Goal: Communication & Community: Answer question/provide support

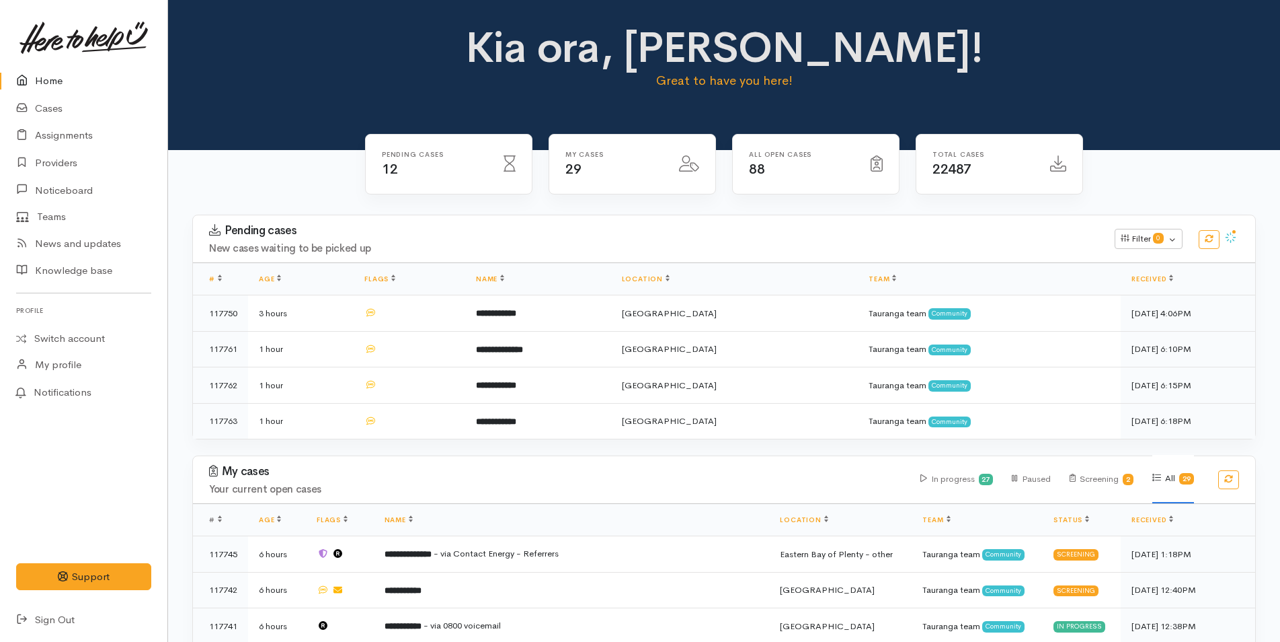
click at [53, 76] on link "Home" at bounding box center [83, 81] width 167 height 28
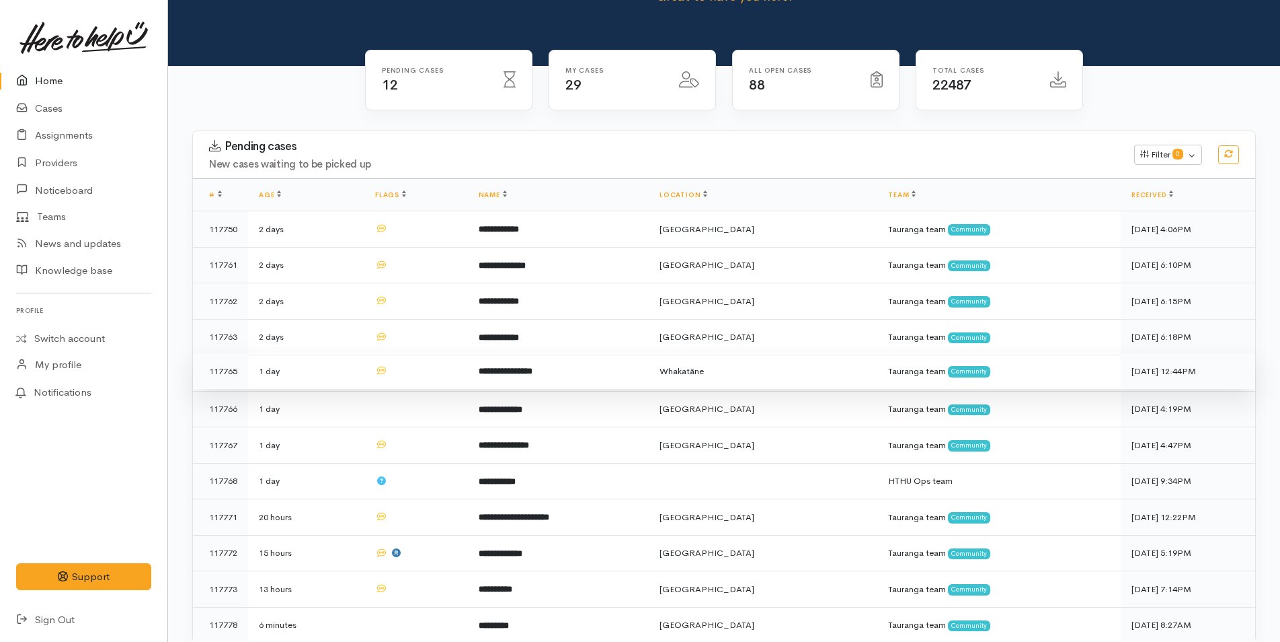
scroll to position [269, 0]
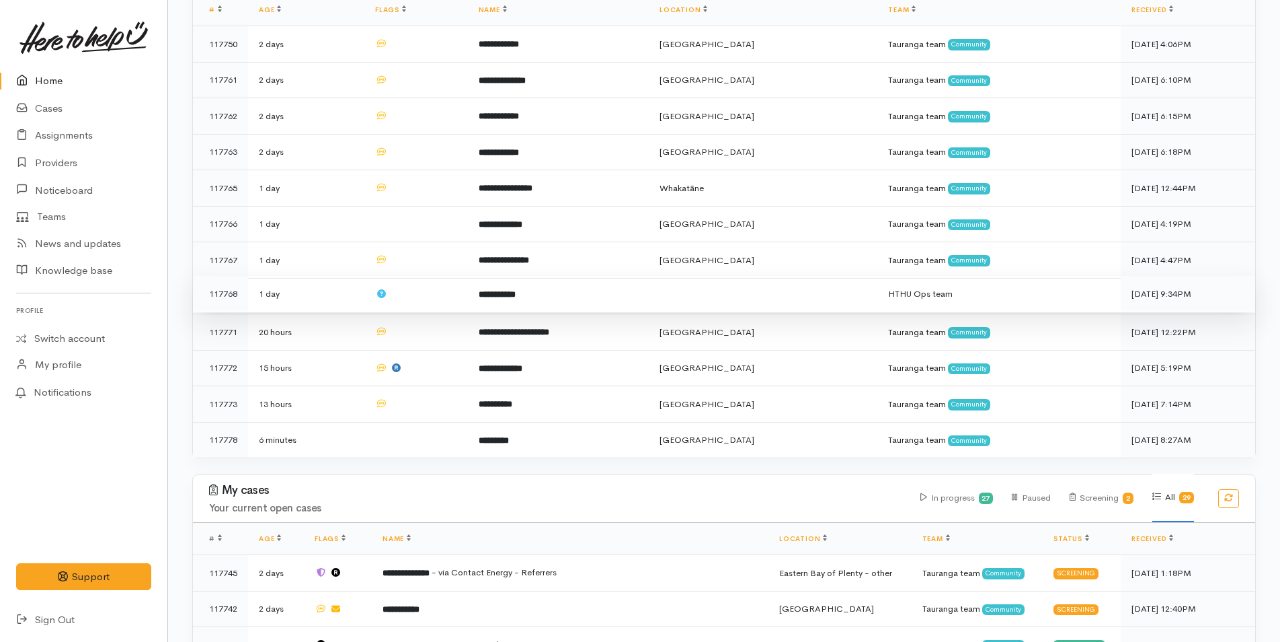
click at [516, 293] on b "**********" at bounding box center [497, 294] width 37 height 9
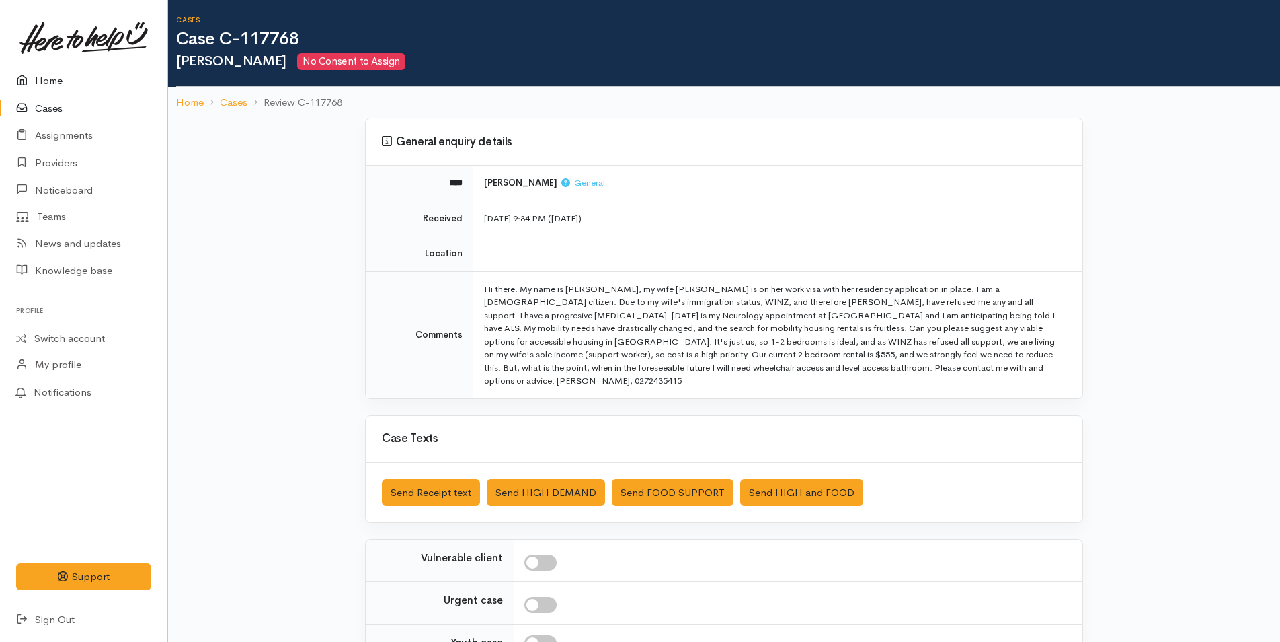
drag, startPoint x: 41, startPoint y: 71, endPoint x: 27, endPoint y: 77, distance: 15.1
click at [41, 71] on link "Home" at bounding box center [83, 81] width 167 height 28
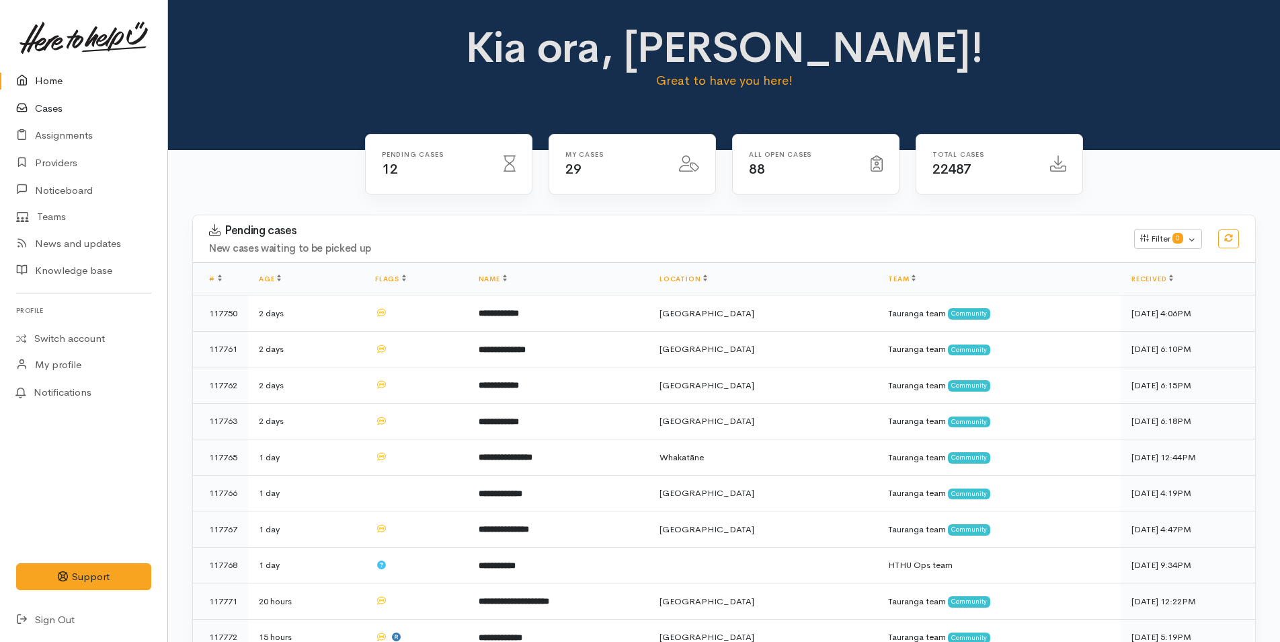
click at [56, 108] on link "Cases" at bounding box center [83, 109] width 167 height 28
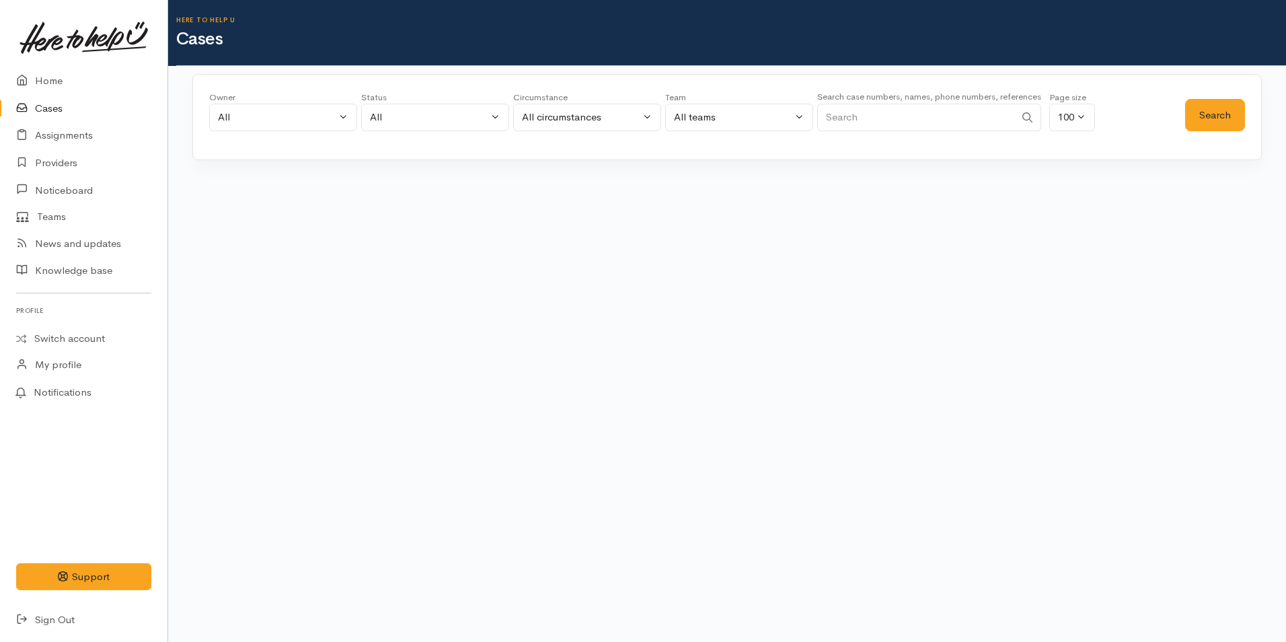
click at [887, 109] on input "Search" at bounding box center [916, 118] width 198 height 28
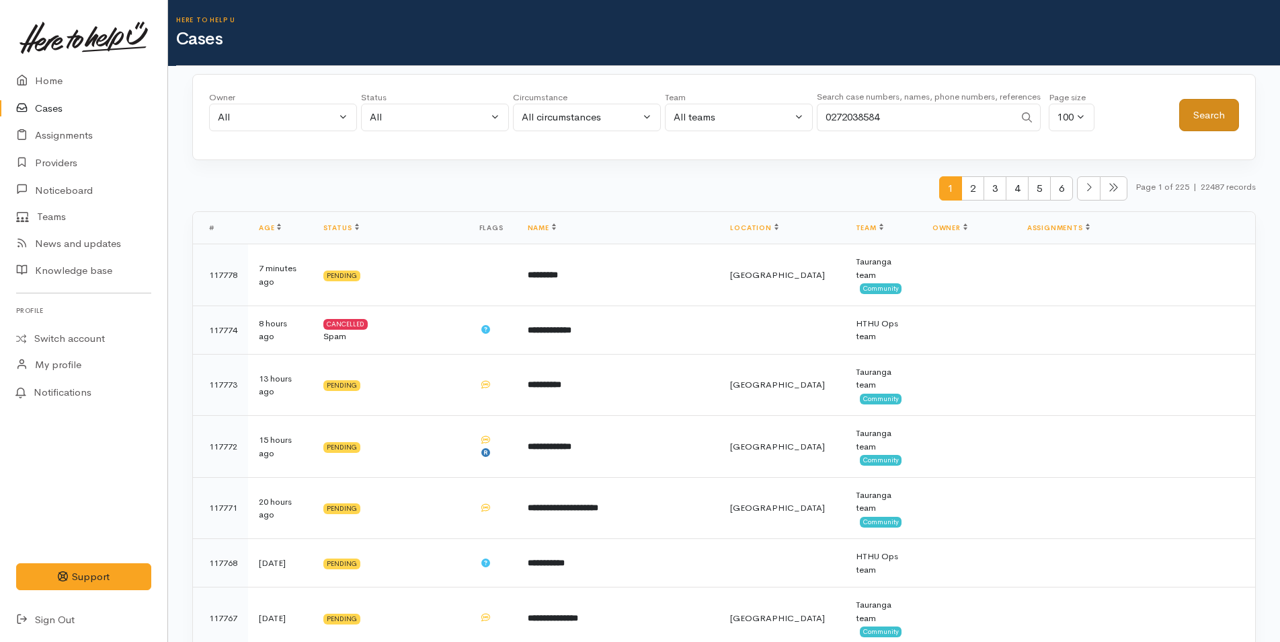
type input "0272038584"
click at [1206, 117] on button "Search" at bounding box center [1209, 115] width 60 height 33
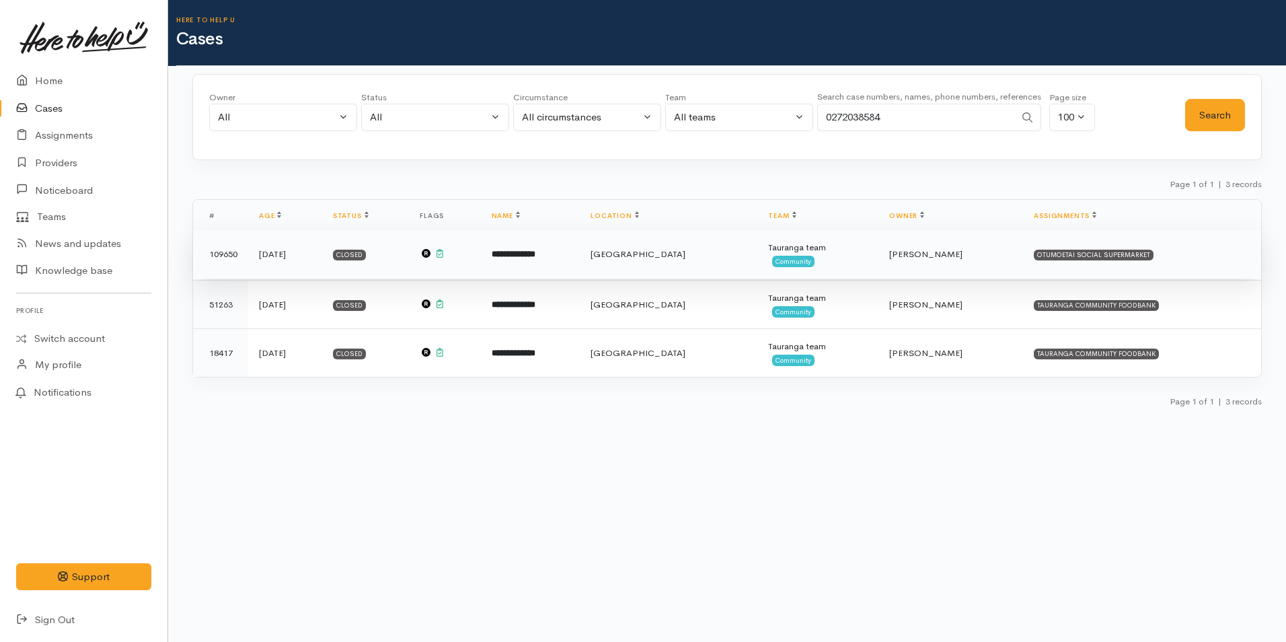
click at [535, 249] on b "**********" at bounding box center [514, 253] width 44 height 9
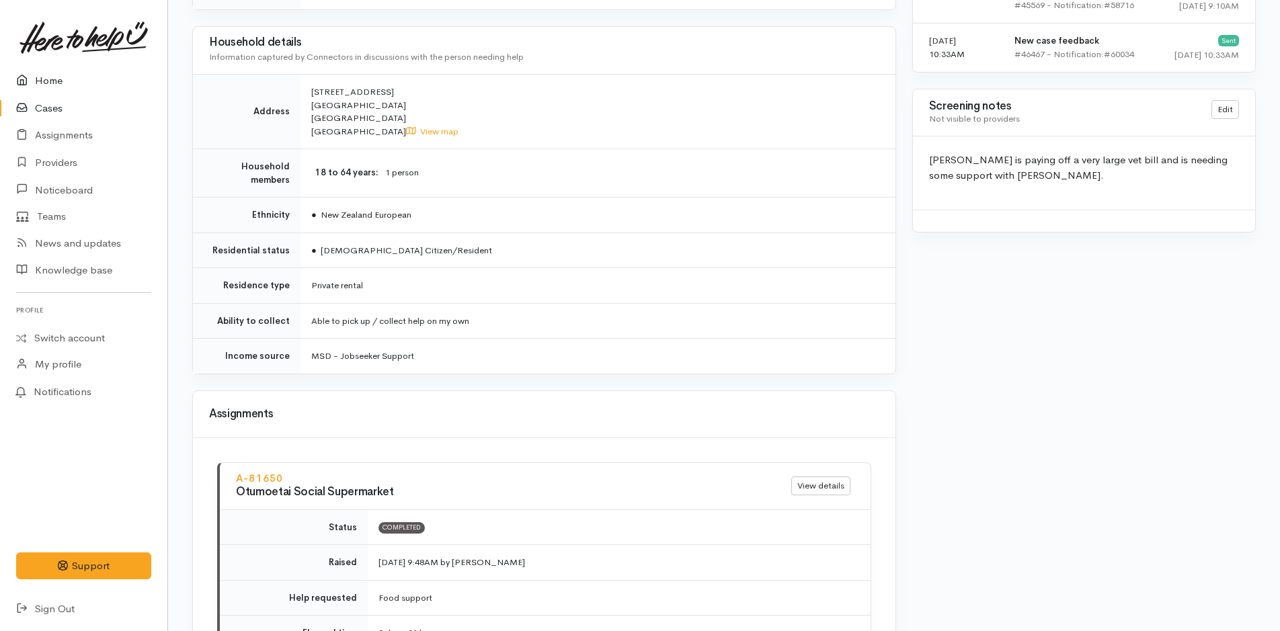
scroll to position [1004, 0]
click at [31, 77] on icon at bounding box center [25, 81] width 19 height 17
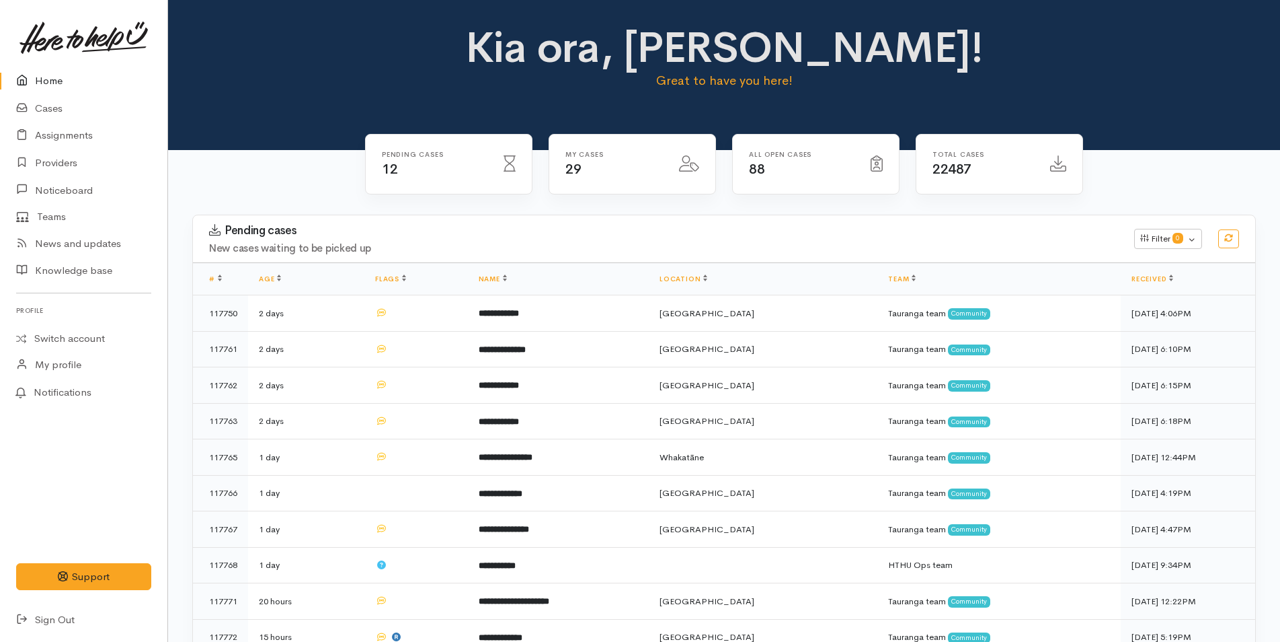
click at [45, 56] on link at bounding box center [83, 37] width 135 height 59
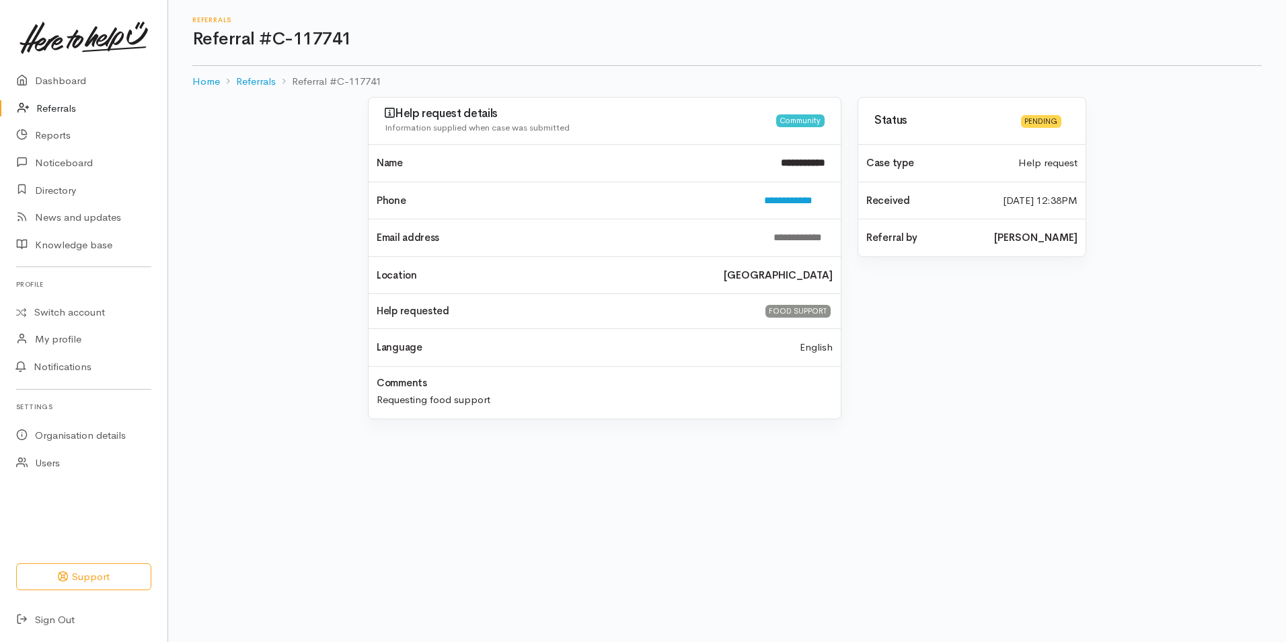
click at [40, 108] on link "Referrals" at bounding box center [83, 109] width 167 height 28
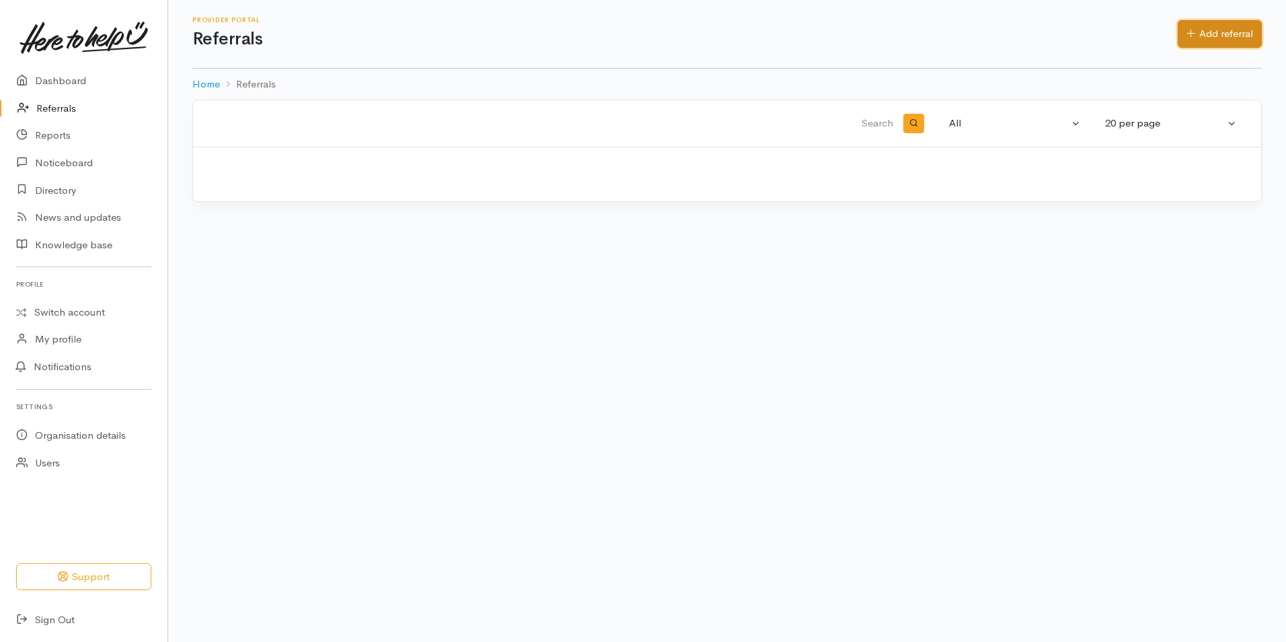
drag, startPoint x: 1201, startPoint y: 44, endPoint x: 1141, endPoint y: 46, distance: 59.9
click at [1201, 43] on link "Add referral" at bounding box center [1219, 34] width 84 height 28
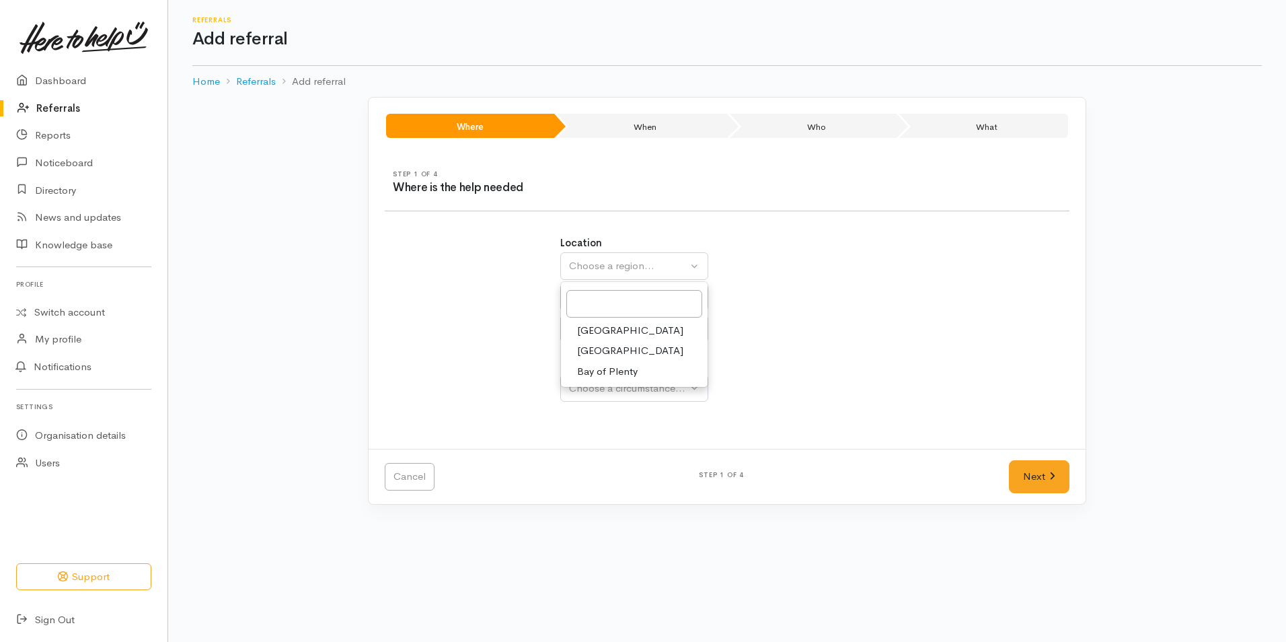
click at [584, 369] on span "Bay of Plenty" at bounding box center [607, 371] width 61 height 15
select select "4"
select select
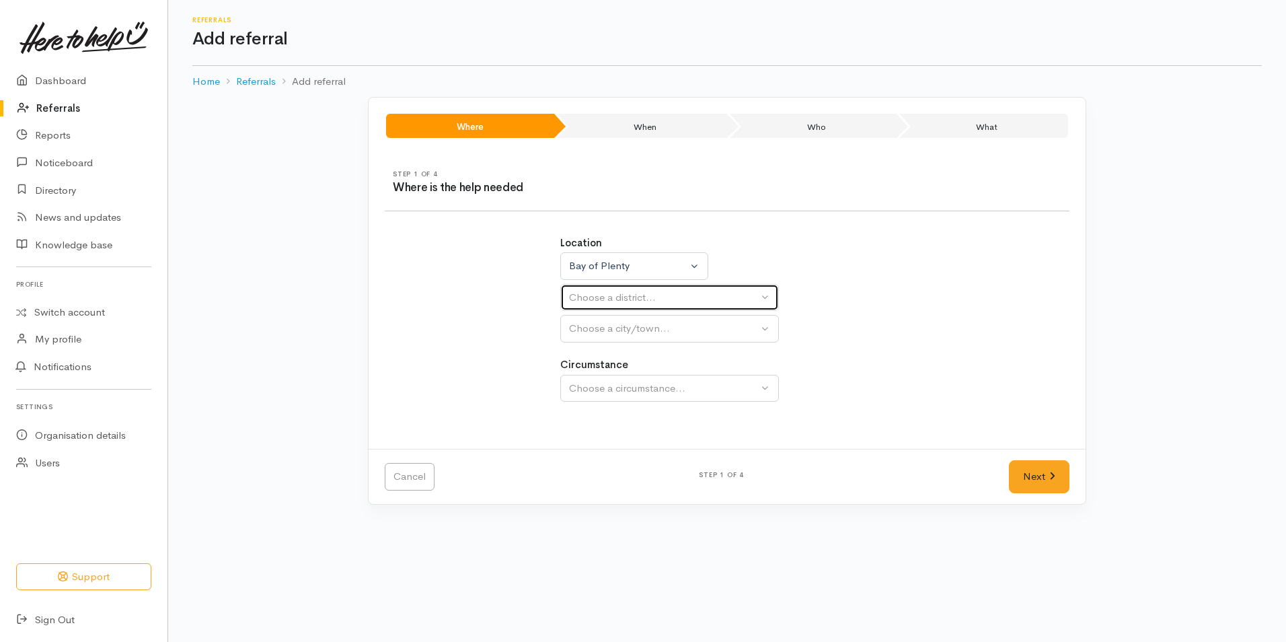
click at [596, 305] on div "Choose a district..." at bounding box center [663, 297] width 189 height 15
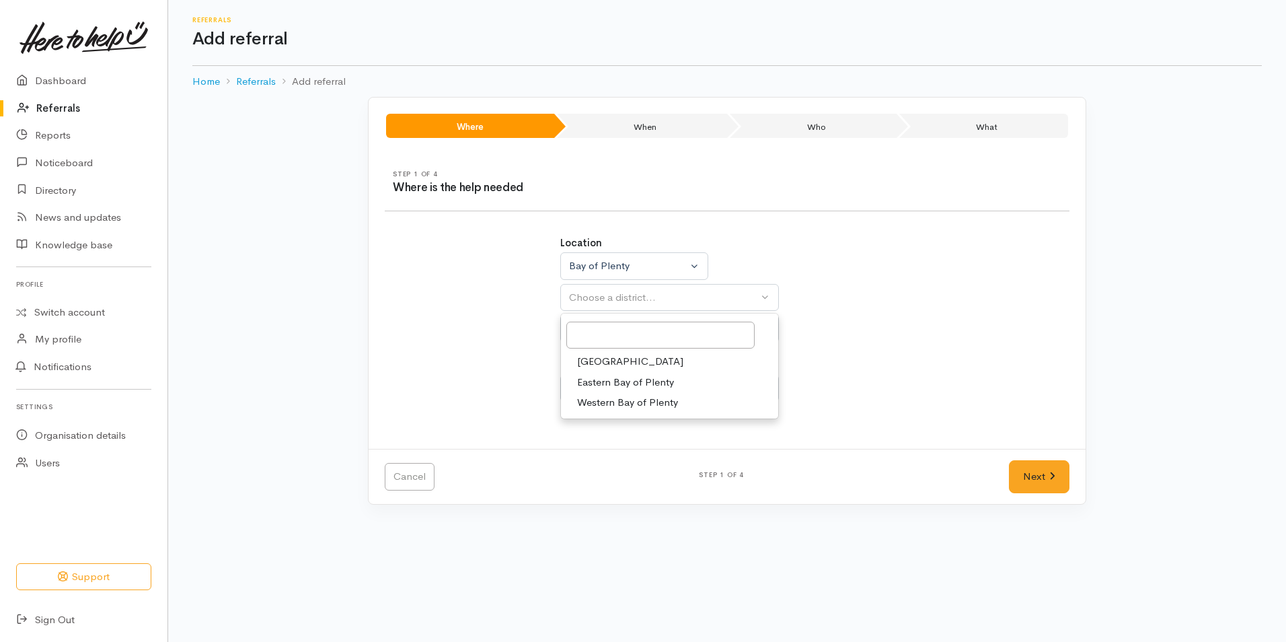
click at [590, 355] on span "Tauranga" at bounding box center [630, 361] width 106 height 15
select select "6"
select select
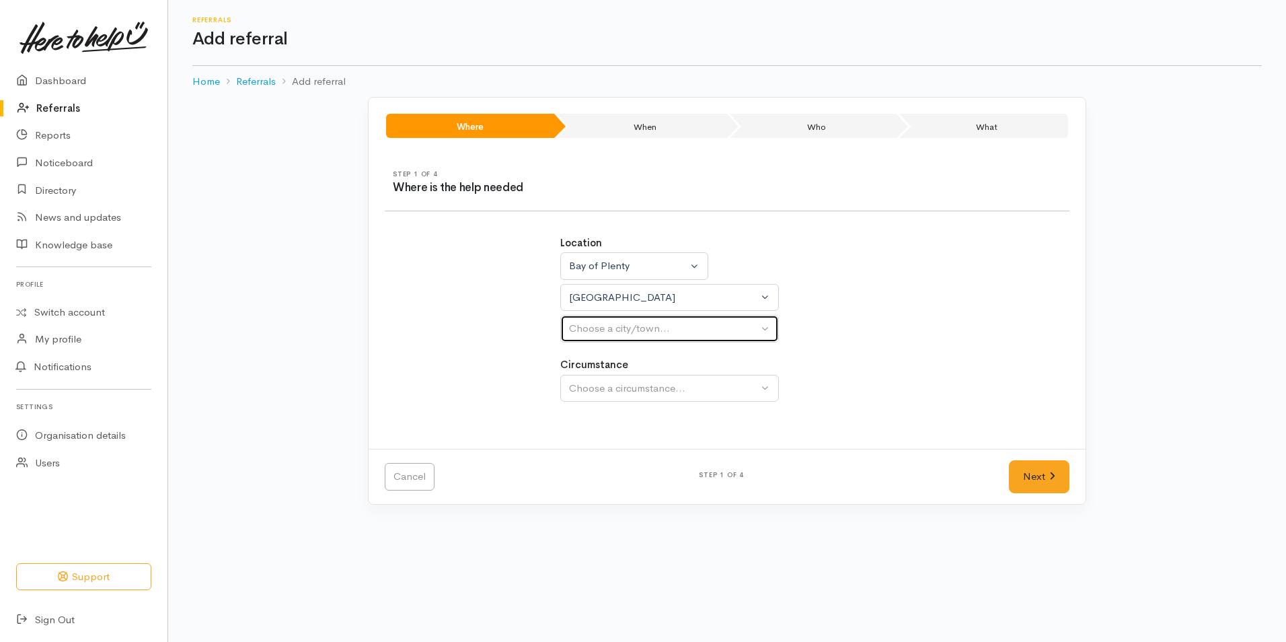
click at [600, 328] on div "Choose a city/town..." at bounding box center [663, 328] width 189 height 15
click at [606, 391] on span "[GEOGRAPHIC_DATA]" at bounding box center [630, 392] width 106 height 15
select select "4"
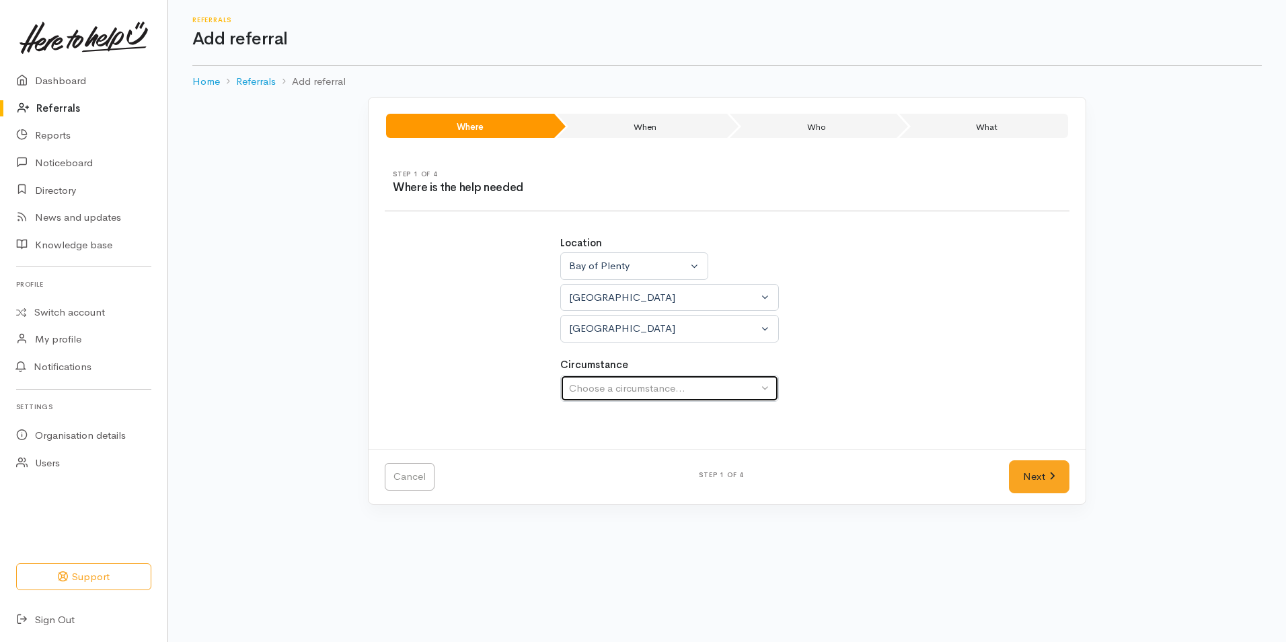
click at [619, 390] on div "Choose a circumstance..." at bounding box center [663, 388] width 189 height 15
click at [603, 461] on link "Community" at bounding box center [669, 452] width 217 height 21
select select "2"
click at [1045, 475] on link "Next" at bounding box center [1039, 476] width 61 height 33
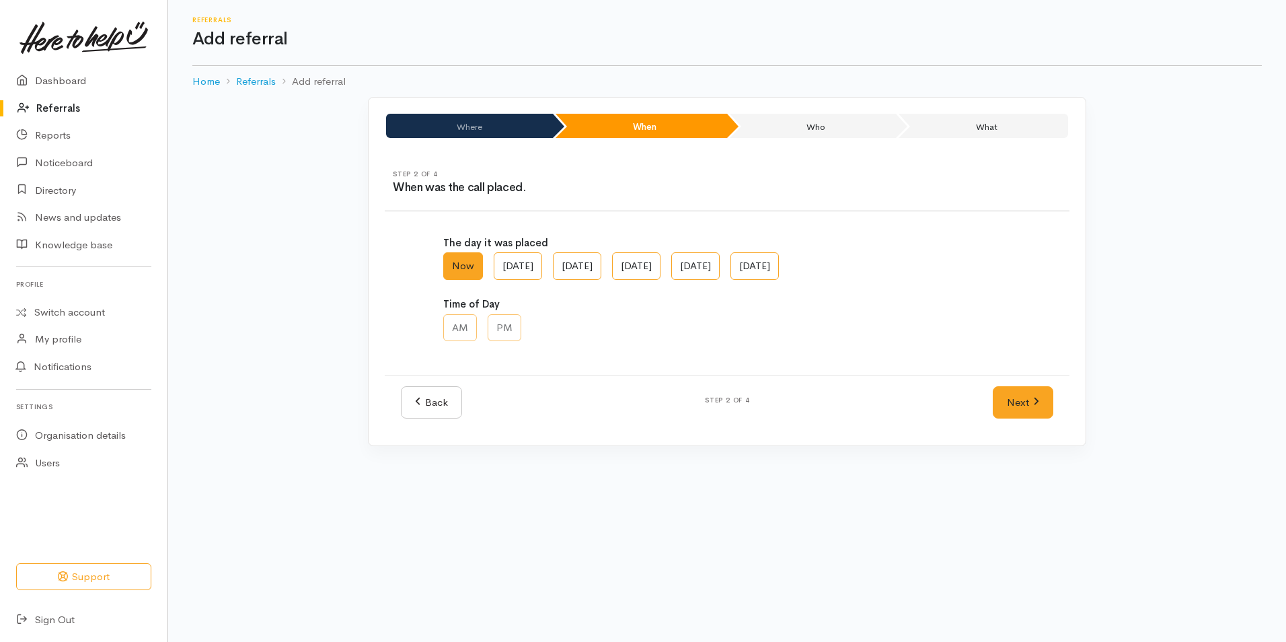
click at [1060, 402] on div "Back Step 2 of 4 Next" at bounding box center [727, 402] width 685 height 55
click at [1042, 403] on link "Next" at bounding box center [1023, 402] width 61 height 33
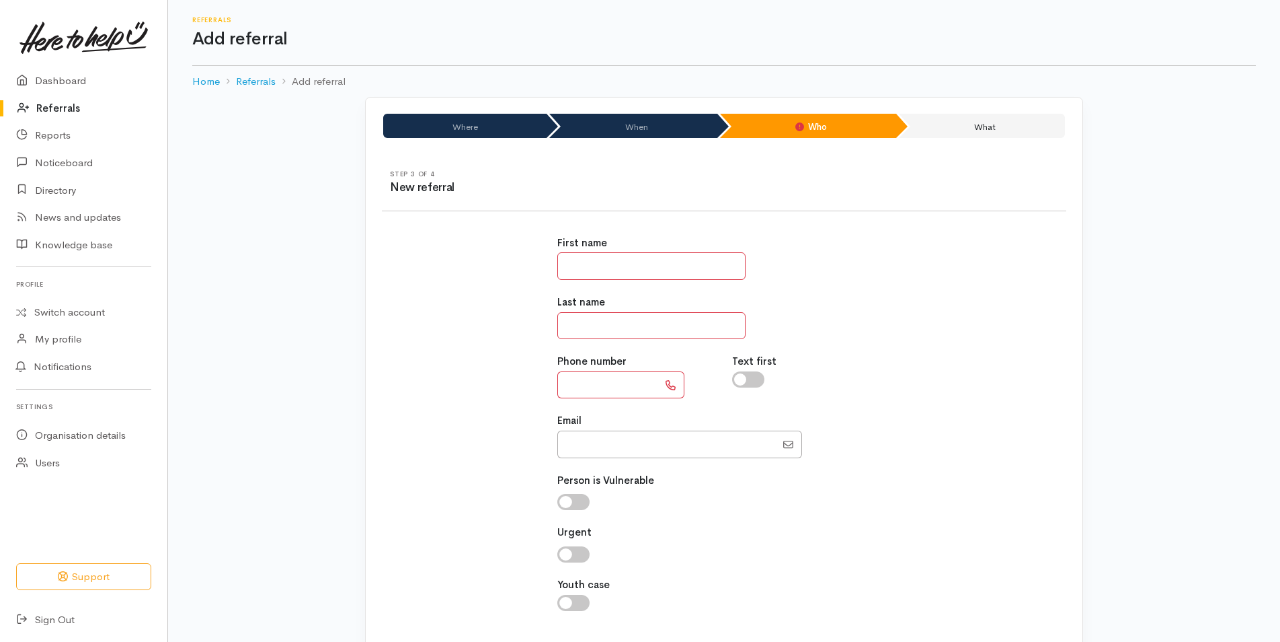
click at [631, 268] on input "text" at bounding box center [651, 266] width 188 height 28
type input "****"
type input "********"
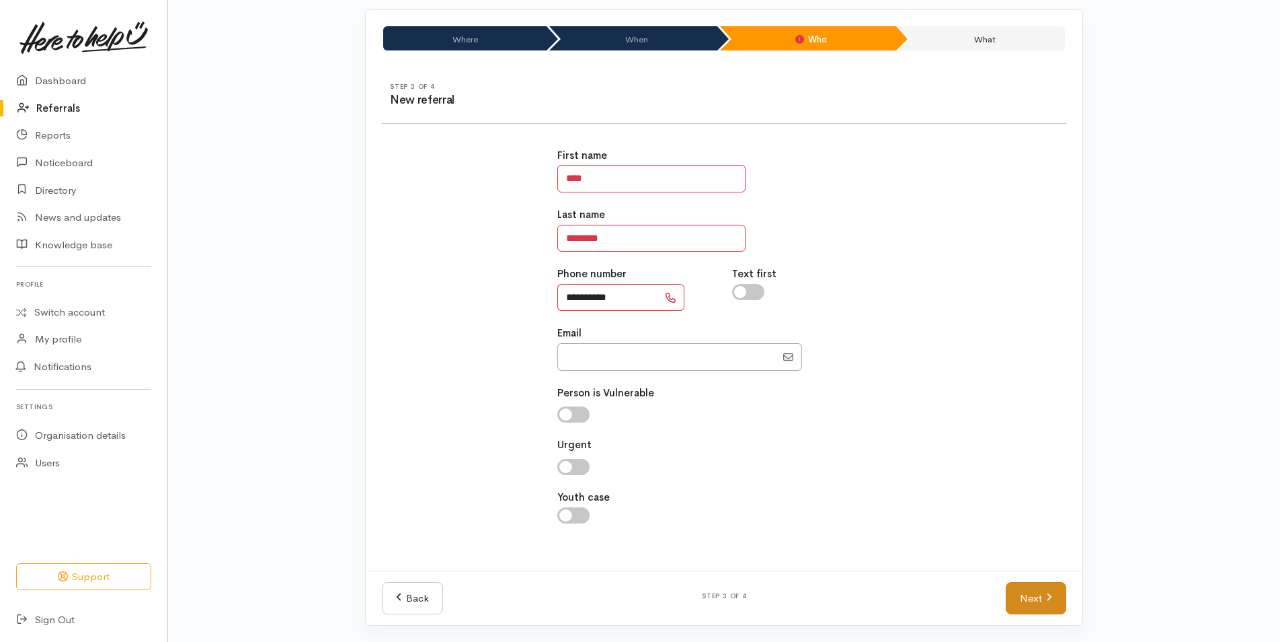
type input "**********"
drag, startPoint x: 1032, startPoint y: 593, endPoint x: 1024, endPoint y: 591, distance: 7.7
click at [1030, 593] on link "Next" at bounding box center [1036, 598] width 61 height 33
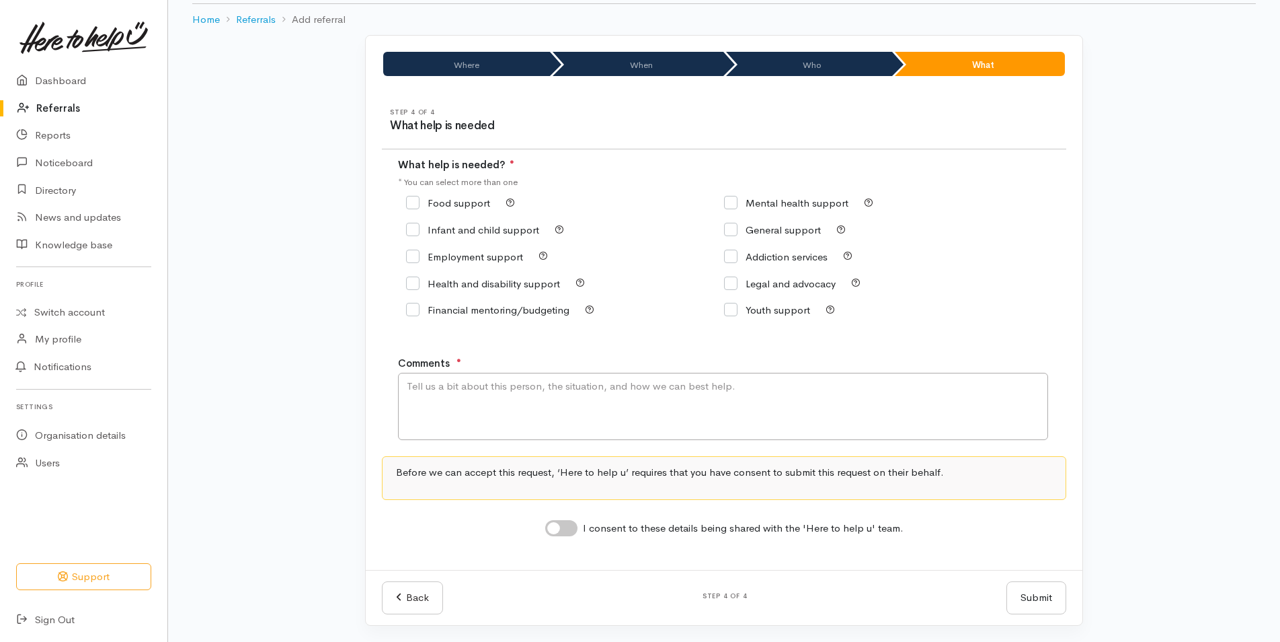
scroll to position [62, 0]
click at [439, 208] on input "Food support" at bounding box center [448, 203] width 84 height 10
checkbox input "true"
click at [481, 382] on textarea "Comments" at bounding box center [723, 406] width 650 height 67
type textarea "Requesting more shops to OSS"
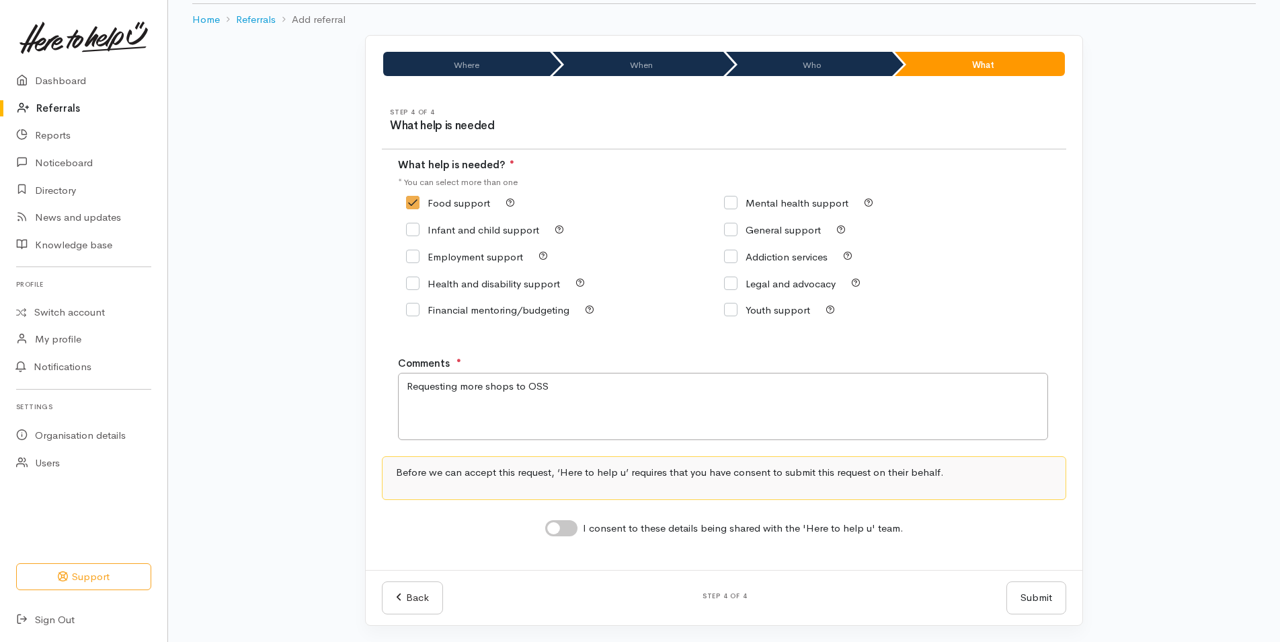
click at [572, 522] on div "I consent to these details being shared with the 'Here to help u' team." at bounding box center [724, 528] width 358 height 17
click at [564, 528] on input "I consent to these details being shared with the 'Here to help u' team." at bounding box center [561, 528] width 32 height 16
checkbox input "true"
click at [1019, 588] on button "Submit" at bounding box center [1037, 597] width 60 height 33
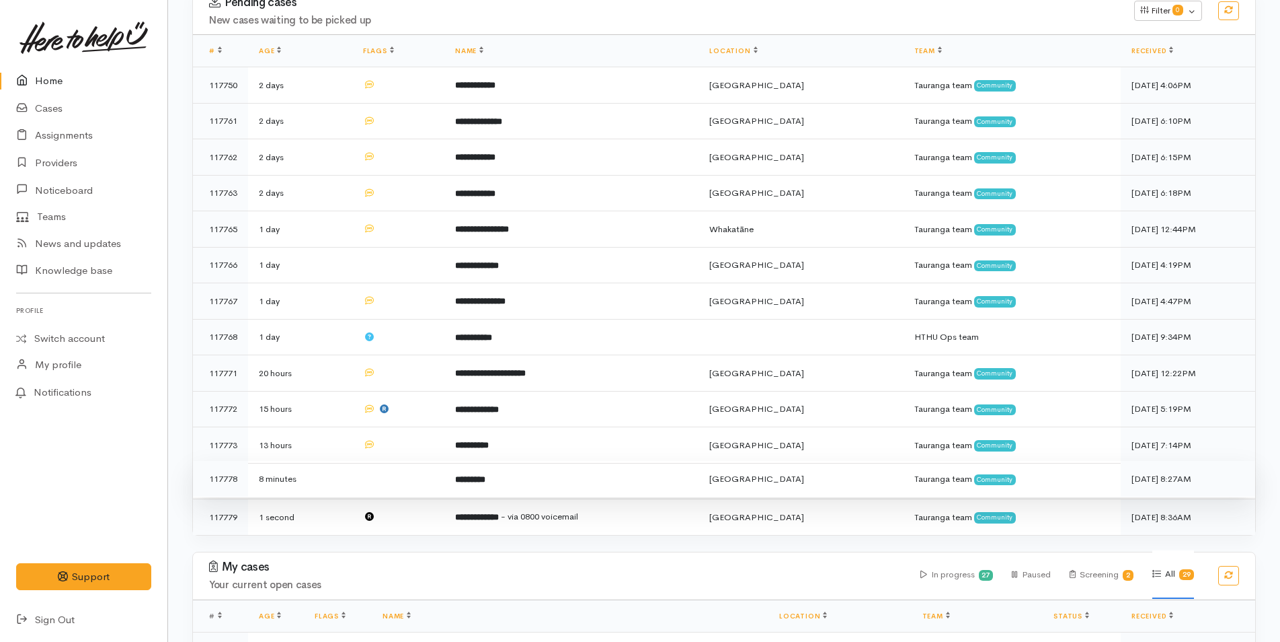
scroll to position [269, 0]
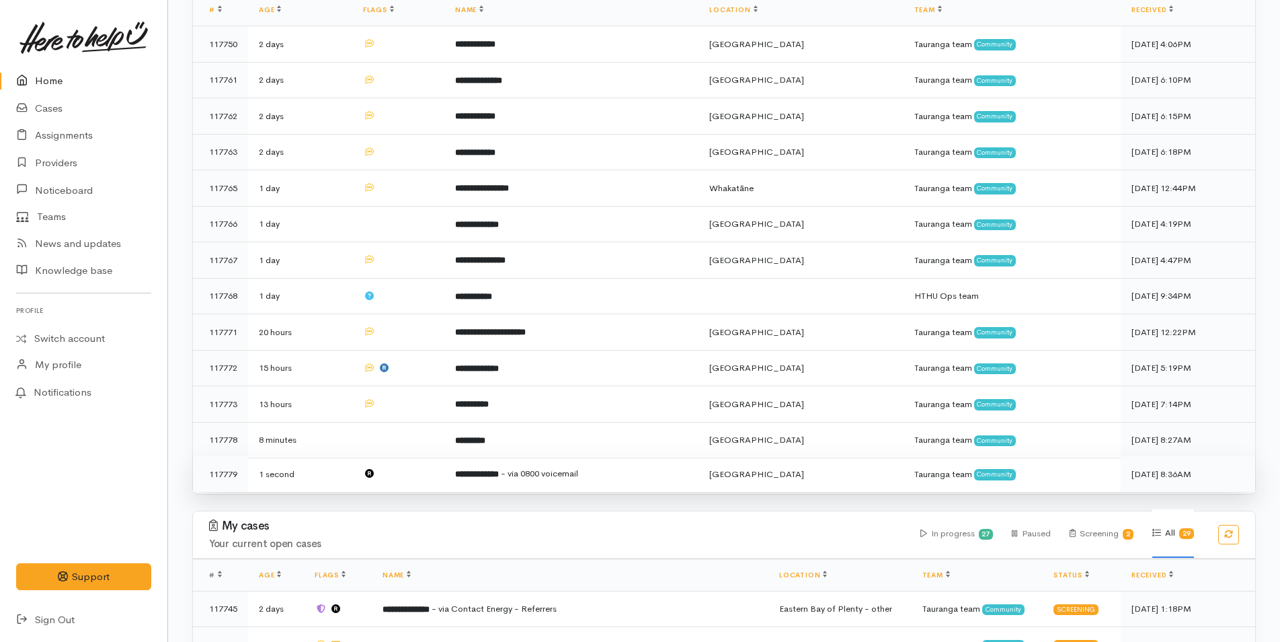
click at [499, 469] on b "**********" at bounding box center [477, 473] width 44 height 9
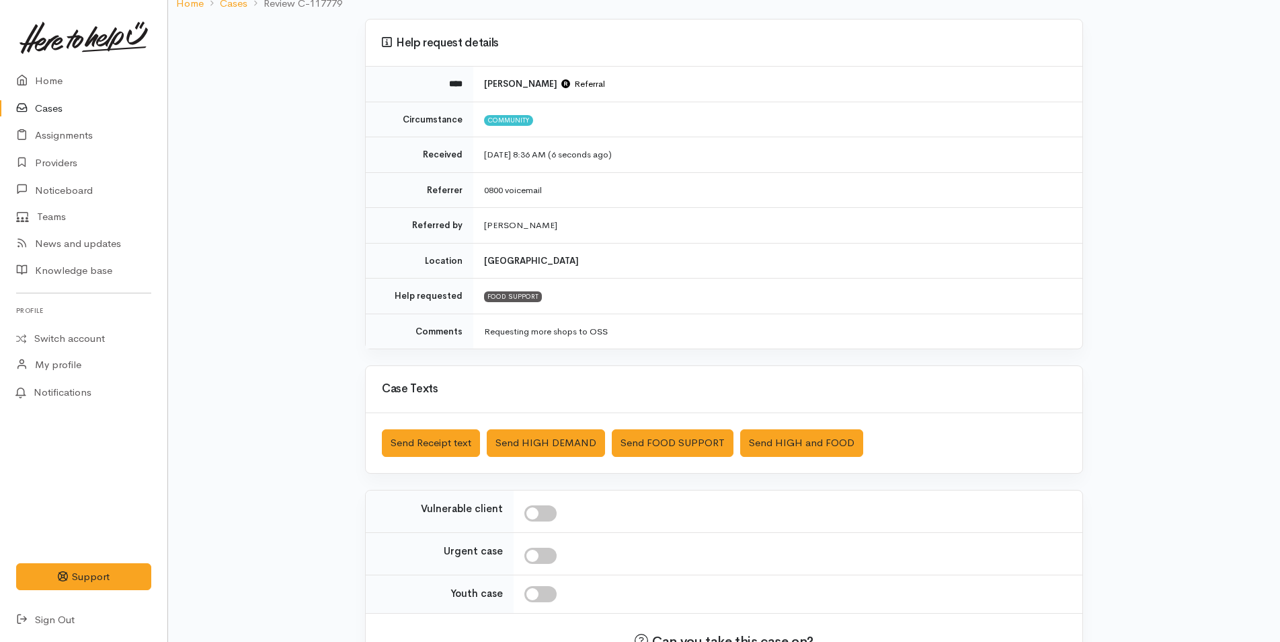
scroll to position [193, 0]
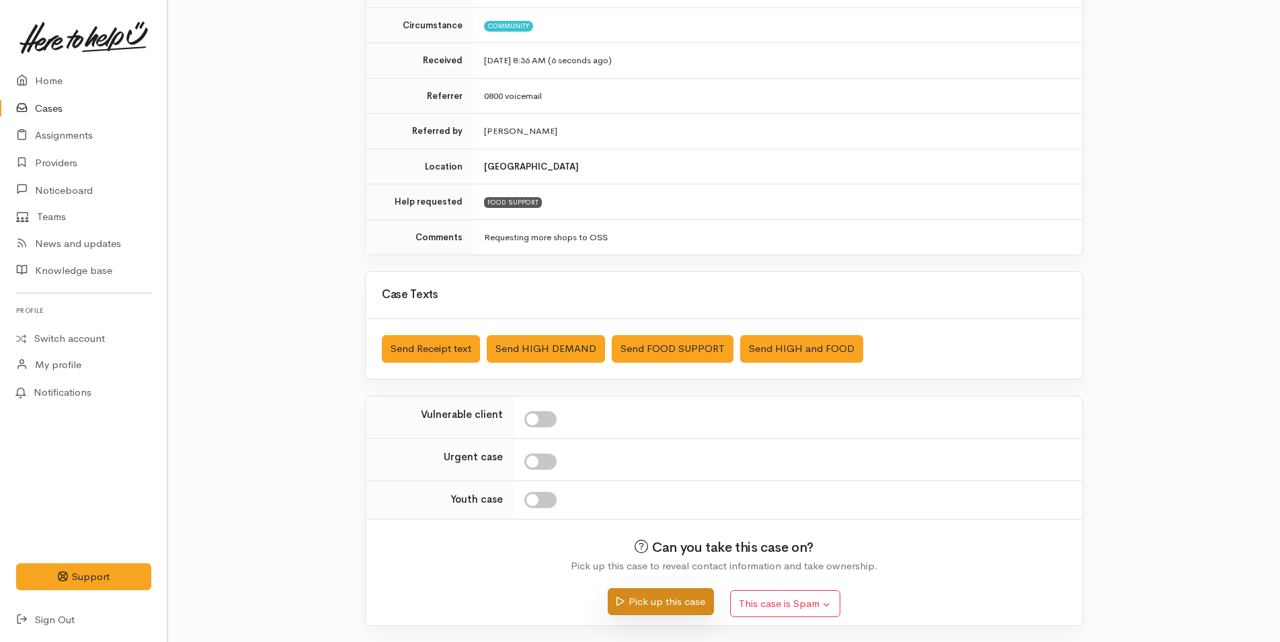
click at [660, 601] on button "Pick up this case" at bounding box center [661, 602] width 106 height 28
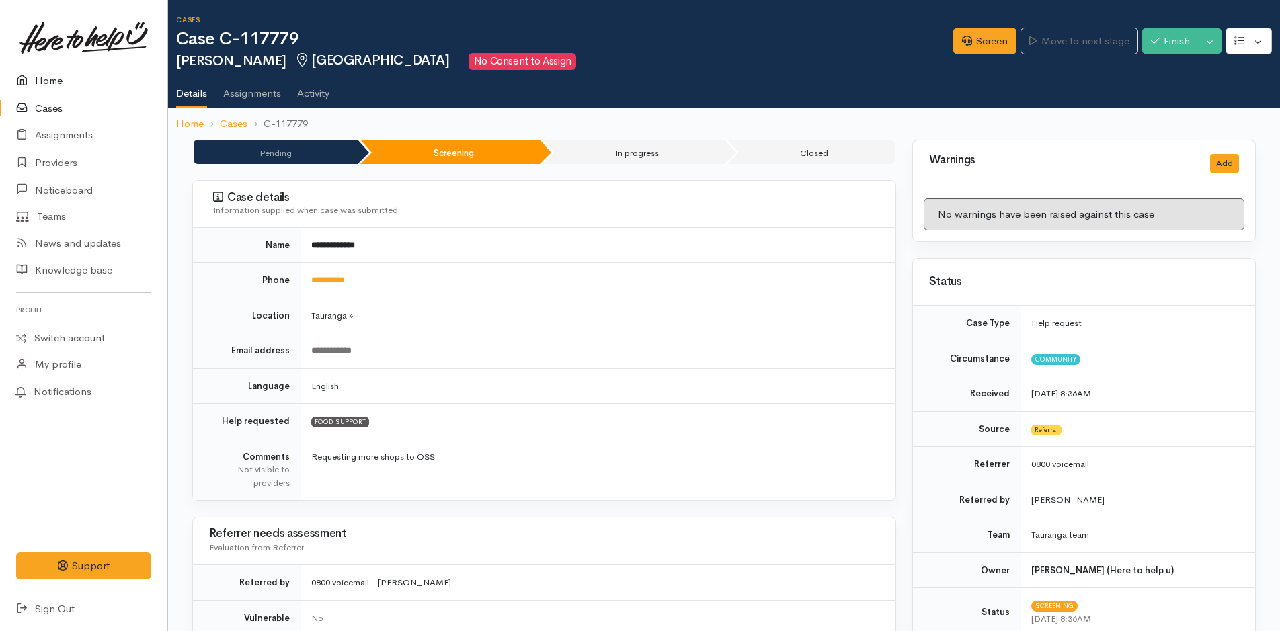
click at [57, 81] on link "Home" at bounding box center [83, 81] width 167 height 28
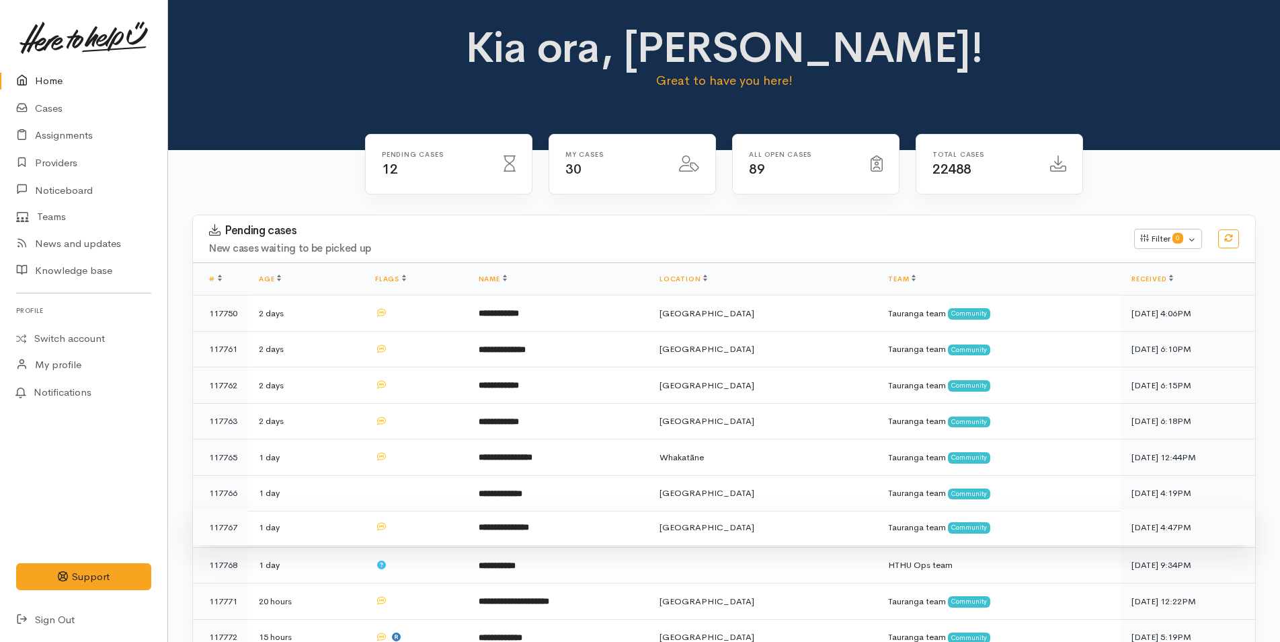
scroll to position [403, 0]
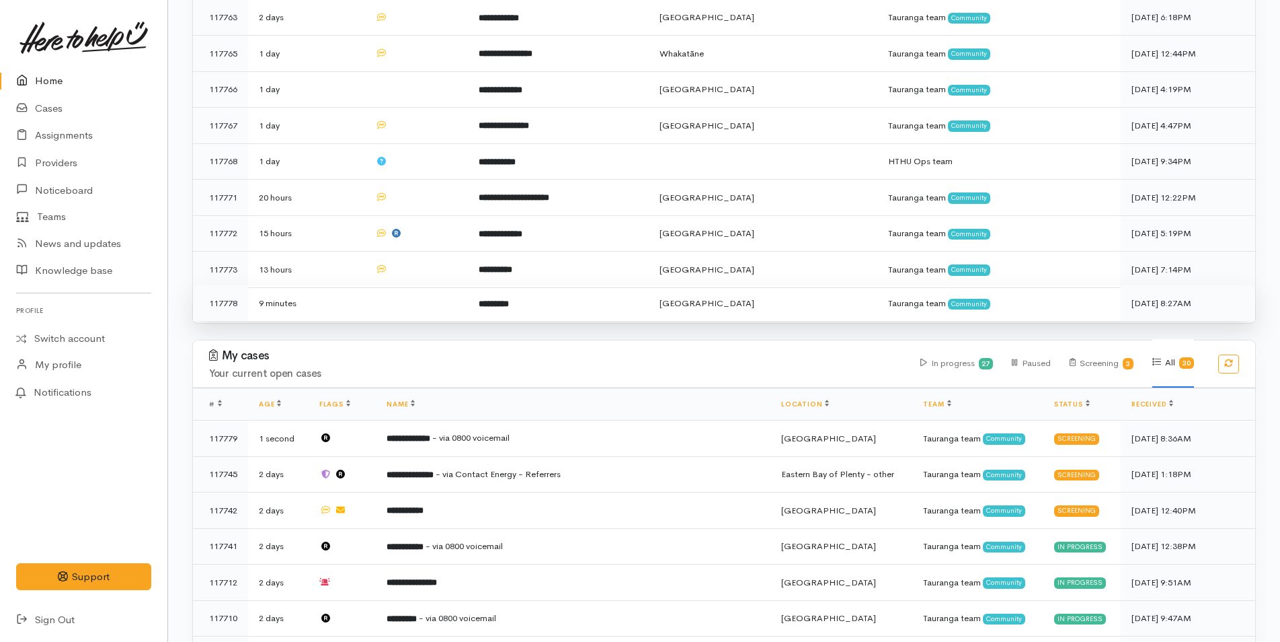
click at [490, 305] on td "*********" at bounding box center [558, 303] width 181 height 36
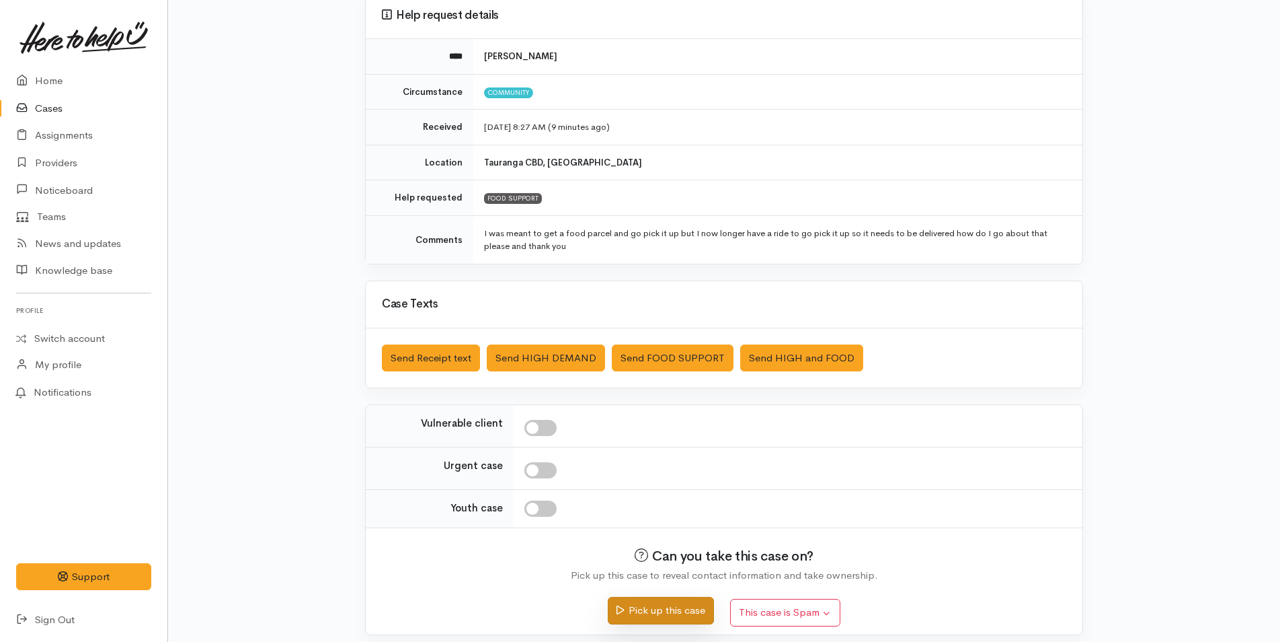
scroll to position [136, 0]
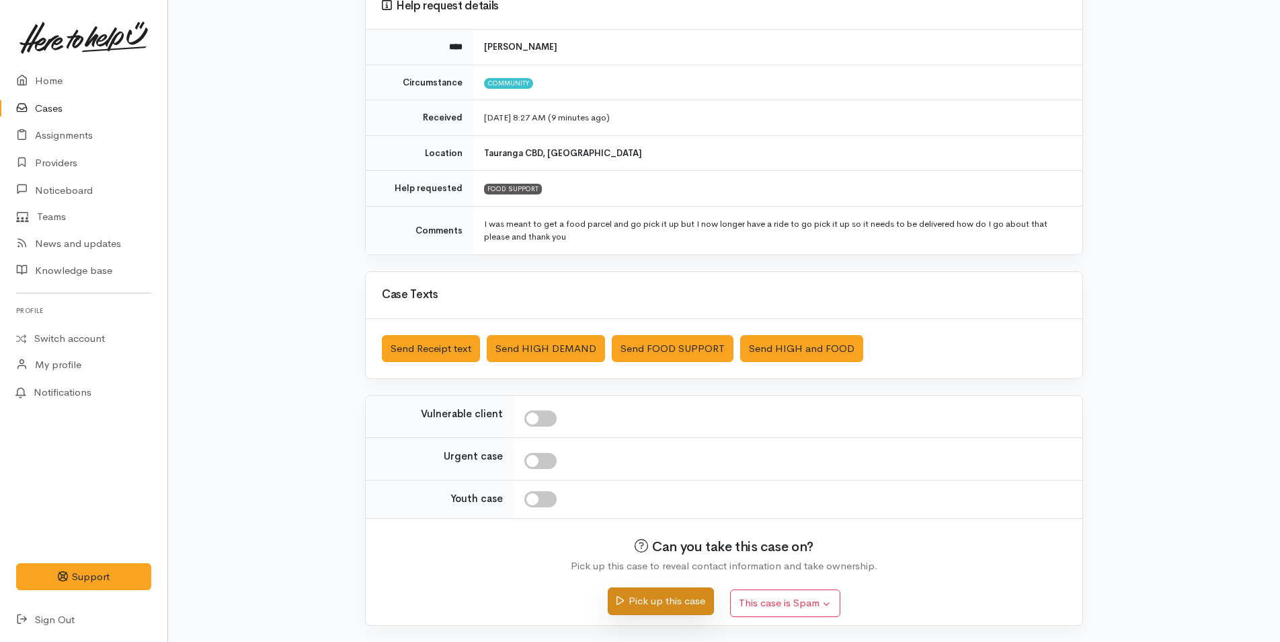
click at [671, 603] on button "Pick up this case" at bounding box center [661, 601] width 106 height 28
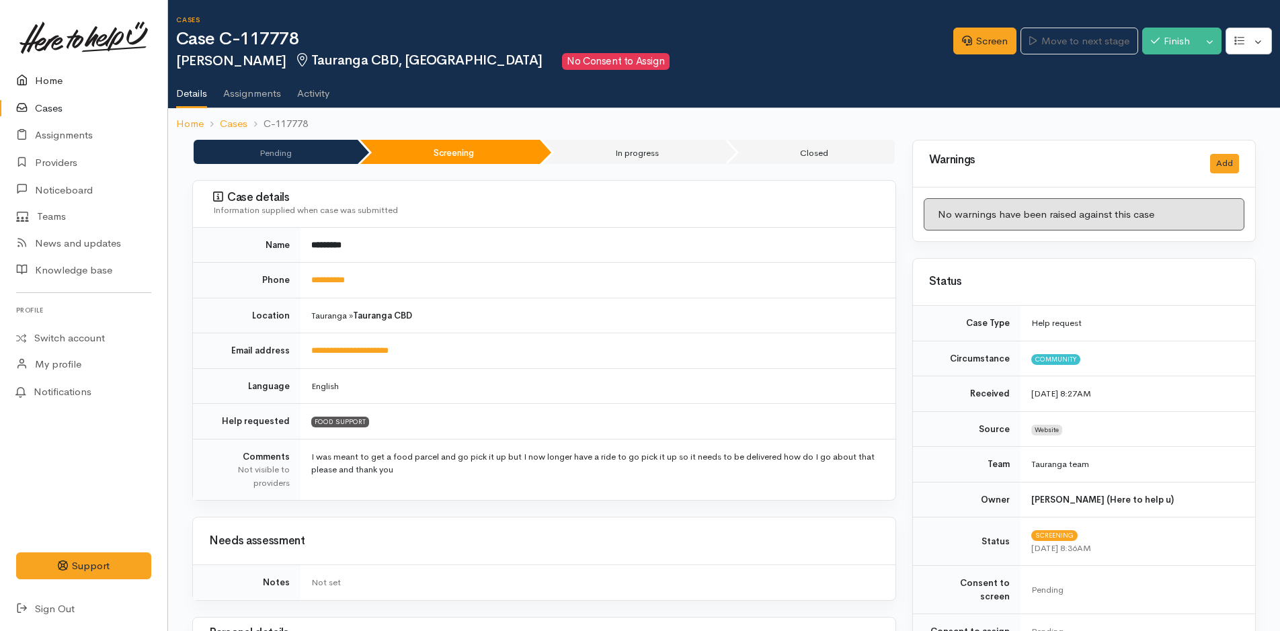
click at [61, 73] on link "Home" at bounding box center [83, 81] width 167 height 28
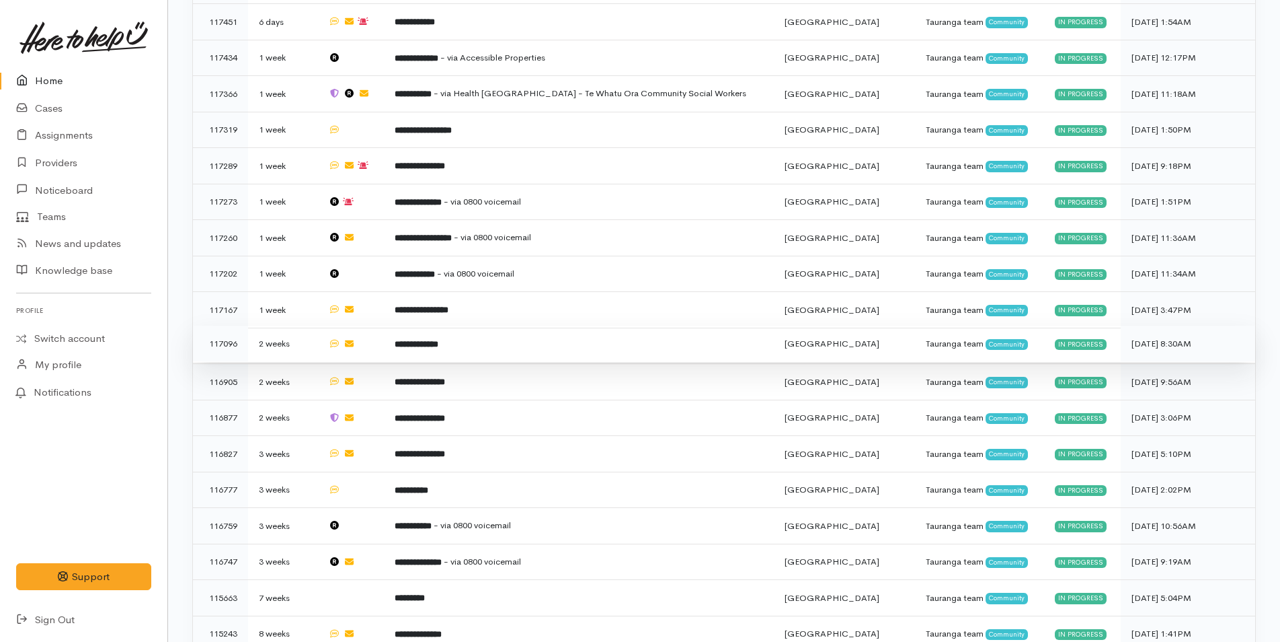
scroll to position [1284, 0]
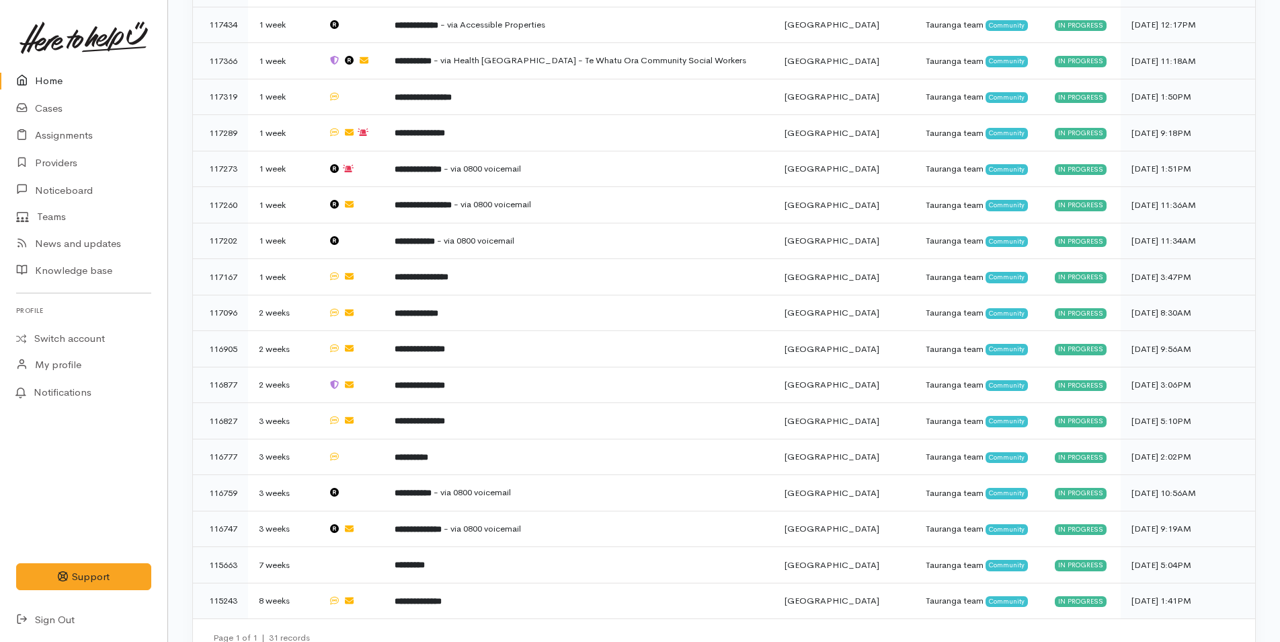
click at [66, 78] on link "Home" at bounding box center [83, 81] width 167 height 28
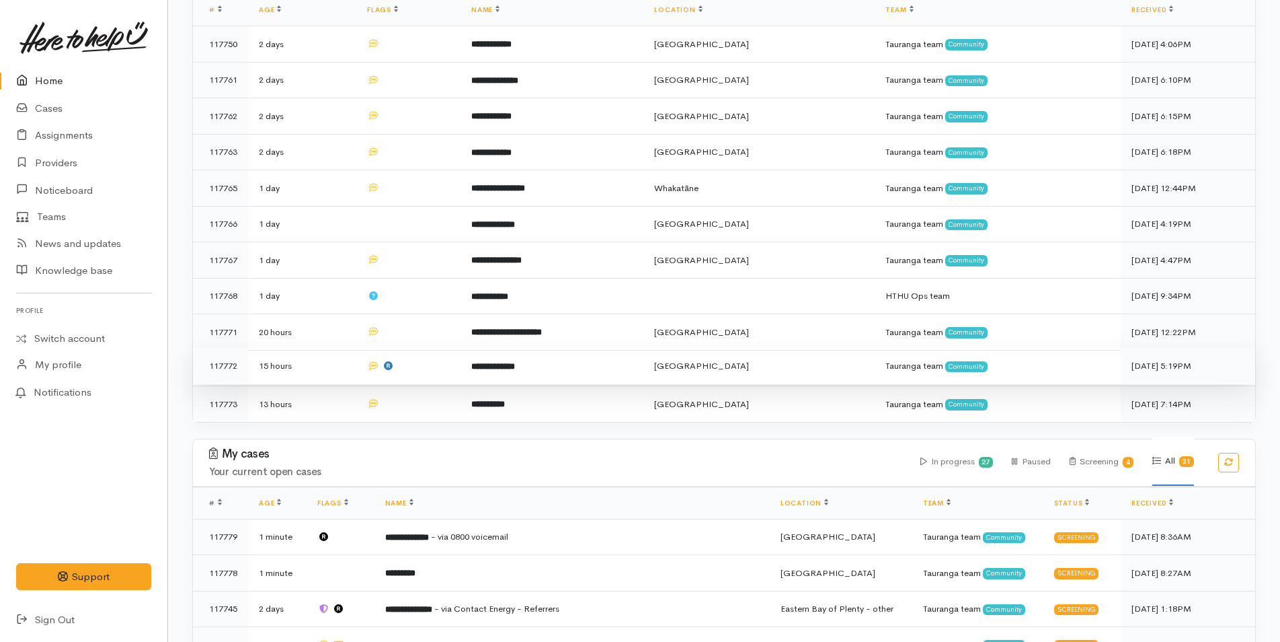
scroll to position [410, 0]
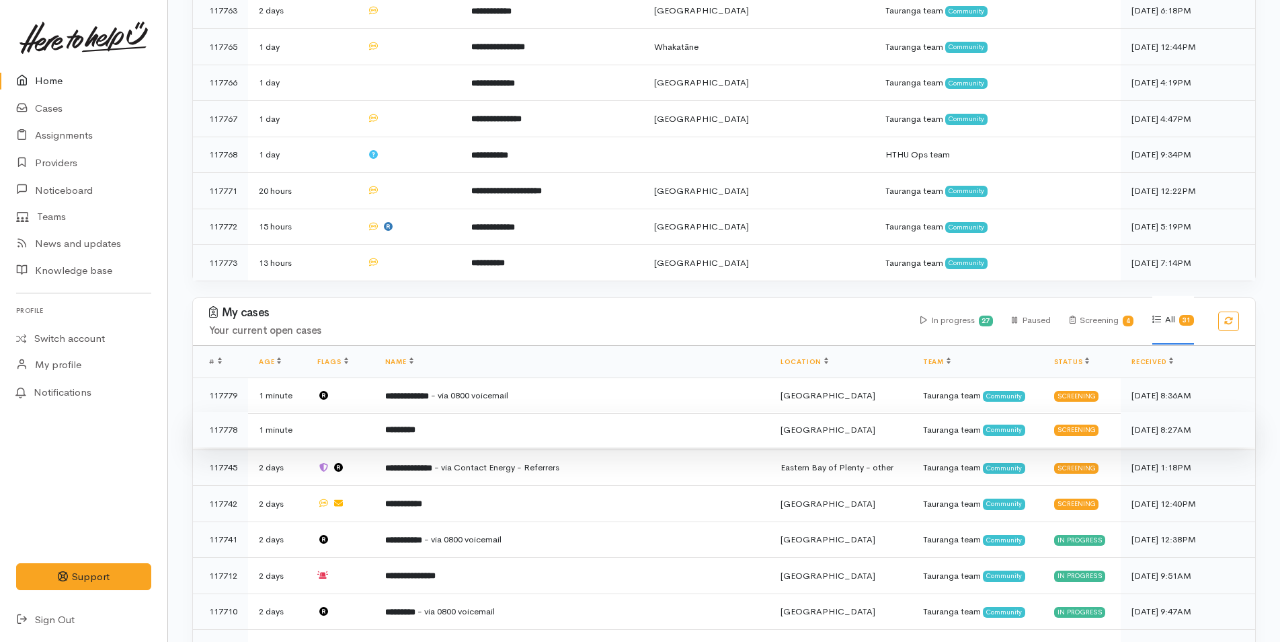
click at [416, 426] on b "*********" at bounding box center [400, 429] width 30 height 9
click at [416, 425] on b "*********" at bounding box center [400, 429] width 30 height 9
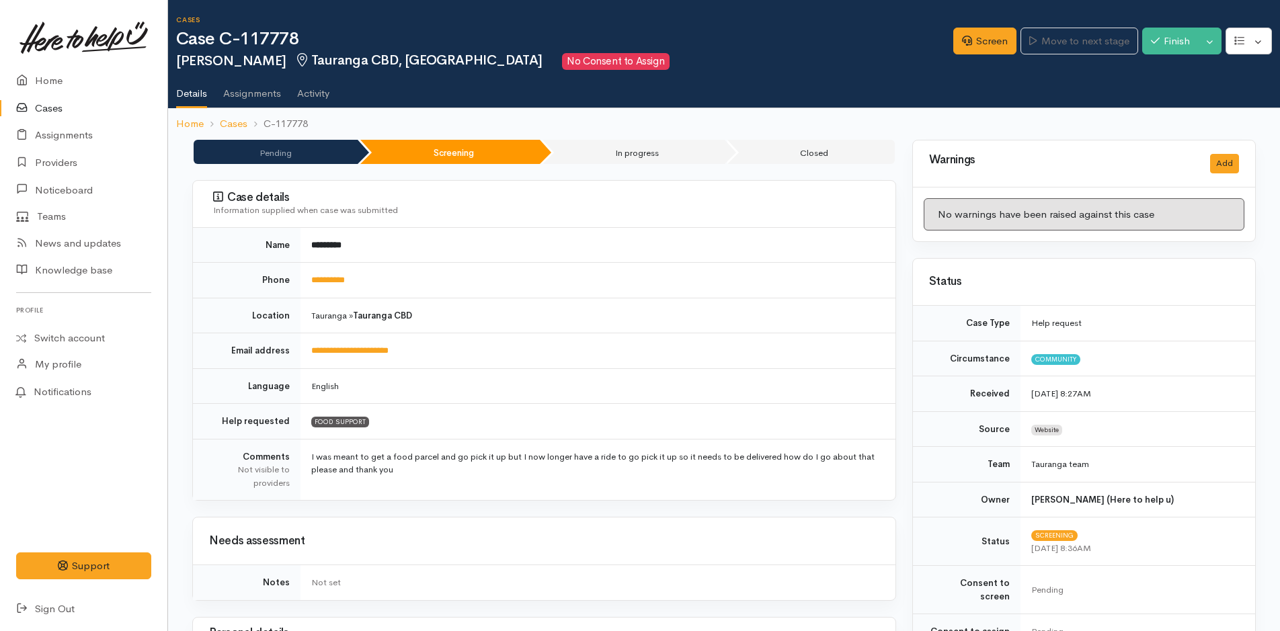
click at [362, 287] on td "**********" at bounding box center [598, 281] width 595 height 36
click at [345, 280] on link "**********" at bounding box center [328, 280] width 34 height 9
click at [991, 43] on link "Screen" at bounding box center [985, 42] width 63 height 28
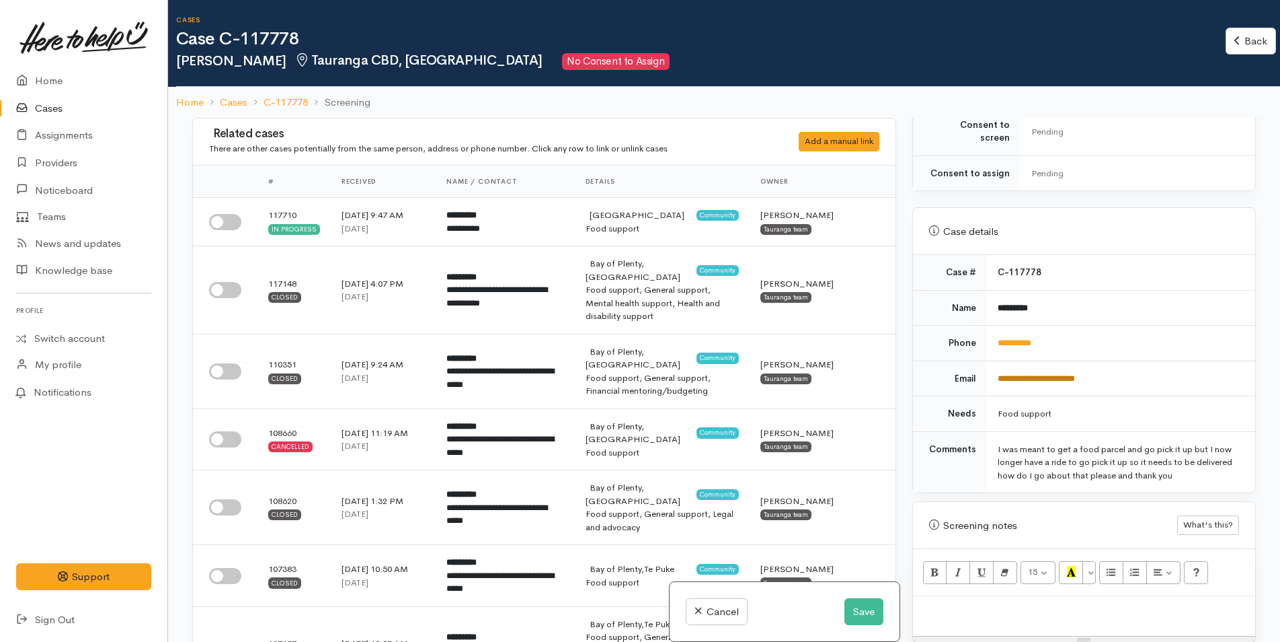
scroll to position [471, 0]
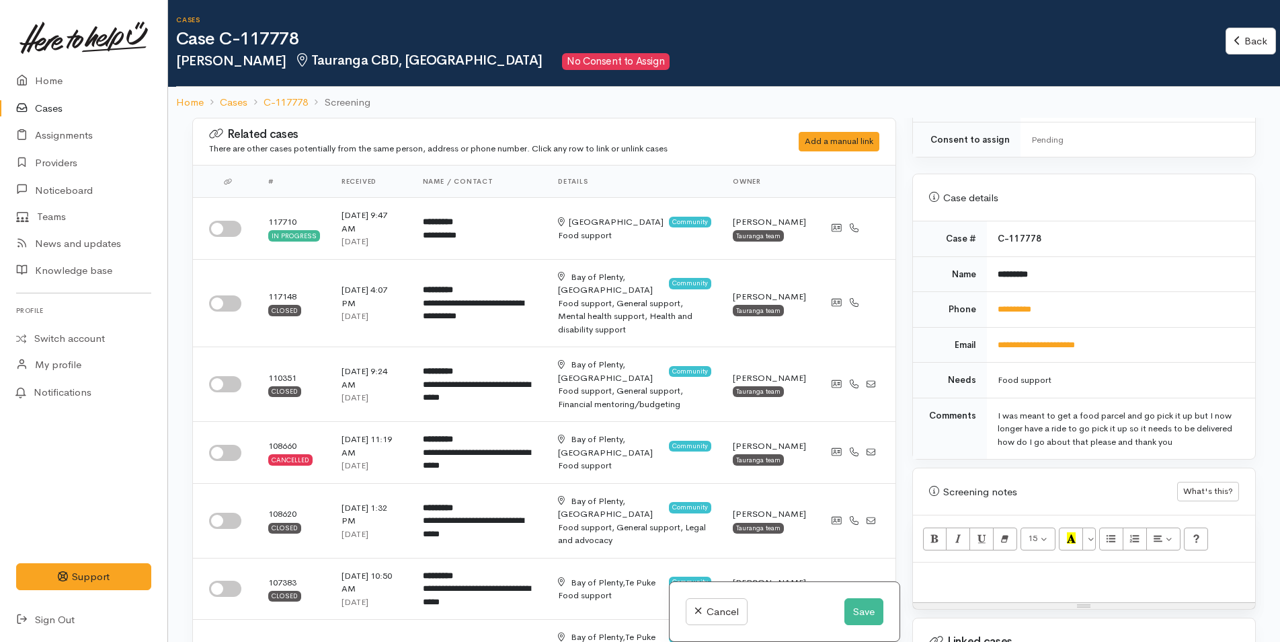
click at [941, 569] on p at bounding box center [1084, 576] width 329 height 15
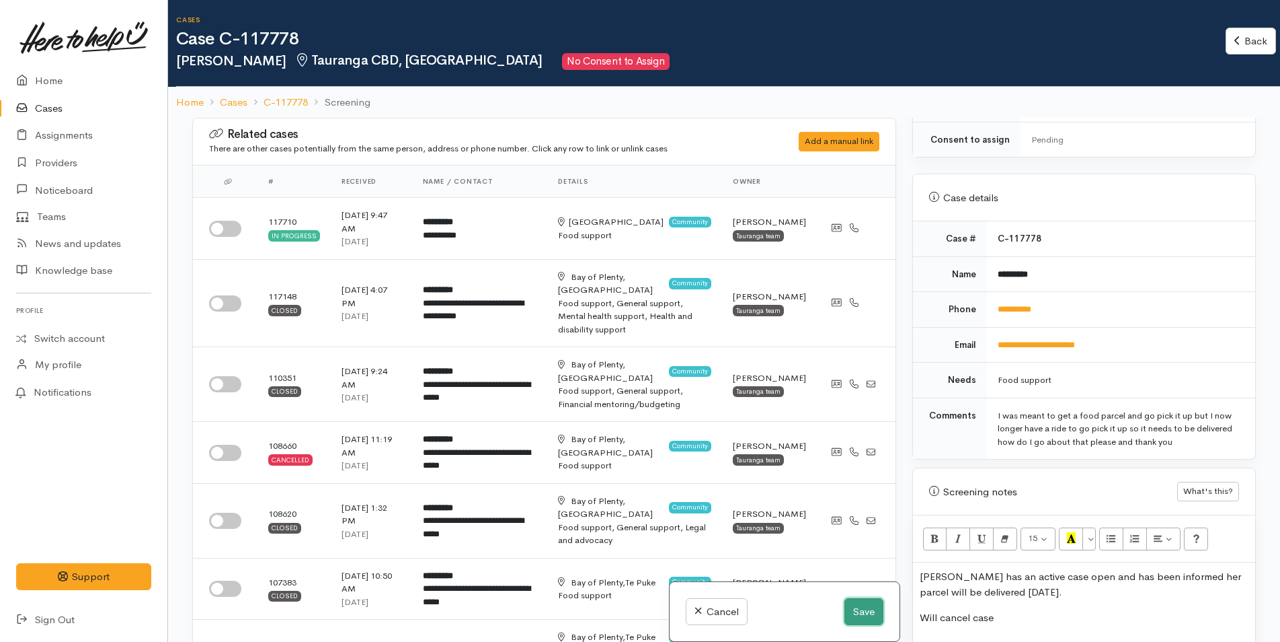
click at [859, 617] on button "Save" at bounding box center [864, 612] width 39 height 28
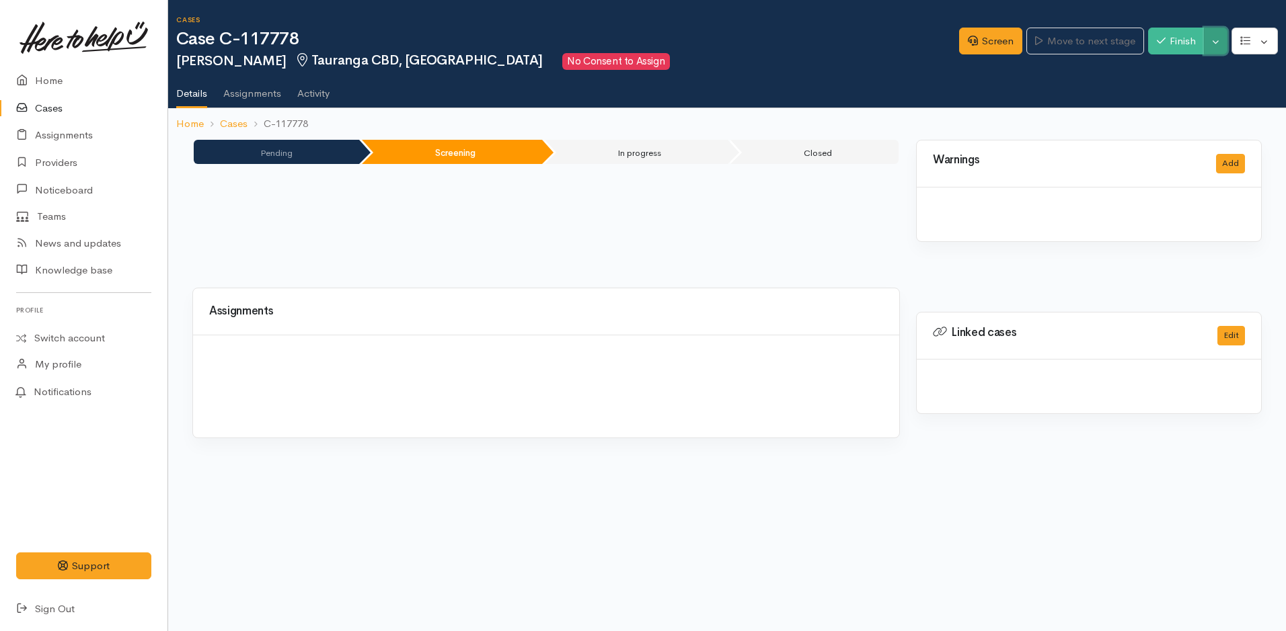
click at [1206, 37] on button "Toggle Dropdown" at bounding box center [1216, 42] width 24 height 28
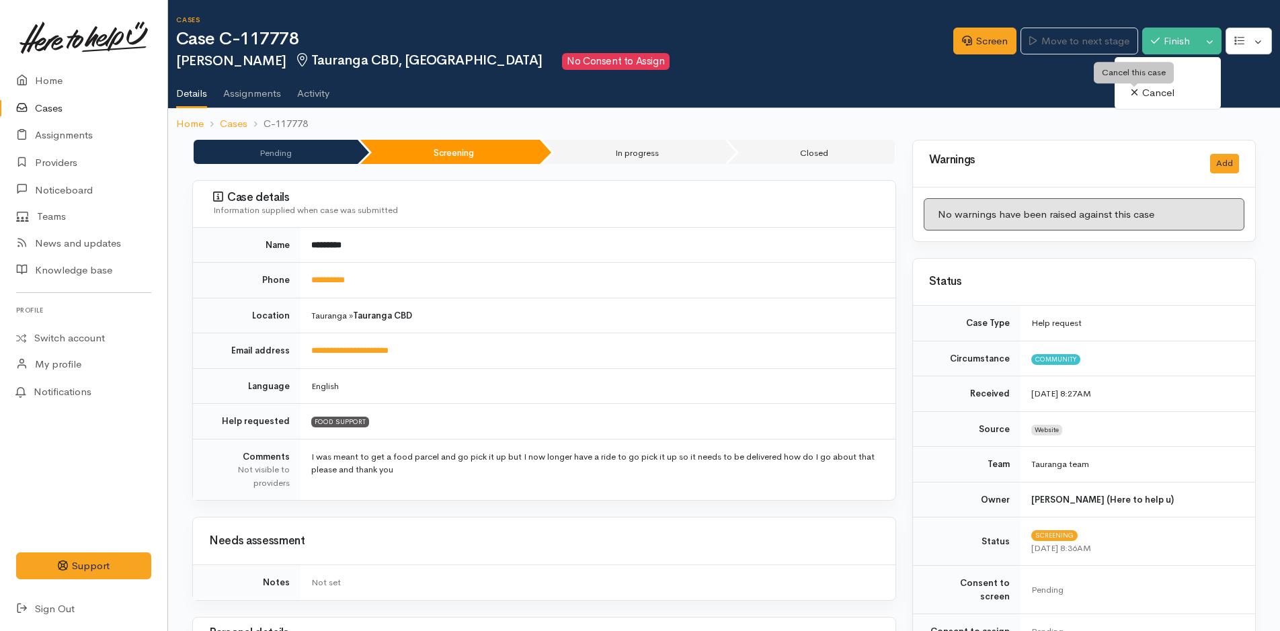
click at [1132, 93] on icon at bounding box center [1134, 92] width 7 height 10
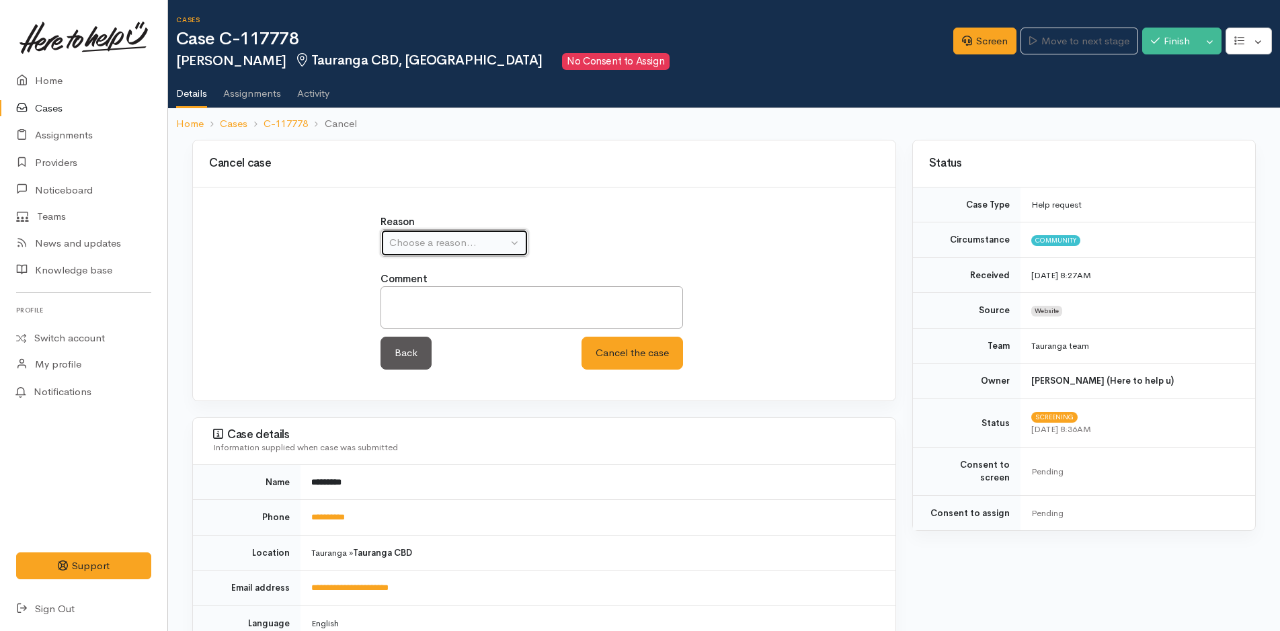
drag, startPoint x: 422, startPoint y: 243, endPoint x: 409, endPoint y: 289, distance: 48.1
click at [422, 242] on div "Choose a reason..." at bounding box center [448, 242] width 118 height 15
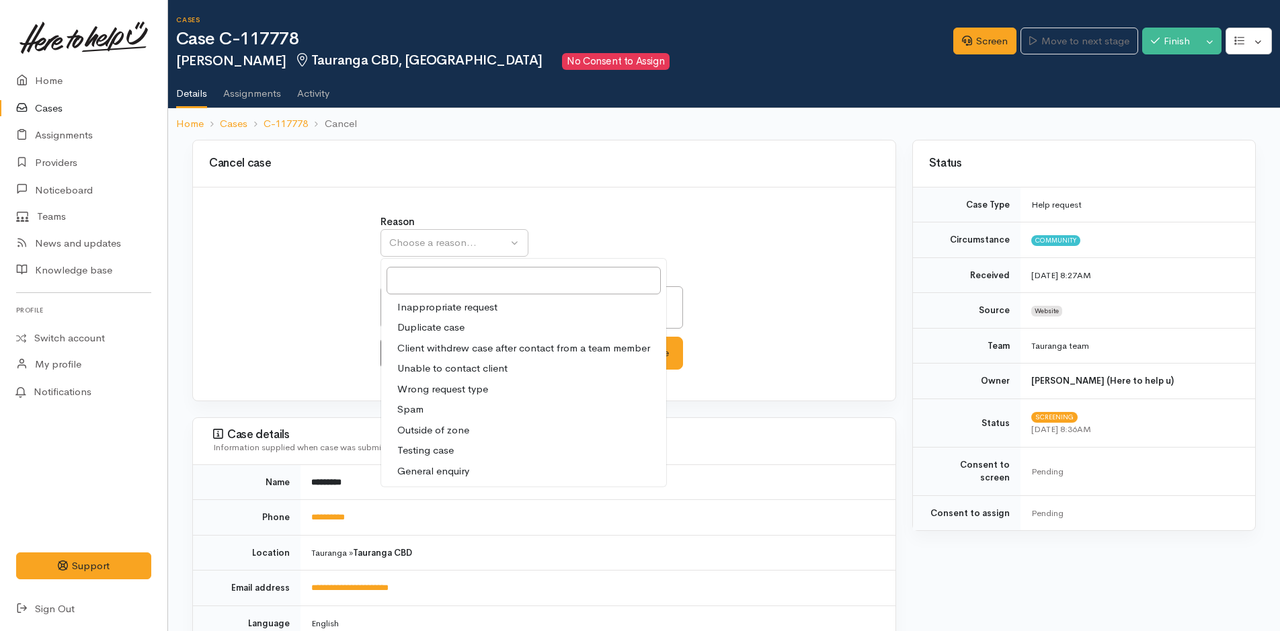
drag, startPoint x: 428, startPoint y: 324, endPoint x: 437, endPoint y: 327, distance: 9.8
click at [427, 324] on span "Duplicate case" at bounding box center [430, 327] width 67 height 15
select select "2"
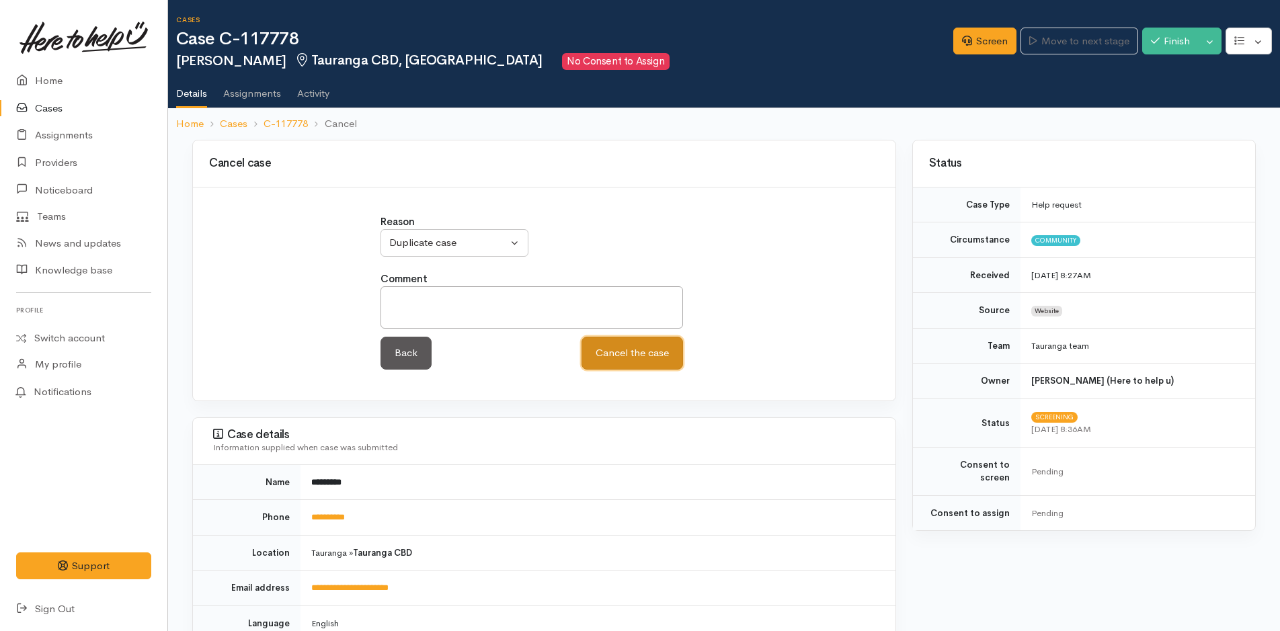
click at [617, 353] on button "Cancel the case" at bounding box center [633, 353] width 102 height 33
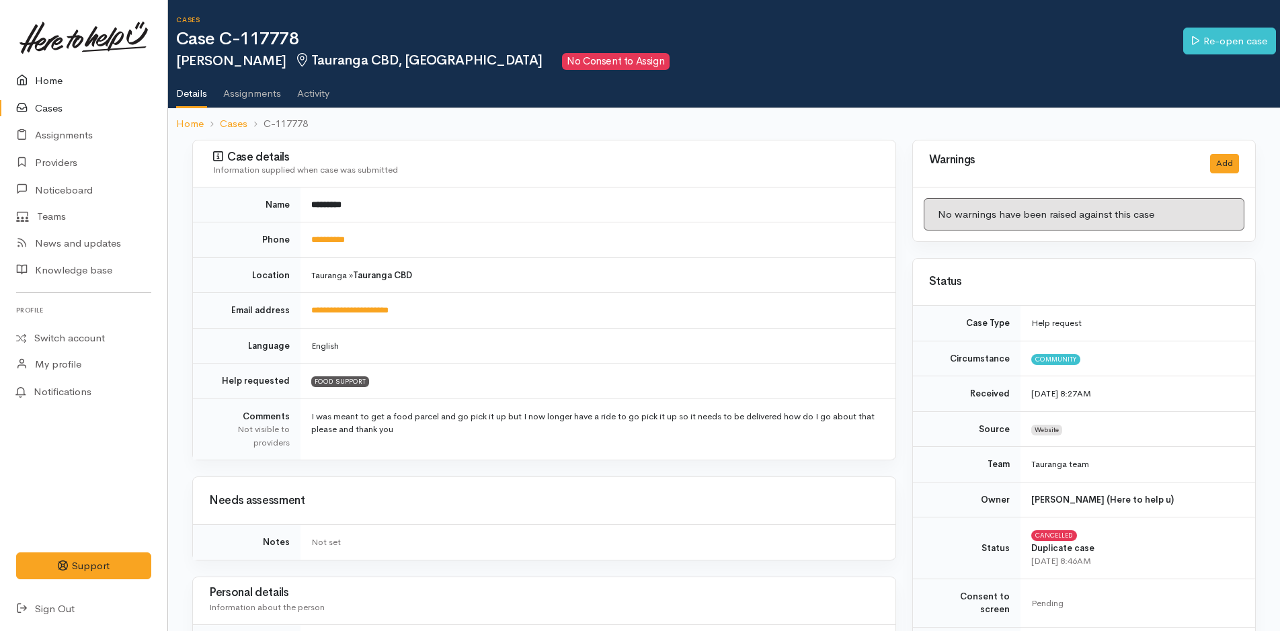
click at [70, 74] on link "Home" at bounding box center [83, 81] width 167 height 28
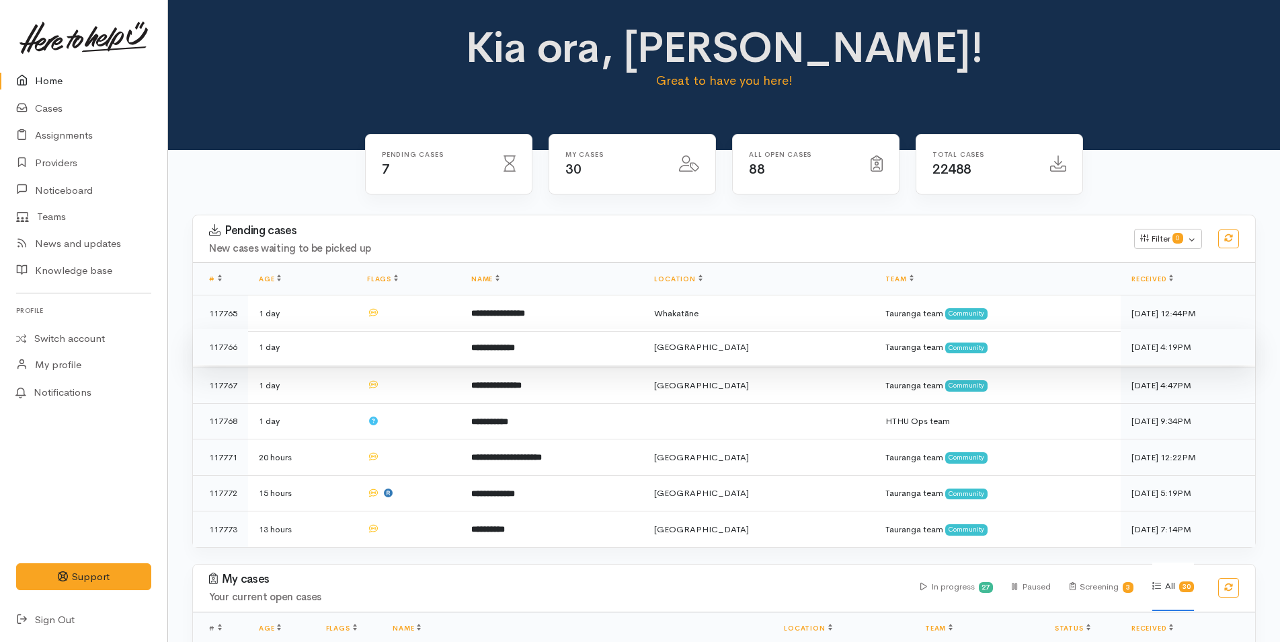
scroll to position [336, 0]
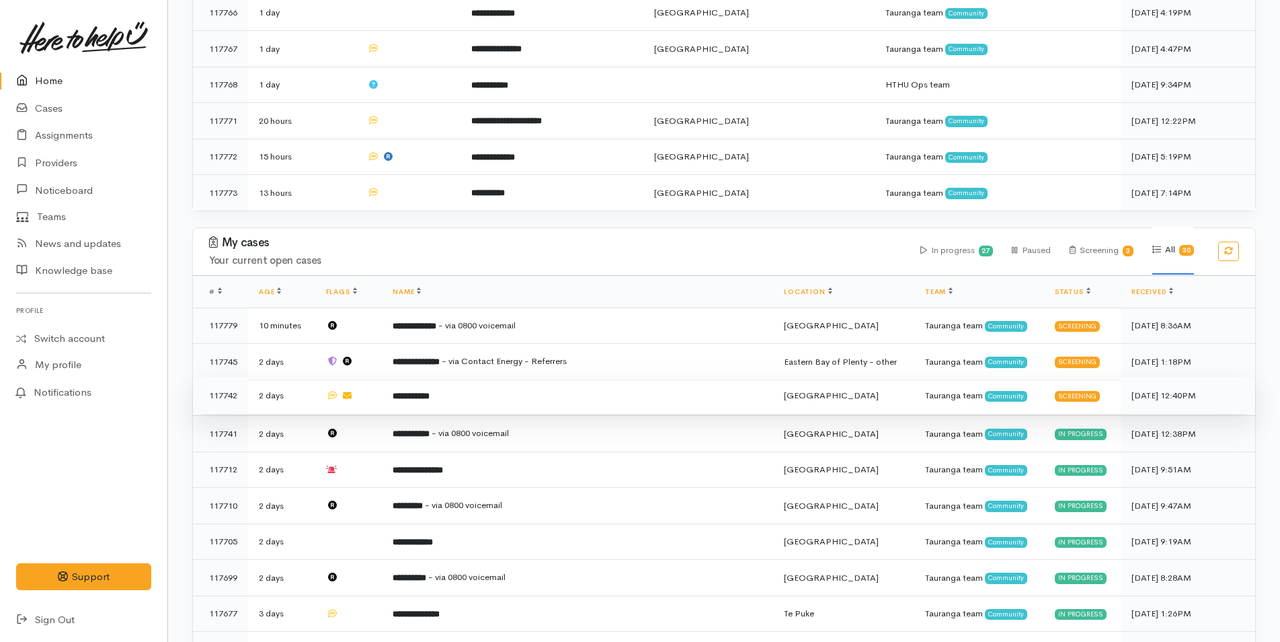
click at [498, 387] on td "**********" at bounding box center [577, 395] width 391 height 36
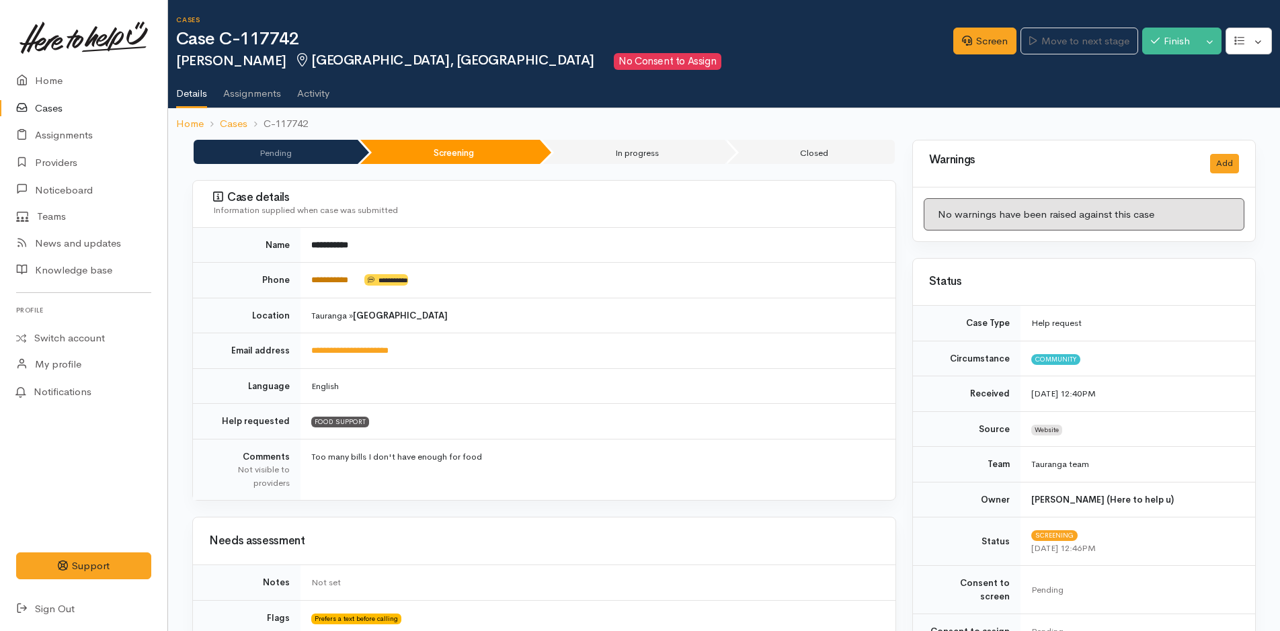
click at [332, 278] on link "**********" at bounding box center [329, 280] width 37 height 9
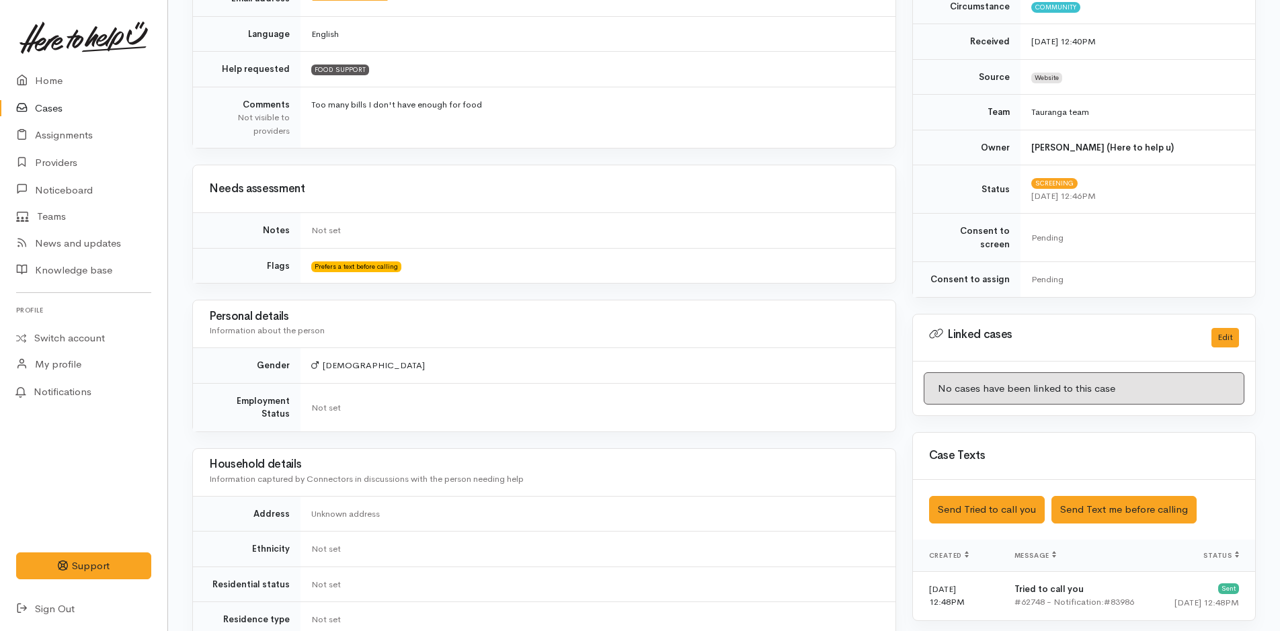
scroll to position [471, 0]
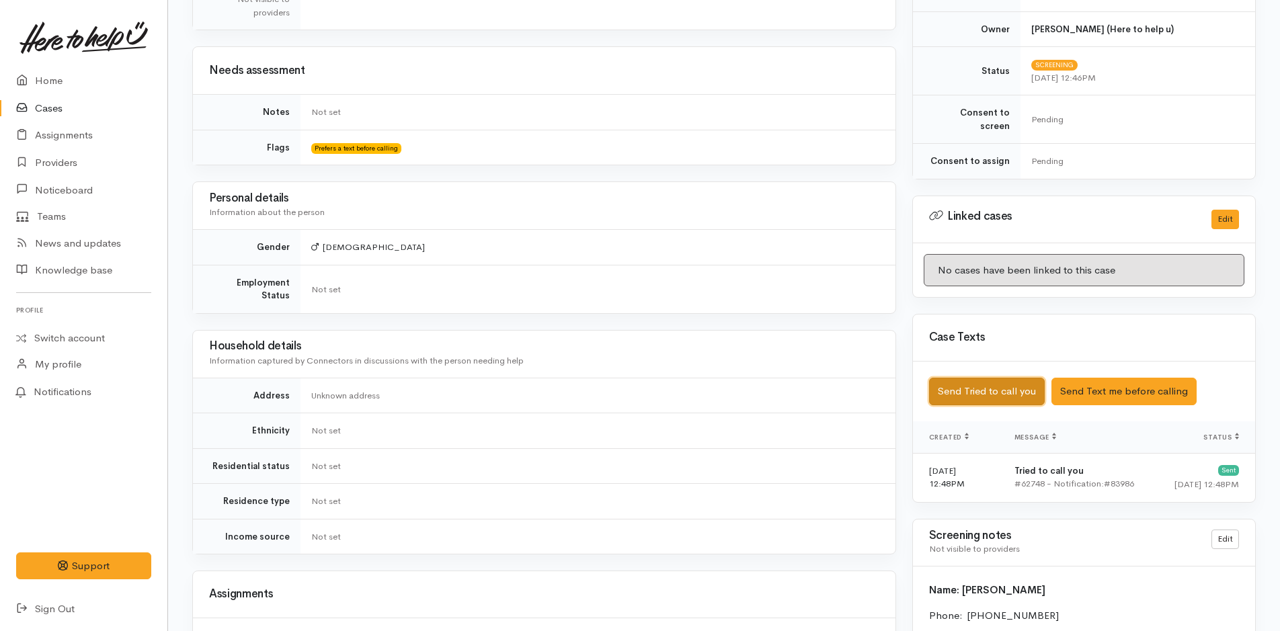
click at [941, 387] on button "Send Tried to call you" at bounding box center [987, 392] width 116 height 28
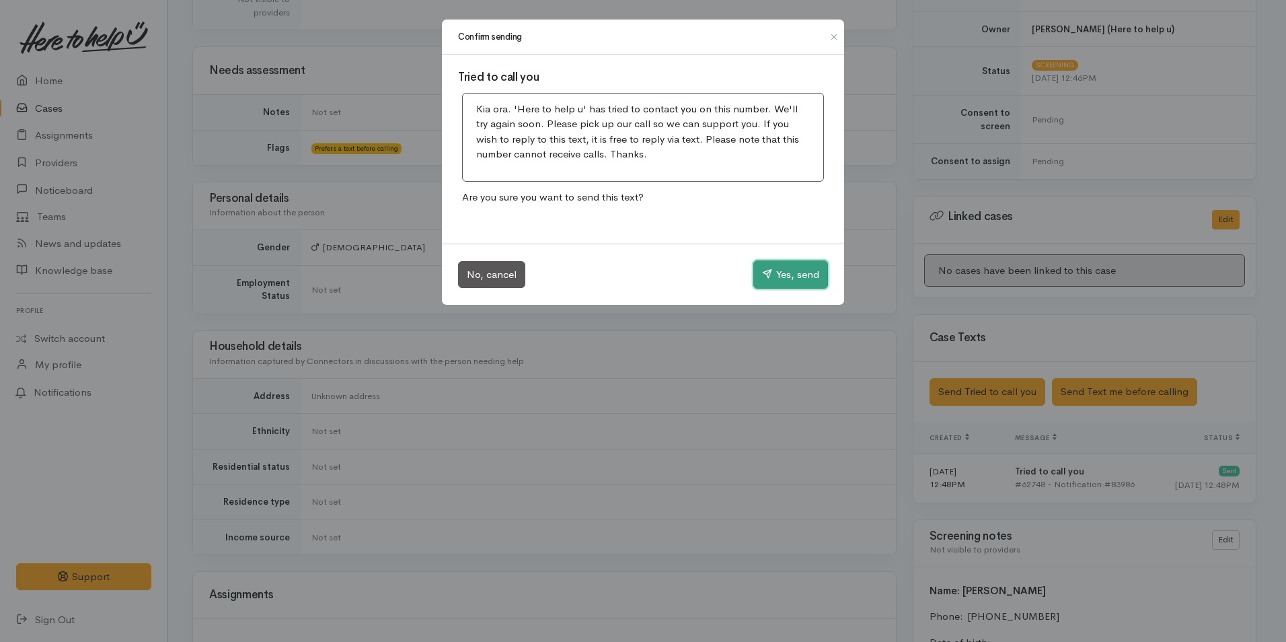
drag, startPoint x: 804, startPoint y: 268, endPoint x: 710, endPoint y: 303, distance: 100.0
click at [798, 264] on button "Yes, send" at bounding box center [790, 274] width 75 height 28
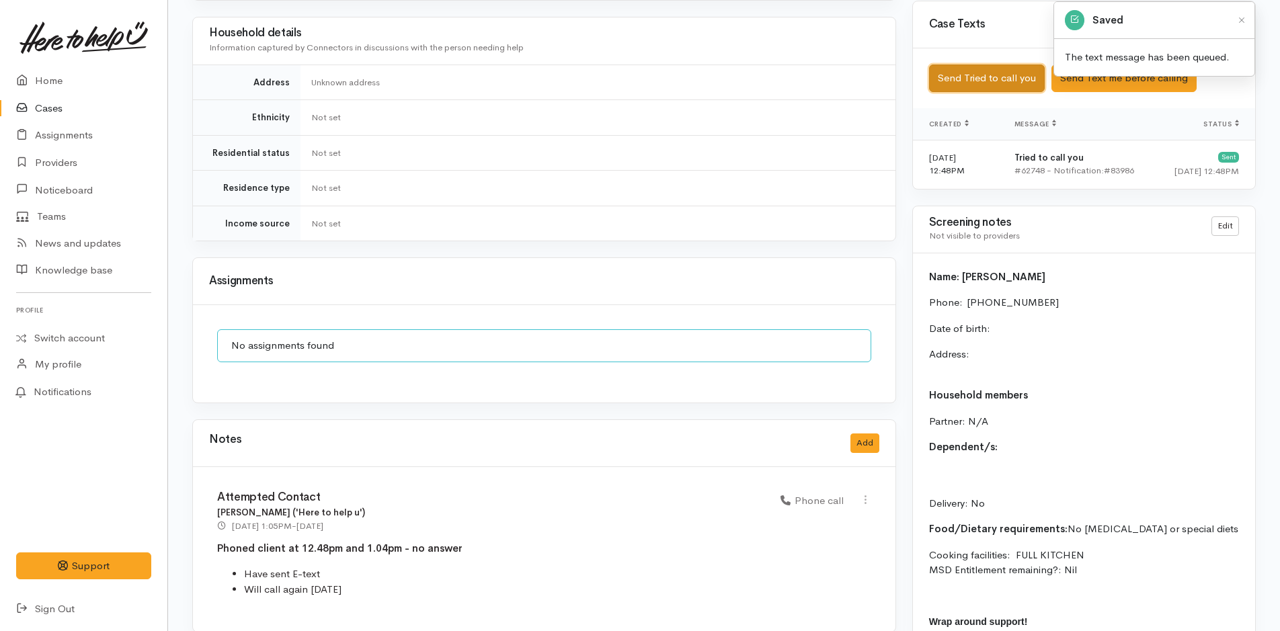
scroll to position [887, 0]
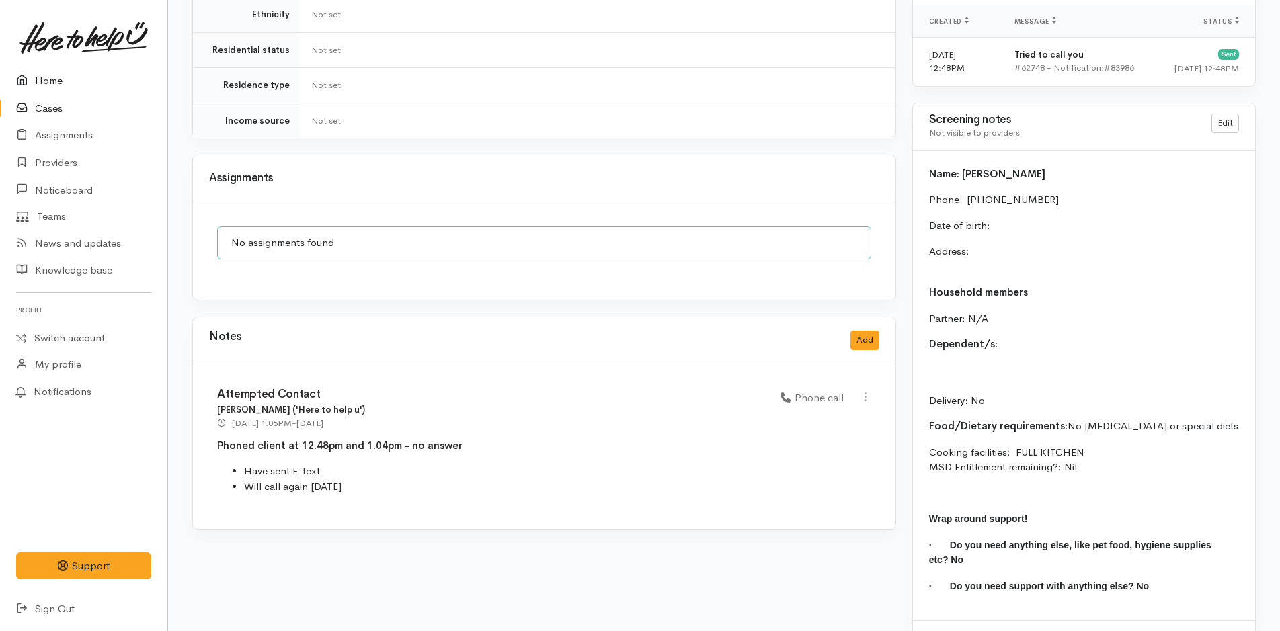
click at [46, 86] on link "Home" at bounding box center [83, 81] width 167 height 28
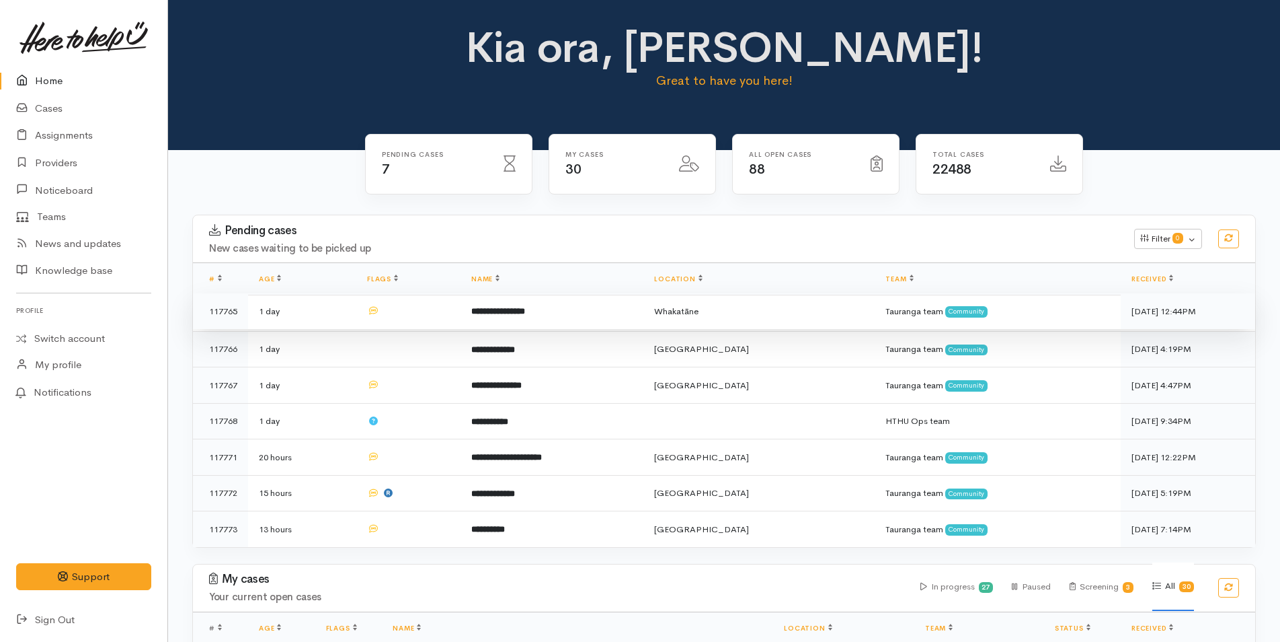
click at [525, 313] on b "**********" at bounding box center [498, 311] width 54 height 9
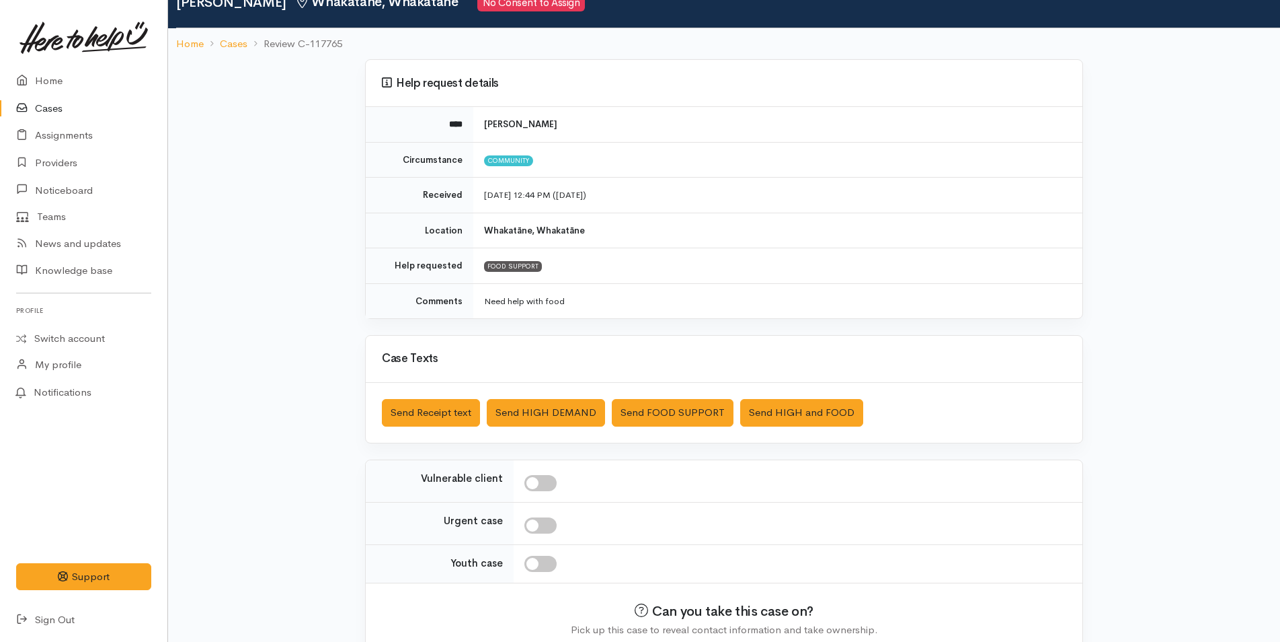
scroll to position [122, 0]
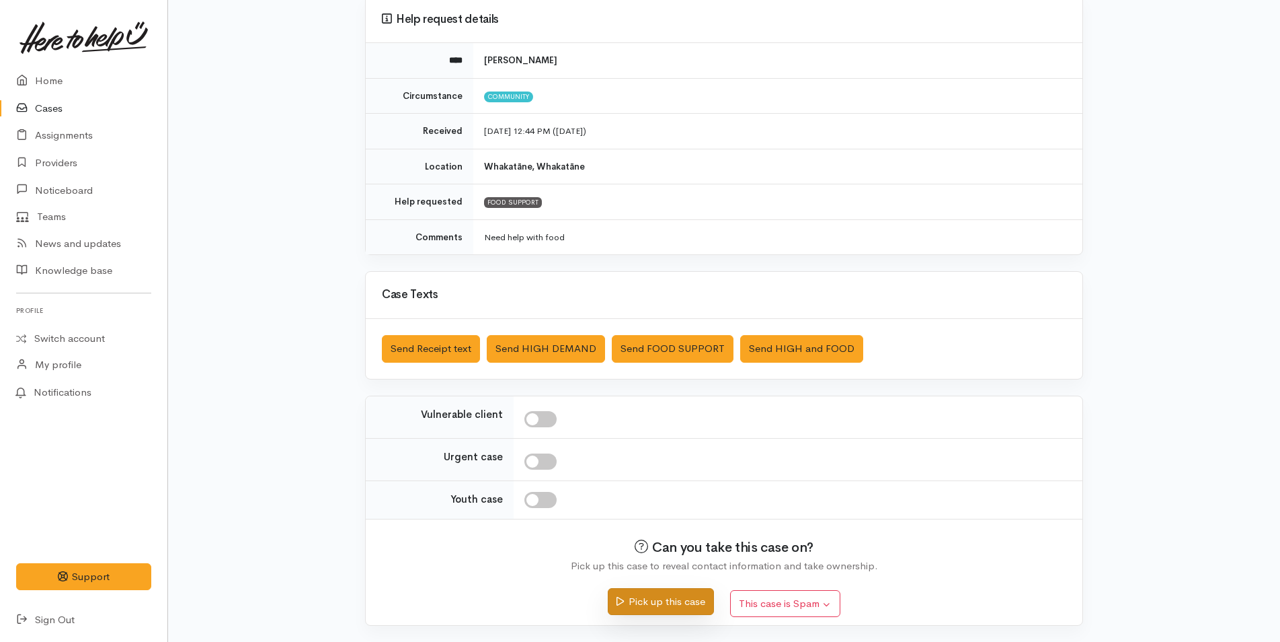
click at [622, 596] on icon "submit" at bounding box center [620, 601] width 7 height 10
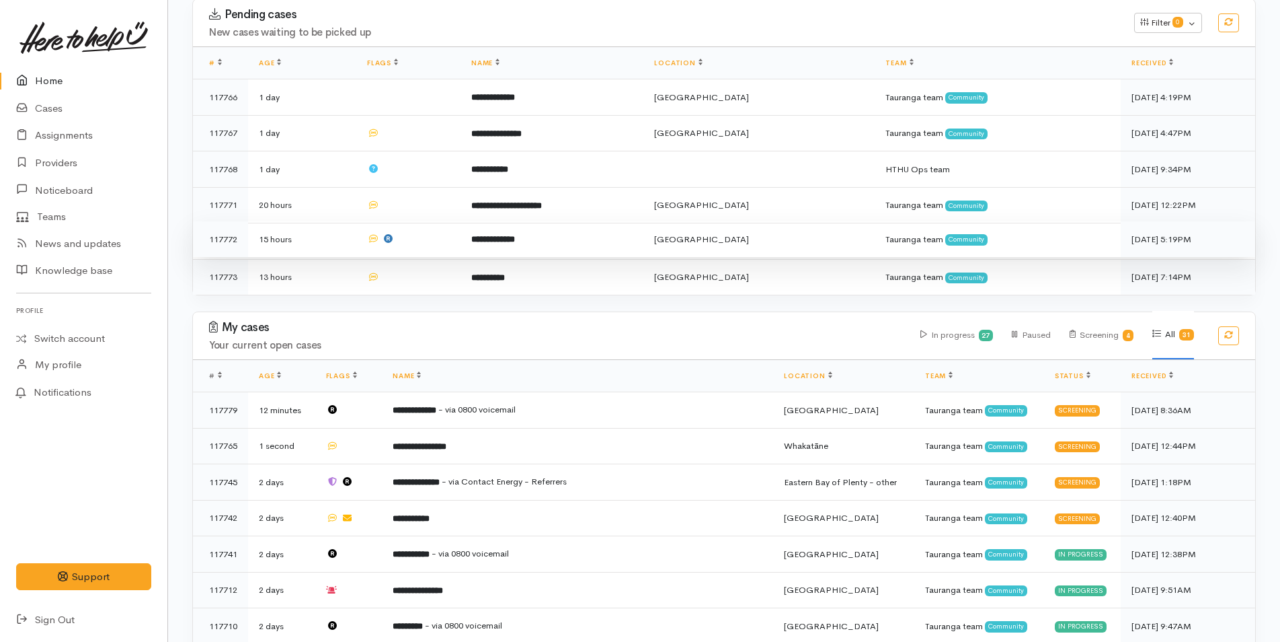
scroll to position [269, 0]
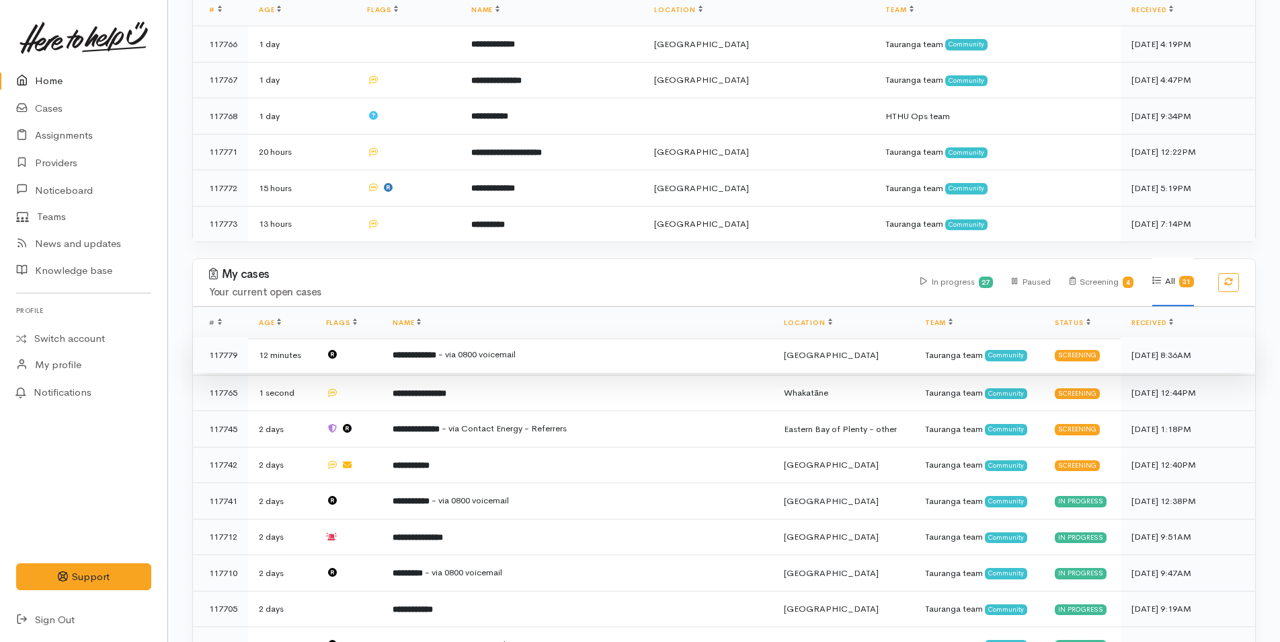
click at [436, 350] on b "**********" at bounding box center [415, 354] width 44 height 9
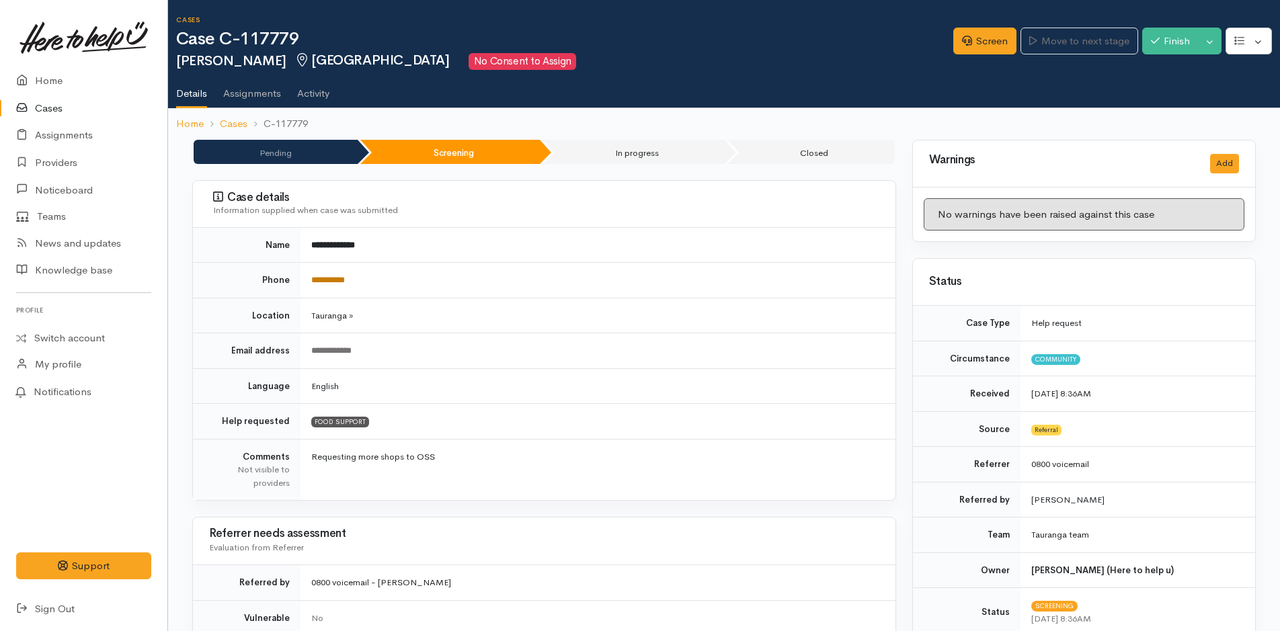
click at [344, 282] on link "**********" at bounding box center [328, 280] width 34 height 9
click at [954, 45] on link "Screen" at bounding box center [985, 42] width 63 height 28
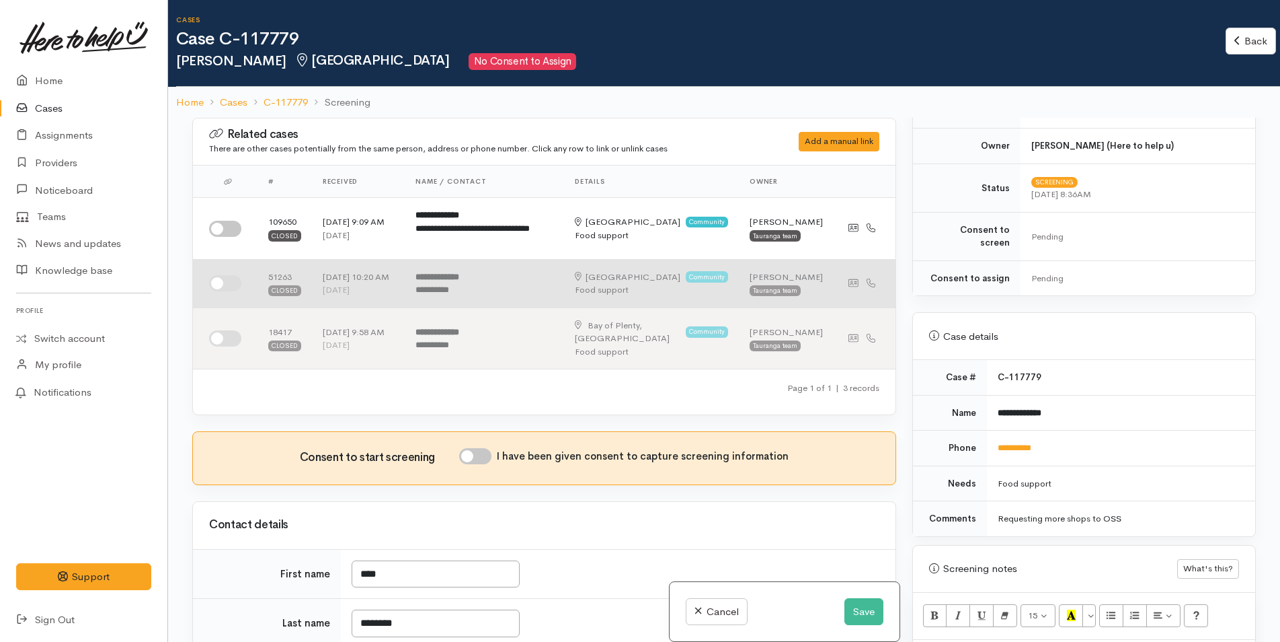
scroll to position [403, 0]
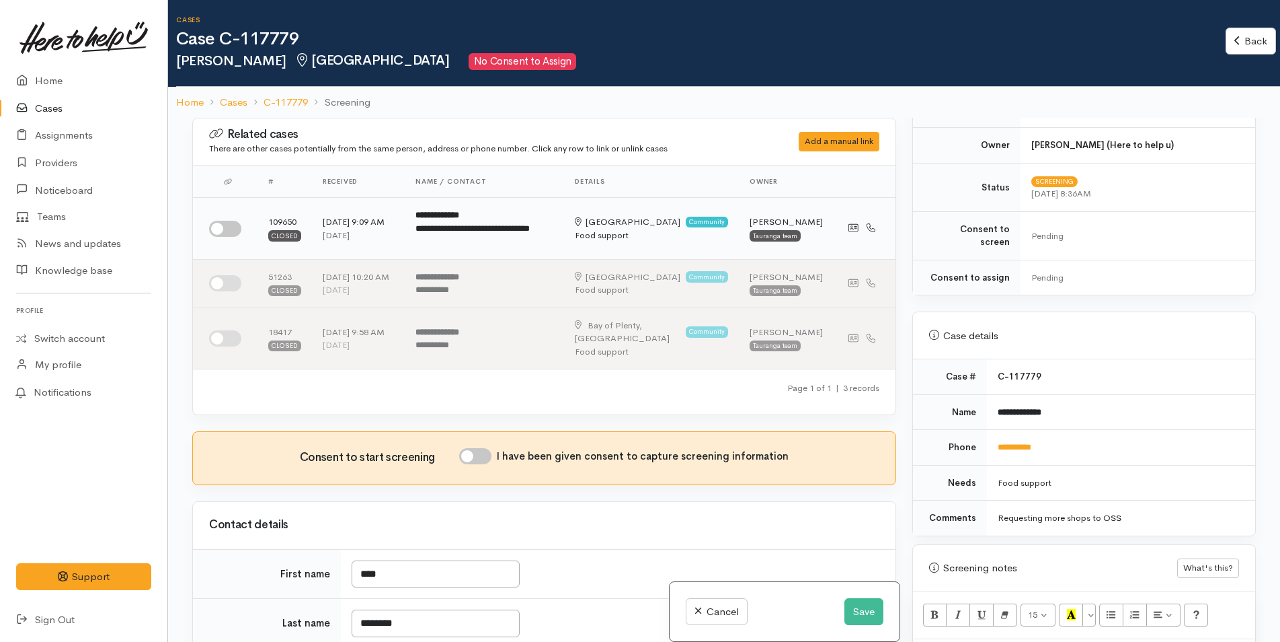
click at [235, 223] on input "checkbox" at bounding box center [225, 229] width 32 height 16
checkbox input "true"
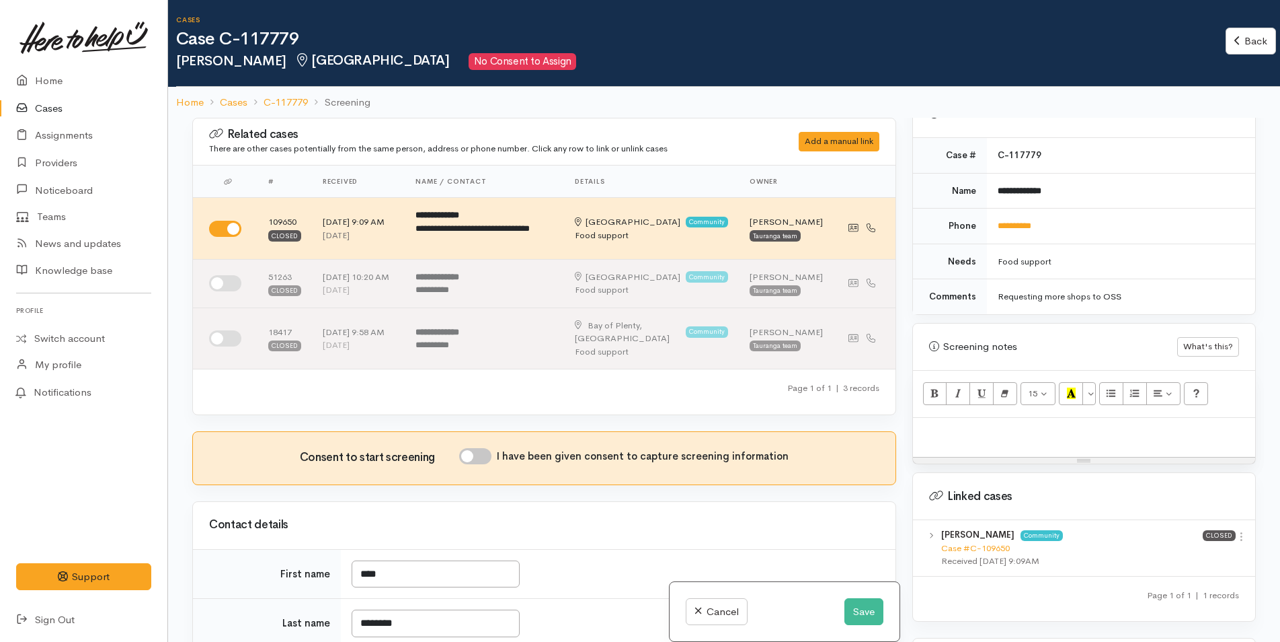
scroll to position [740, 0]
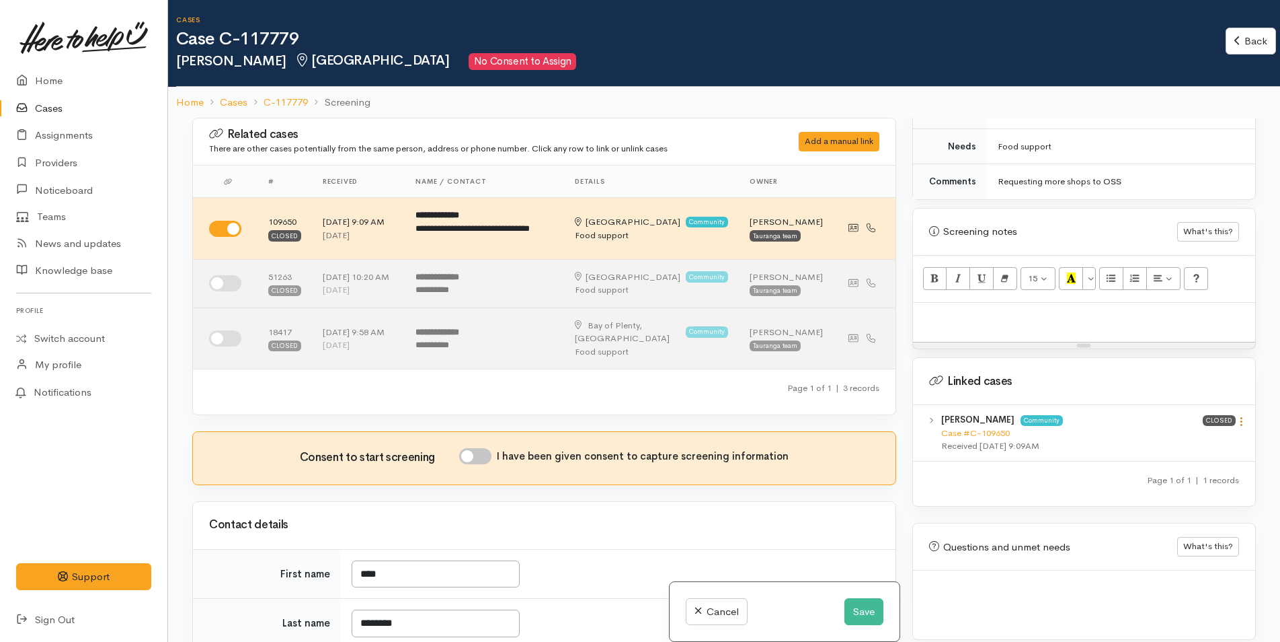
click at [1236, 416] on icon at bounding box center [1241, 421] width 11 height 11
click at [1202, 437] on link "View case" at bounding box center [1193, 447] width 106 height 21
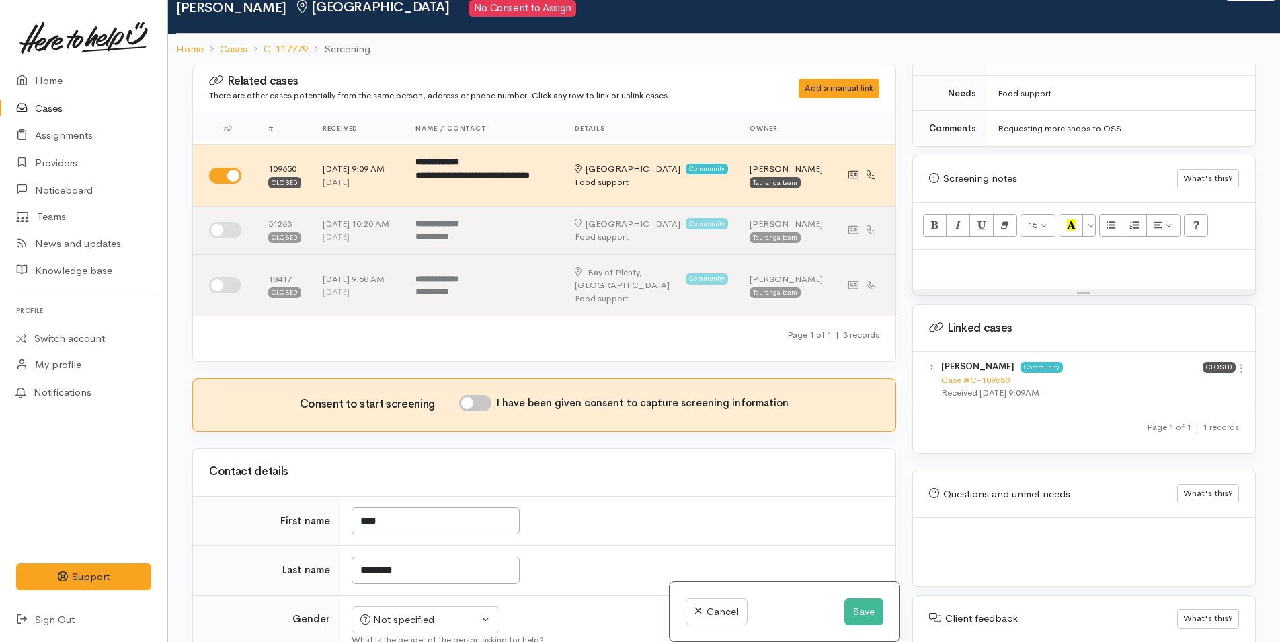
scroll to position [118, 0]
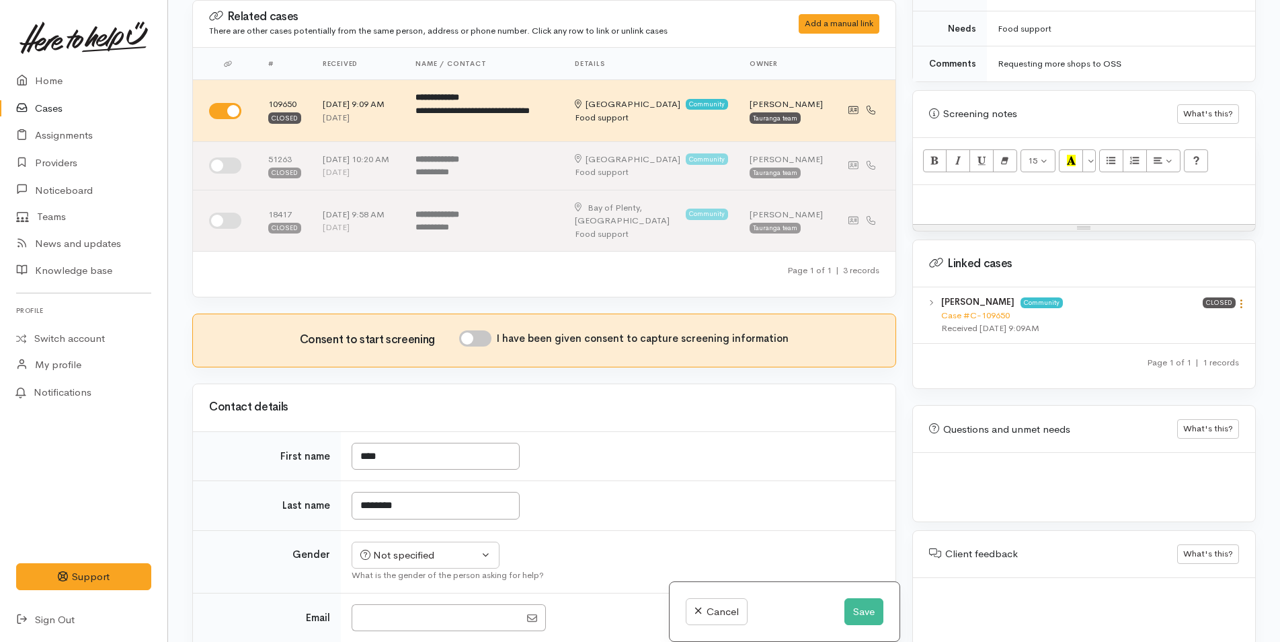
click at [1239, 298] on icon at bounding box center [1241, 303] width 11 height 11
click at [1183, 319] on link "View case" at bounding box center [1193, 329] width 106 height 21
click at [934, 192] on p at bounding box center [1084, 199] width 329 height 15
paste div
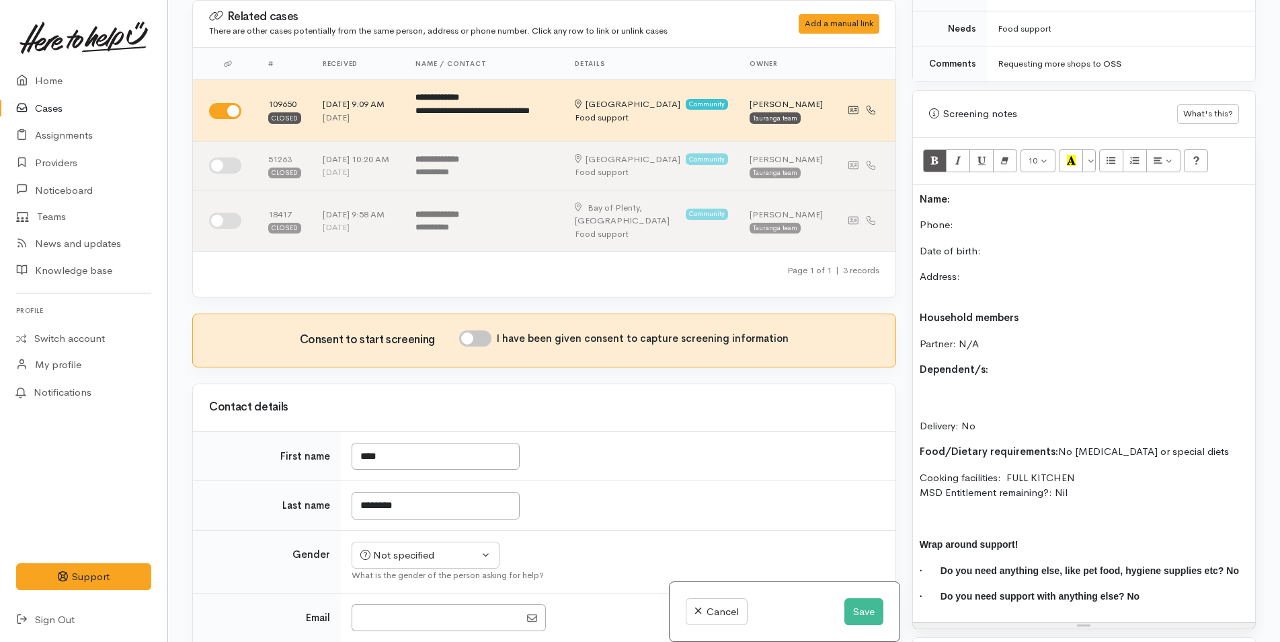
drag, startPoint x: 952, startPoint y: 182, endPoint x: 965, endPoint y: 188, distance: 14.1
click at [953, 192] on p "Name:" at bounding box center [1084, 199] width 329 height 15
click at [972, 217] on p "Phone:" at bounding box center [1084, 224] width 329 height 15
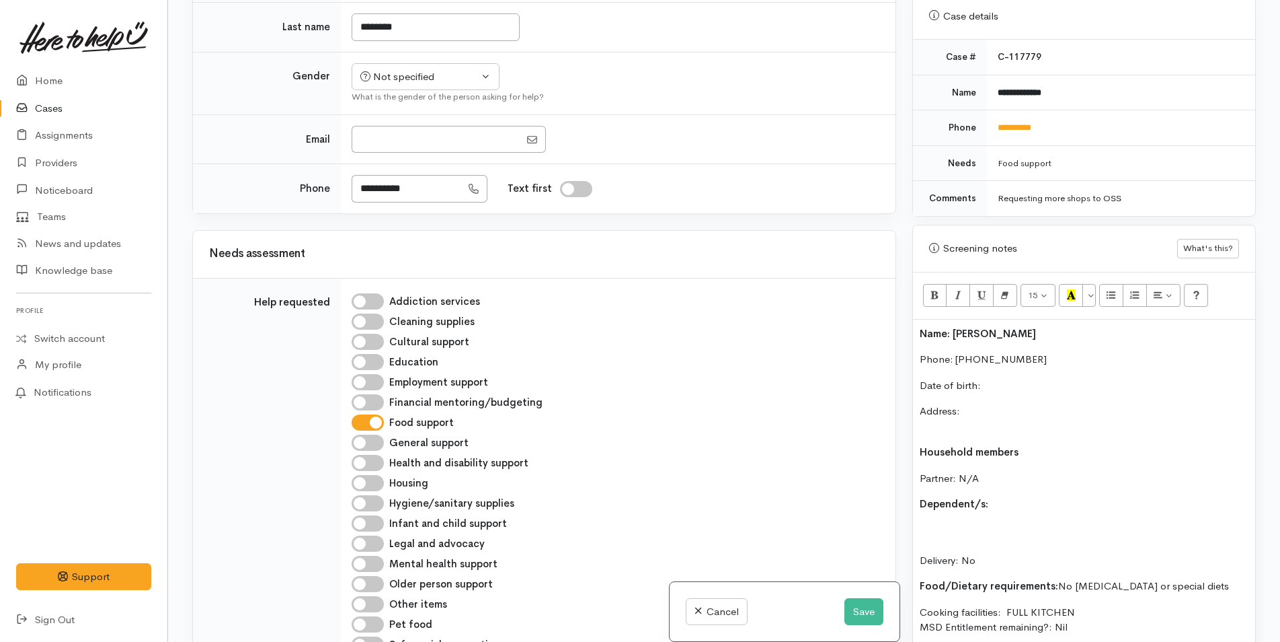
scroll to position [471, 0]
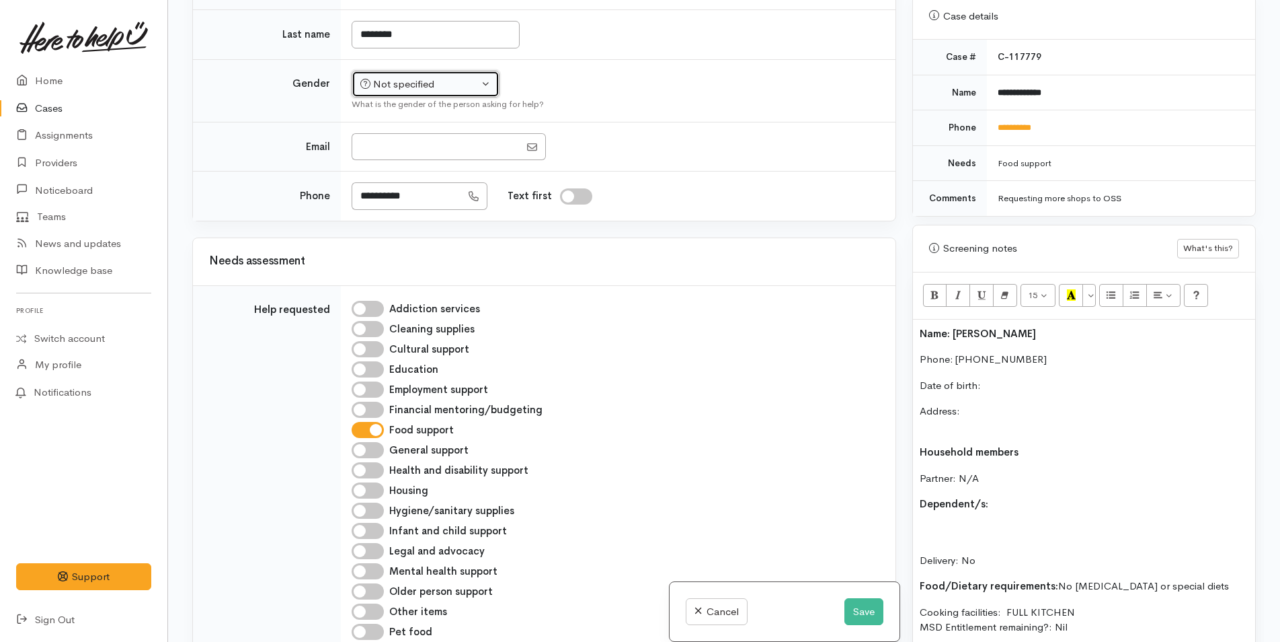
click at [395, 92] on div "Not specified" at bounding box center [419, 84] width 118 height 15
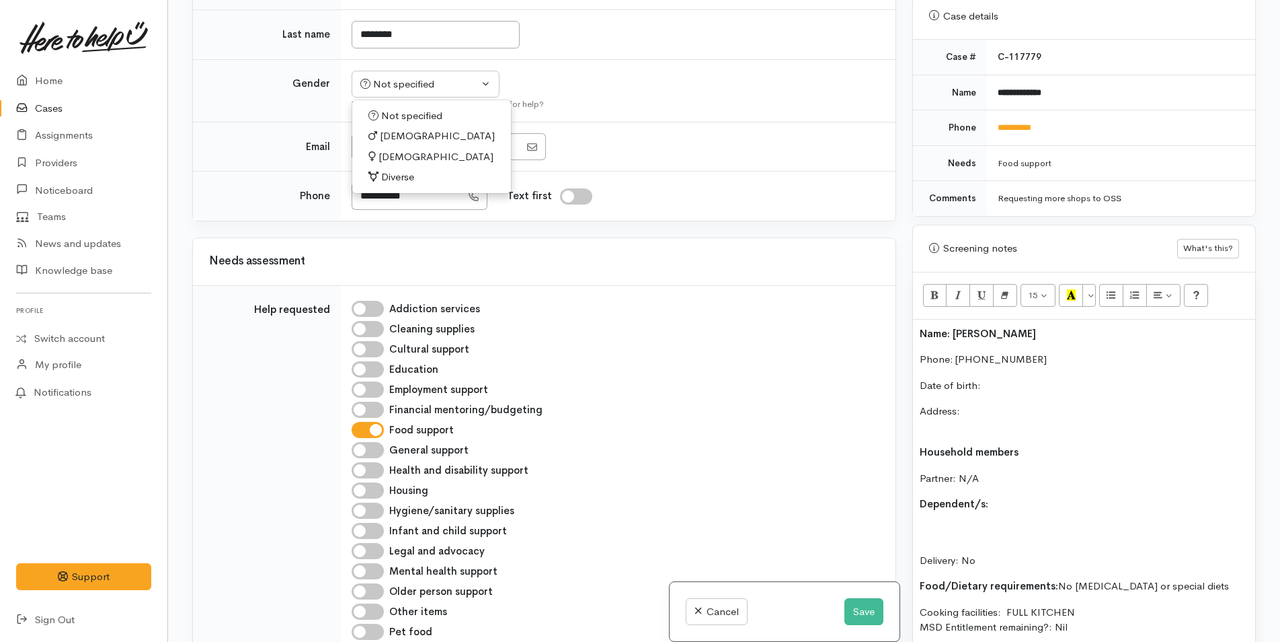
click at [392, 165] on span "Female" at bounding box center [436, 156] width 115 height 15
select select "[DEMOGRAPHIC_DATA]"
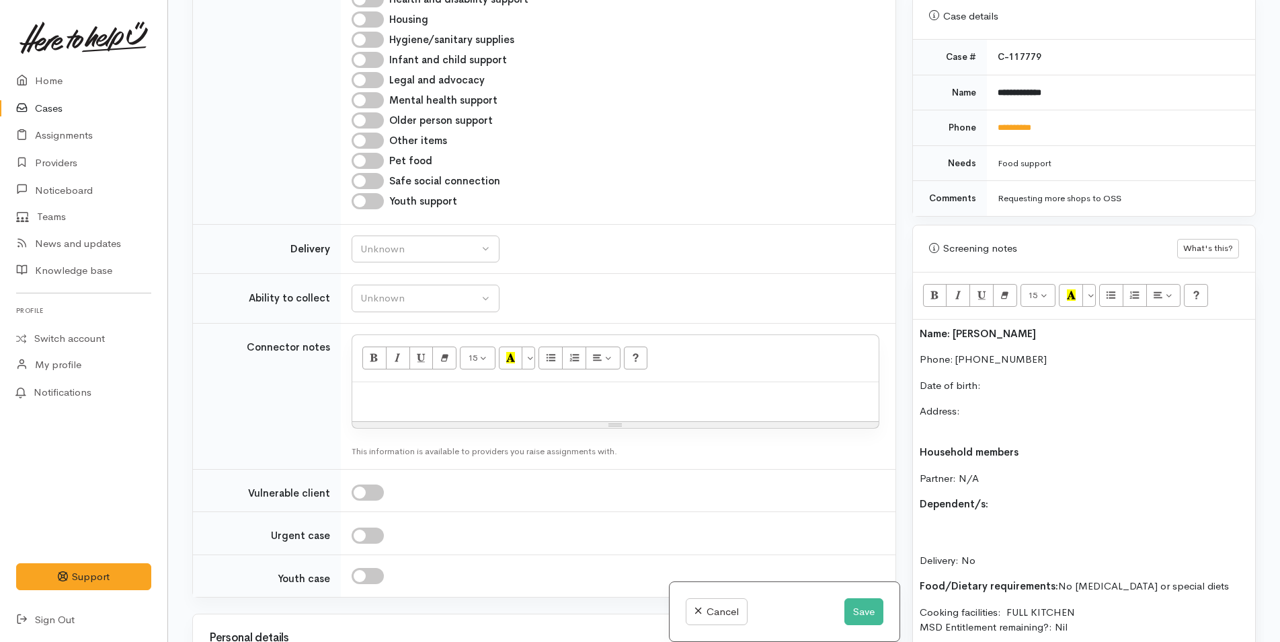
scroll to position [1412, 0]
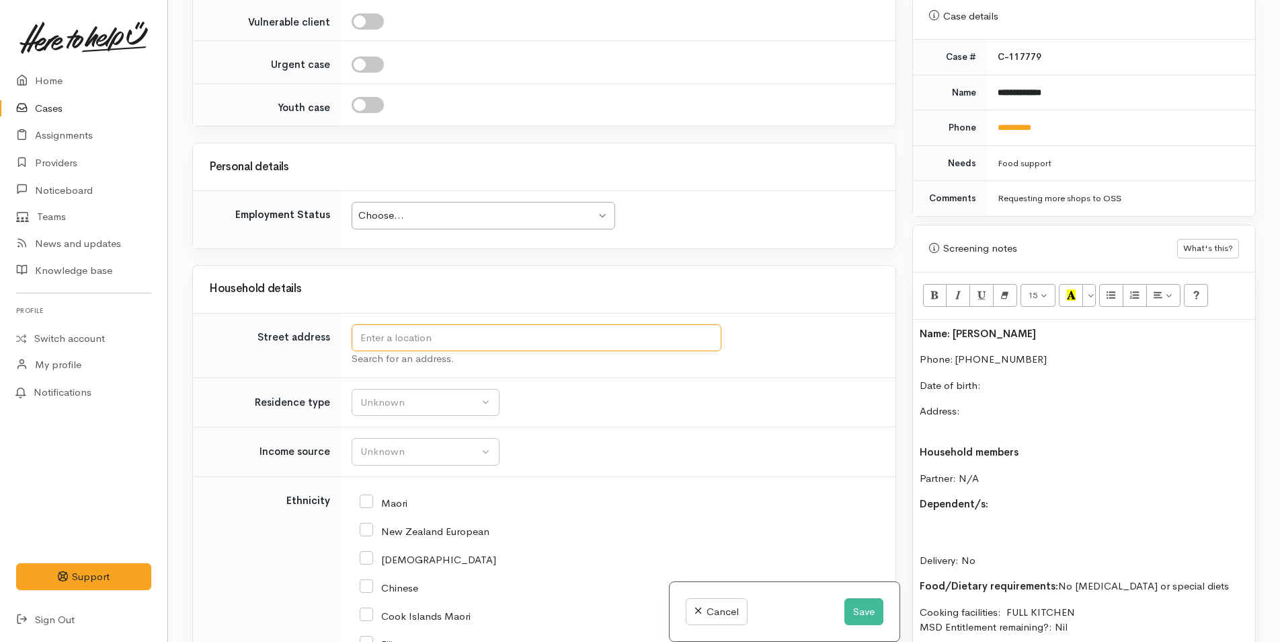
click at [389, 350] on input "text" at bounding box center [537, 338] width 370 height 28
click at [845, 598] on button "Save" at bounding box center [864, 612] width 39 height 28
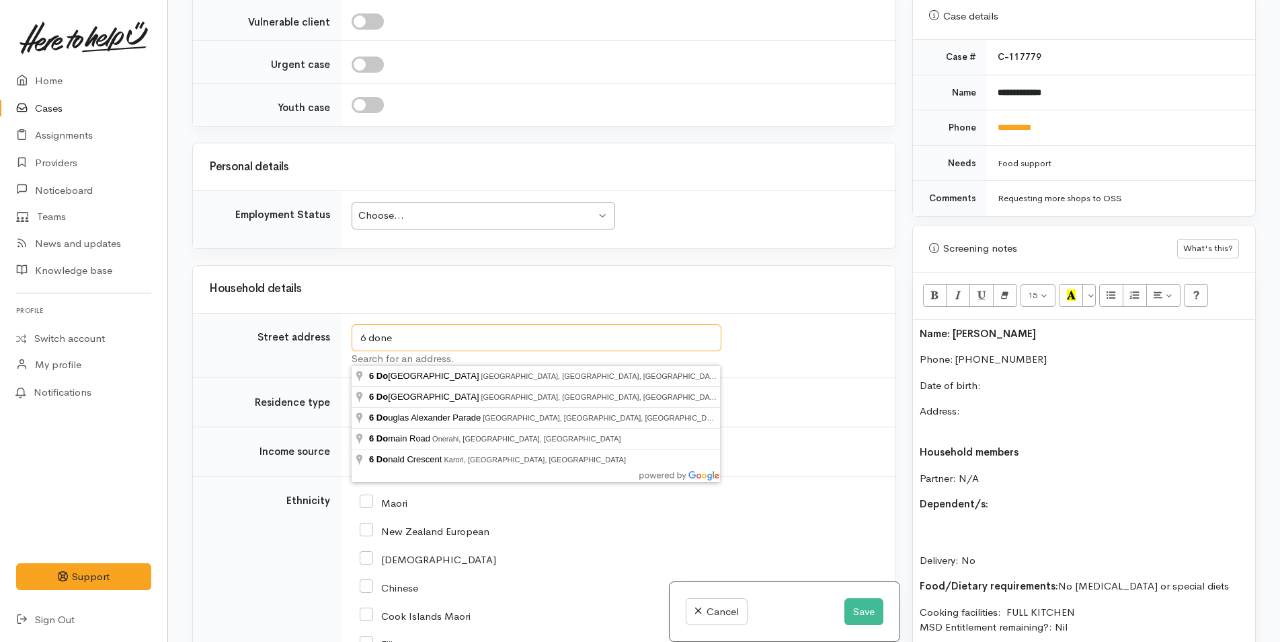
type input "6 doner"
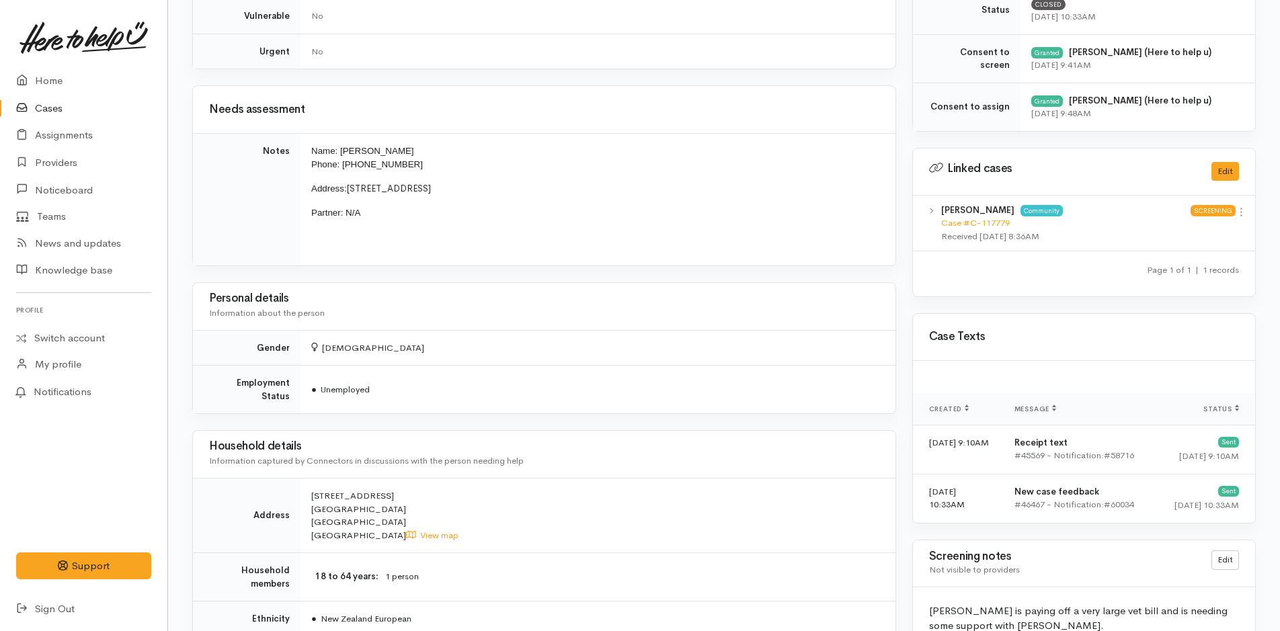
scroll to position [668, 0]
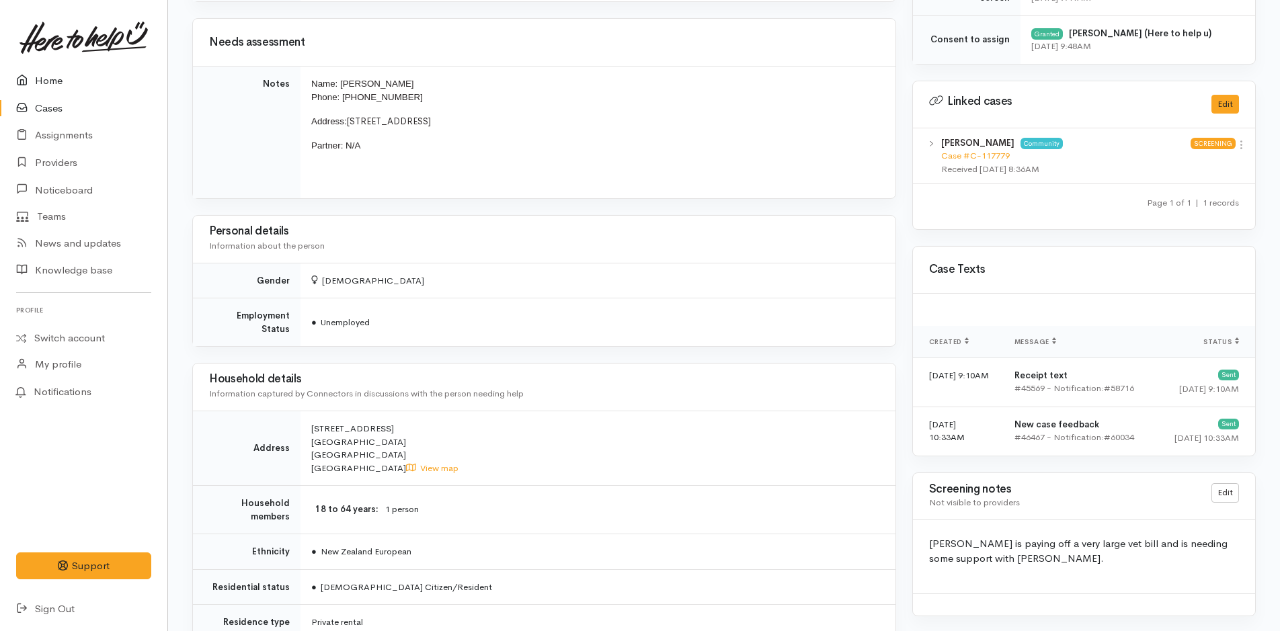
click at [50, 85] on link "Home" at bounding box center [83, 81] width 167 height 28
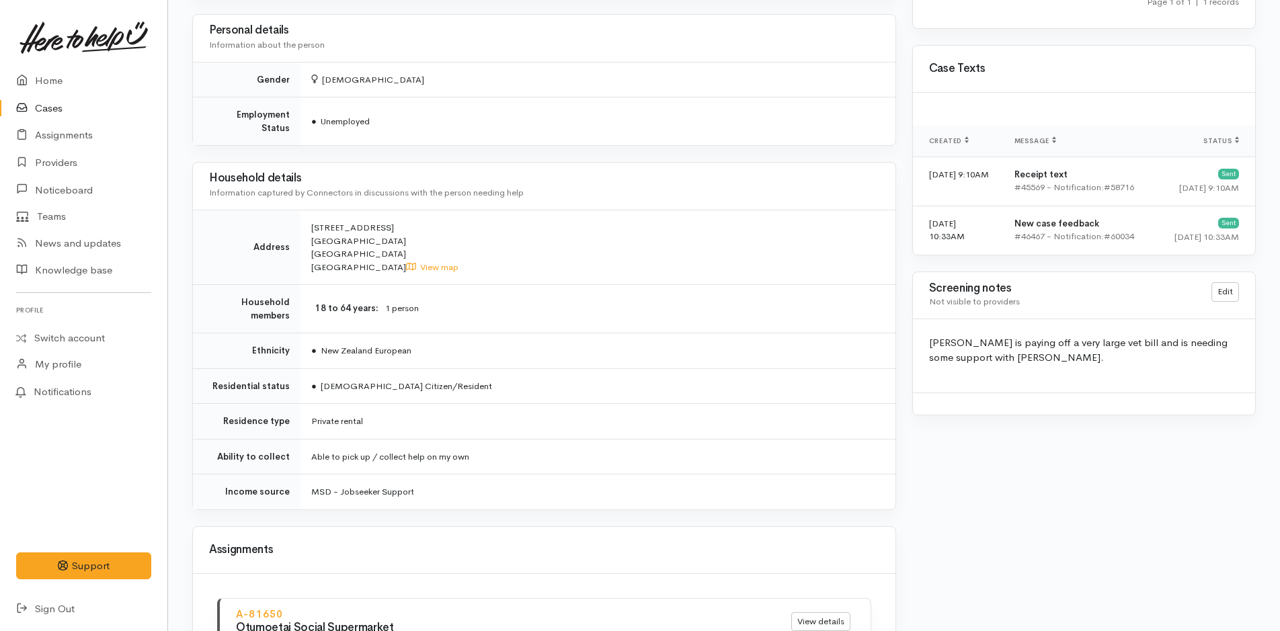
scroll to position [874, 0]
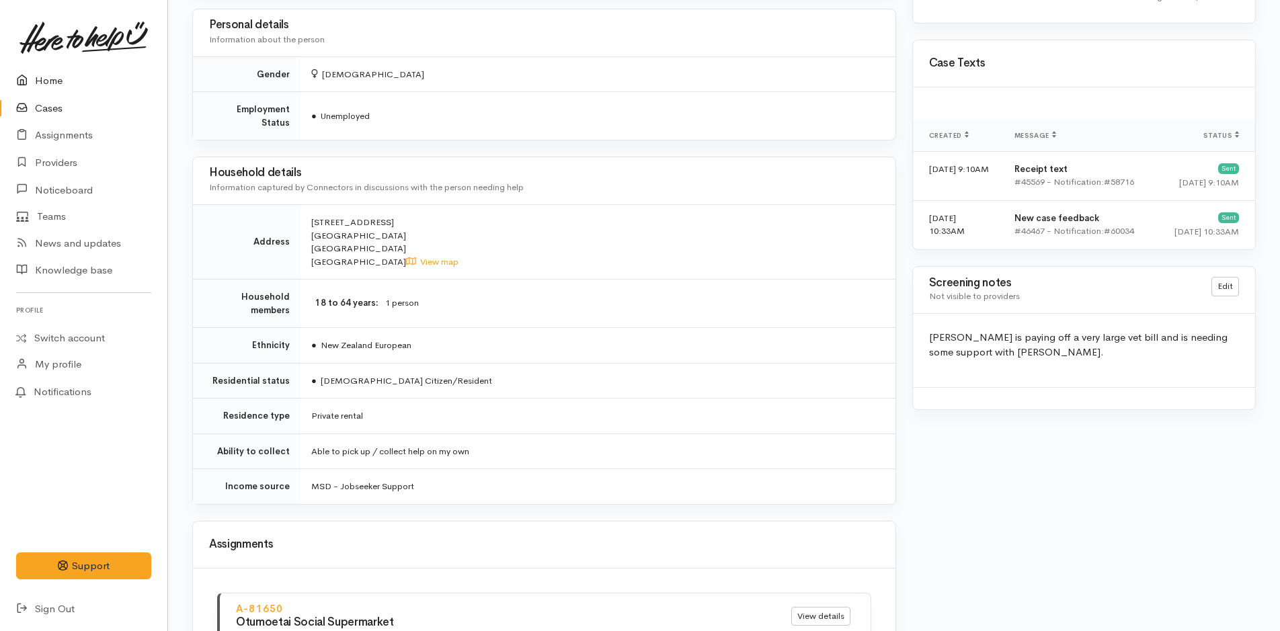
click at [67, 77] on link "Home" at bounding box center [83, 81] width 167 height 28
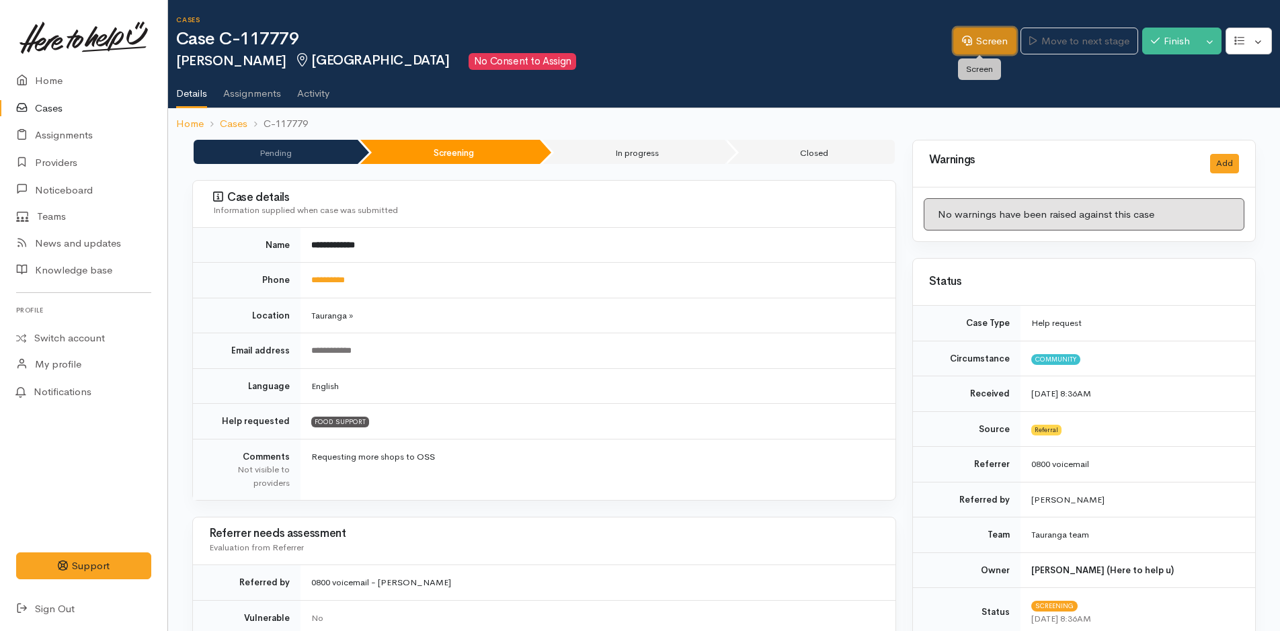
click at [956, 48] on link "Screen" at bounding box center [985, 42] width 63 height 28
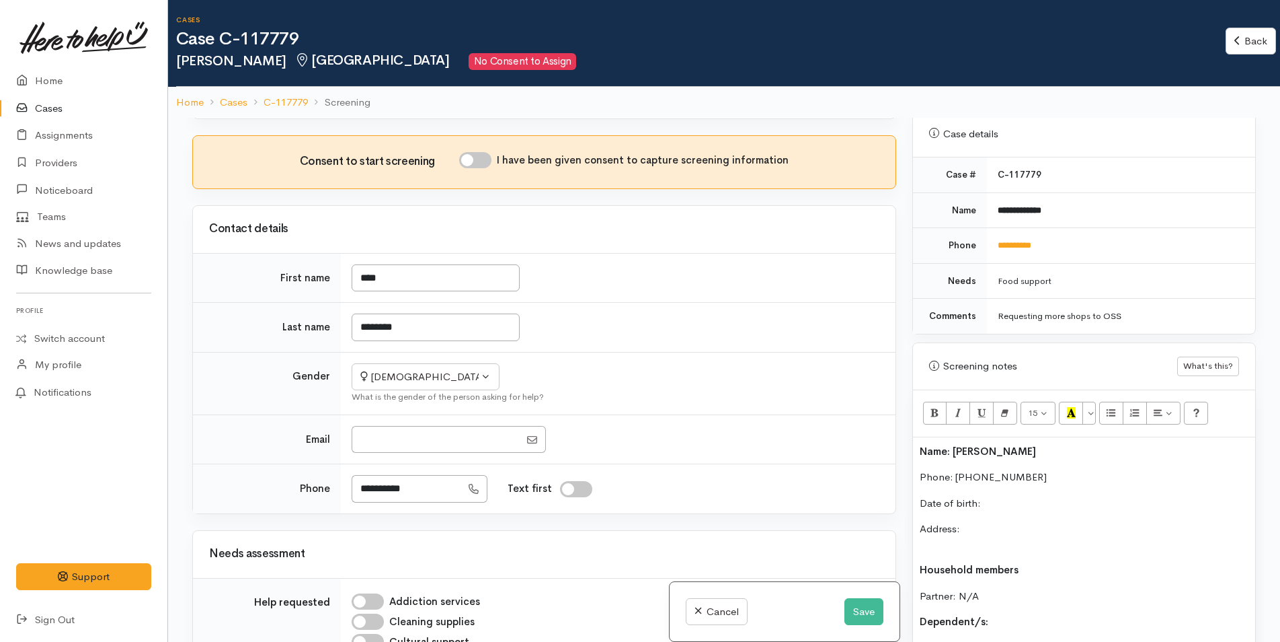
scroll to position [202, 0]
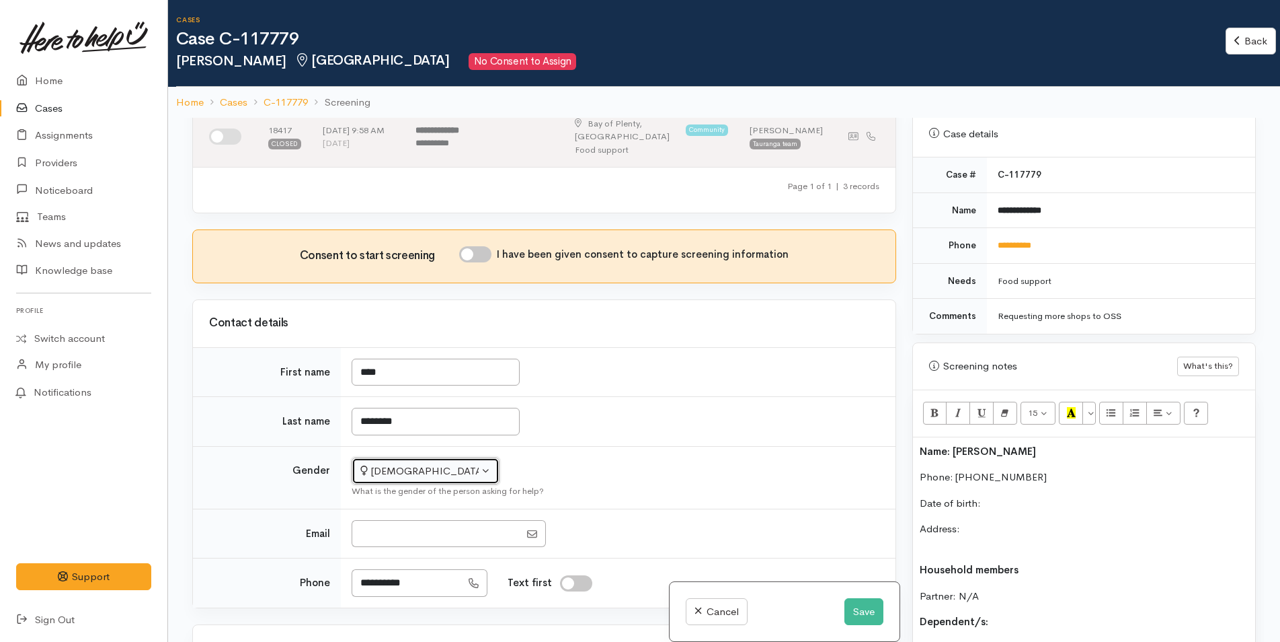
click at [387, 479] on div "[DEMOGRAPHIC_DATA]" at bounding box center [419, 470] width 118 height 15
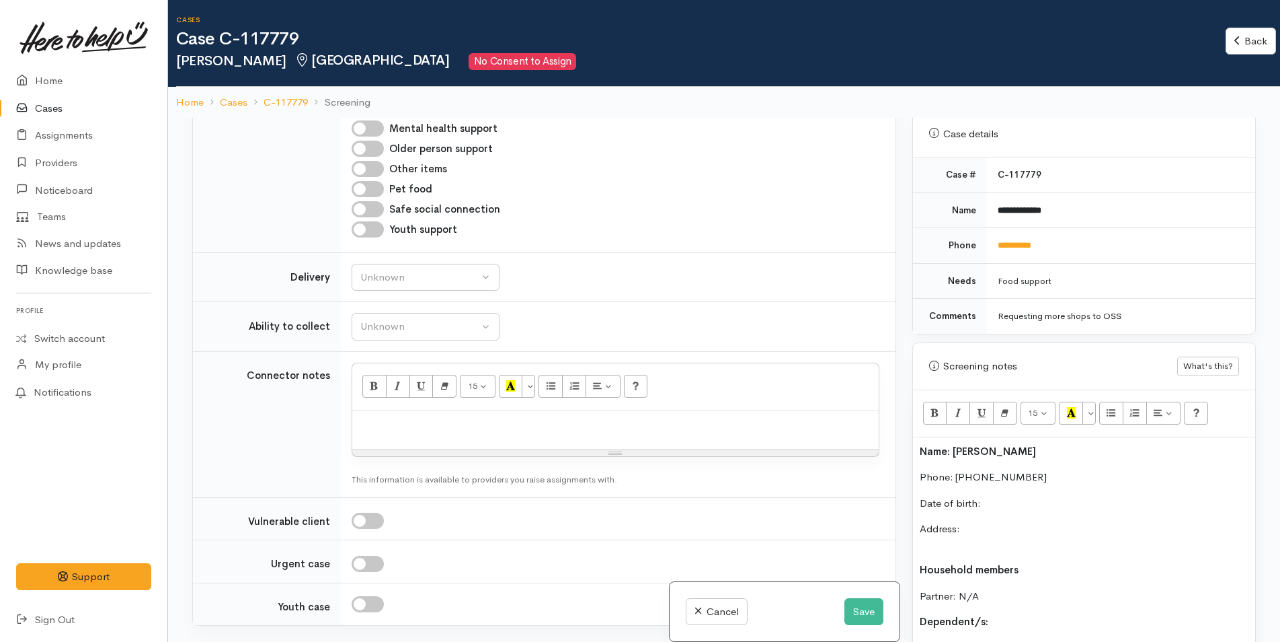
scroll to position [1278, 0]
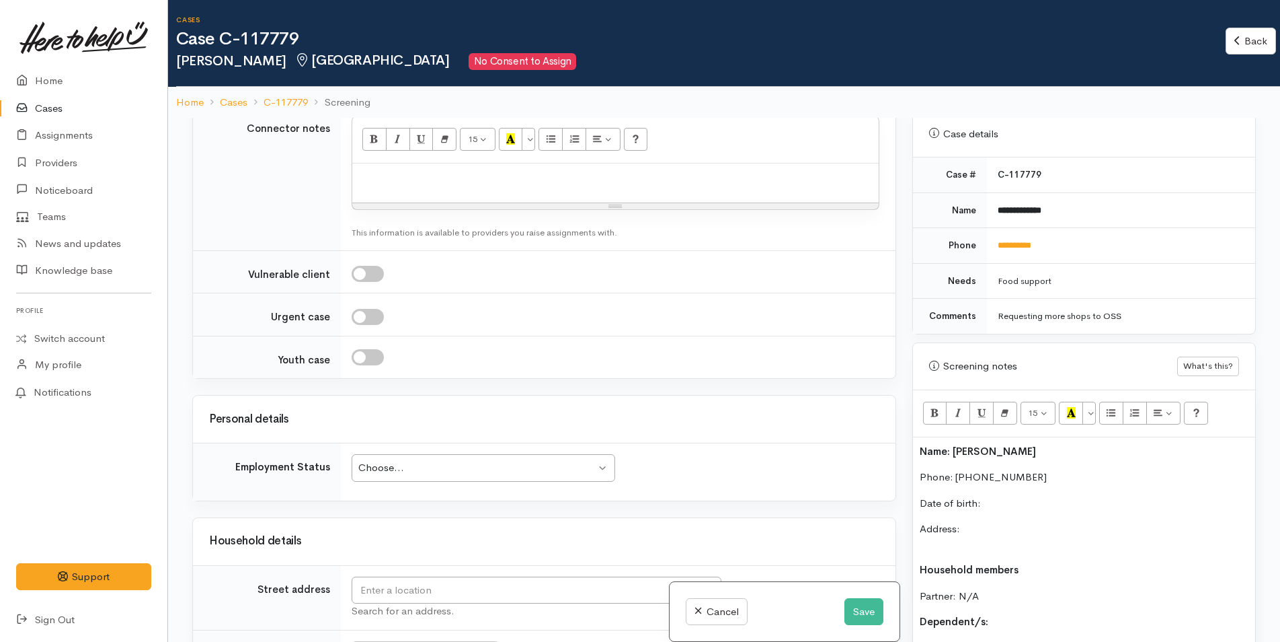
click at [393, 475] on div "Choose..." at bounding box center [476, 467] width 237 height 15
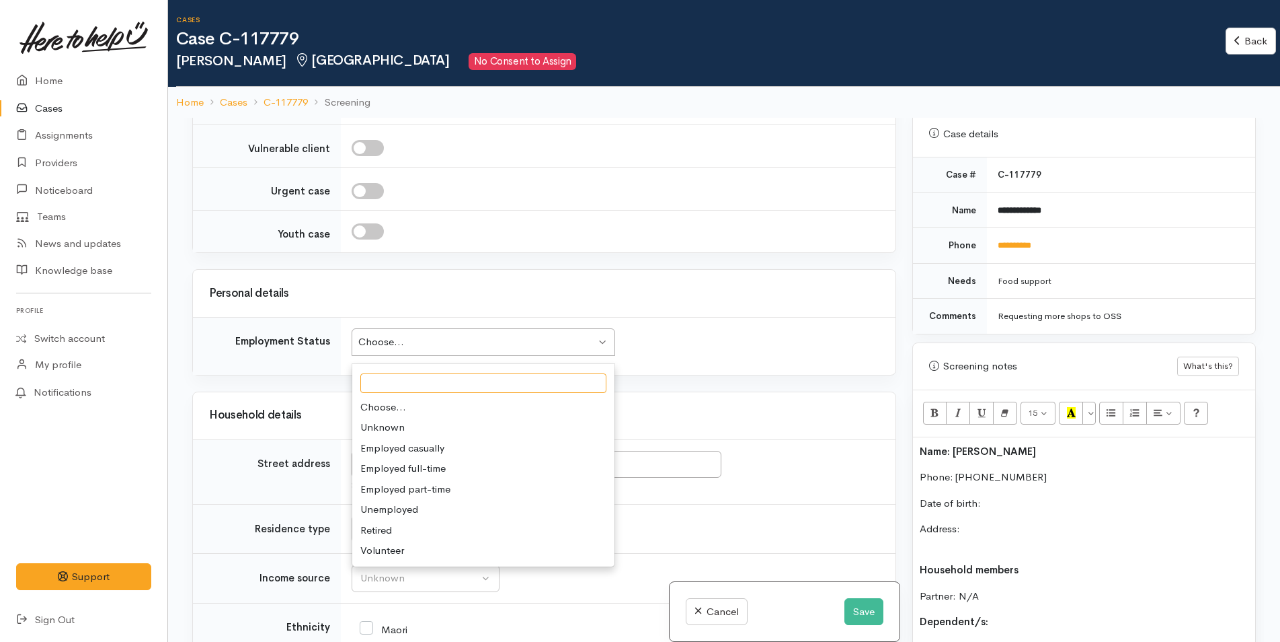
scroll to position [1479, 0]
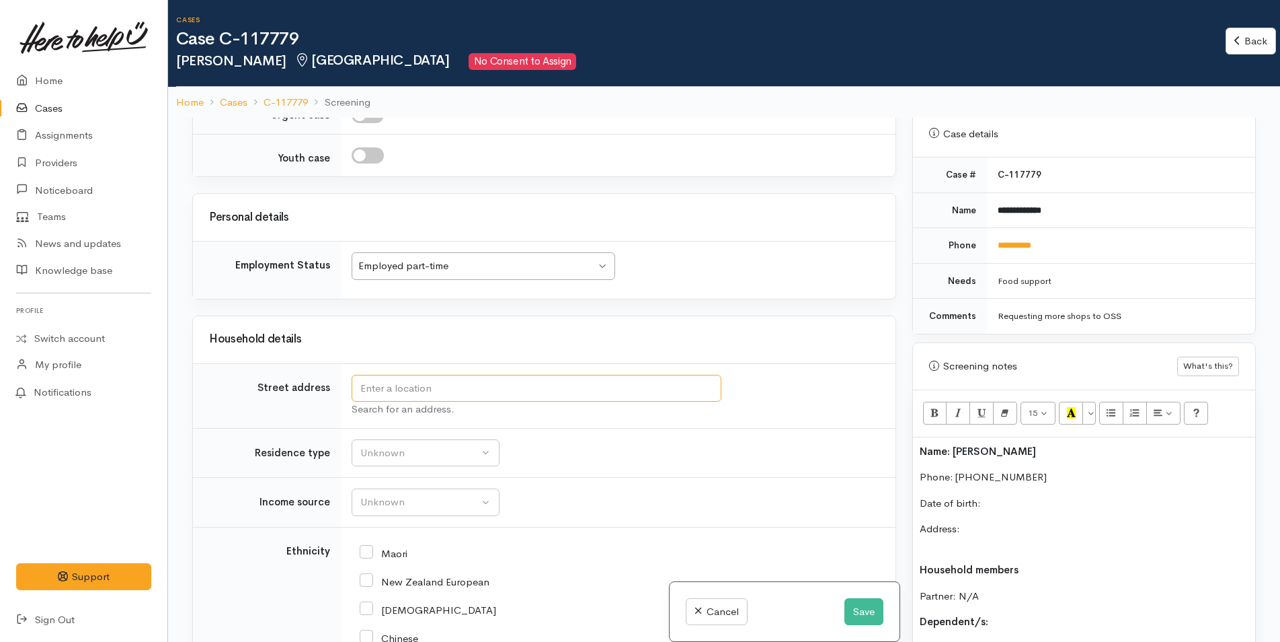
click at [385, 402] on input "text" at bounding box center [537, 389] width 370 height 28
type input "6 Doneraille Place, Bethlehem, Tauranga, New Zealand"
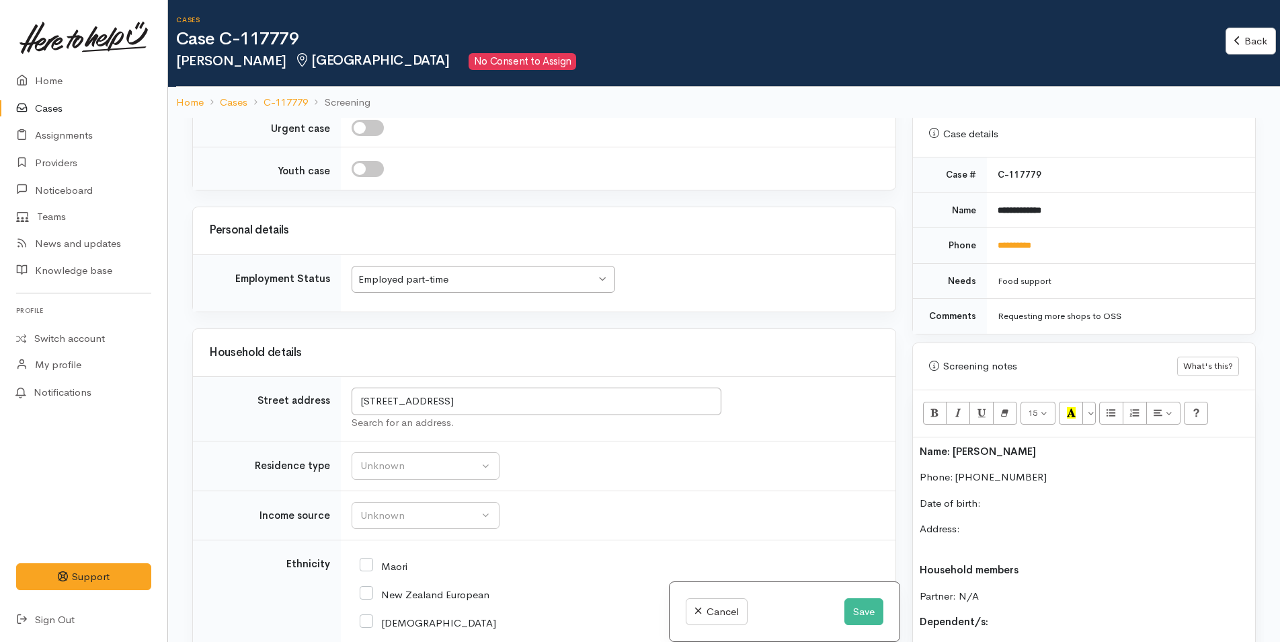
scroll to position [1541, 0]
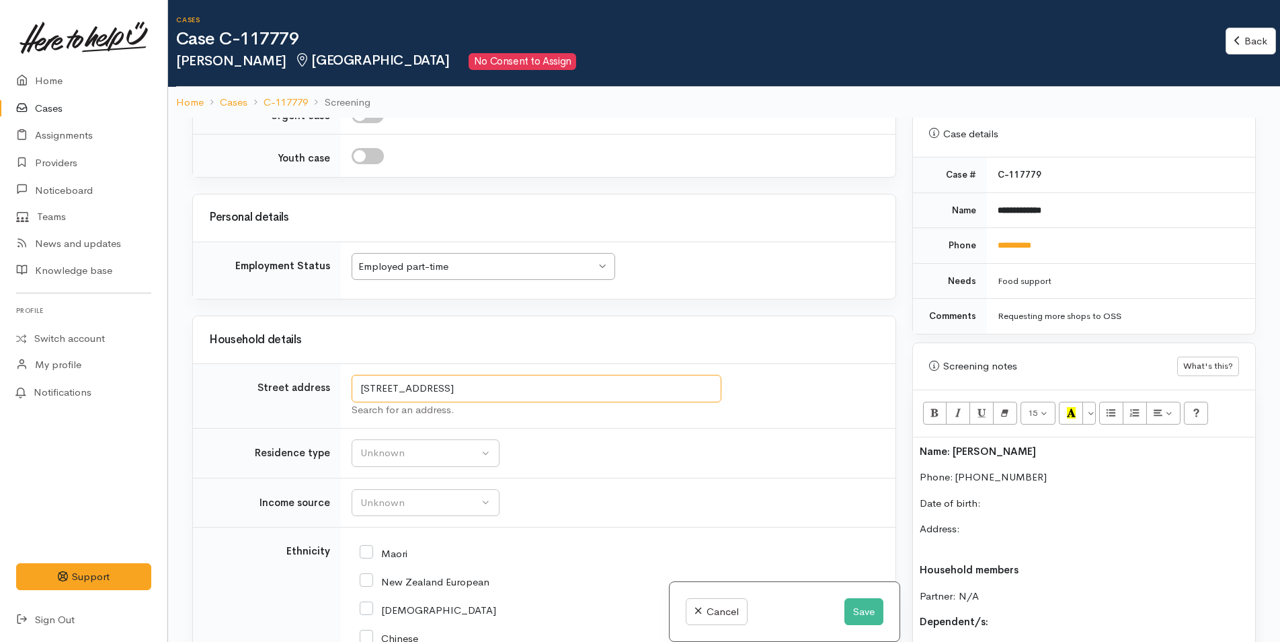
drag, startPoint x: 302, startPoint y: 400, endPoint x: 289, endPoint y: 400, distance: 12.8
click at [289, 400] on tr "Street address 6 Doneraille Place, Bethlehem, Tauranga, New Zealand Search for …" at bounding box center [544, 396] width 703 height 65
paste div
drag, startPoint x: 1023, startPoint y: 486, endPoint x: 842, endPoint y: 490, distance: 181.6
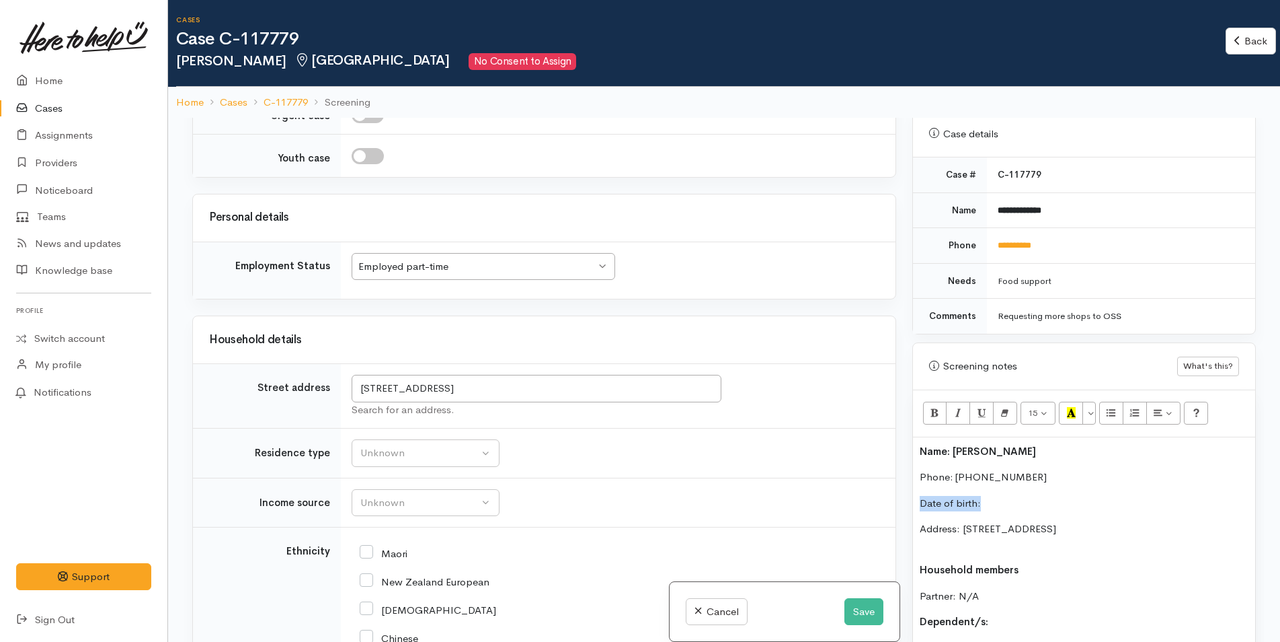
click at [842, 490] on div "Related cases There are other cases potentially from the same person, address o…" at bounding box center [724, 439] width 1080 height 642
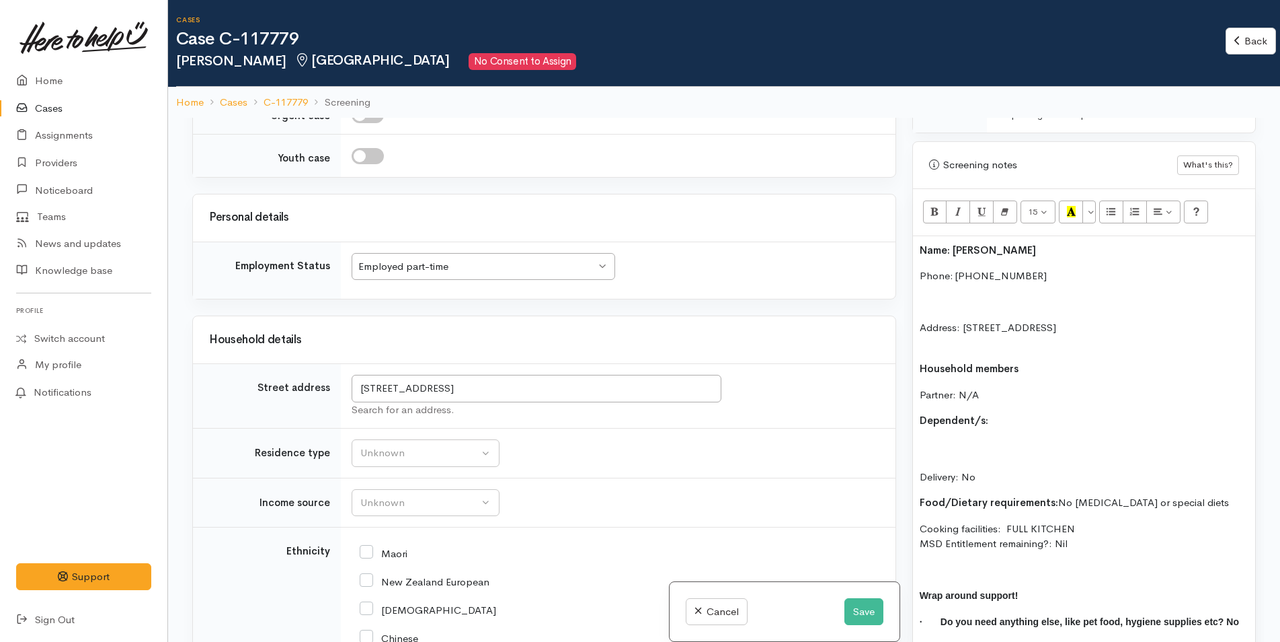
scroll to position [807, 0]
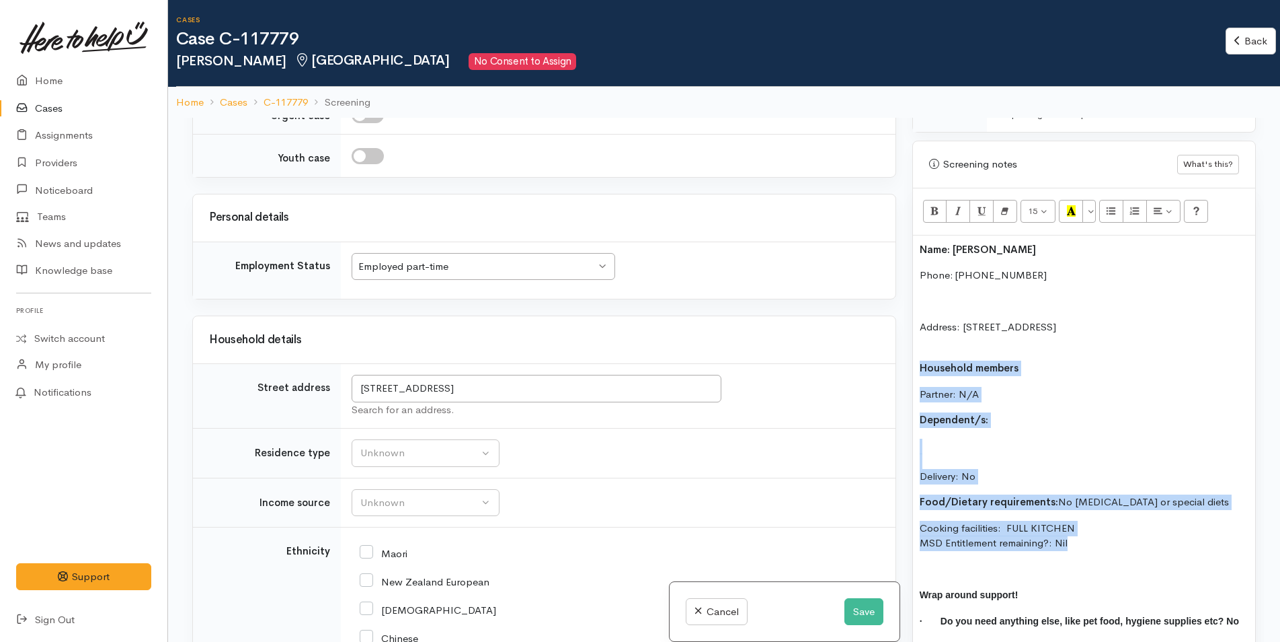
drag, startPoint x: 966, startPoint y: 506, endPoint x: 906, endPoint y: 361, distance: 157.4
click at [906, 361] on div "Warnings Add No warnings have been raised against this case Add Warning Title ●…" at bounding box center [1084, 439] width 360 height 642
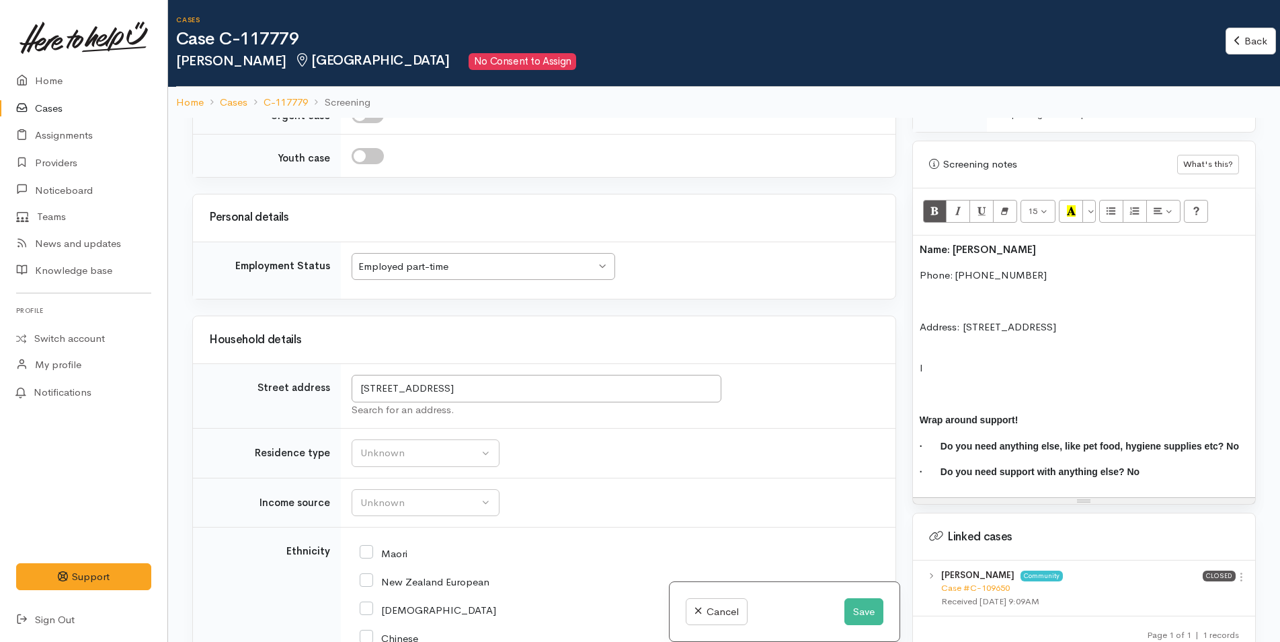
click at [923, 294] on p at bounding box center [1084, 301] width 329 height 15
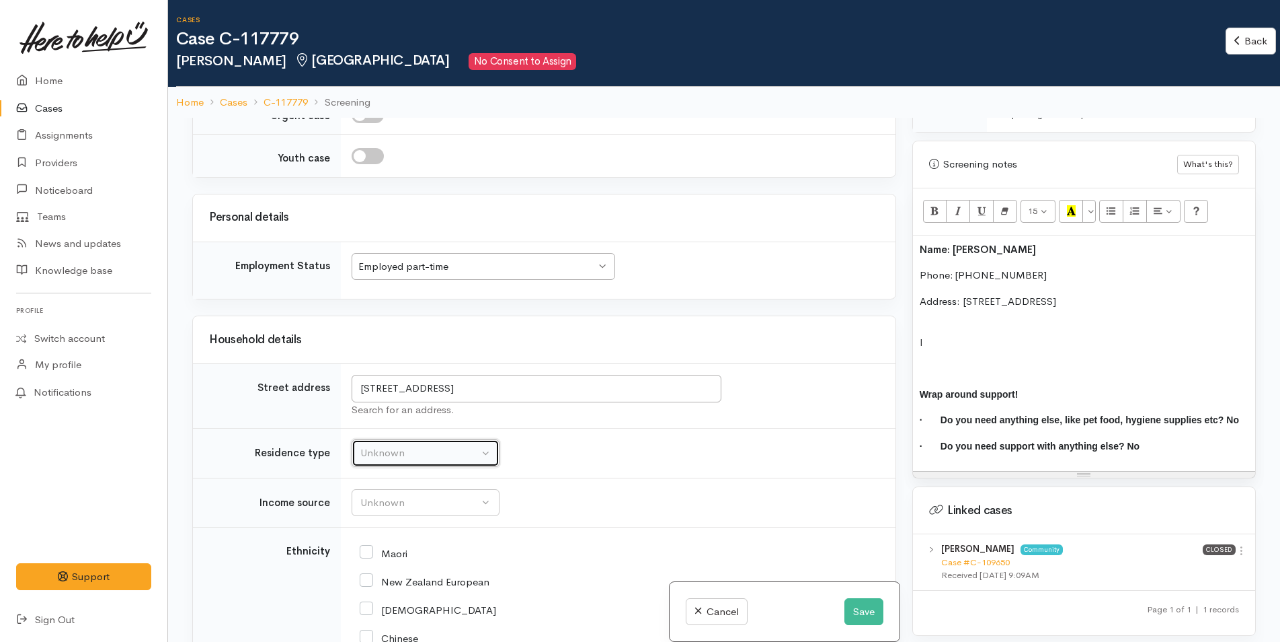
click at [381, 461] on div "Unknown" at bounding box center [419, 452] width 118 height 15
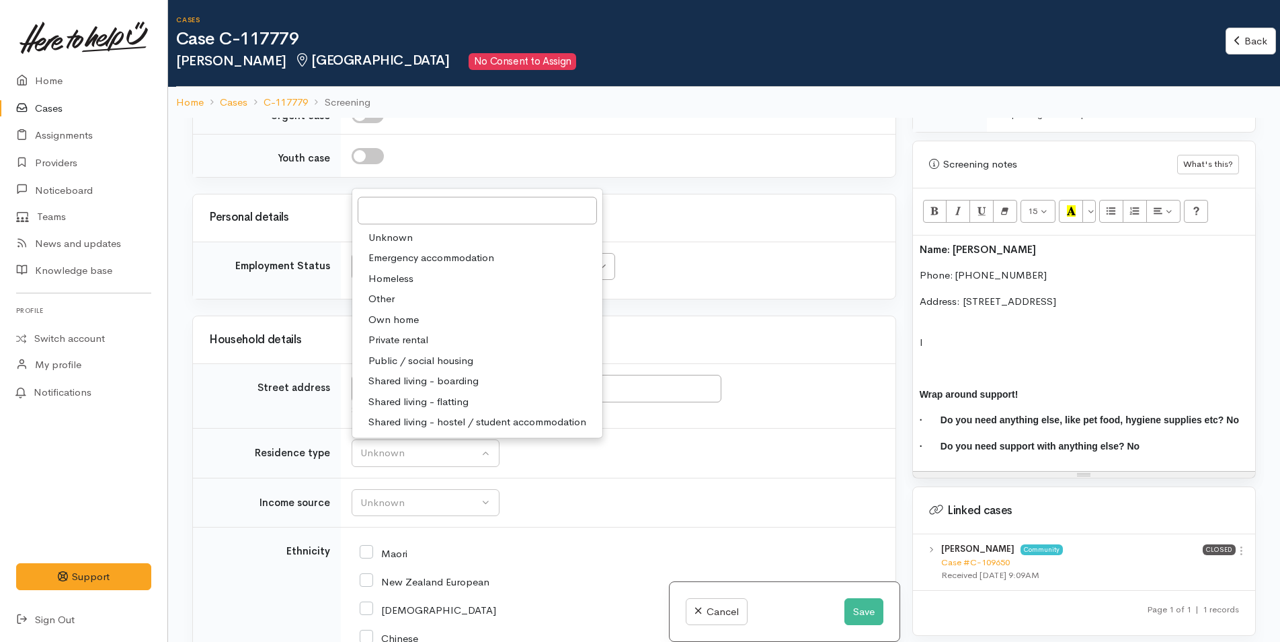
click at [399, 348] on span "Private rental" at bounding box center [399, 339] width 60 height 15
select select "2"
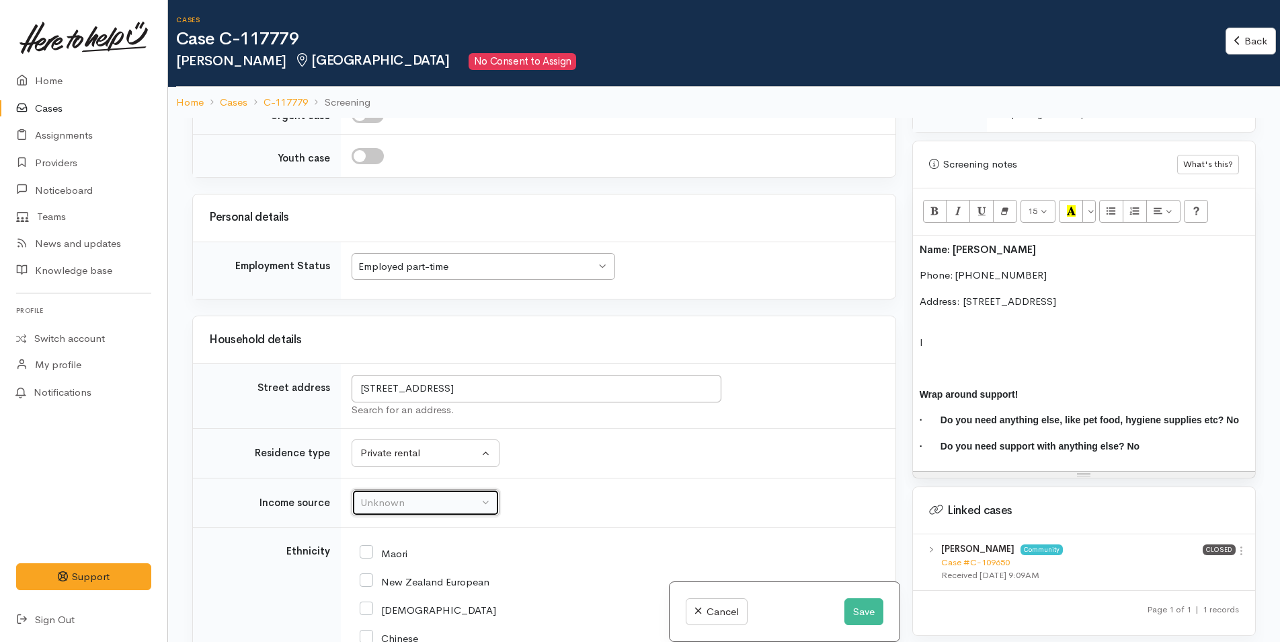
click at [377, 510] on div "Unknown" at bounding box center [419, 502] width 118 height 15
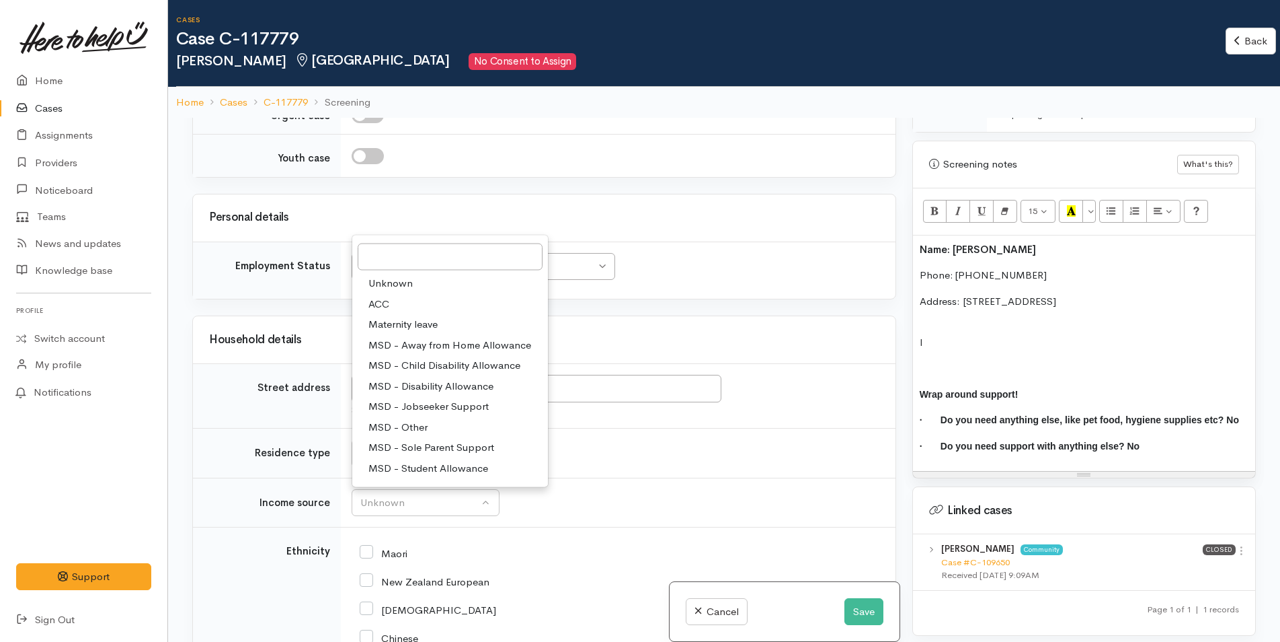
click at [419, 414] on span "MSD - Jobseeker Support" at bounding box center [429, 406] width 120 height 15
select select "4"
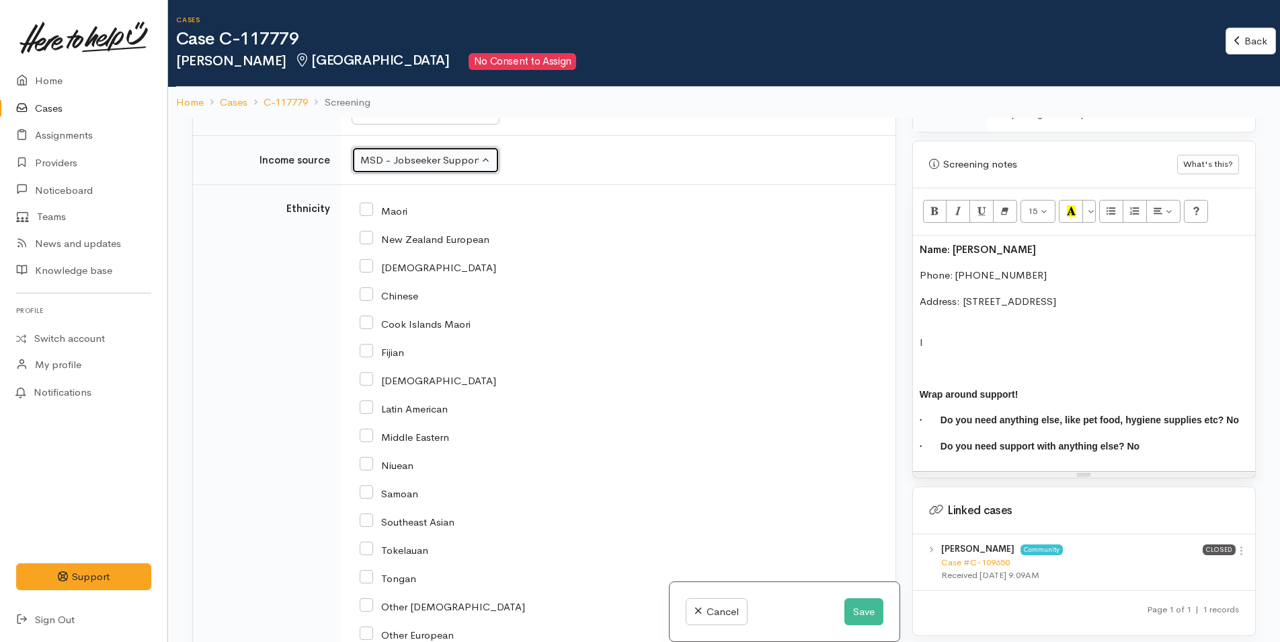
scroll to position [1877, 0]
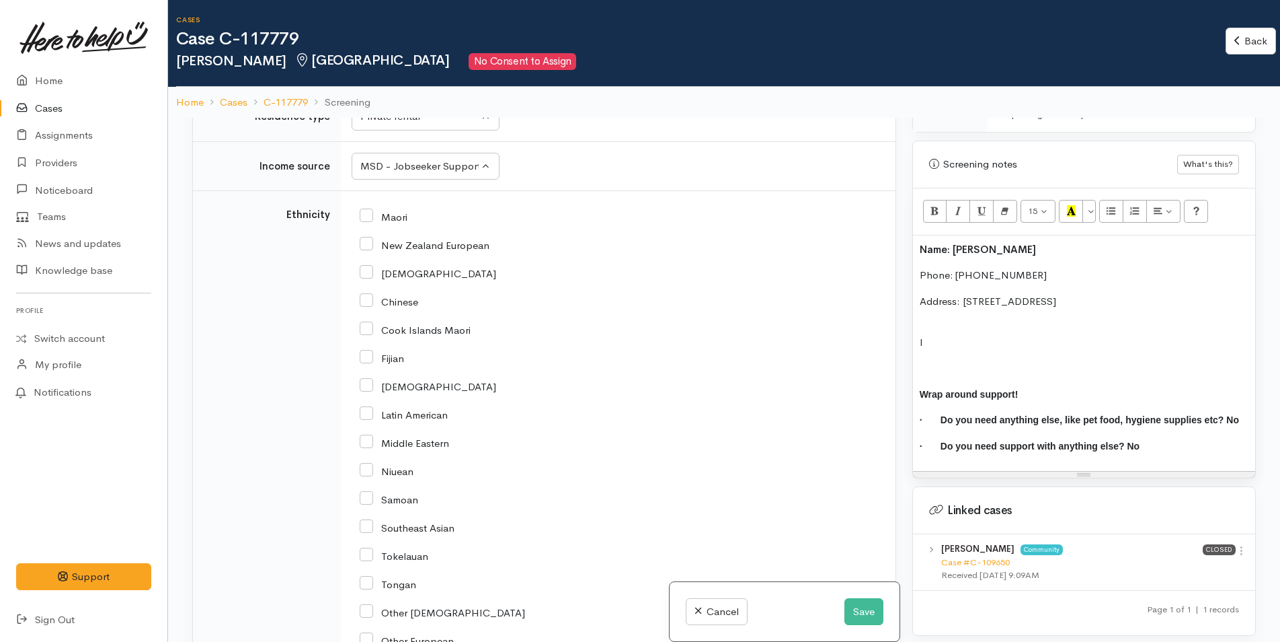
click at [366, 250] on input "New Zealand European" at bounding box center [425, 244] width 130 height 12
checkbox input "true"
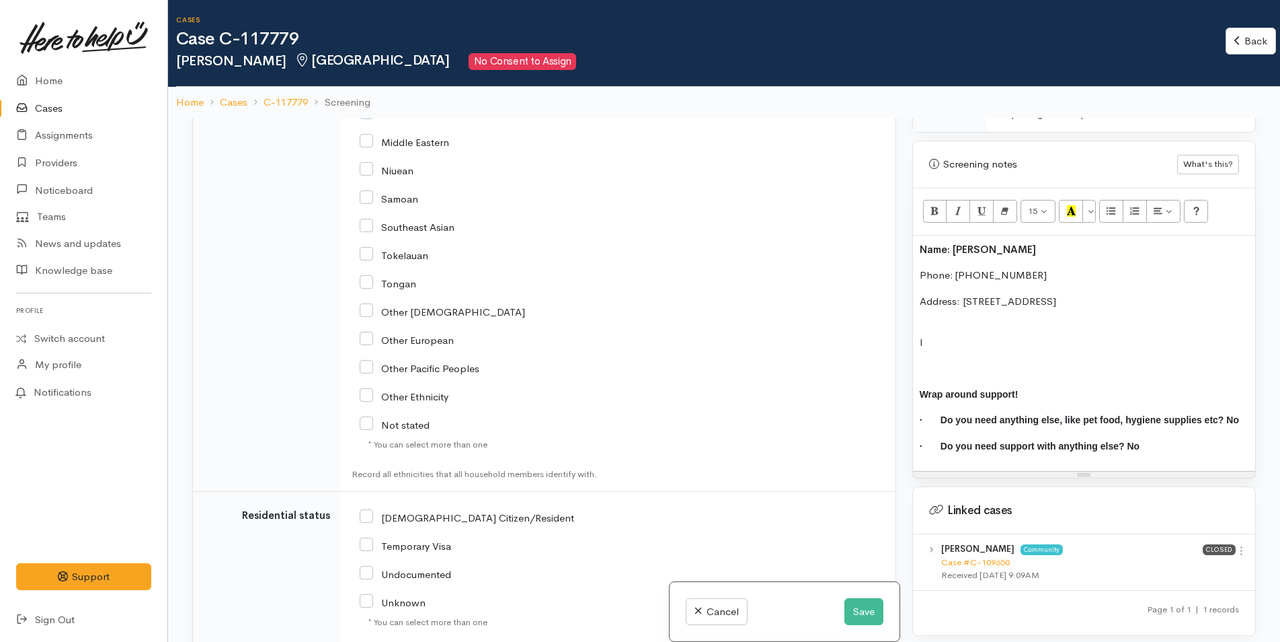
scroll to position [2399, 0]
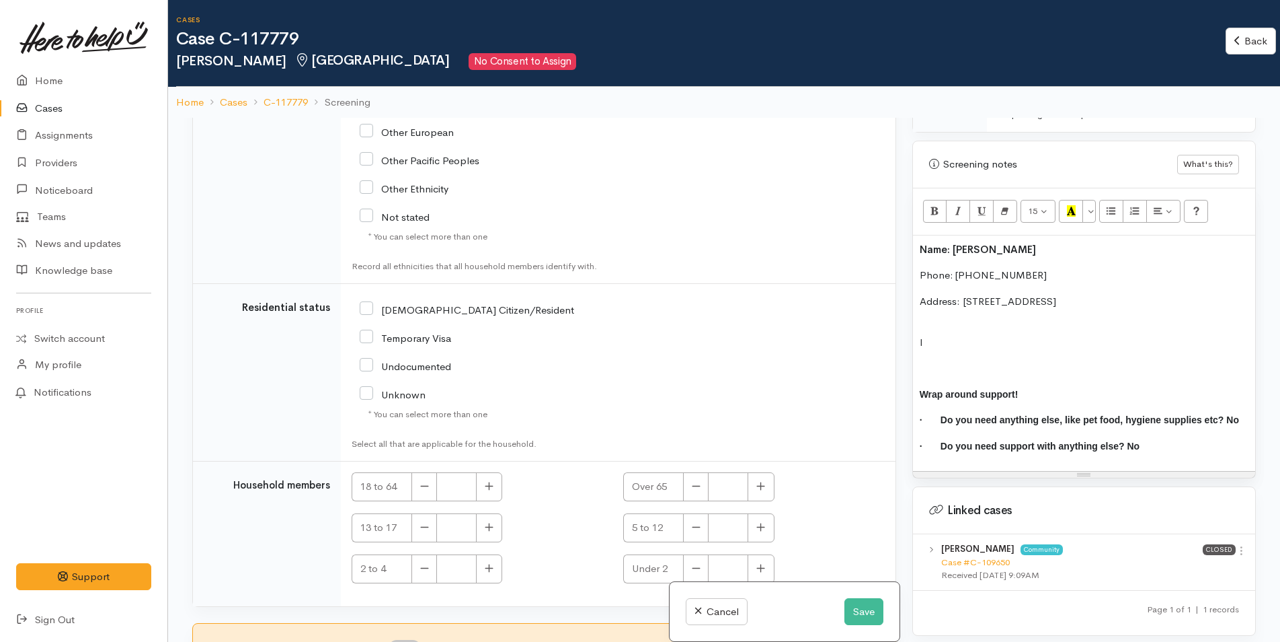
click at [362, 309] on input "NZ Citizen/Resident" at bounding box center [467, 309] width 215 height 12
checkbox input "true"
click at [487, 483] on icon "button" at bounding box center [489, 486] width 9 height 10
type input "1"
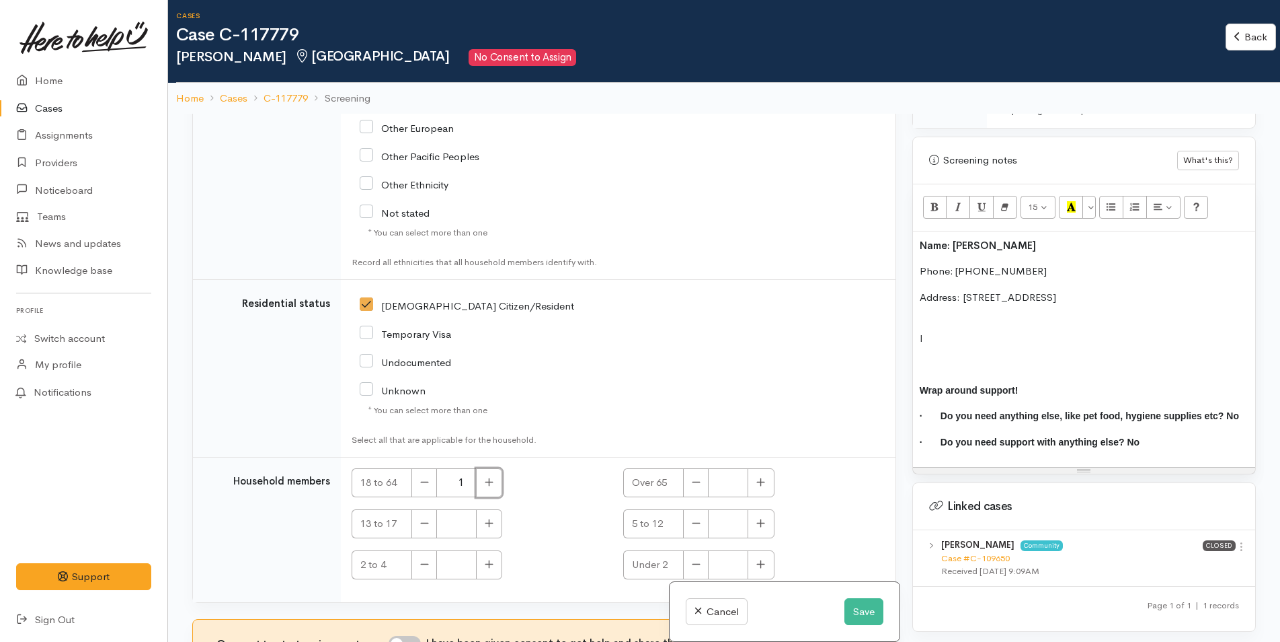
scroll to position [118, 0]
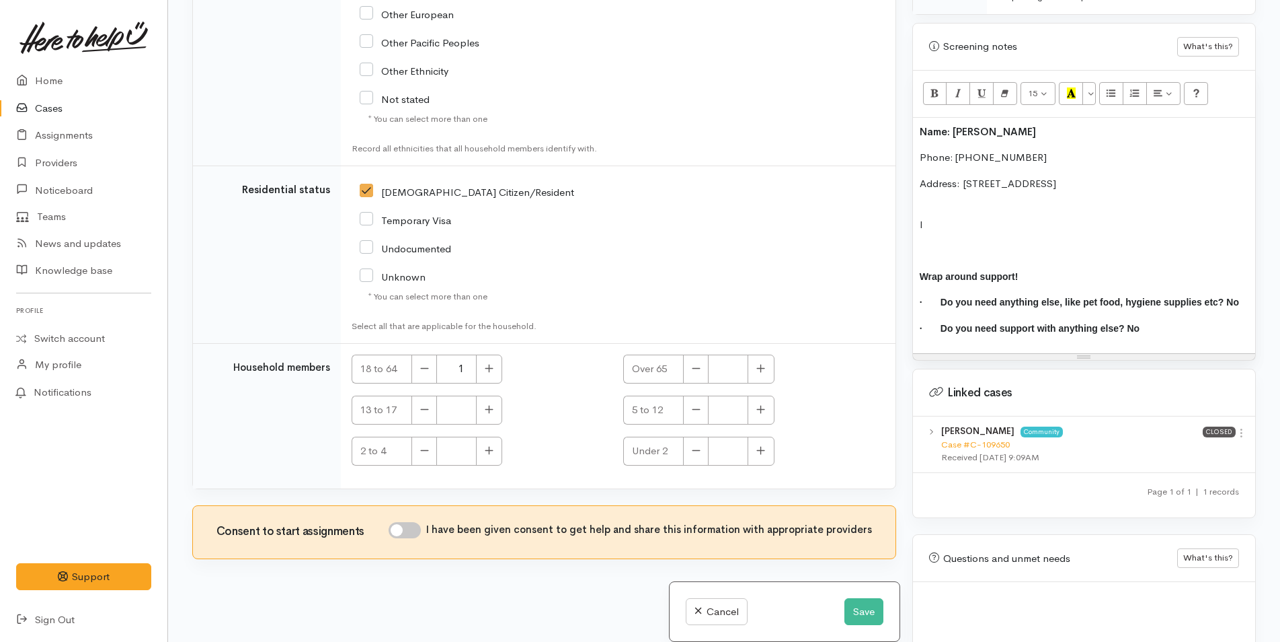
drag, startPoint x: 420, startPoint y: 523, endPoint x: 486, endPoint y: 381, distance: 157.1
click at [420, 523] on input "I have been given consent to get help and share this information with appropria…" at bounding box center [405, 530] width 32 height 16
checkbox input "true"
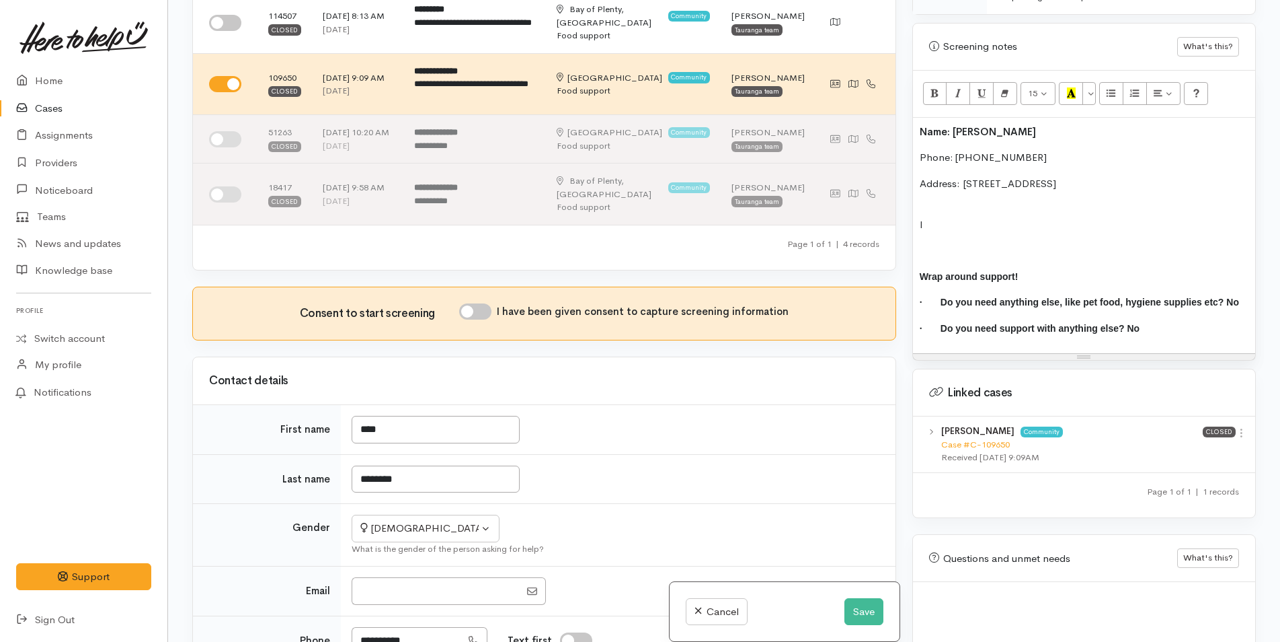
scroll to position [0, 0]
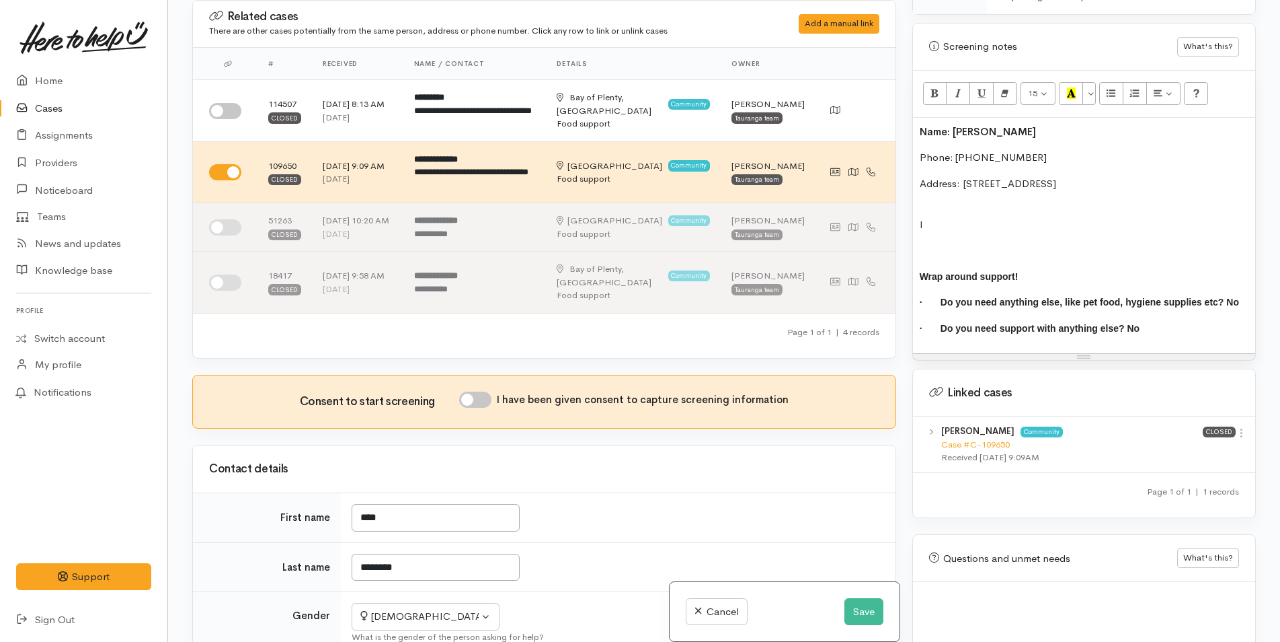
click at [477, 405] on input "I have been given consent to capture screening information" at bounding box center [475, 399] width 32 height 16
checkbox input "true"
click at [925, 217] on p "l" at bounding box center [1084, 224] width 329 height 15
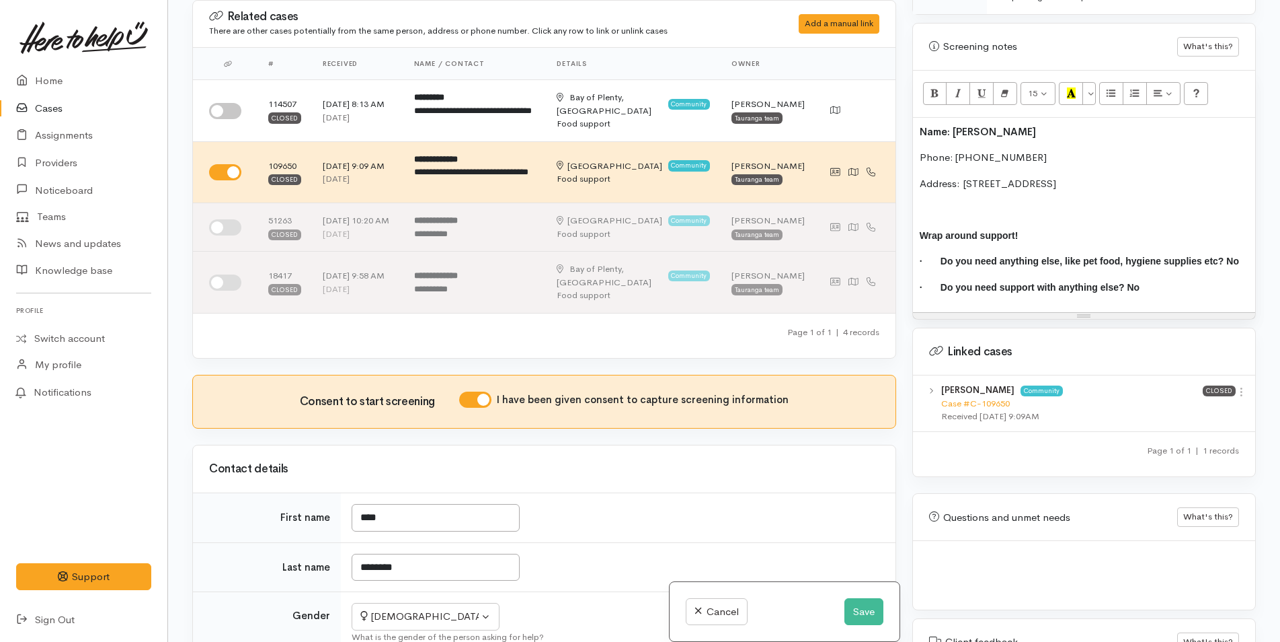
click at [935, 202] on p at bounding box center [1084, 209] width 329 height 15
click at [1222, 176] on p "Address: 6 Doneraille Place, Bethlehem, Tauranga, New Zealan" at bounding box center [1084, 183] width 329 height 15
click at [1003, 202] on p at bounding box center [1084, 209] width 329 height 15
click at [916, 118] on div "Name: Tina Houghton Phone: 0272038584 Address: 6 Doneraille Place, Bethlehem, T…" at bounding box center [1084, 215] width 342 height 195
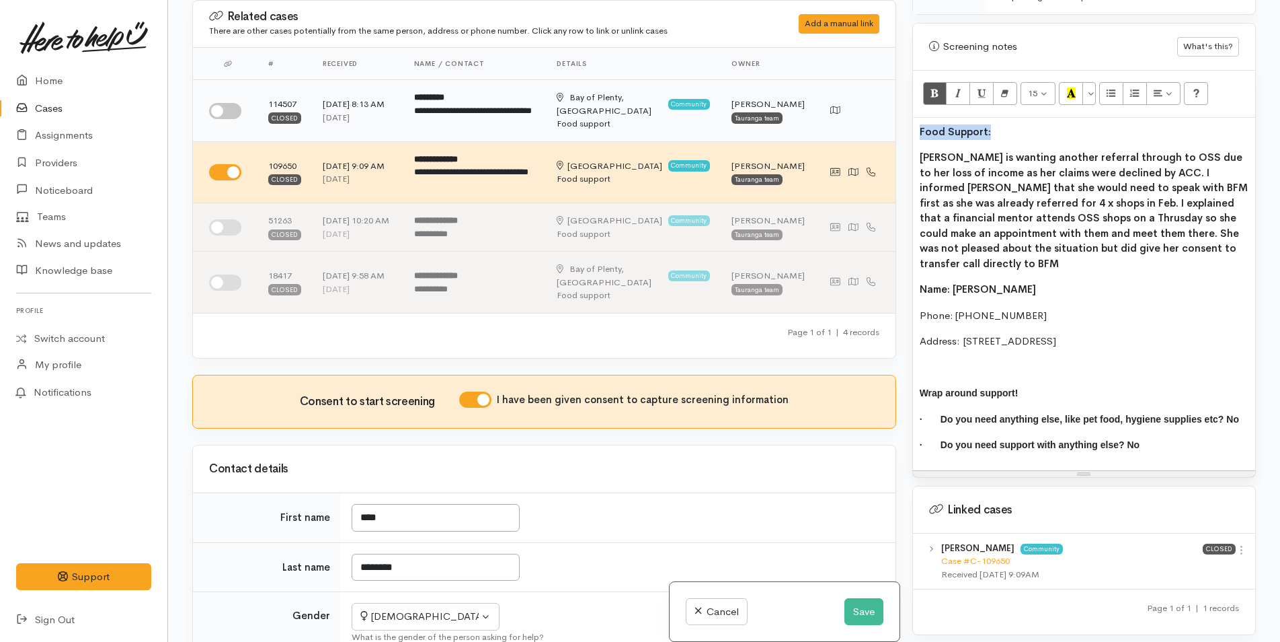
drag, startPoint x: 1003, startPoint y: 120, endPoint x: 887, endPoint y: 114, distance: 115.8
click at [887, 114] on div "Related cases There are other cases potentially from the same person, address o…" at bounding box center [724, 321] width 1080 height 642
click at [1073, 87] on icon "Recent Color" at bounding box center [1071, 92] width 9 height 11
click at [1142, 221] on b "Tina is wanting another referral through to OSS due to her loss of income as he…" at bounding box center [1084, 210] width 328 height 119
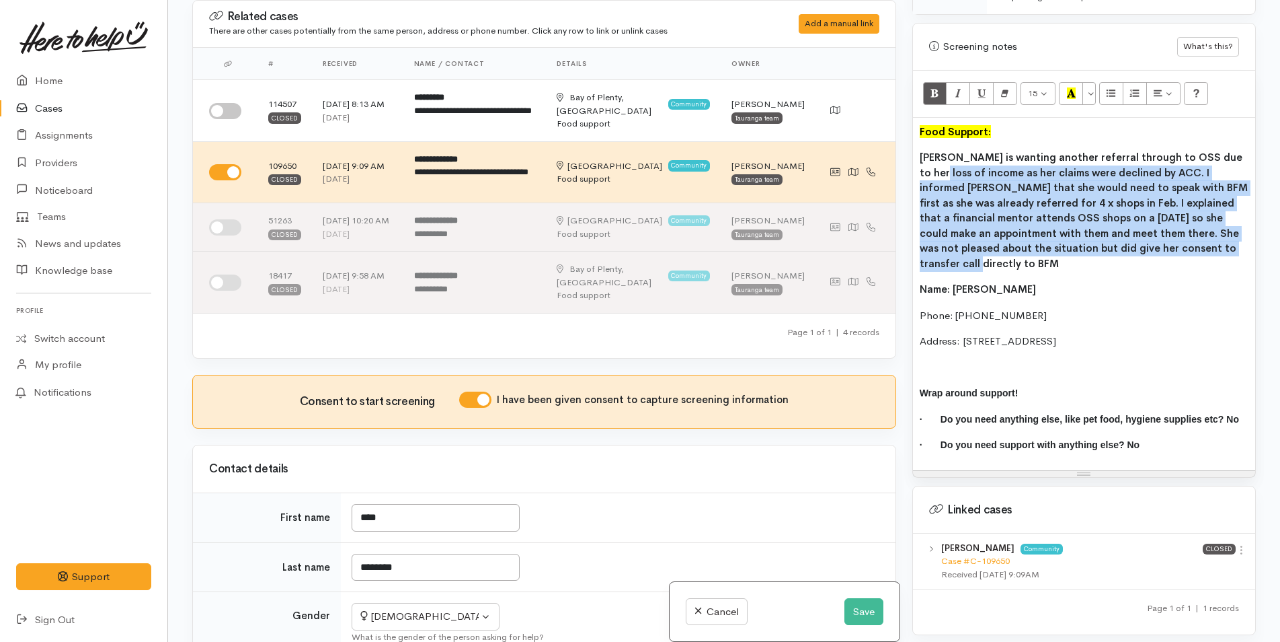
drag, startPoint x: 1184, startPoint y: 236, endPoint x: 912, endPoint y: 105, distance: 301.7
click at [851, 153] on div "Related cases There are other cases potentially from the same person, address o…" at bounding box center [724, 321] width 1080 height 642
click at [931, 87] on icon "Bold (CTRL+B)" at bounding box center [935, 92] width 9 height 11
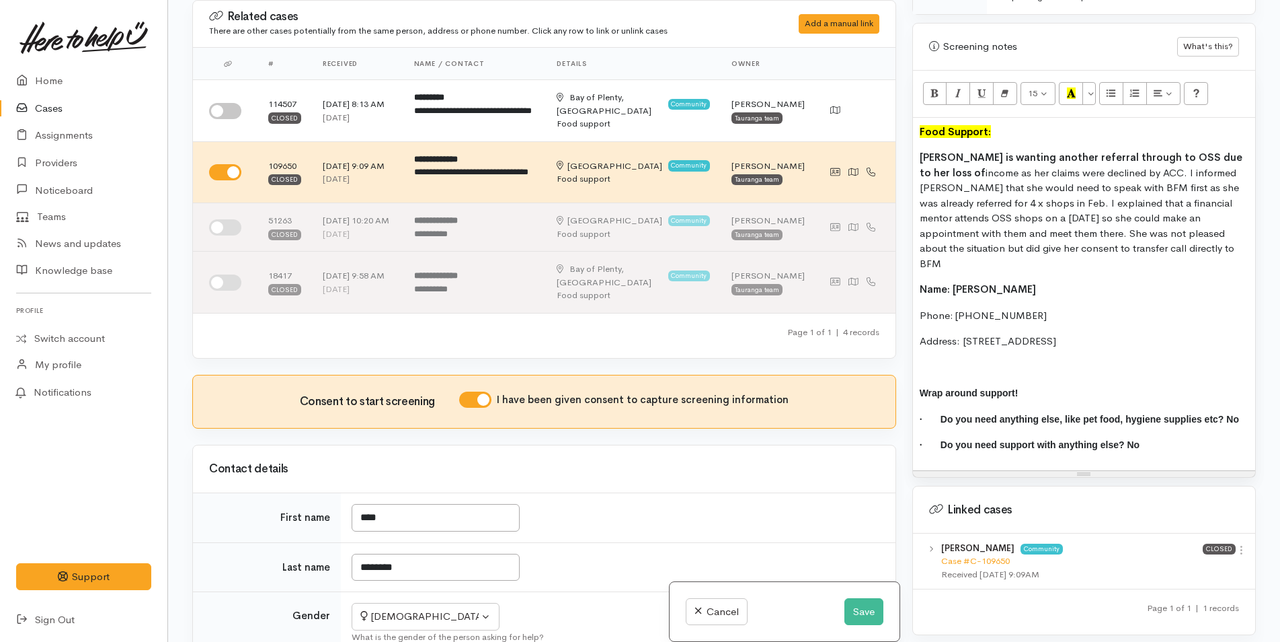
drag, startPoint x: 1047, startPoint y: 225, endPoint x: 1064, endPoint y: 230, distance: 17.5
click at [1047, 225] on p "Tina is wanting another referral through to OSS due to her loss of income as he…" at bounding box center [1084, 210] width 329 height 121
click at [1114, 239] on p "Tina is wanting another referral through to OSS due to her loss of income as he…" at bounding box center [1084, 210] width 329 height 121
click at [1111, 233] on p "Tina is wanting another referral through to OSS due to her loss of income as he…" at bounding box center [1084, 210] width 329 height 121
click at [1106, 235] on p "Tina is wanting another referral through to OSS due to her loss of income as he…" at bounding box center [1084, 210] width 329 height 121
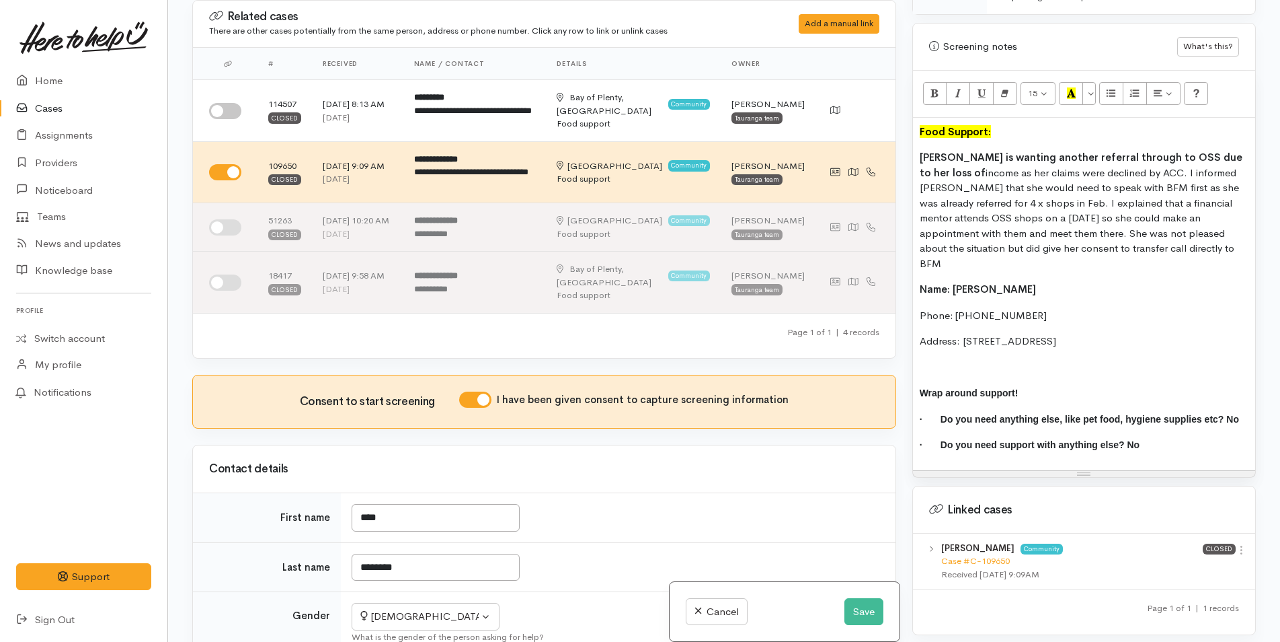
click at [1103, 234] on p "Tina is wanting another referral through to OSS due to her loss of income as he…" at bounding box center [1084, 210] width 329 height 121
click at [1103, 233] on p "Tina is wanting another referral through to OSS due to her loss of income as he…" at bounding box center [1084, 210] width 329 height 121
click at [1022, 188] on p "Tina is wanting another referral through to OSS due to her loss of income as he…" at bounding box center [1084, 210] width 329 height 121
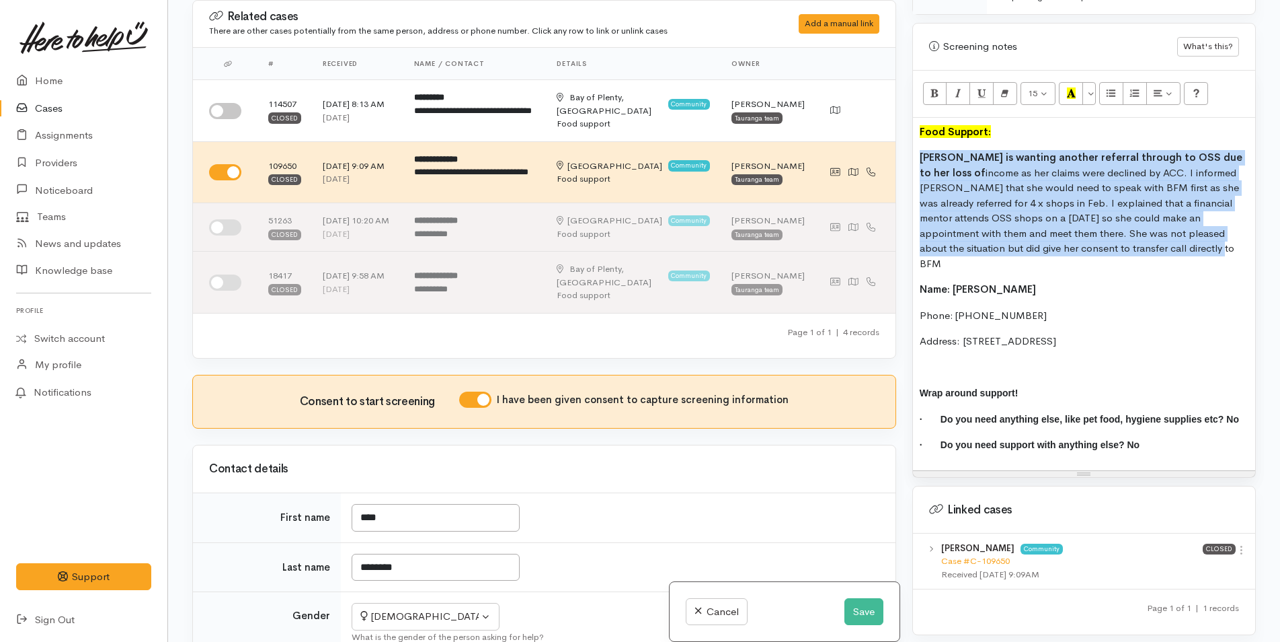
drag, startPoint x: 1135, startPoint y: 238, endPoint x: 911, endPoint y: 145, distance: 242.4
click at [911, 145] on div "Warnings Add No warnings have been raised against this case Add Warning Title ●…" at bounding box center [1084, 321] width 360 height 642
click at [928, 86] on button "Bold (CTRL+B)" at bounding box center [935, 93] width 24 height 23
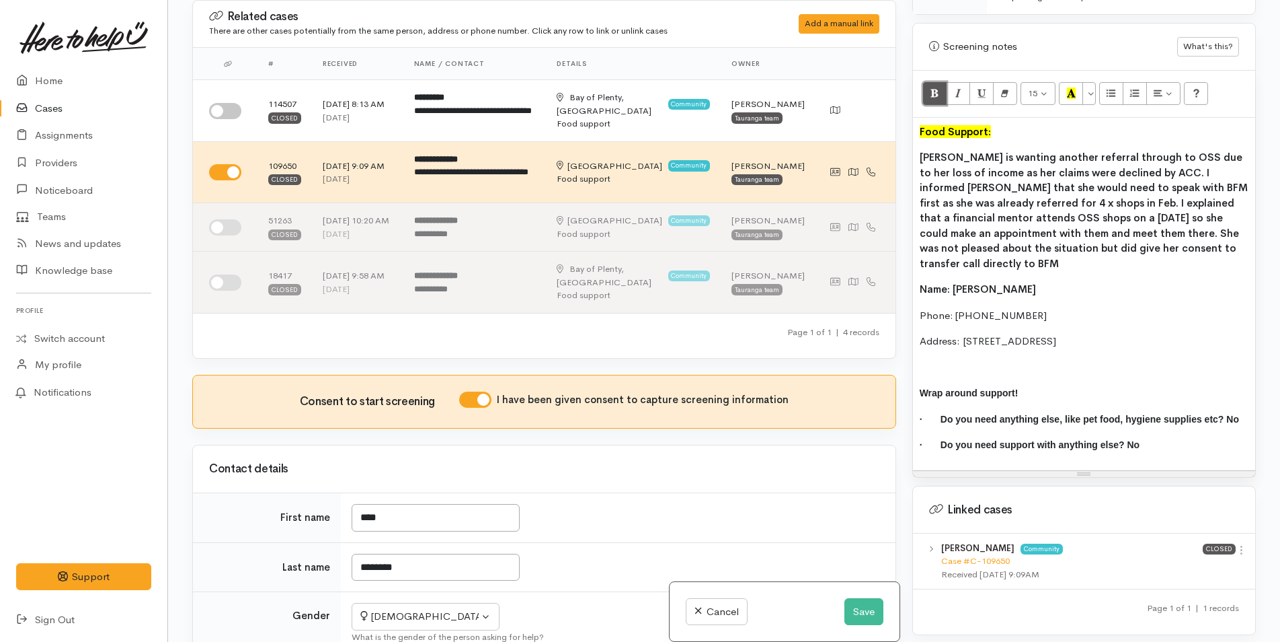
click at [928, 86] on button "Bold (CTRL+B)" at bounding box center [935, 93] width 24 height 23
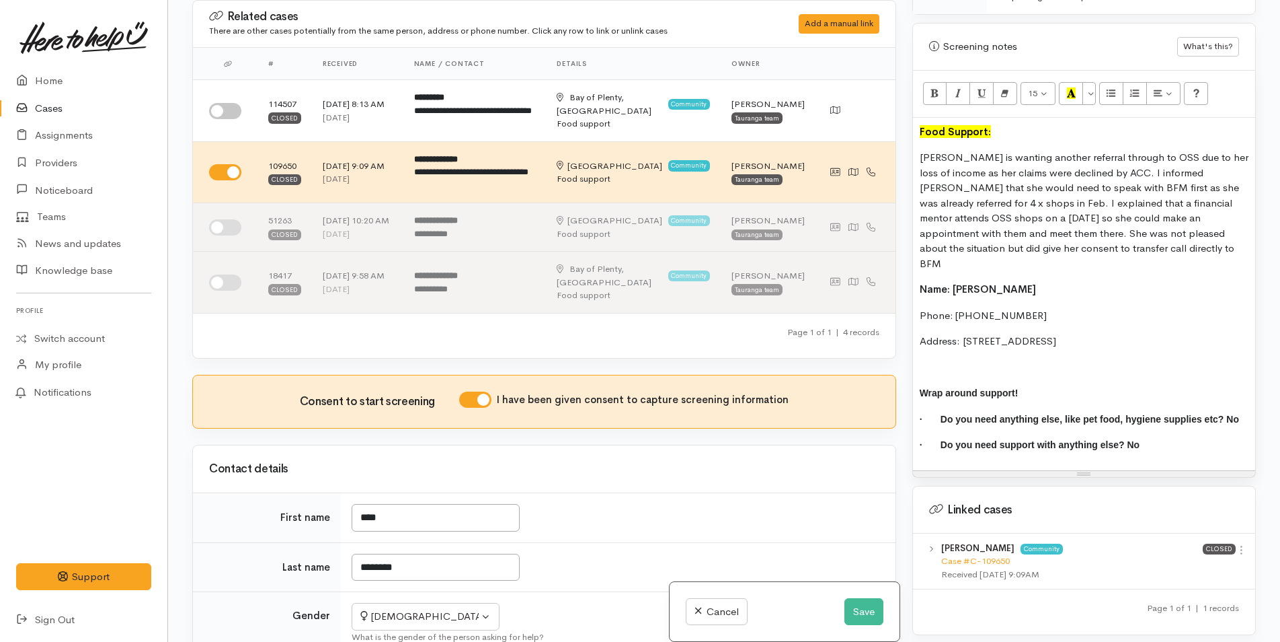
click at [968, 282] on b "Name: [PERSON_NAME]" at bounding box center [978, 288] width 116 height 13
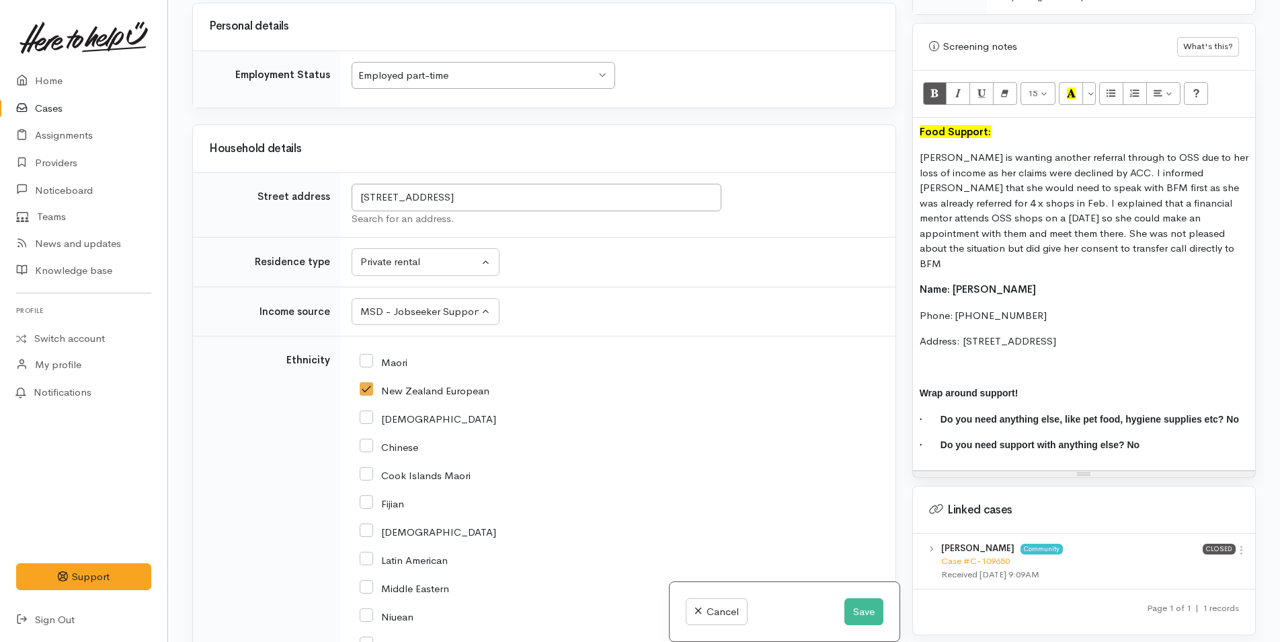
scroll to position [1345, 0]
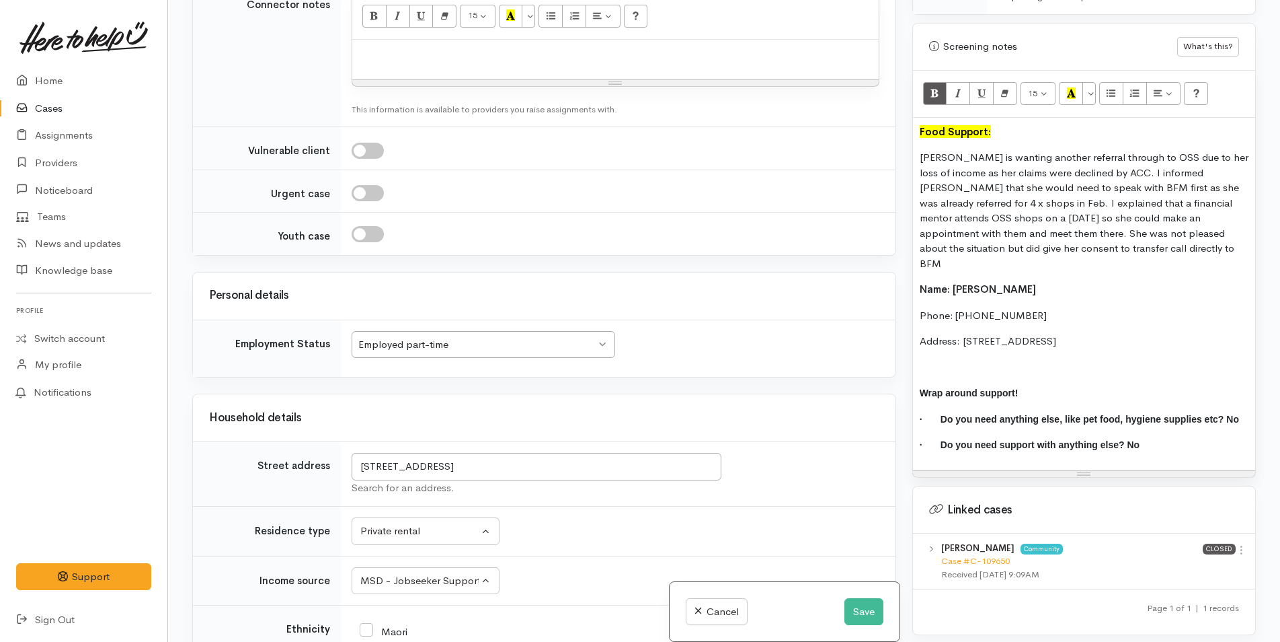
drag, startPoint x: 1172, startPoint y: 311, endPoint x: 918, endPoint y: 251, distance: 261.3
click at [918, 251] on div "Food Support: Tina is wanting another referral through to OSS due to her loss o…" at bounding box center [1084, 294] width 342 height 352
copy div "Name: Tina Houghton Phone: 0272038584 Address: 6 Doneraille Place, Bethlehem, T…"
click at [447, 62] on p at bounding box center [615, 53] width 513 height 15
paste div
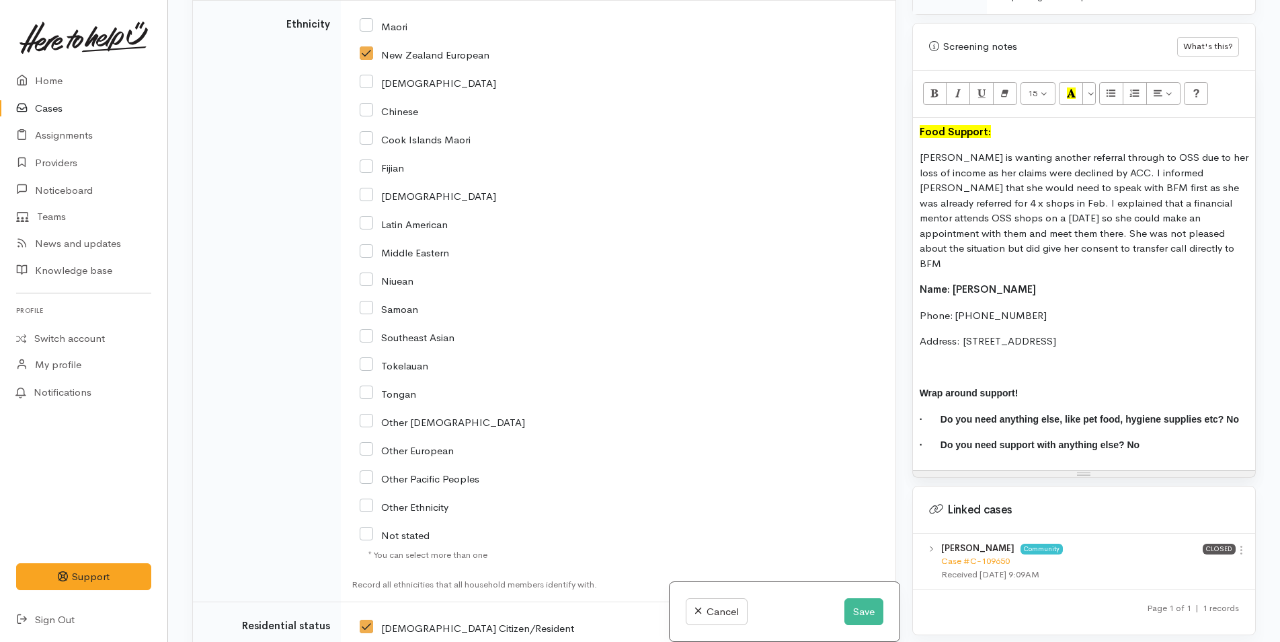
scroll to position [2152, 0]
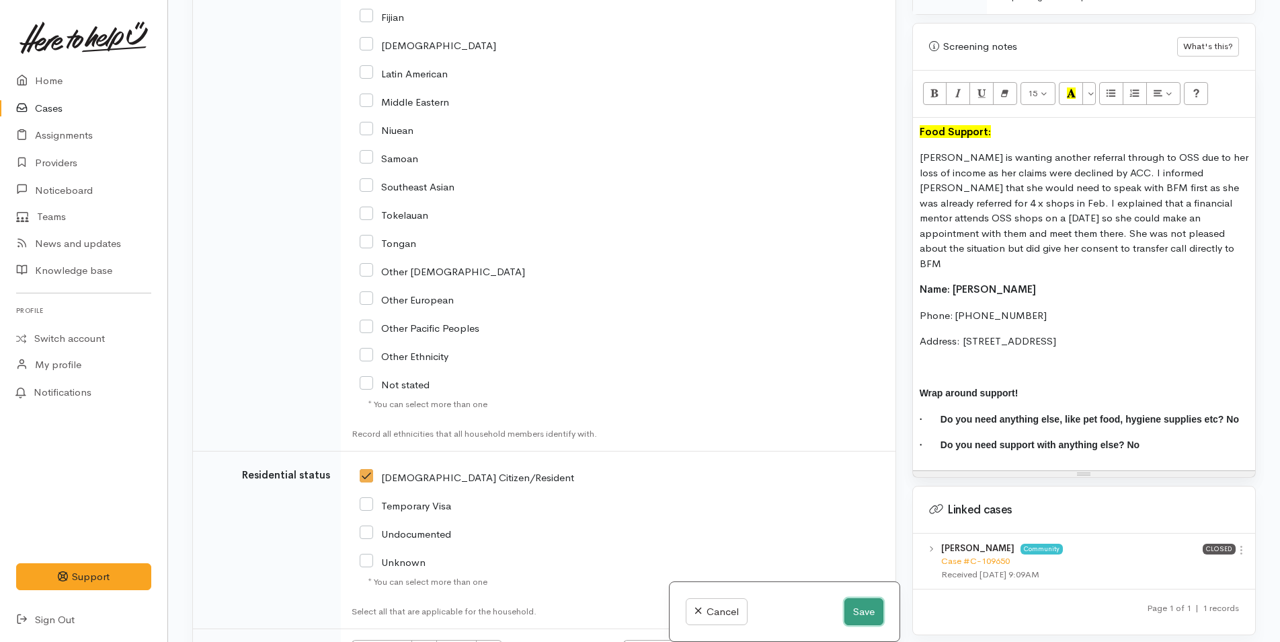
click at [855, 601] on button "Save" at bounding box center [864, 612] width 39 height 28
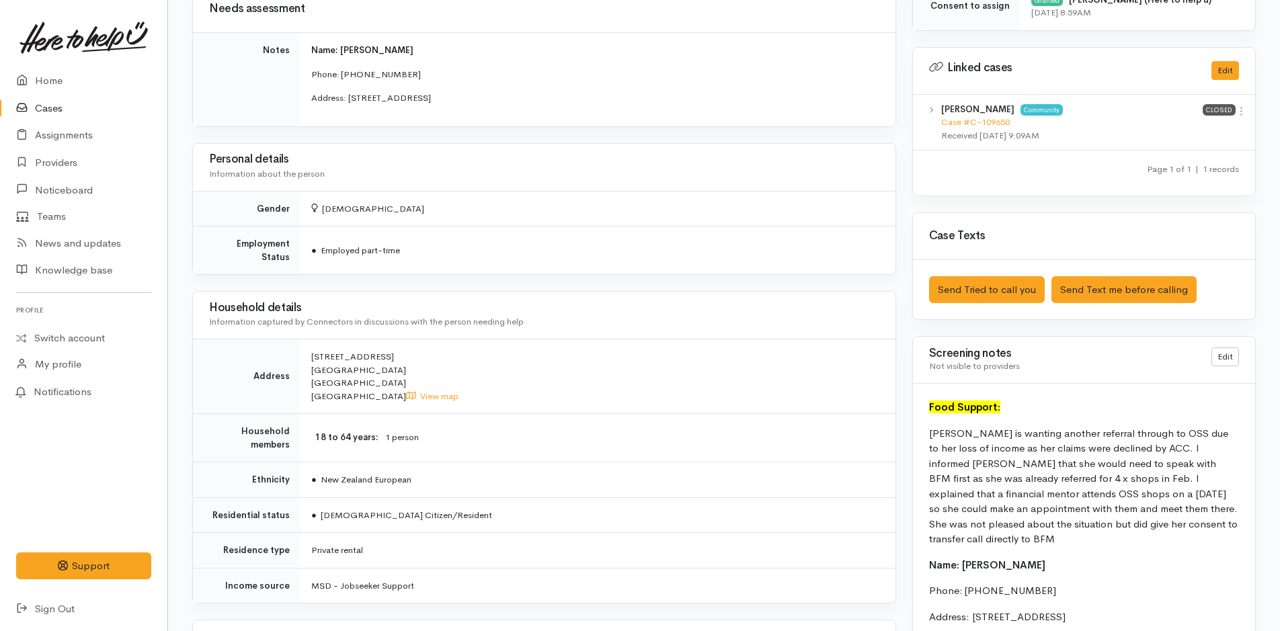
scroll to position [959, 0]
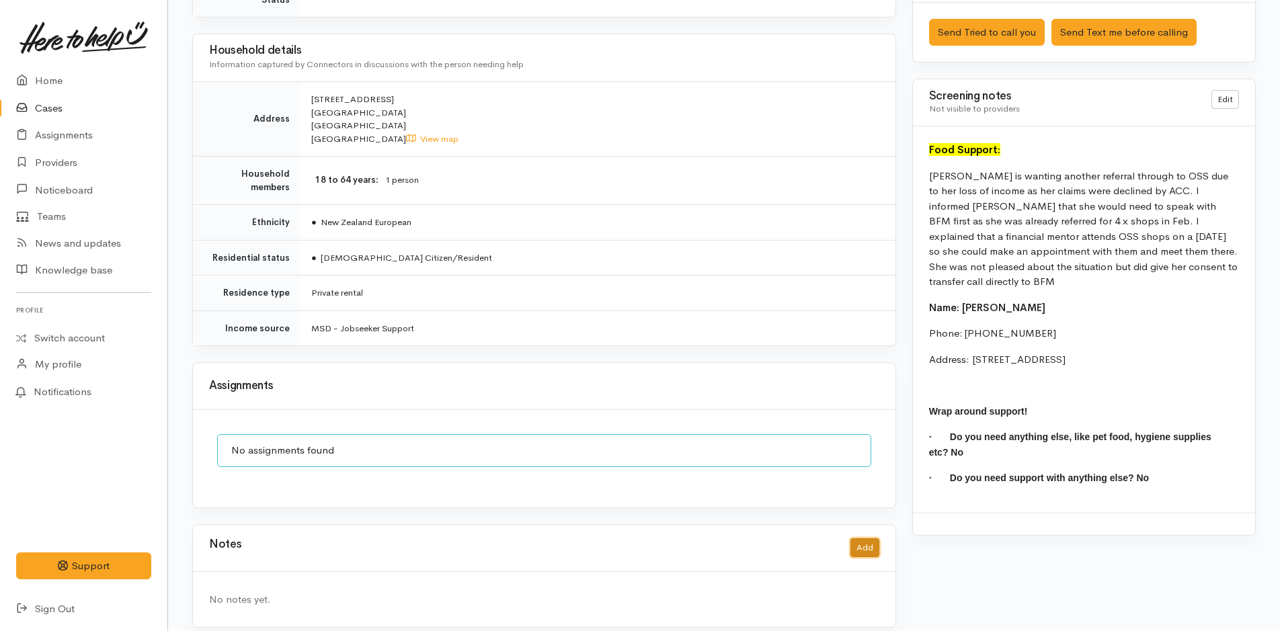
click at [861, 539] on button "Add" at bounding box center [865, 549] width 29 height 20
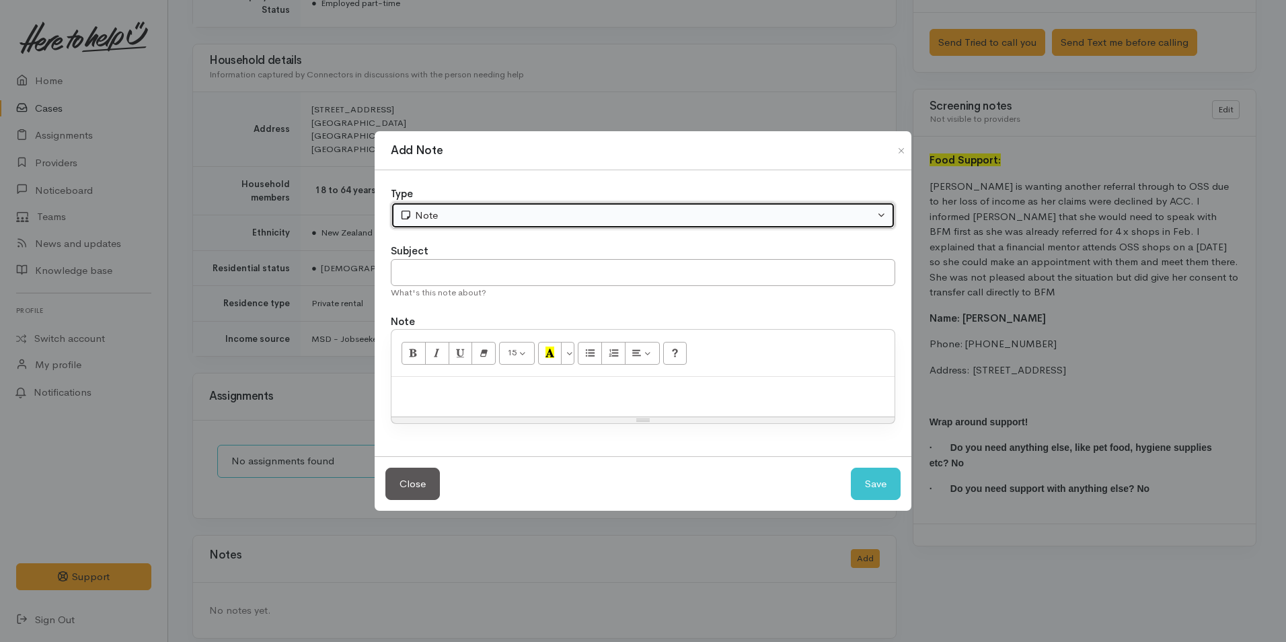
click at [438, 216] on div "Note" at bounding box center [636, 215] width 475 height 15
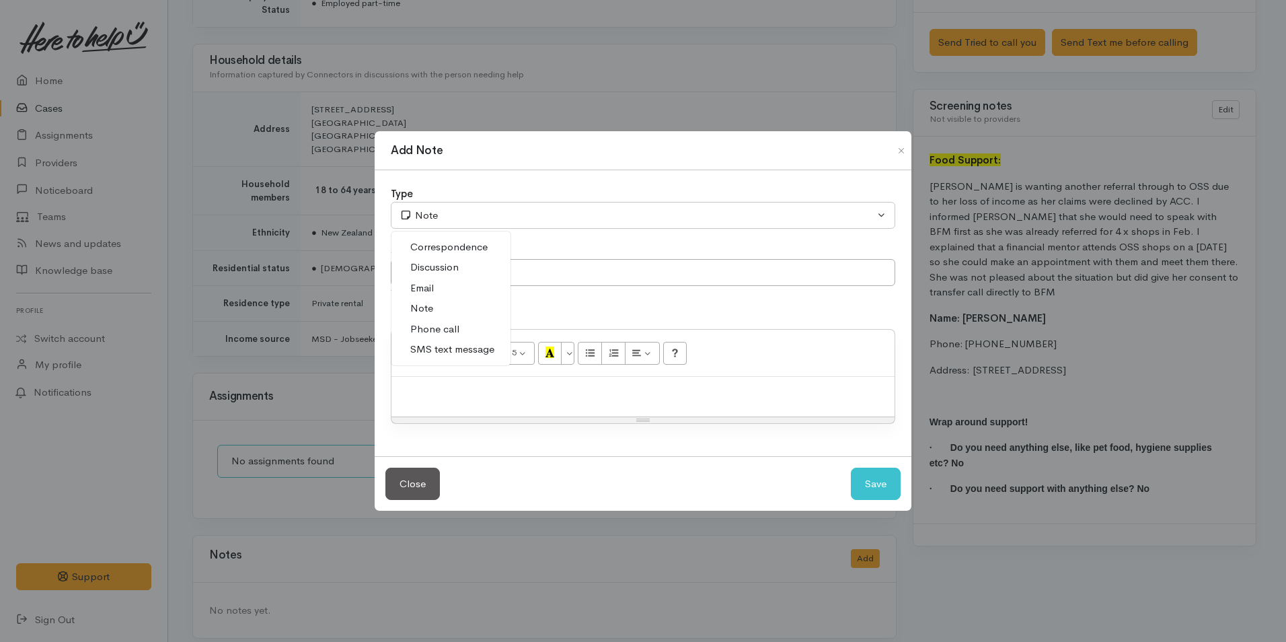
click at [425, 348] on span "SMS text message" at bounding box center [452, 349] width 84 height 15
click at [432, 260] on input "text" at bounding box center [643, 273] width 504 height 28
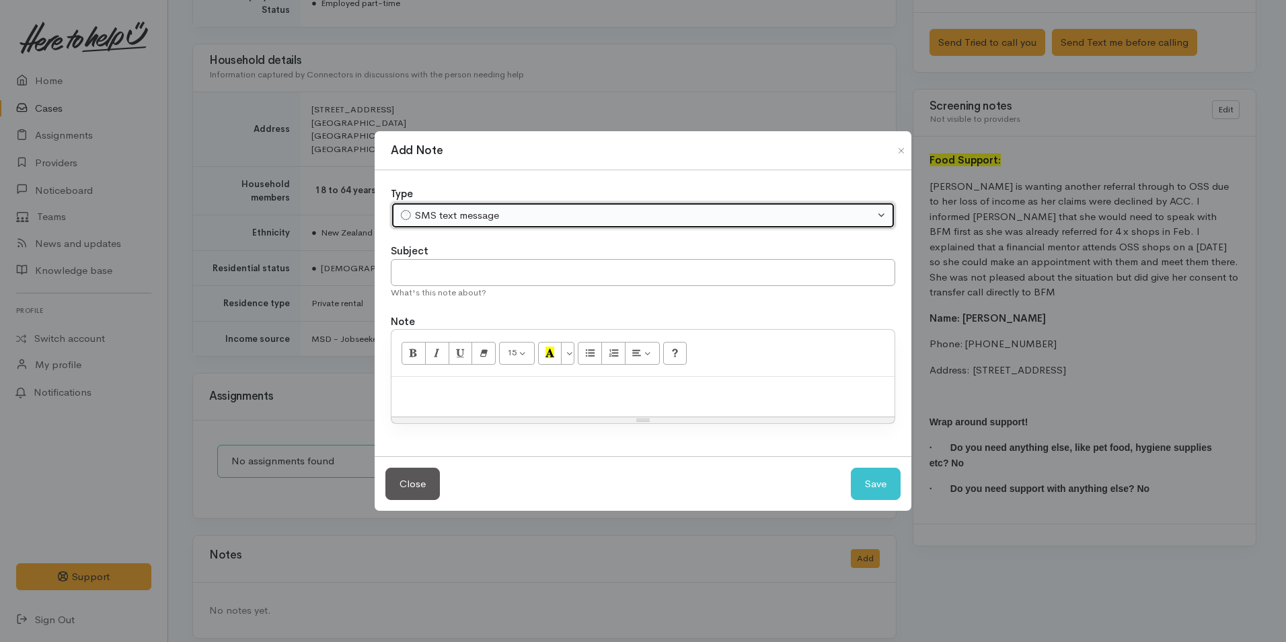
click at [434, 220] on div "SMS text message" at bounding box center [636, 215] width 475 height 15
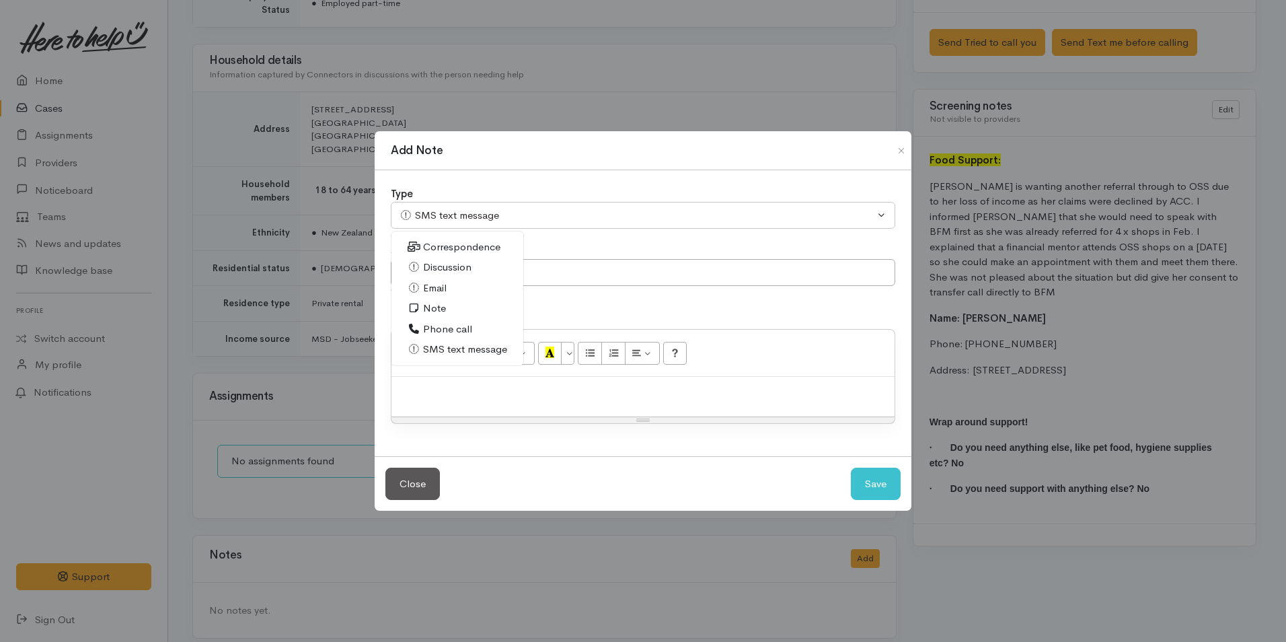
click at [440, 284] on span "Email" at bounding box center [435, 287] width 24 height 15
select select "2"
click at [439, 276] on input "text" at bounding box center [643, 273] width 504 height 28
type input "Client update to OSS"
paste div
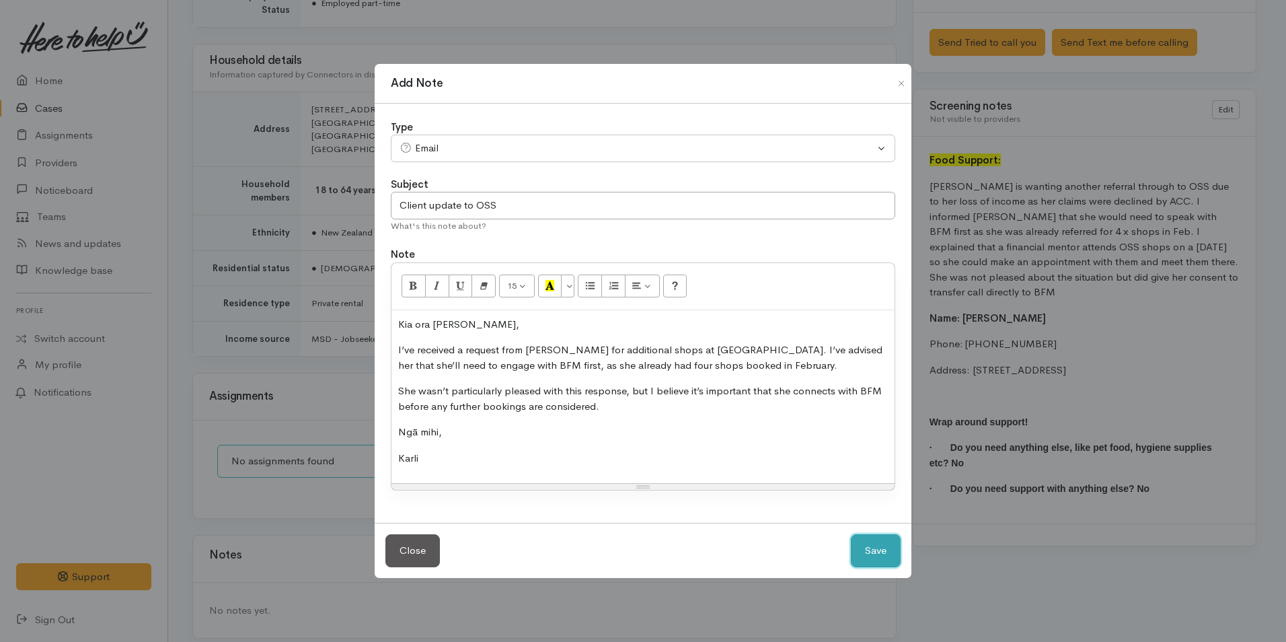
click at [869, 562] on button "Save" at bounding box center [876, 550] width 50 height 33
select select "1"
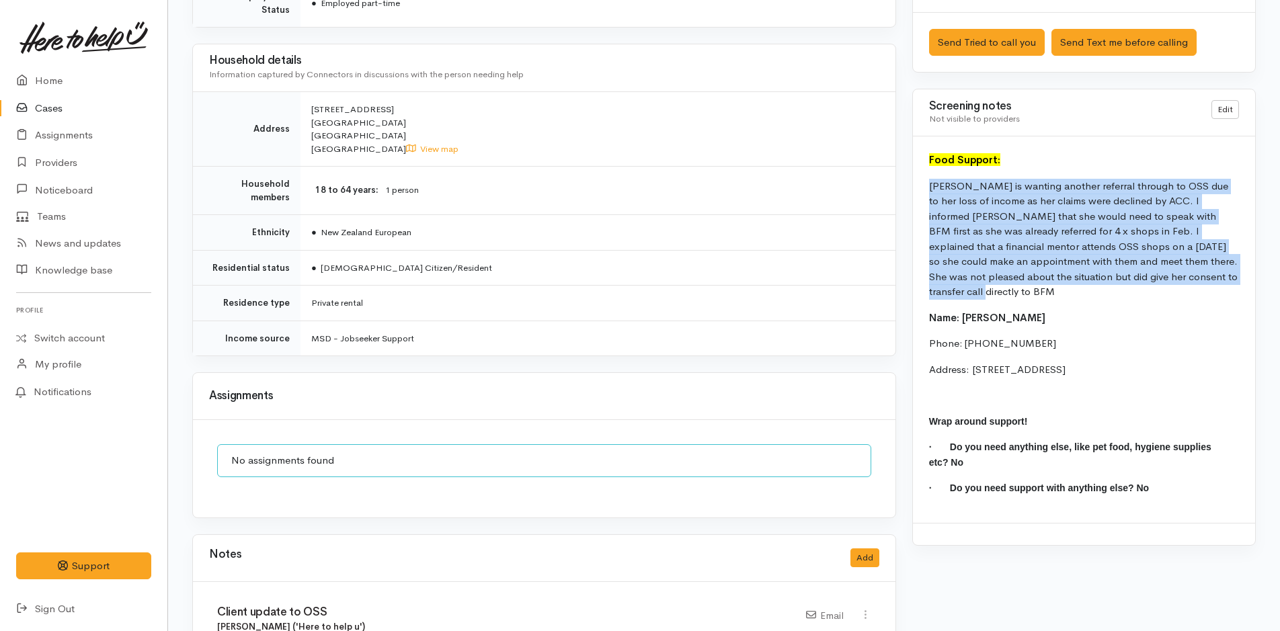
drag, startPoint x: 1028, startPoint y: 269, endPoint x: 923, endPoint y: 182, distance: 136.6
click at [923, 182] on div "Food Support: [PERSON_NAME] is wanting another referral through to OSS due to h…" at bounding box center [1084, 330] width 342 height 387
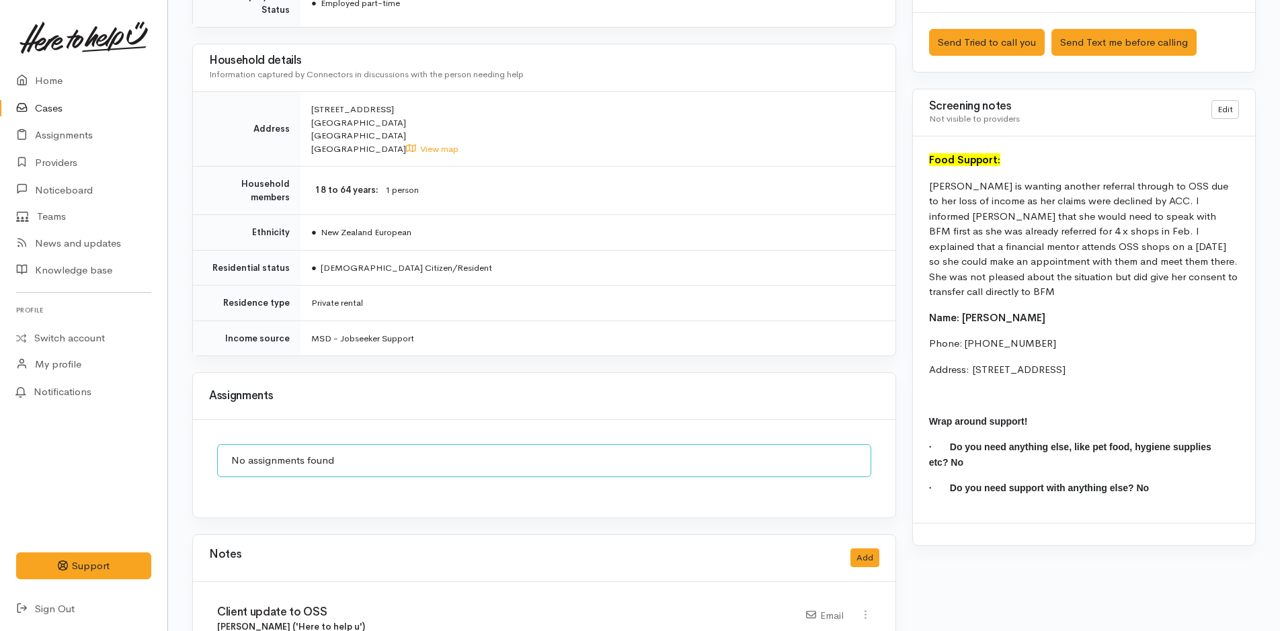
click at [1183, 362] on p "Address: [STREET_ADDRESS]" at bounding box center [1084, 369] width 310 height 15
drag, startPoint x: 1118, startPoint y: 358, endPoint x: 916, endPoint y: 193, distance: 261.4
click at [916, 193] on div "Food Support: [PERSON_NAME] is wanting another referral through to OSS due to h…" at bounding box center [1084, 330] width 342 height 387
copy div "[PERSON_NAME] is wanting another referral through to OSS due to her loss of inc…"
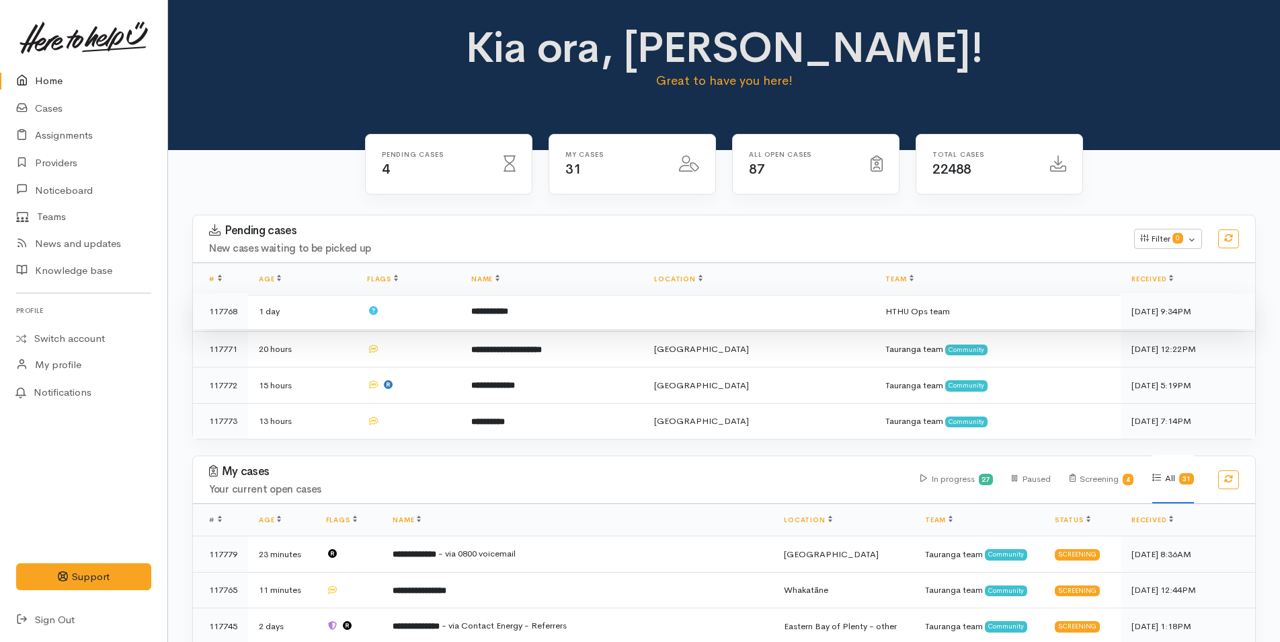
click at [455, 318] on td at bounding box center [408, 311] width 104 height 36
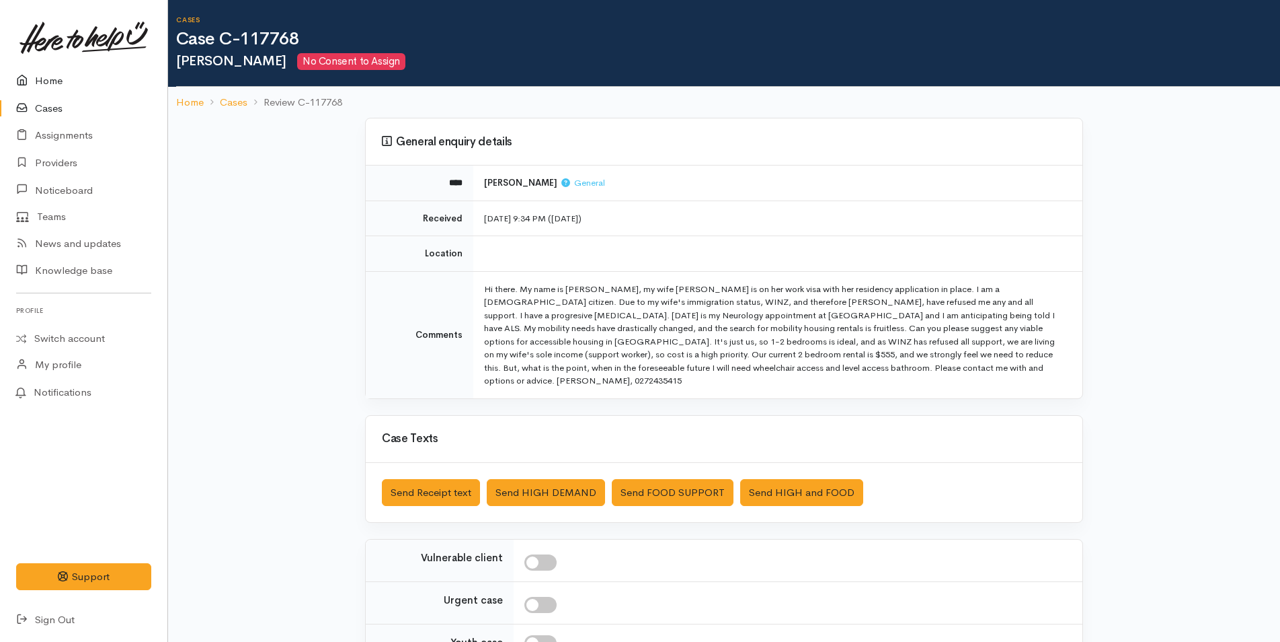
click at [44, 79] on link "Home" at bounding box center [83, 81] width 167 height 28
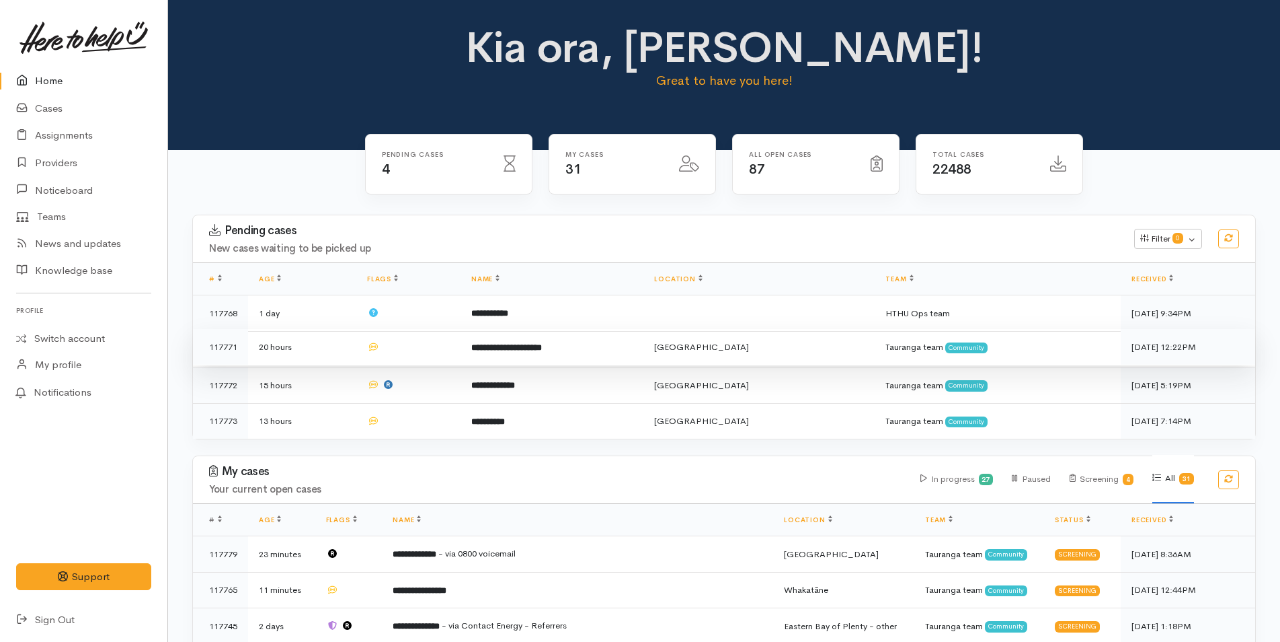
click at [500, 344] on b "**********" at bounding box center [506, 347] width 71 height 9
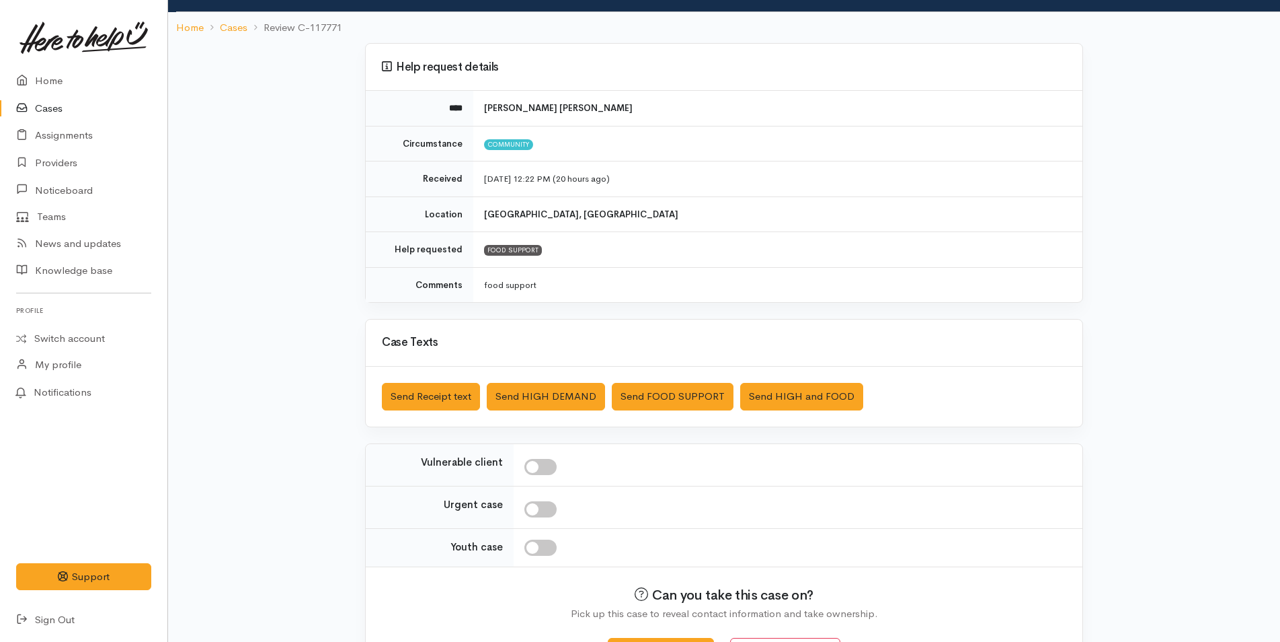
scroll to position [122, 0]
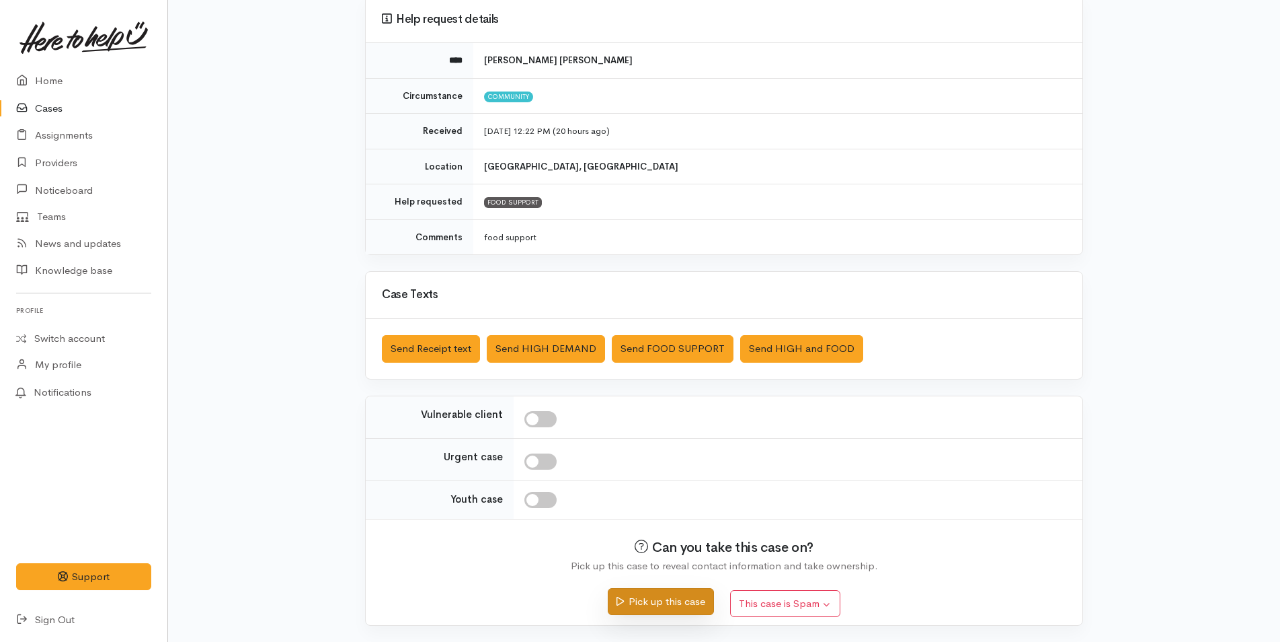
click at [642, 592] on button "Pick up this case" at bounding box center [661, 602] width 106 height 28
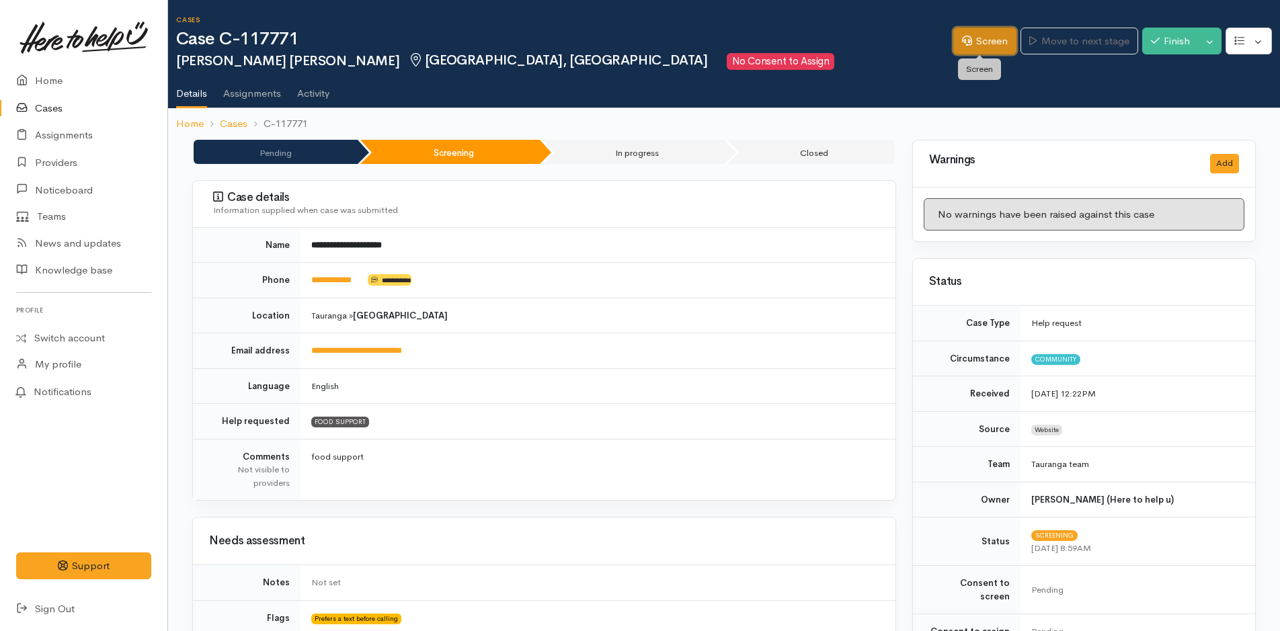
click at [974, 48] on link "Screen" at bounding box center [985, 42] width 63 height 28
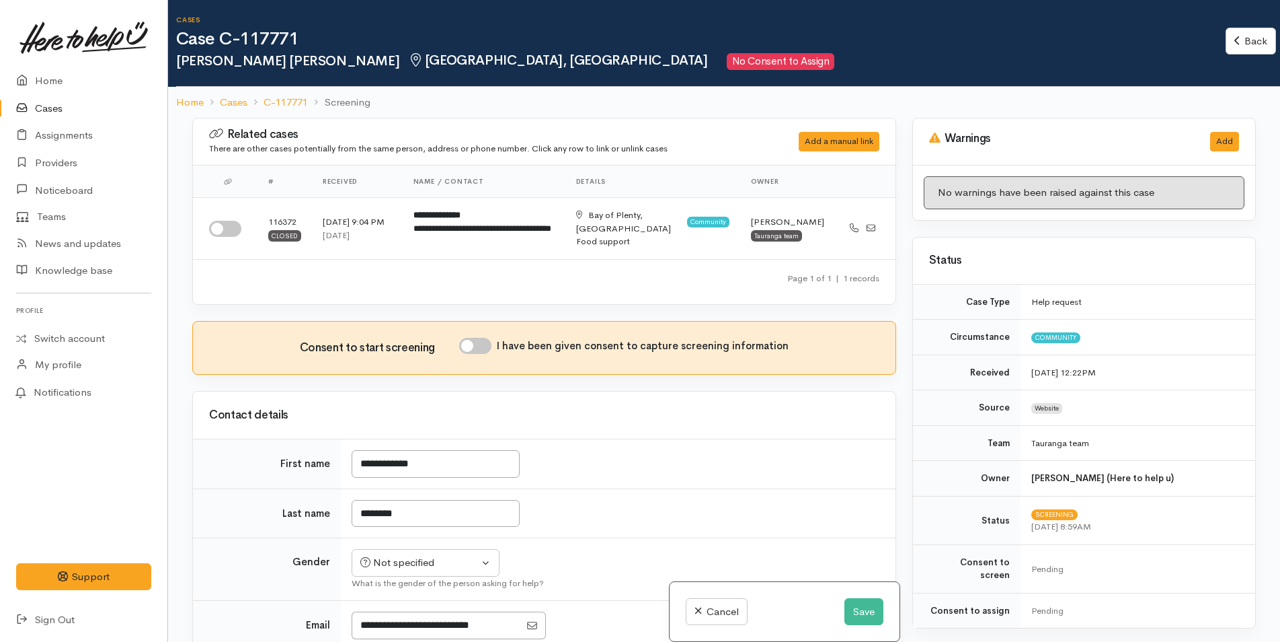
click at [56, 61] on link at bounding box center [83, 37] width 135 height 59
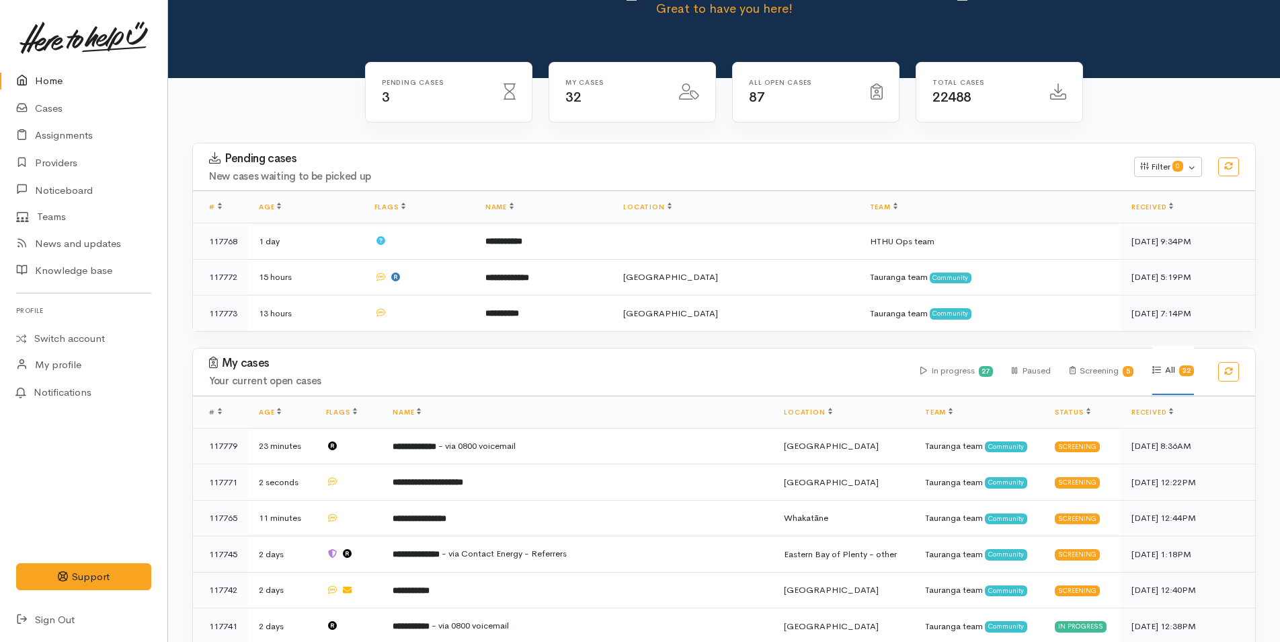
scroll to position [202, 0]
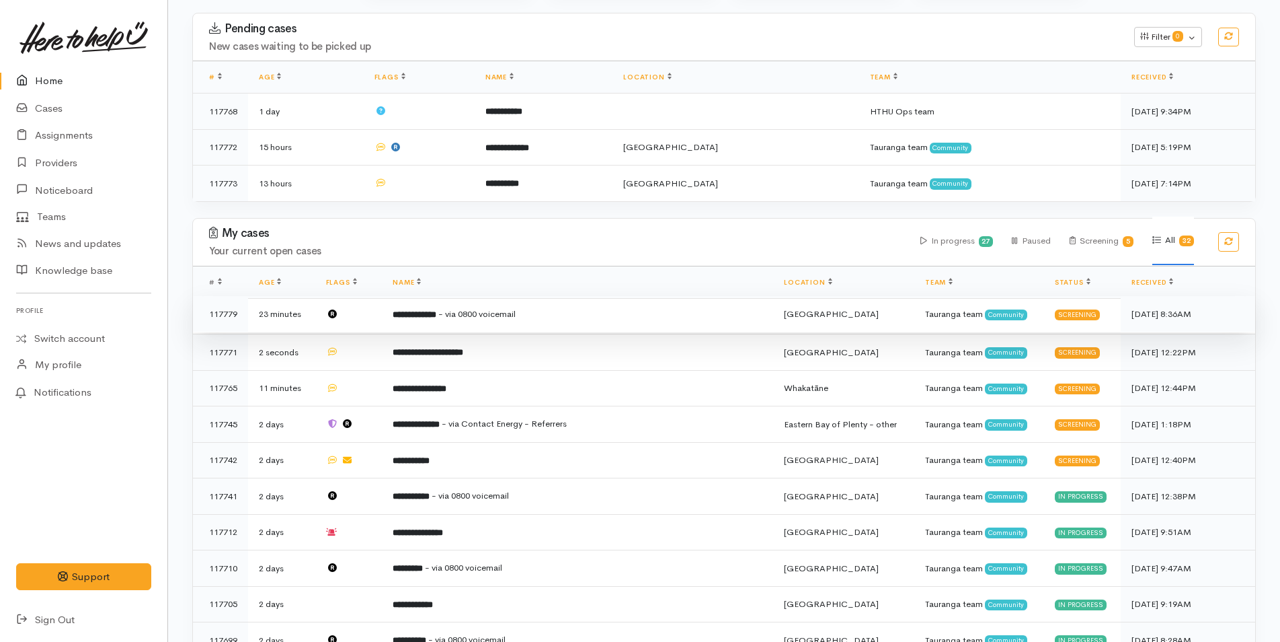
click at [516, 314] on span "- via 0800 voicemail" at bounding box center [476, 313] width 77 height 11
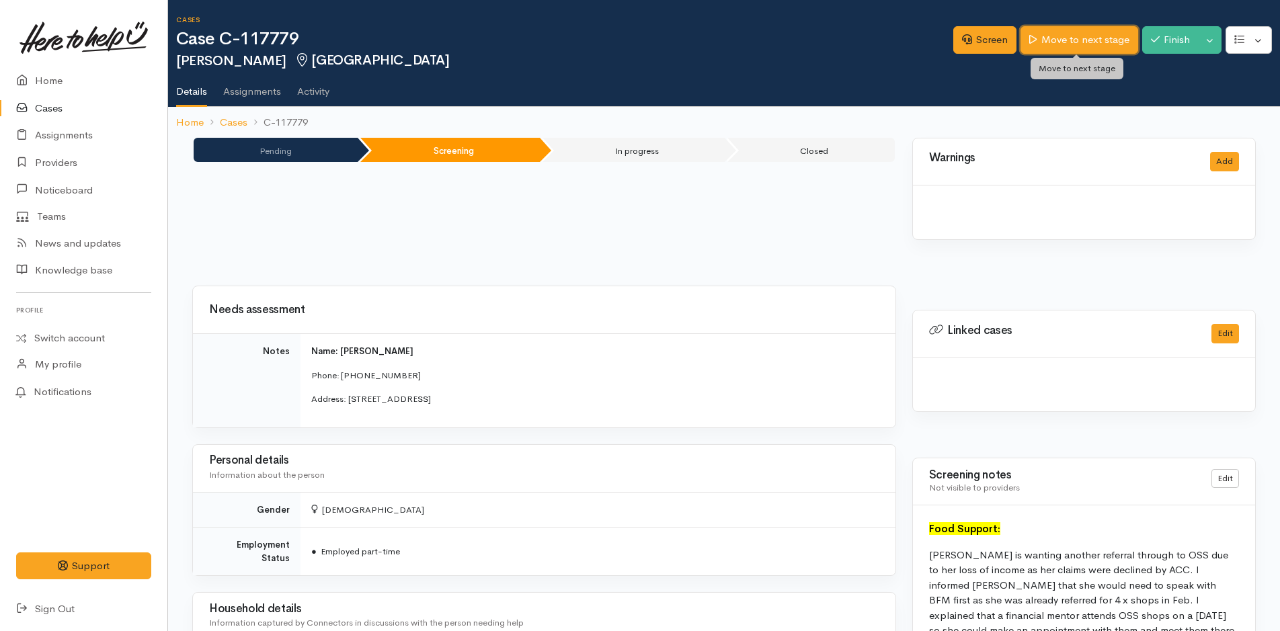
click at [1084, 40] on link "Move to next stage" at bounding box center [1079, 40] width 117 height 28
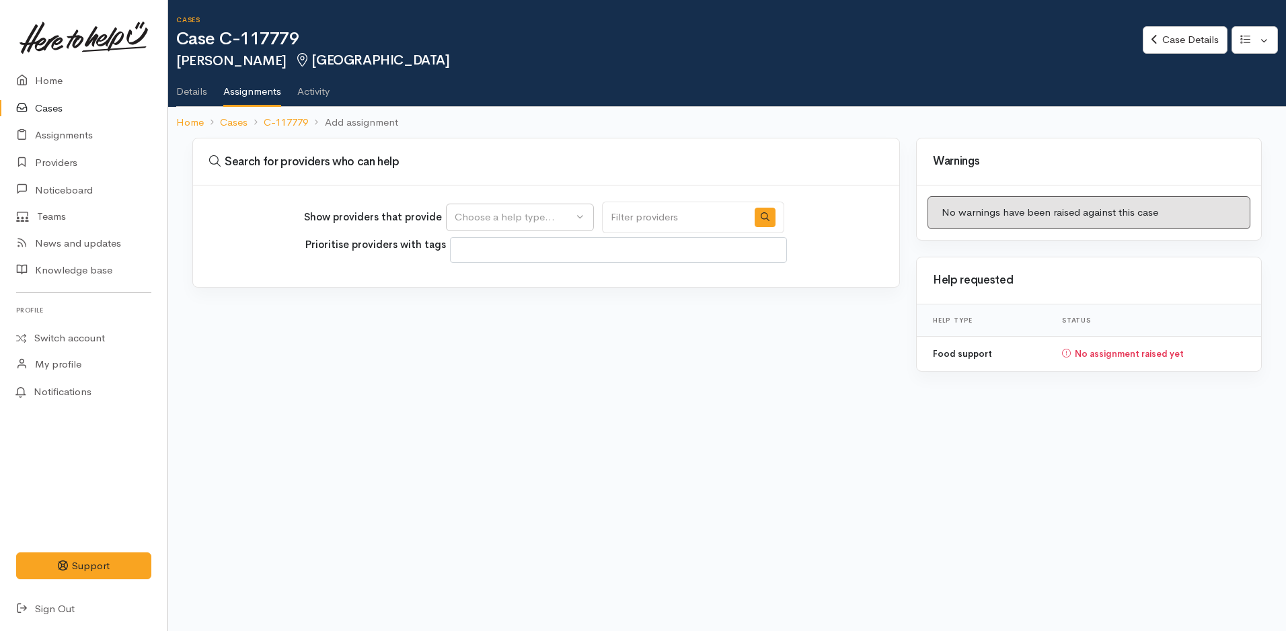
select select
click at [474, 213] on div "Choose a help type..." at bounding box center [514, 217] width 118 height 15
click at [496, 284] on span "Food support" at bounding box center [494, 281] width 63 height 15
select select "3"
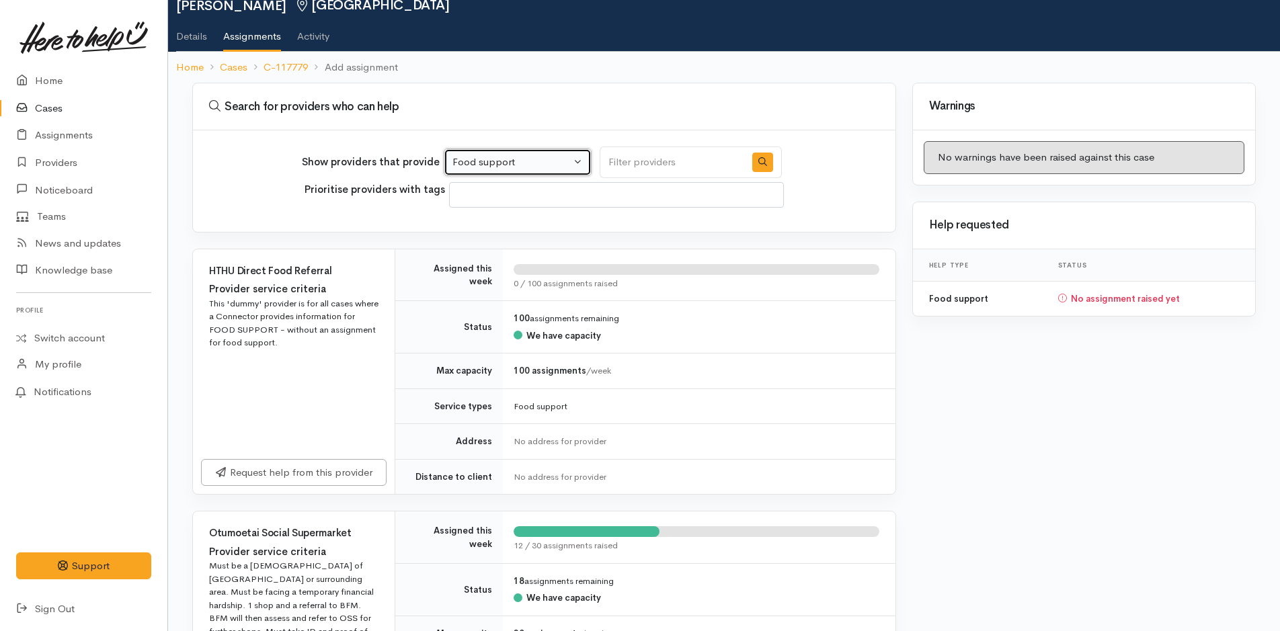
scroll to position [134, 0]
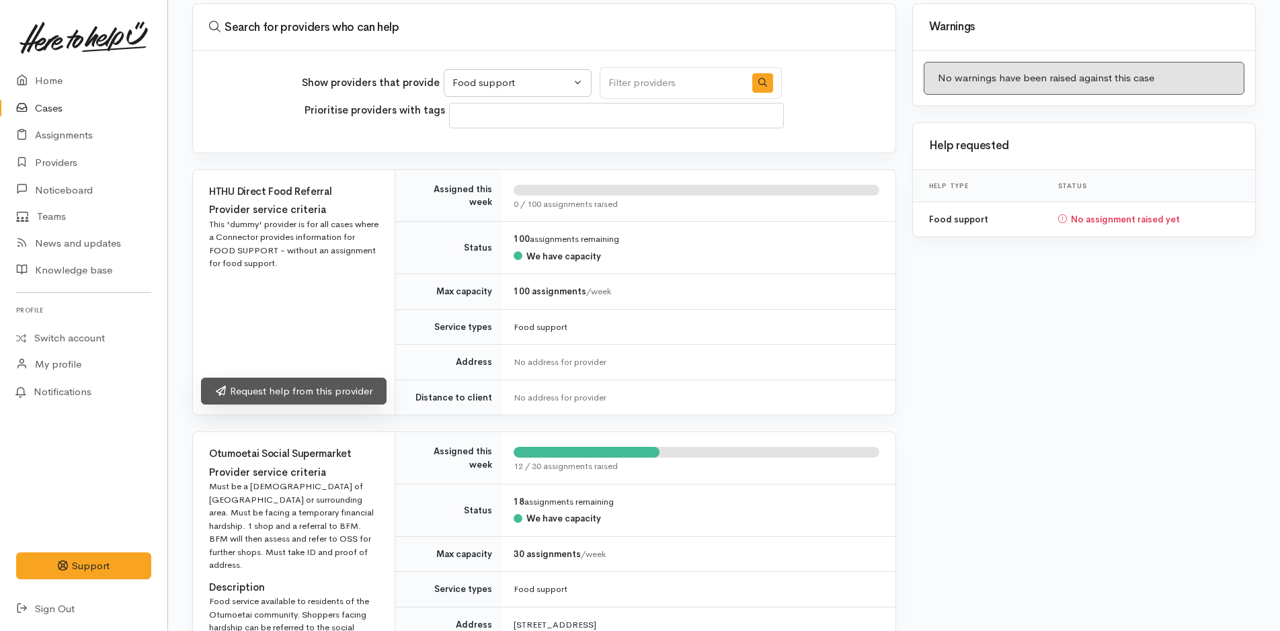
click at [257, 391] on link "Request help from this provider" at bounding box center [294, 392] width 186 height 28
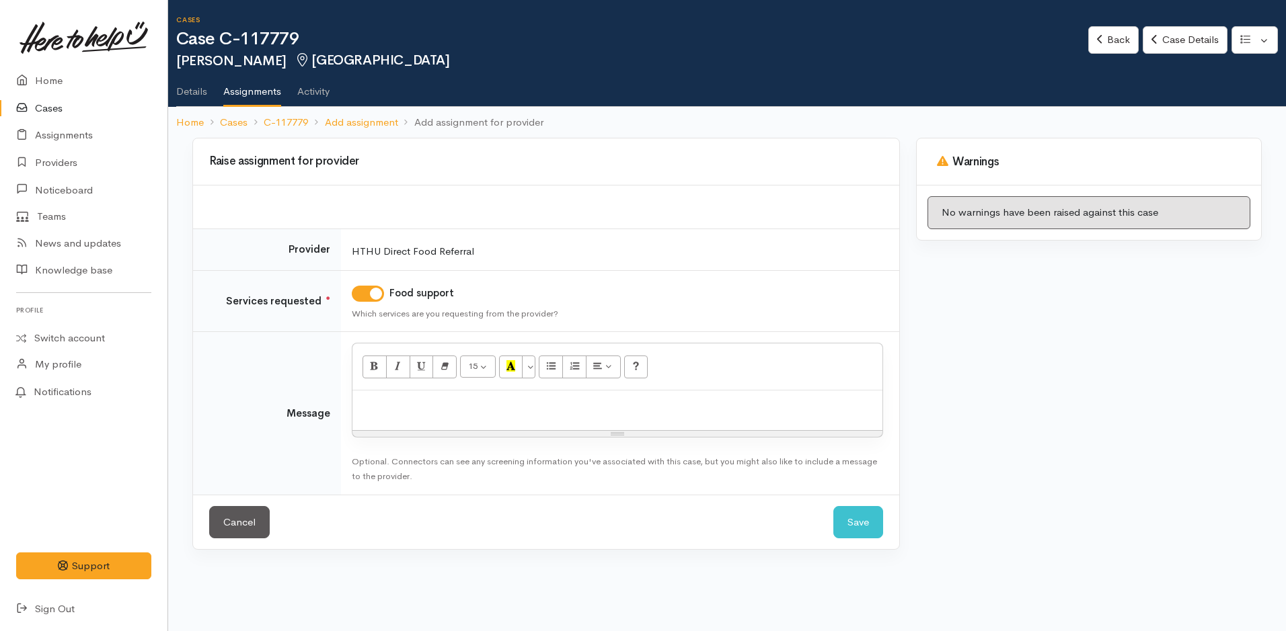
click at [402, 419] on div at bounding box center [617, 411] width 530 height 40
paste div
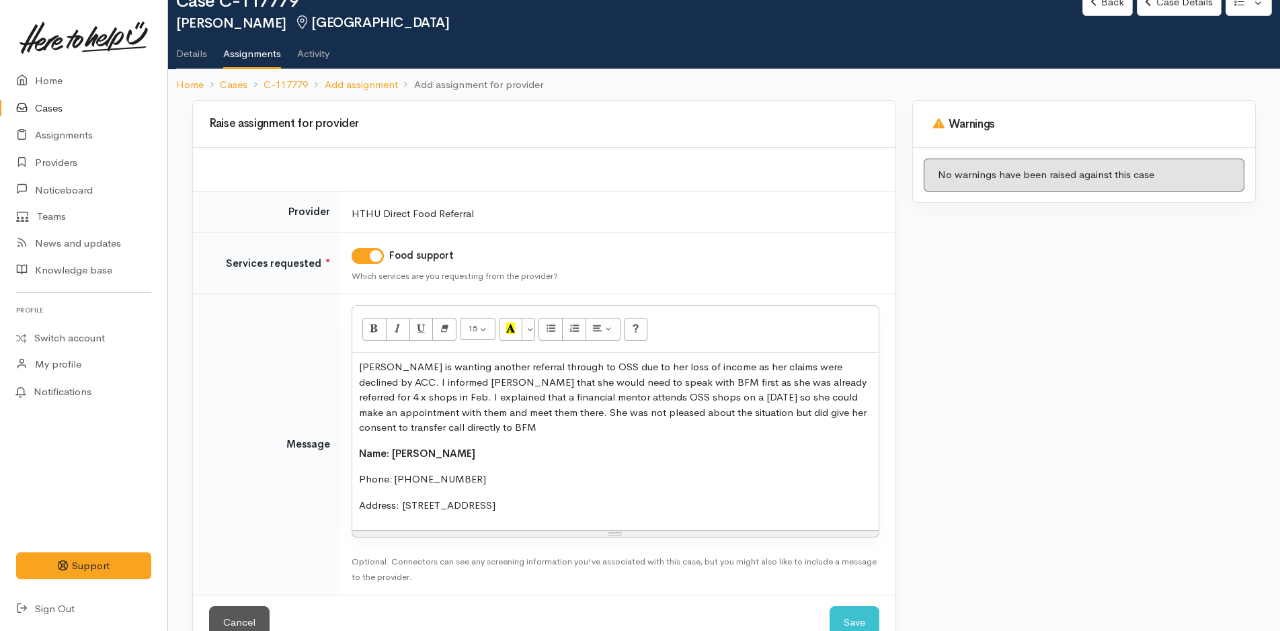
scroll to position [73, 0]
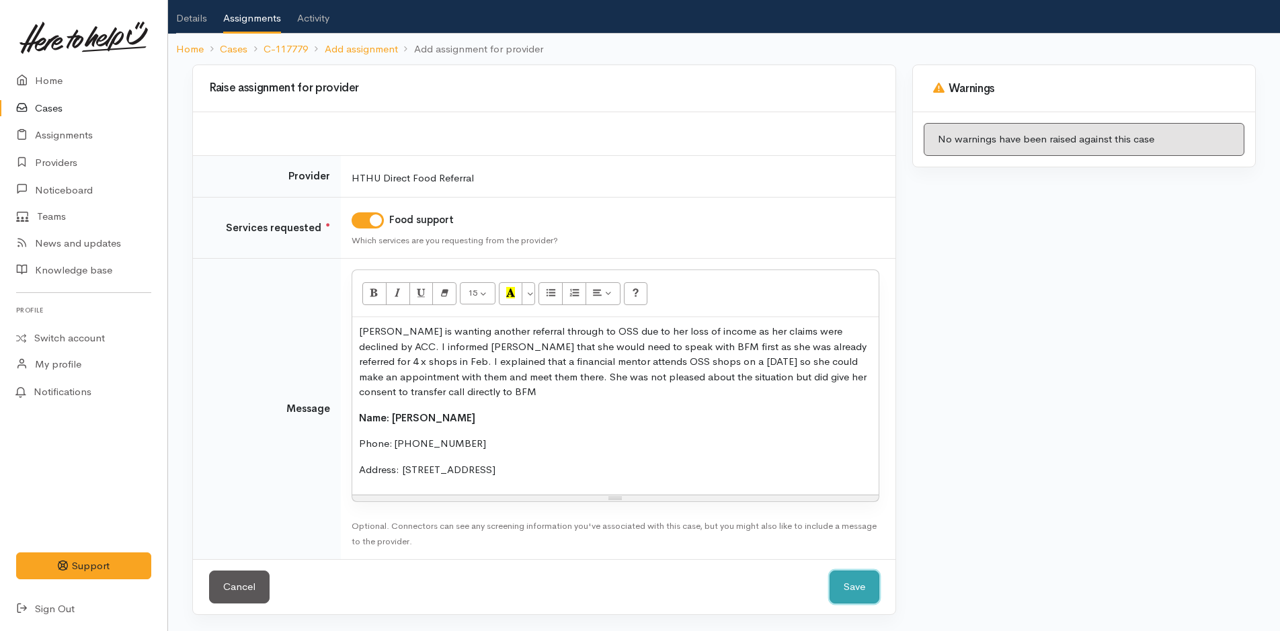
click at [846, 580] on button "Save" at bounding box center [855, 587] width 50 height 33
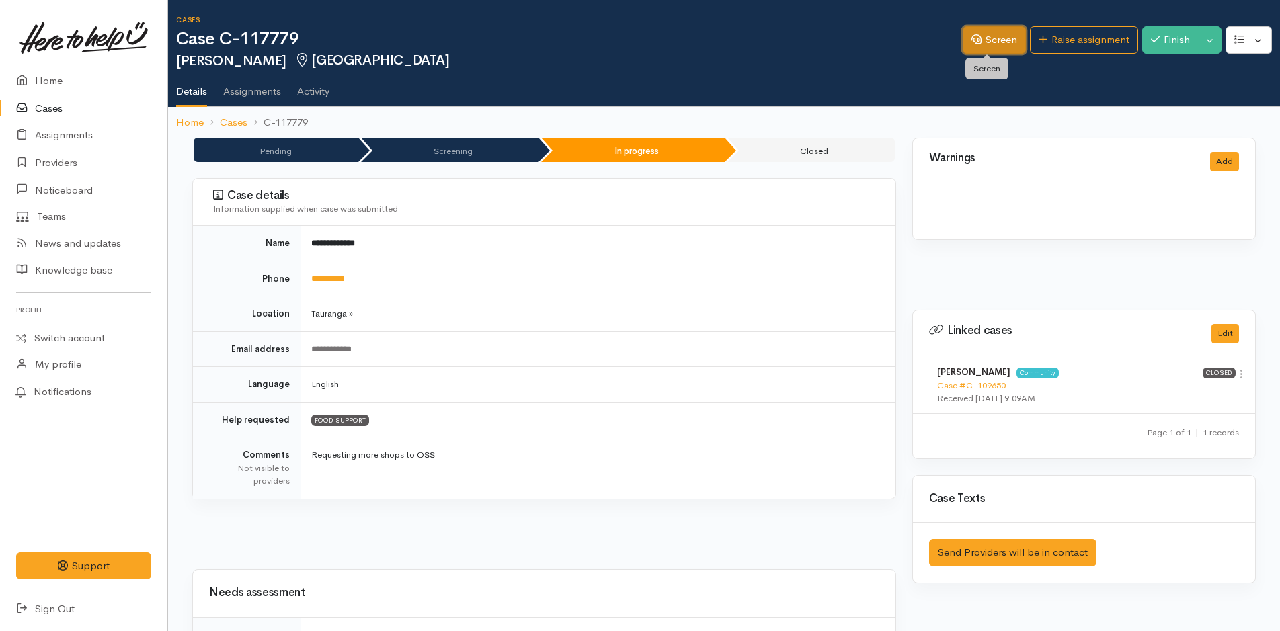
click at [982, 31] on link "Screen" at bounding box center [994, 40] width 63 height 28
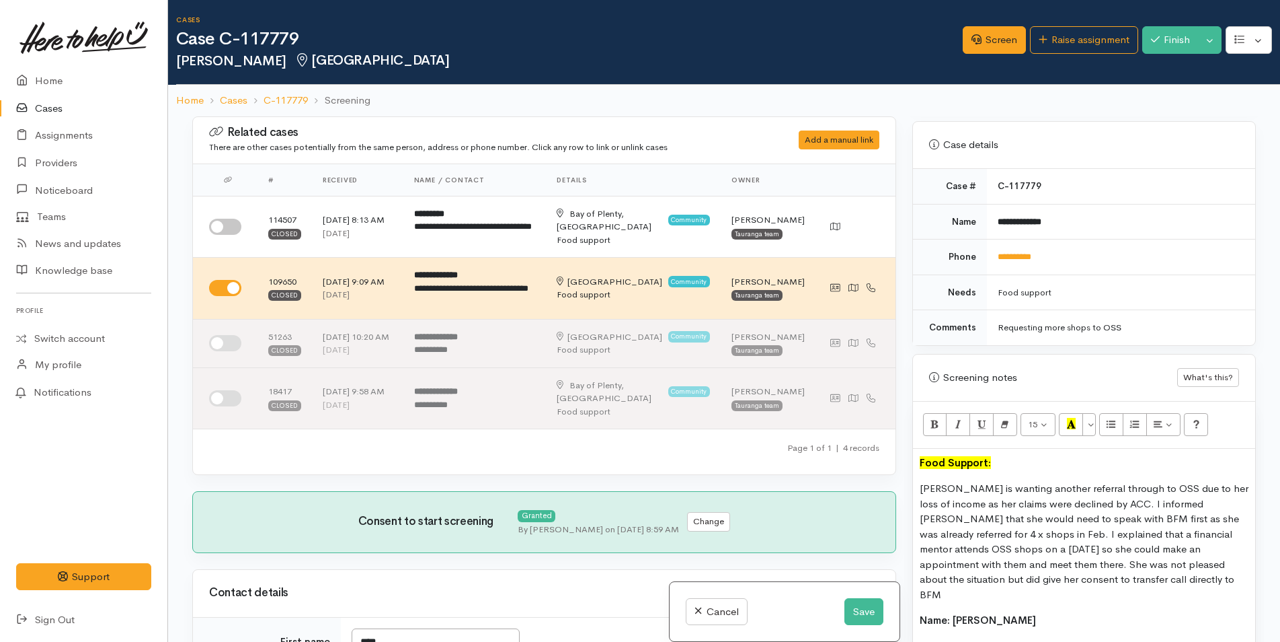
scroll to position [941, 0]
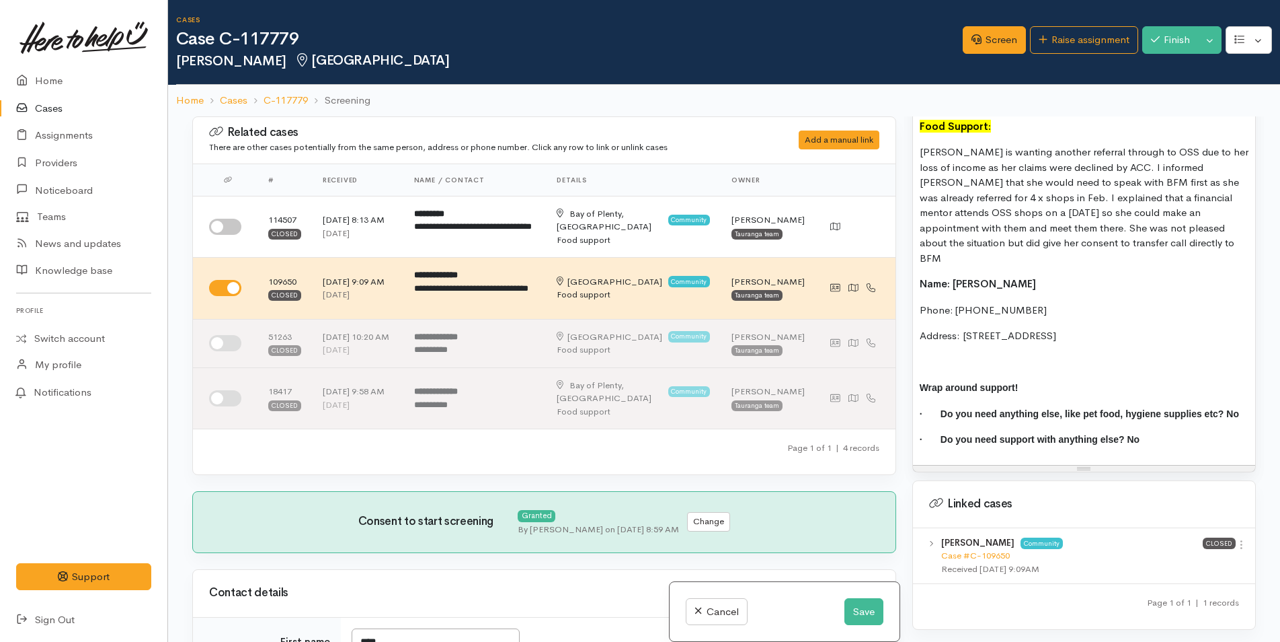
click at [1122, 245] on p "[PERSON_NAME] is wanting another referral through to OSS due to her loss of inc…" at bounding box center [1084, 205] width 329 height 121
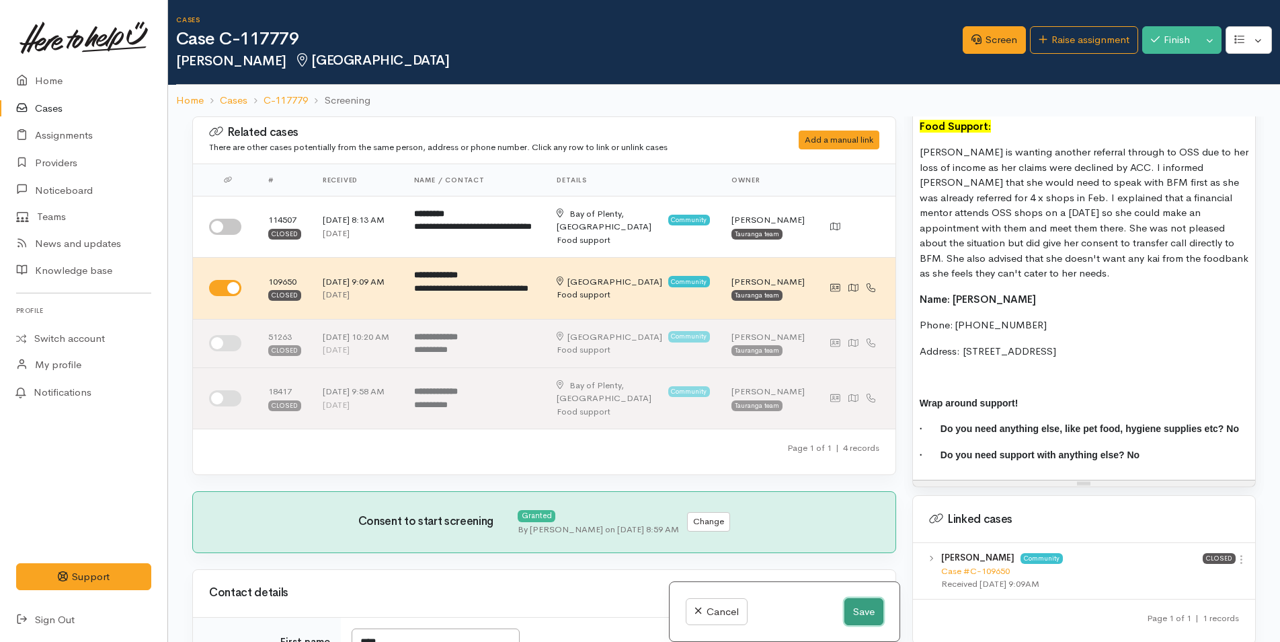
click at [847, 607] on button "Save" at bounding box center [864, 612] width 39 height 28
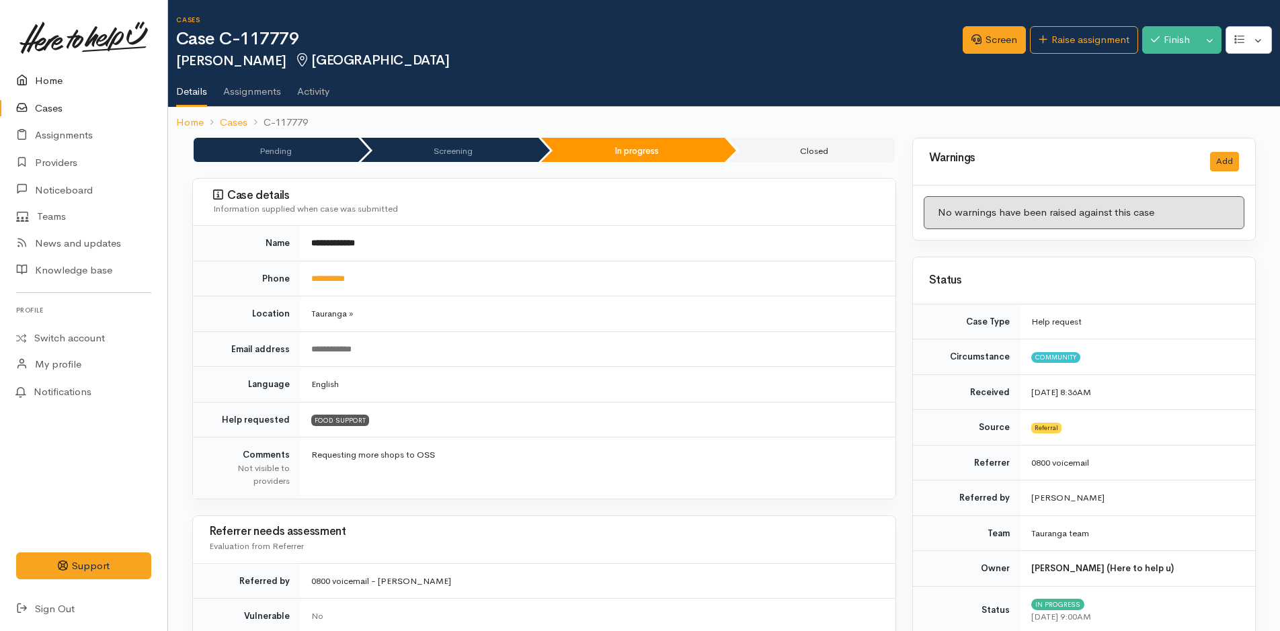
click at [65, 70] on link "Home" at bounding box center [83, 81] width 167 height 28
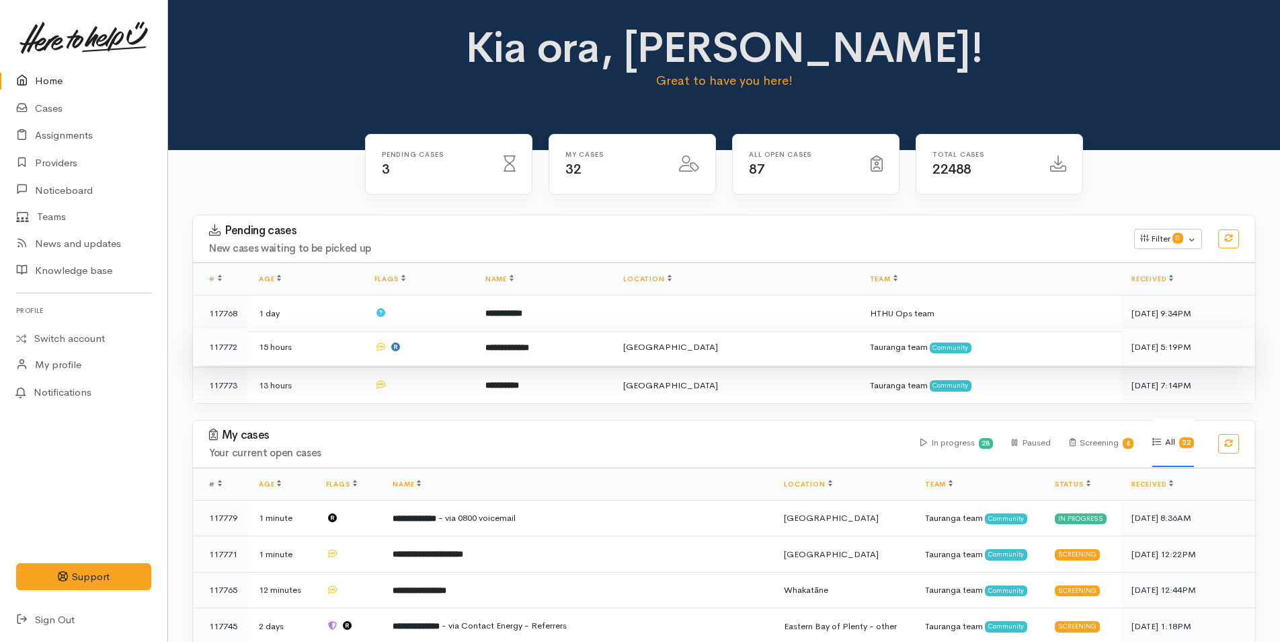
click at [543, 335] on td "**********" at bounding box center [544, 347] width 138 height 36
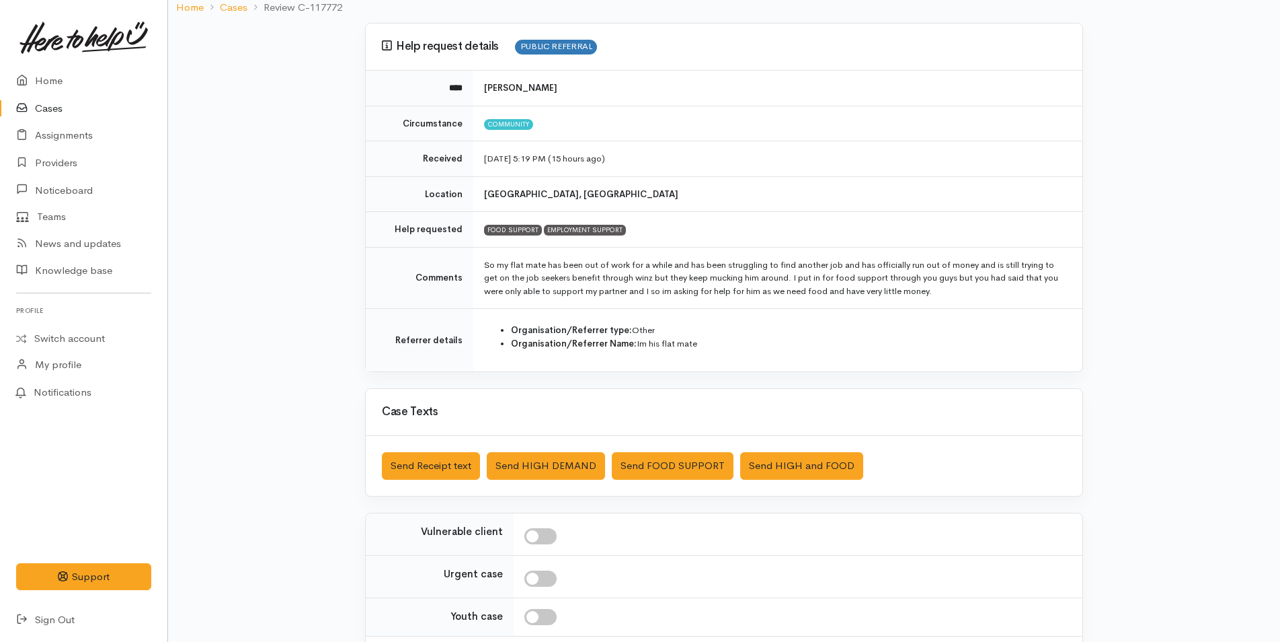
scroll to position [212, 0]
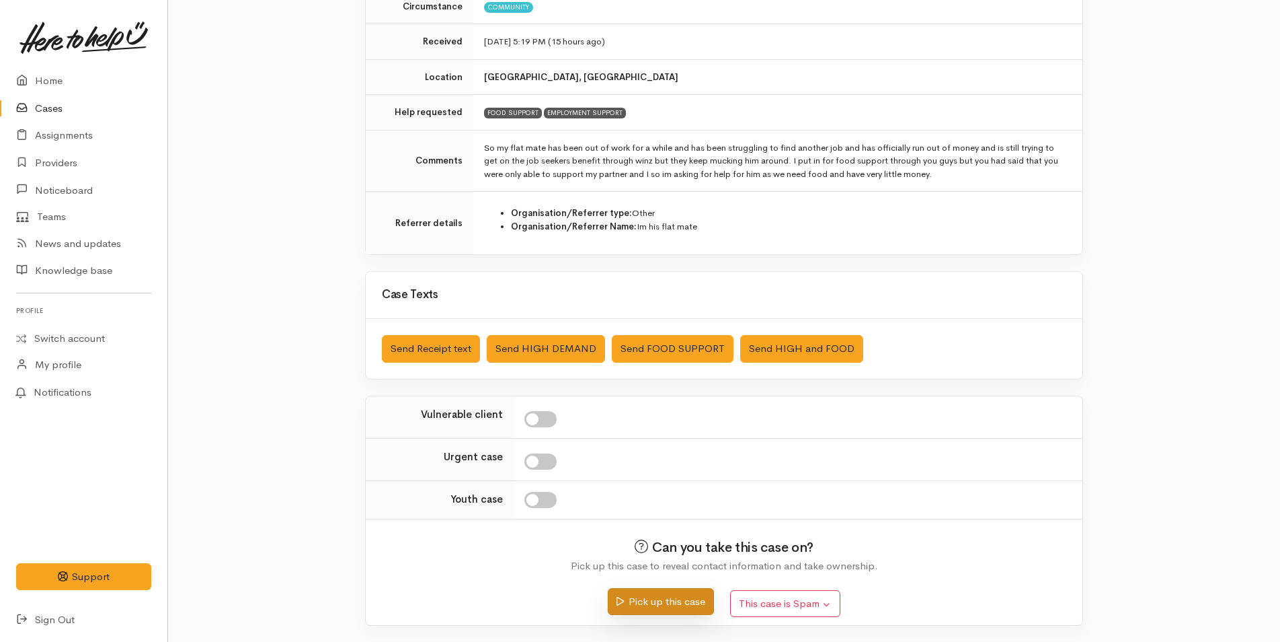
click at [635, 601] on button "Pick up this case" at bounding box center [661, 602] width 106 height 28
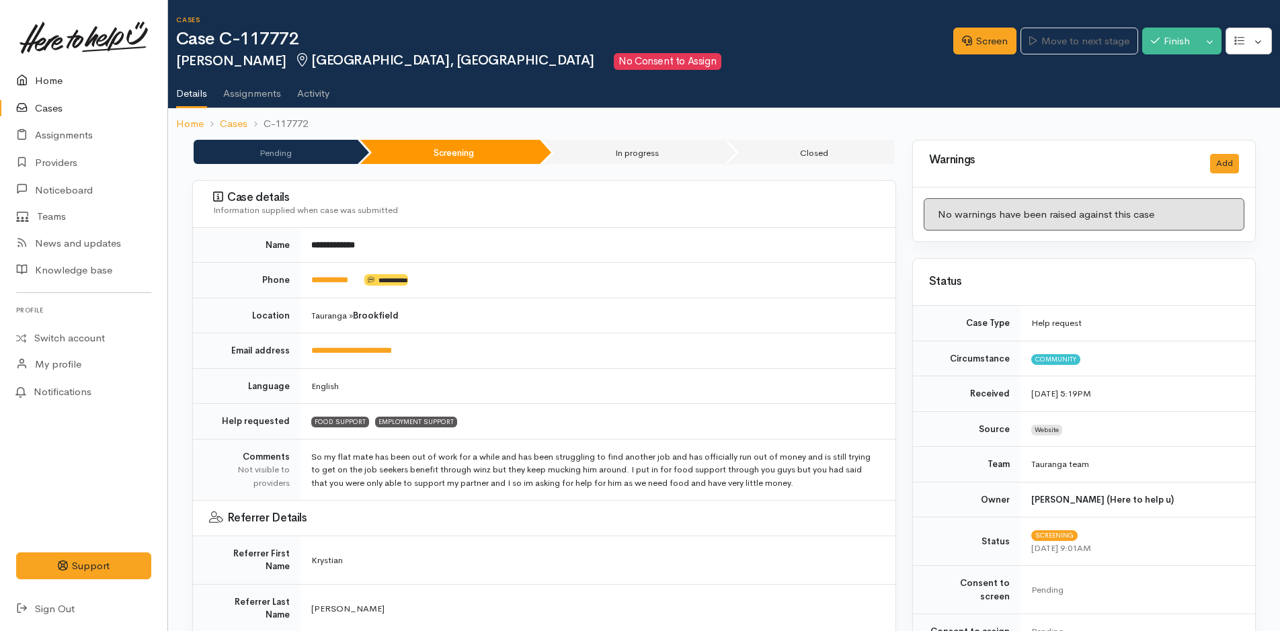
click at [62, 75] on link "Home" at bounding box center [83, 81] width 167 height 28
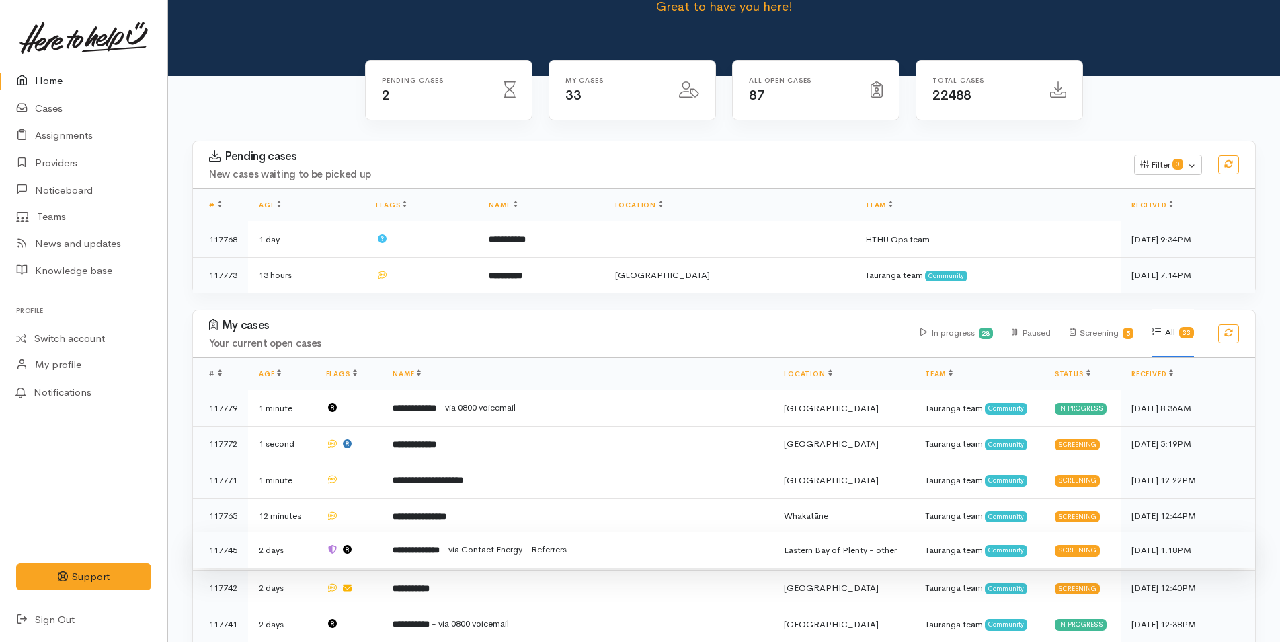
scroll to position [202, 0]
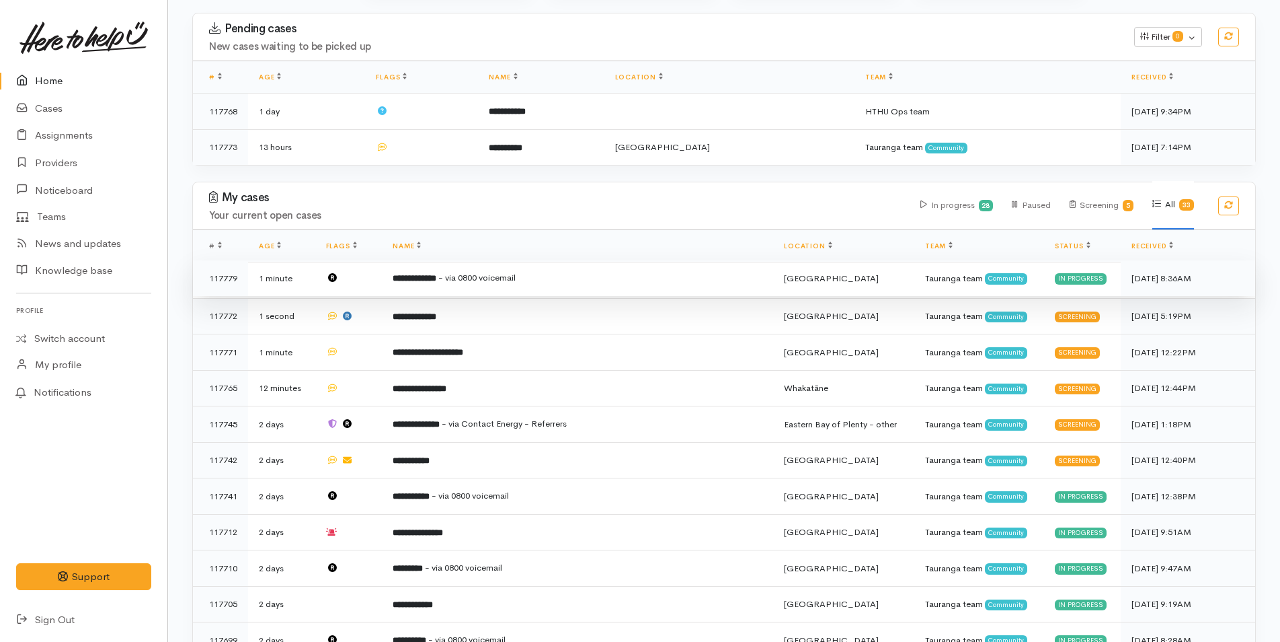
click at [553, 278] on td "**********" at bounding box center [577, 278] width 391 height 36
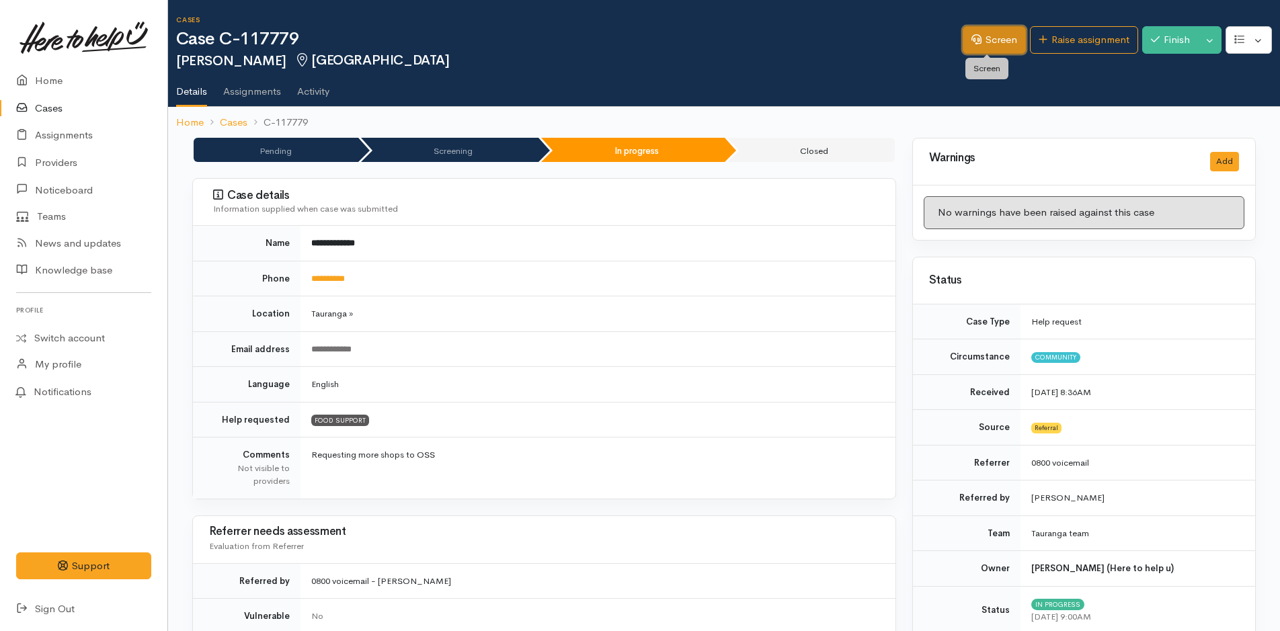
click at [974, 44] on link "Screen" at bounding box center [994, 40] width 63 height 28
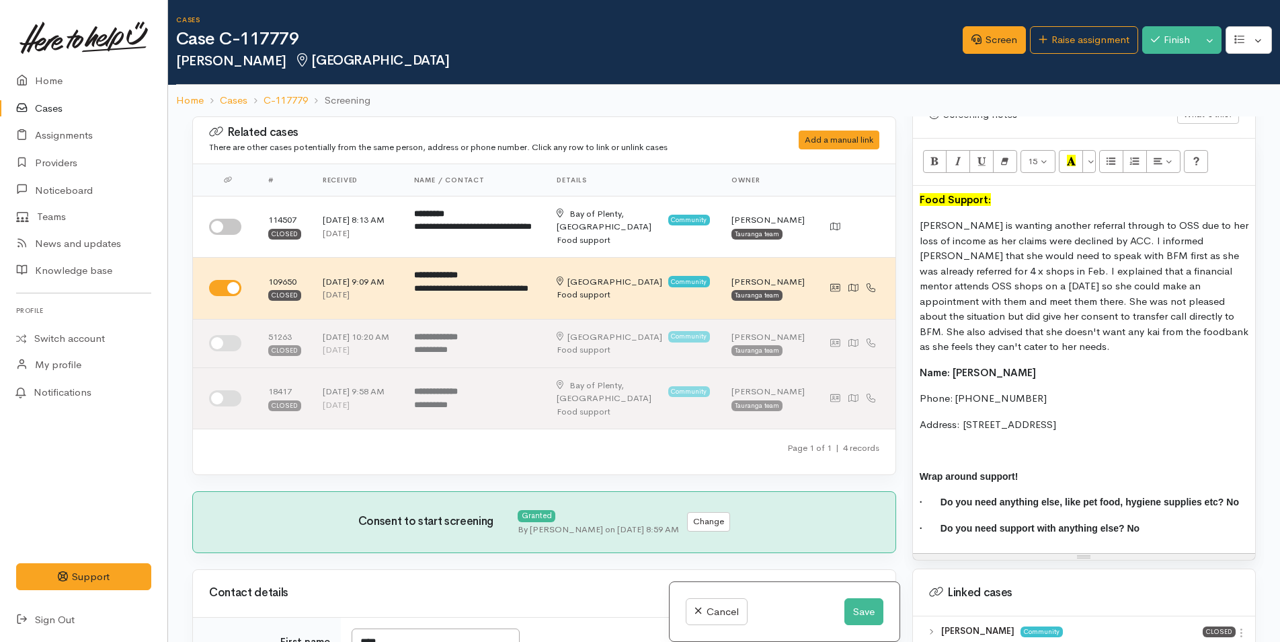
scroll to position [690, 0]
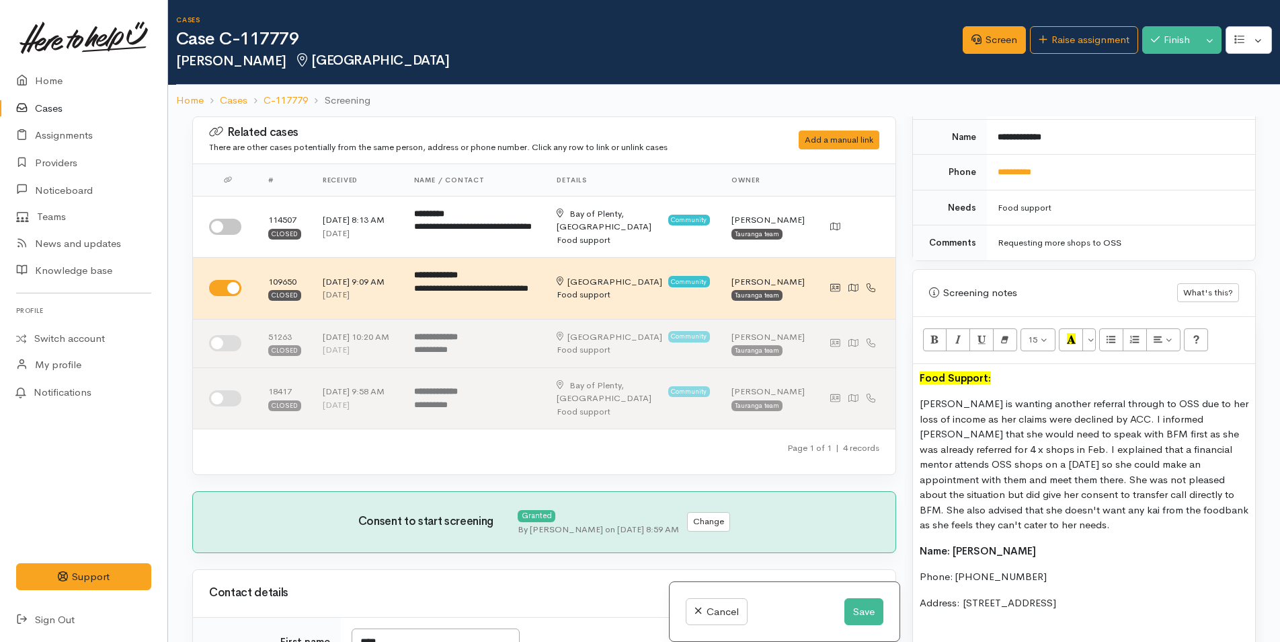
click at [1002, 382] on p "Food Support:" at bounding box center [1084, 378] width 329 height 15
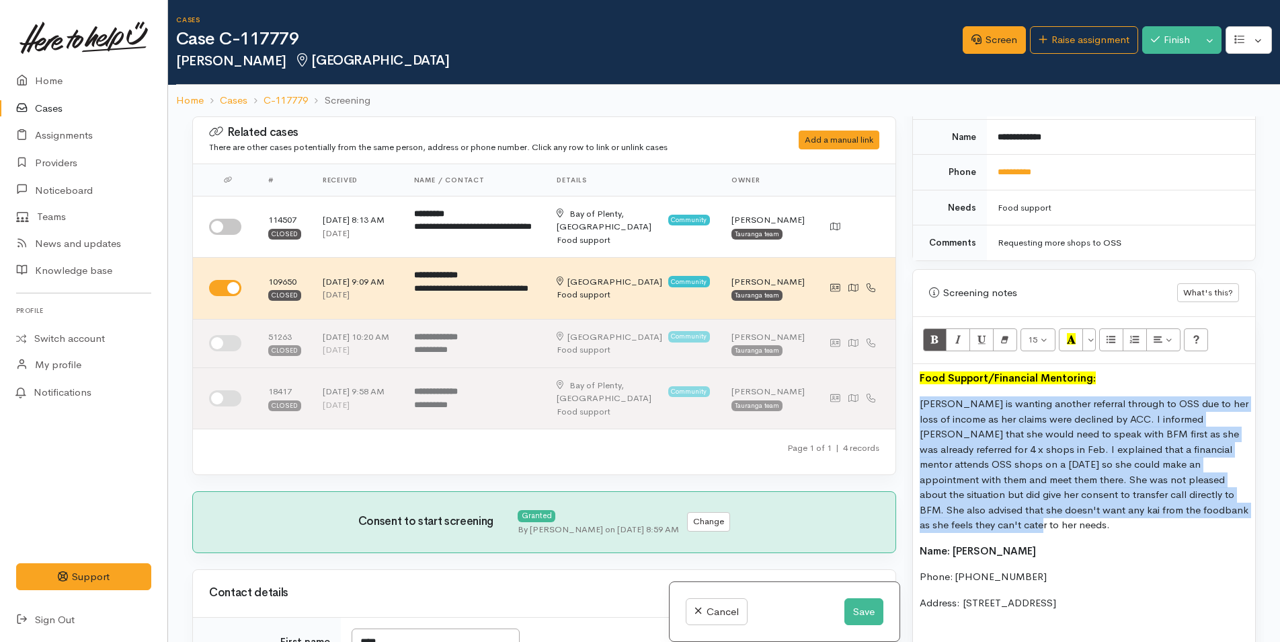
drag, startPoint x: 965, startPoint y: 522, endPoint x: 915, endPoint y: 405, distance: 126.5
click at [915, 405] on div "Food Support/Financial Mentoring: Tina is wanting another referral through to O…" at bounding box center [1084, 548] width 342 height 368
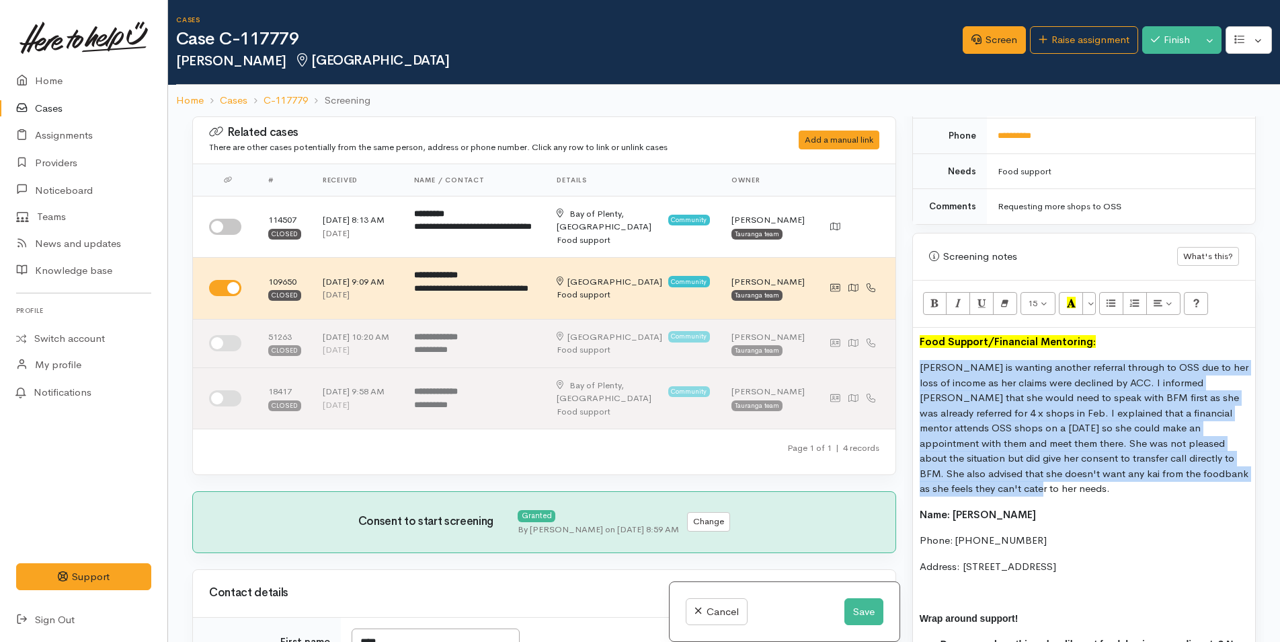
scroll to position [757, 0]
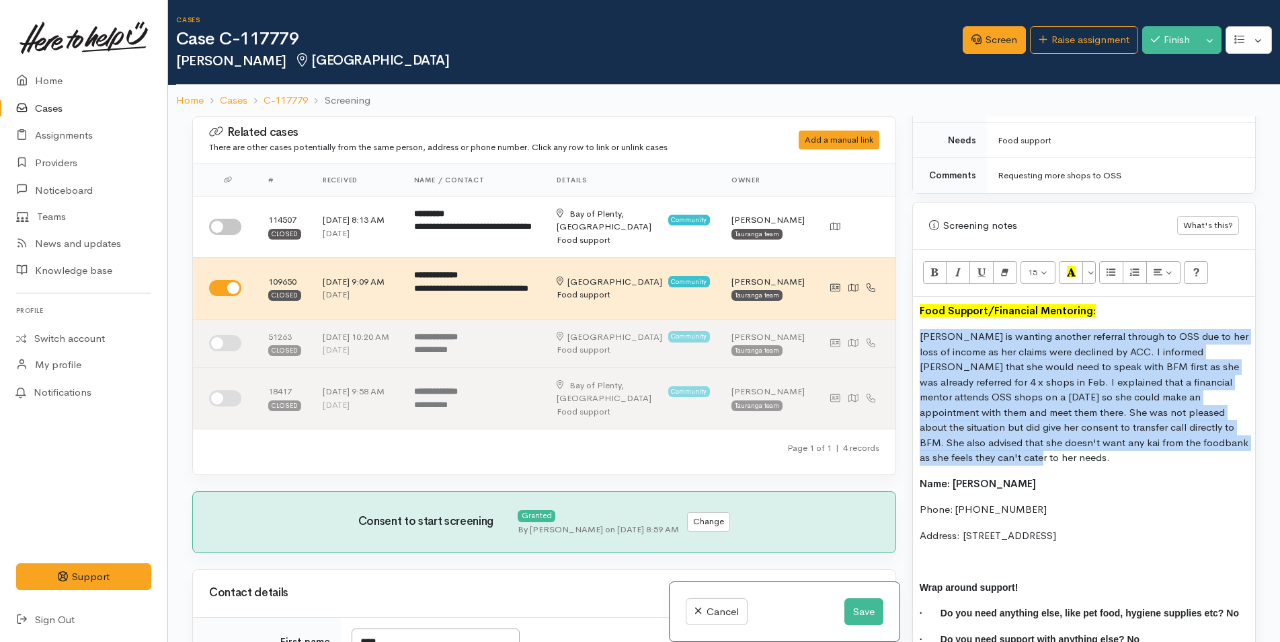
drag, startPoint x: 1212, startPoint y: 537, endPoint x: 913, endPoint y: 330, distance: 363.0
click at [913, 330] on div "Food Support/Financial Mentoring: Tina is wanting another referral through to O…" at bounding box center [1084, 481] width 342 height 368
copy div "Tina is wanting another referral through to OSS due to her loss of income as he…"
click at [872, 605] on button "Save" at bounding box center [864, 612] width 39 height 28
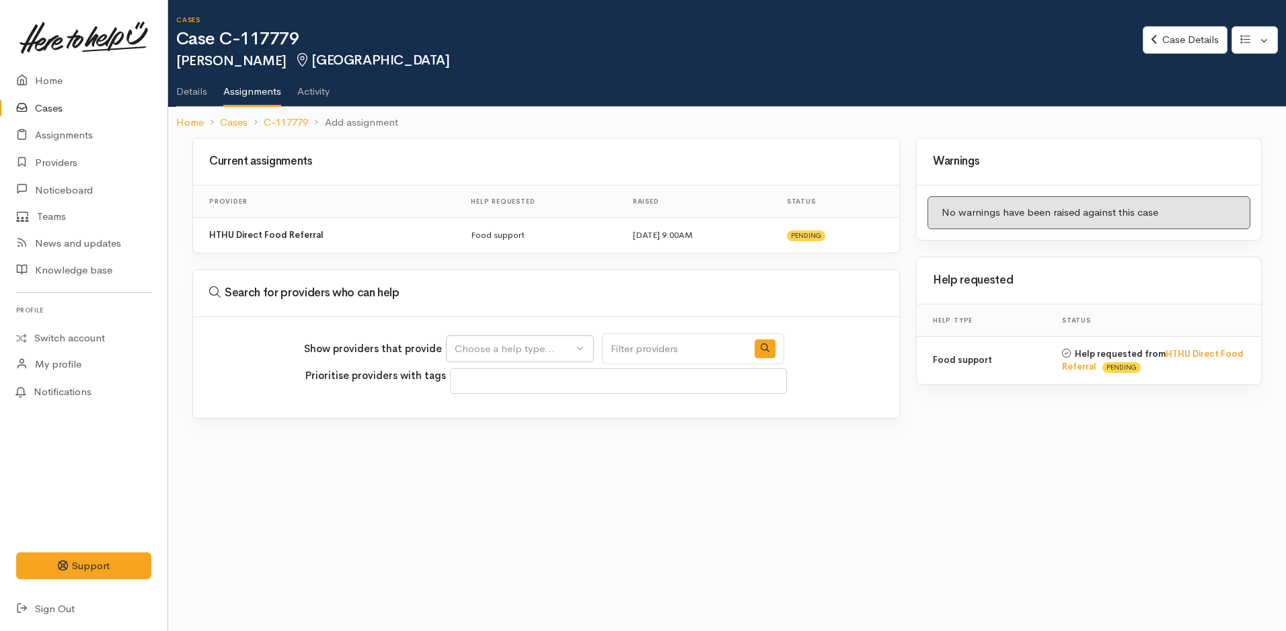
select select
click at [481, 344] on div "Choose a help type..." at bounding box center [514, 349] width 118 height 15
click at [480, 422] on link "Food support" at bounding box center [520, 413] width 147 height 21
select select "3"
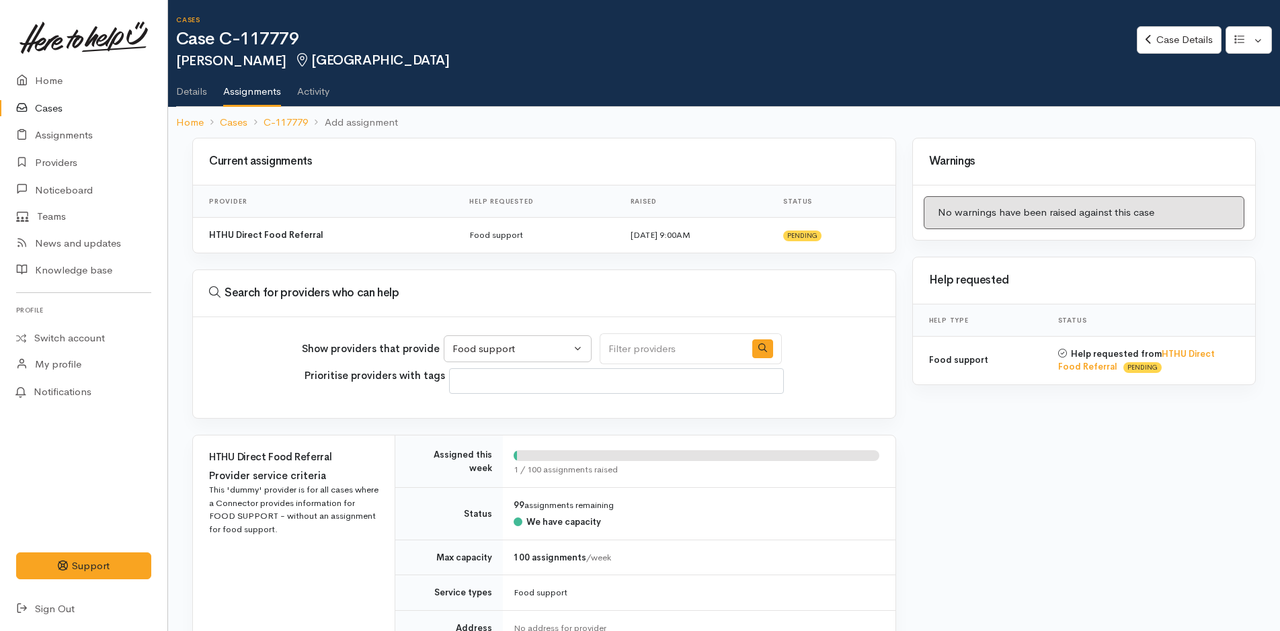
click at [188, 85] on link "Details" at bounding box center [191, 87] width 31 height 38
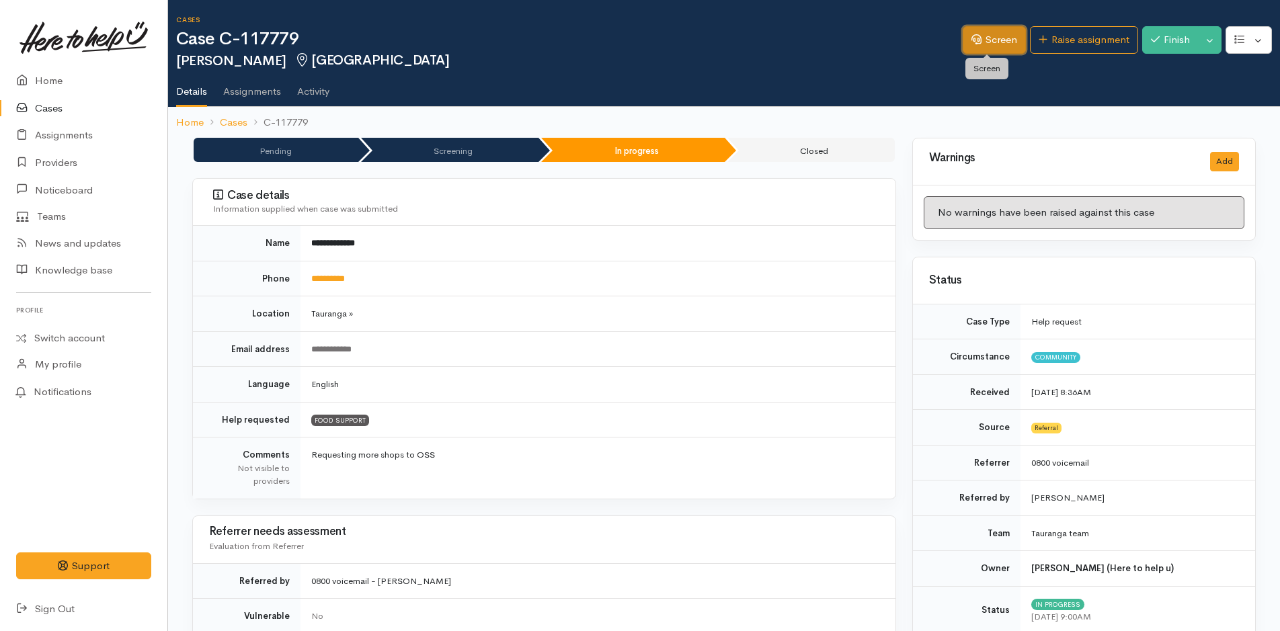
click at [984, 46] on link "Screen" at bounding box center [994, 40] width 63 height 28
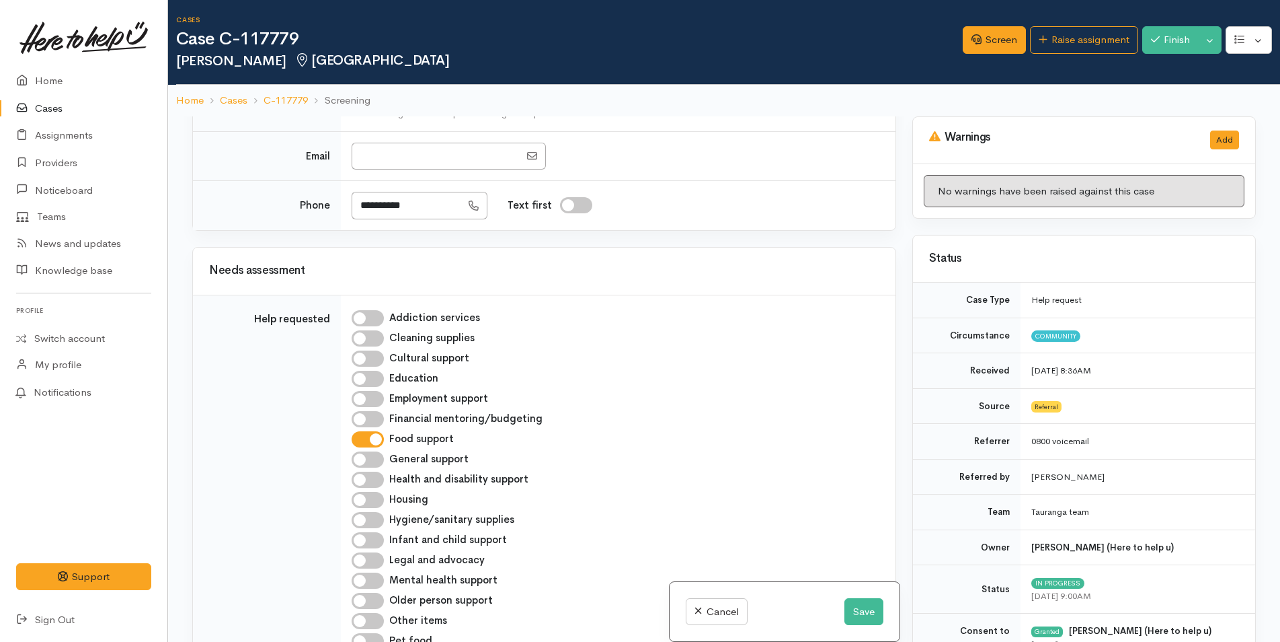
scroll to position [807, 0]
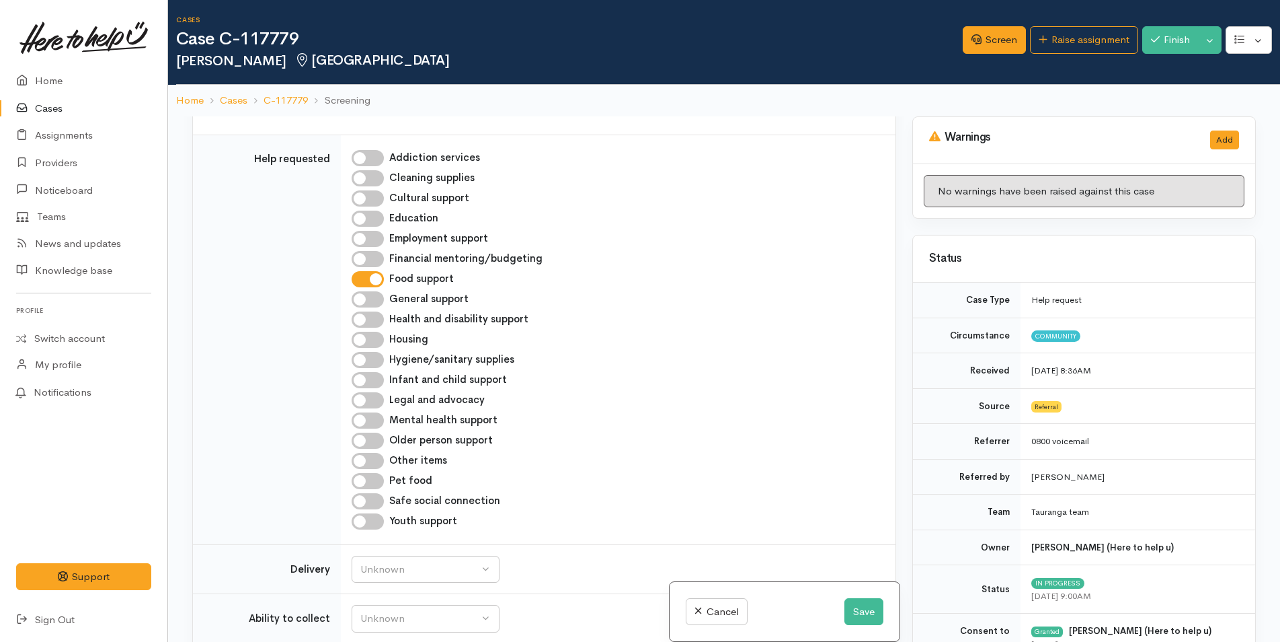
click at [372, 267] on input "Financial mentoring/budgeting" at bounding box center [368, 259] width 32 height 16
checkbox input "true"
click at [857, 617] on button "Save" at bounding box center [864, 612] width 39 height 28
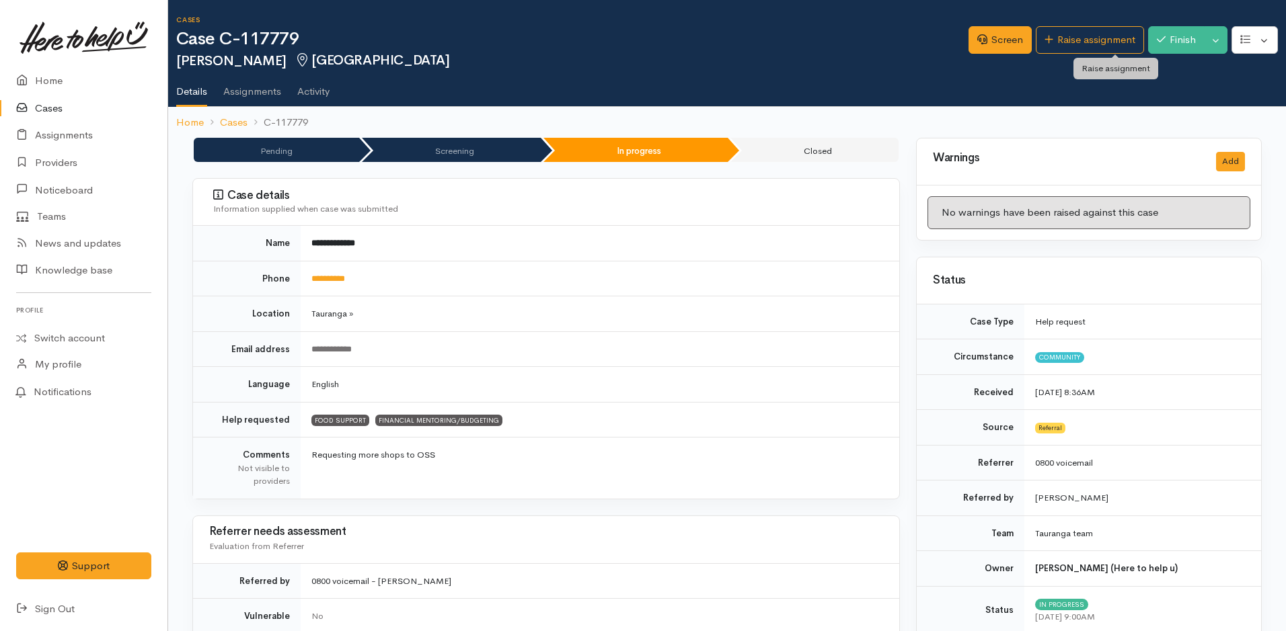
click at [1101, 38] on link "Raise assignment" at bounding box center [1090, 40] width 108 height 28
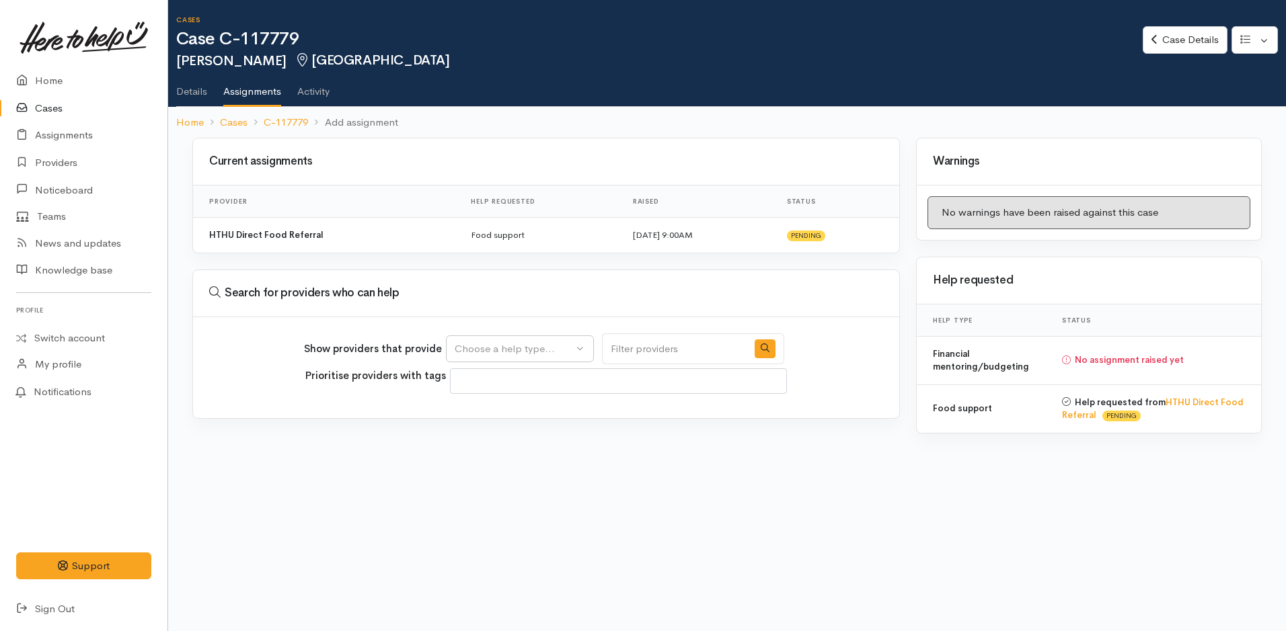
select select
click at [502, 346] on div "Choose a help type..." at bounding box center [514, 349] width 118 height 15
click at [483, 444] on link "Financial mentoring/budgeting" at bounding box center [534, 434] width 174 height 21
select select "9"
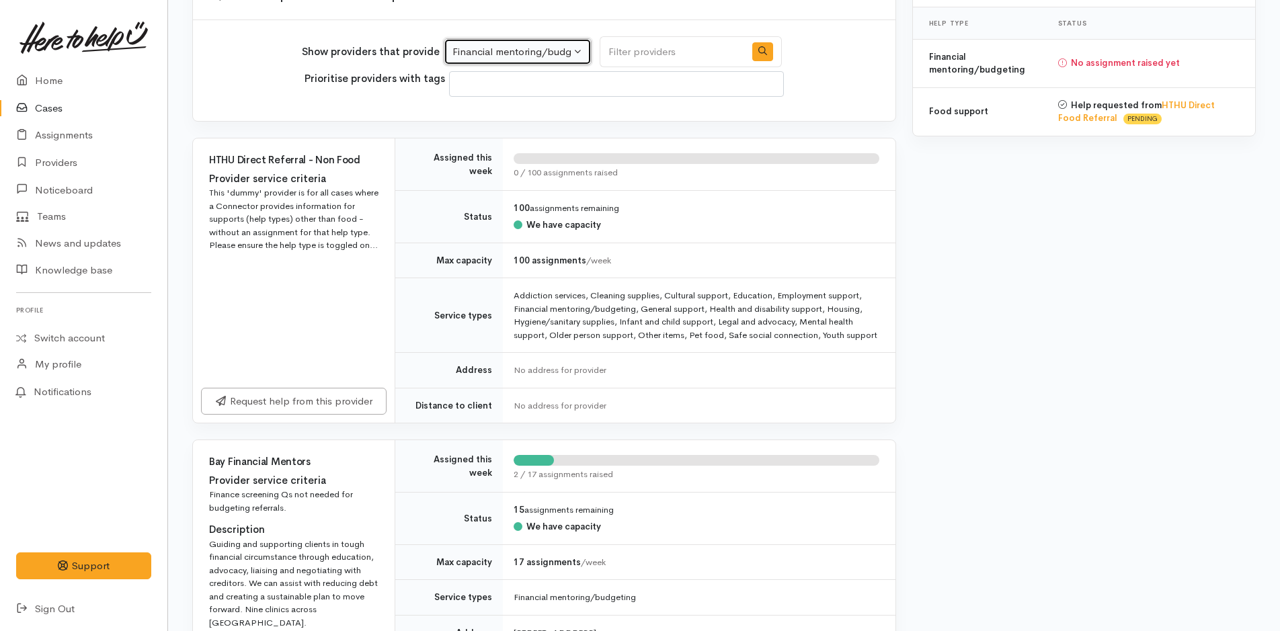
scroll to position [471, 0]
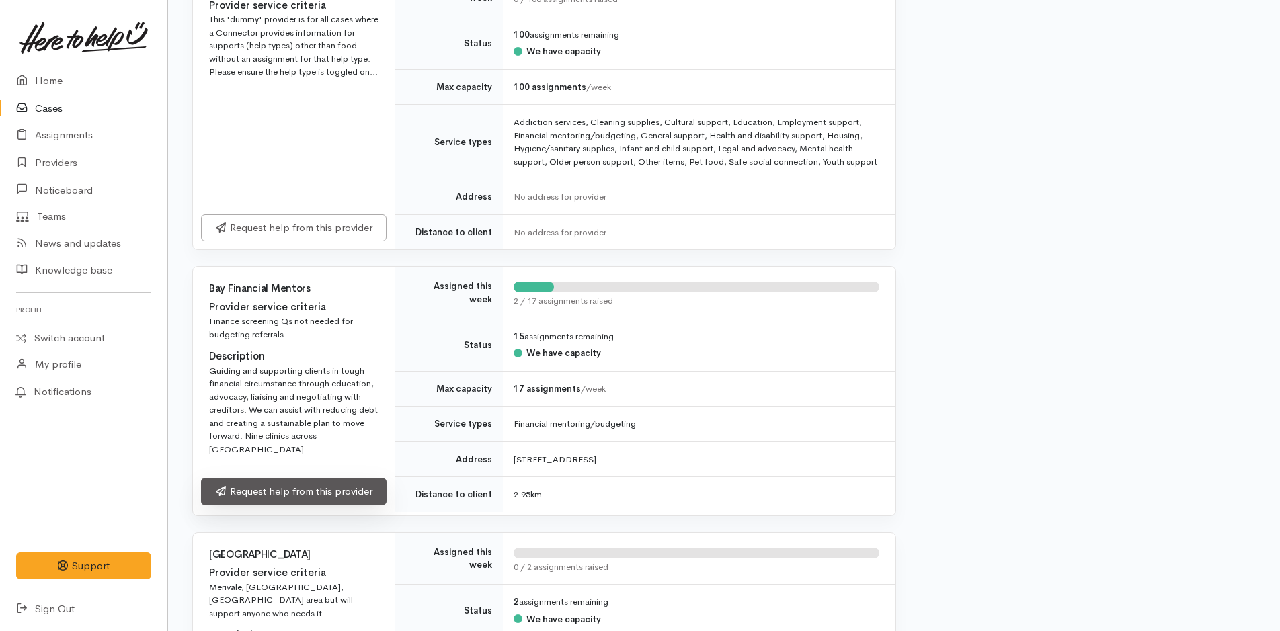
click at [319, 500] on link "Request help from this provider" at bounding box center [294, 492] width 186 height 28
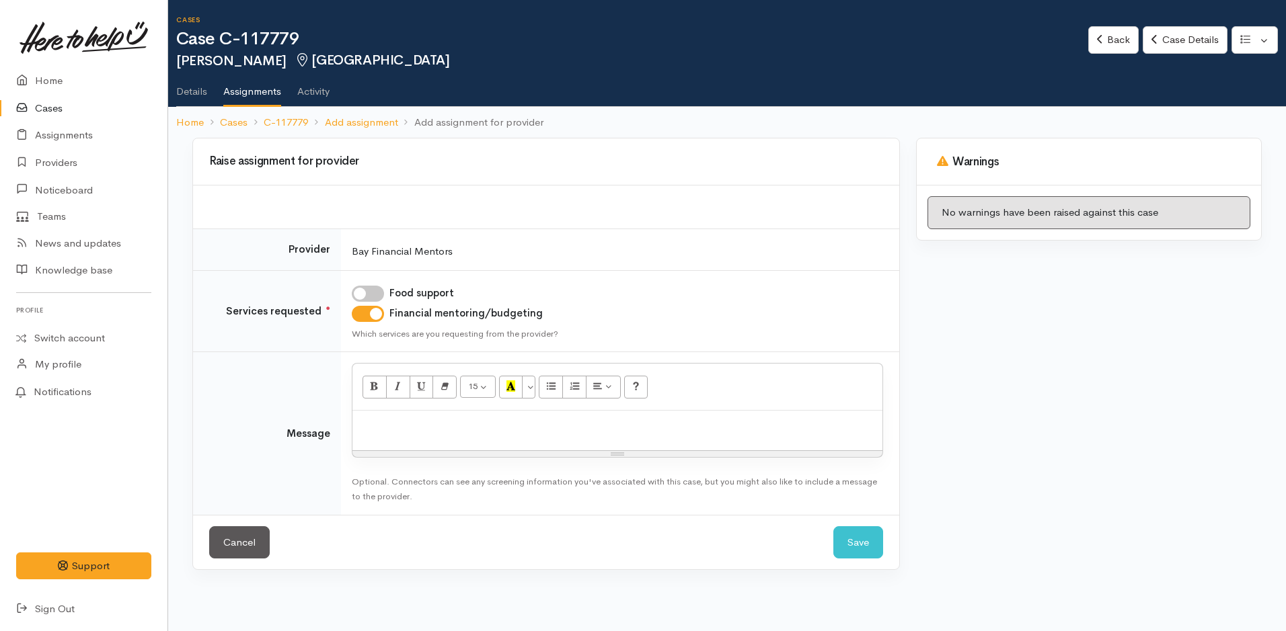
click at [409, 437] on div at bounding box center [617, 431] width 530 height 40
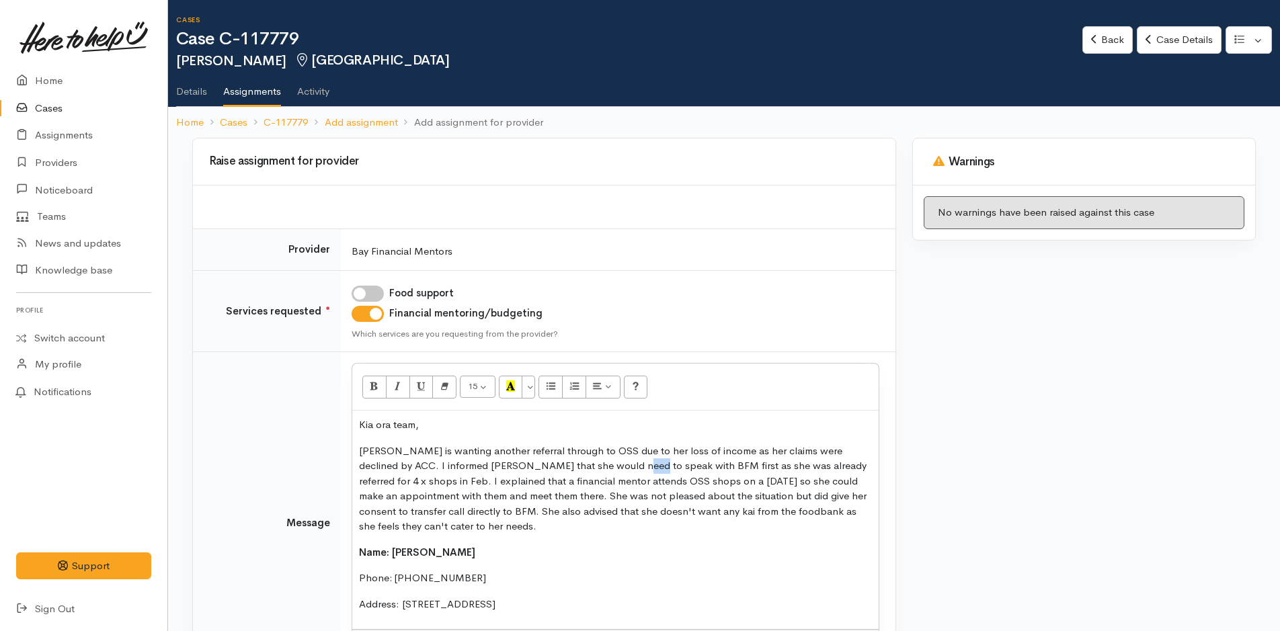
drag, startPoint x: 601, startPoint y: 467, endPoint x: 582, endPoint y: 465, distance: 19.6
click at [582, 465] on p "Tina is wanting another referral through to OSS due to her loss of income as he…" at bounding box center [615, 489] width 513 height 91
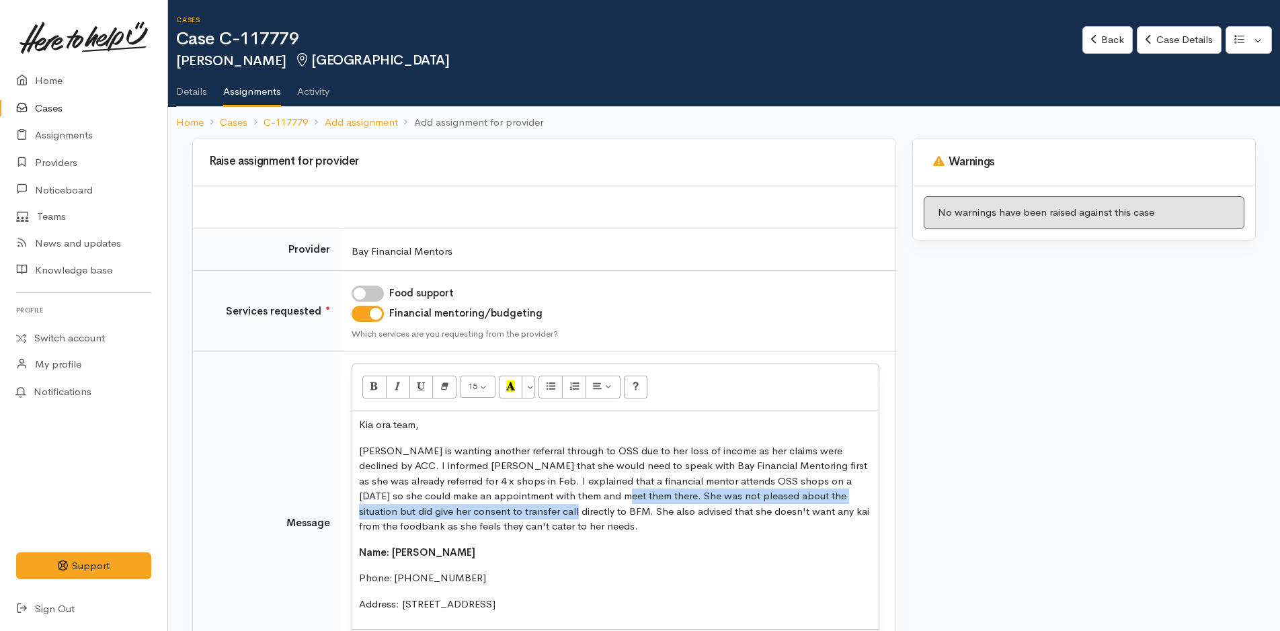
drag, startPoint x: 497, startPoint y: 510, endPoint x: 566, endPoint y: 496, distance: 70.7
click at [566, 496] on p "Tina is wanting another referral through to OSS due to her loss of income as he…" at bounding box center [615, 489] width 513 height 91
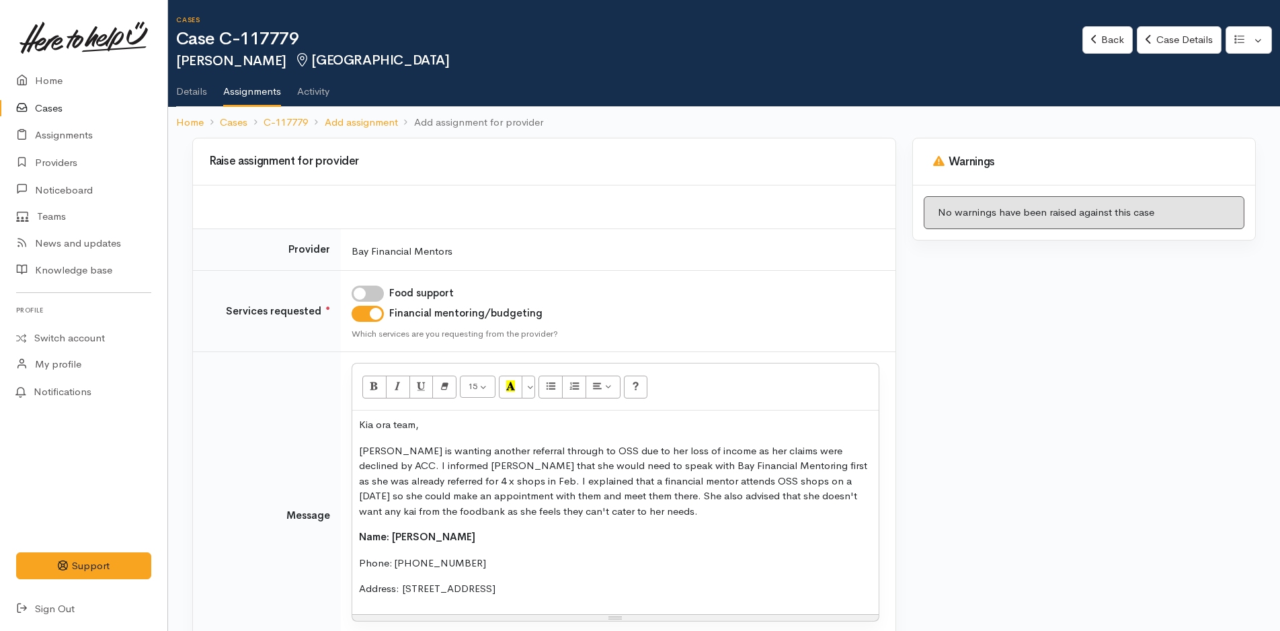
drag, startPoint x: 618, startPoint y: 595, endPoint x: 302, endPoint y: 520, distance: 324.9
click at [302, 520] on tr "Message <p>Kia ora team,</p><p>Tina is wanting another referral through to OSS …" at bounding box center [544, 515] width 703 height 327
copy div "Name: Tina Houghton Phone: 0272038584 Address: 6 Doneraille Place, Bethlehem, T…"
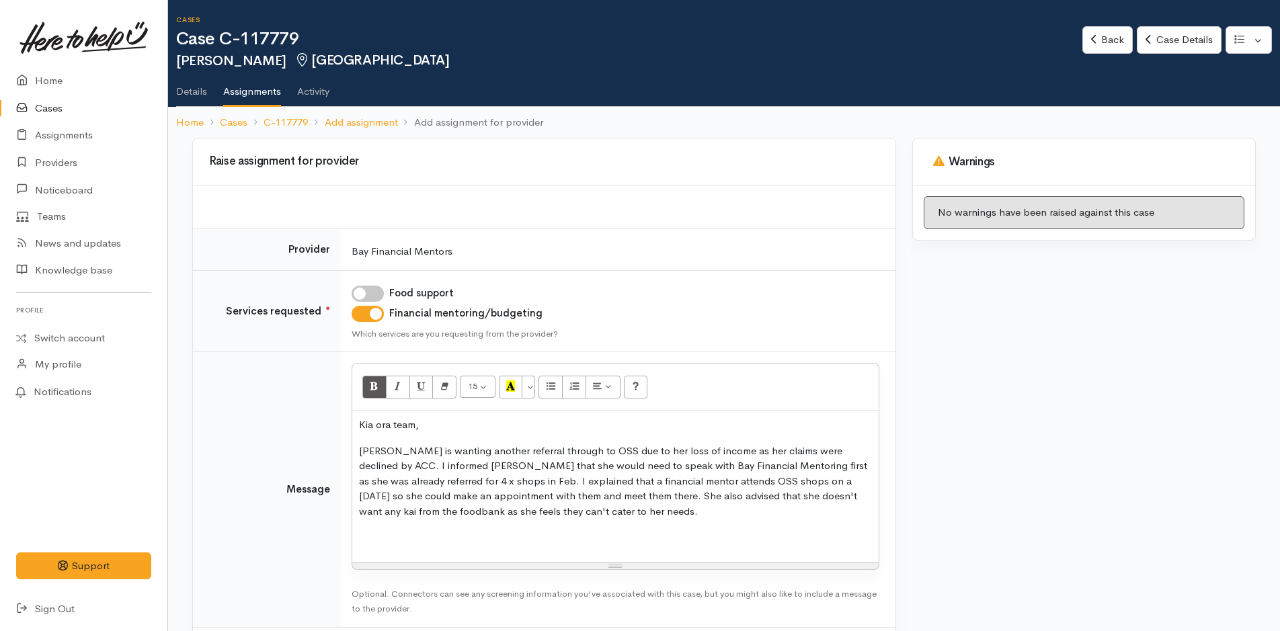
click at [434, 423] on p "Kia ora team," at bounding box center [615, 425] width 513 height 15
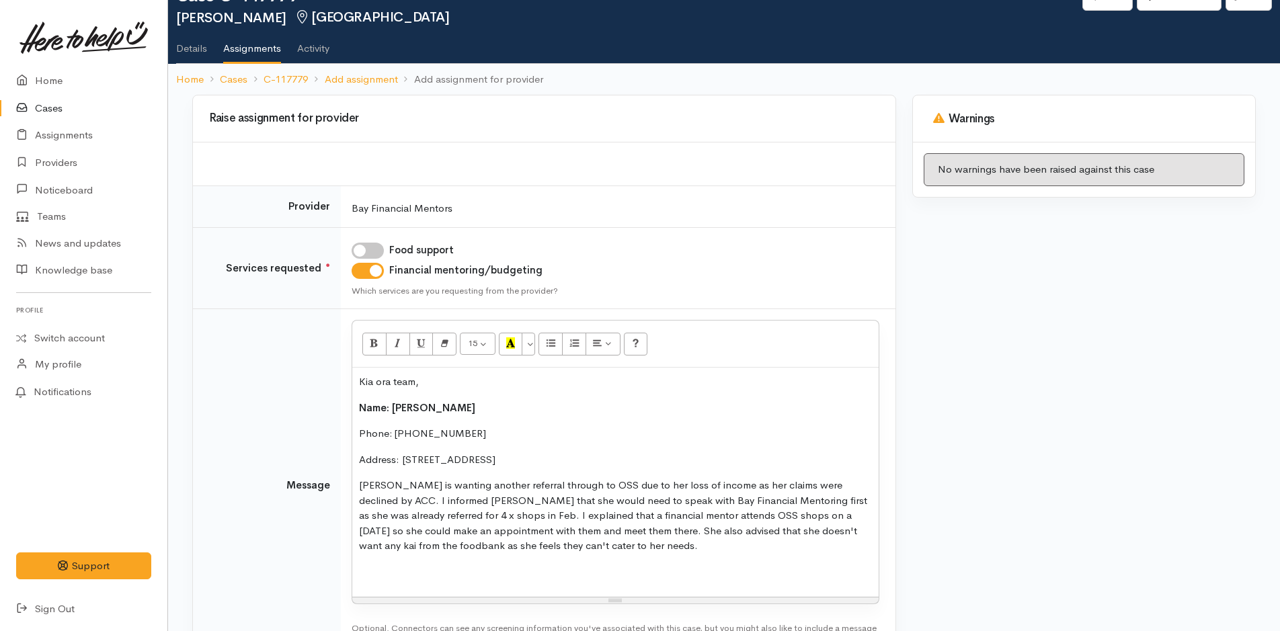
scroll to position [67, 0]
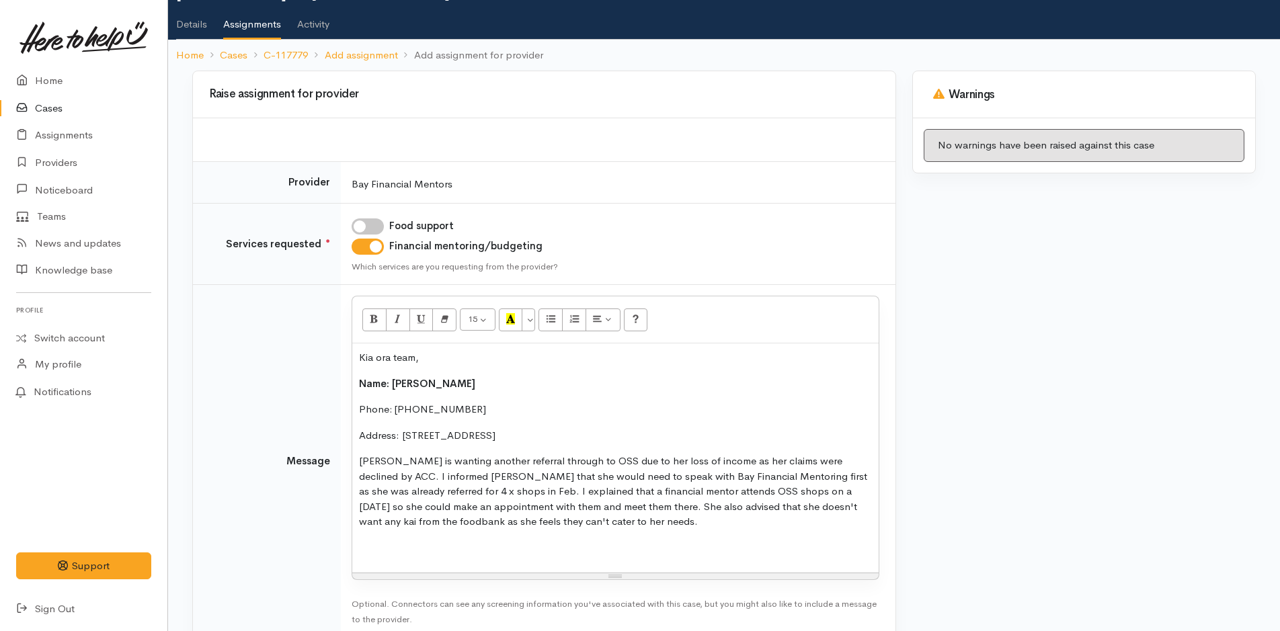
click at [568, 541] on p at bounding box center [615, 548] width 513 height 15
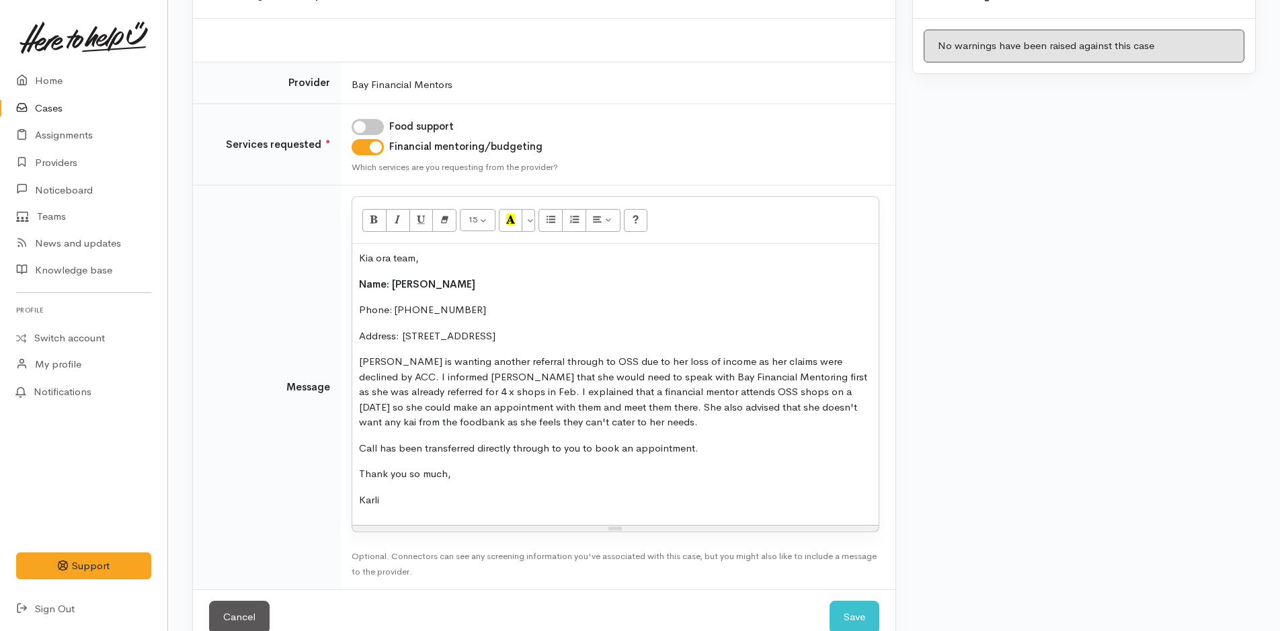
scroll to position [197, 0]
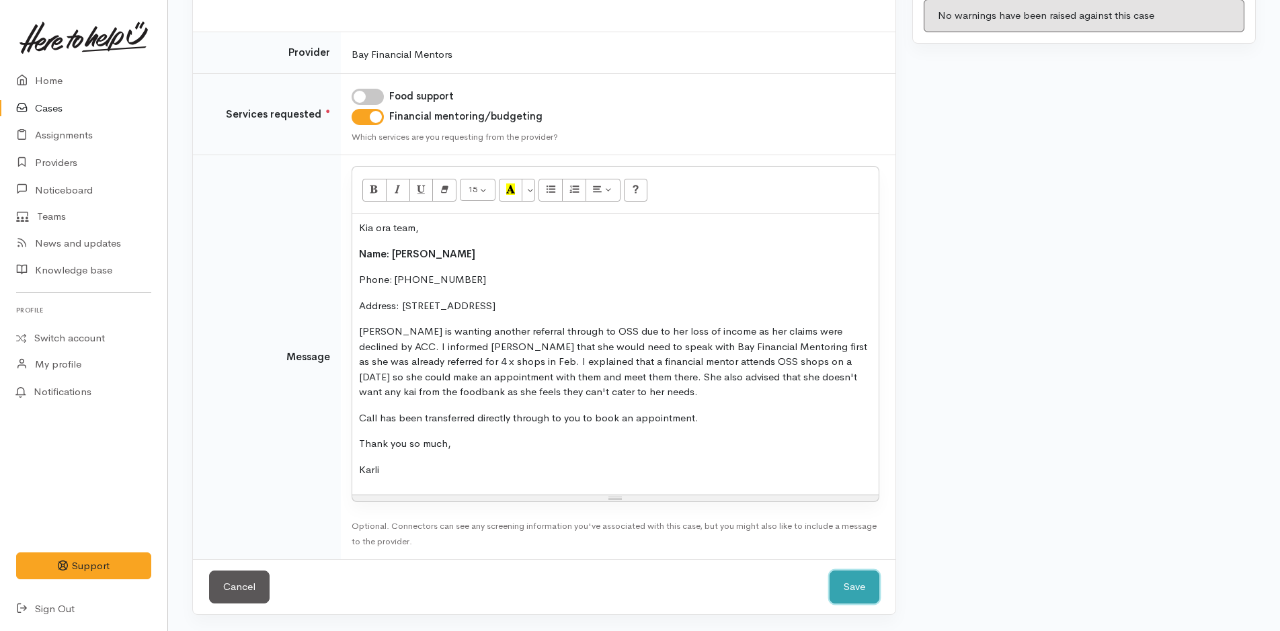
click at [855, 586] on button "Save" at bounding box center [855, 587] width 50 height 33
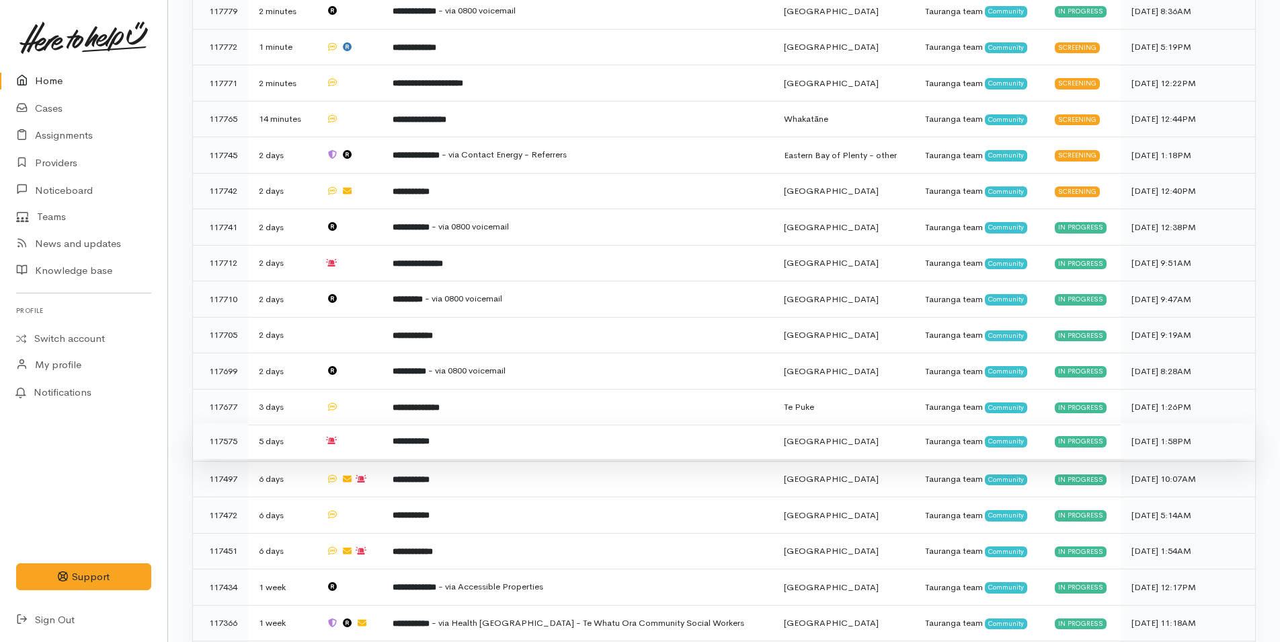
scroll to position [807, 0]
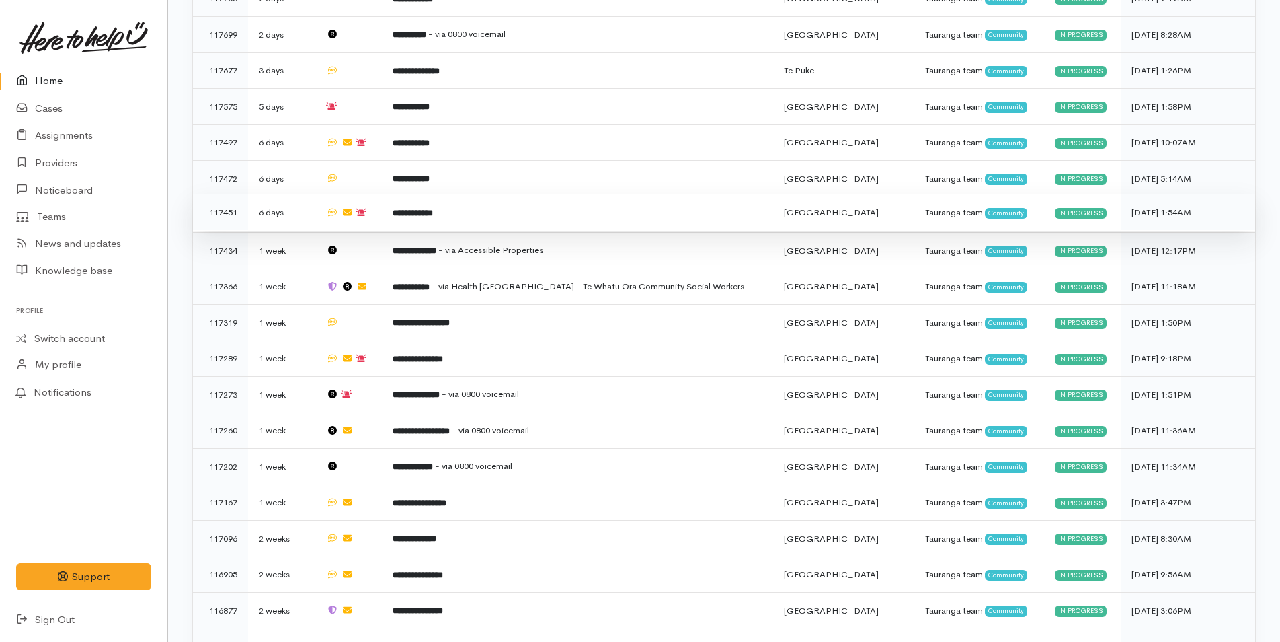
click at [433, 208] on b "**********" at bounding box center [413, 212] width 40 height 9
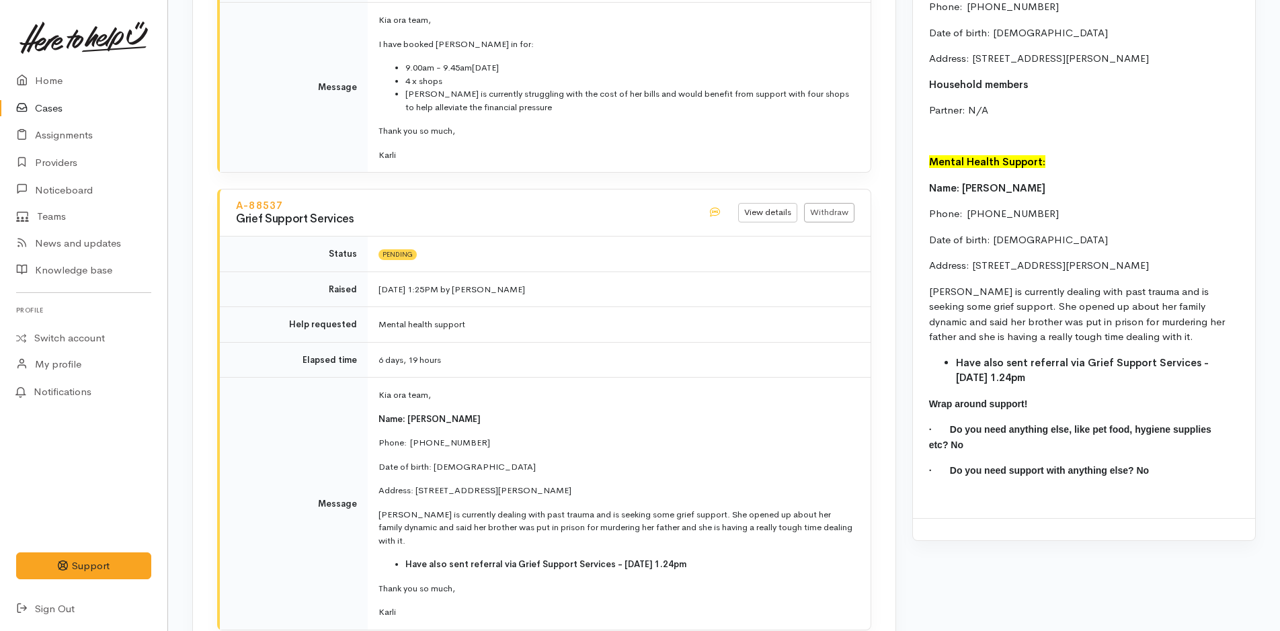
scroll to position [1745, 0]
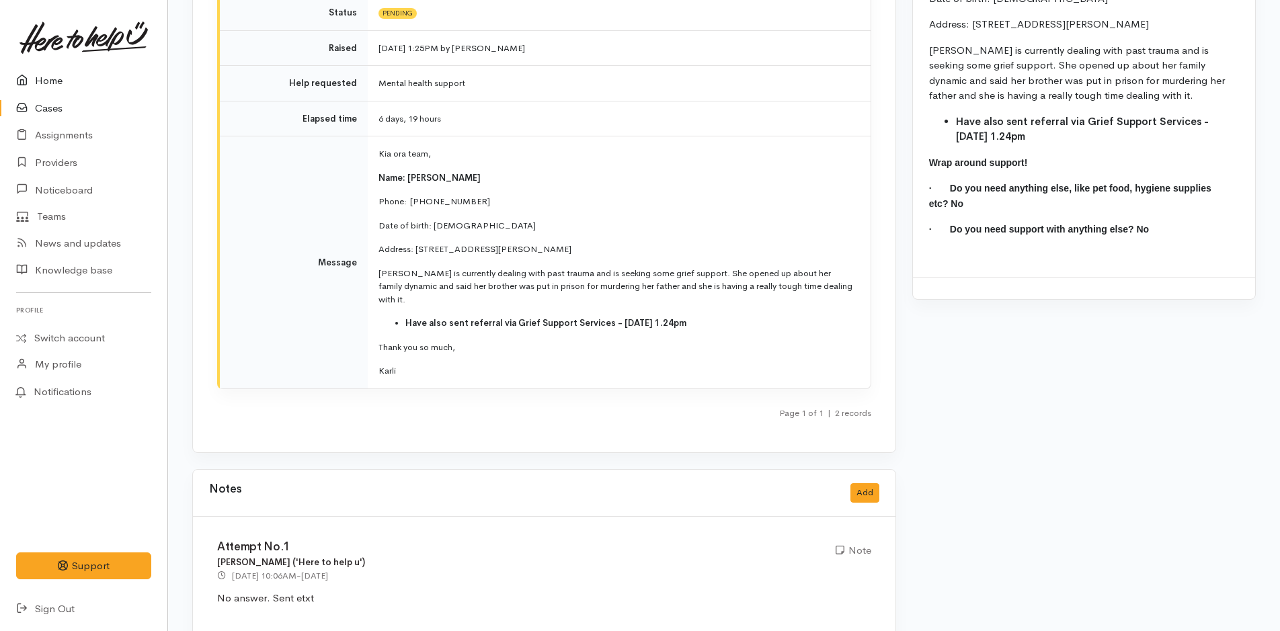
click at [65, 78] on link "Home" at bounding box center [83, 81] width 167 height 28
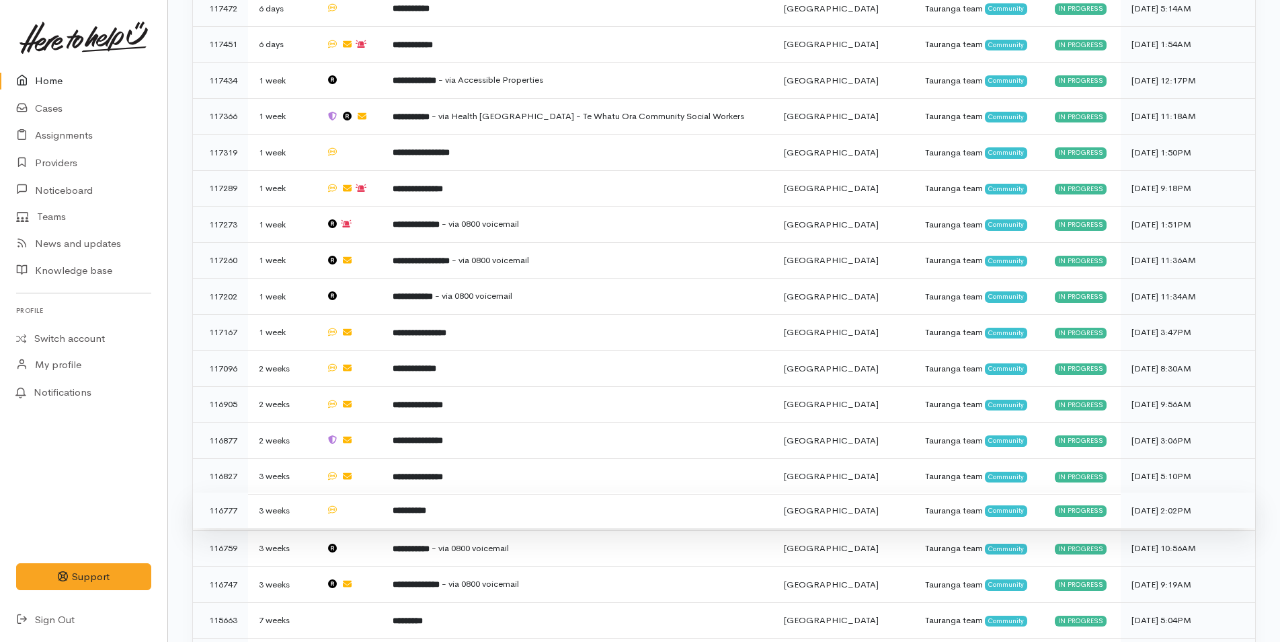
scroll to position [1037, 0]
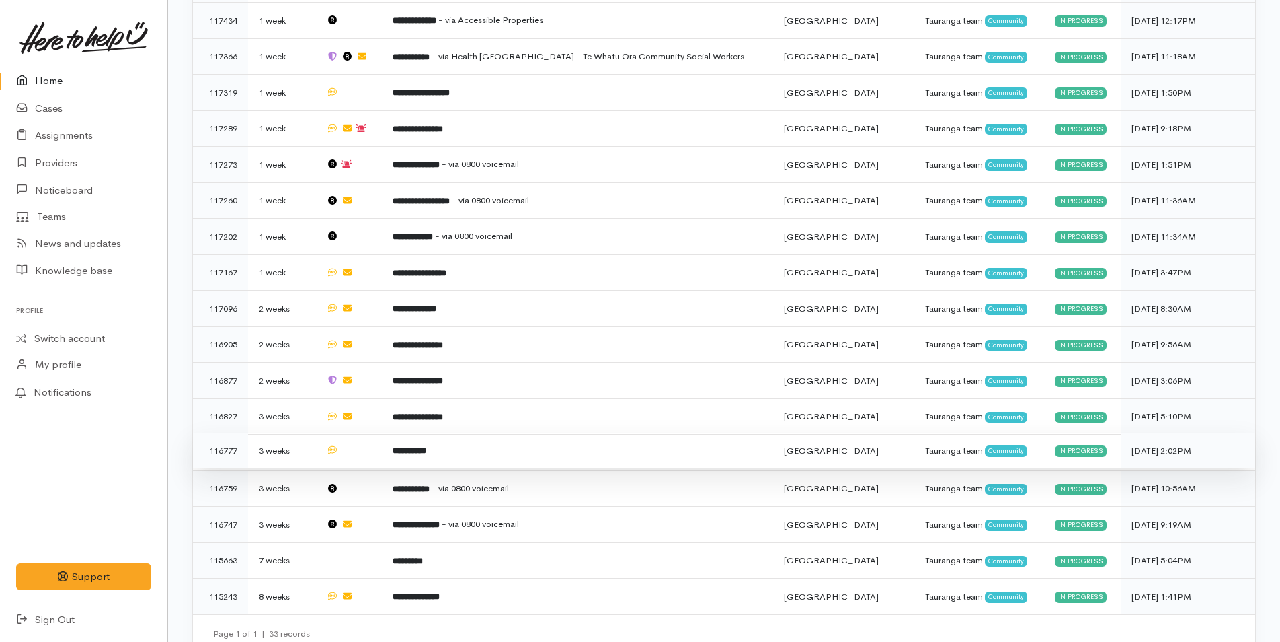
click at [383, 433] on td at bounding box center [348, 450] width 67 height 36
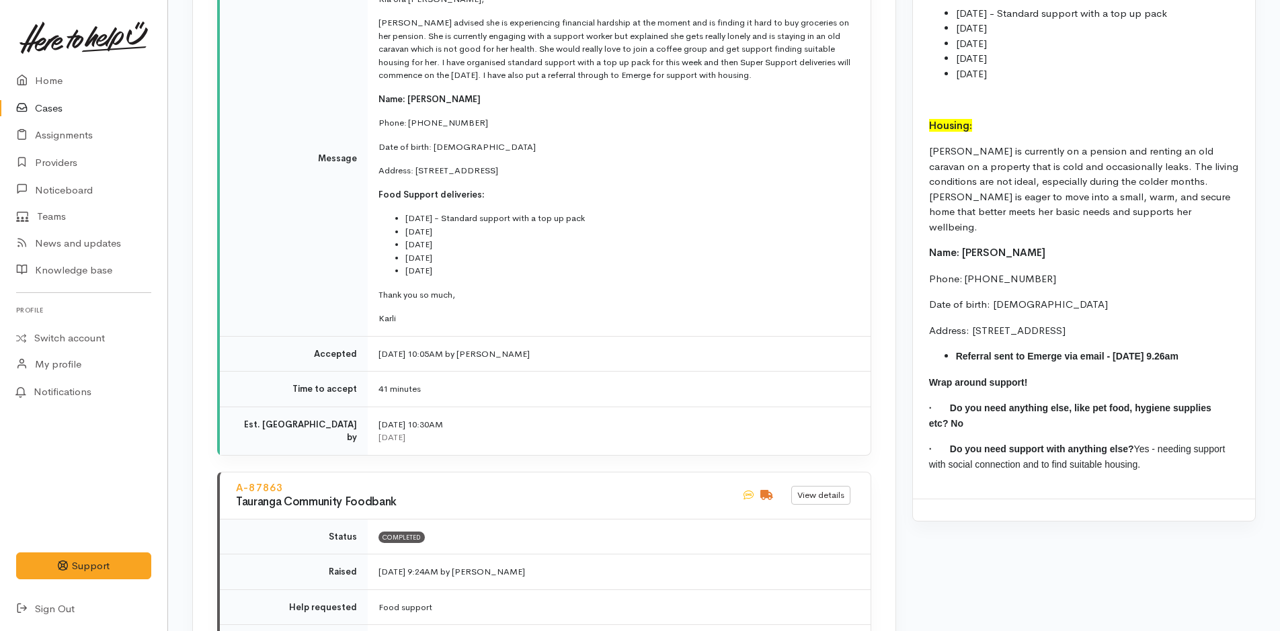
scroll to position [1883, 0]
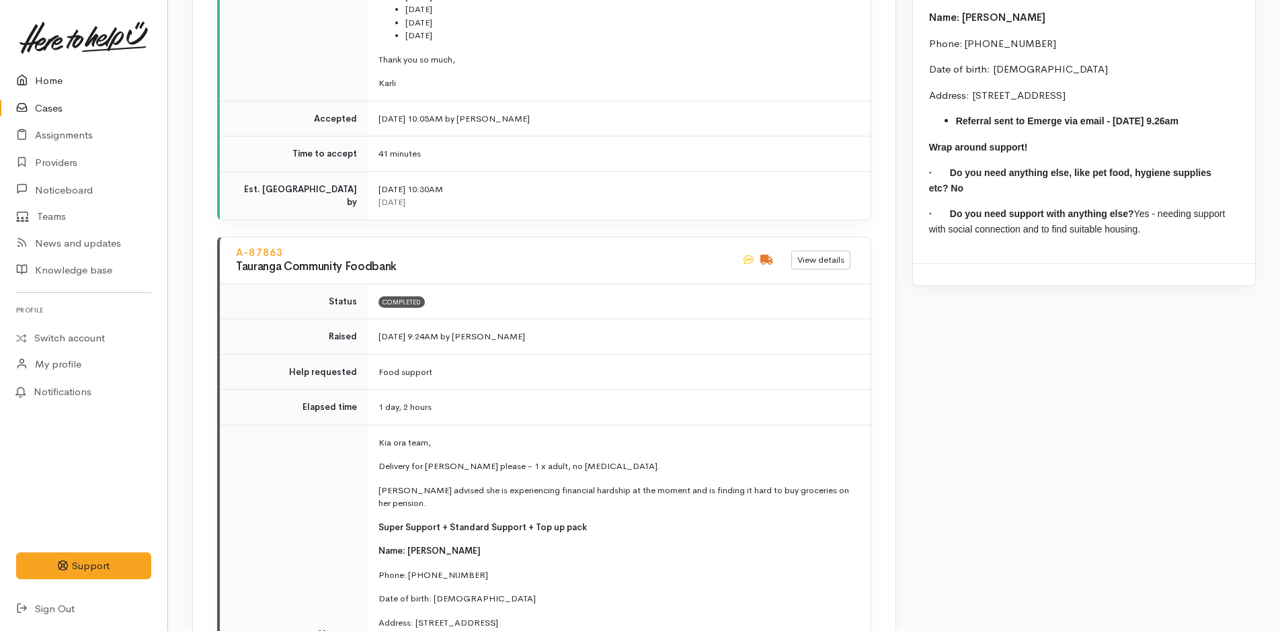
click at [46, 85] on link "Home" at bounding box center [83, 81] width 167 height 28
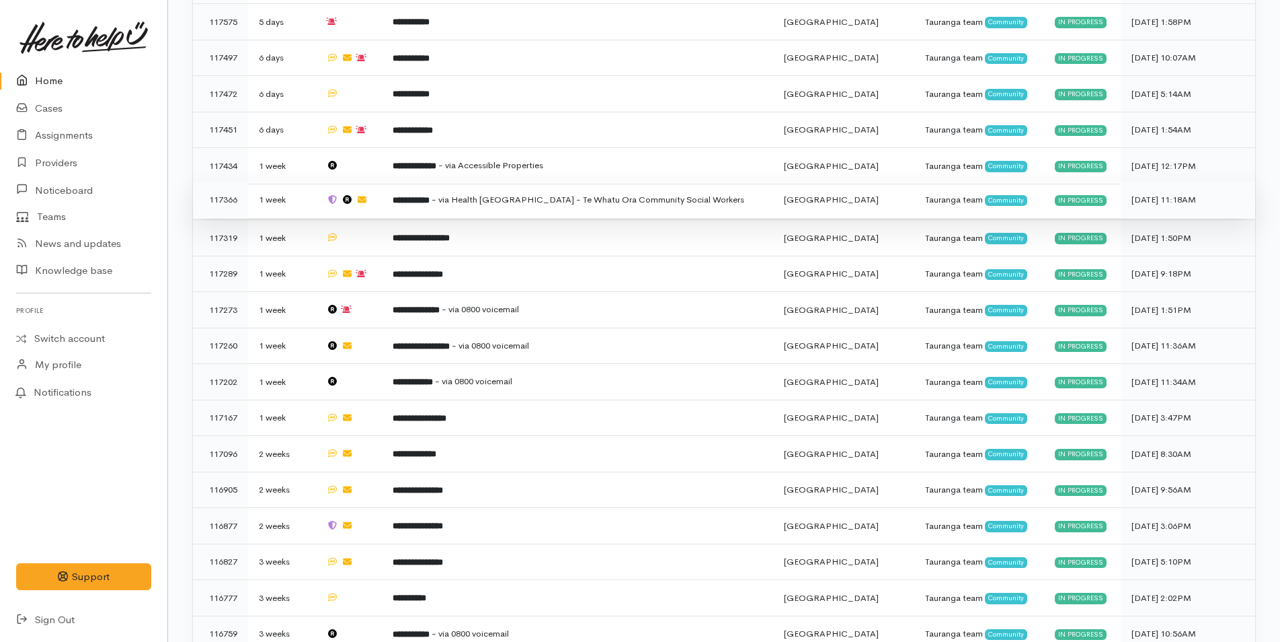
scroll to position [1037, 0]
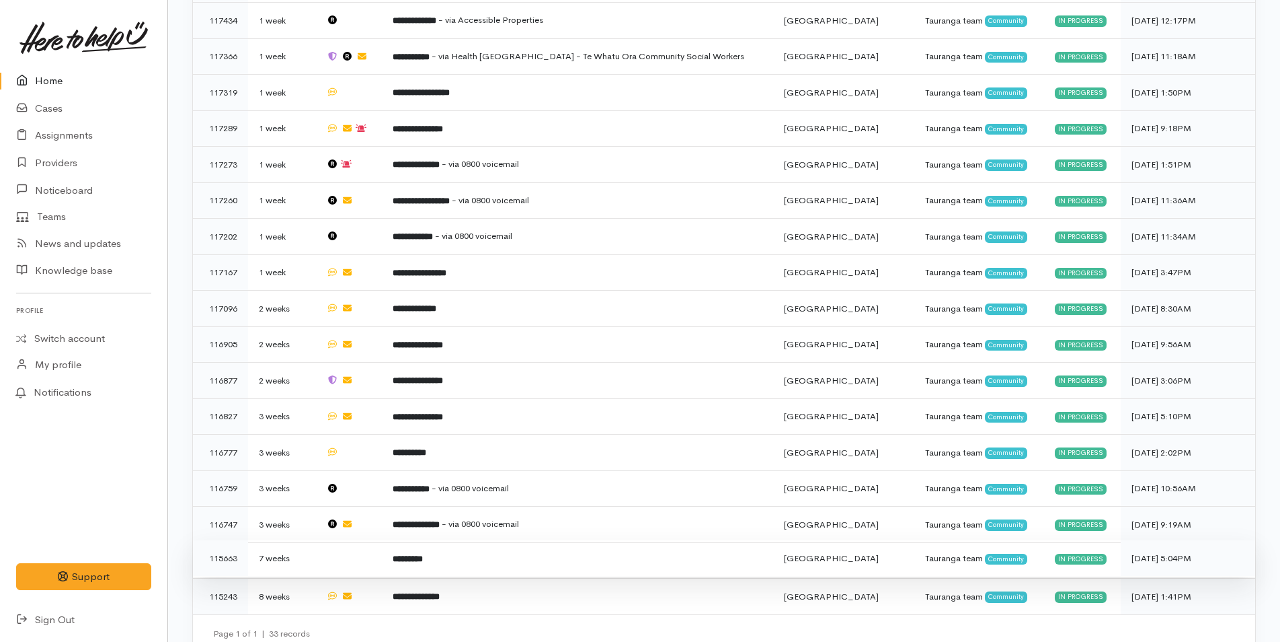
click at [383, 540] on td at bounding box center [348, 558] width 67 height 36
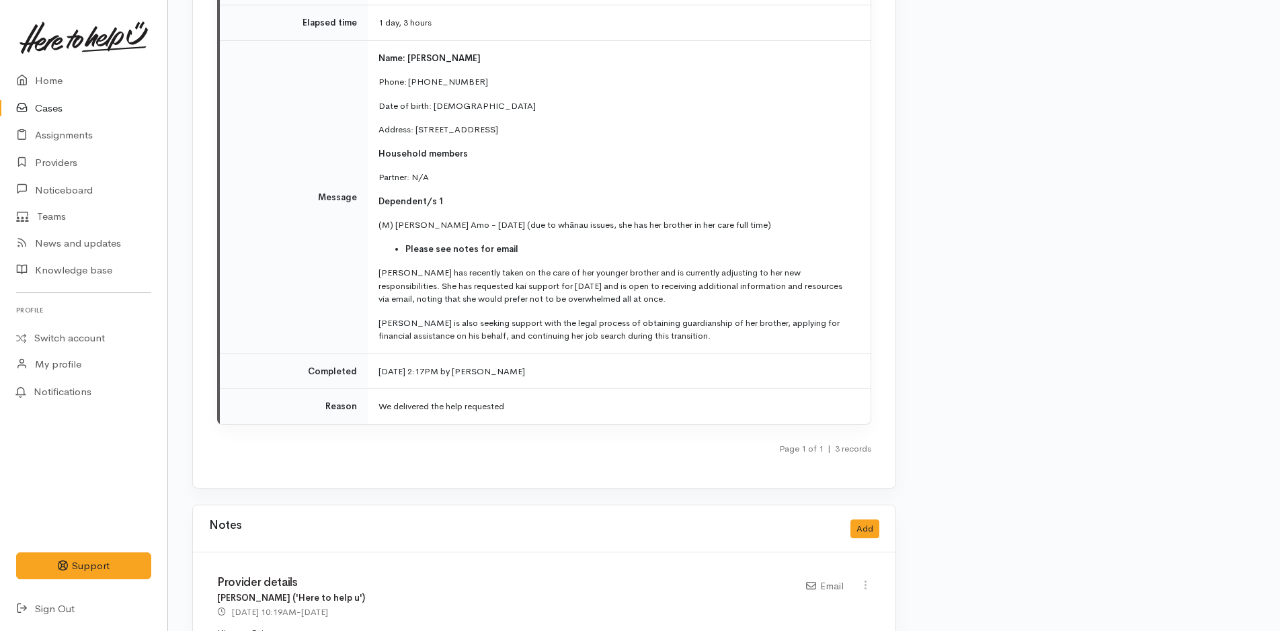
scroll to position [3295, 0]
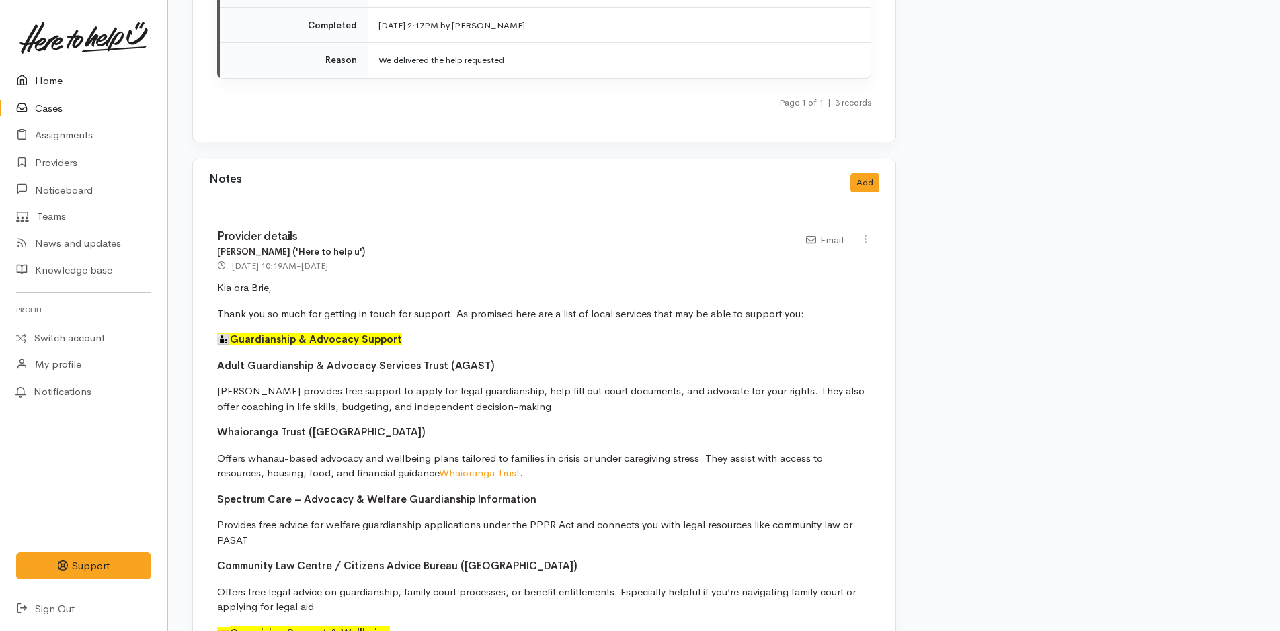
click at [43, 91] on link "Home" at bounding box center [83, 81] width 167 height 28
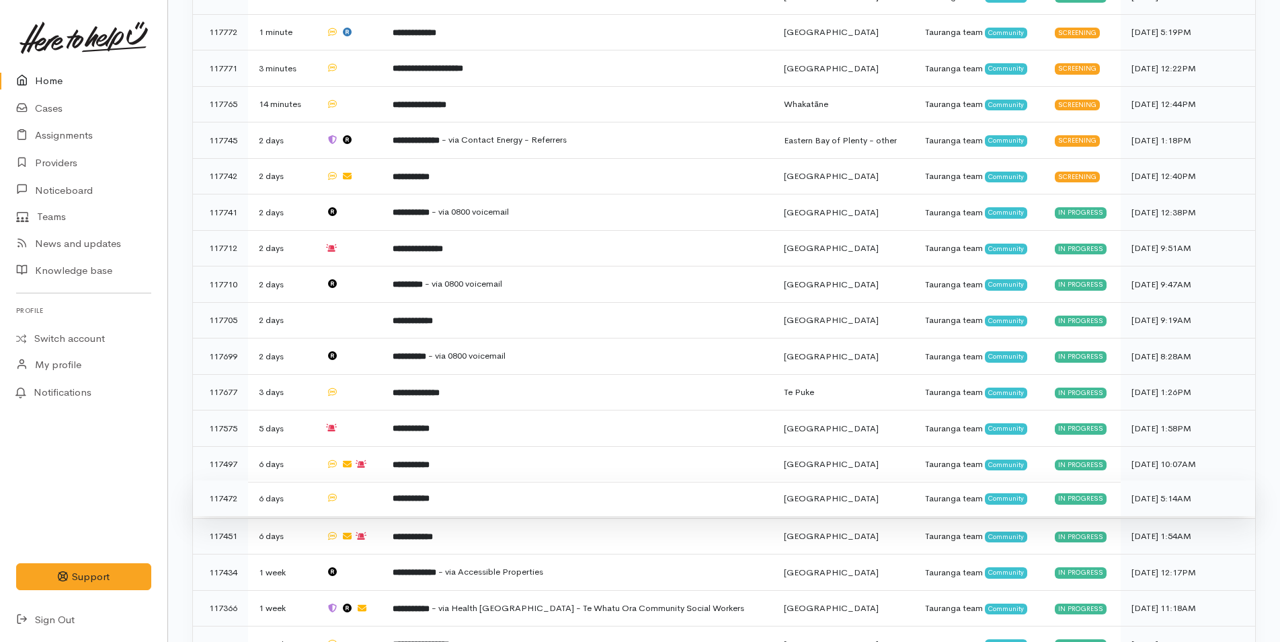
scroll to position [605, 0]
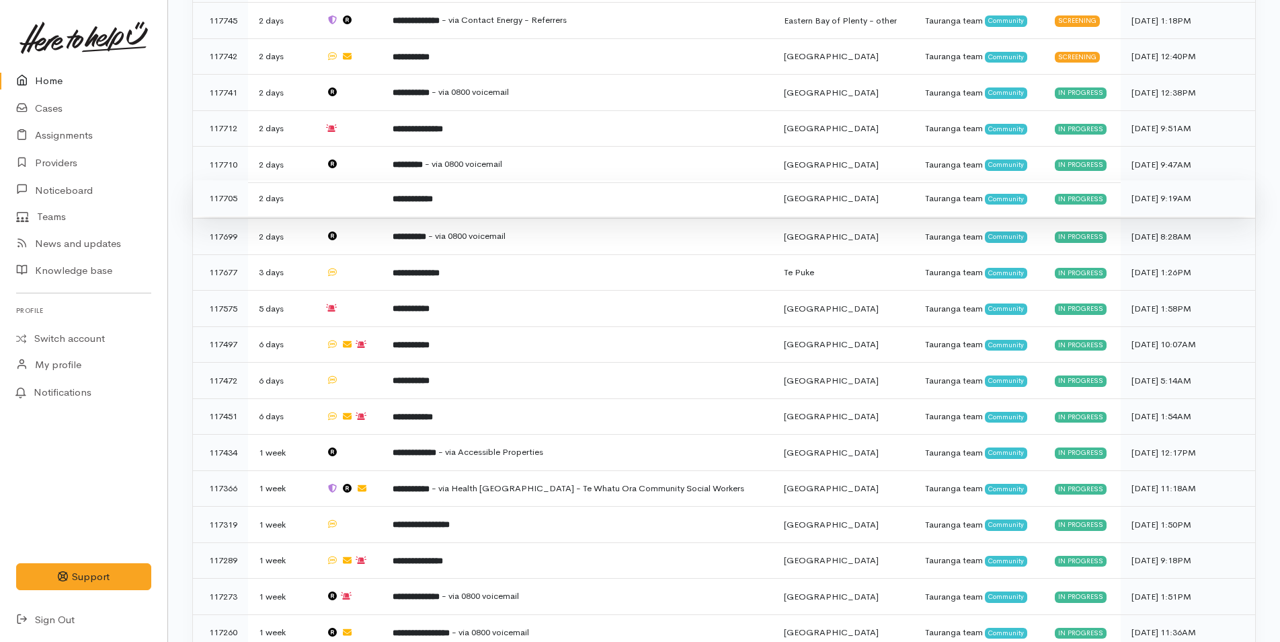
click at [402, 196] on td "**********" at bounding box center [577, 198] width 391 height 36
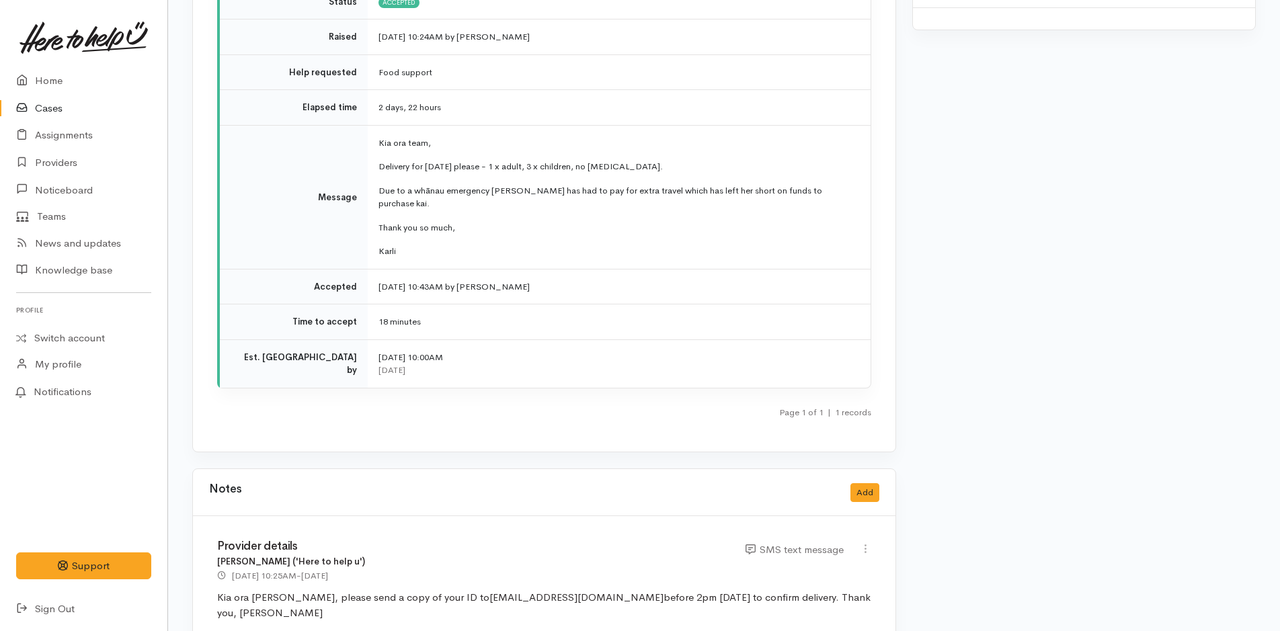
scroll to position [1420, 0]
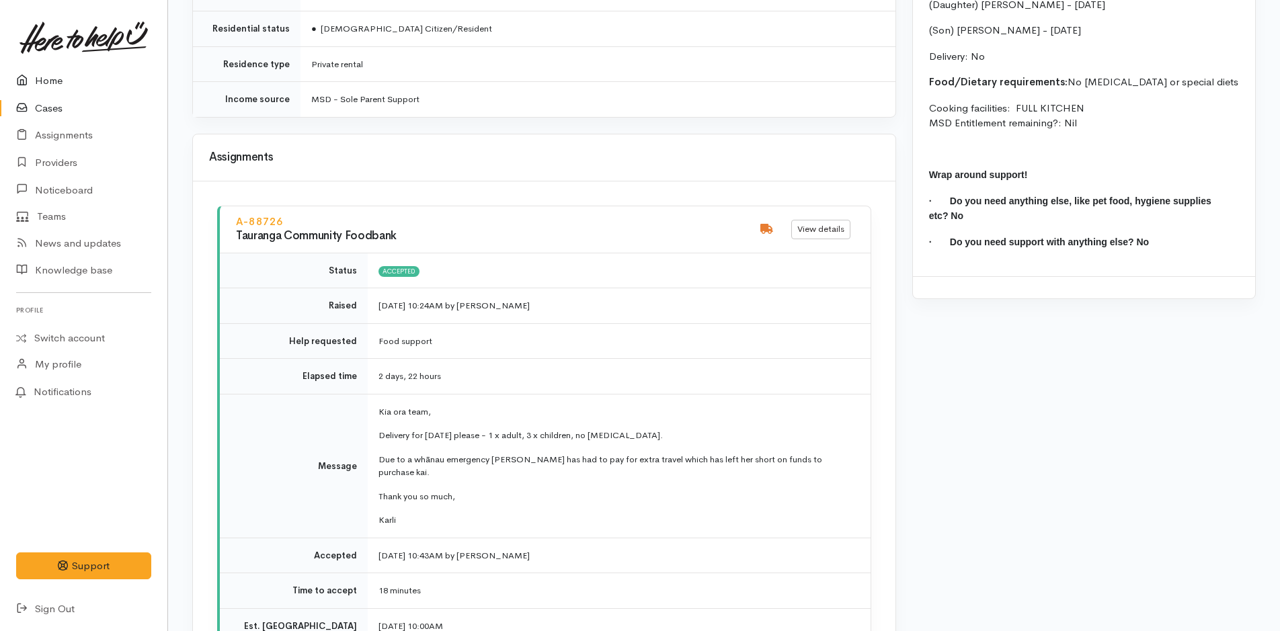
click at [71, 73] on link "Home" at bounding box center [83, 81] width 167 height 28
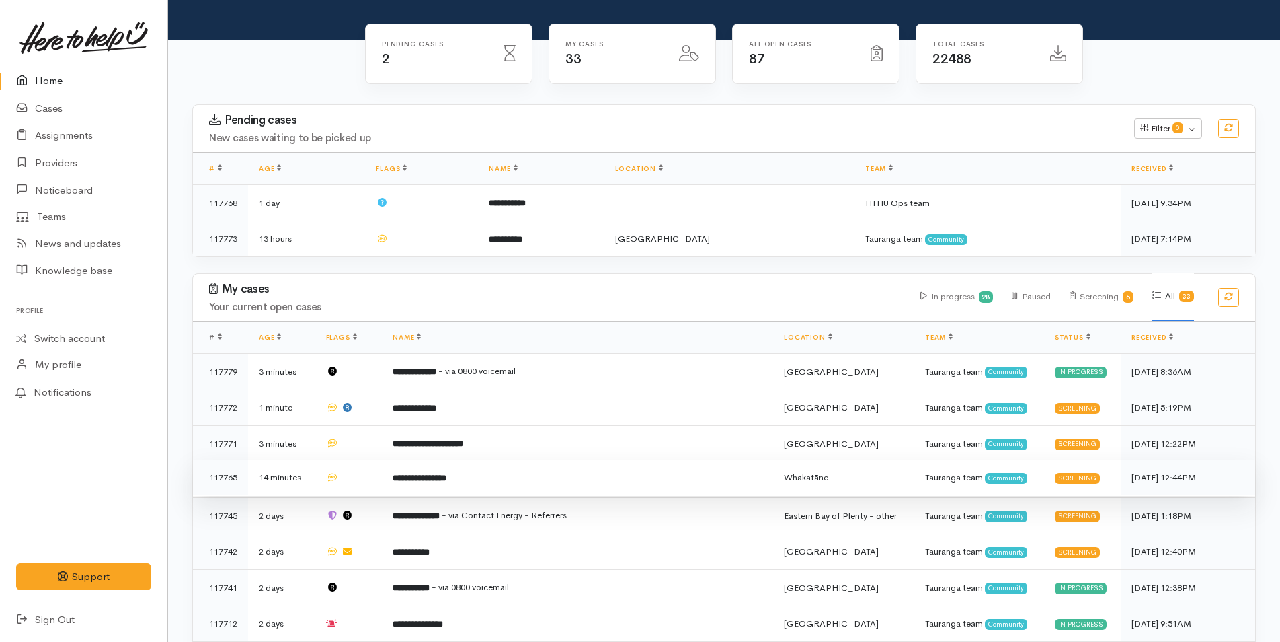
scroll to position [336, 0]
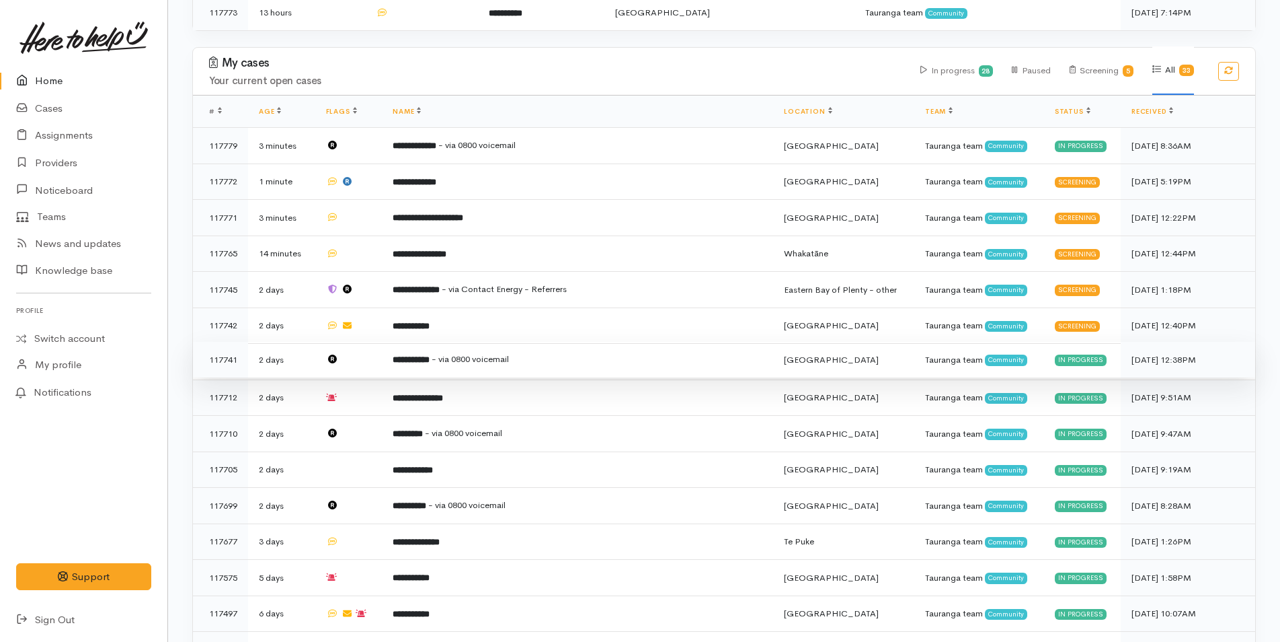
click at [461, 353] on span "- via 0800 voicemail" at bounding box center [470, 358] width 77 height 11
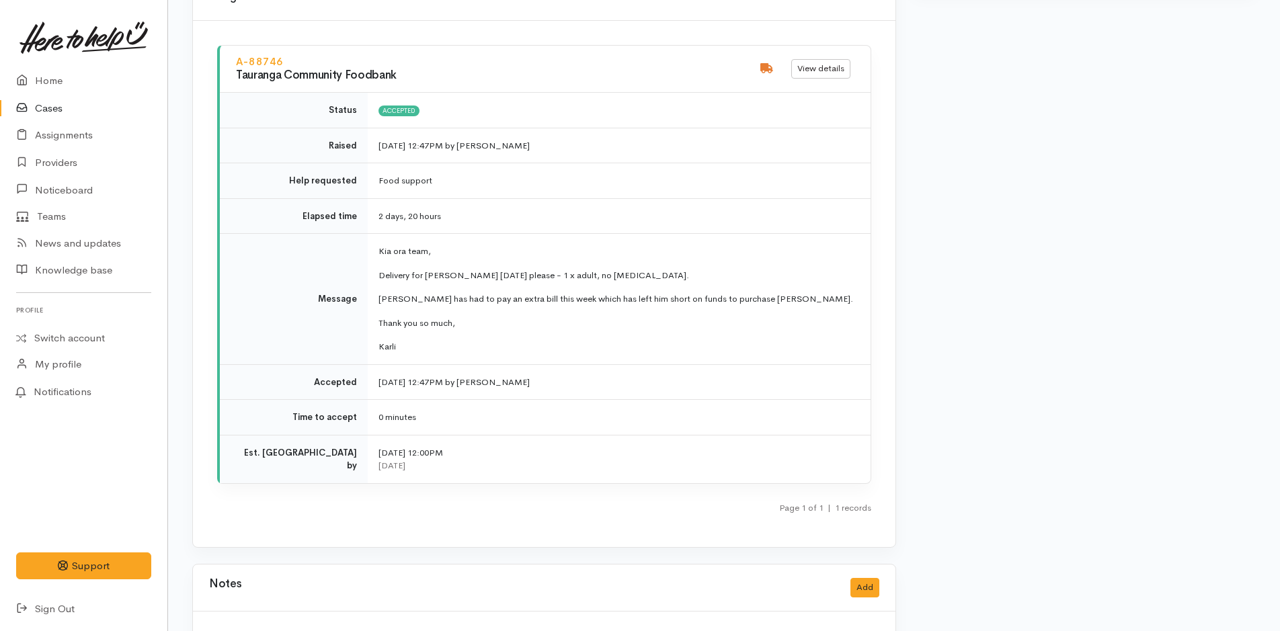
scroll to position [1654, 0]
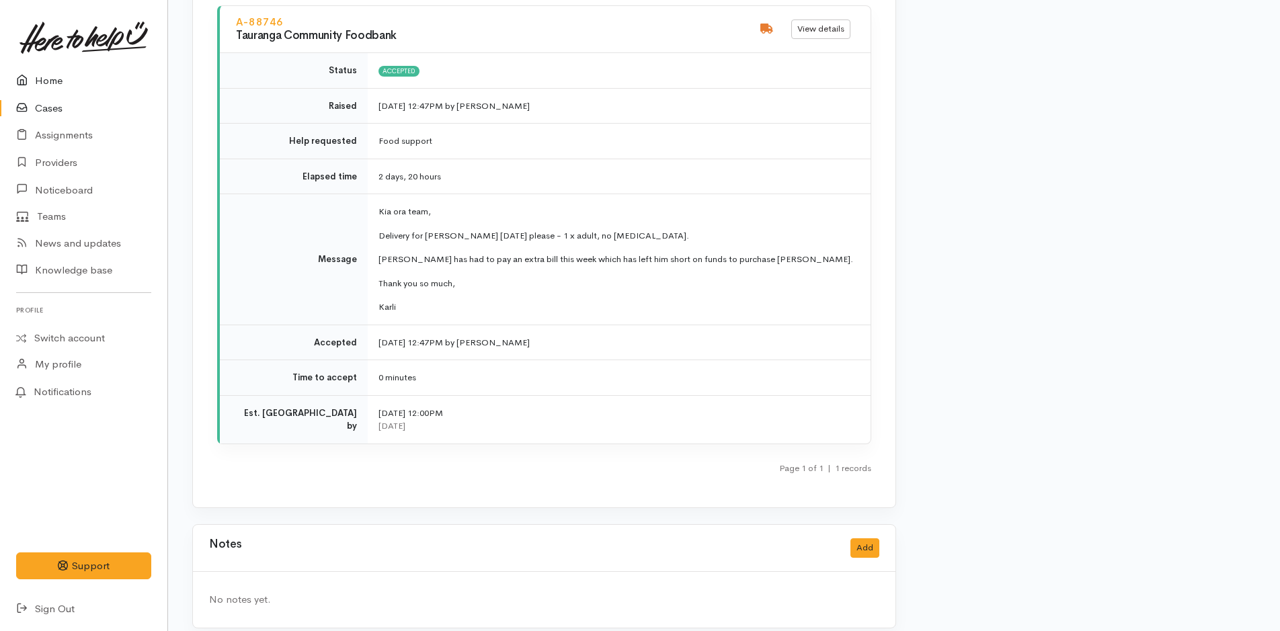
click at [59, 73] on link "Home" at bounding box center [83, 81] width 167 height 28
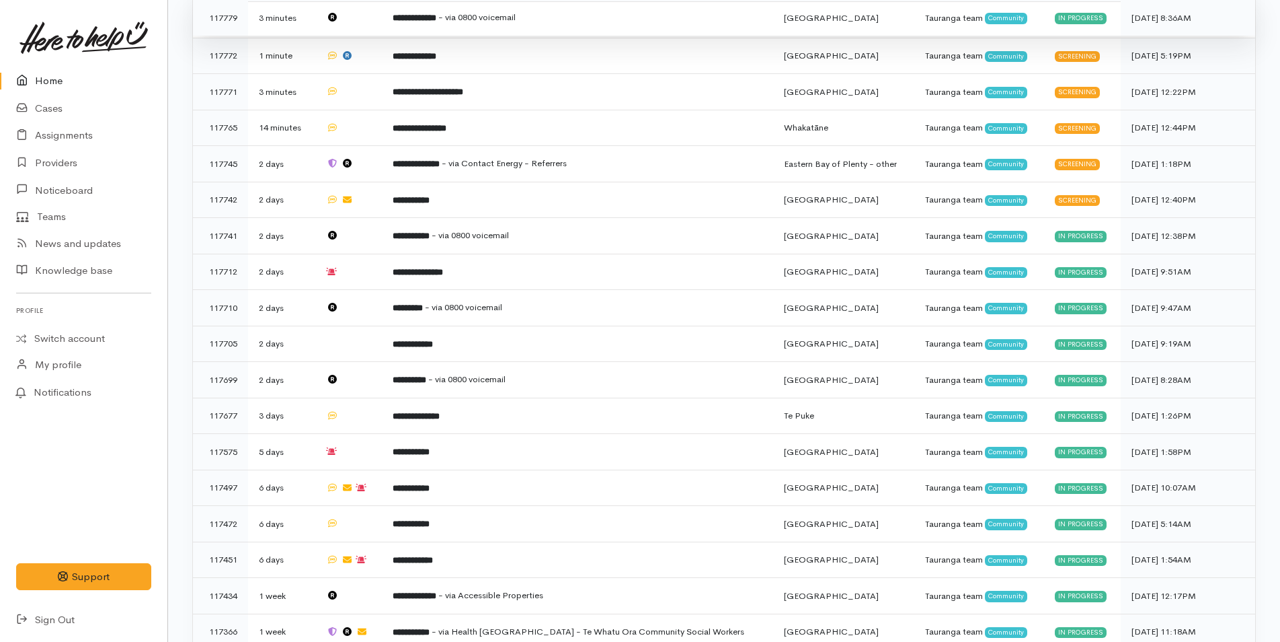
scroll to position [672, 0]
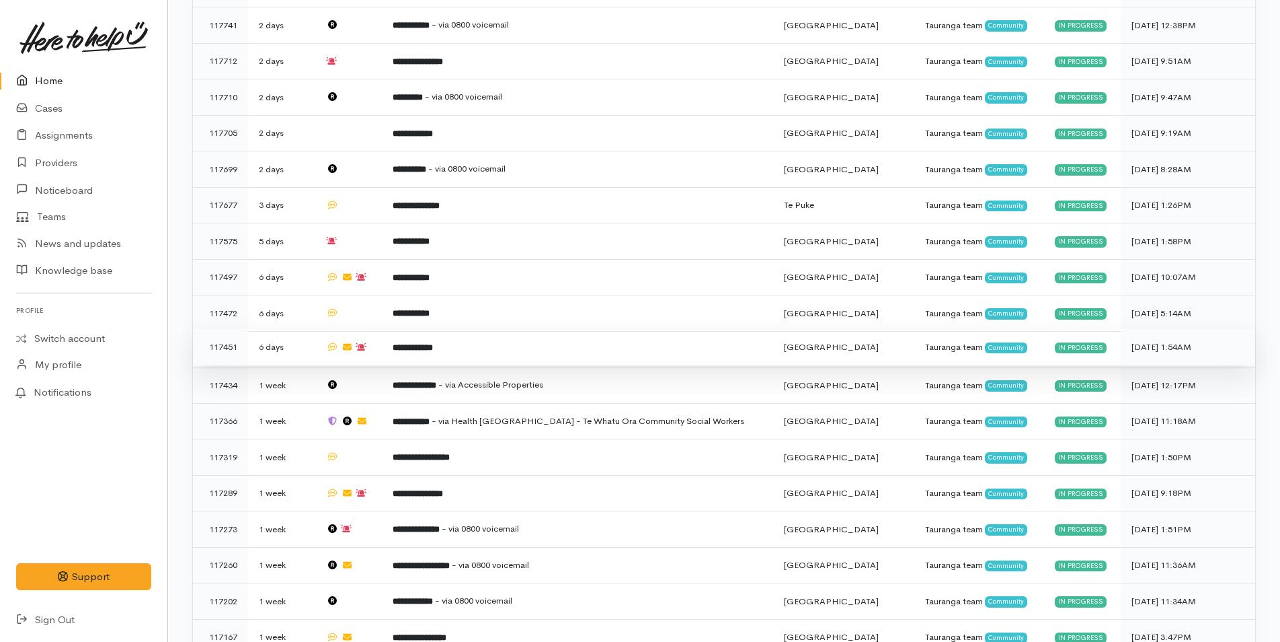
click at [440, 342] on td "**********" at bounding box center [577, 347] width 391 height 36
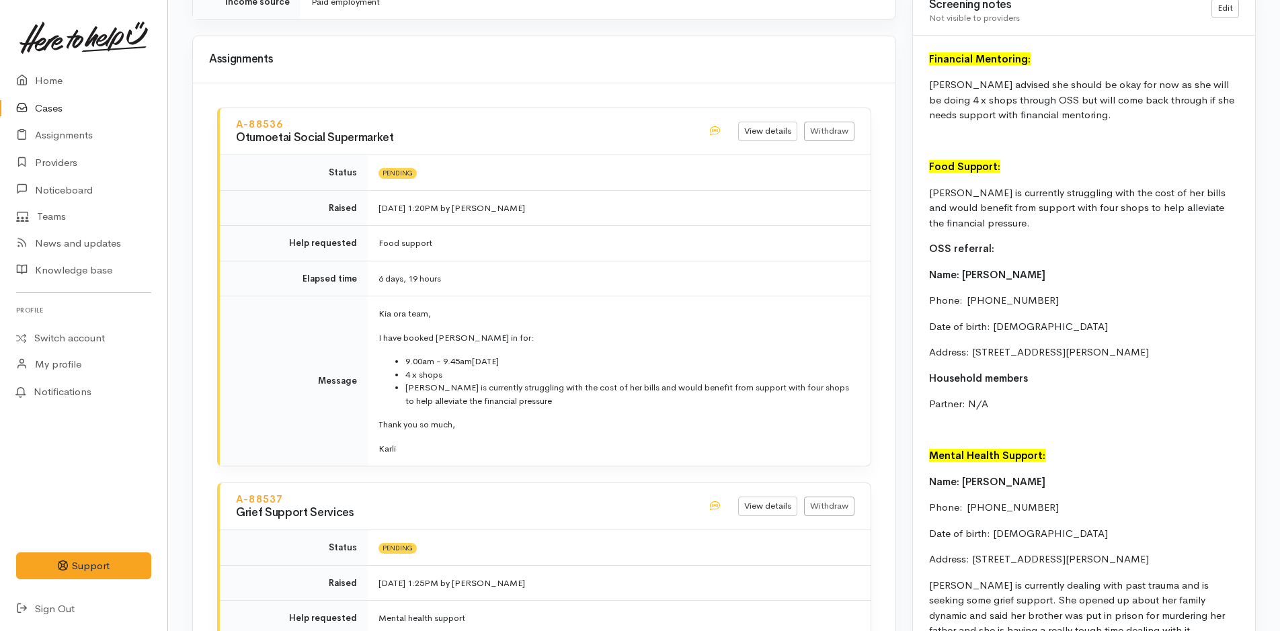
scroll to position [1207, 0]
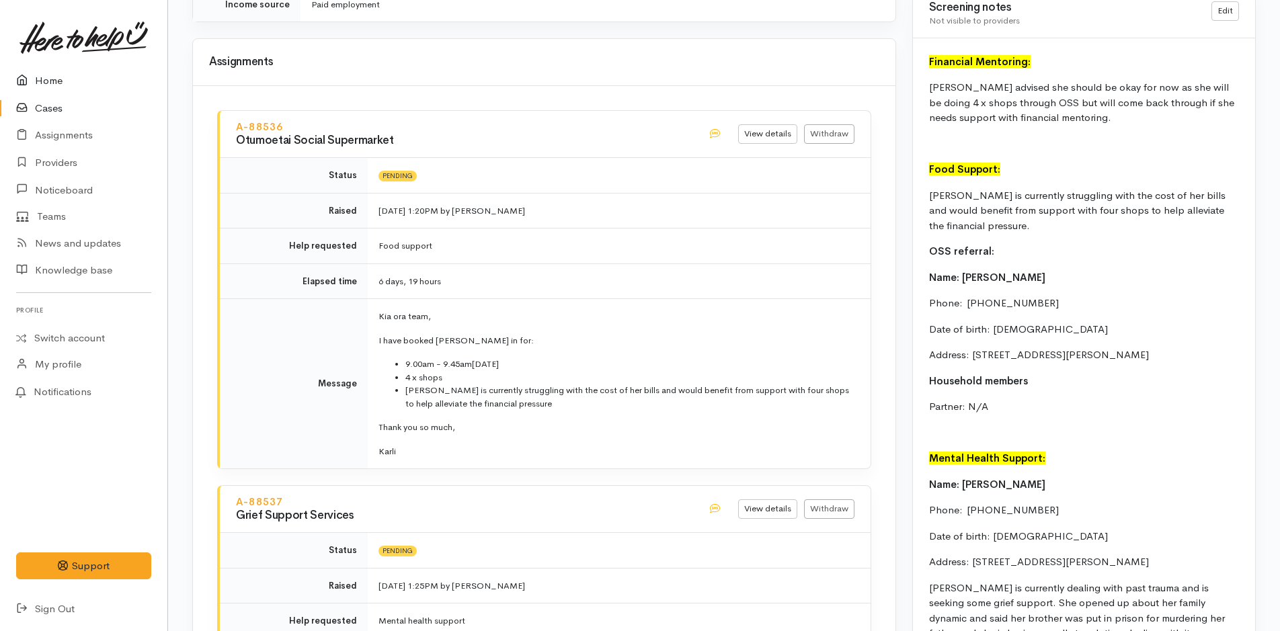
click at [65, 85] on link "Home" at bounding box center [83, 81] width 167 height 28
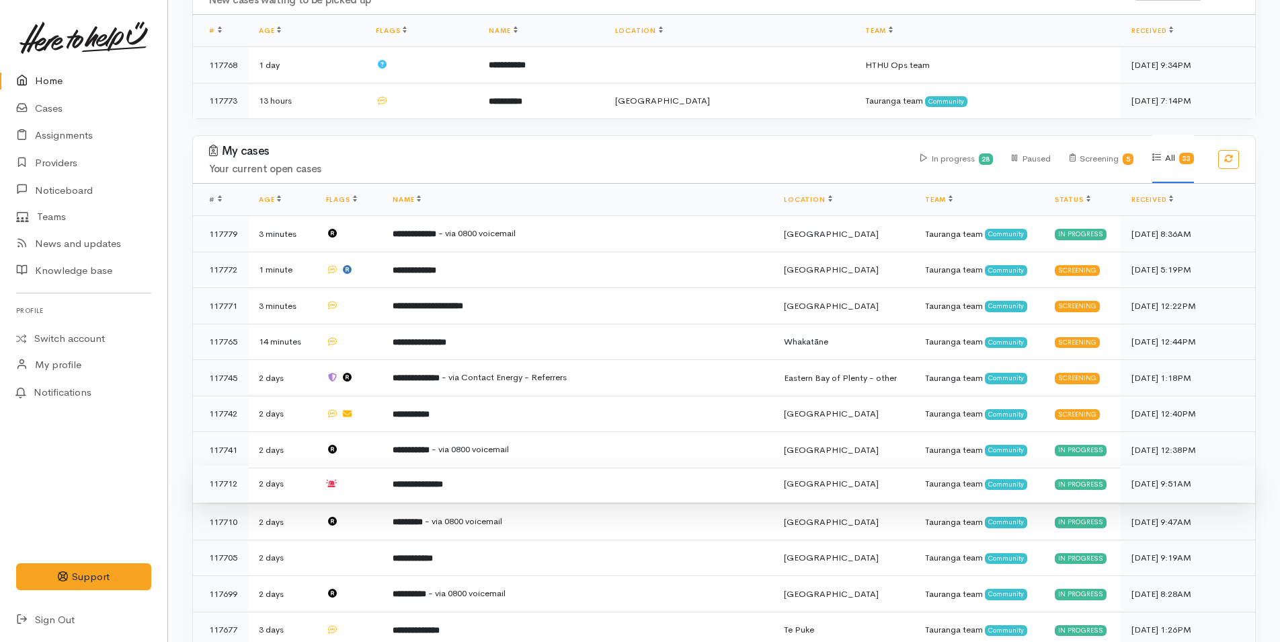
scroll to position [538, 0]
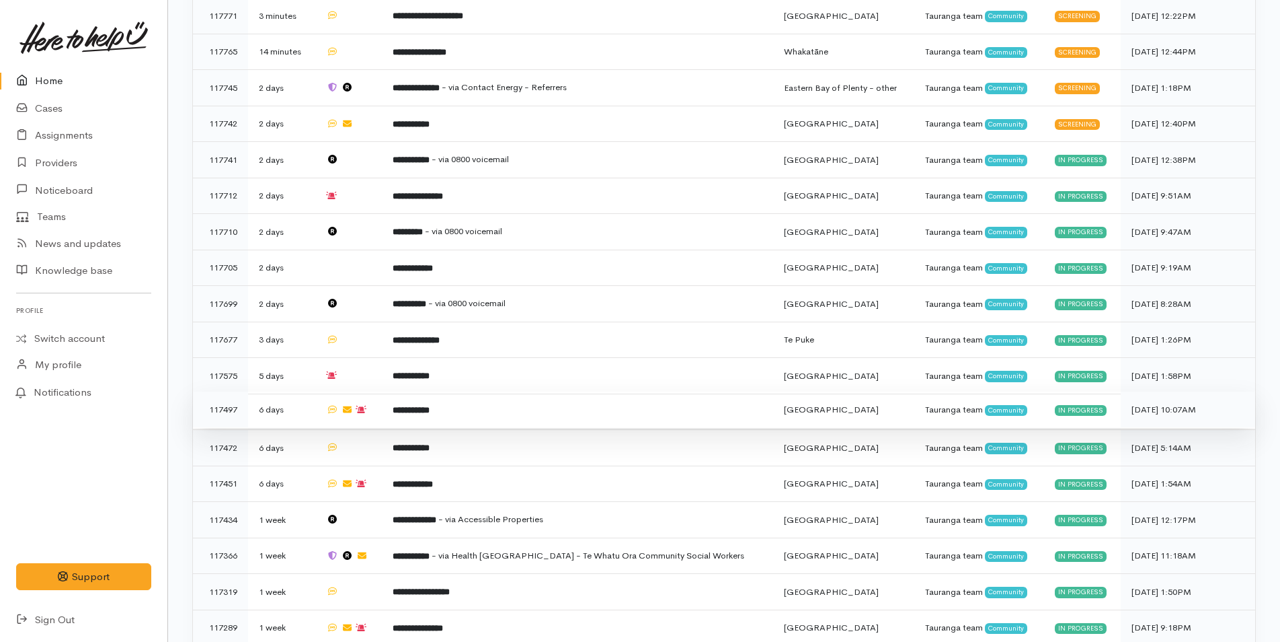
click at [430, 405] on b "**********" at bounding box center [411, 409] width 37 height 9
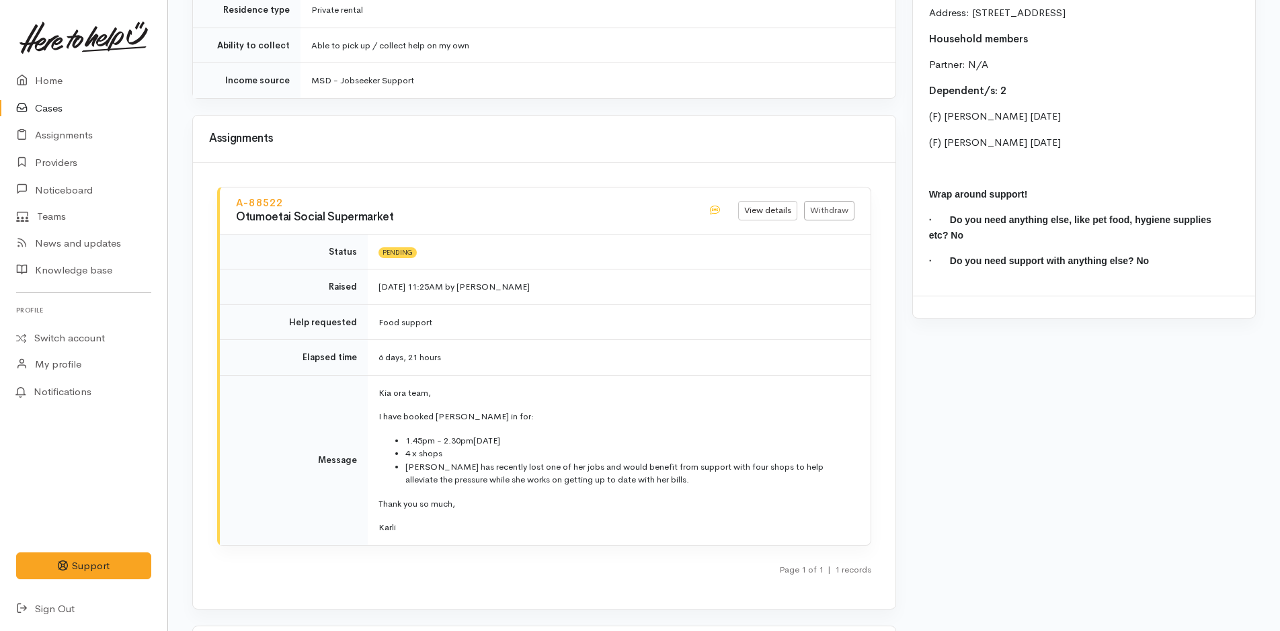
scroll to position [1394, 0]
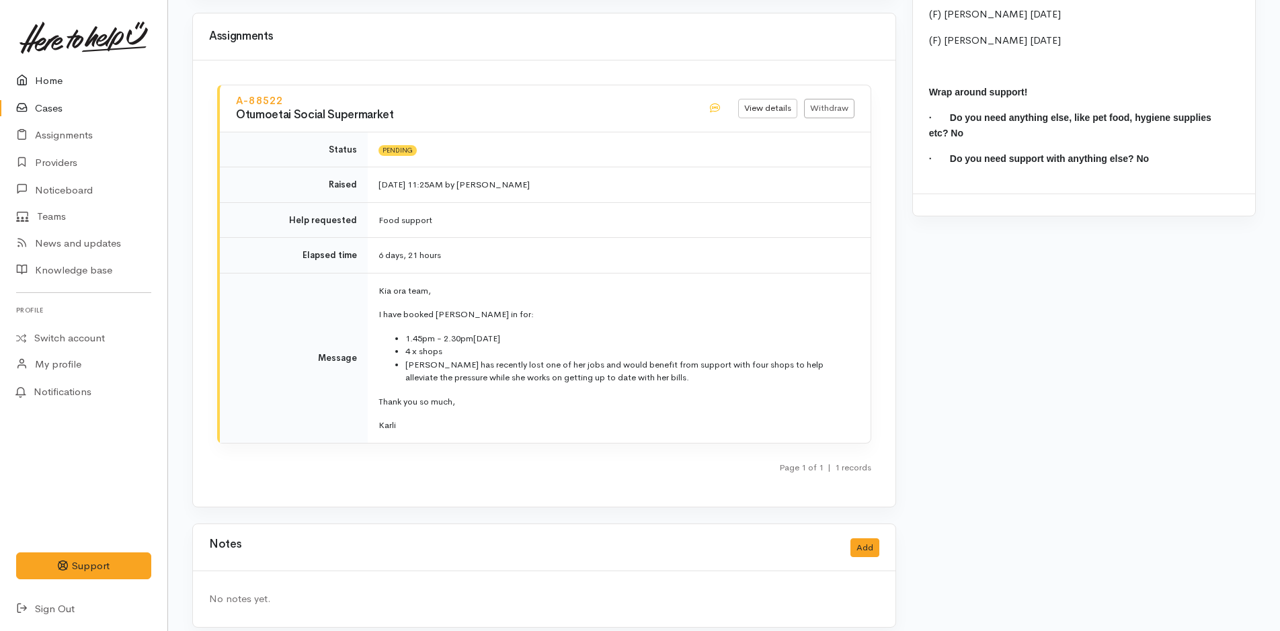
click at [58, 89] on link "Home" at bounding box center [83, 81] width 167 height 28
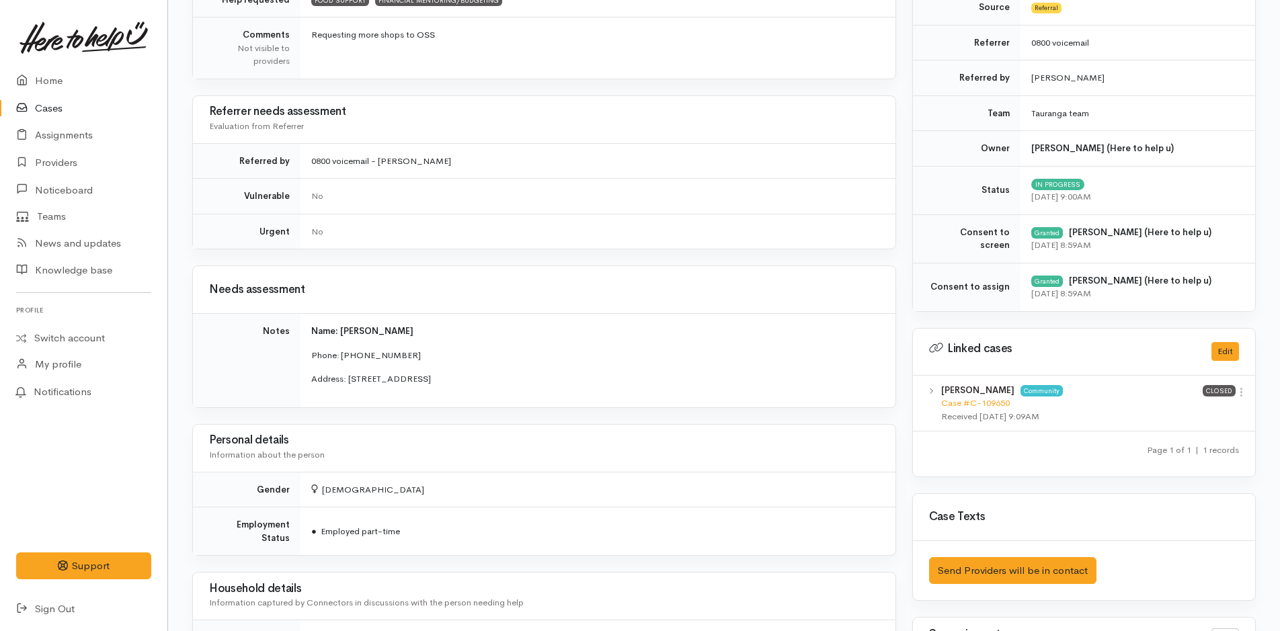
scroll to position [131, 0]
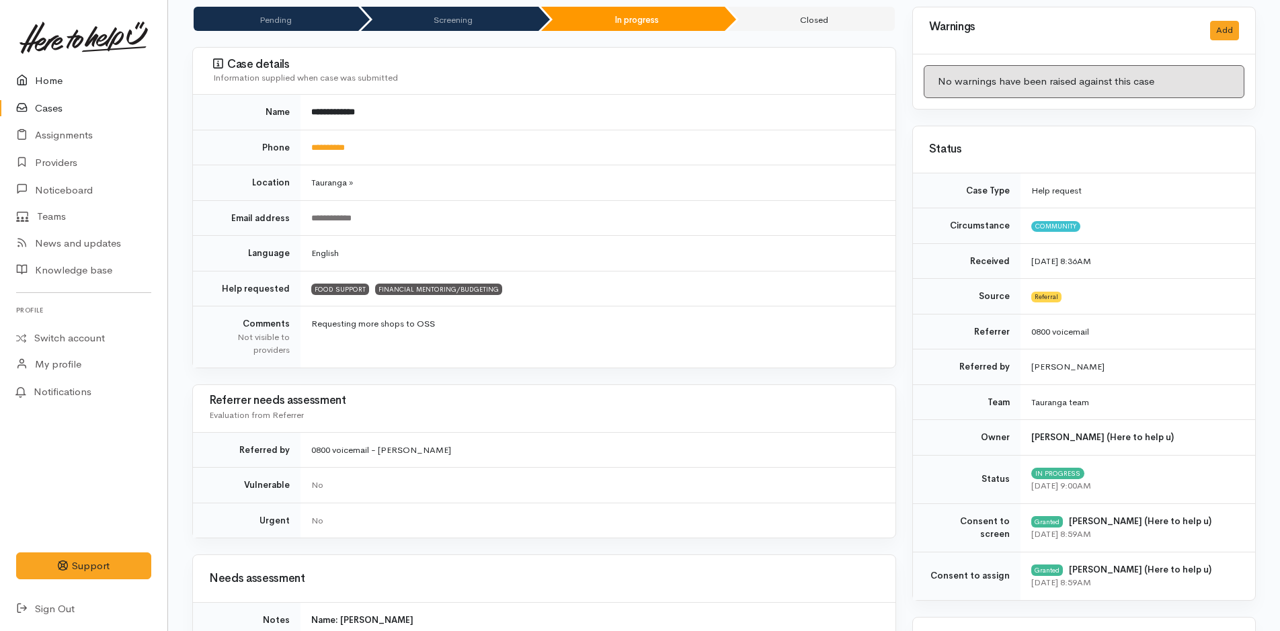
click at [72, 86] on link "Home" at bounding box center [83, 81] width 167 height 28
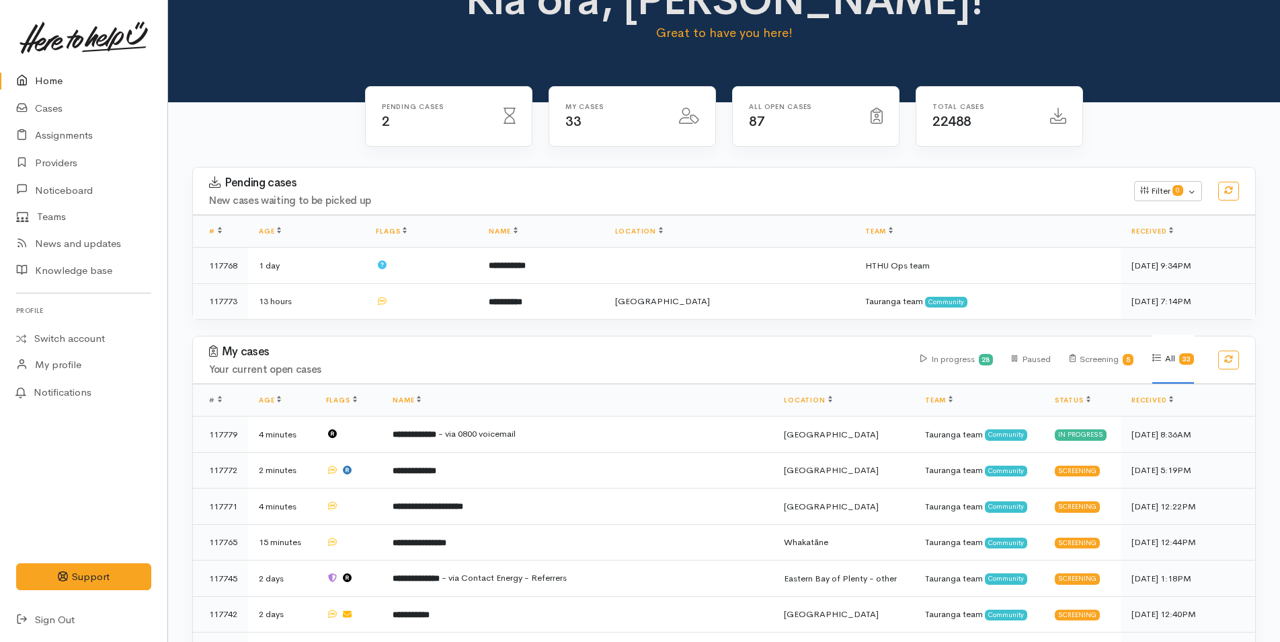
scroll to position [336, 0]
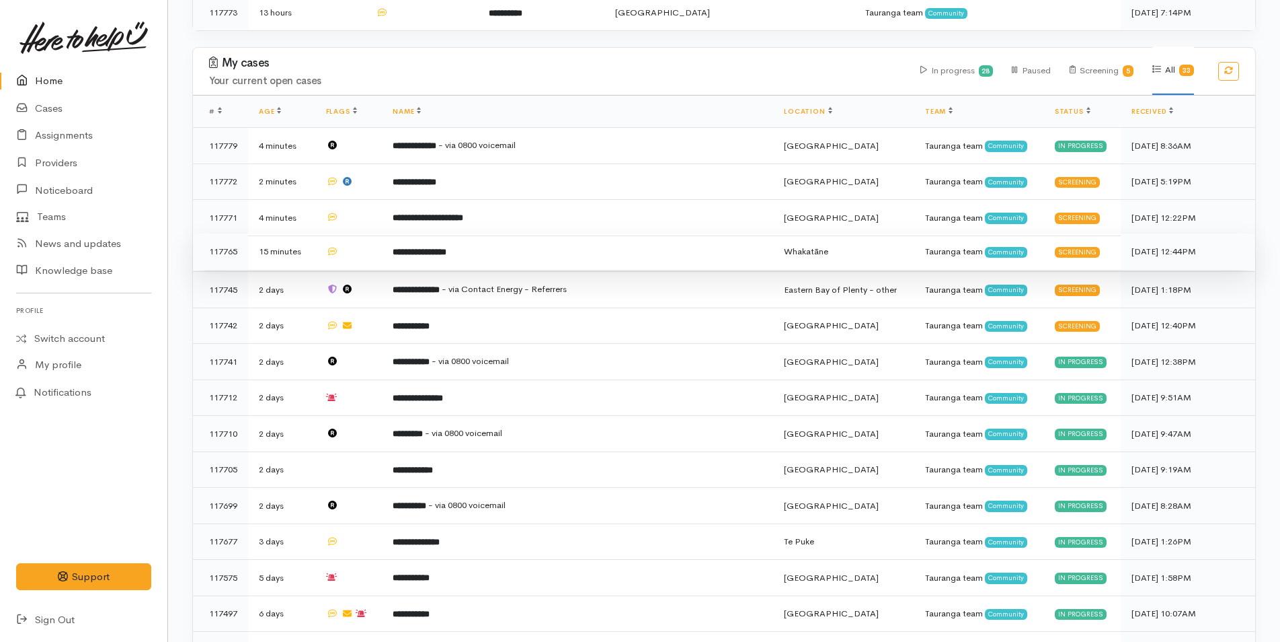
click at [493, 259] on td "**********" at bounding box center [577, 251] width 391 height 36
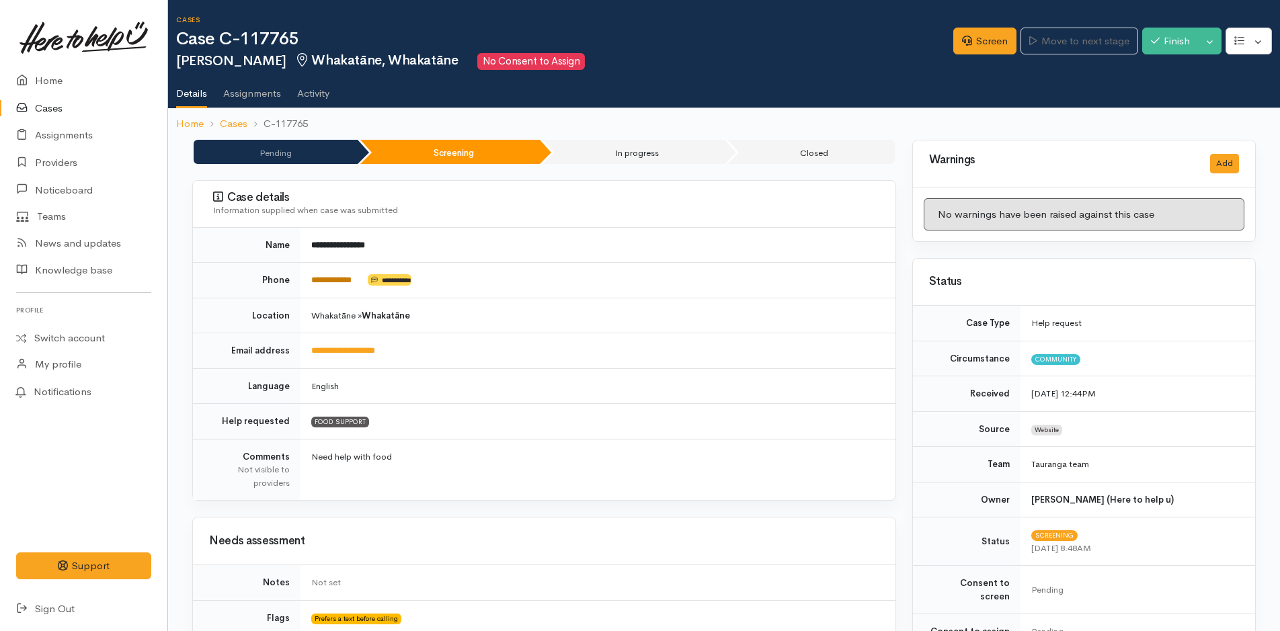
click at [327, 276] on link "**********" at bounding box center [331, 280] width 40 height 9
click at [54, 108] on link "Cases" at bounding box center [83, 109] width 167 height 28
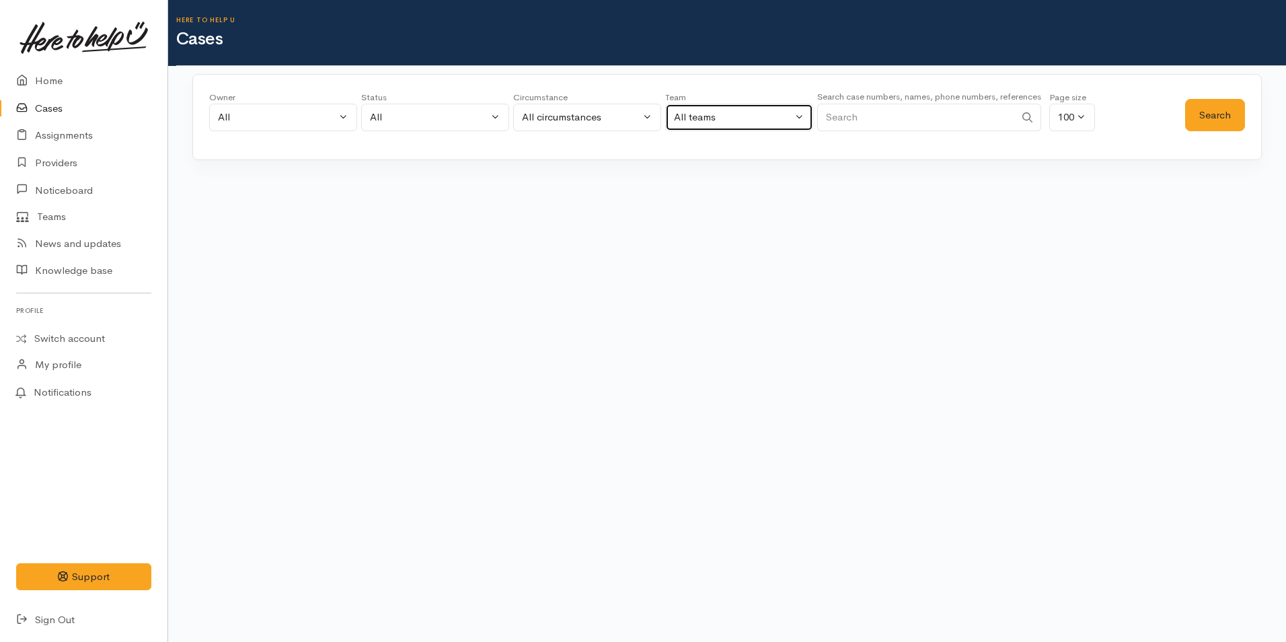
click at [697, 120] on div "All teams" at bounding box center [733, 117] width 118 height 15
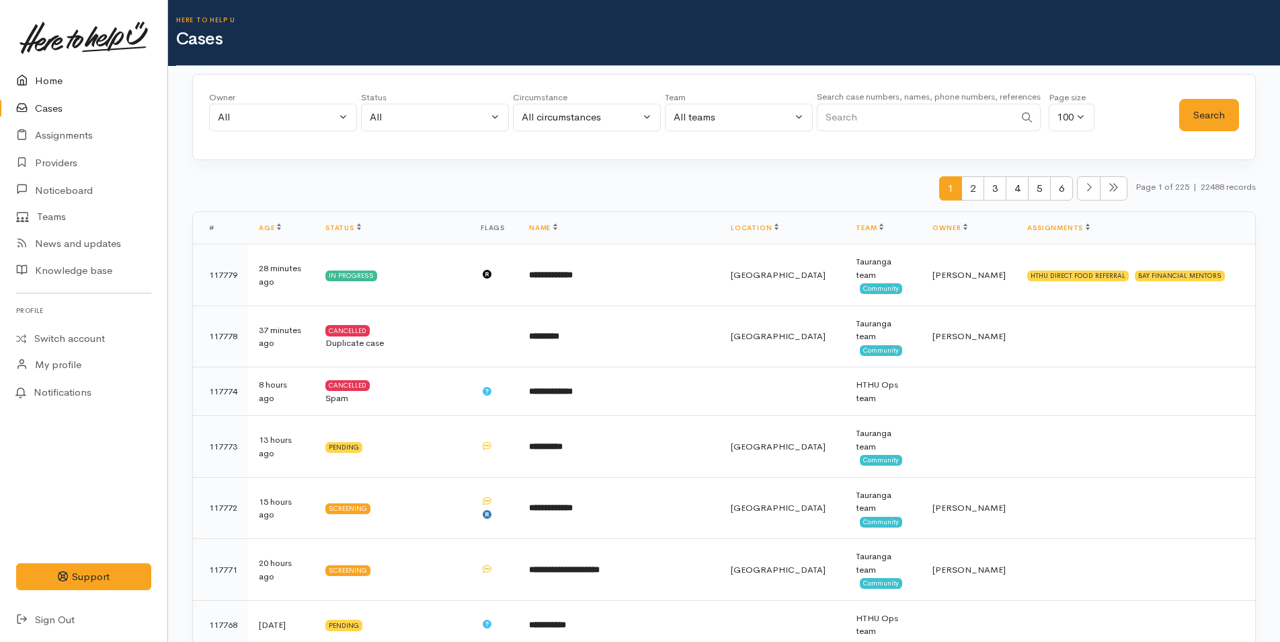
click at [56, 83] on link "Home" at bounding box center [83, 81] width 167 height 28
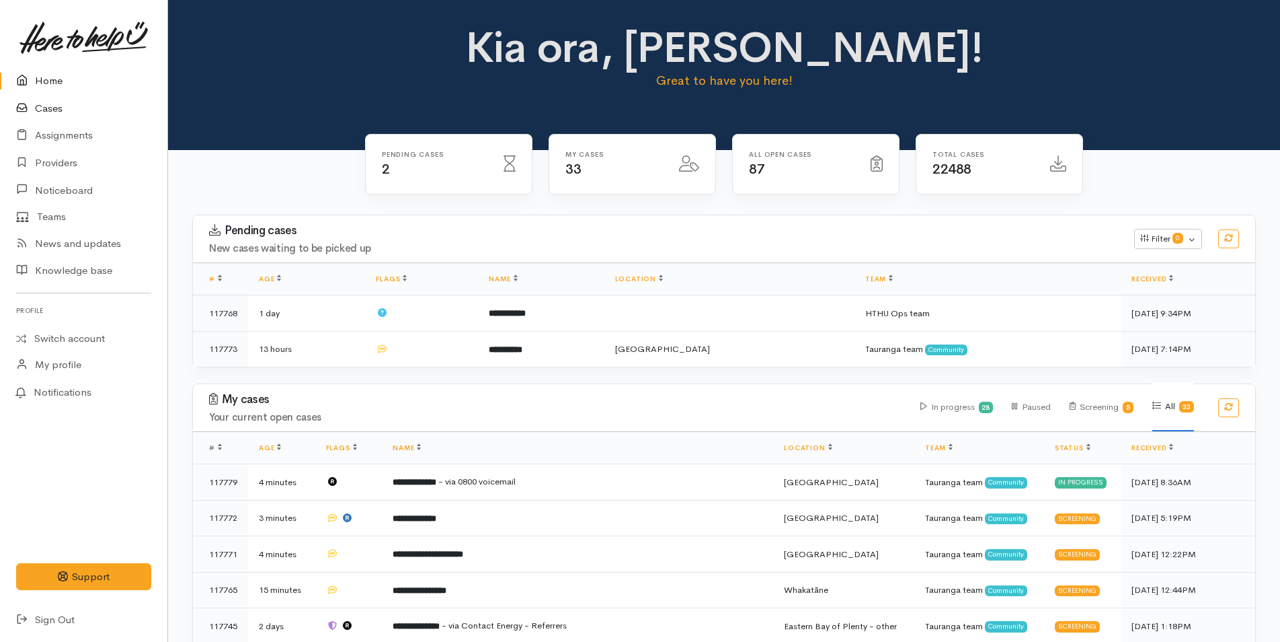
click at [50, 110] on link "Cases" at bounding box center [83, 109] width 167 height 28
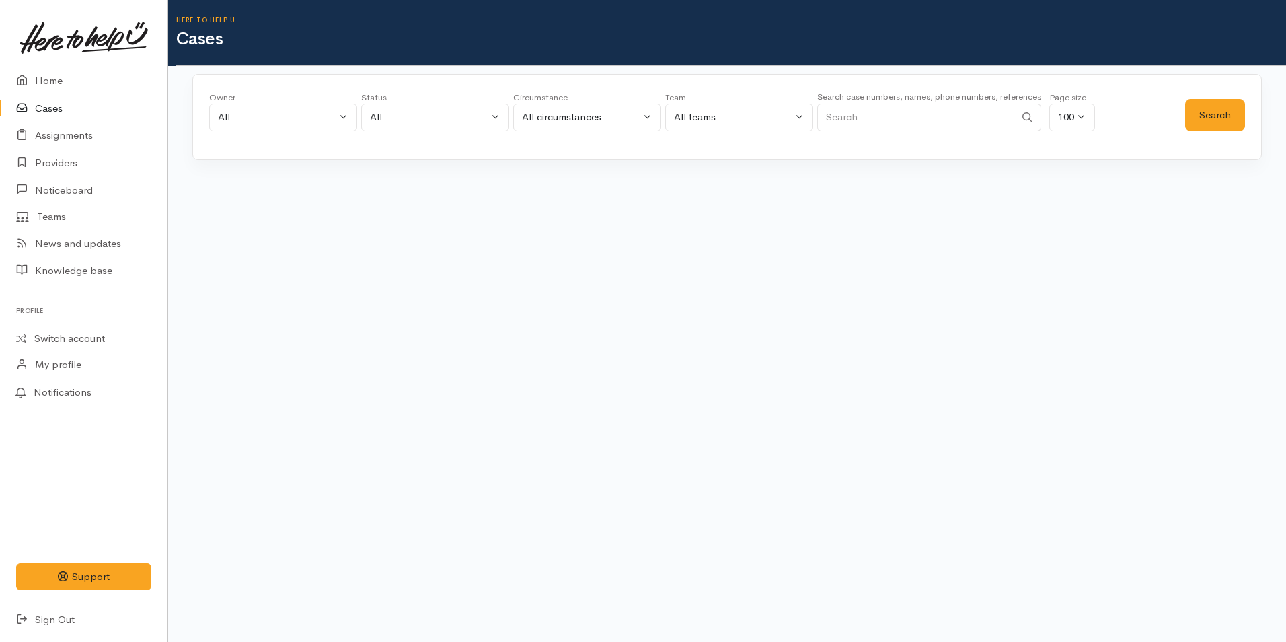
click at [904, 118] on input "Search" at bounding box center [916, 118] width 198 height 28
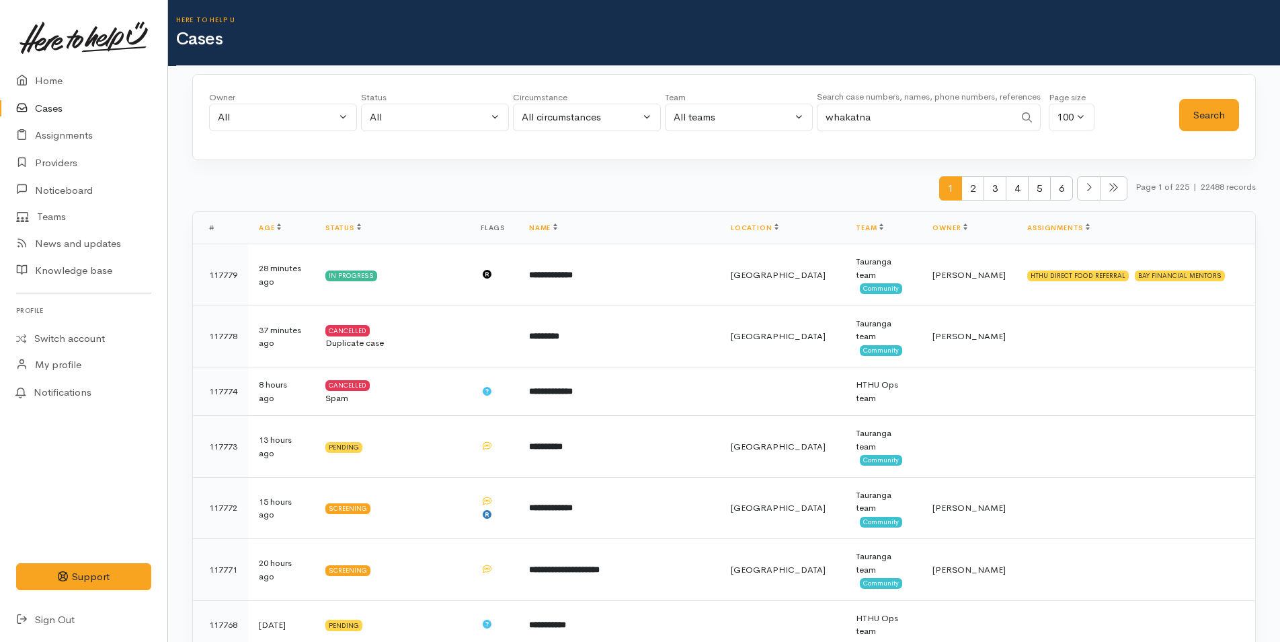
type input "whakatna"
click at [70, 80] on link "Home" at bounding box center [83, 81] width 167 height 28
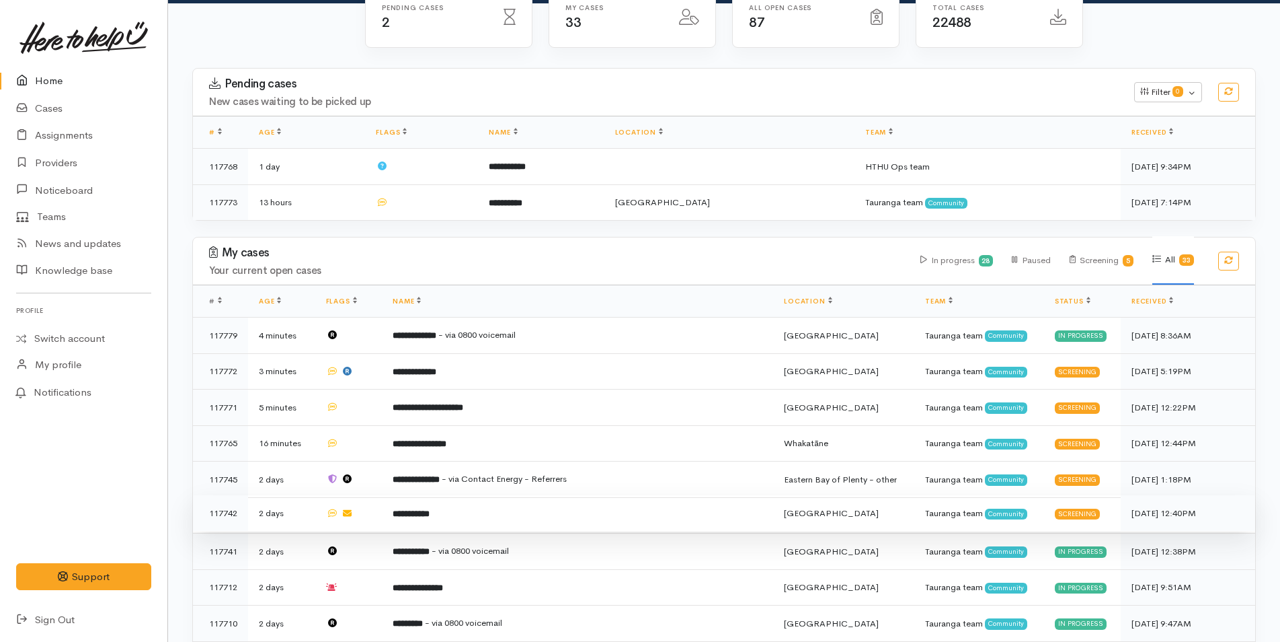
scroll to position [202, 0]
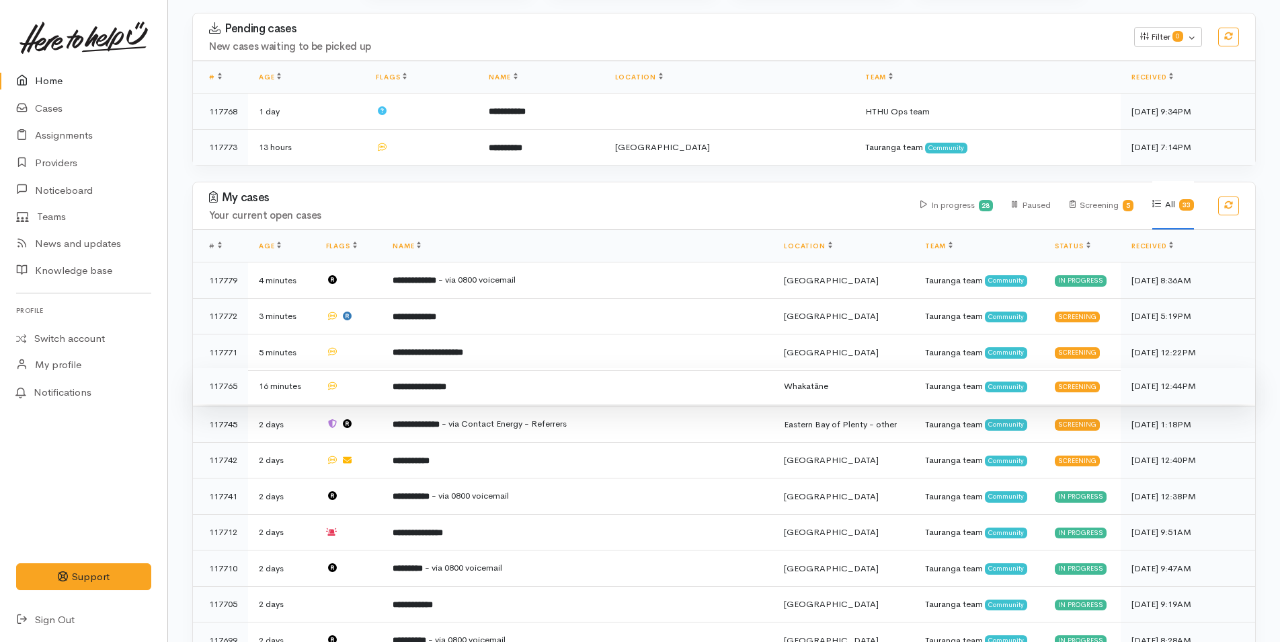
click at [447, 382] on b "**********" at bounding box center [420, 386] width 54 height 9
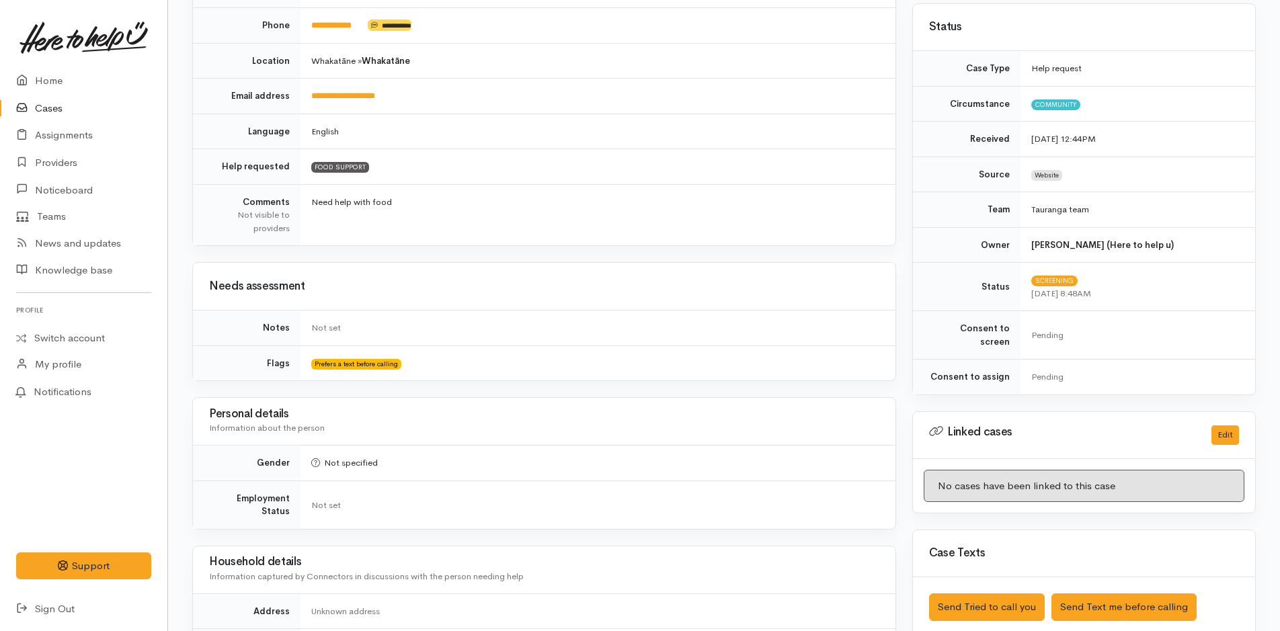
scroll to position [538, 0]
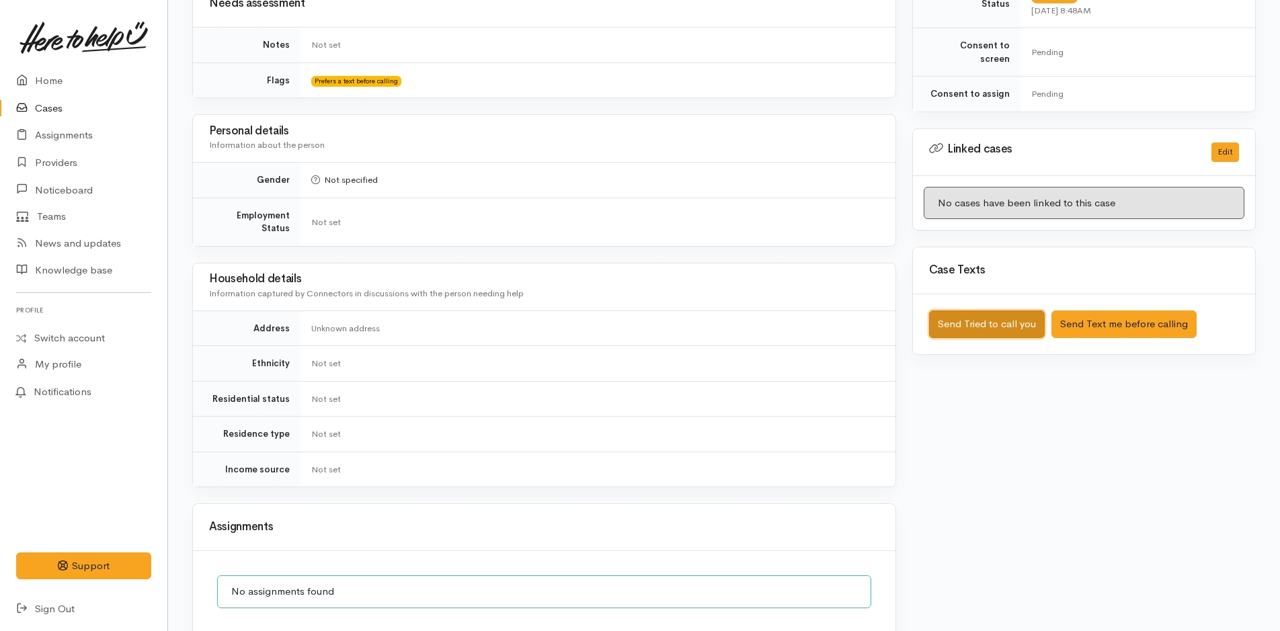
click at [994, 312] on button "Send Tried to call you" at bounding box center [987, 325] width 116 height 28
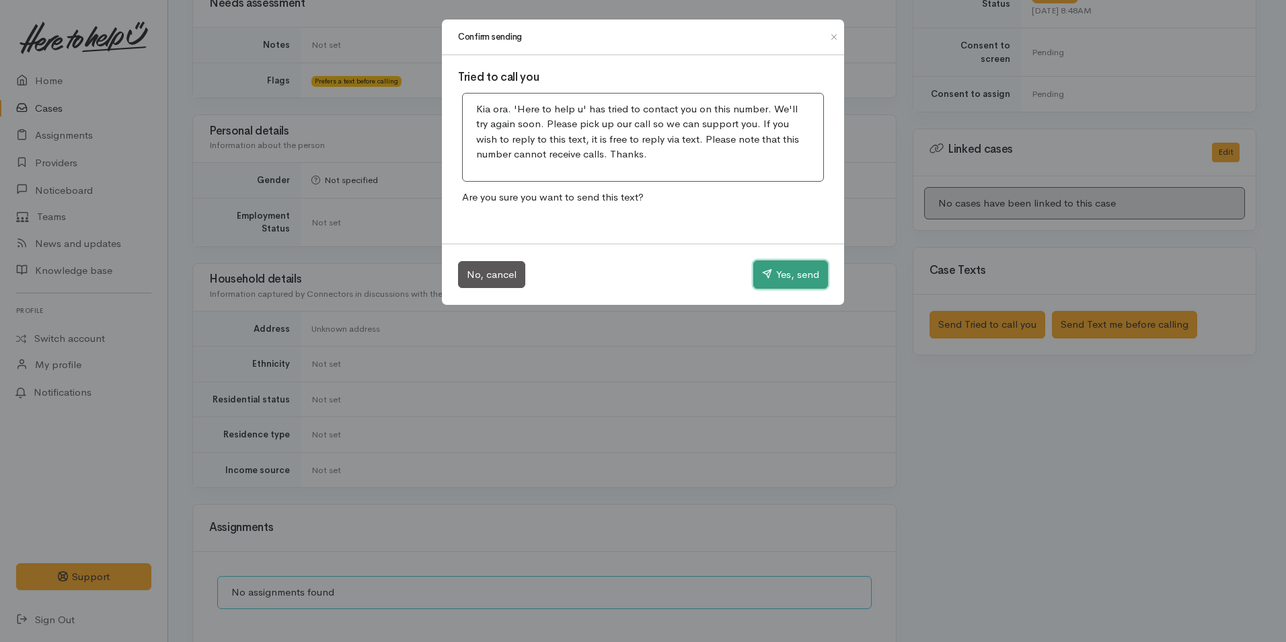
drag, startPoint x: 795, startPoint y: 268, endPoint x: 429, endPoint y: 198, distance: 372.6
click at [795, 269] on button "Yes, send" at bounding box center [790, 274] width 75 height 28
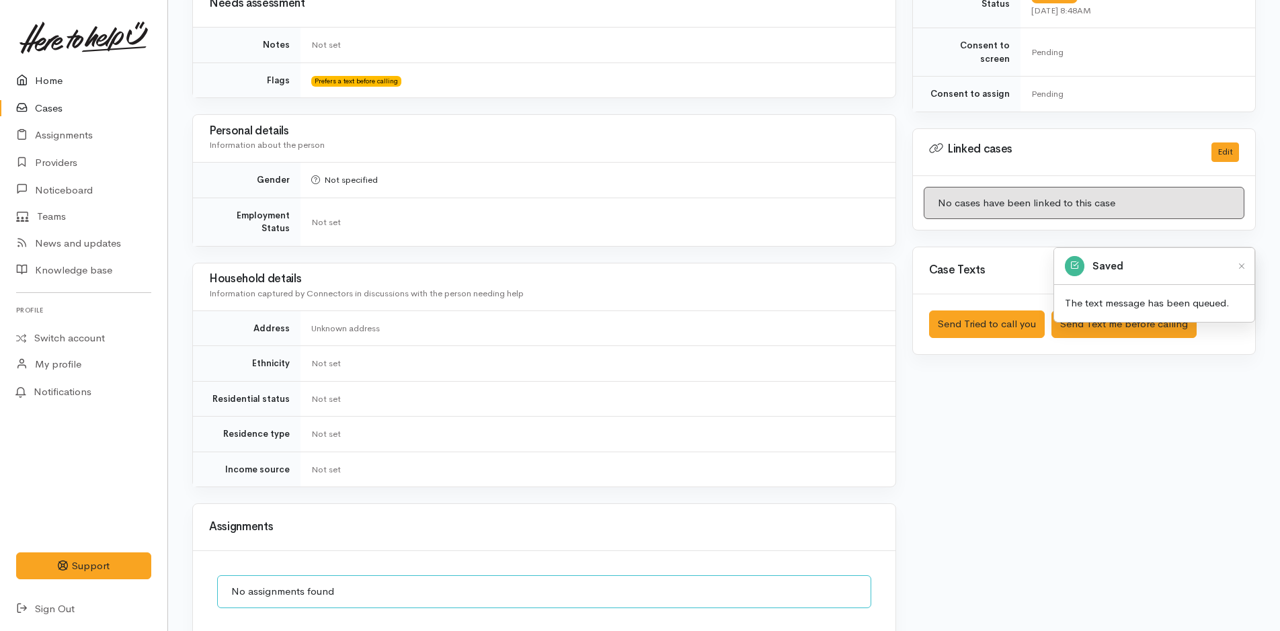
click at [48, 81] on link "Home" at bounding box center [83, 81] width 167 height 28
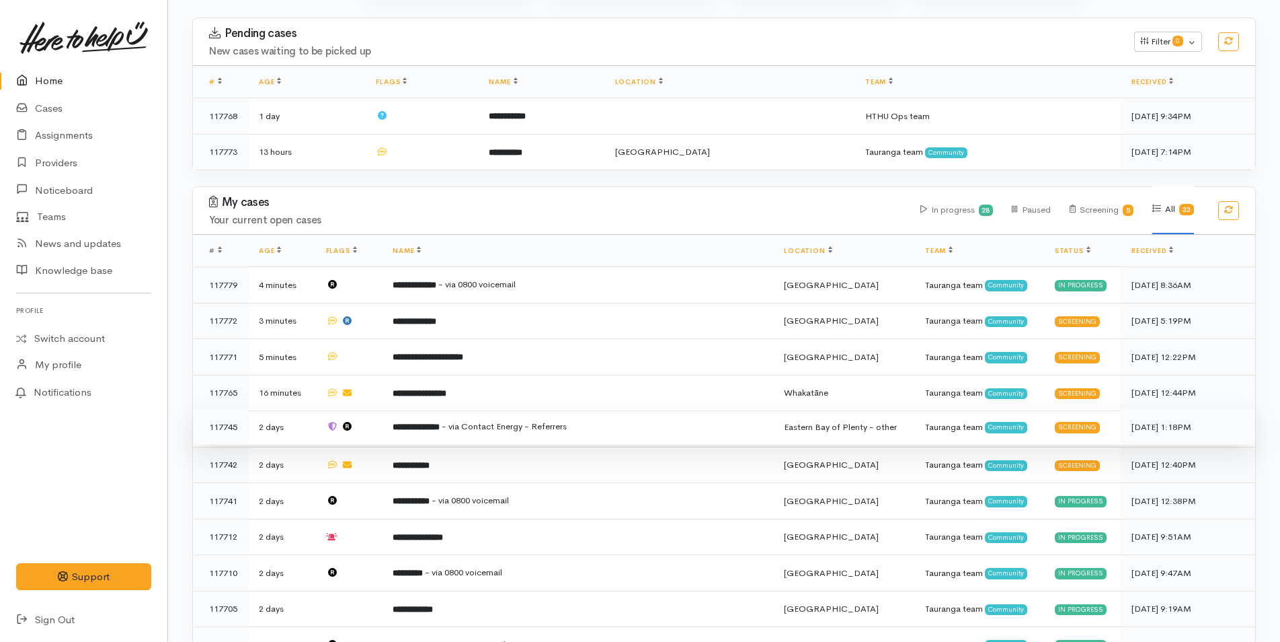
scroll to position [202, 0]
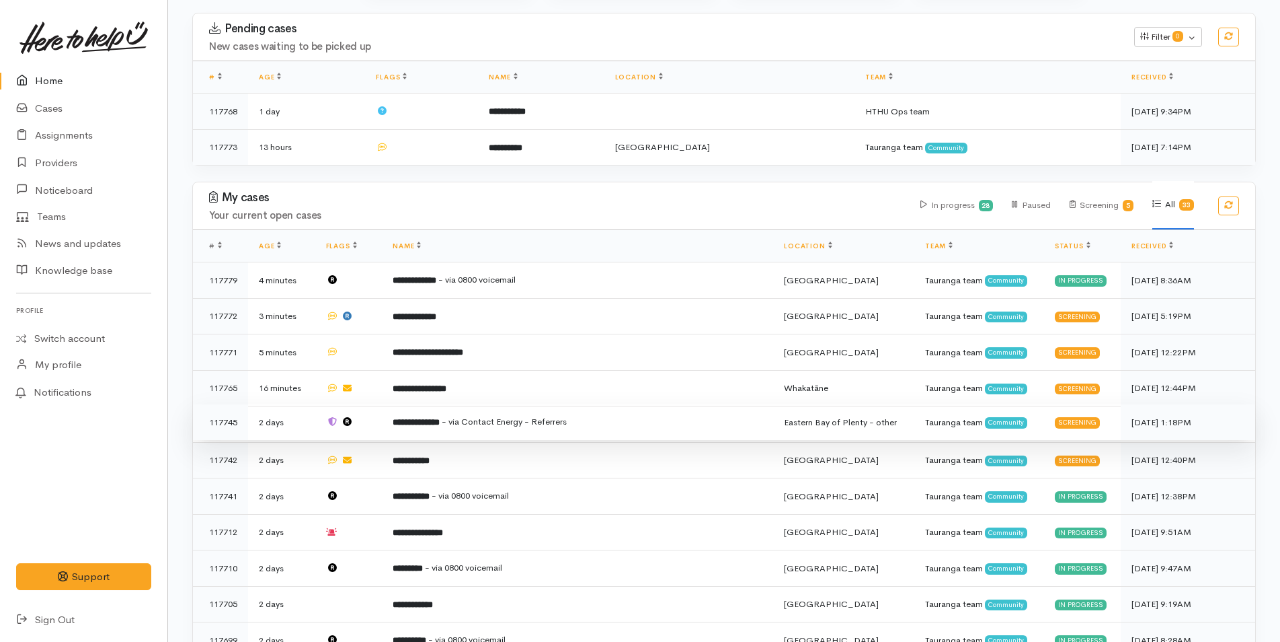
click at [437, 418] on b "**********" at bounding box center [416, 422] width 47 height 9
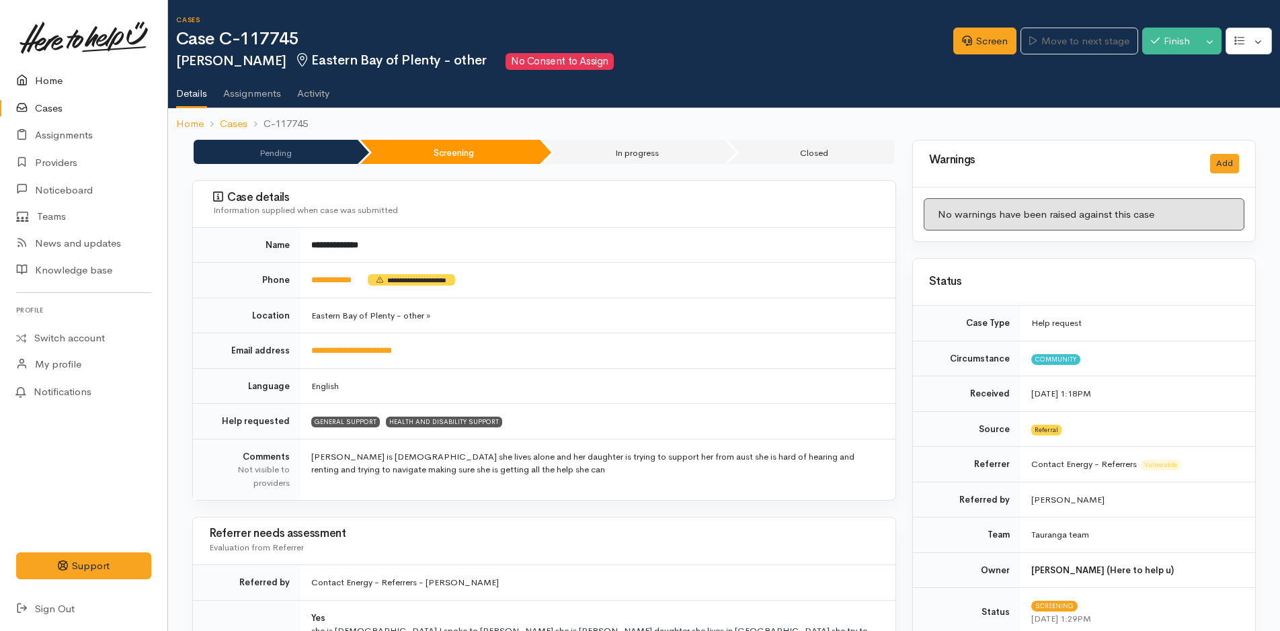
drag, startPoint x: 49, startPoint y: 82, endPoint x: 111, endPoint y: 117, distance: 71.1
click at [49, 81] on link "Home" at bounding box center [83, 81] width 167 height 28
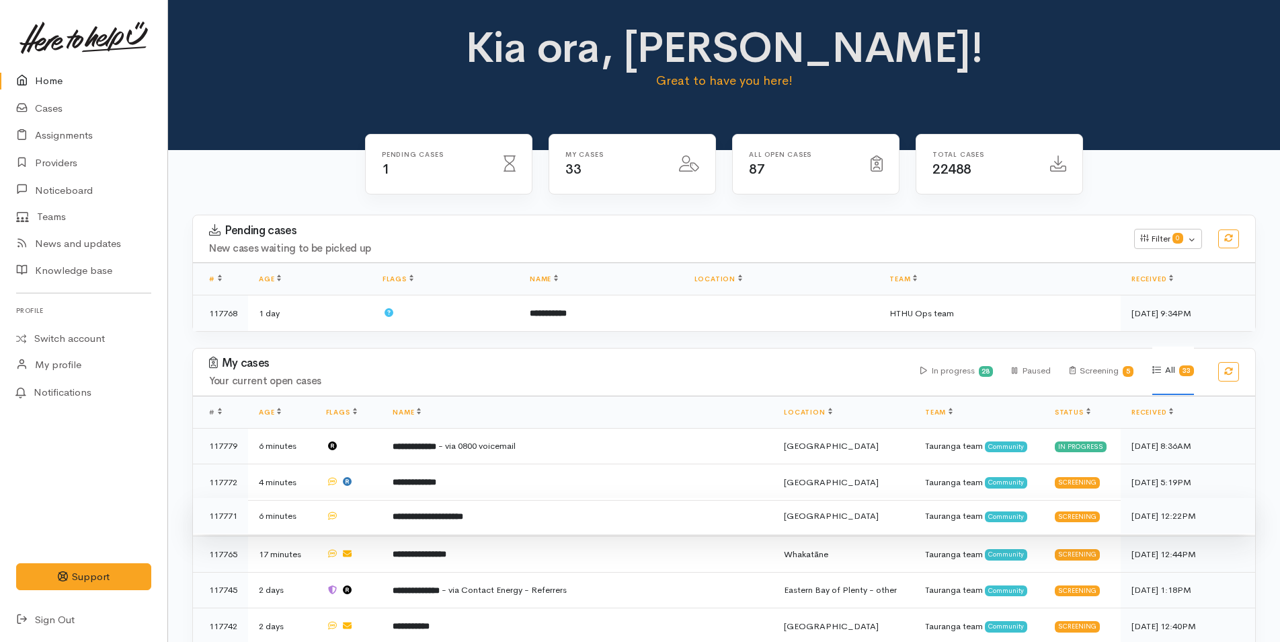
click at [481, 520] on td "**********" at bounding box center [577, 516] width 391 height 36
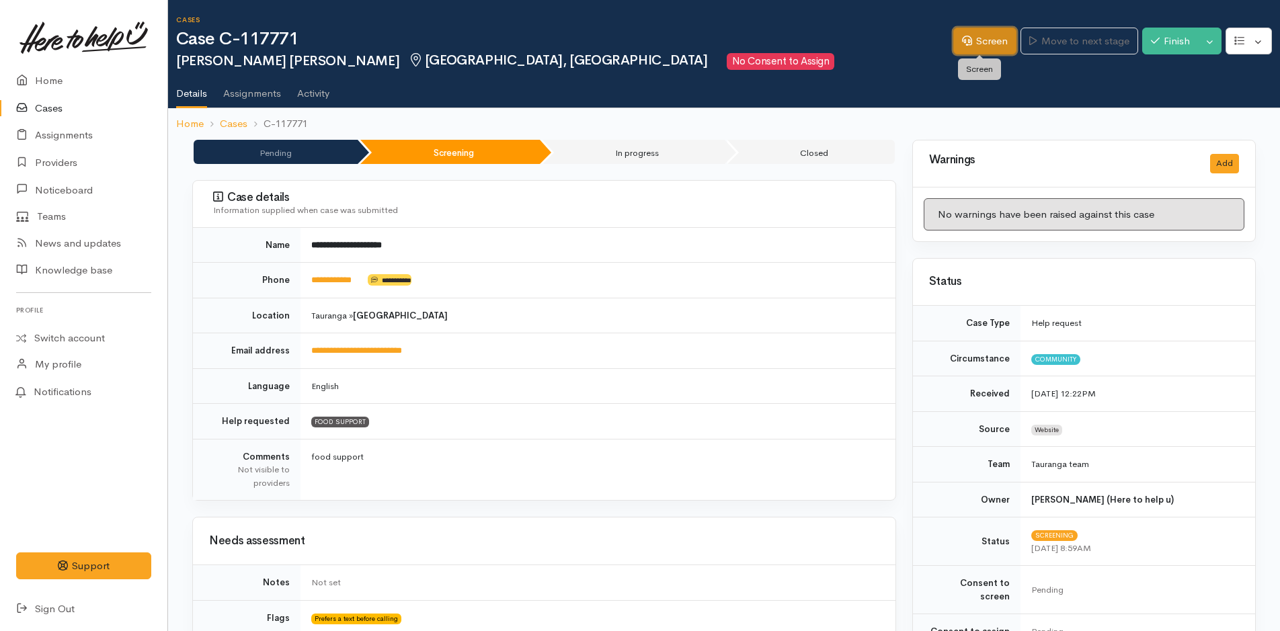
click at [954, 42] on link "Screen" at bounding box center [985, 42] width 63 height 28
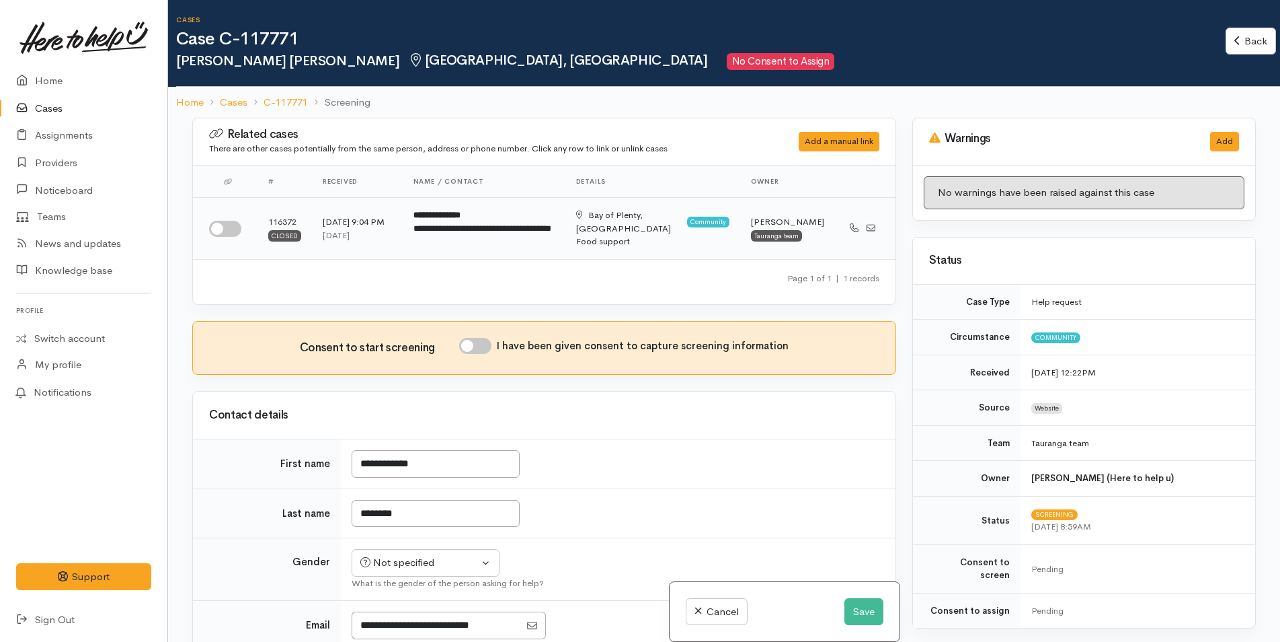
click at [225, 223] on input "checkbox" at bounding box center [225, 229] width 32 height 16
checkbox input "true"
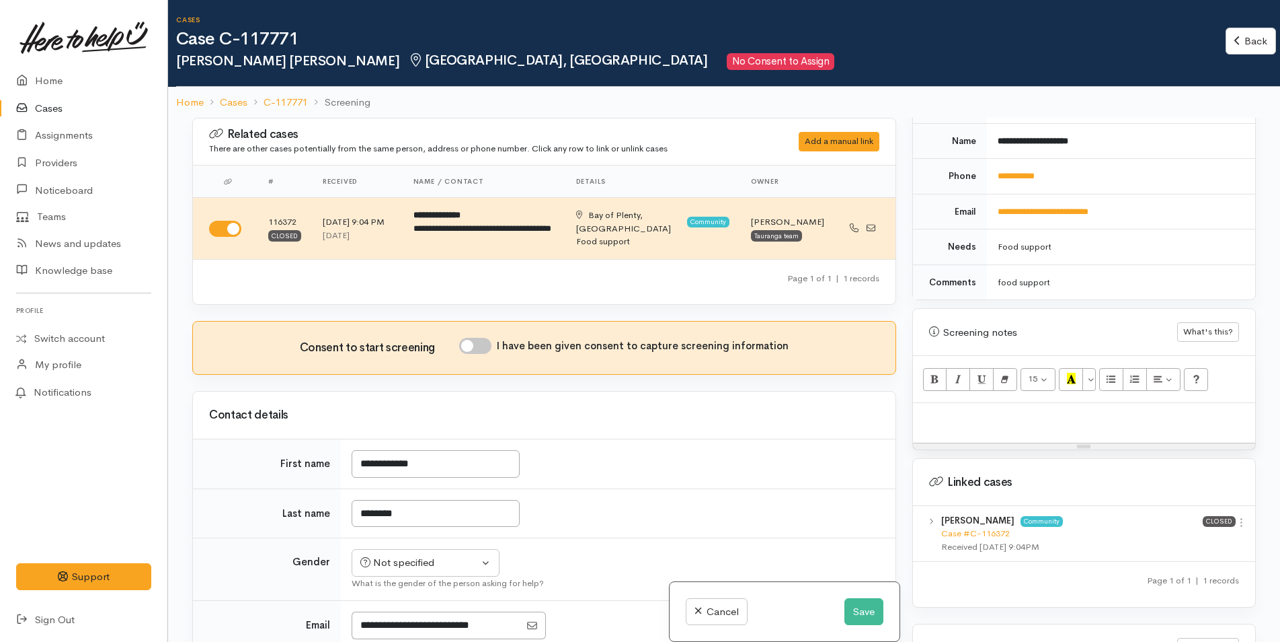
scroll to position [704, 0]
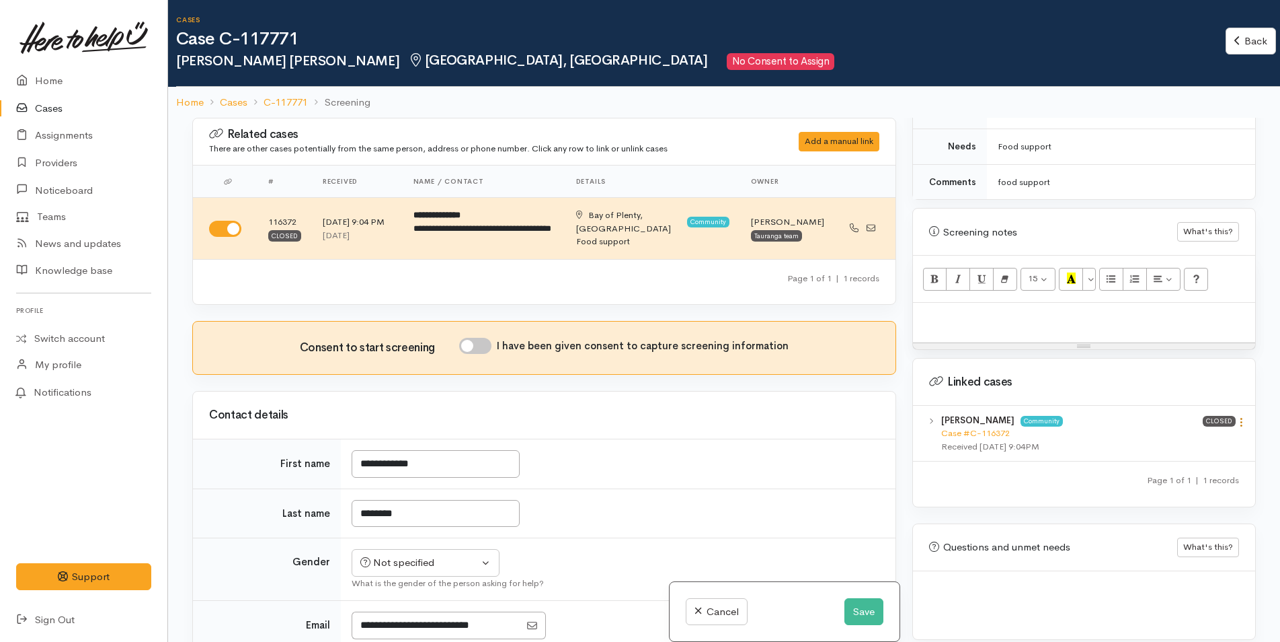
click at [1238, 416] on icon at bounding box center [1241, 421] width 11 height 11
click at [1175, 438] on link "View case" at bounding box center [1193, 448] width 106 height 21
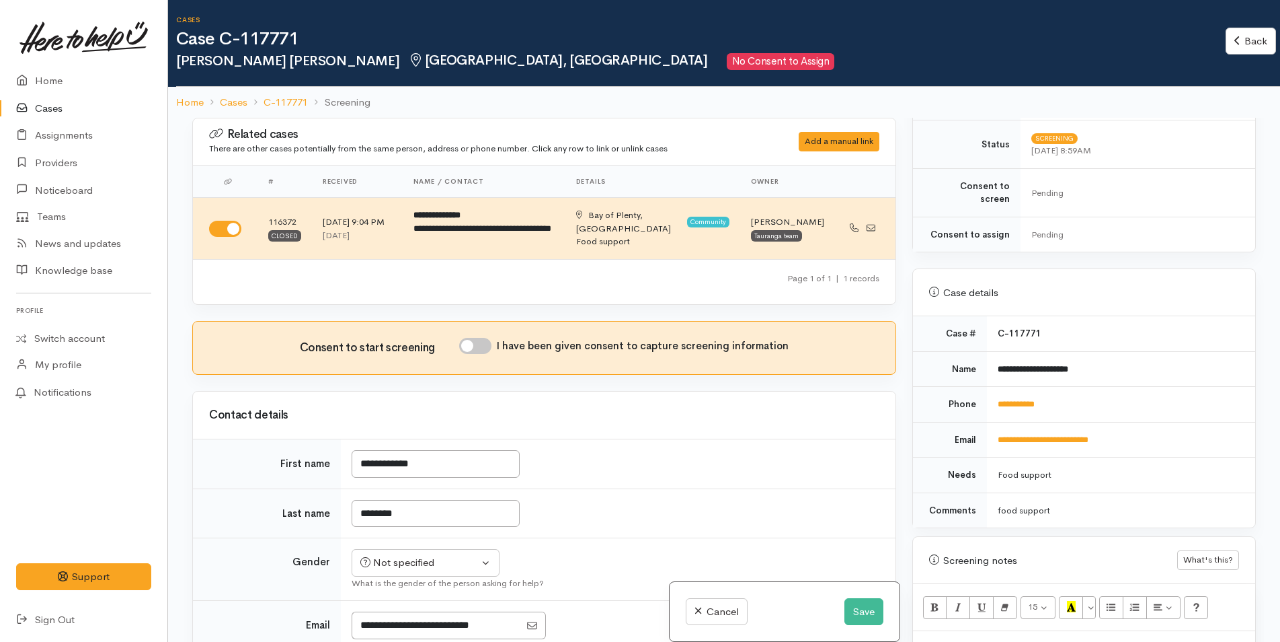
scroll to position [368, 0]
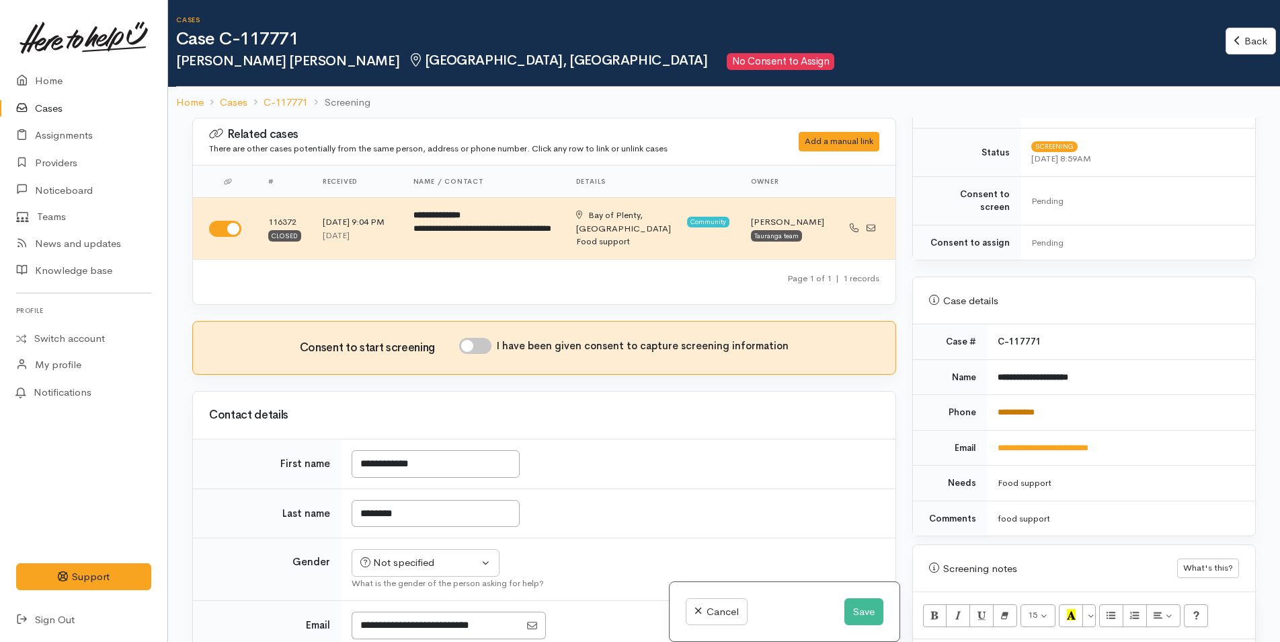
click at [1014, 408] on link "**********" at bounding box center [1016, 412] width 37 height 9
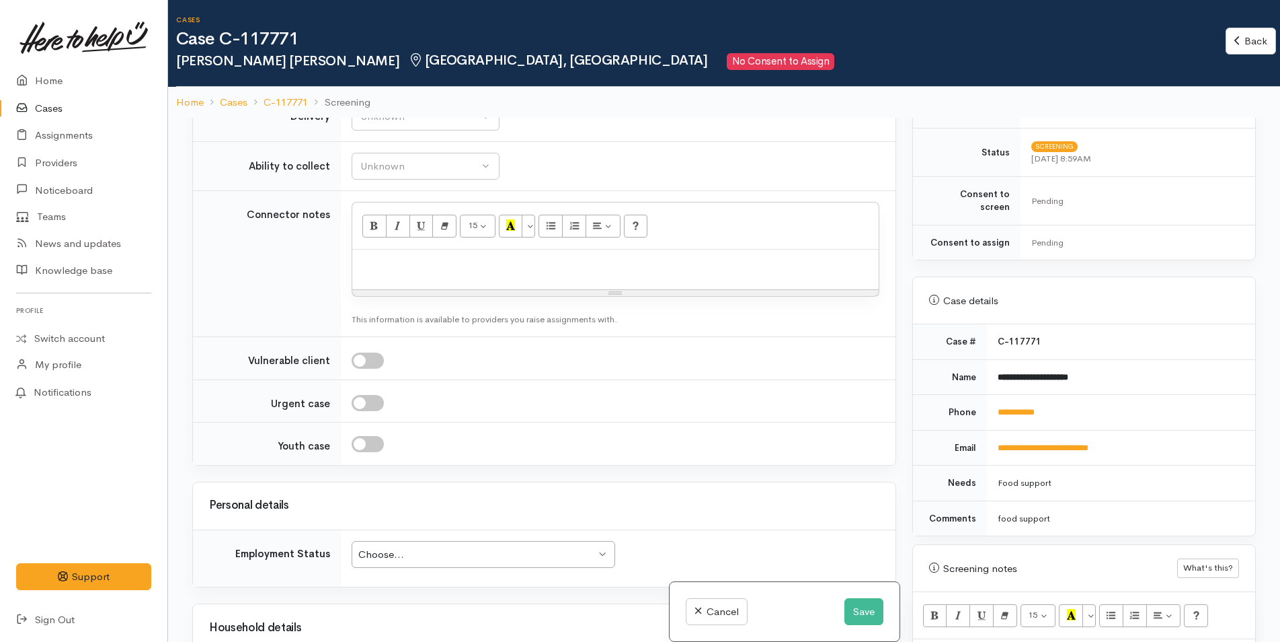
scroll to position [1076, 0]
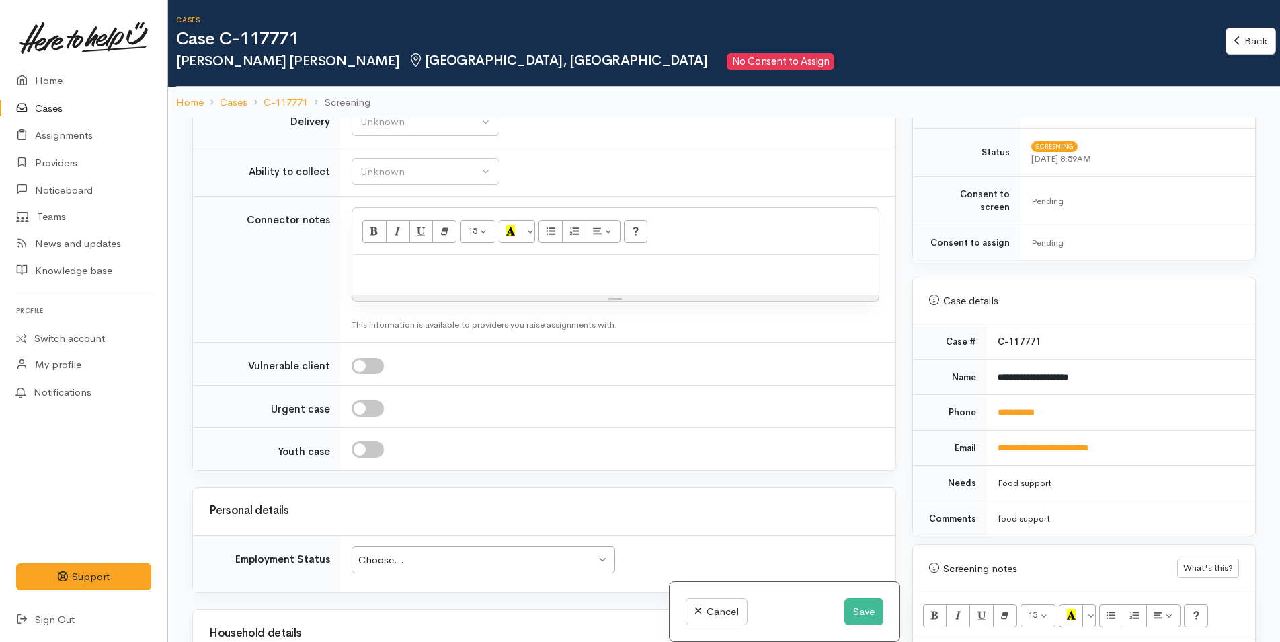
click at [393, 276] on div at bounding box center [615, 275] width 527 height 40
paste div
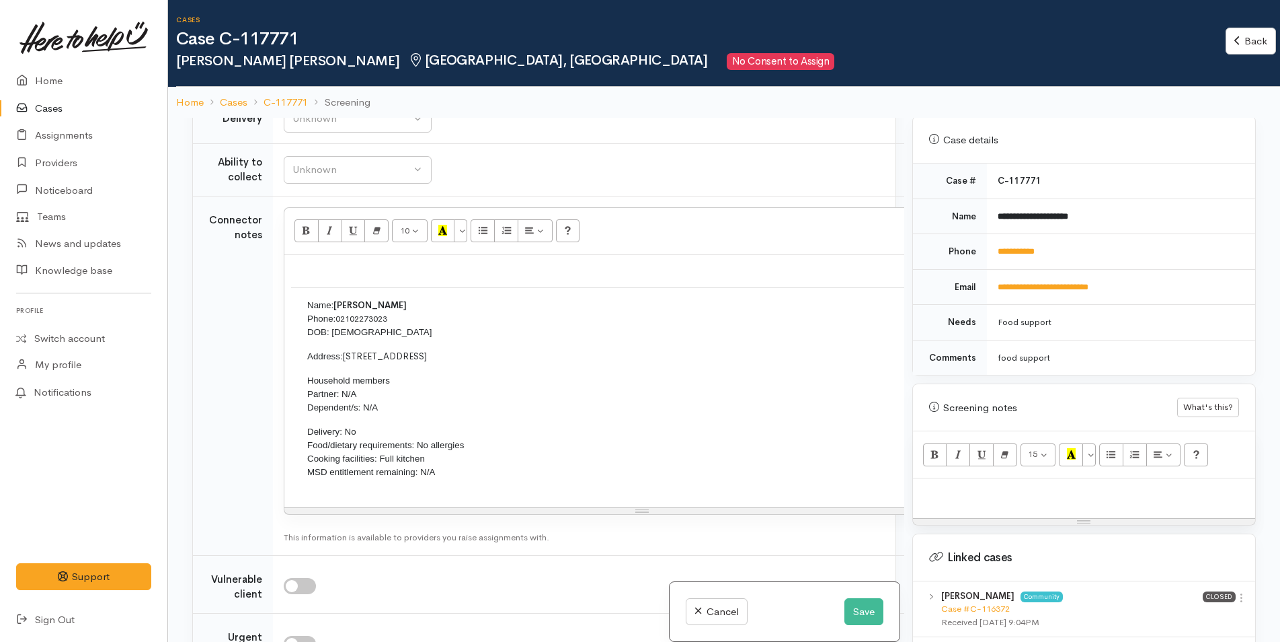
scroll to position [704, 0]
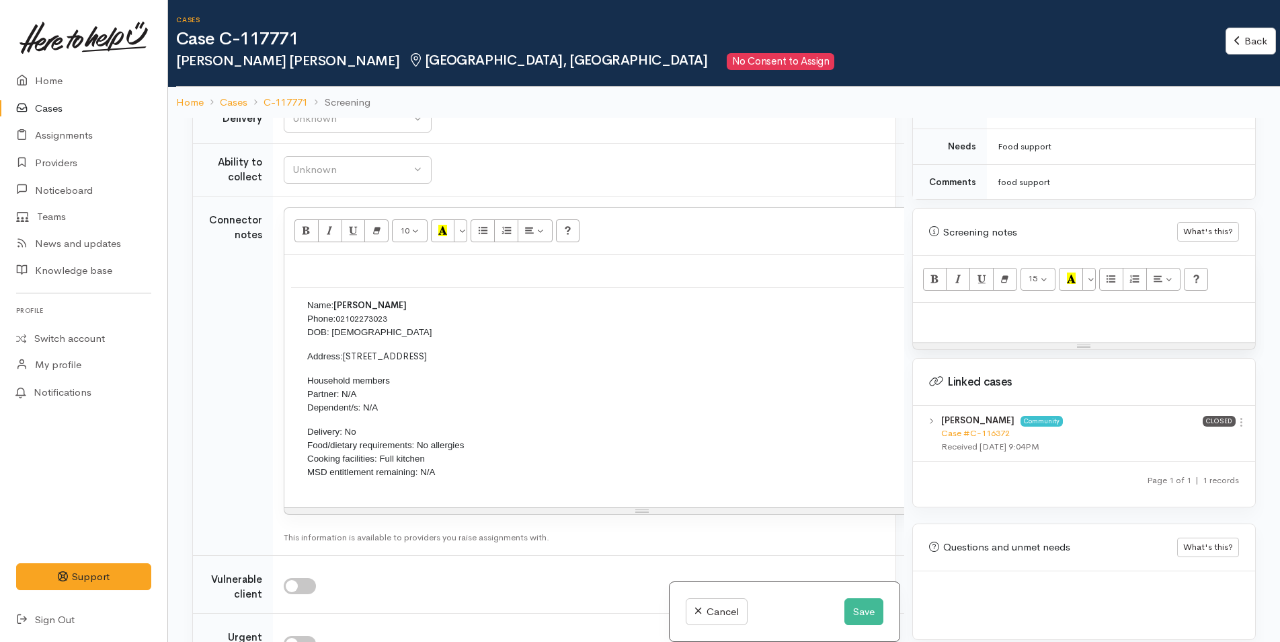
click at [959, 311] on p at bounding box center [1084, 316] width 329 height 15
paste div
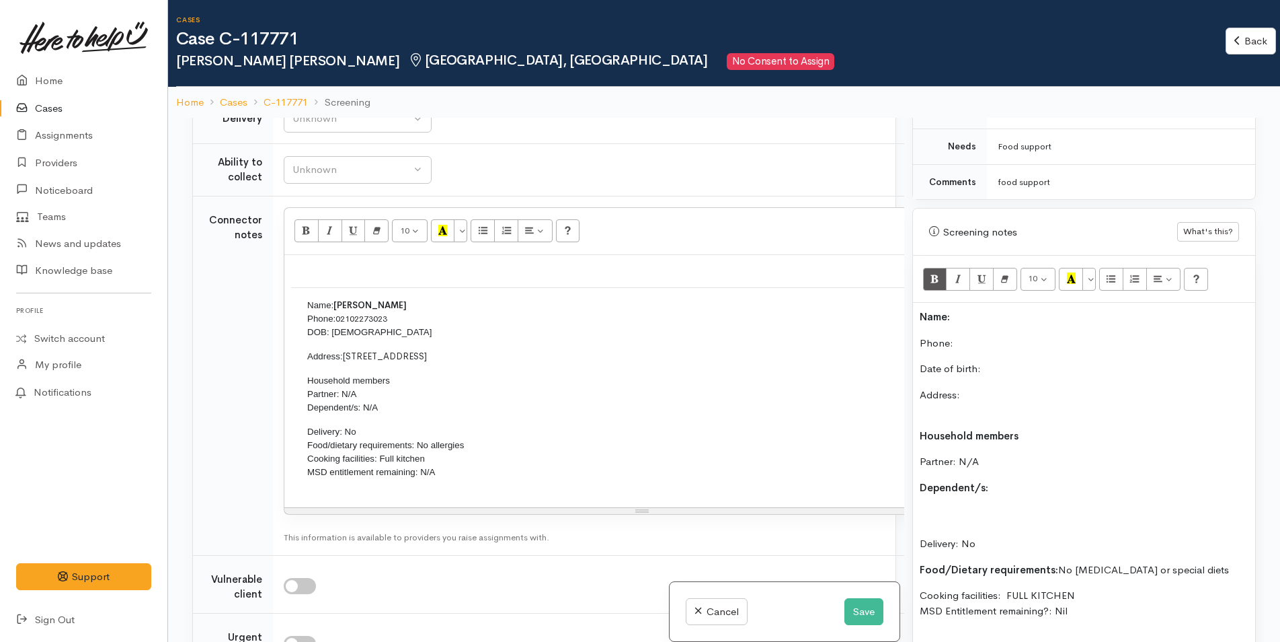
scroll to position [66, 0]
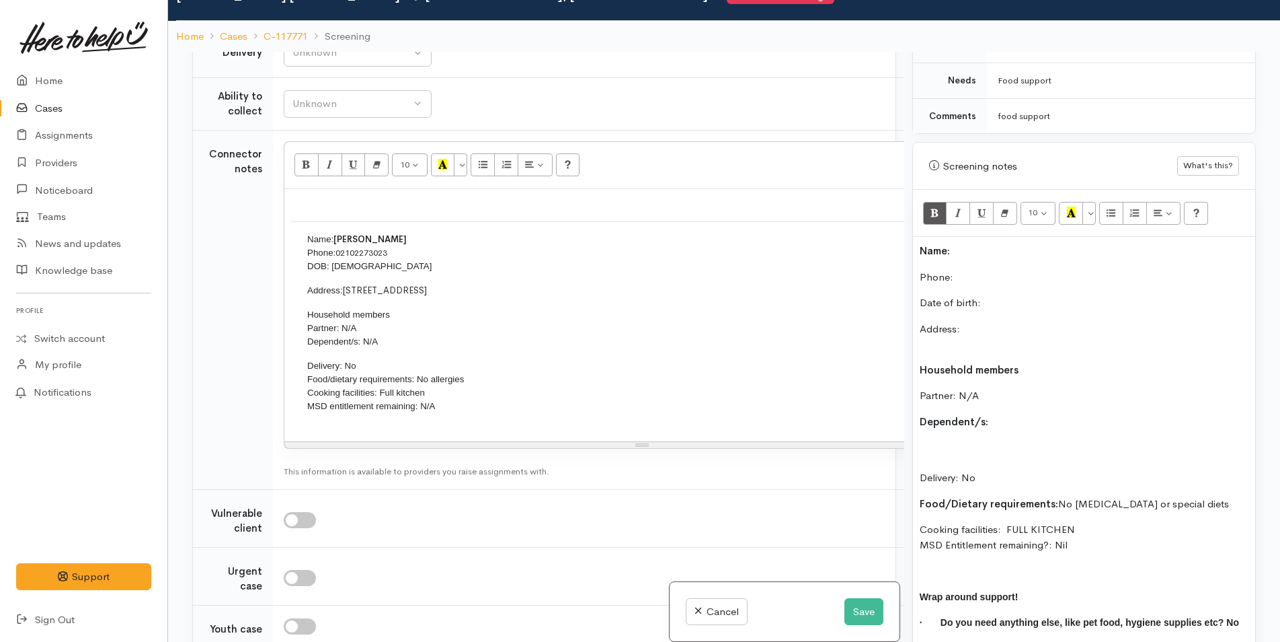
click at [980, 270] on p "Phone:" at bounding box center [1084, 277] width 329 height 15
click at [976, 243] on p "Name:" at bounding box center [1084, 250] width 329 height 15
click at [1005, 254] on div "Name: Nigle Wildbore Phone:  Date of birth: Address: Household members Partner:…" at bounding box center [1084, 455] width 342 height 436
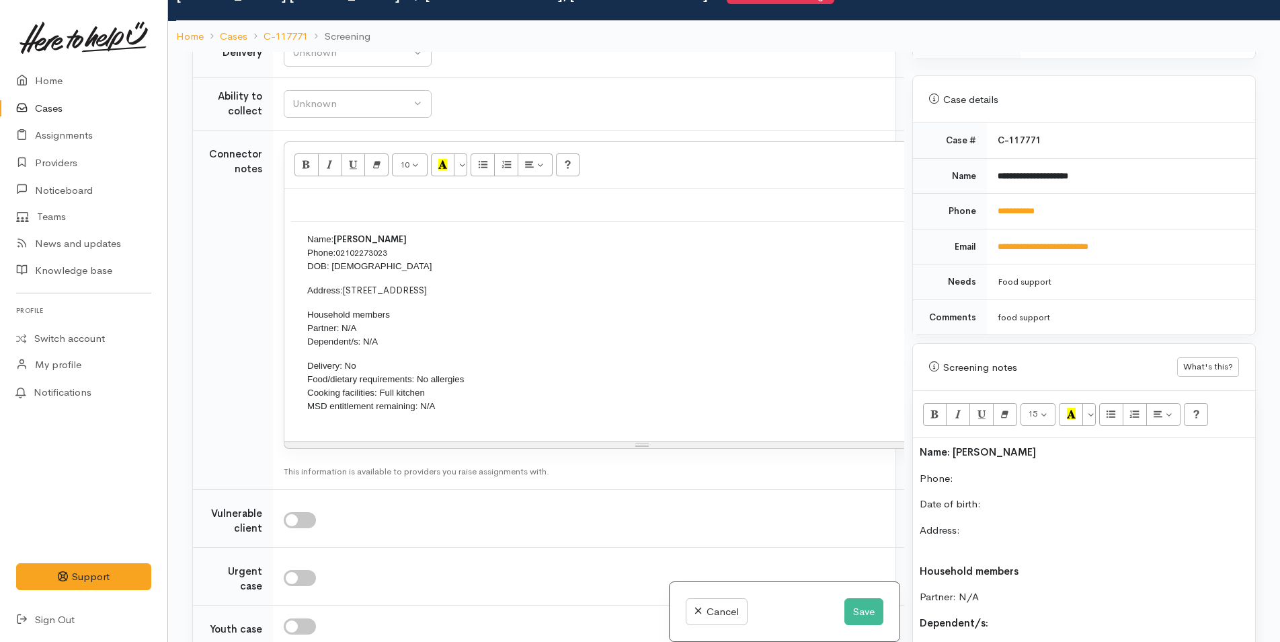
scroll to position [502, 0]
click at [1041, 499] on p "Date of birth:" at bounding box center [1084, 504] width 329 height 15
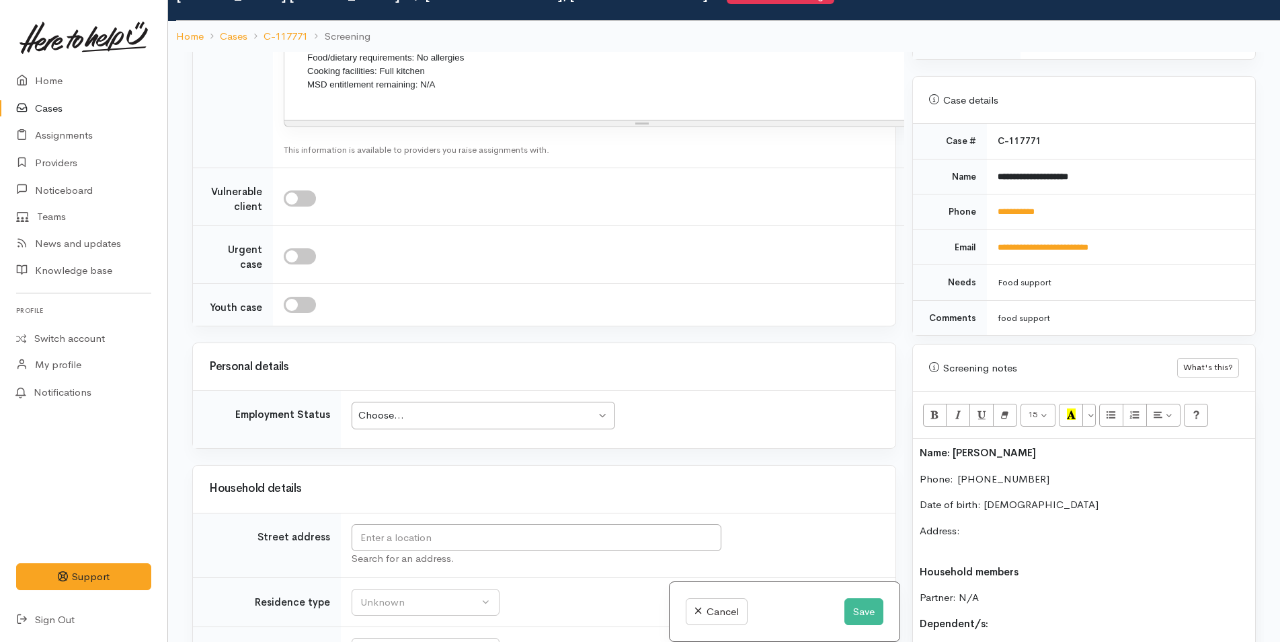
scroll to position [1483, 0]
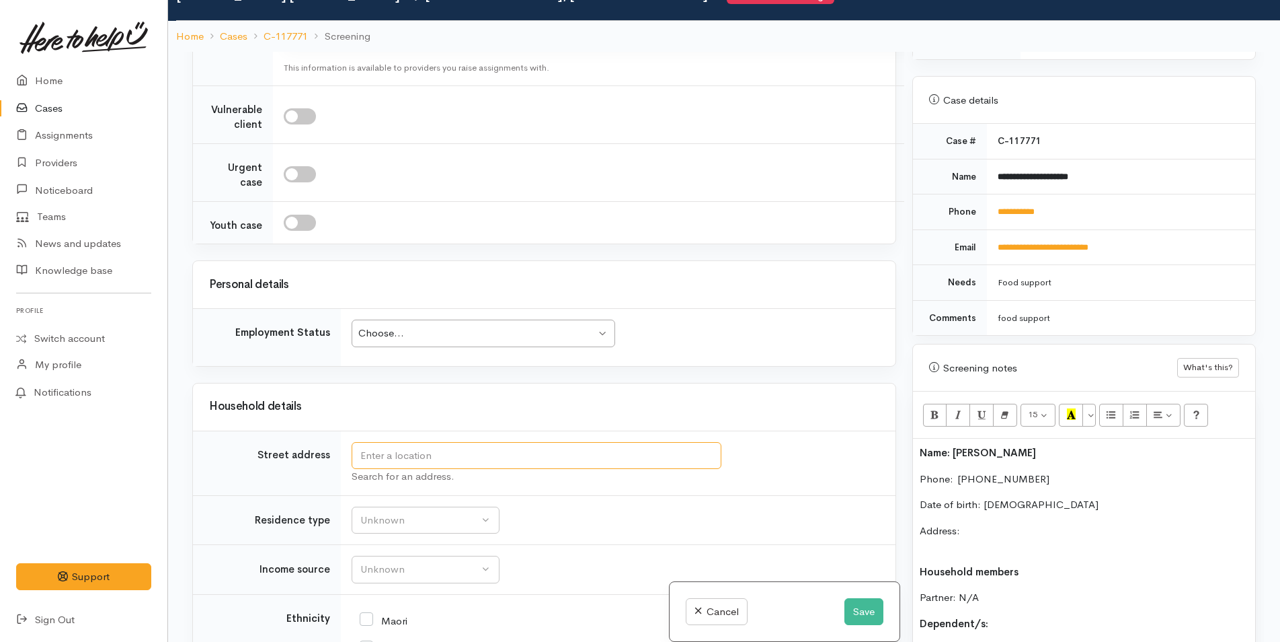
drag, startPoint x: 399, startPoint y: 469, endPoint x: 407, endPoint y: 432, distance: 37.9
click at [399, 469] on input "text" at bounding box center [537, 456] width 370 height 28
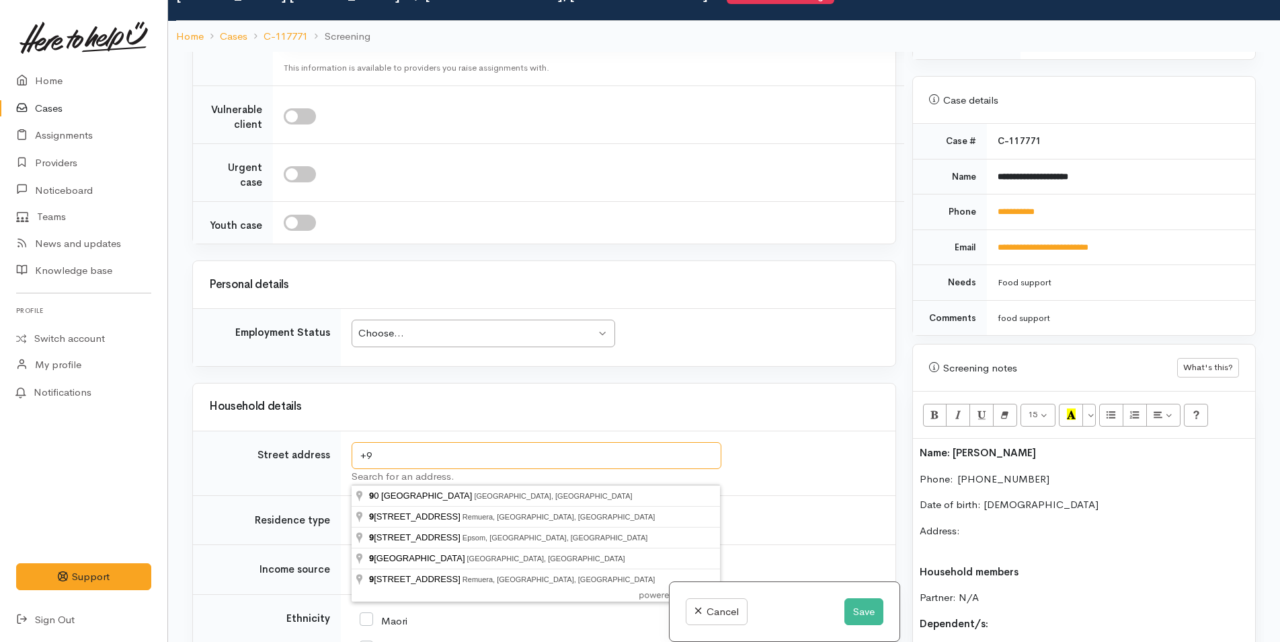
type input "+"
type input "94B Sixteenth Avenue, Tauranga South, Tauranga, New Zealand"
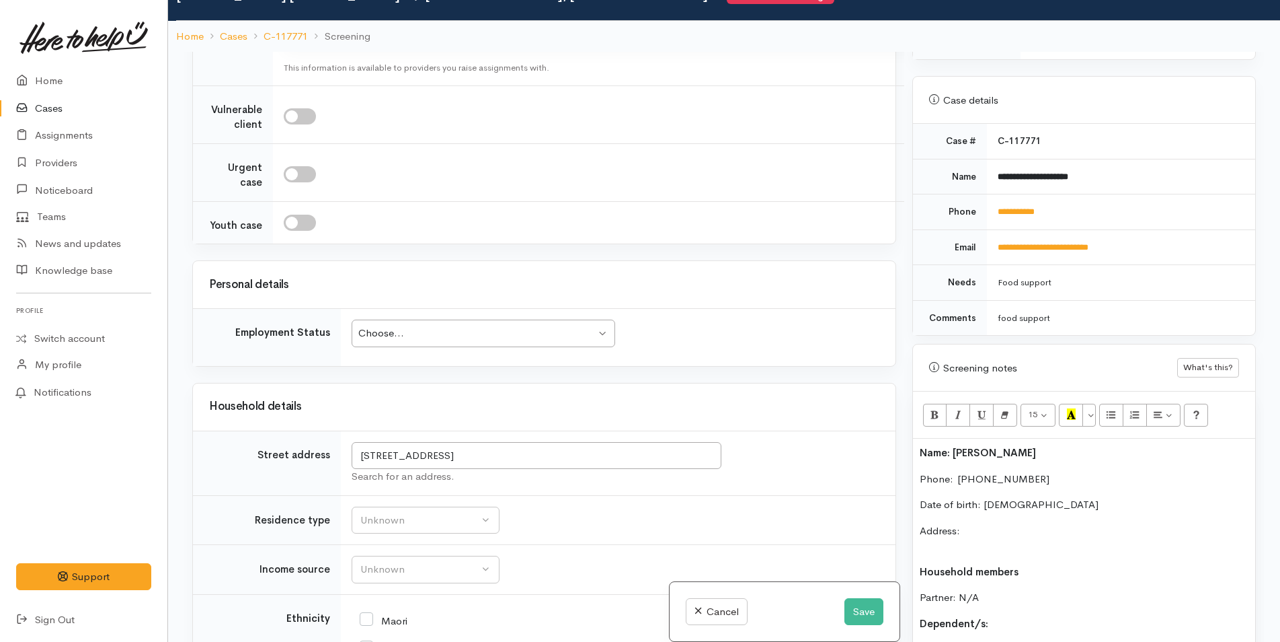
scroll to position [1333, 0]
drag, startPoint x: 661, startPoint y: 469, endPoint x: 293, endPoint y: 467, distance: 367.8
click at [293, 467] on tr "Street address 94B Sixteenth Avenue, Tauranga South, Tauranga, New Zealand Sear…" at bounding box center [544, 462] width 703 height 65
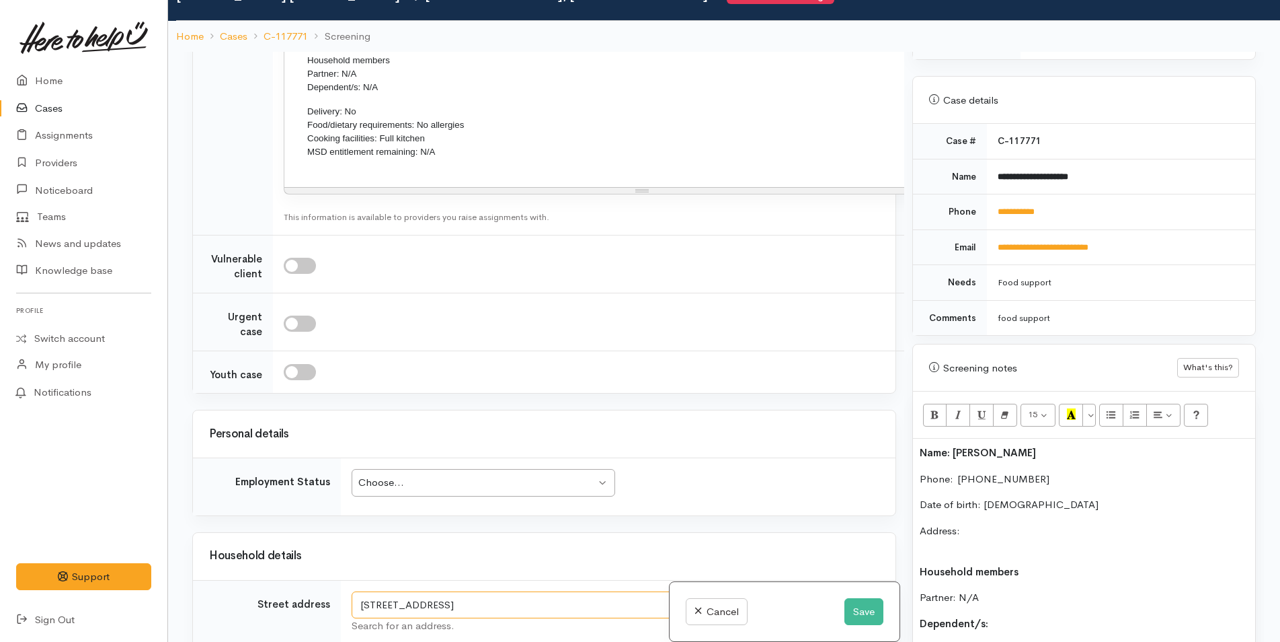
scroll to position [1483, 0]
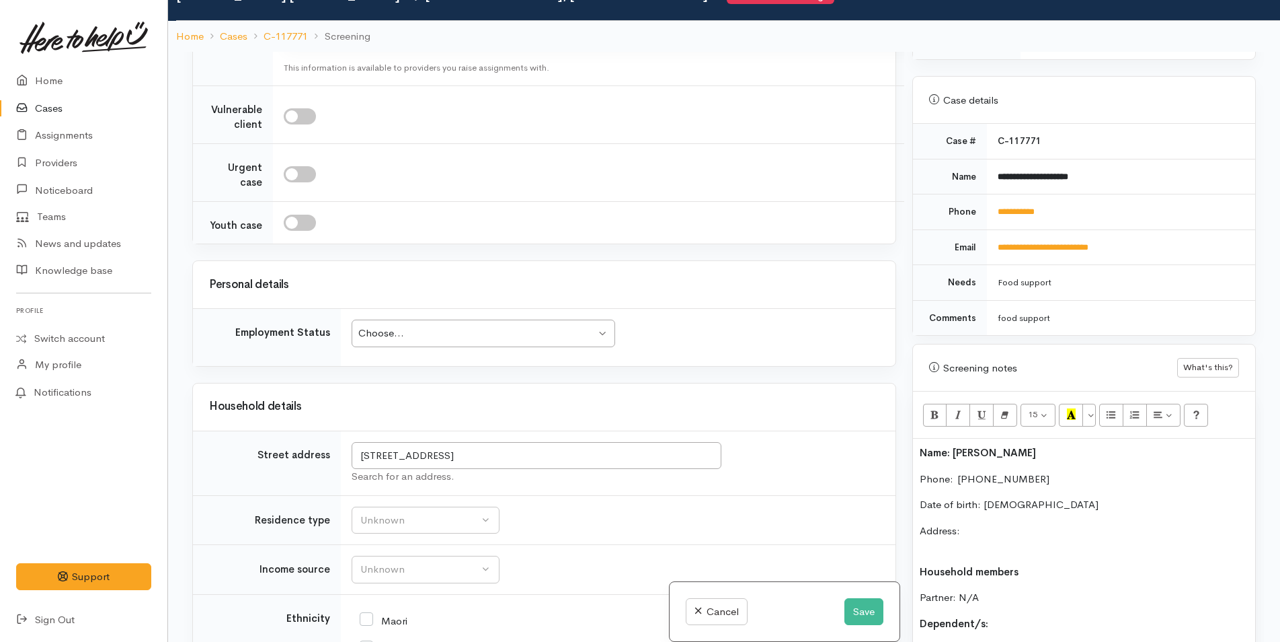
click at [988, 523] on p "Address:" at bounding box center [1084, 538] width 329 height 30
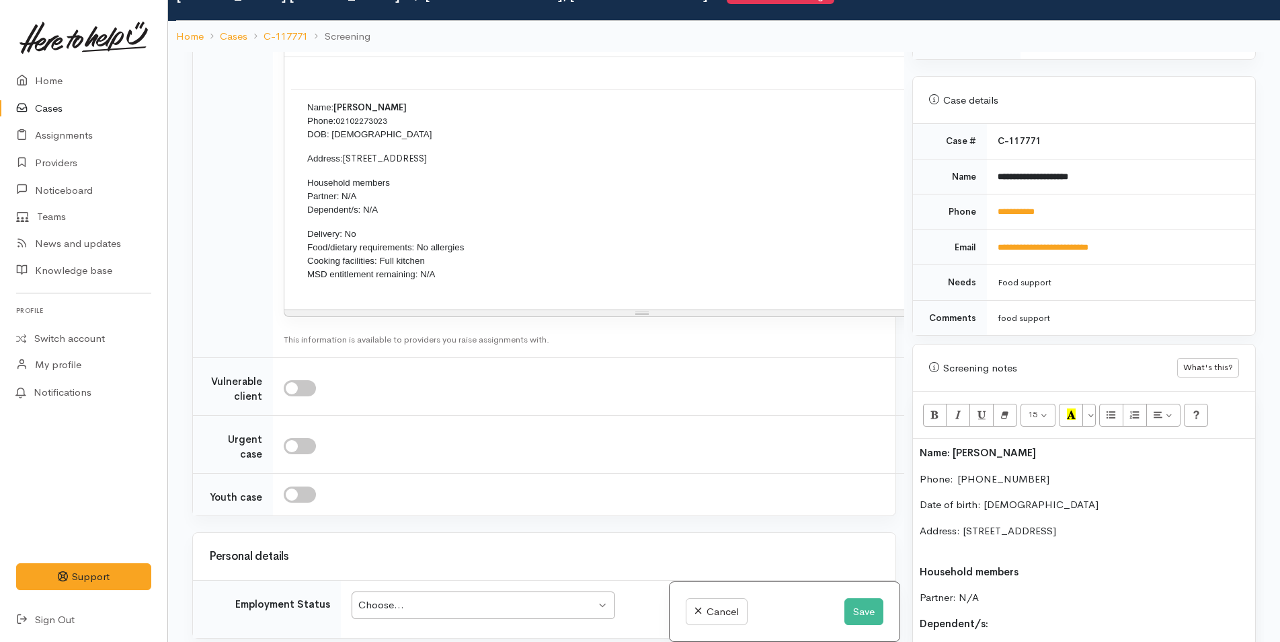
scroll to position [1012, 0]
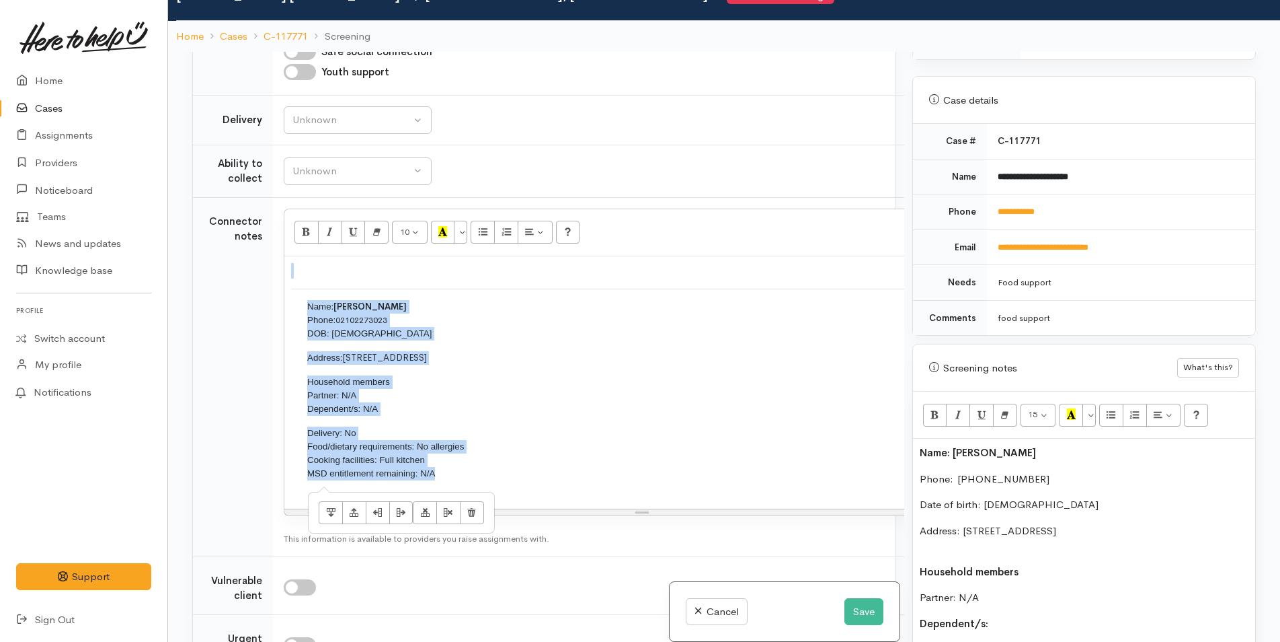
drag, startPoint x: 468, startPoint y: 477, endPoint x: 223, endPoint y: 225, distance: 351.4
click at [223, 225] on tr "Connector notes 10 8 9 10 11 12 14 18 24 36 Background Color Transparent Select…" at bounding box center [605, 376] width 824 height 359
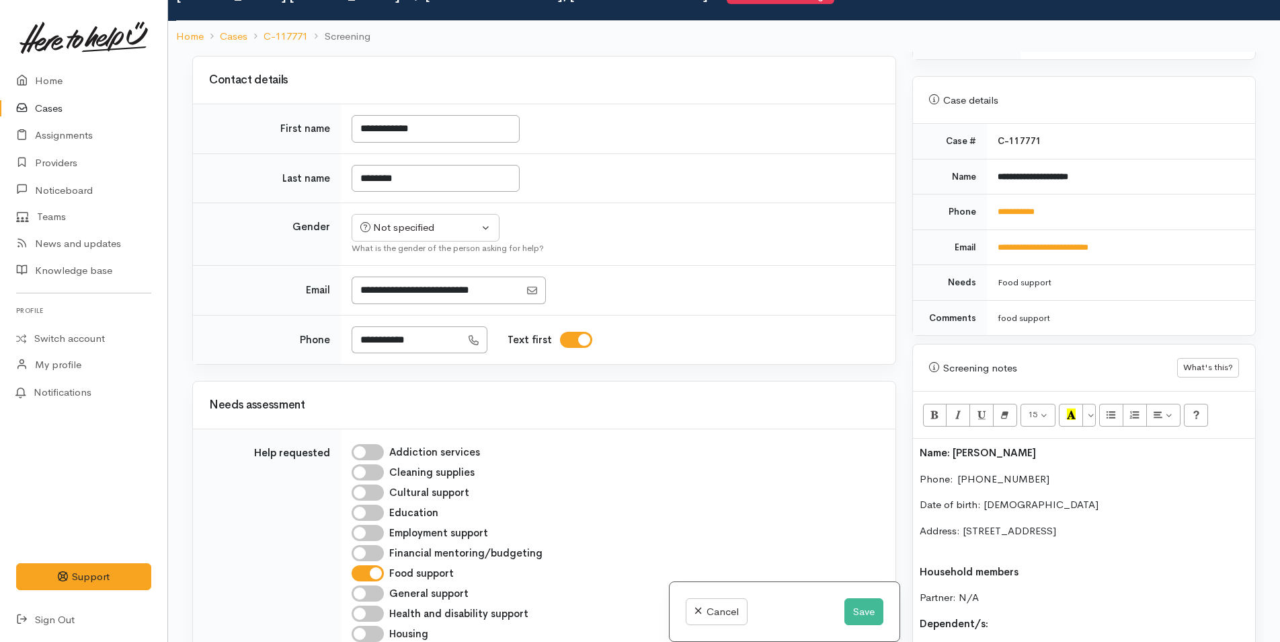
scroll to position [0, 0]
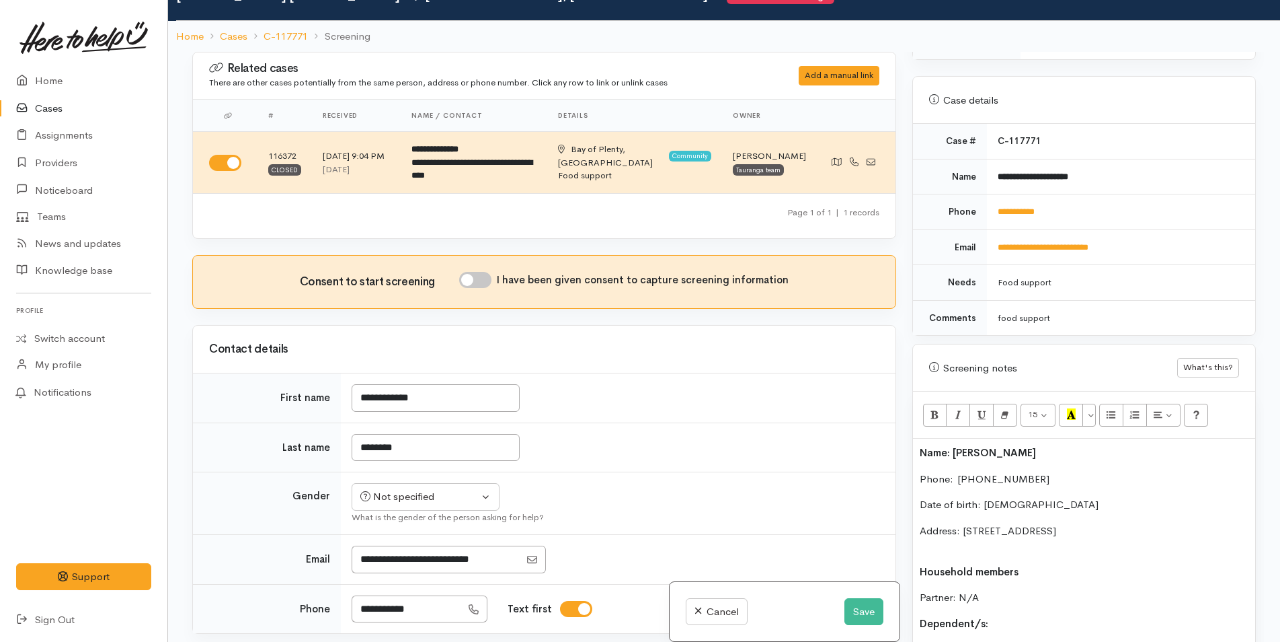
drag, startPoint x: 487, startPoint y: 278, endPoint x: 478, endPoint y: 296, distance: 20.2
click at [487, 278] on input "I have been given consent to capture screening information" at bounding box center [475, 280] width 32 height 16
checkbox input "true"
drag, startPoint x: 391, startPoint y: 394, endPoint x: 315, endPoint y: 392, distance: 76.0
click at [315, 392] on tr "**********" at bounding box center [544, 398] width 703 height 50
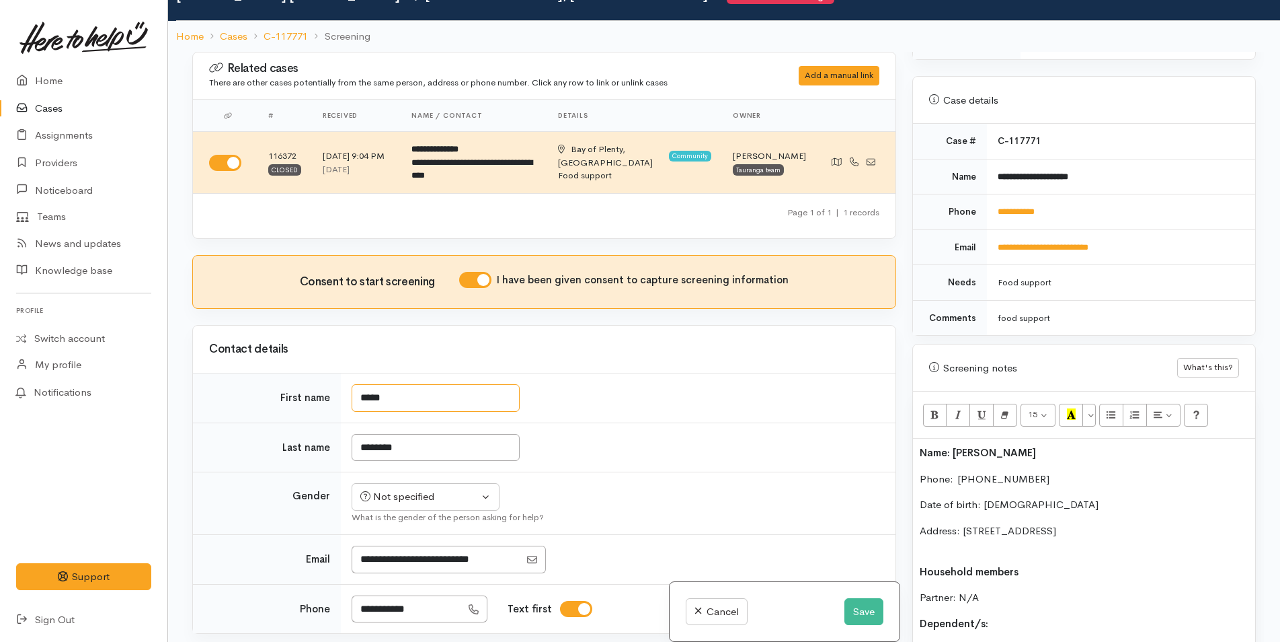
type input "*****"
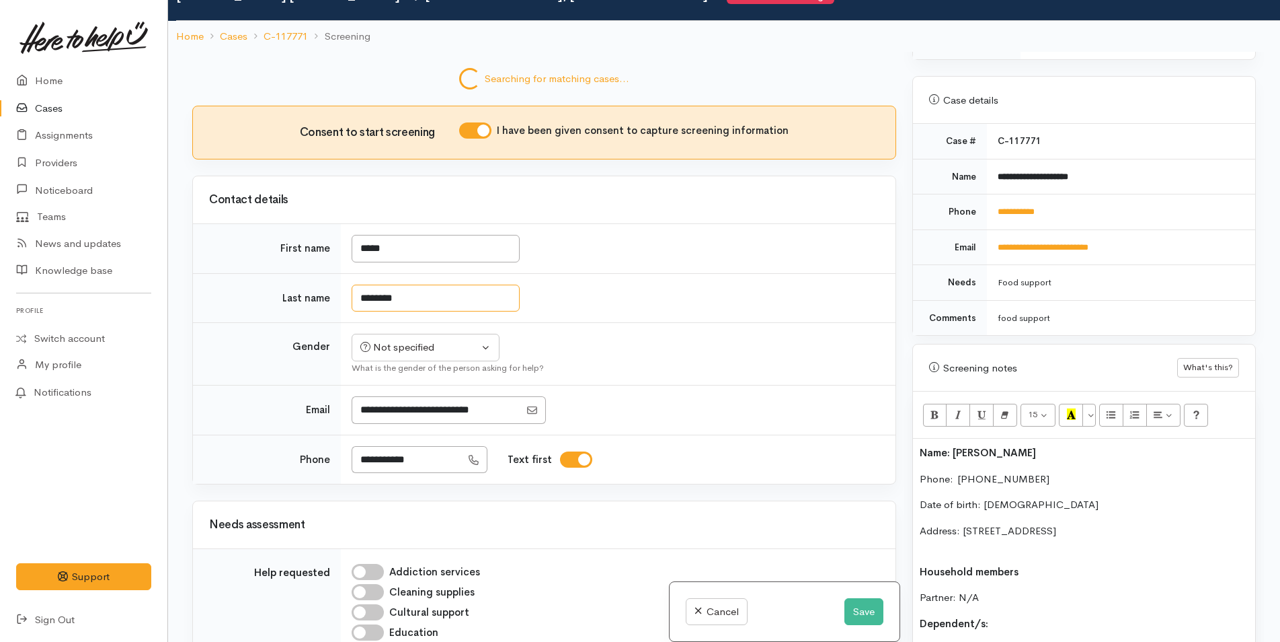
click at [368, 447] on tbody "First name ***** Last name ******** Gender Not specified Male Female Diverse No…" at bounding box center [544, 354] width 703 height 260
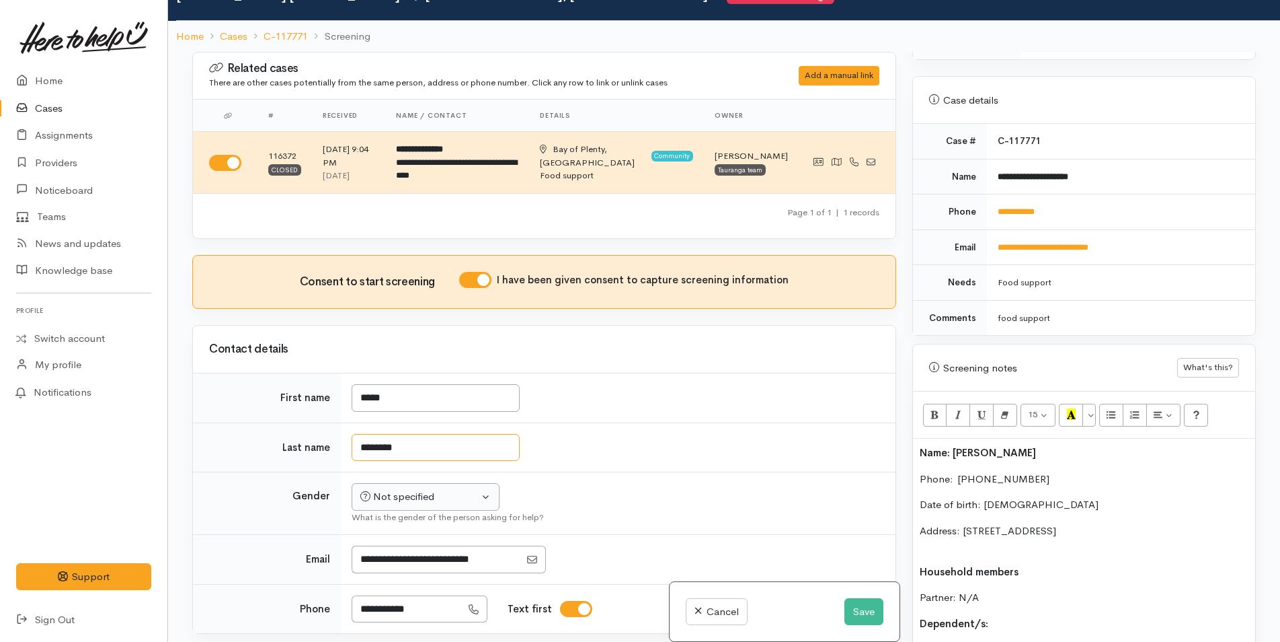
type input "********"
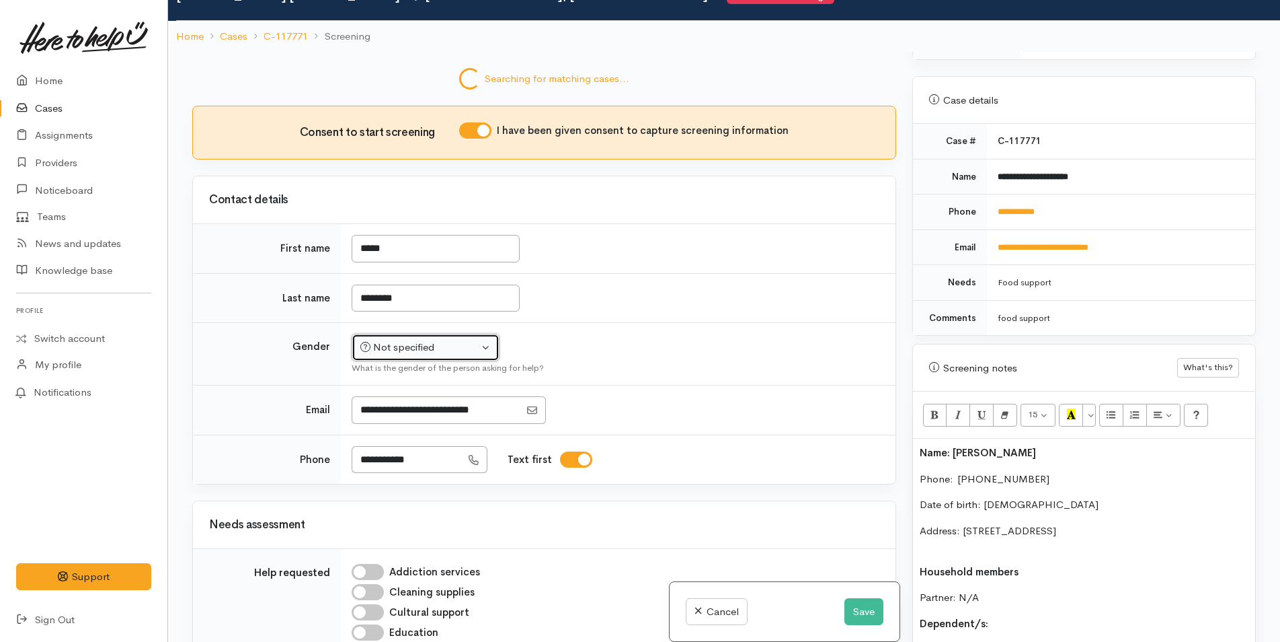
click at [456, 500] on div "Searching for matching cases... Searching for matching cases... Consent to star…" at bounding box center [544, 373] width 720 height 642
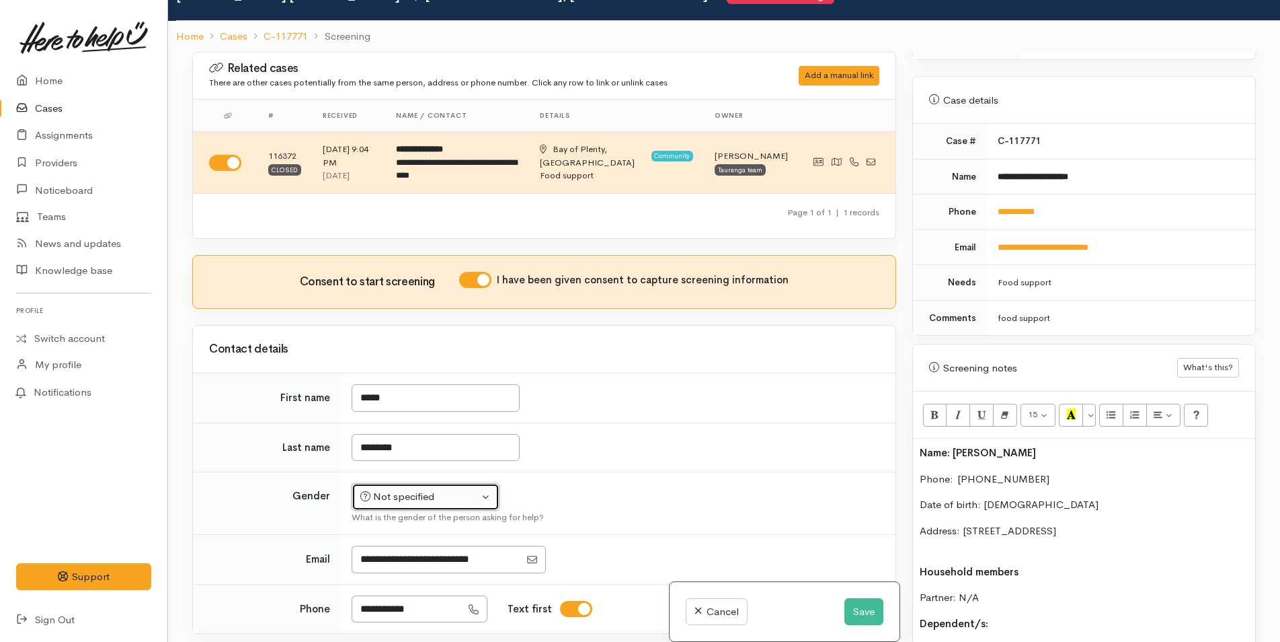
click at [410, 494] on div "Not specified" at bounding box center [419, 496] width 118 height 15
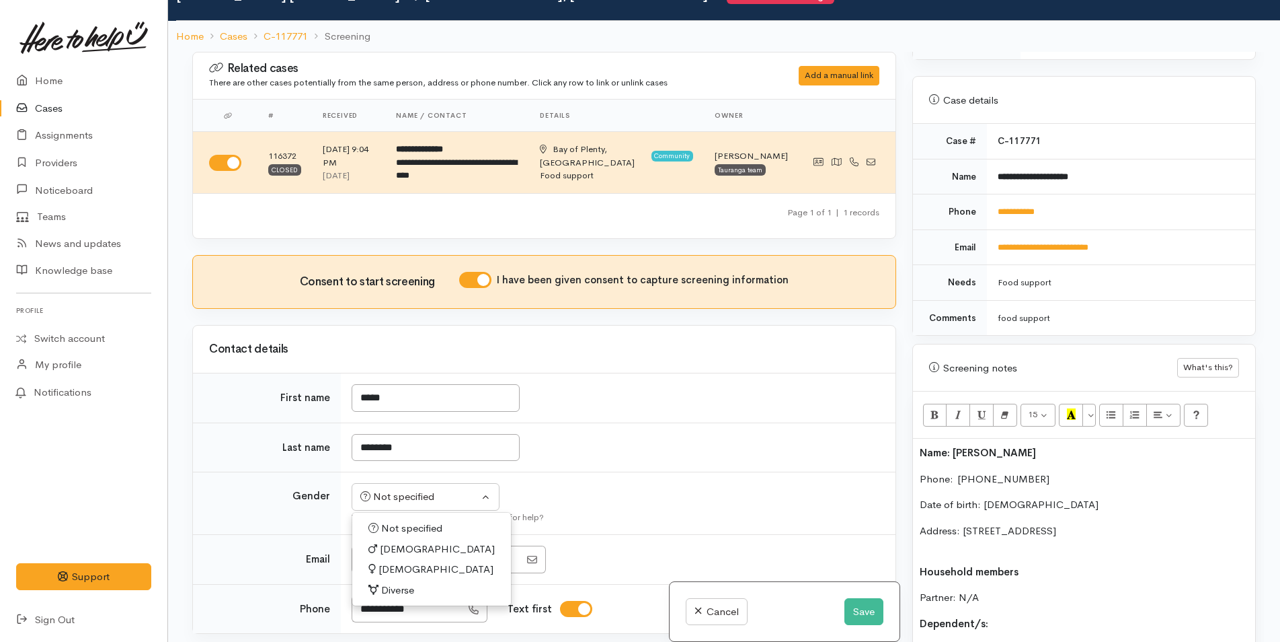
click at [383, 543] on span "Male" at bounding box center [437, 548] width 115 height 15
select select "Male"
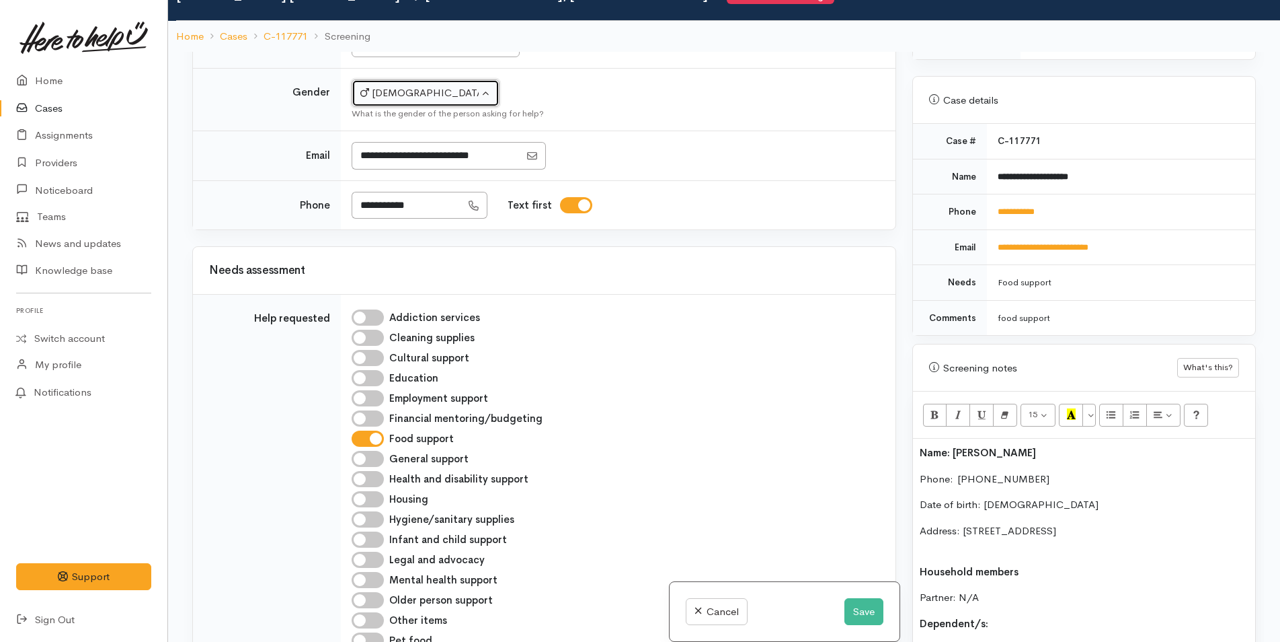
scroll to position [941, 0]
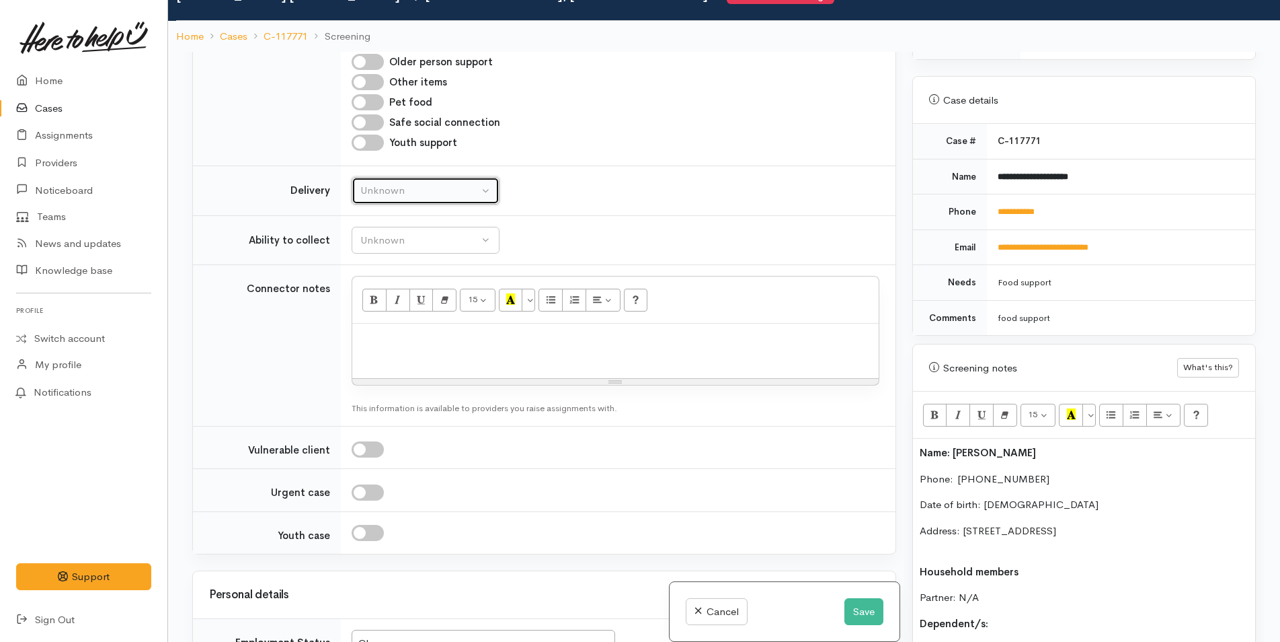
click at [379, 190] on div "Unknown" at bounding box center [419, 190] width 118 height 15
click at [377, 319] on span "No" at bounding box center [376, 316] width 14 height 15
select select "1"
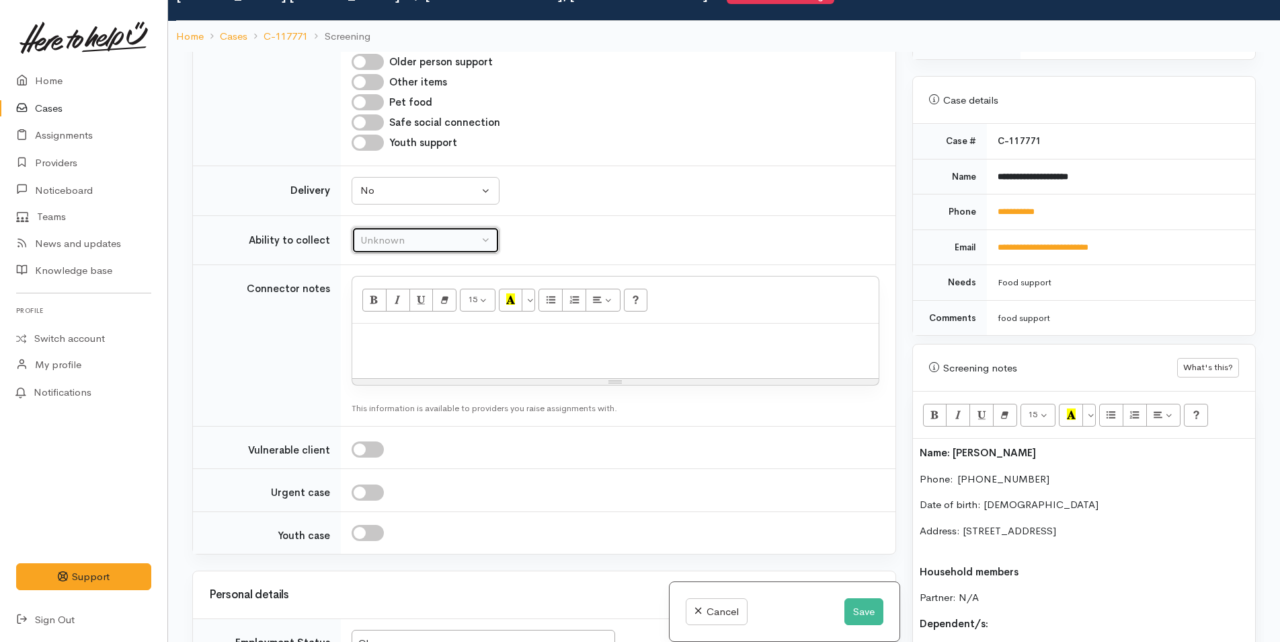
click at [387, 248] on button "Unknown" at bounding box center [426, 241] width 148 height 28
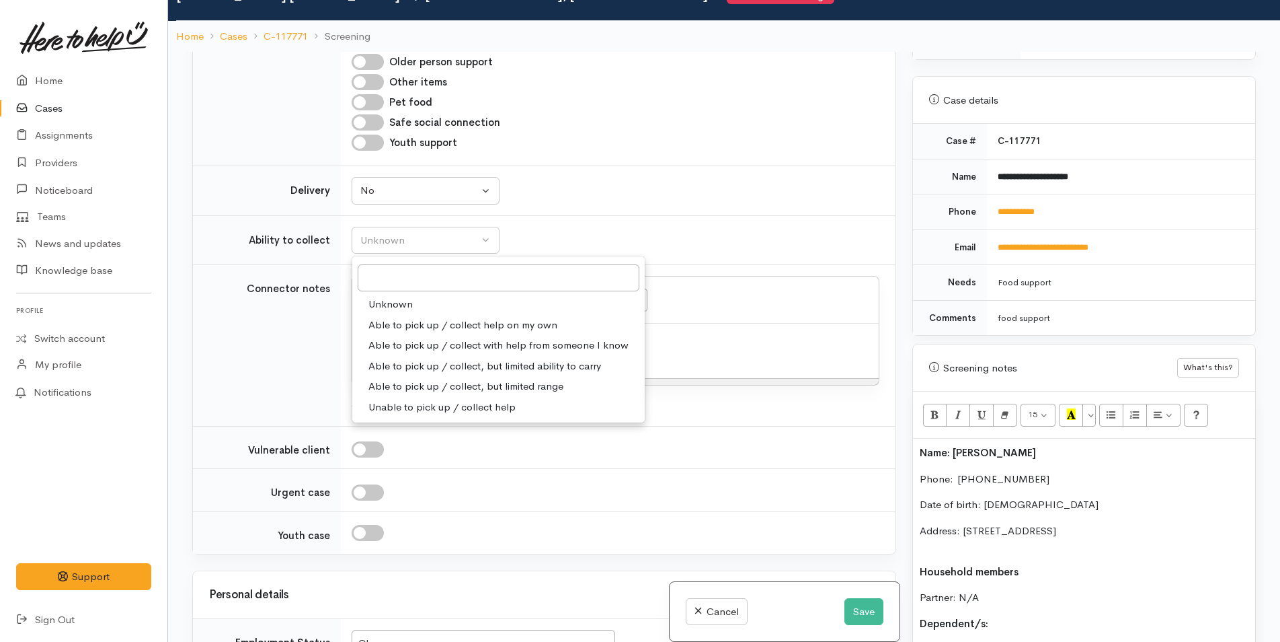
click at [403, 330] on span "Able to pick up / collect help on my own" at bounding box center [463, 324] width 189 height 15
select select "2"
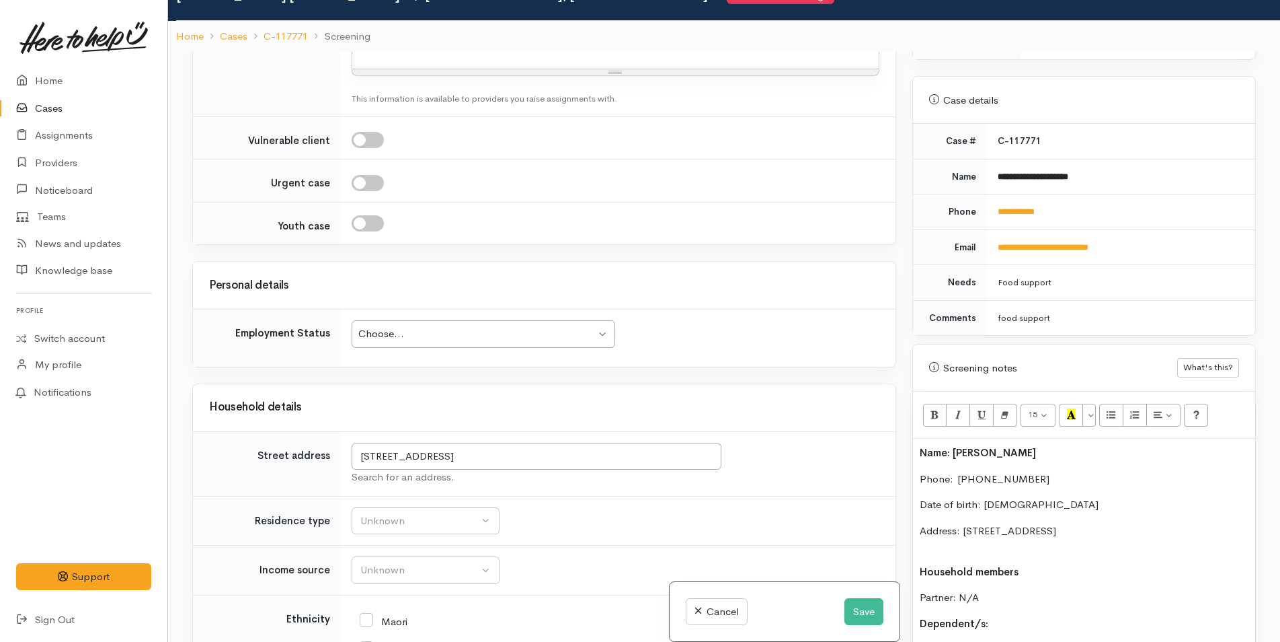
scroll to position [1479, 0]
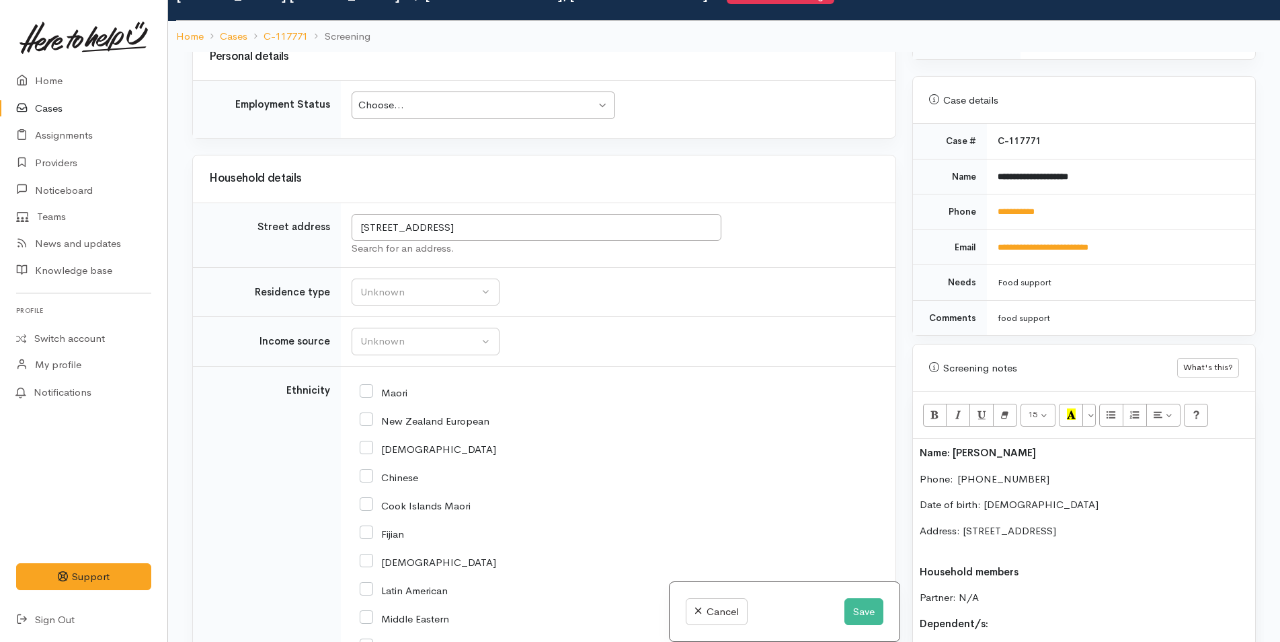
click at [383, 104] on div "Choose..." at bounding box center [476, 105] width 237 height 15
click at [387, 296] on div "Unknown" at bounding box center [419, 291] width 118 height 15
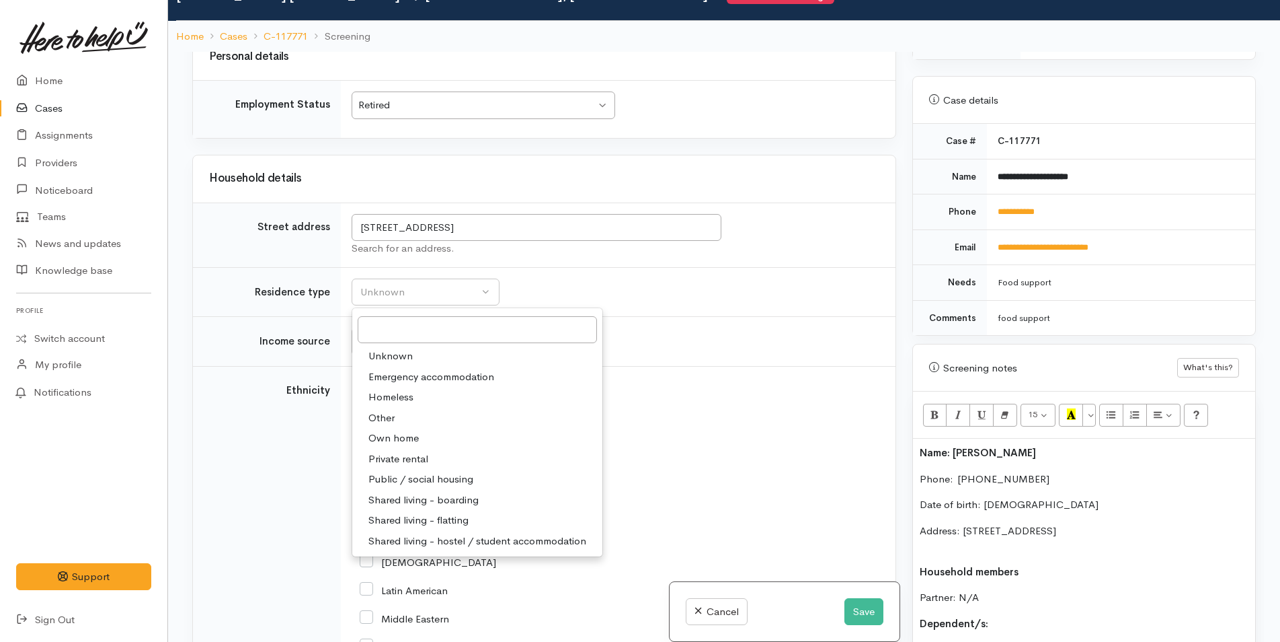
click at [395, 456] on span "Private rental" at bounding box center [399, 458] width 60 height 15
select select "2"
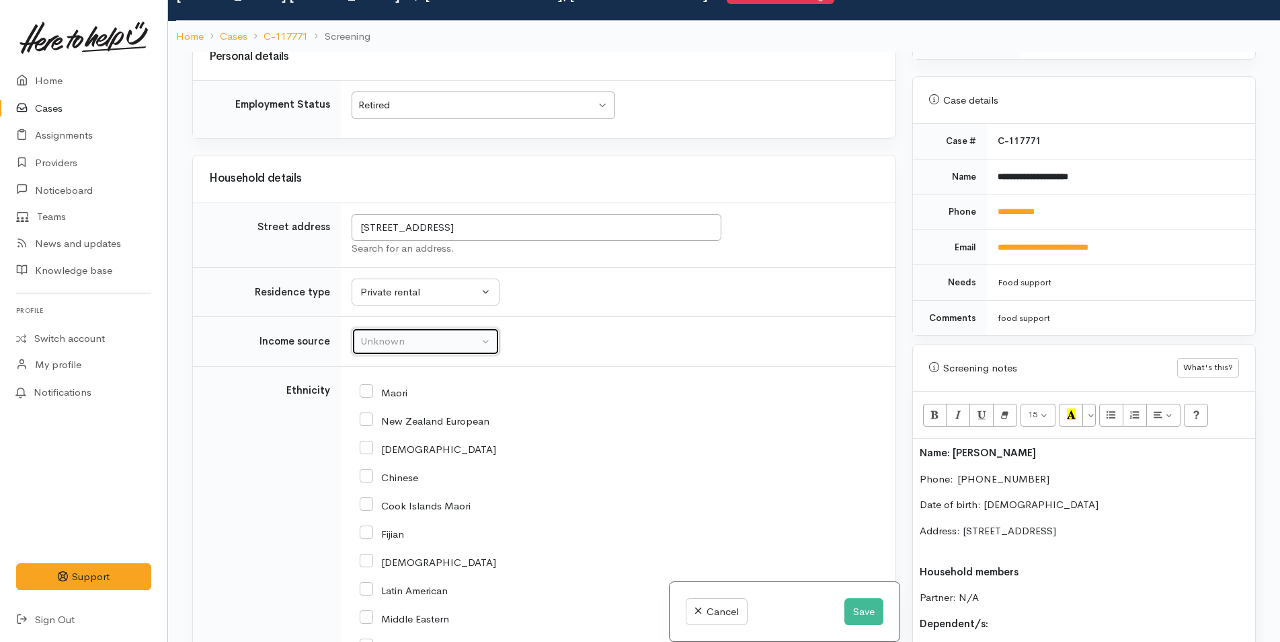
click at [390, 334] on div "Unknown" at bounding box center [419, 341] width 118 height 15
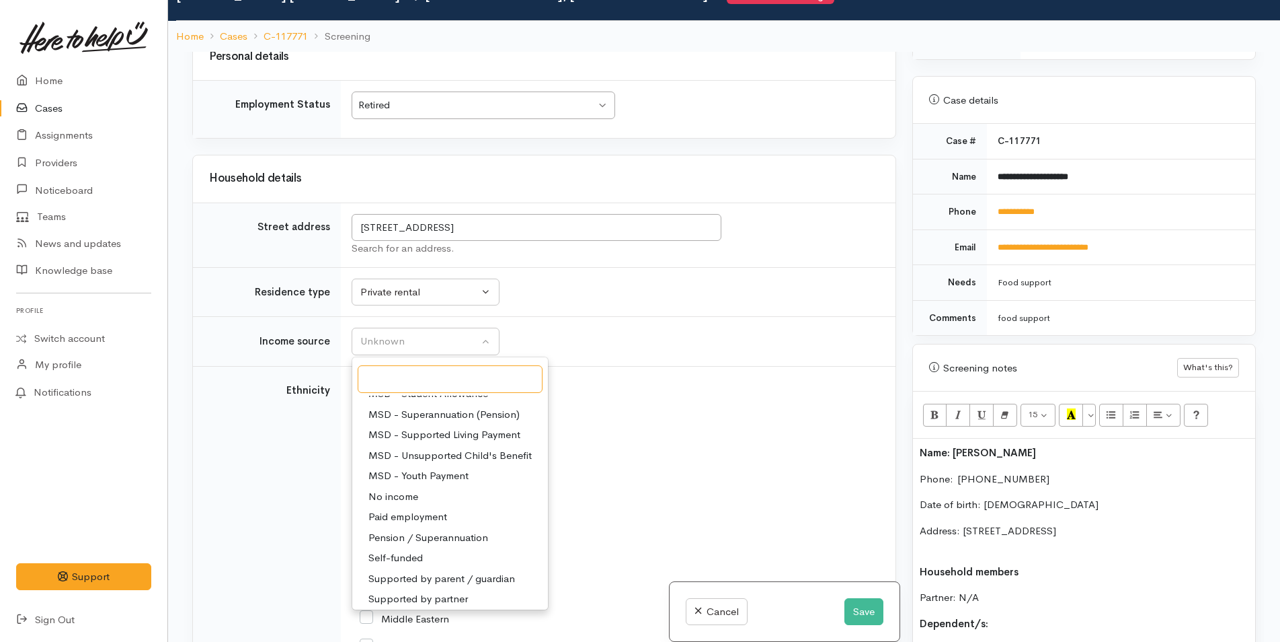
scroll to position [202, 0]
click at [411, 535] on span "Pension / Superannuation" at bounding box center [429, 532] width 120 height 15
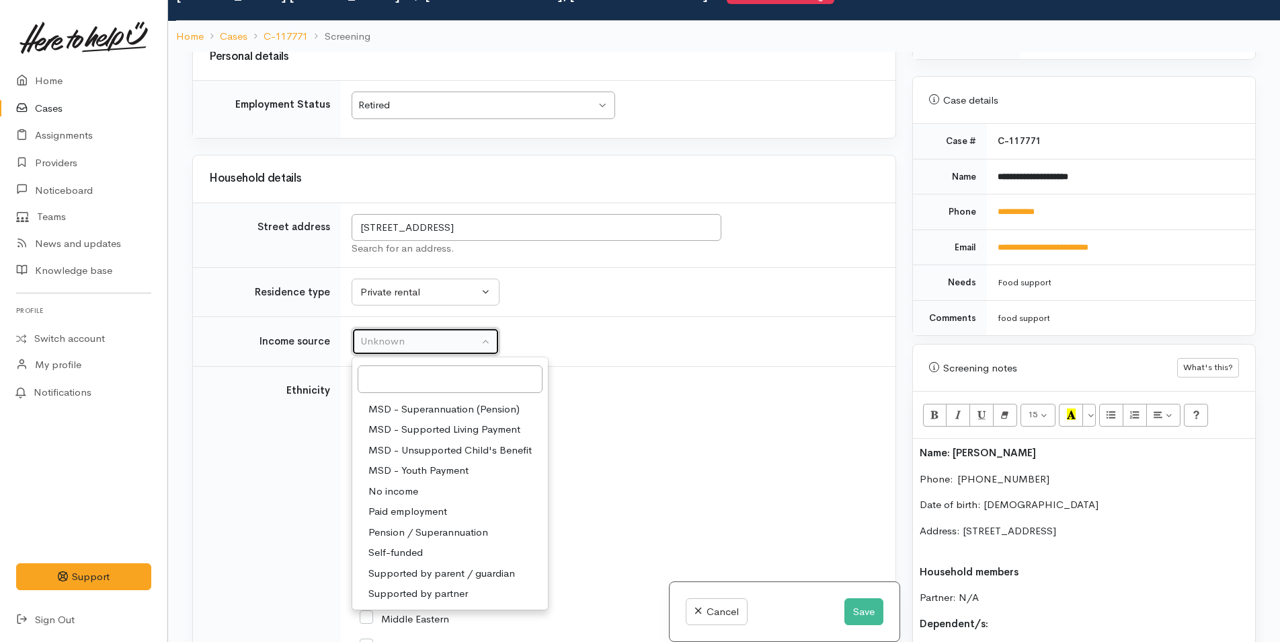
select select "19"
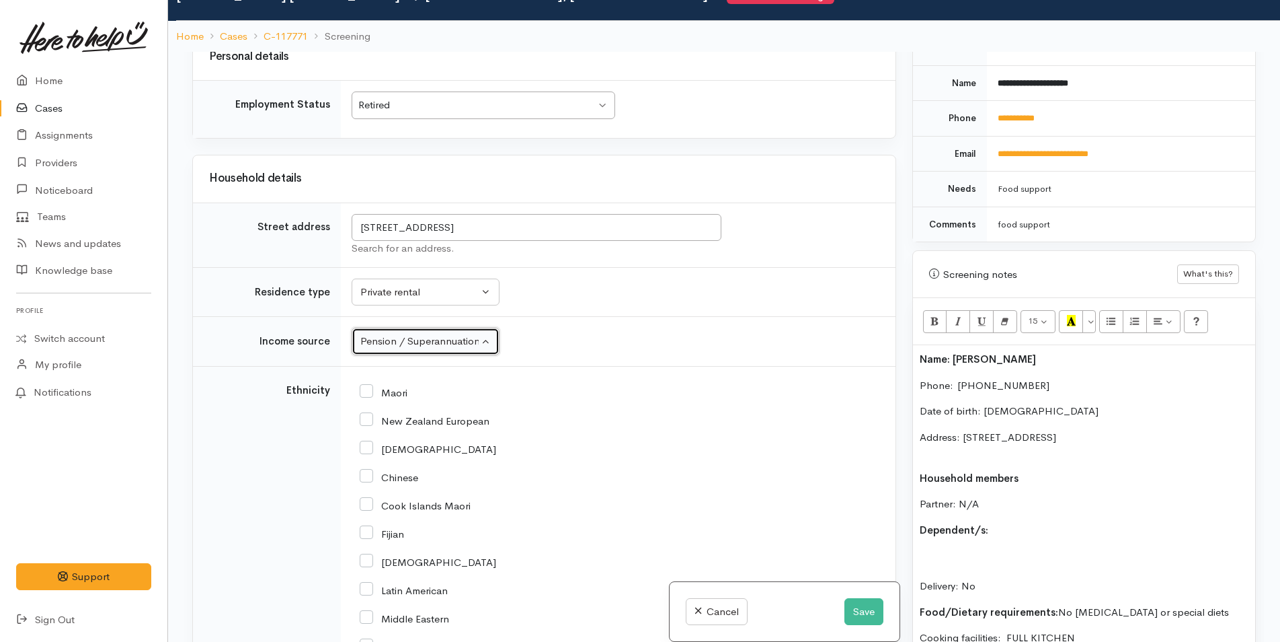
scroll to position [637, 0]
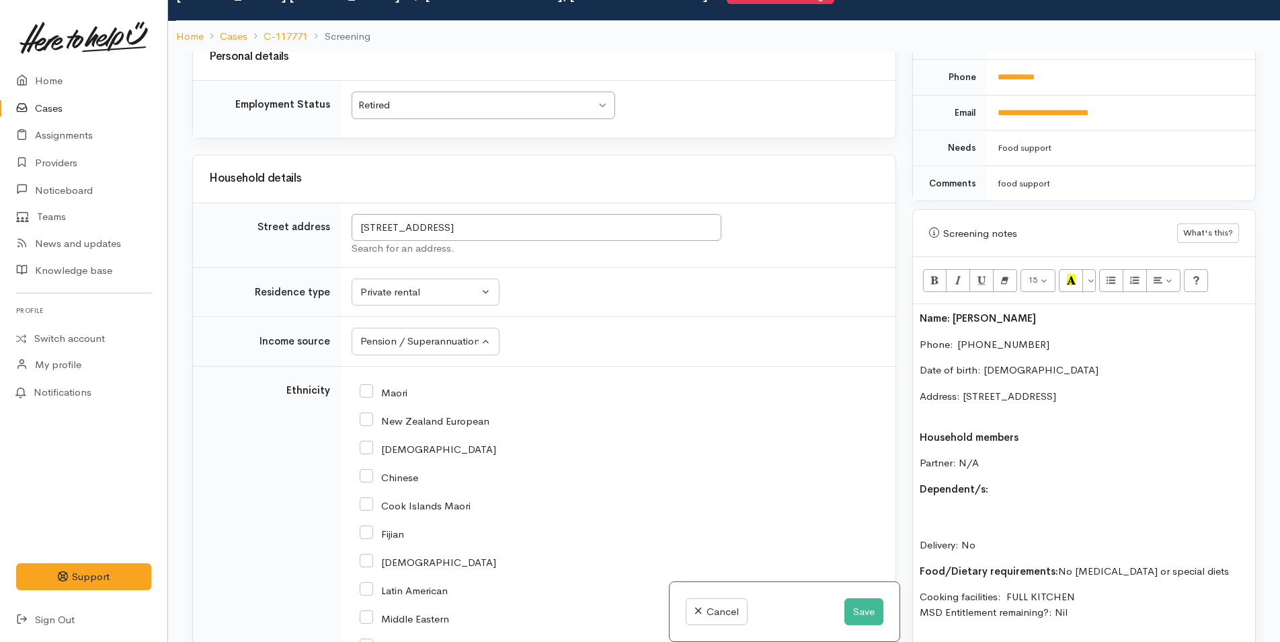
click at [974, 416] on p "Address: 94B Sixteenth Avenue, Tauranga South, Tauranga, New Zealand" at bounding box center [1084, 404] width 329 height 30
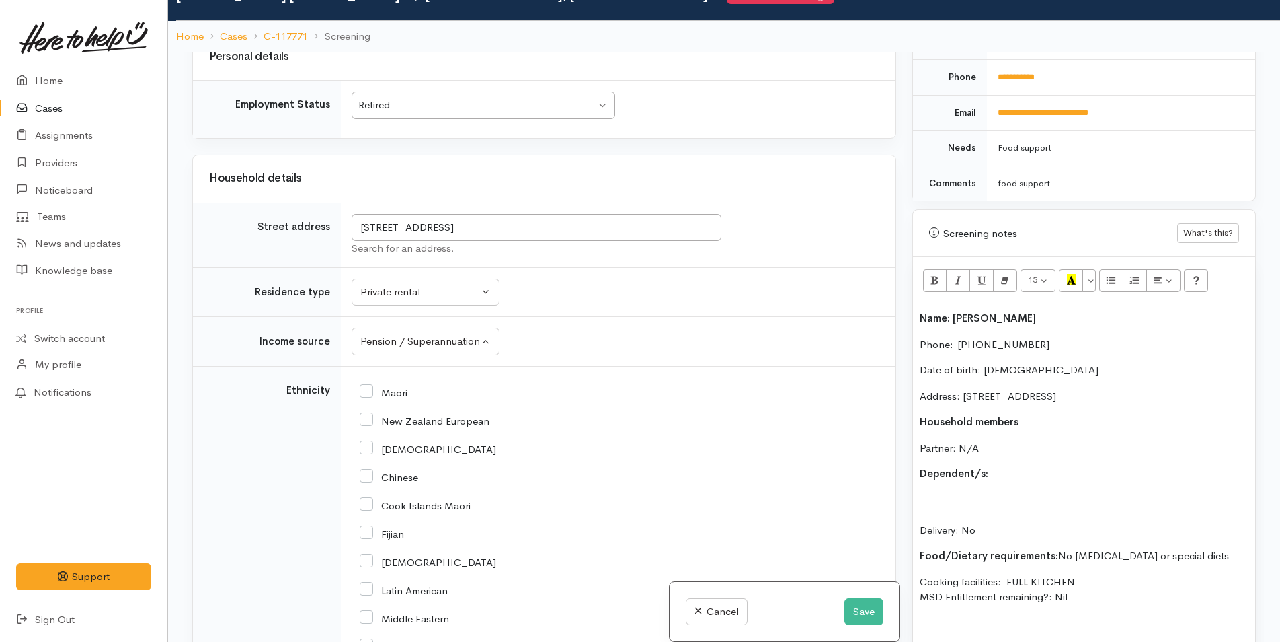
click at [1005, 478] on p "Dependent/s:" at bounding box center [1084, 473] width 329 height 15
click at [995, 476] on b "Dependent/s: n/A" at bounding box center [965, 473] width 91 height 13
click at [977, 500] on p "Delivery: No" at bounding box center [1084, 515] width 329 height 46
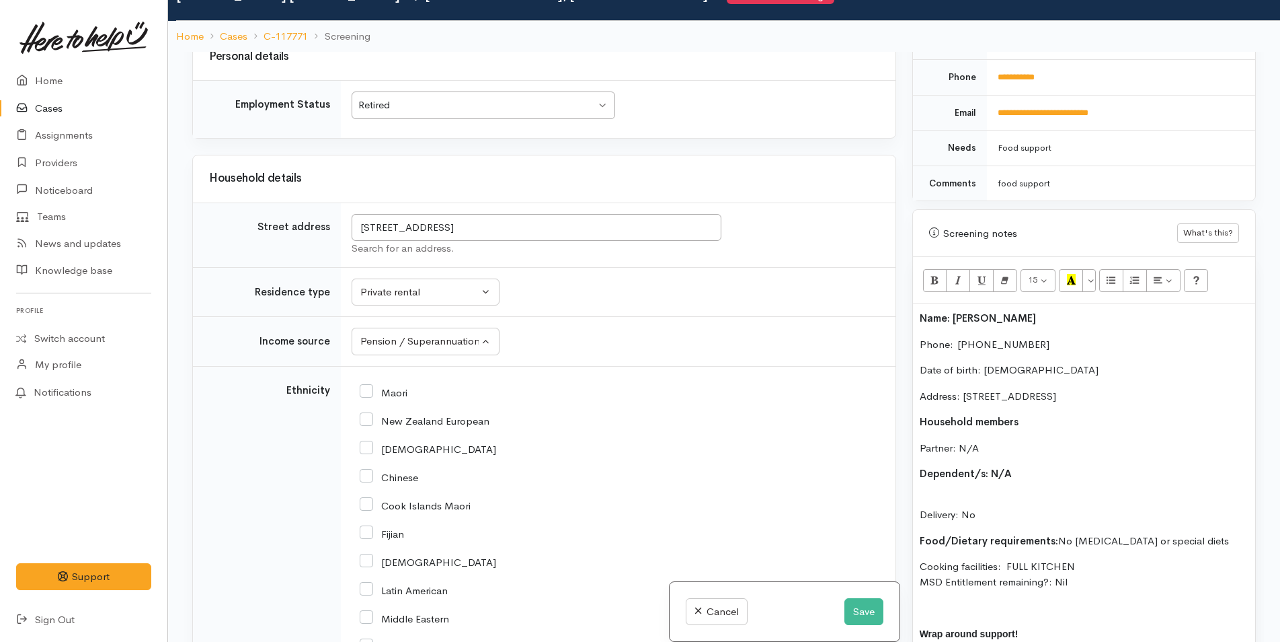
click at [969, 496] on p "Delivery: No" at bounding box center [1084, 507] width 329 height 30
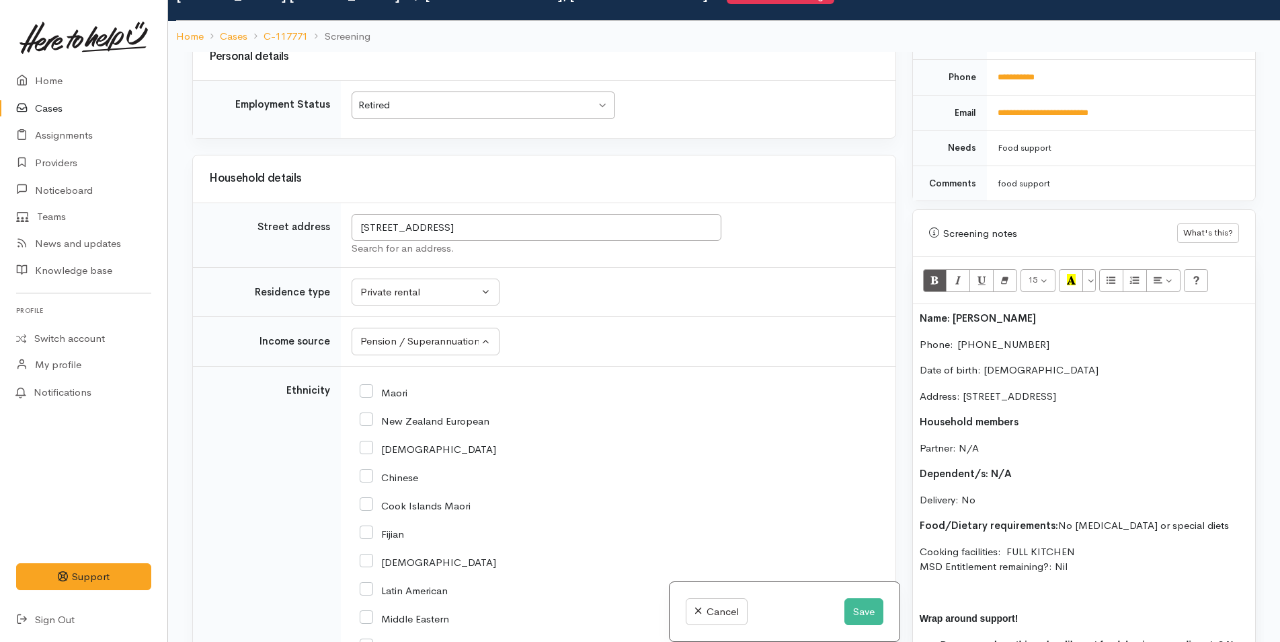
drag, startPoint x: 1081, startPoint y: 574, endPoint x: 964, endPoint y: 303, distance: 294.3
click at [929, 311] on div "Name: Nigle Wildbore Phone:  02102273023 Date of birth: 31/03/1958 Address: 94B…" at bounding box center [1084, 499] width 342 height 391
click at [1023, 500] on p "Delivery: No" at bounding box center [1084, 499] width 329 height 15
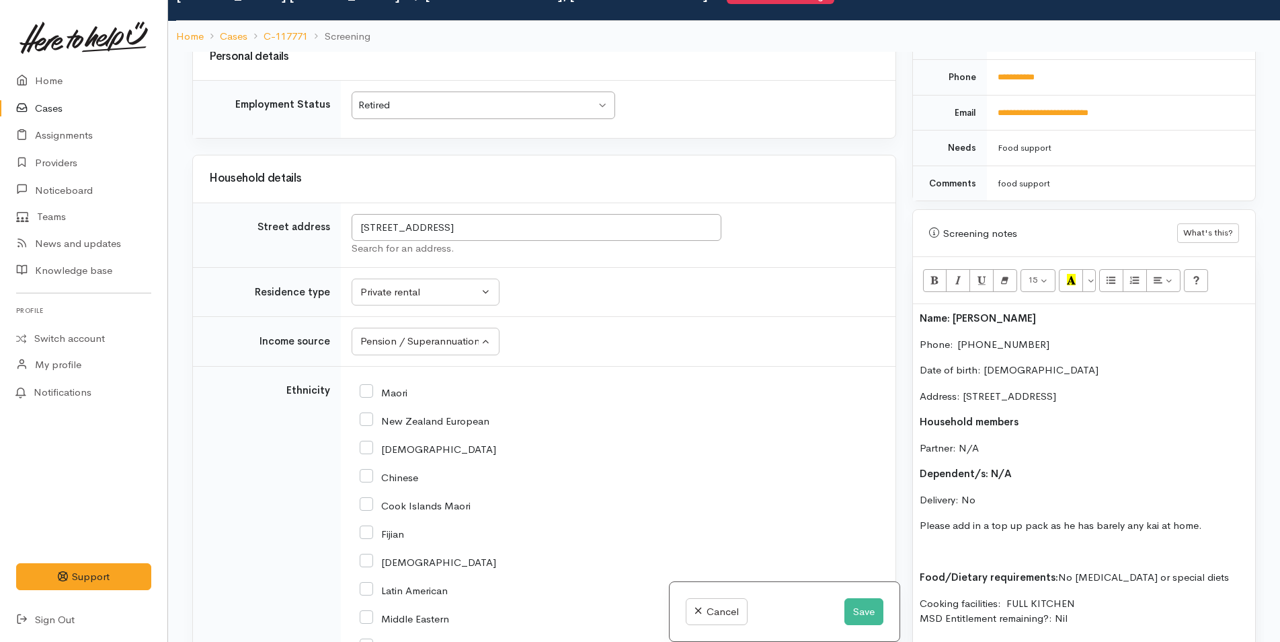
click at [933, 537] on div "Name: Nigel Wildbore Phone:  02102273023 Date of birth: 31/03/1958 Address: 94B…" at bounding box center [1084, 525] width 342 height 443
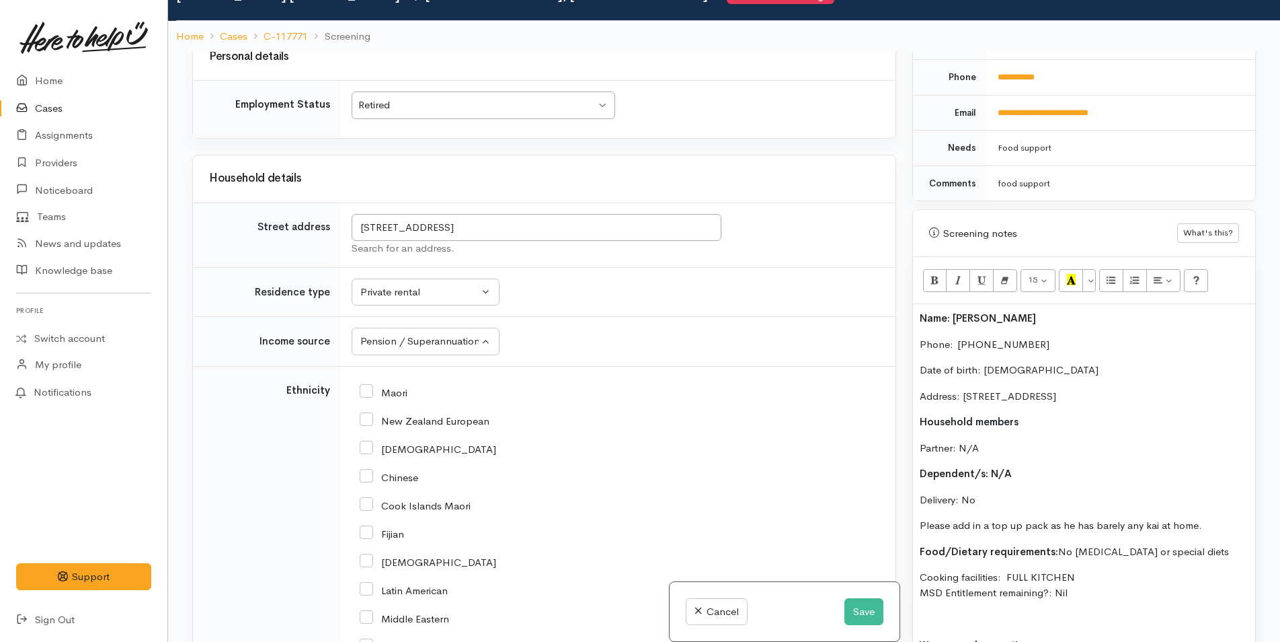
drag, startPoint x: 1203, startPoint y: 526, endPoint x: 922, endPoint y: 536, distance: 281.3
click at [922, 536] on div "Name: Nigel Wildbore Phone:  02102273023 Date of birth: 31/03/1958 Address: 94B…" at bounding box center [1084, 512] width 342 height 417
click at [923, 535] on div "Name: Nigel Wildbore Phone:  02102273023 Date of birth: 31/03/1958 Address: 94B…" at bounding box center [1084, 512] width 342 height 417
click at [1033, 530] on o\ "Please add in a top up pack as he has barely any kai at home." at bounding box center [1061, 524] width 282 height 13
drag, startPoint x: 1196, startPoint y: 527, endPoint x: 910, endPoint y: 503, distance: 286.8
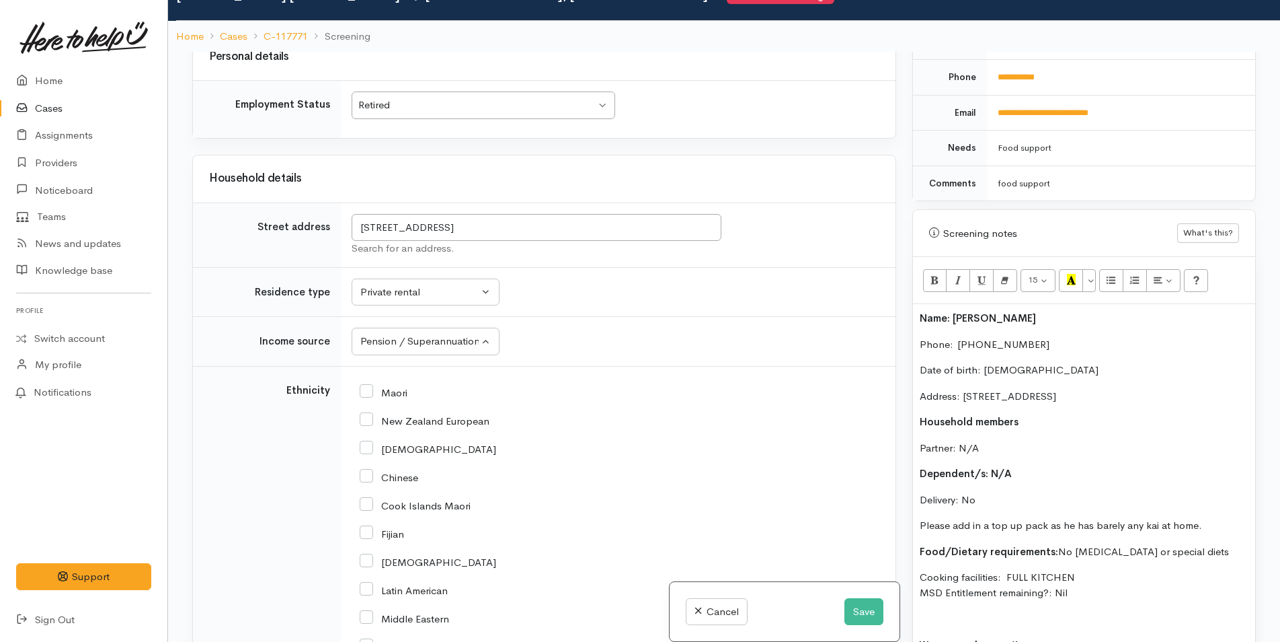
click at [904, 520] on div "Related cases There are other cases potentially from the same person, address o…" at bounding box center [724, 373] width 1080 height 642
click at [927, 269] on button "Bold (CTRL+B)" at bounding box center [935, 280] width 24 height 23
click at [1066, 271] on button "Recent Color" at bounding box center [1071, 280] width 24 height 23
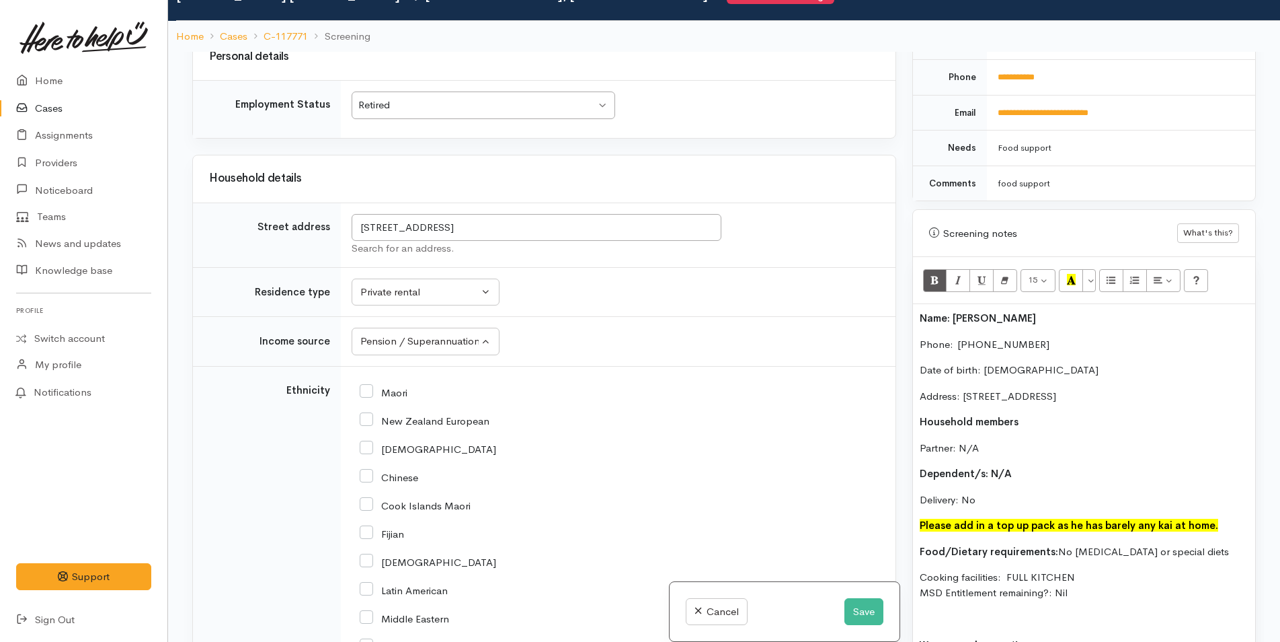
click at [1067, 479] on p "Dependent/s: N/A" at bounding box center [1084, 473] width 329 height 15
drag, startPoint x: 980, startPoint y: 564, endPoint x: 906, endPoint y: 285, distance: 288.7
click at [906, 285] on div "Warnings Add No warnings have been raised against this case Add Warning Title ●…" at bounding box center [1084, 373] width 360 height 642
copy div "Name: Nigel Wildbore Phone:  02102273023 Date of birth: 31/03/1958 Address: 94B…"
click at [923, 311] on b "Name: Nigel Wildbore" at bounding box center [978, 317] width 116 height 13
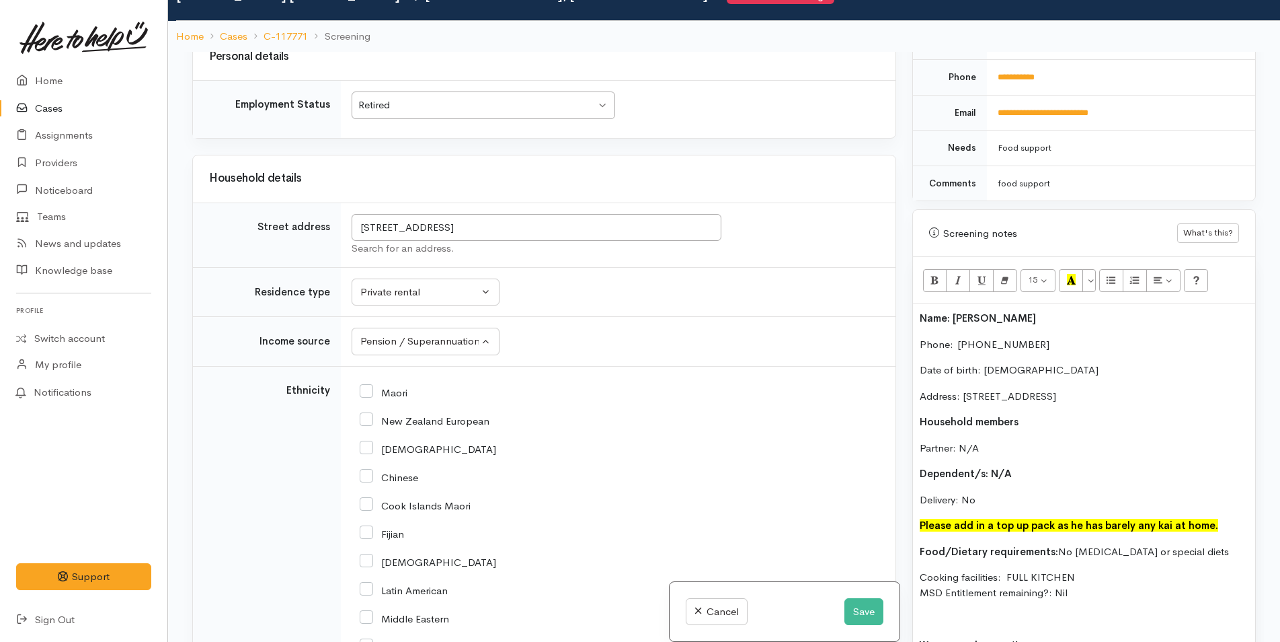
click at [375, 416] on input "New Zealand European" at bounding box center [425, 420] width 130 height 12
checkbox input "true"
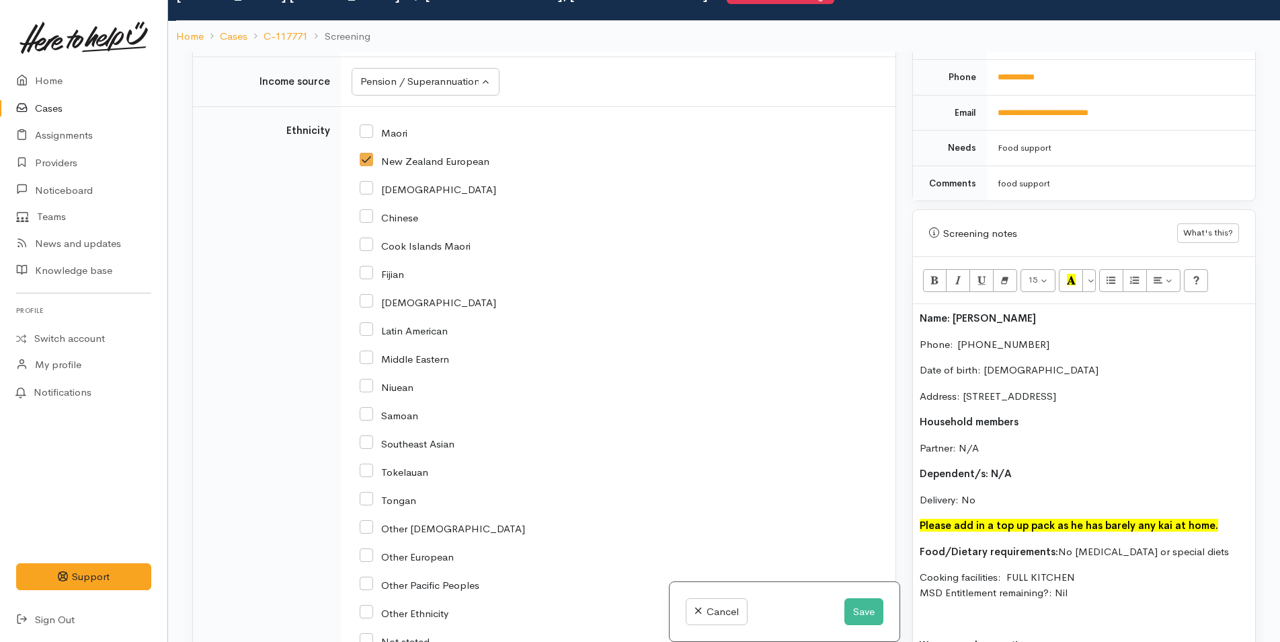
scroll to position [2017, 0]
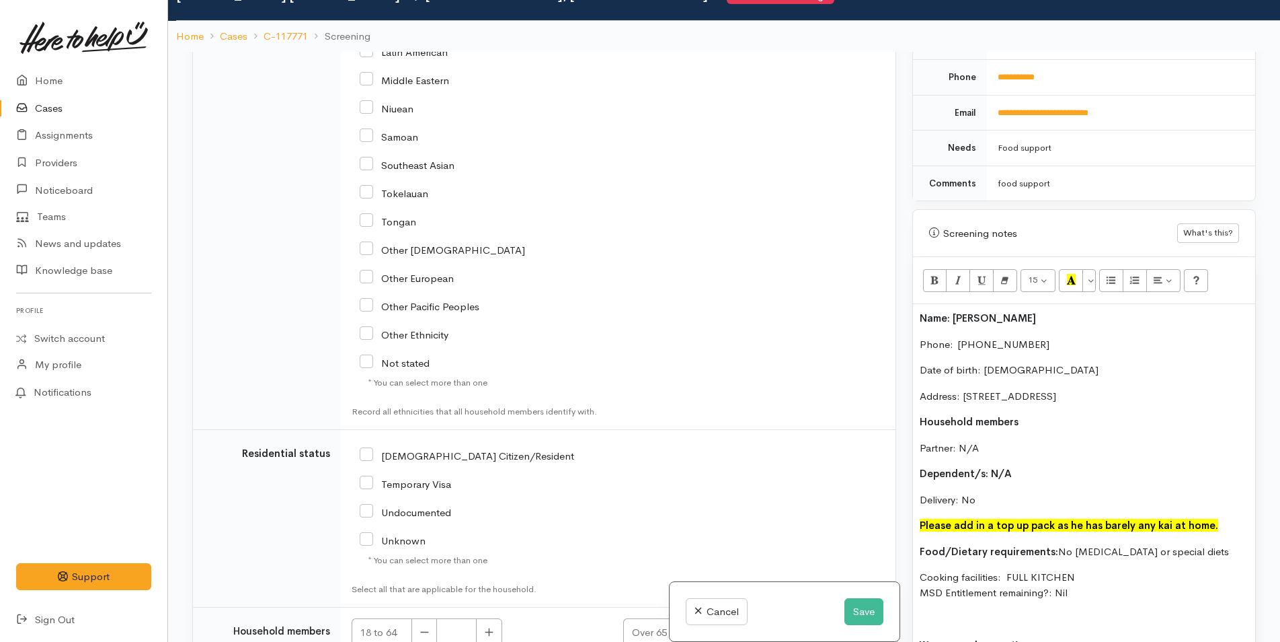
click at [366, 456] on input "NZ Citizen/Resident" at bounding box center [467, 455] width 215 height 12
checkbox input "true"
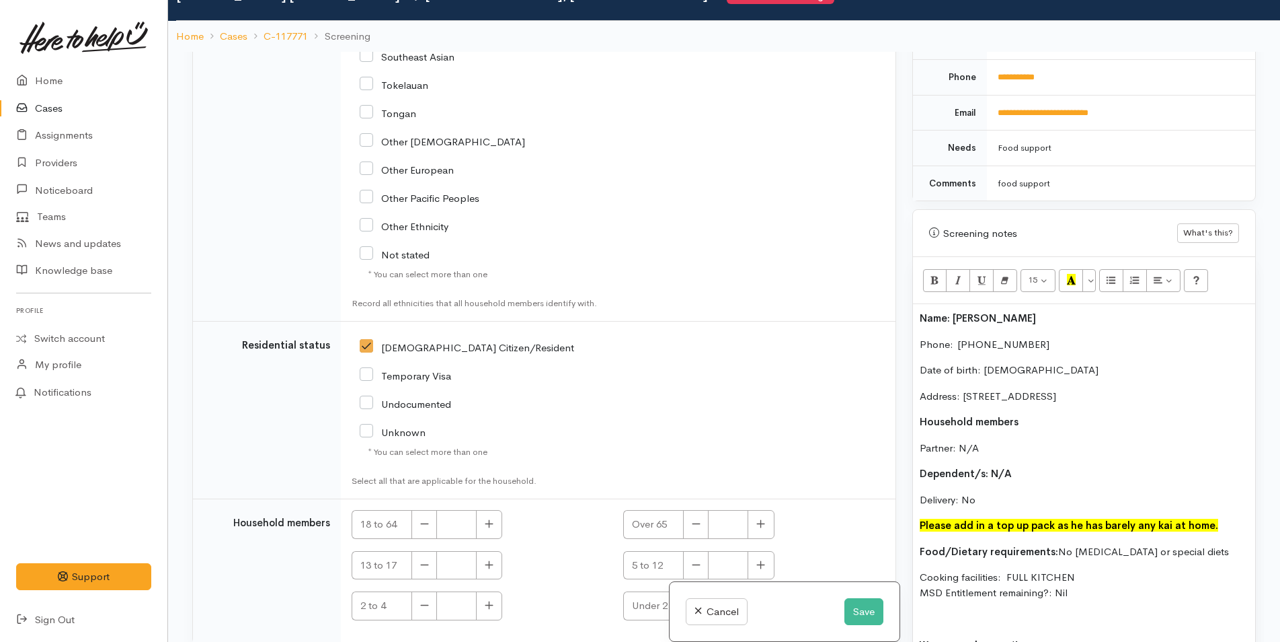
scroll to position [2229, 0]
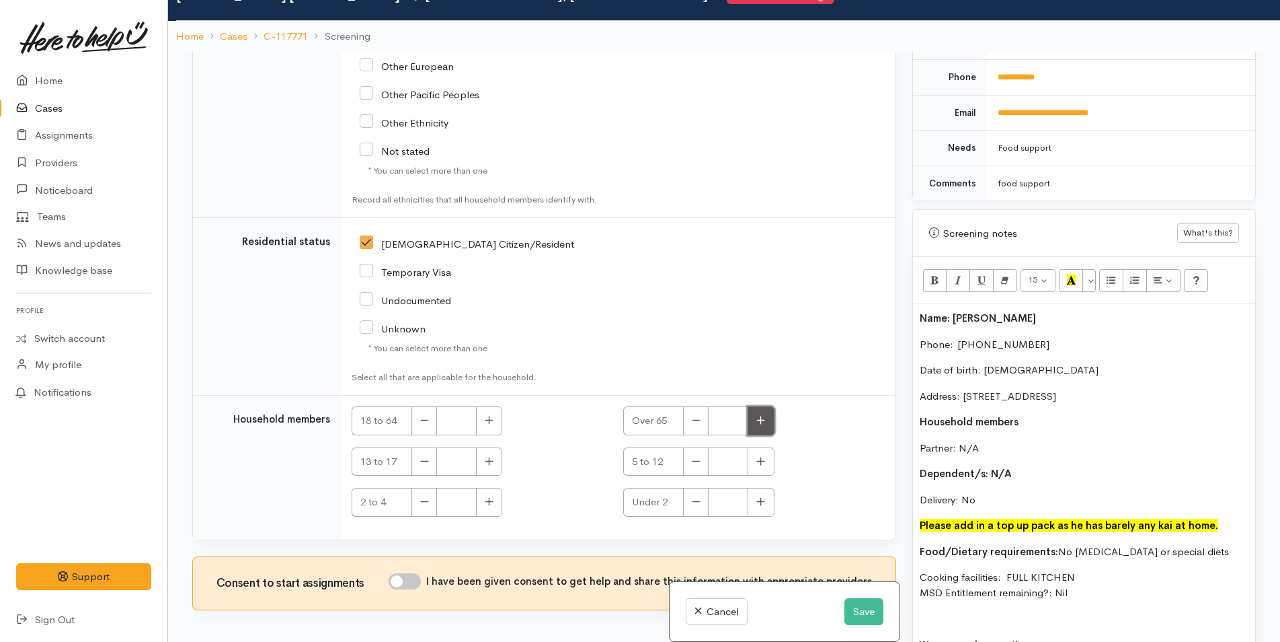
click at [762, 418] on icon "button" at bounding box center [761, 420] width 9 height 10
type input "1"
drag, startPoint x: 414, startPoint y: 582, endPoint x: 982, endPoint y: 339, distance: 617.3
click at [421, 578] on input "I have been given consent to get help and share this information with appropria…" at bounding box center [405, 581] width 32 height 16
checkbox input "true"
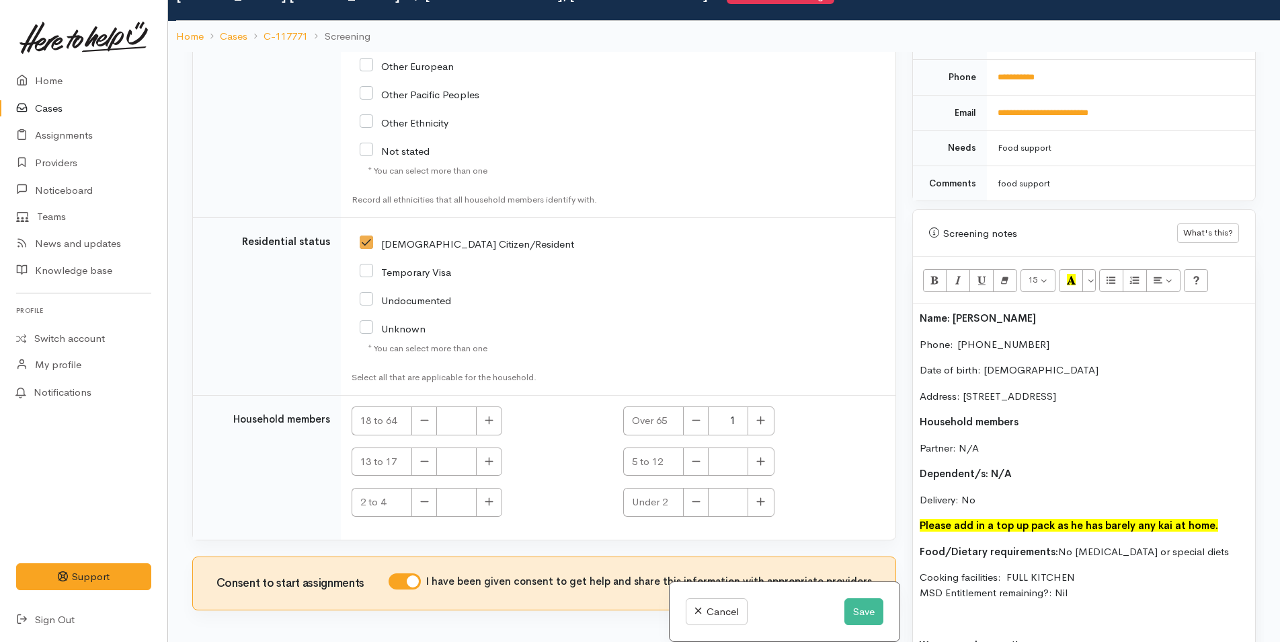
click at [917, 304] on div "Name: Nigel Wildbore Phone:  02102273023 Date of birth: 31/03/1958 Address: 94B…" at bounding box center [1084, 512] width 342 height 417
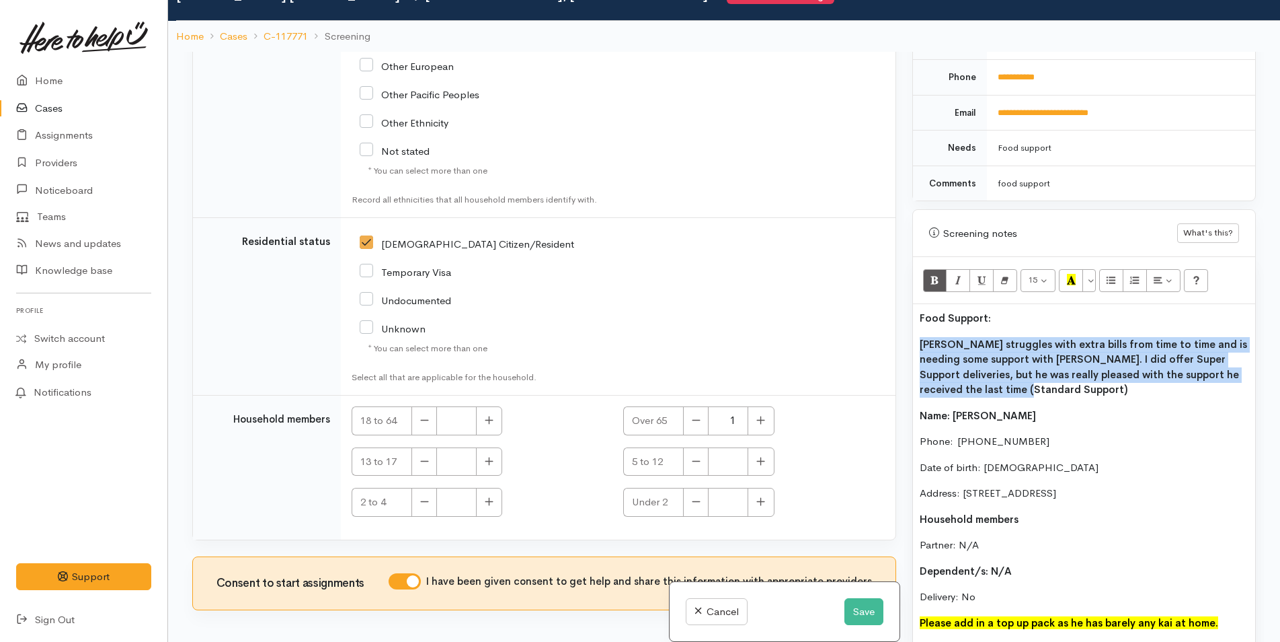
drag, startPoint x: 986, startPoint y: 369, endPoint x: 933, endPoint y: 274, distance: 109.6
click at [921, 337] on p "Nigel struggles with extra bills from time to time and is needing some support …" at bounding box center [1084, 367] width 329 height 61
click at [933, 274] on icon "Bold (CTRL+B)" at bounding box center [935, 279] width 9 height 11
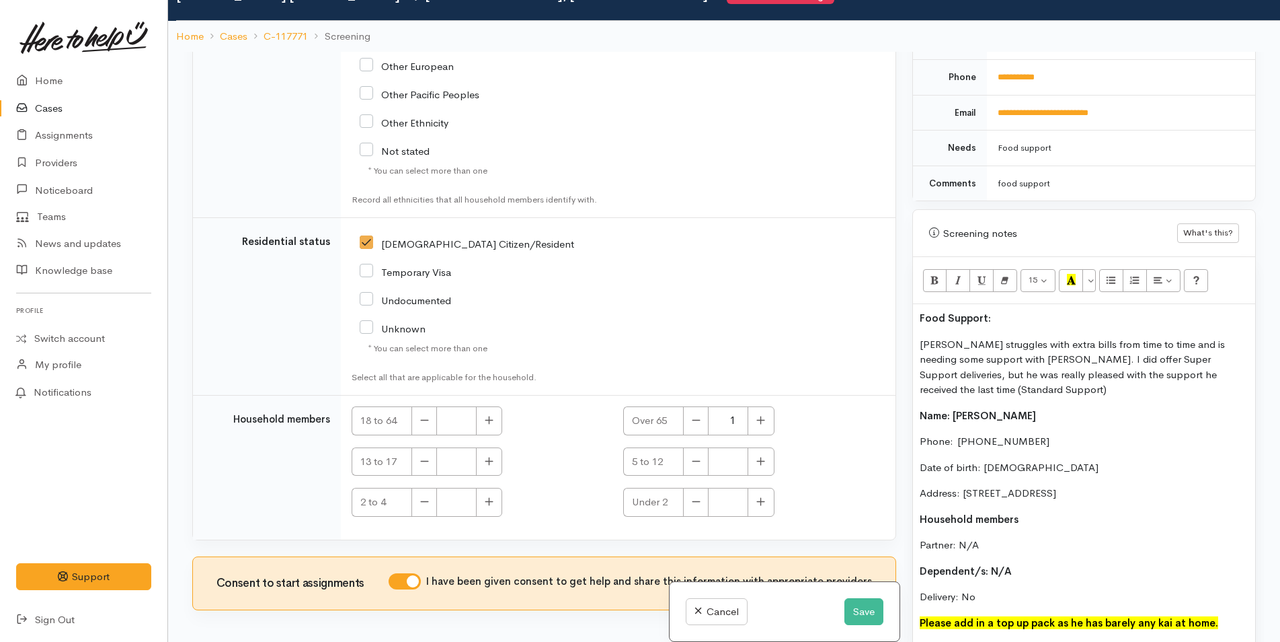
click at [1019, 311] on p "Food Support:" at bounding box center [1084, 318] width 329 height 15
drag, startPoint x: 980, startPoint y: 303, endPoint x: 897, endPoint y: 295, distance: 83.7
click at [858, 298] on div "Related cases There are other cases potentially from the same person, address o…" at bounding box center [724, 373] width 1080 height 642
click at [1075, 274] on icon "Recent Color" at bounding box center [1071, 279] width 9 height 11
click at [845, 601] on button "Save" at bounding box center [864, 612] width 39 height 28
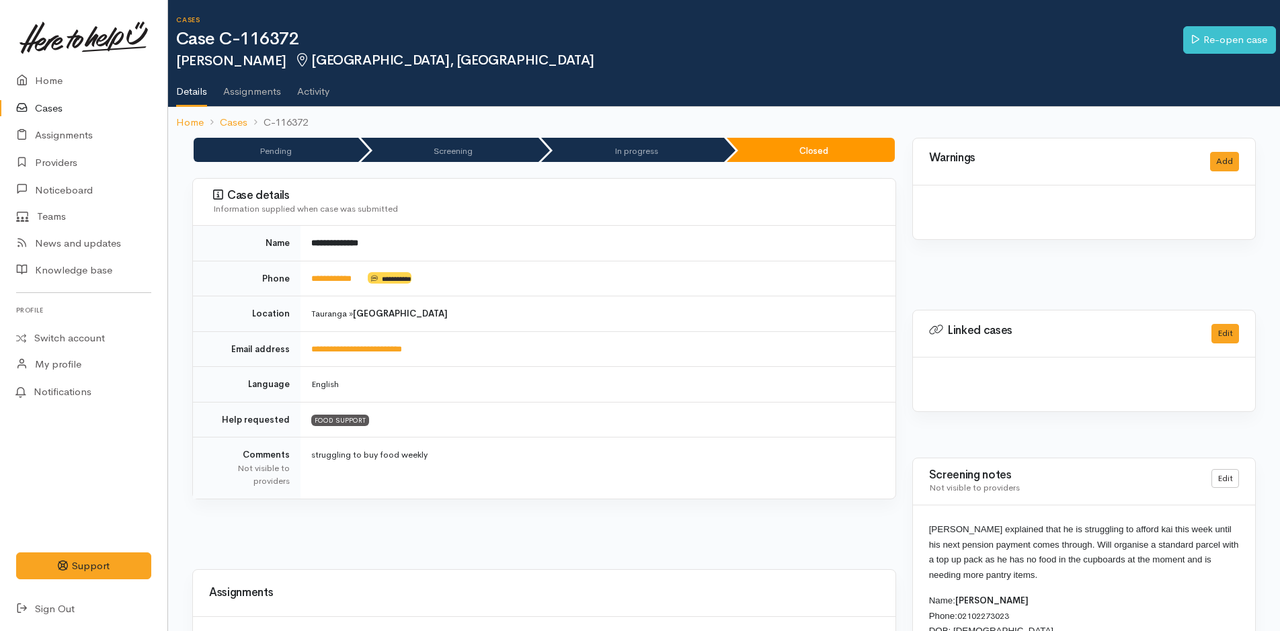
scroll to position [334, 0]
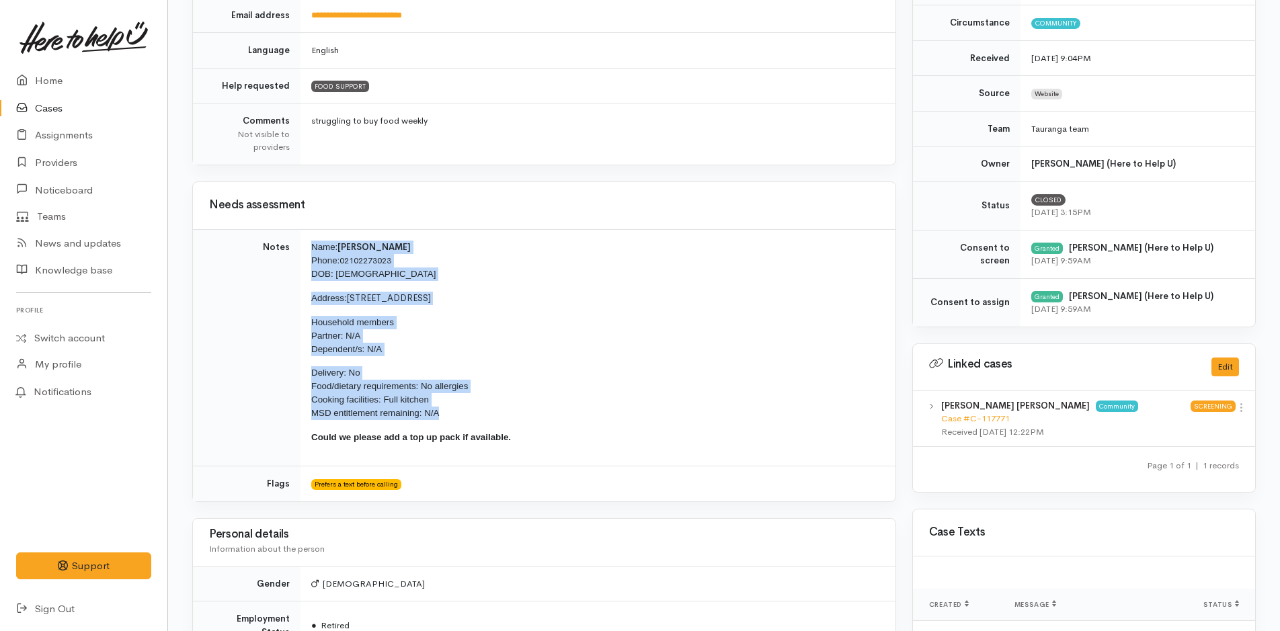
drag, startPoint x: 401, startPoint y: 393, endPoint x: 297, endPoint y: 236, distance: 188.2
click at [297, 236] on tr "Notes Name: Nigel Wildbore Phone: 02102273023 DOB: 31/03/1958 Address: 94B Sixt…" at bounding box center [544, 347] width 703 height 237
copy tr "Name: Nigel Wildbore Phone: 02102273023 DOB: 31/03/1958 Address: 94B Sixteenth …"
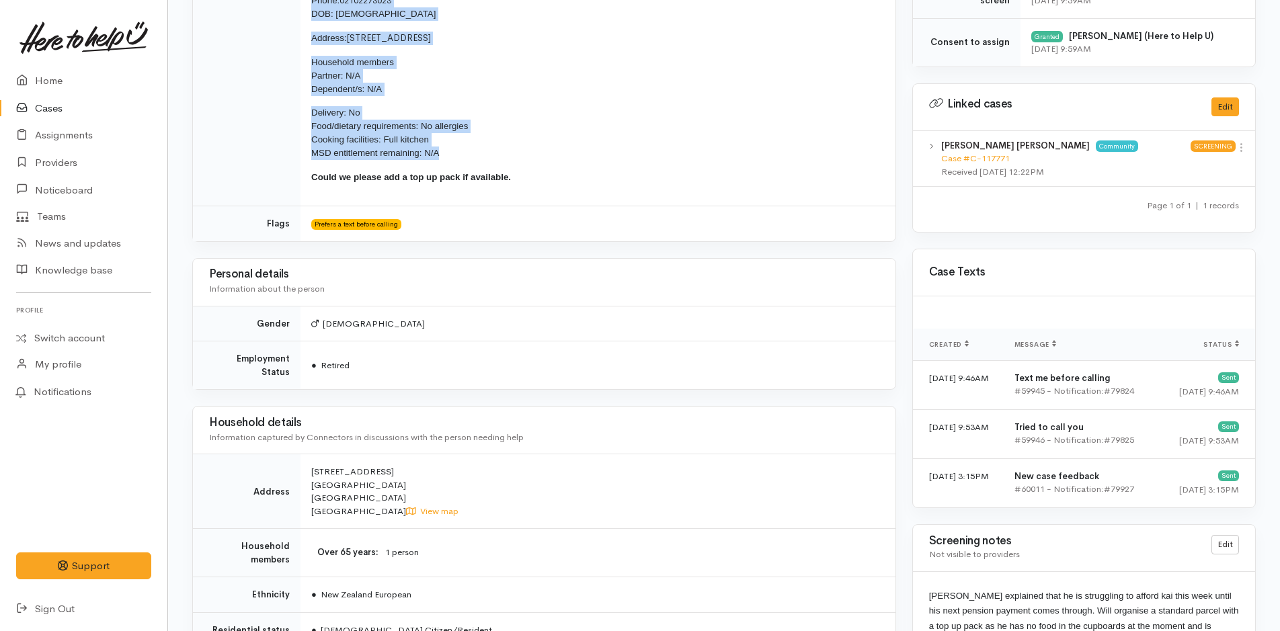
scroll to position [740, 0]
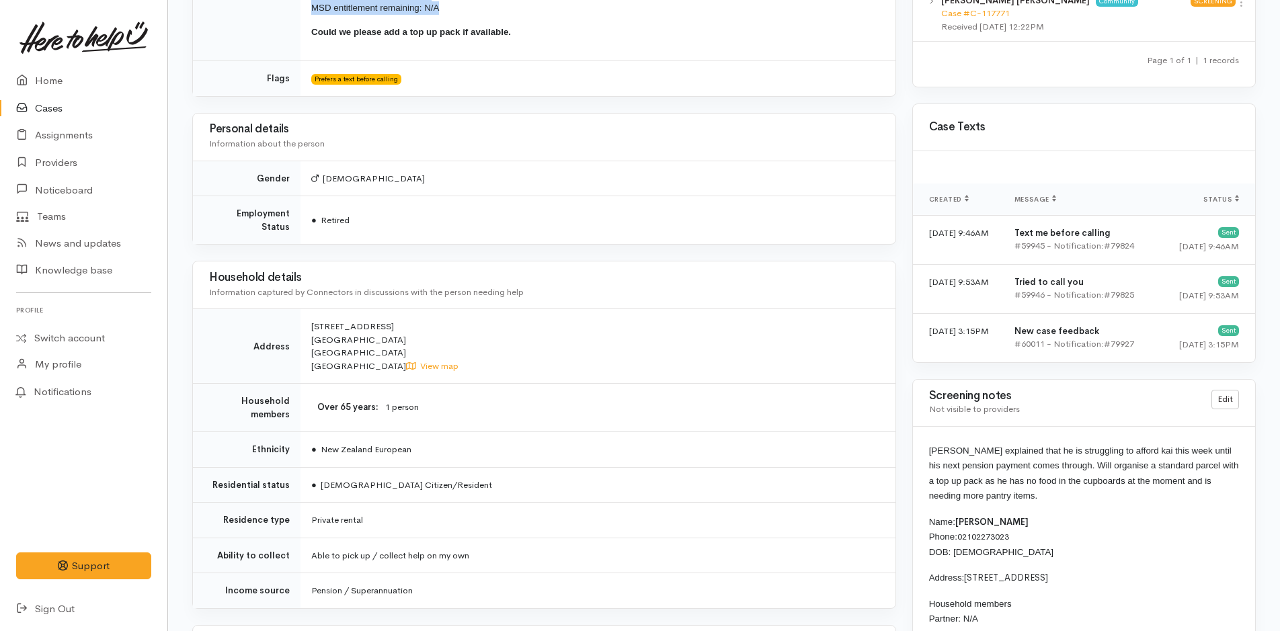
drag, startPoint x: 37, startPoint y: 102, endPoint x: 82, endPoint y: 110, distance: 45.8
click at [37, 102] on link "Cases" at bounding box center [83, 109] width 167 height 28
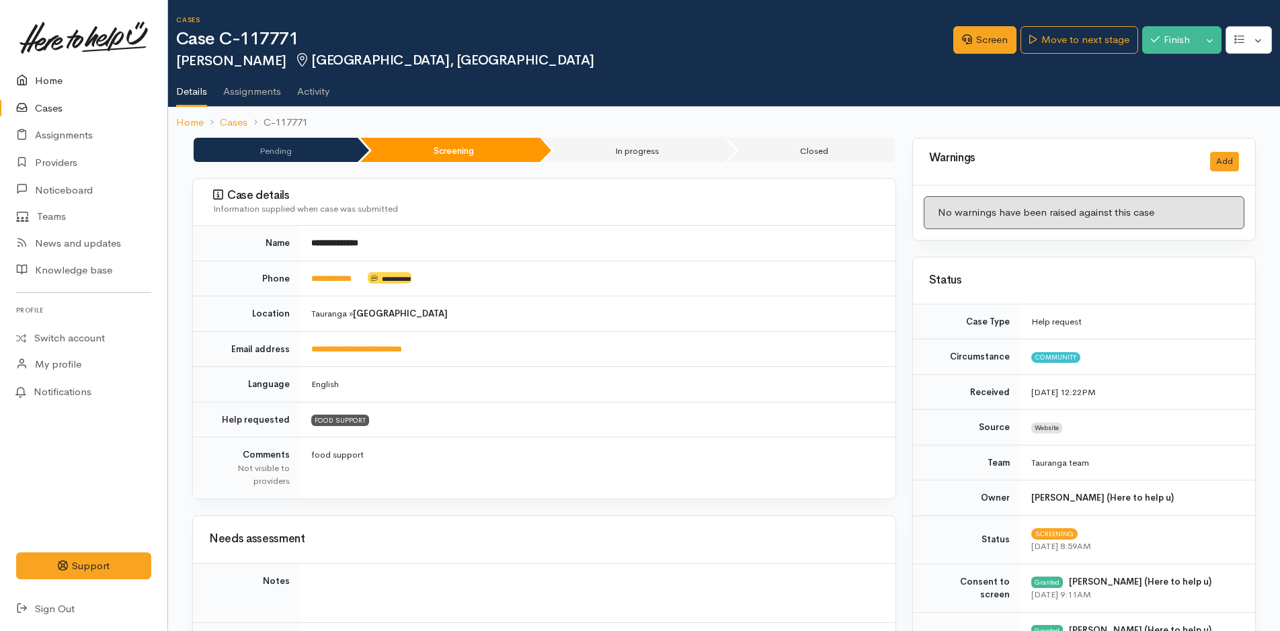
drag, startPoint x: 0, startPoint y: 0, endPoint x: 56, endPoint y: 67, distance: 87.8
click at [56, 67] on link "Home" at bounding box center [83, 81] width 167 height 28
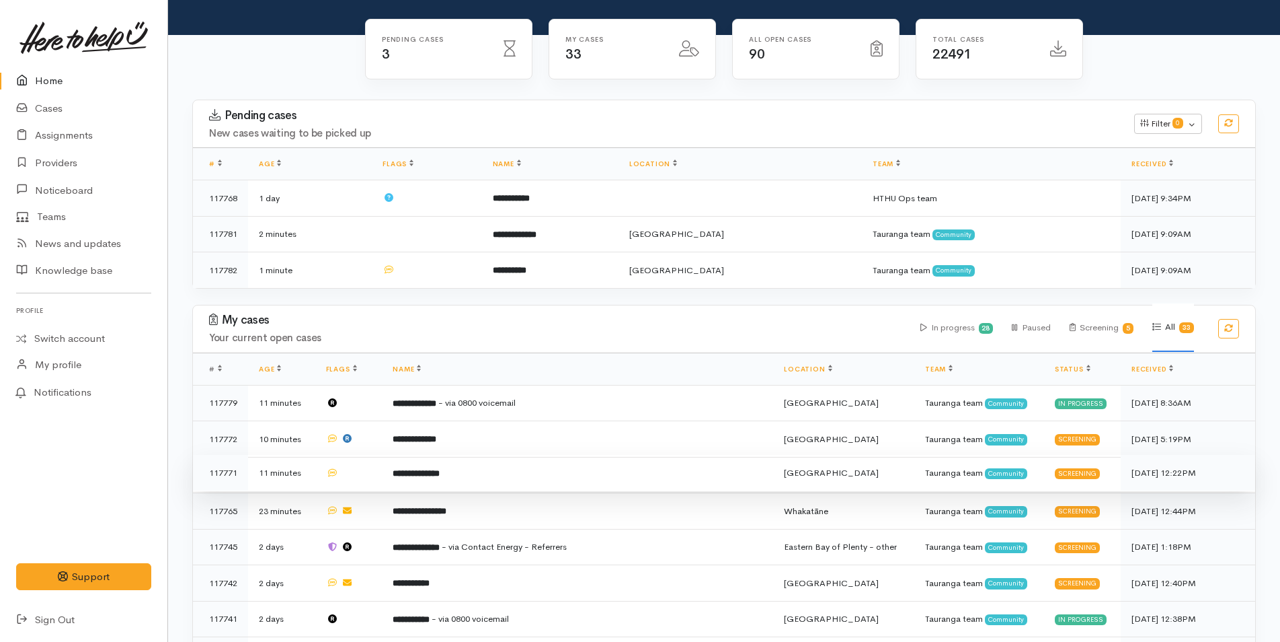
scroll to position [134, 0]
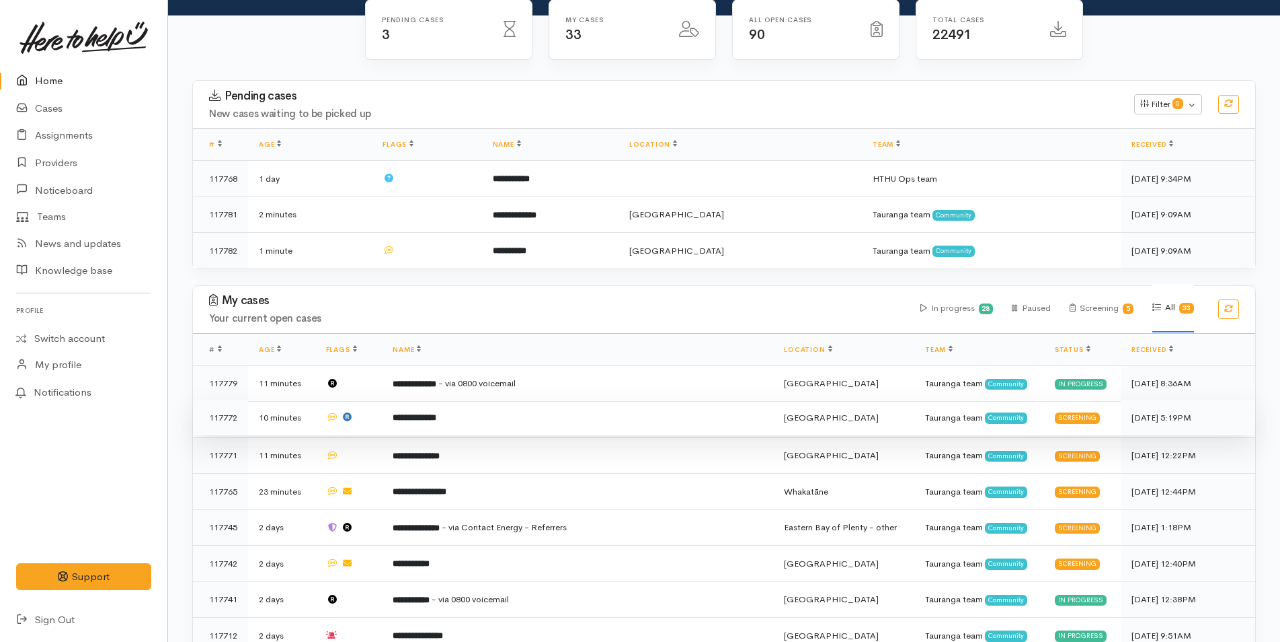
click at [488, 418] on td "**********" at bounding box center [577, 417] width 391 height 36
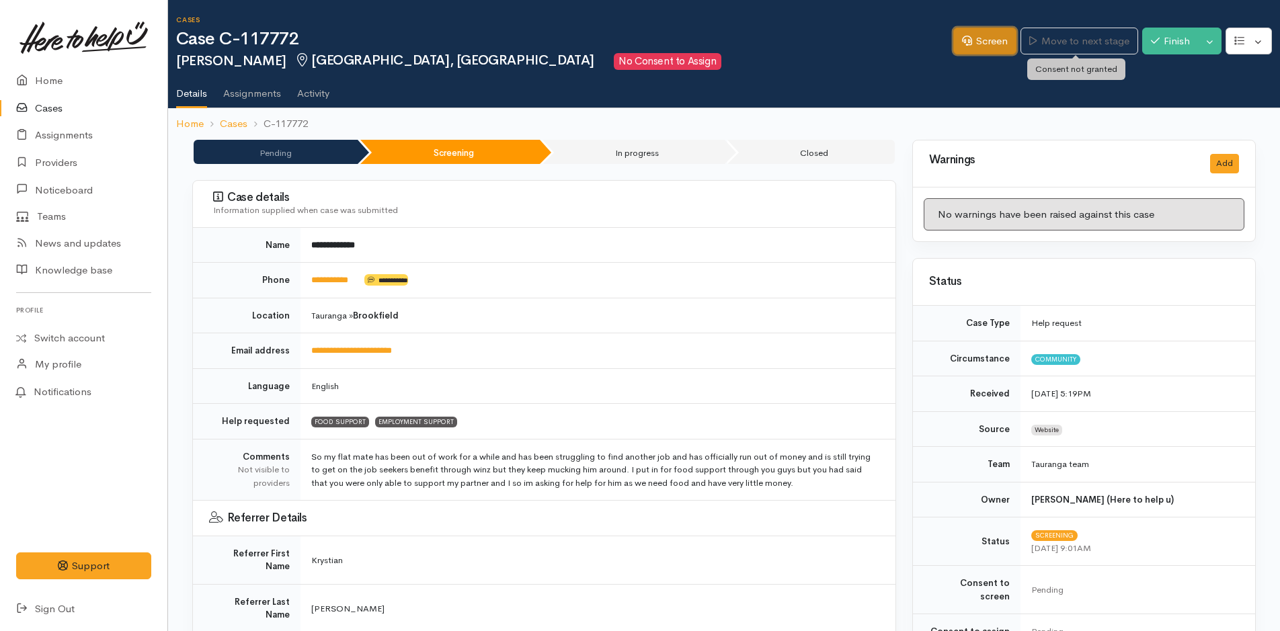
click at [978, 32] on link "Screen" at bounding box center [985, 42] width 63 height 28
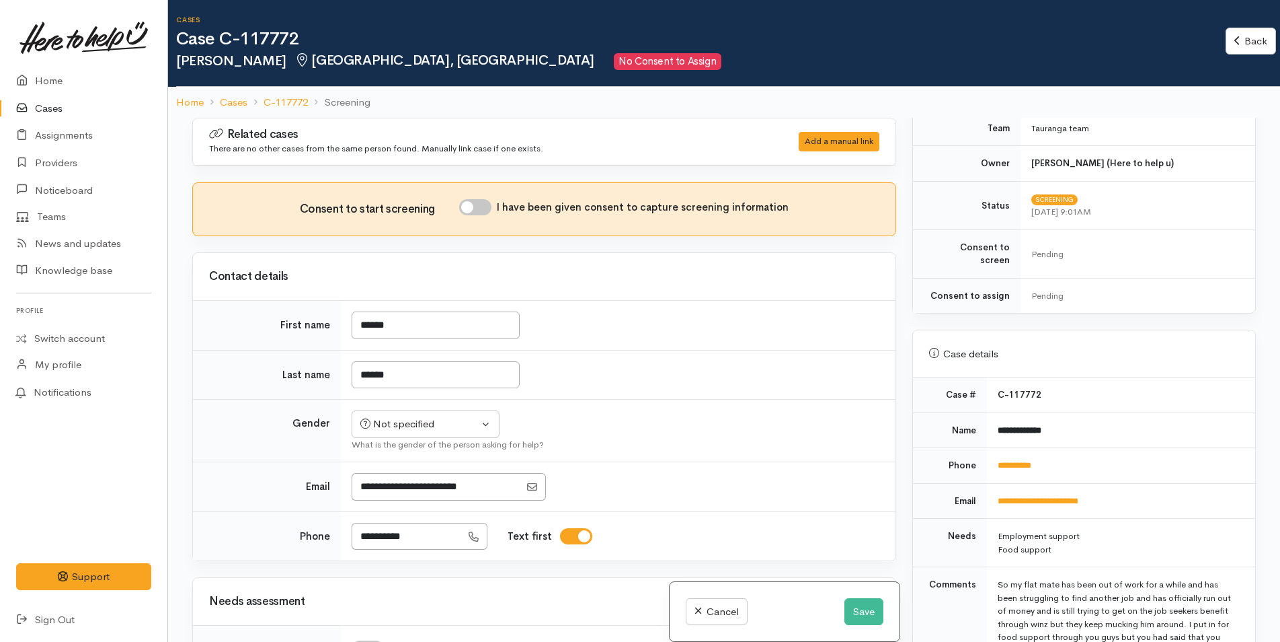
scroll to position [403, 0]
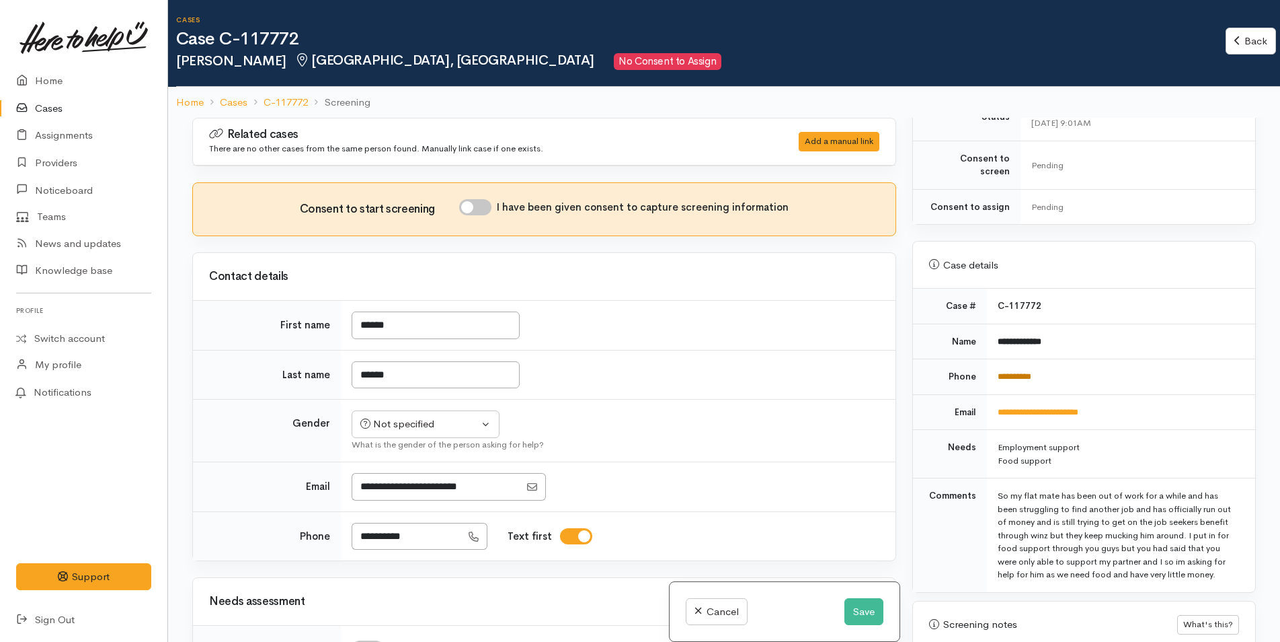
click at [1017, 372] on link "**********" at bounding box center [1015, 376] width 34 height 9
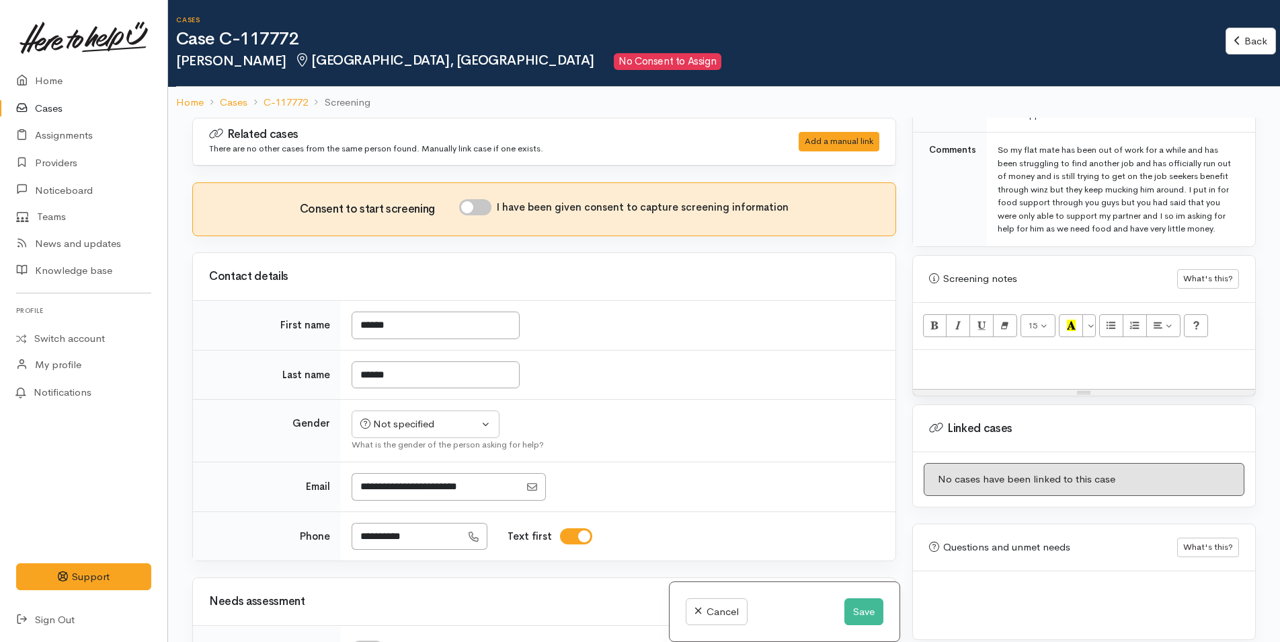
click at [932, 356] on p at bounding box center [1084, 363] width 329 height 15
paste div
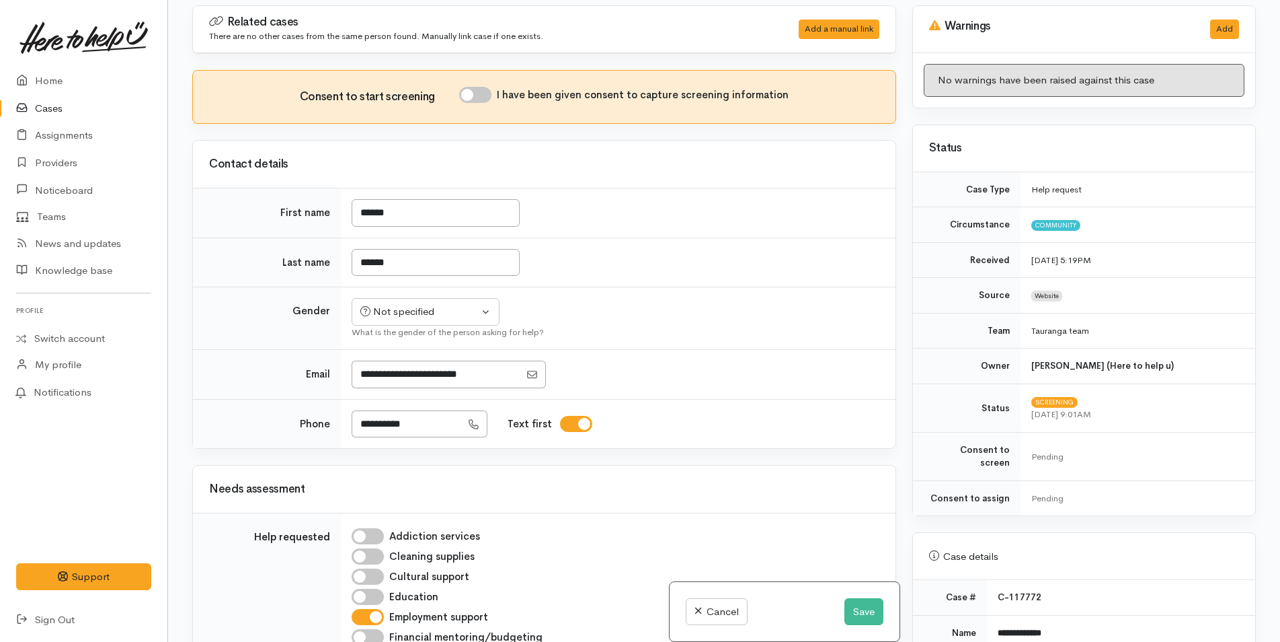
scroll to position [0, 0]
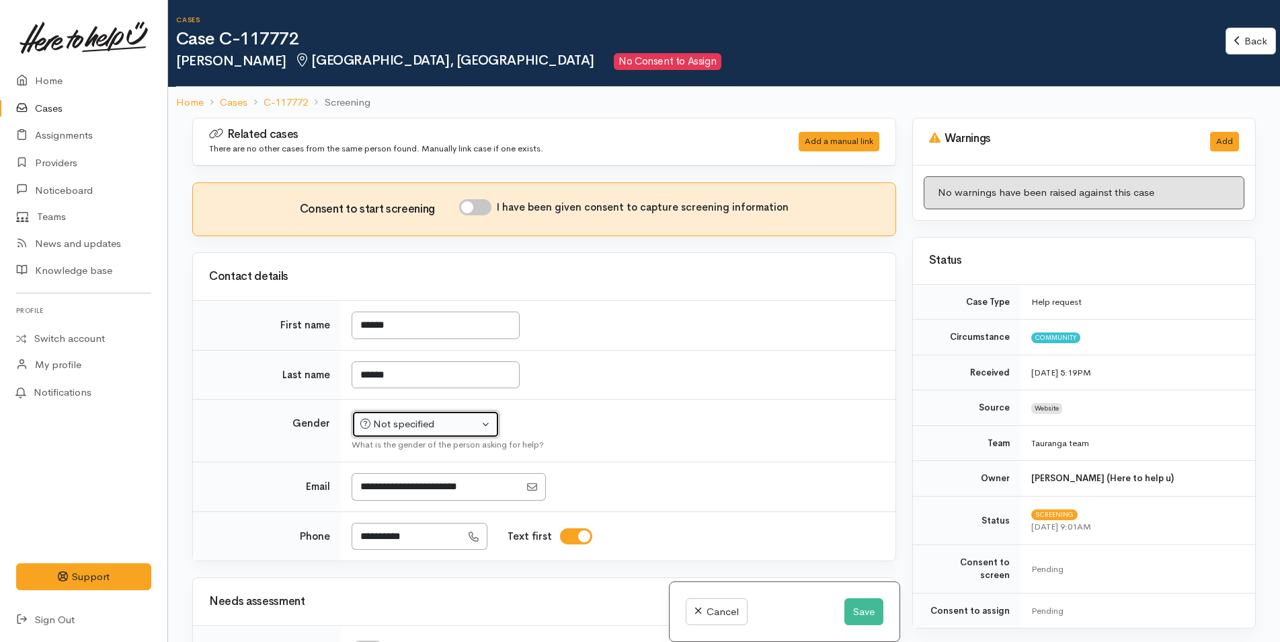
click at [381, 426] on div "Not specified" at bounding box center [419, 423] width 118 height 15
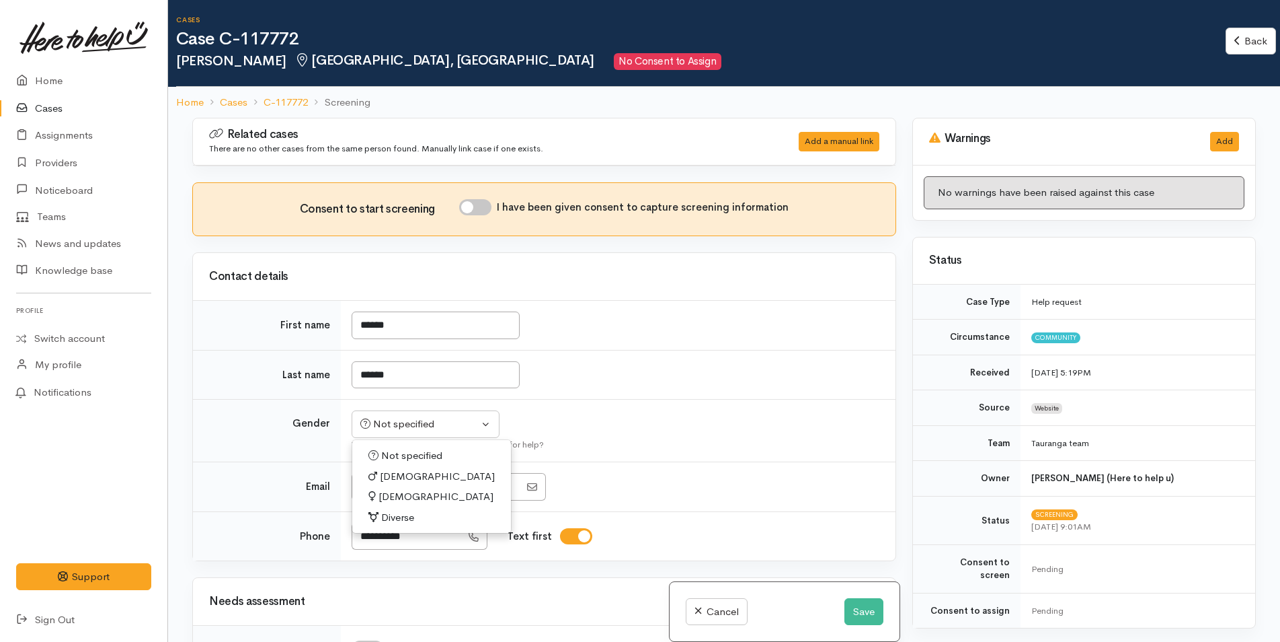
click at [393, 479] on span "Male" at bounding box center [437, 476] width 115 height 15
select select "Male"
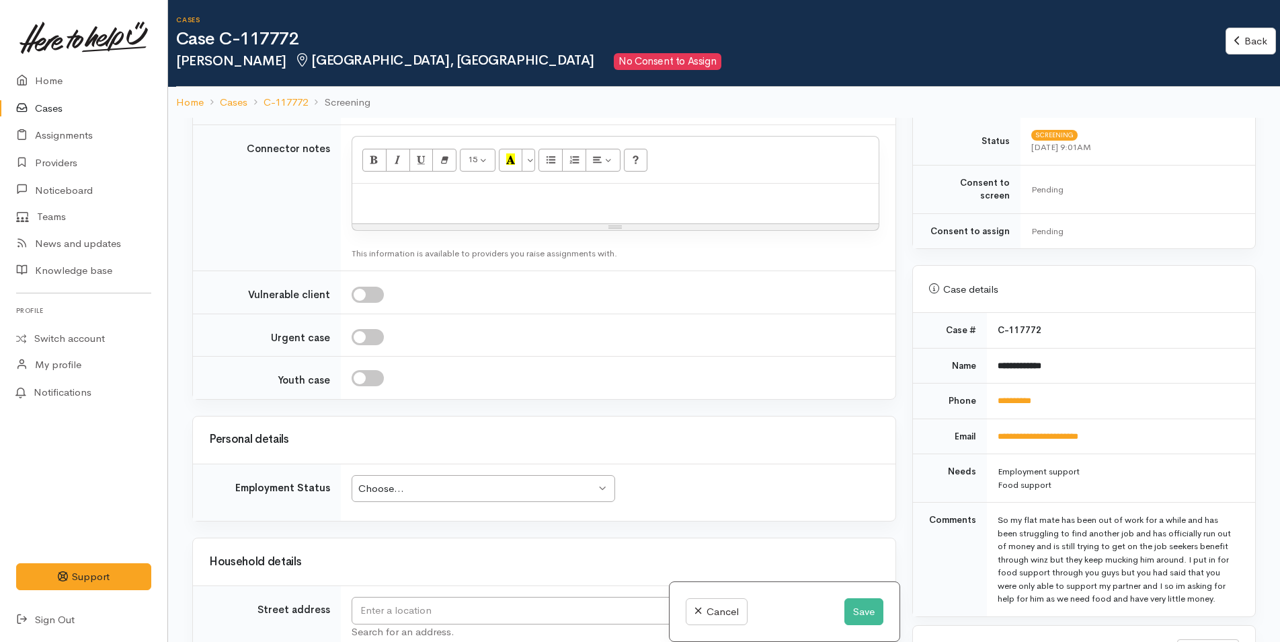
scroll to position [605, 0]
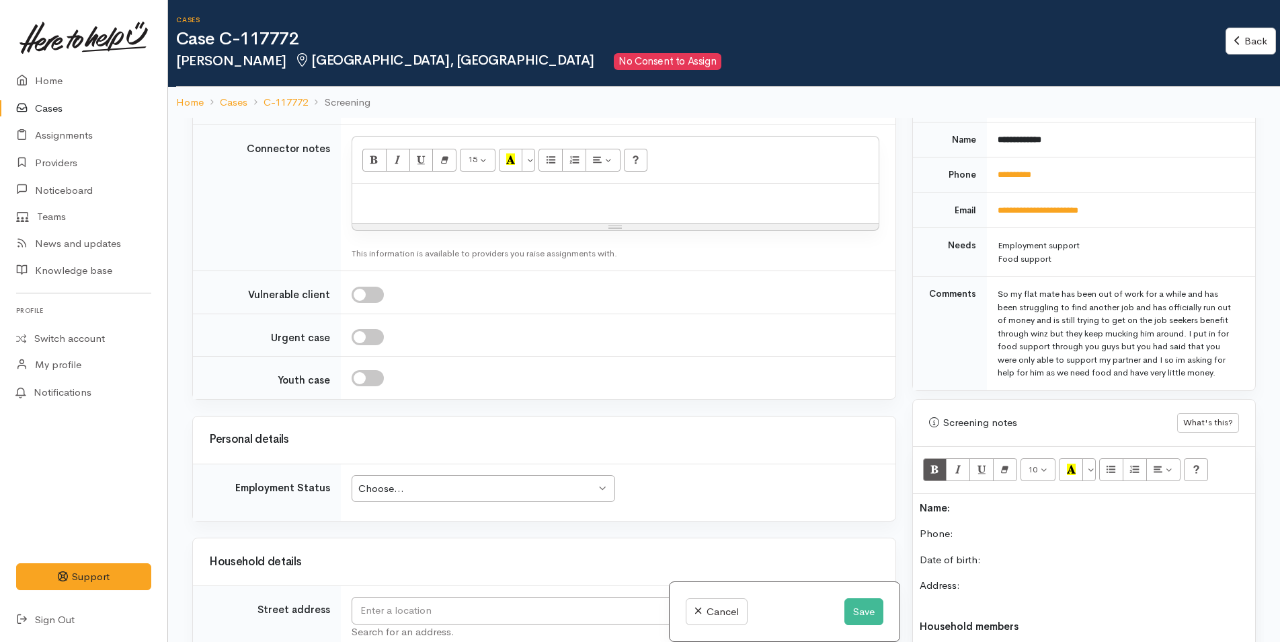
click at [975, 500] on p "Name:" at bounding box center [1084, 507] width 329 height 15
click at [987, 526] on p "Phone:" at bounding box center [1084, 533] width 329 height 15
click at [857, 605] on button "Save" at bounding box center [864, 612] width 39 height 28
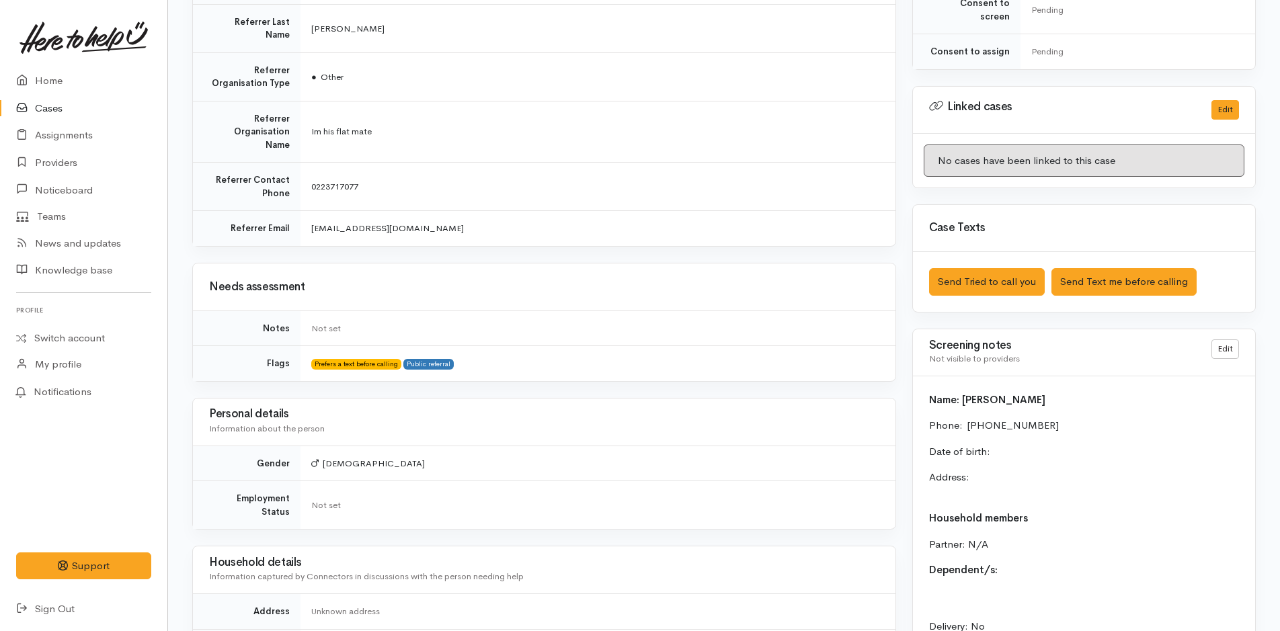
scroll to position [672, 0]
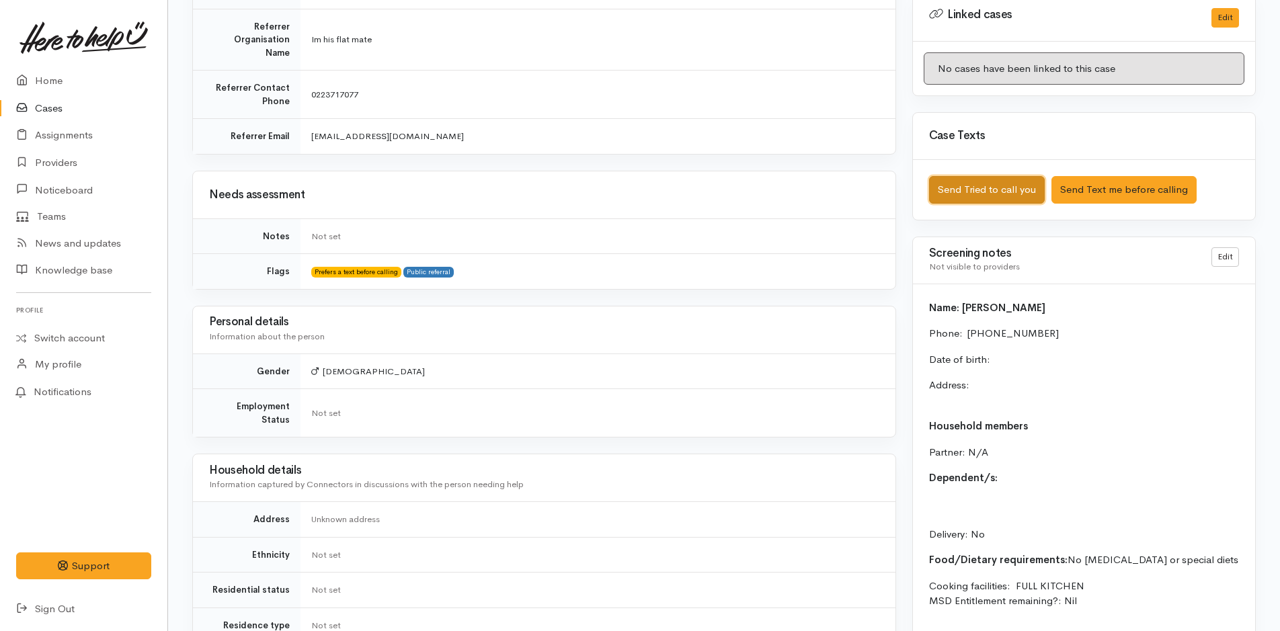
click at [971, 182] on button "Send Tried to call you" at bounding box center [987, 190] width 116 height 28
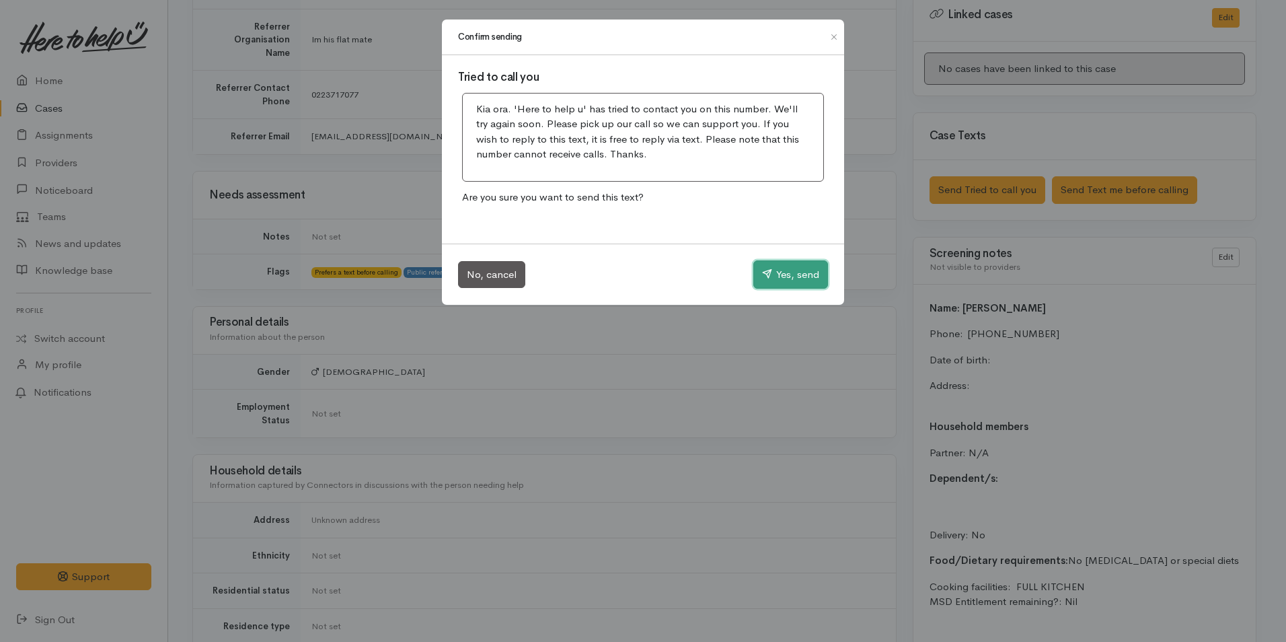
click at [784, 270] on button "Yes, send" at bounding box center [790, 274] width 75 height 28
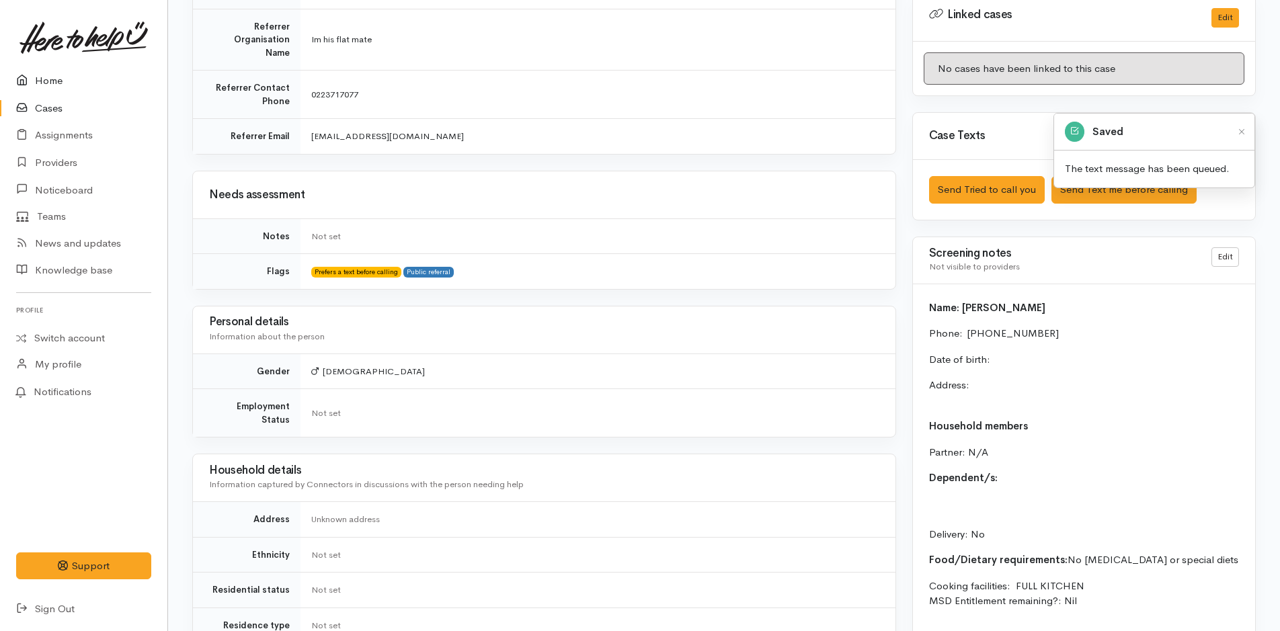
click at [70, 71] on link "Home" at bounding box center [83, 81] width 167 height 28
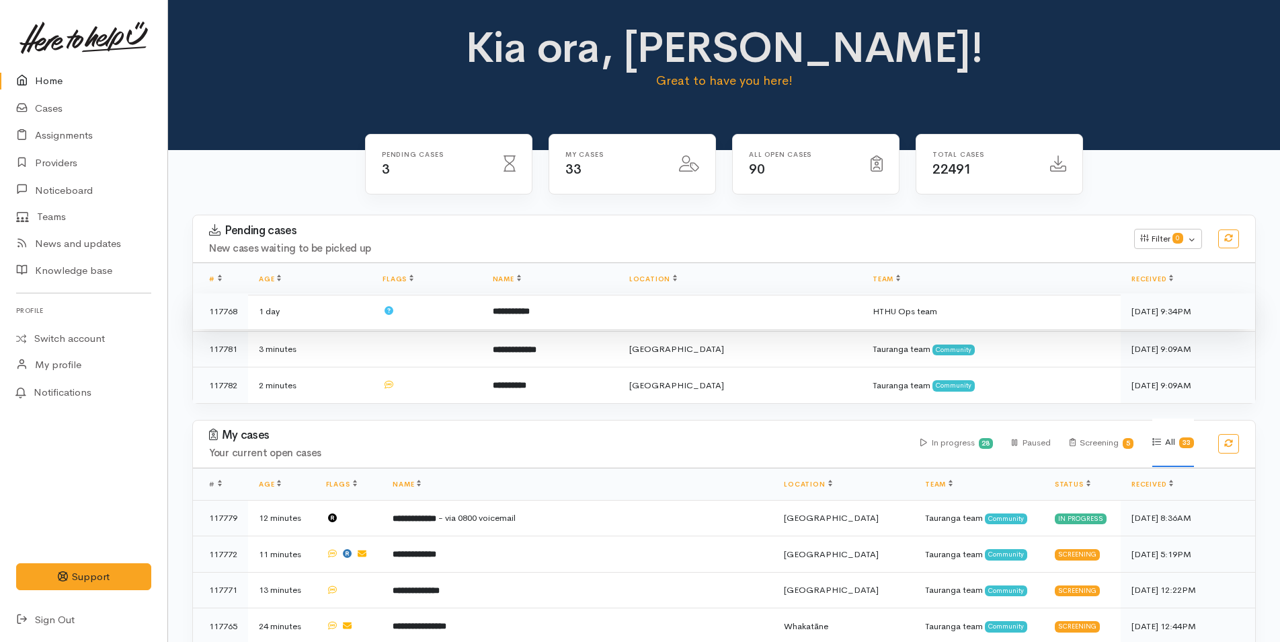
click at [503, 319] on td "**********" at bounding box center [550, 311] width 137 height 36
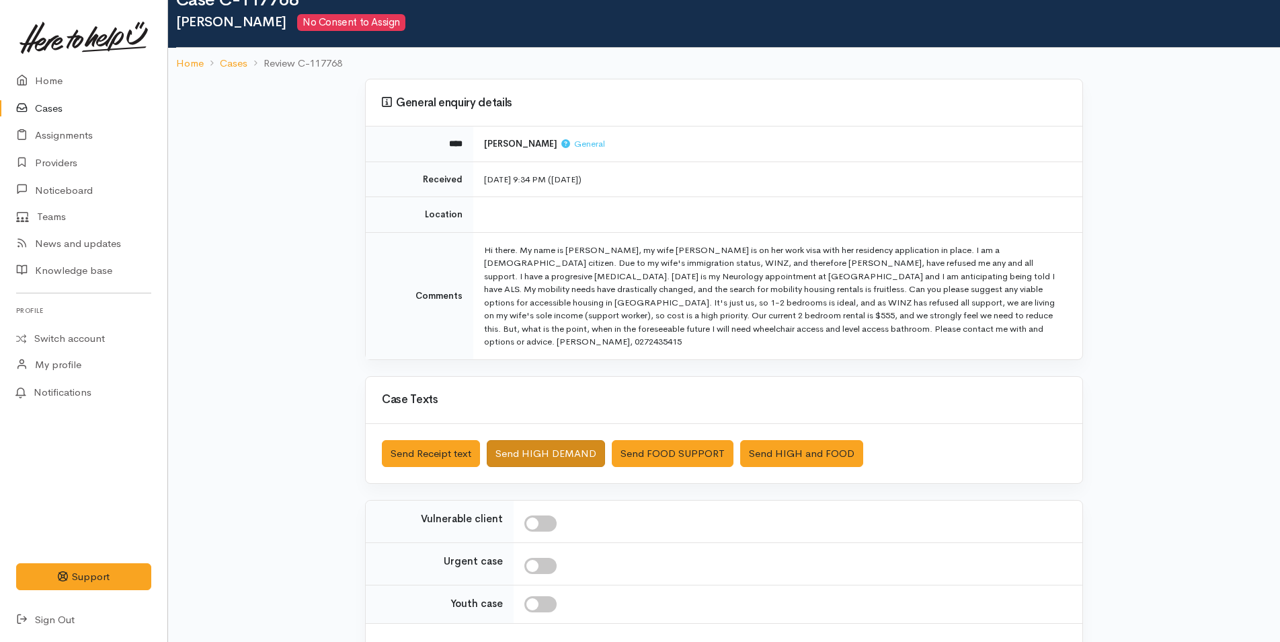
scroll to position [130, 0]
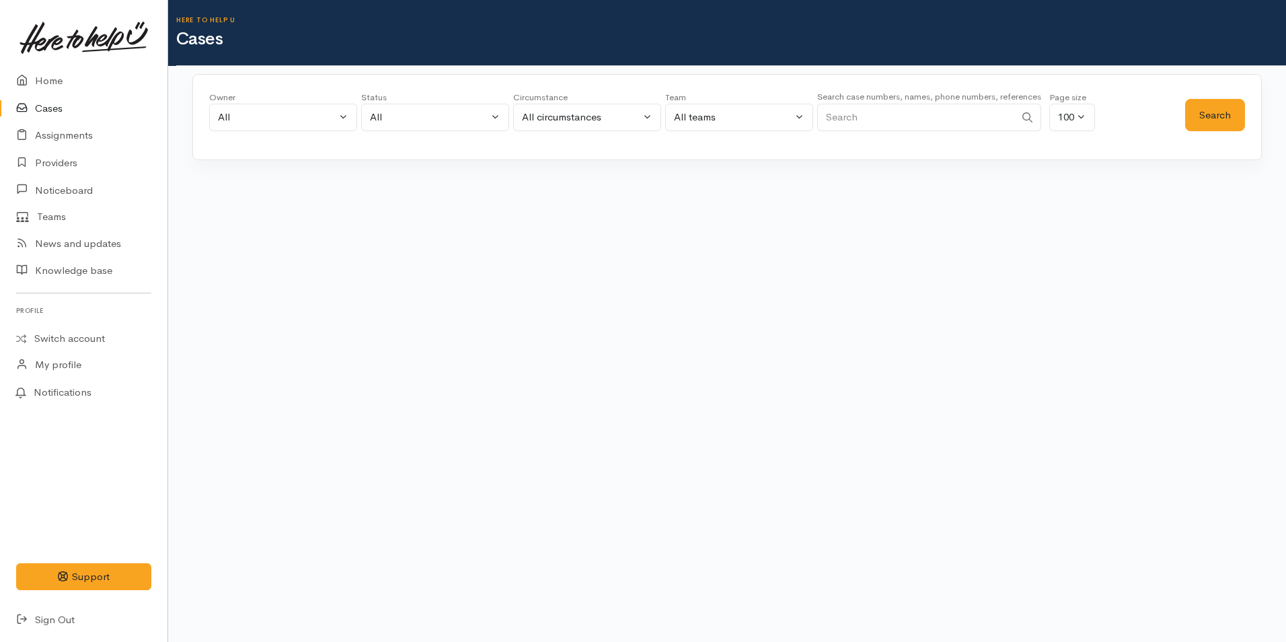
click at [866, 114] on input "Search" at bounding box center [916, 118] width 198 height 28
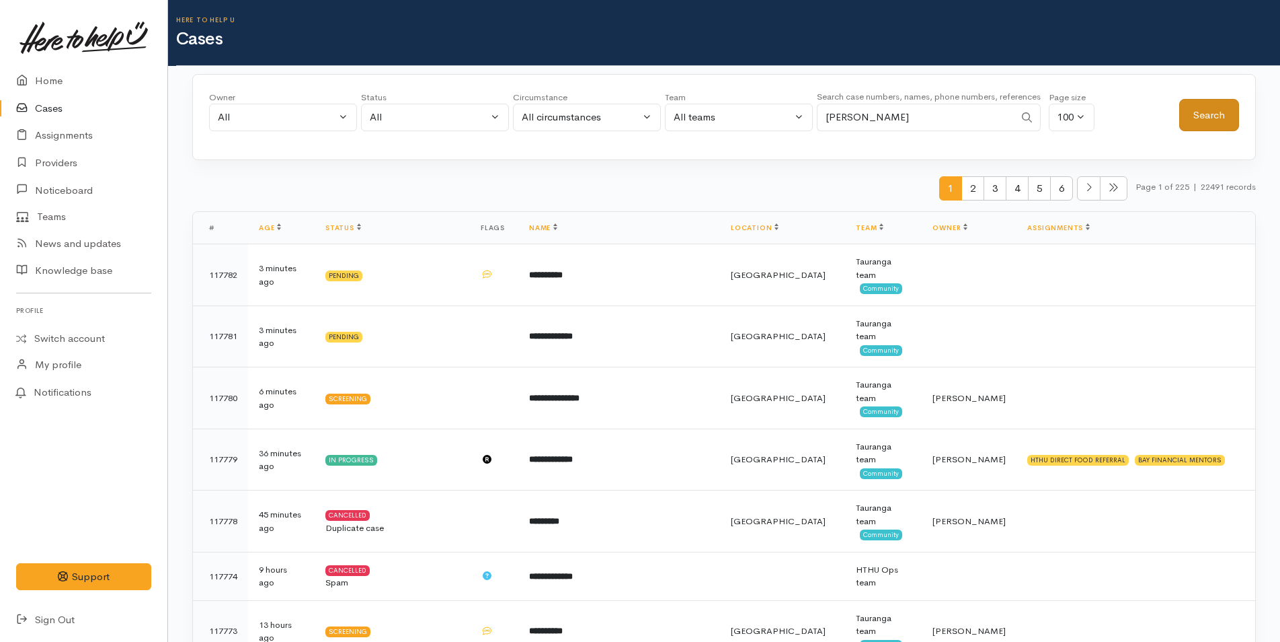
type input "[PERSON_NAME]"
click at [1206, 110] on button "Search" at bounding box center [1209, 115] width 60 height 33
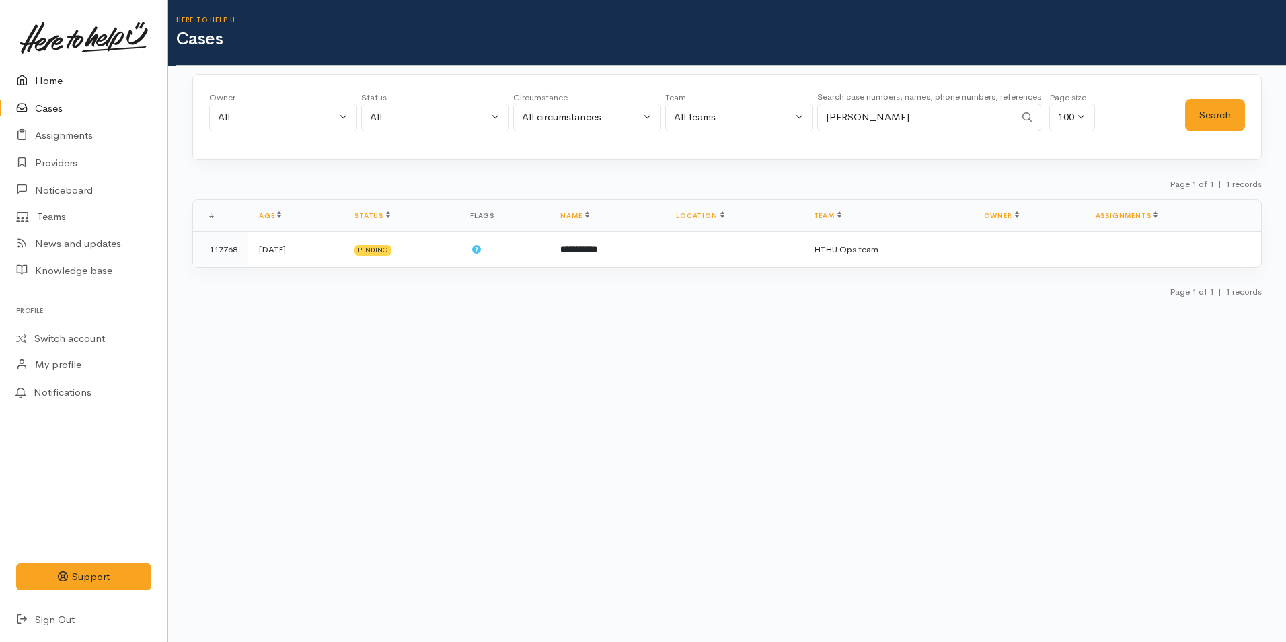
click at [33, 73] on icon at bounding box center [25, 81] width 19 height 17
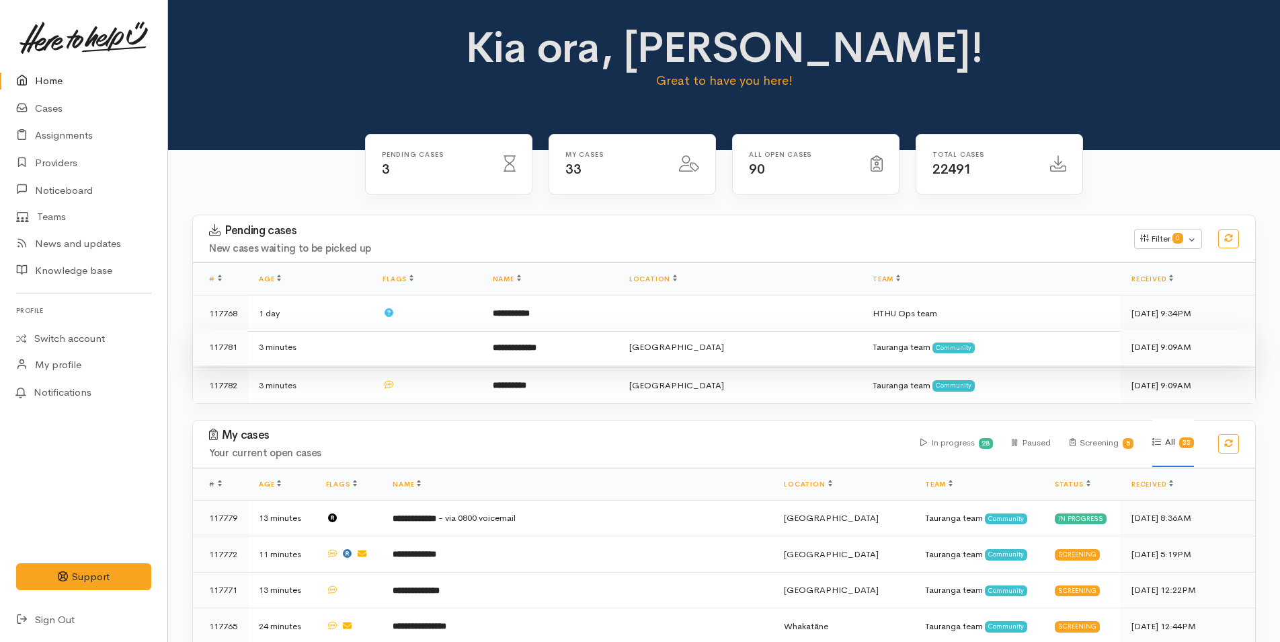
click at [533, 346] on b "**********" at bounding box center [515, 347] width 44 height 9
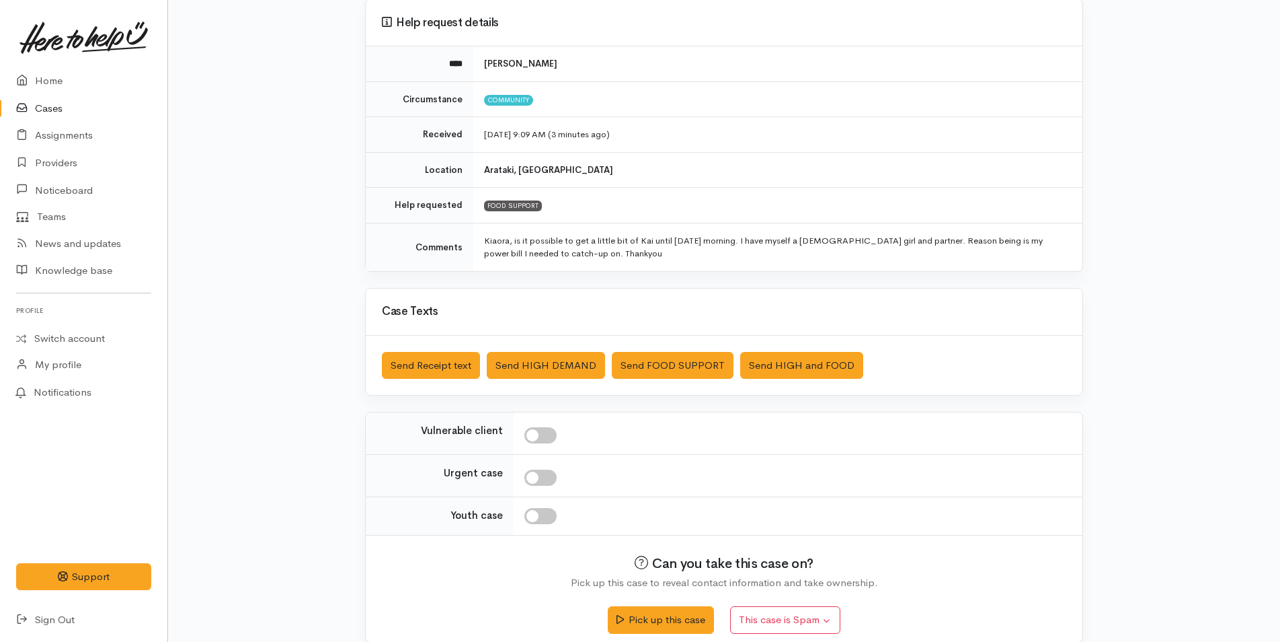
scroll to position [136, 0]
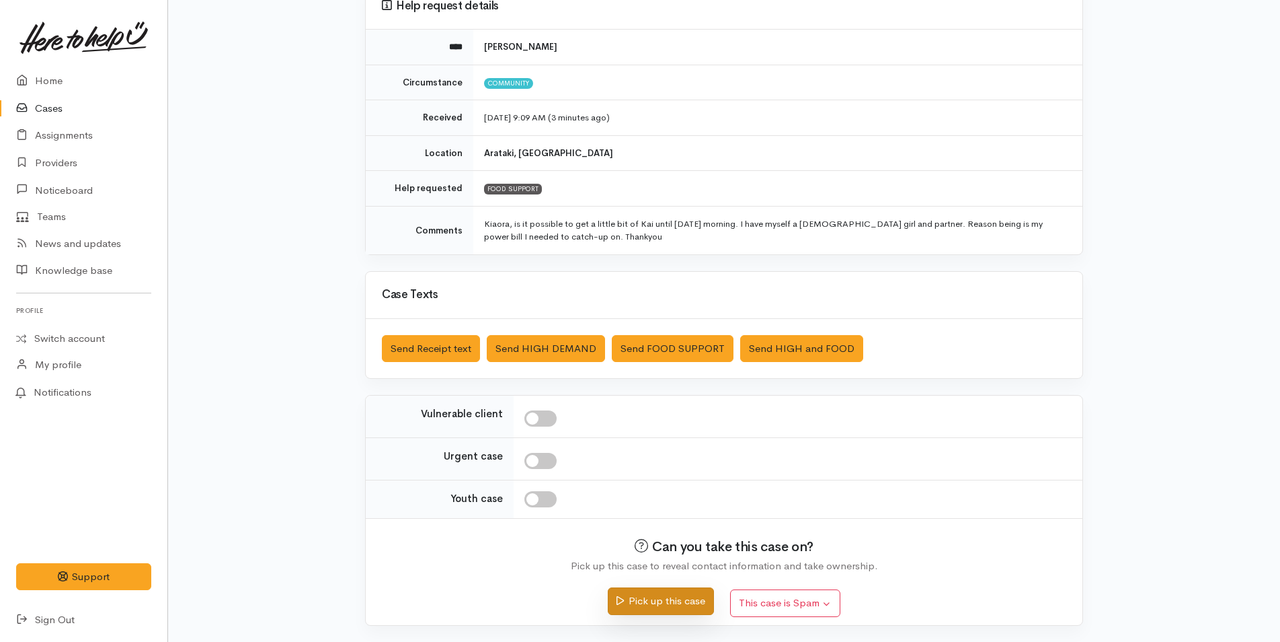
click at [650, 600] on button "Pick up this case" at bounding box center [661, 601] width 106 height 28
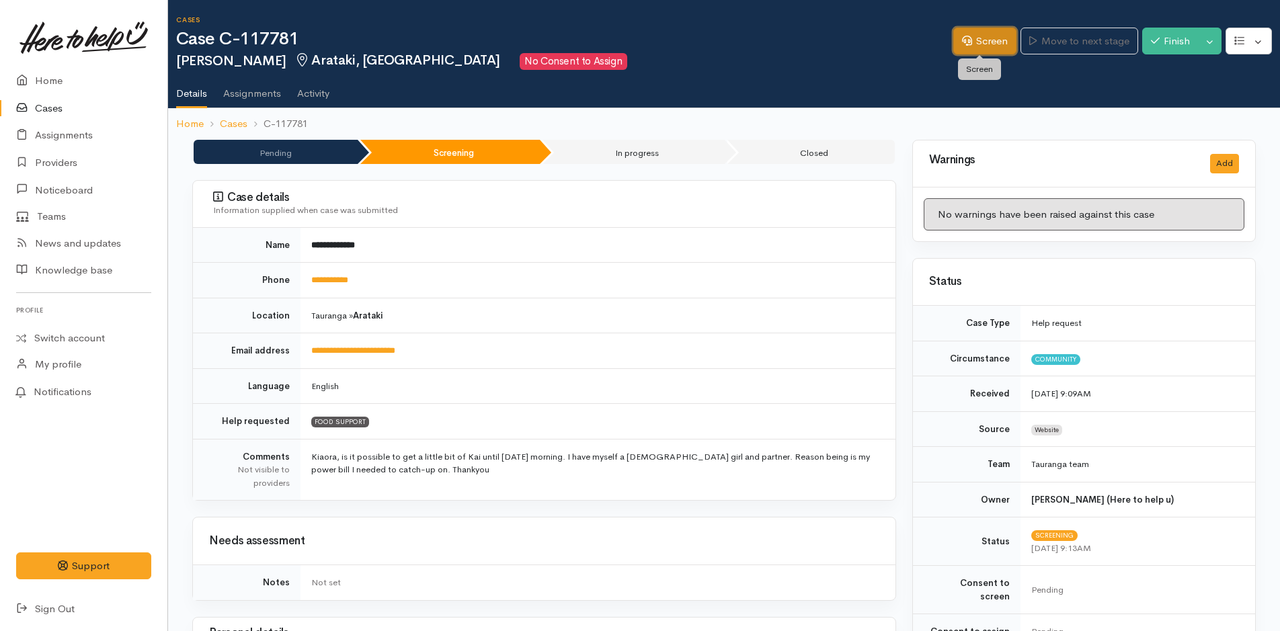
click at [973, 30] on link "Screen" at bounding box center [985, 42] width 63 height 28
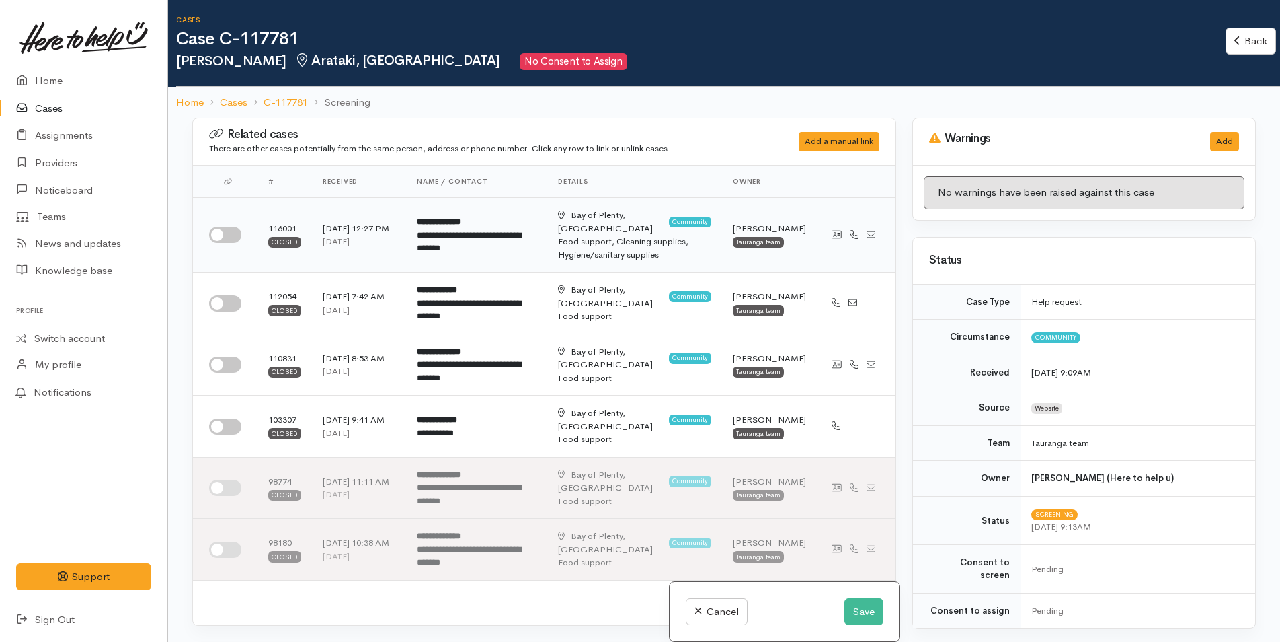
click at [237, 227] on input "checkbox" at bounding box center [225, 235] width 32 height 16
checkbox input "true"
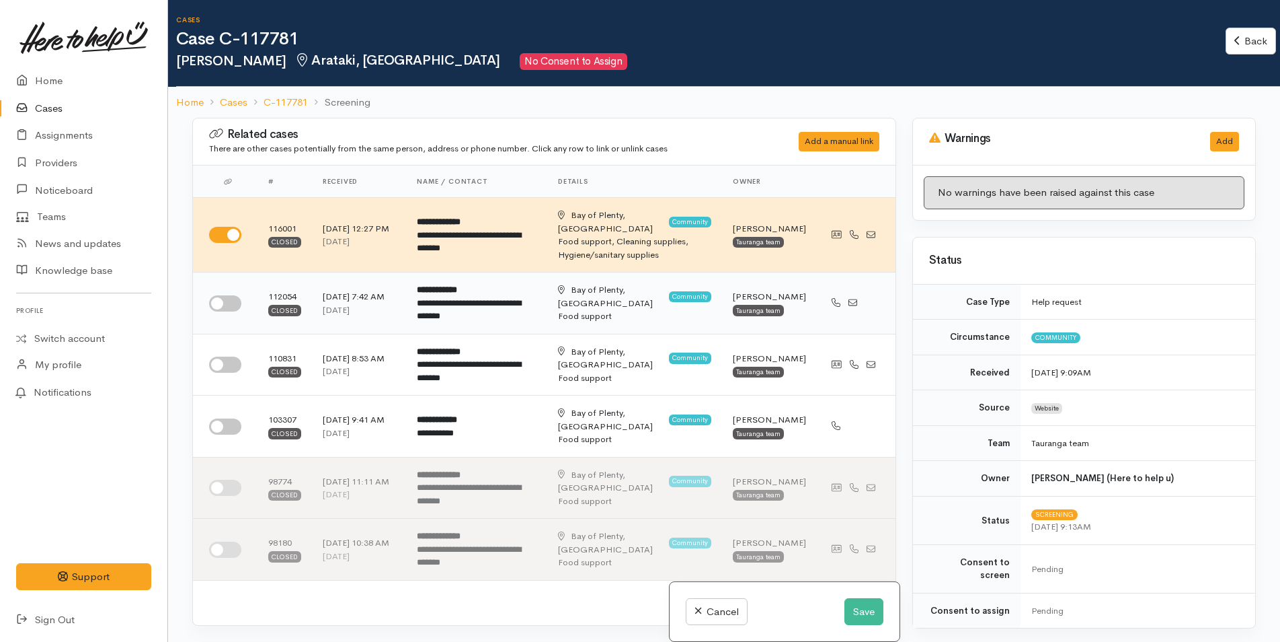
click at [218, 295] on input "checkbox" at bounding box center [225, 303] width 32 height 16
checkbox input "true"
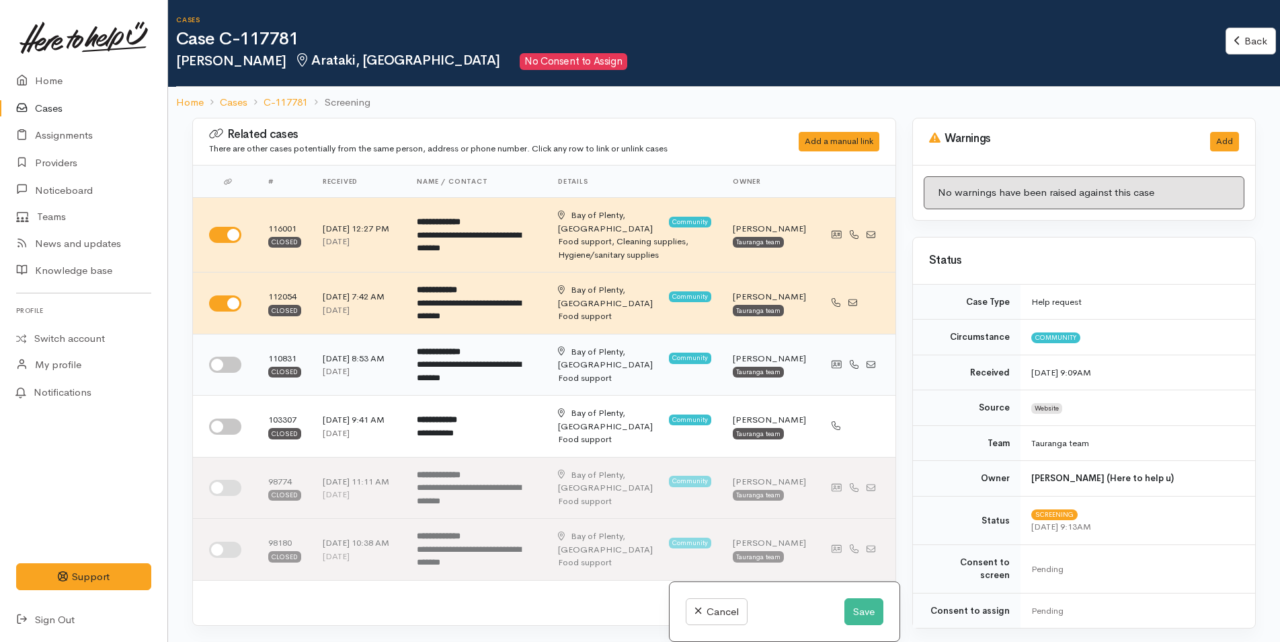
click at [225, 356] on input "checkbox" at bounding box center [225, 364] width 32 height 16
checkbox input "true"
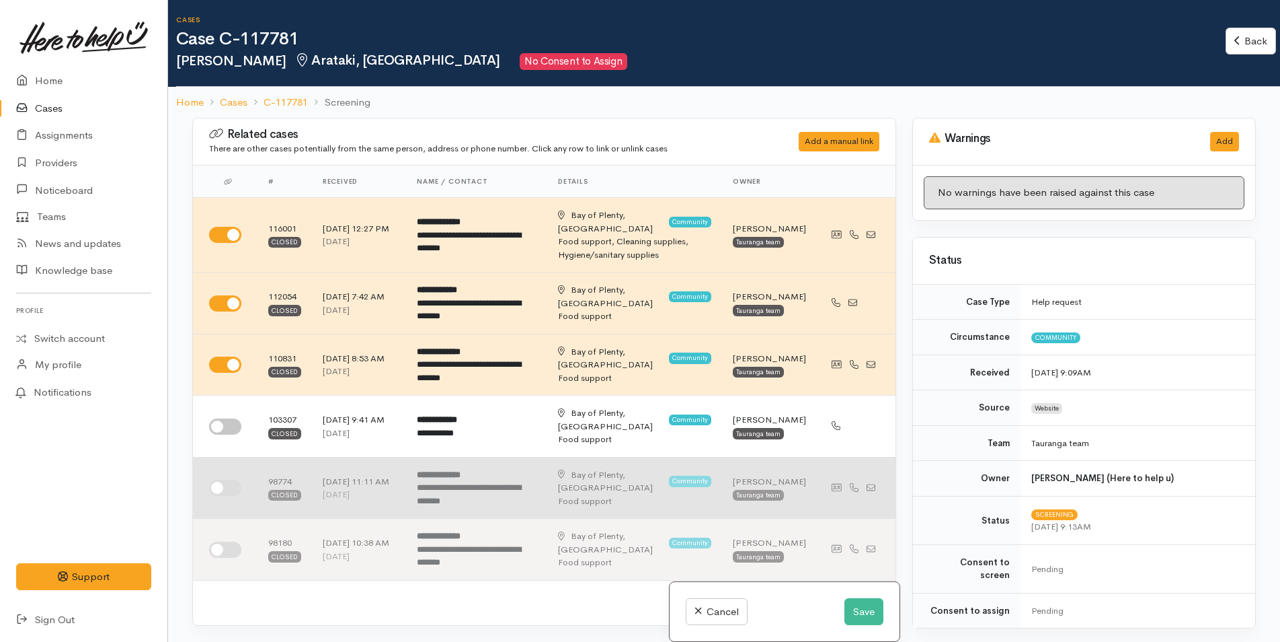
drag, startPoint x: 227, startPoint y: 410, endPoint x: 707, endPoint y: 447, distance: 482.2
click at [227, 418] on input "checkbox" at bounding box center [225, 426] width 32 height 16
checkbox input "true"
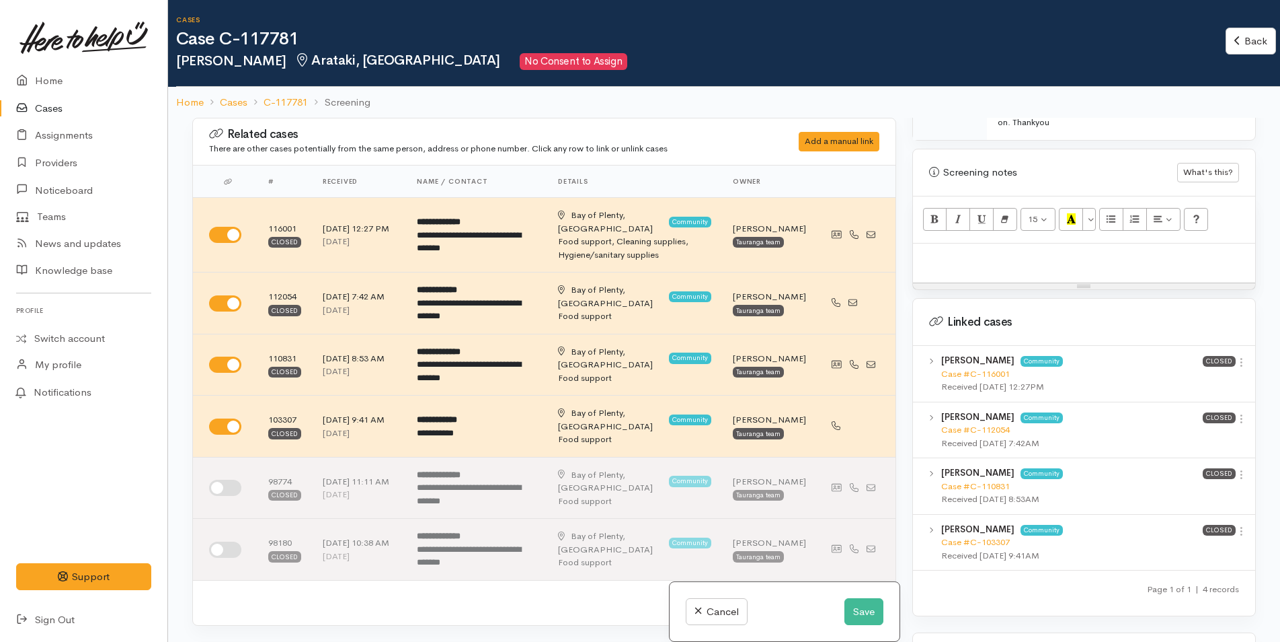
scroll to position [807, 0]
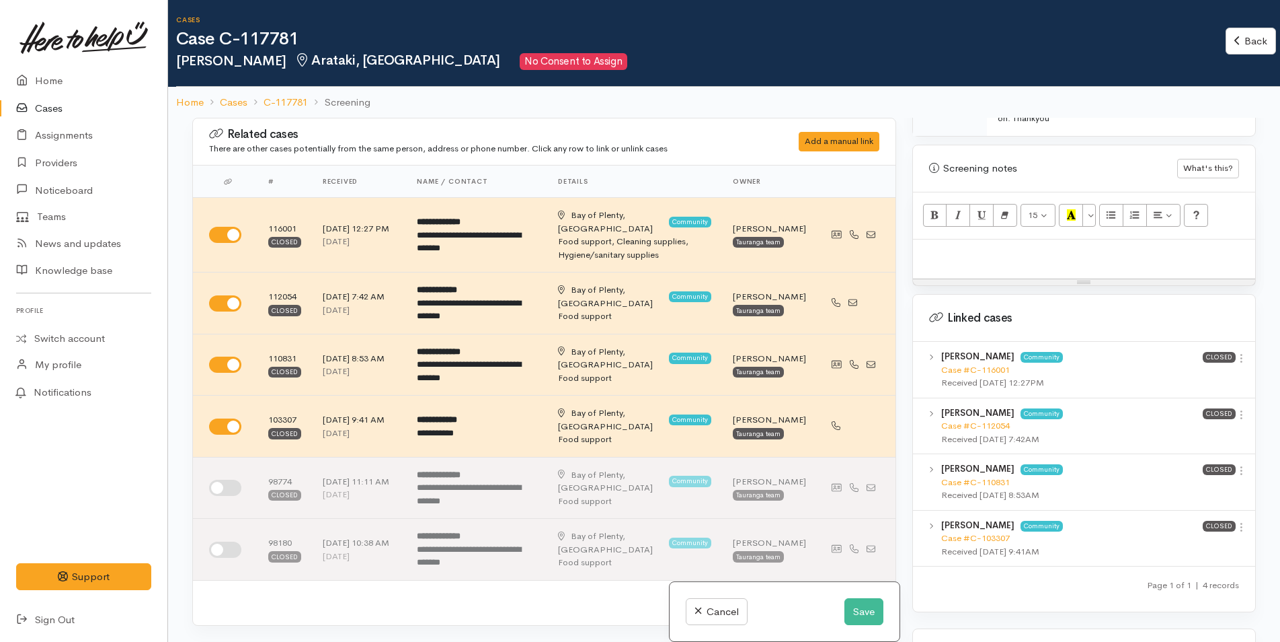
click at [1243, 342] on div "Janice Duncan Community Case #C-116001 Received 31 Jul 2025 12:27PM Closed View…" at bounding box center [1084, 370] width 342 height 56
click at [1237, 352] on icon at bounding box center [1241, 357] width 11 height 11
click at [1205, 374] on link "View case" at bounding box center [1193, 384] width 106 height 21
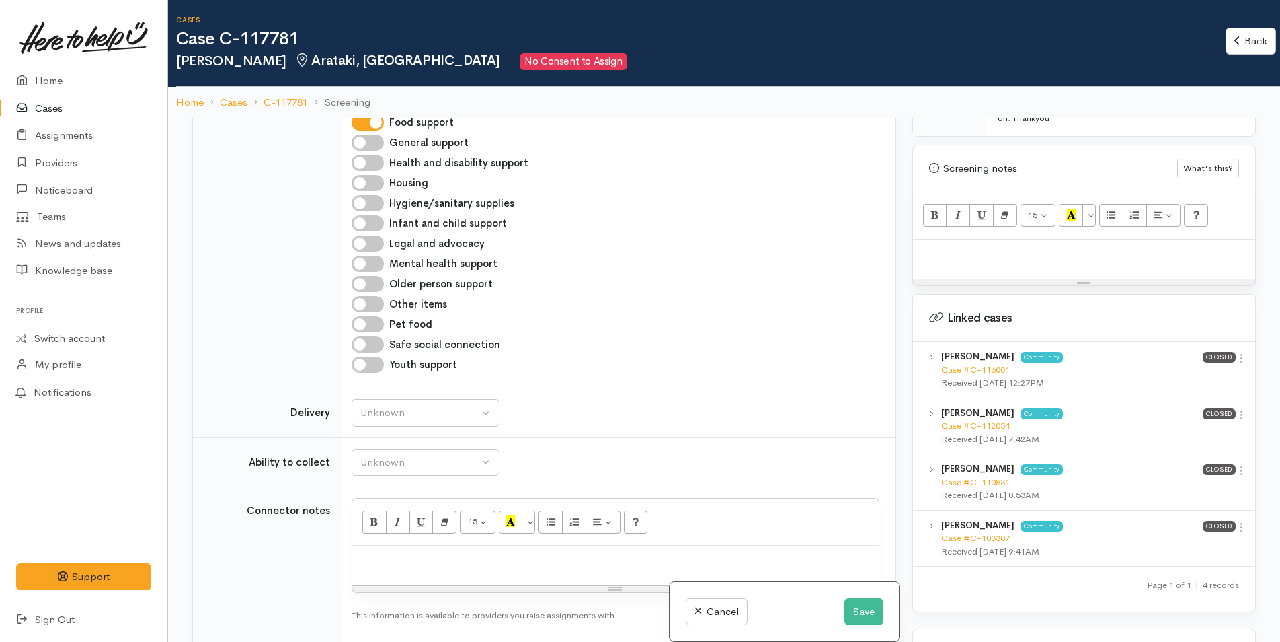
scroll to position [1278, 0]
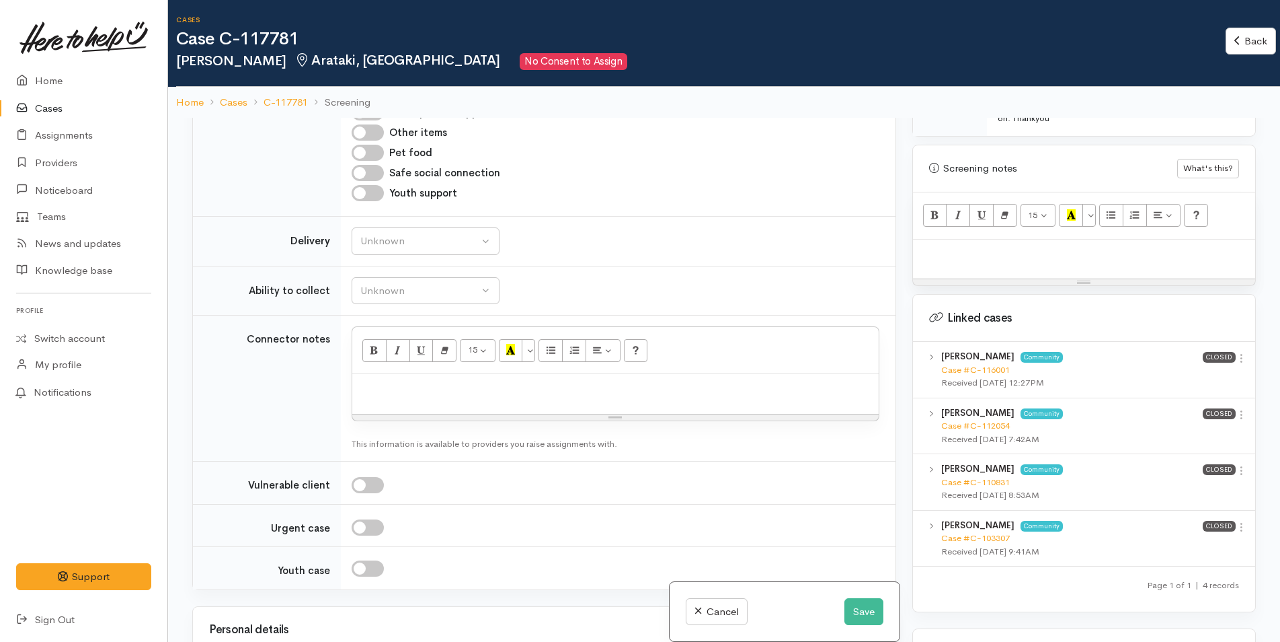
click at [376, 381] on p at bounding box center [615, 388] width 513 height 15
paste div
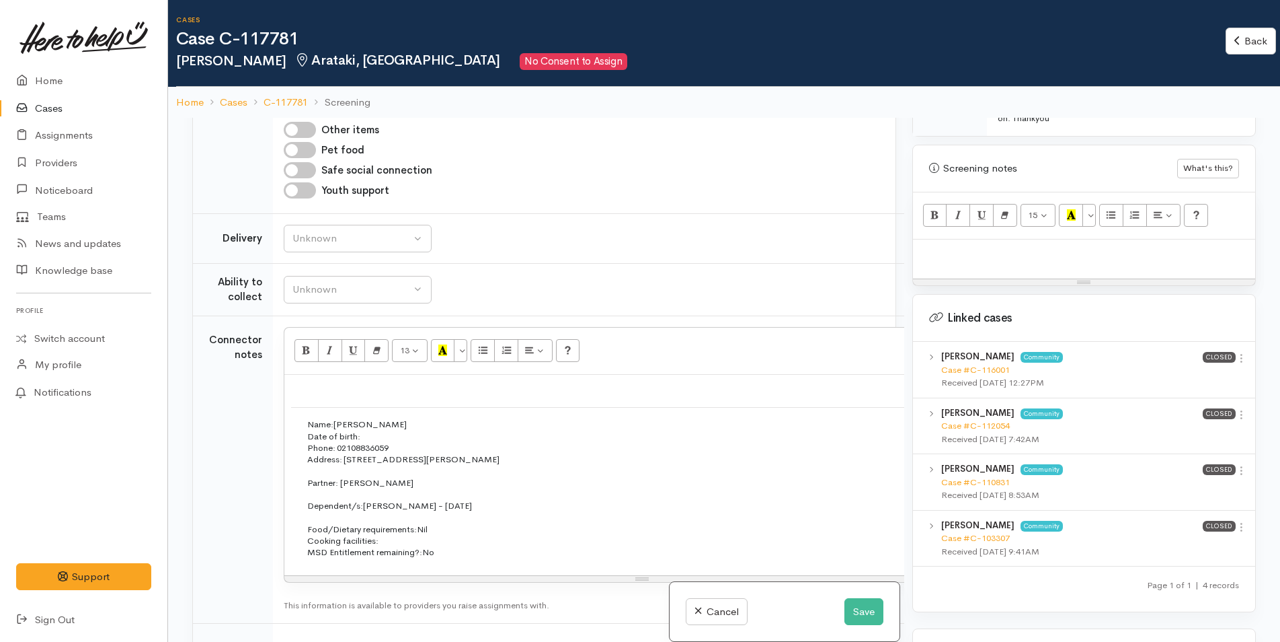
click at [962, 246] on p at bounding box center [1084, 253] width 329 height 15
paste div
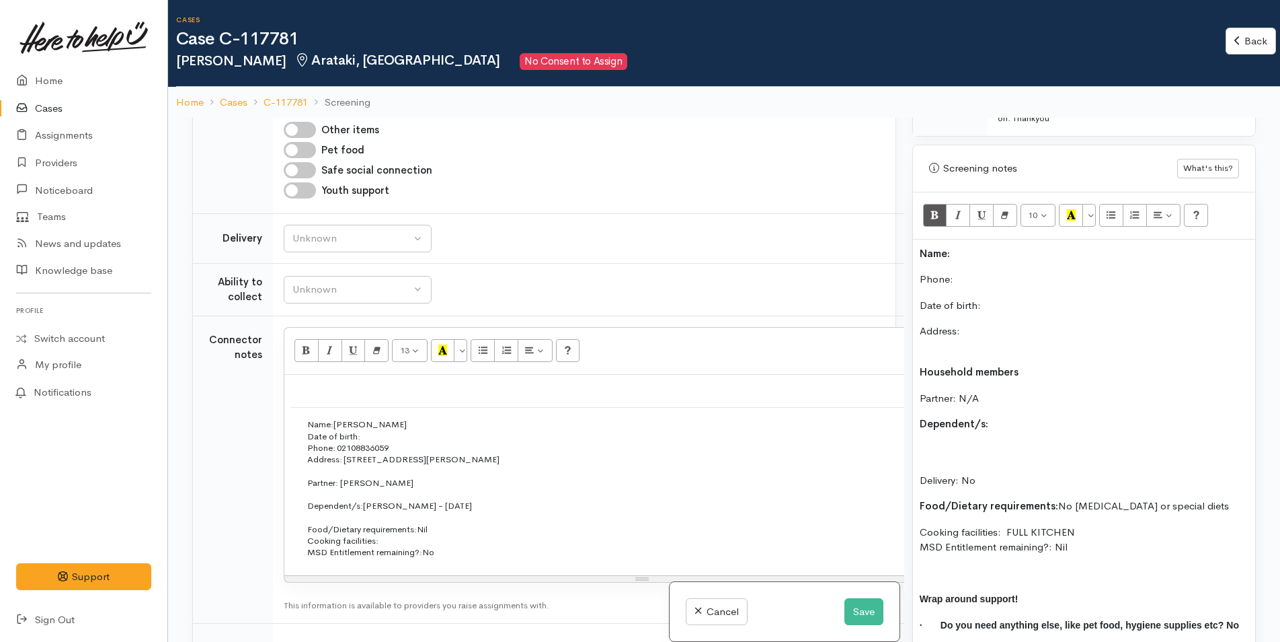
click at [921, 247] on b "Name:" at bounding box center [935, 253] width 30 height 13
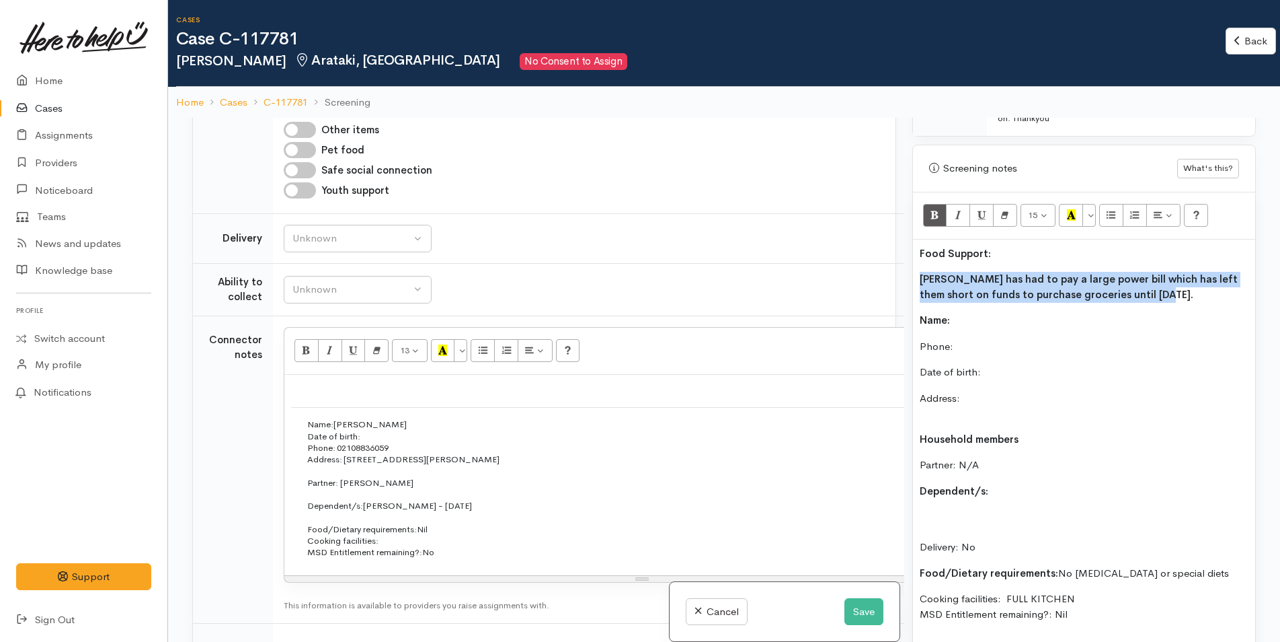
drag, startPoint x: 1145, startPoint y: 268, endPoint x: 910, endPoint y: 204, distance: 243.9
click at [895, 231] on div "Related cases There are other cases potentially from the same person, address o…" at bounding box center [724, 439] width 1080 height 642
click at [961, 273] on b "Janice has had to pay a large power bill which has left them short on funds to …" at bounding box center [1079, 286] width 318 height 28
click at [1130, 272] on b "Janice has had to pay a large power bill which has left them short on funds to …" at bounding box center [1079, 286] width 318 height 28
drag, startPoint x: 1140, startPoint y: 267, endPoint x: 913, endPoint y: 258, distance: 227.5
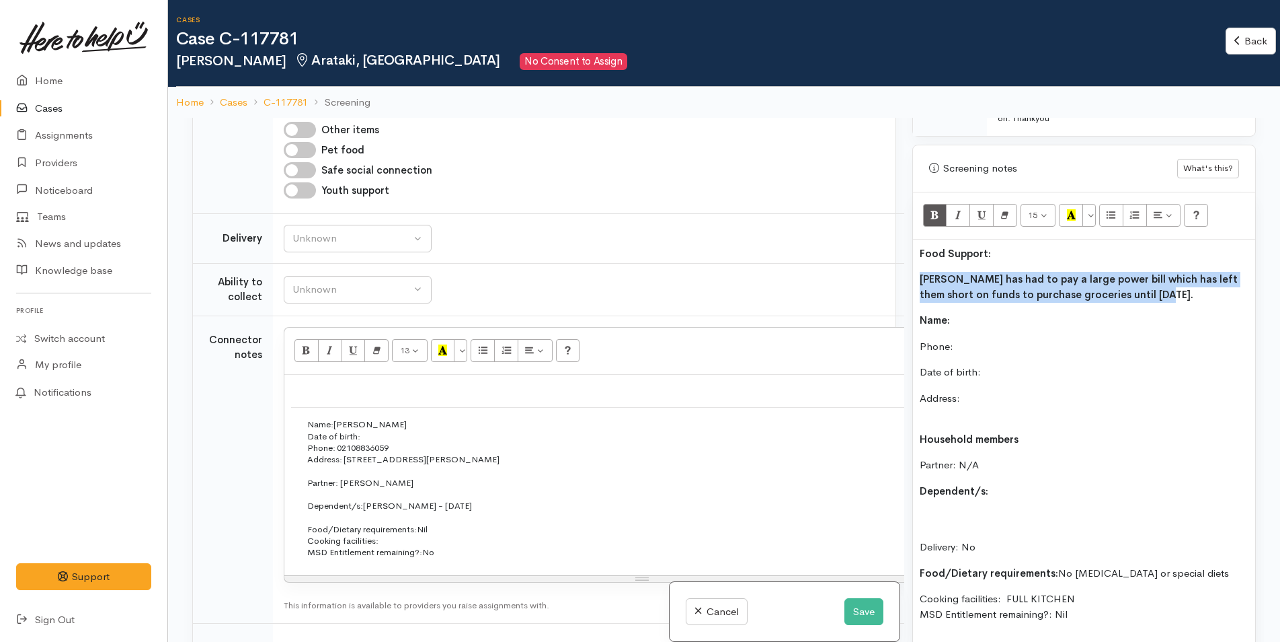
click at [913, 258] on div "Food Support: Janice has had to pay a large power bill which has left them shor…" at bounding box center [1084, 491] width 342 height 504
click at [929, 204] on button "Bold (CTRL+B)" at bounding box center [935, 215] width 24 height 23
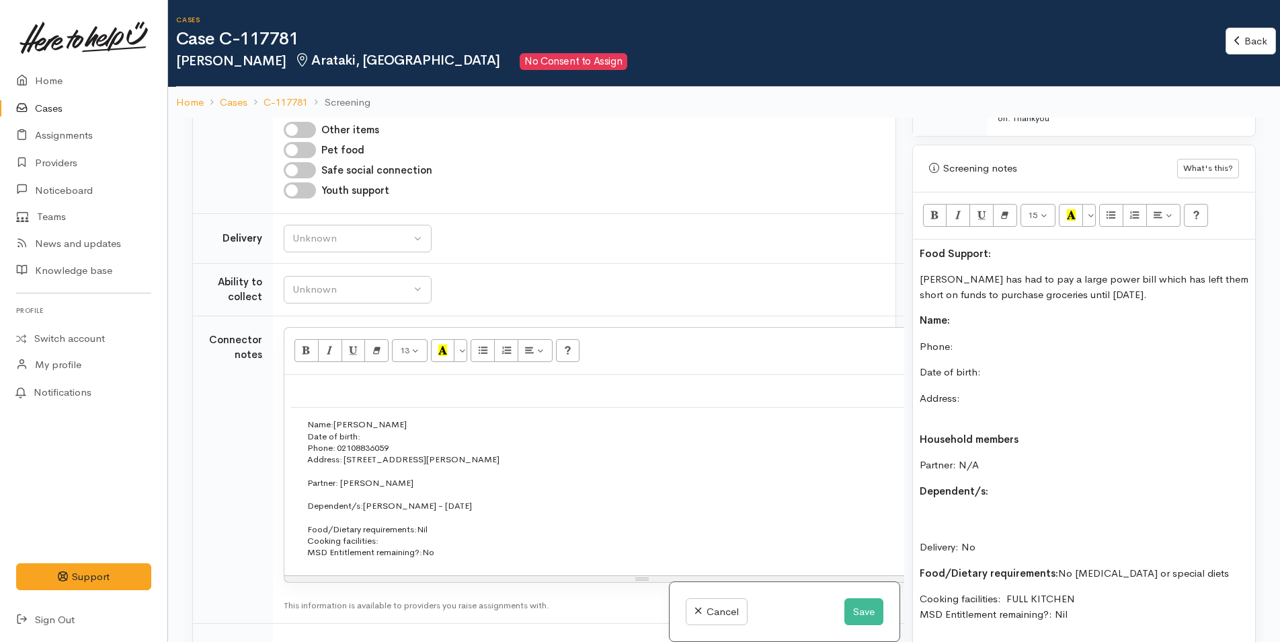
click at [967, 212] on div "15 8 9 10 11 12 14 18 24 36 Background Color Transparent Select #ffff00 Text Co…" at bounding box center [1084, 470] width 342 height 557
drag, startPoint x: 910, startPoint y: 224, endPoint x: 889, endPoint y: 225, distance: 21.6
click at [888, 225] on div "Related cases There are other cases potentially from the same person, address o…" at bounding box center [724, 439] width 1080 height 642
click at [1069, 209] on icon "Recent Color" at bounding box center [1071, 214] width 9 height 11
click at [984, 283] on div "Food Support: Janice has had to pay a large power bill which has left them shor…" at bounding box center [1084, 491] width 342 height 504
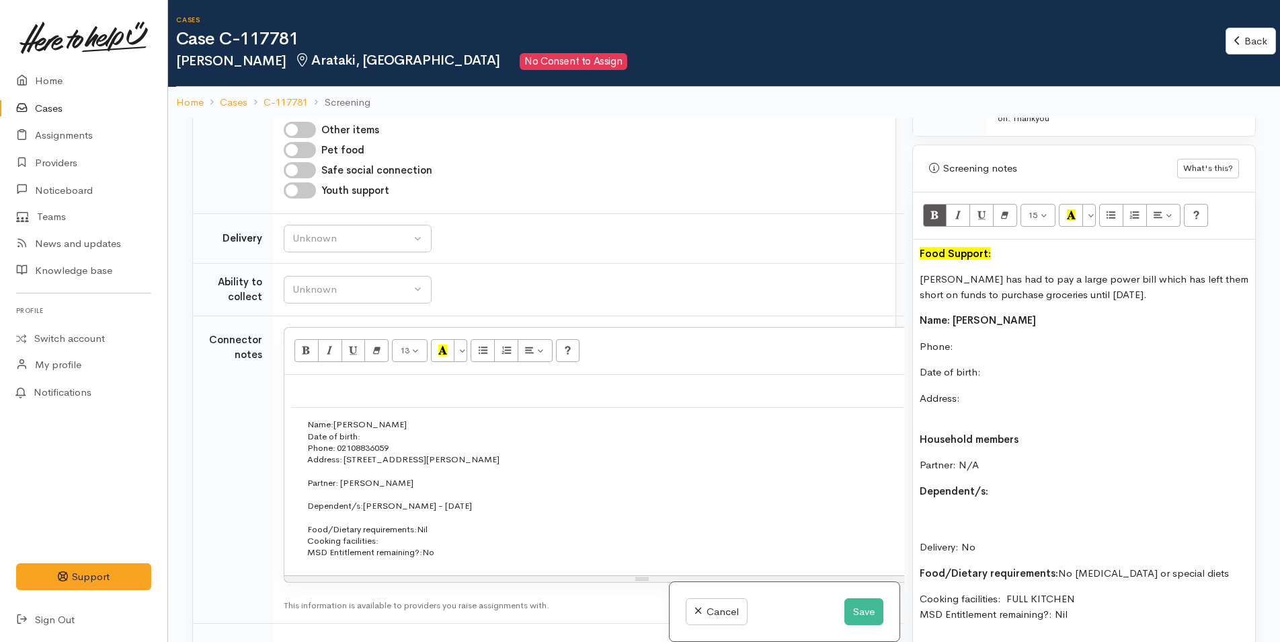
click at [1003, 339] on p "Phone:" at bounding box center [1084, 346] width 329 height 15
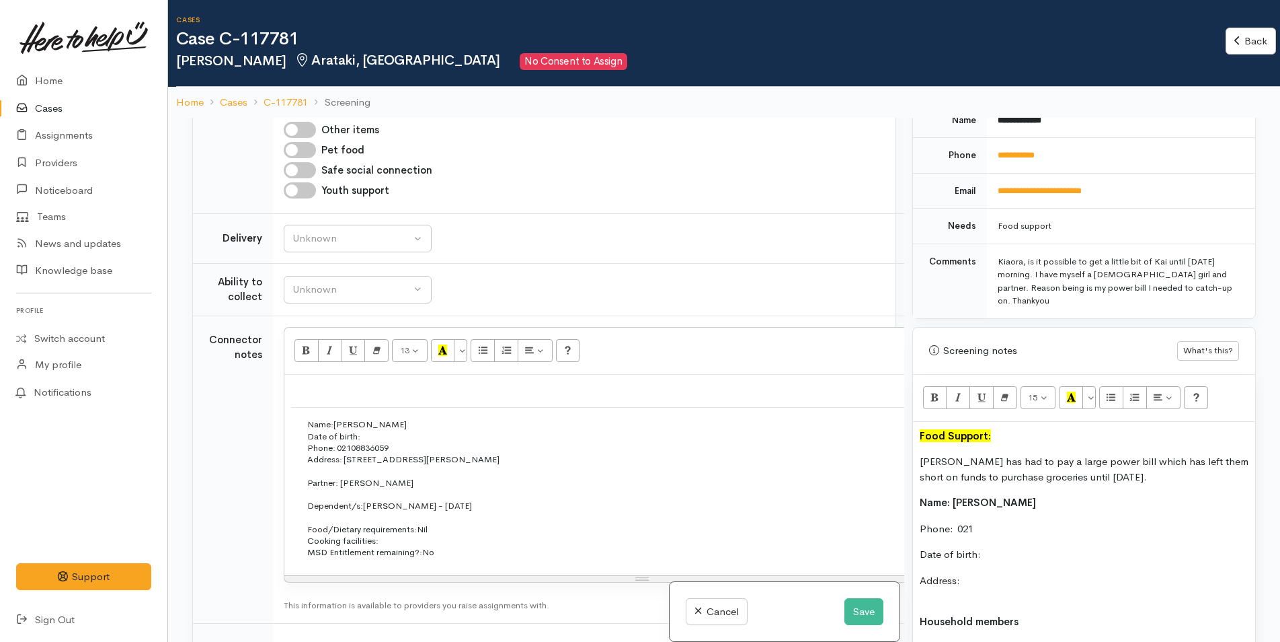
scroll to position [605, 0]
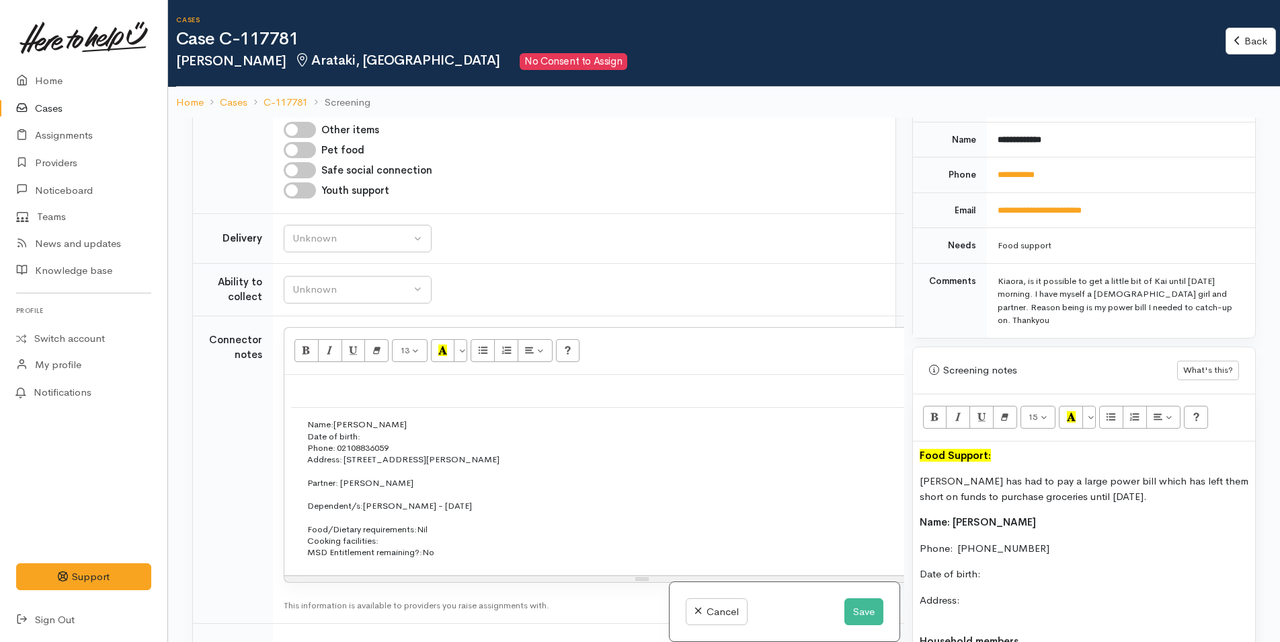
click at [995, 592] on p "Address:" at bounding box center [1084, 607] width 329 height 30
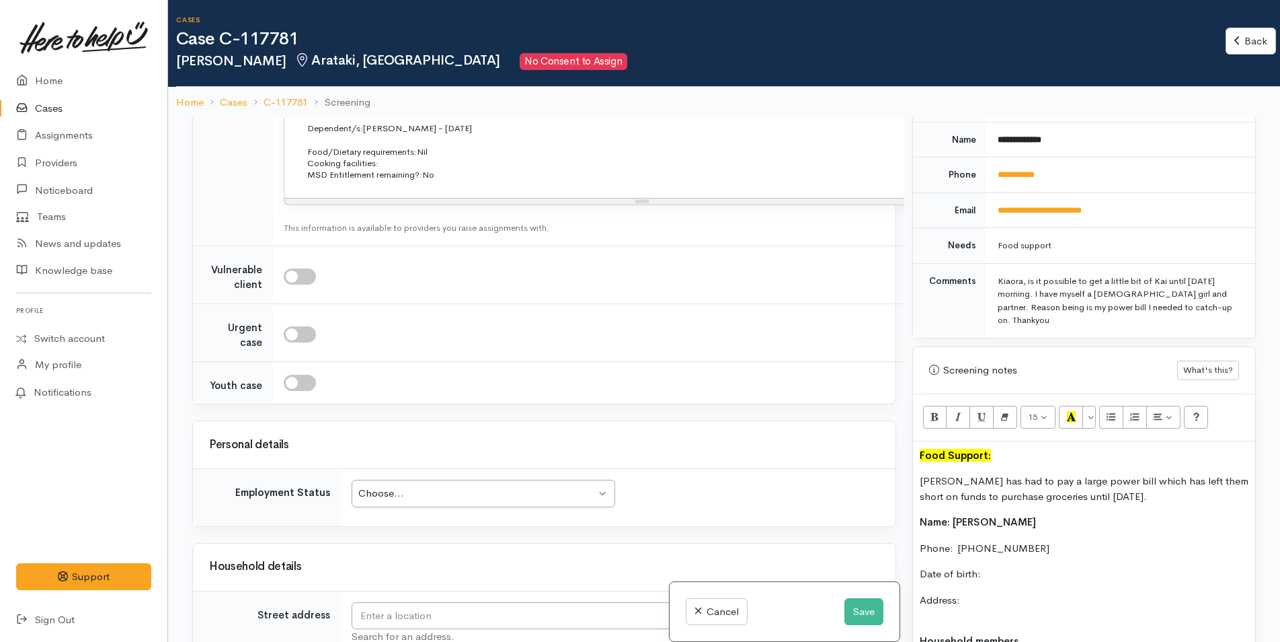
scroll to position [1818, 0]
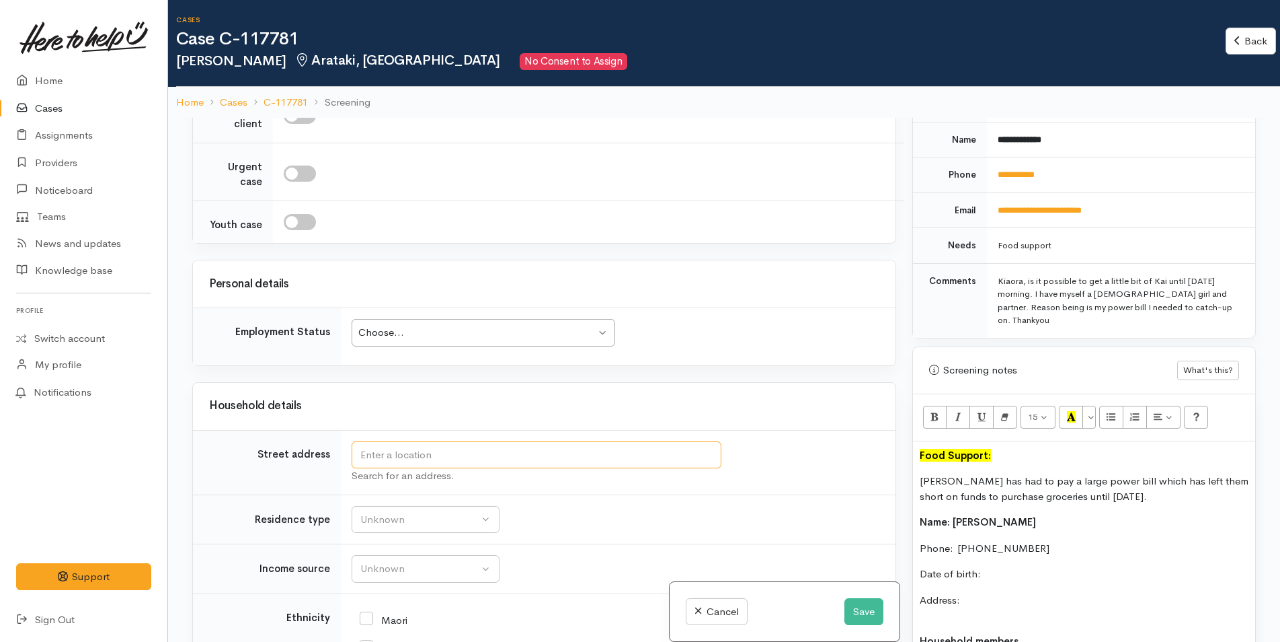
click at [378, 455] on input "text" at bounding box center [537, 455] width 370 height 28
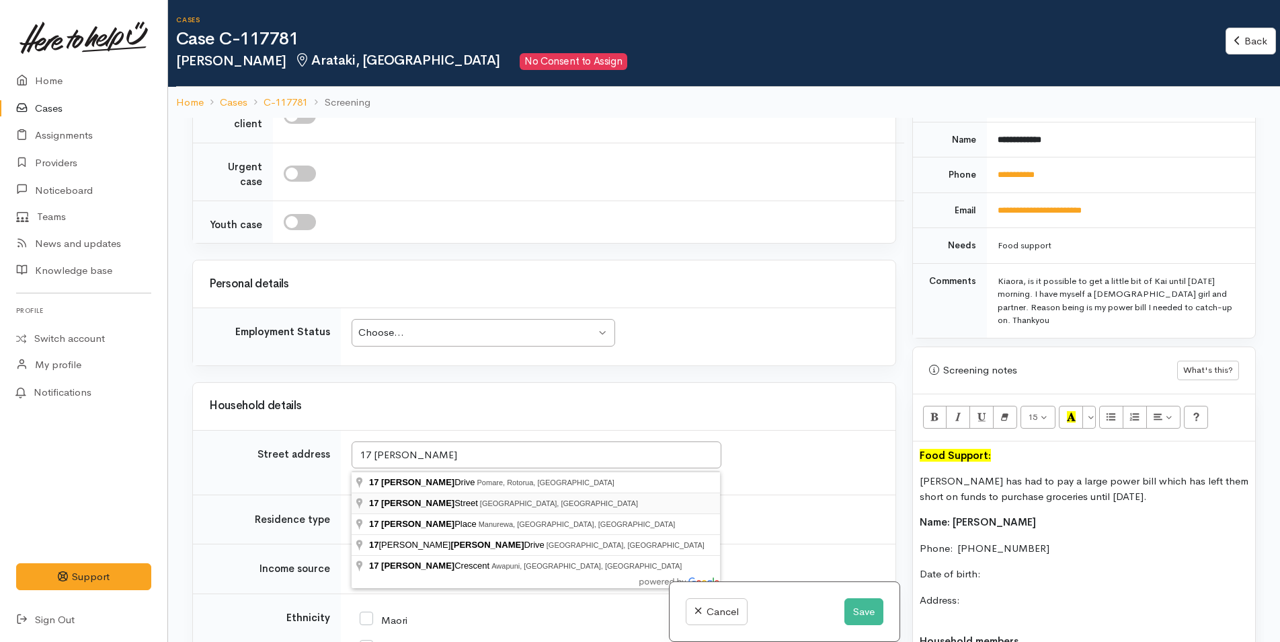
type input "17 Carter Street, Mount Maunganui, New Zealand"
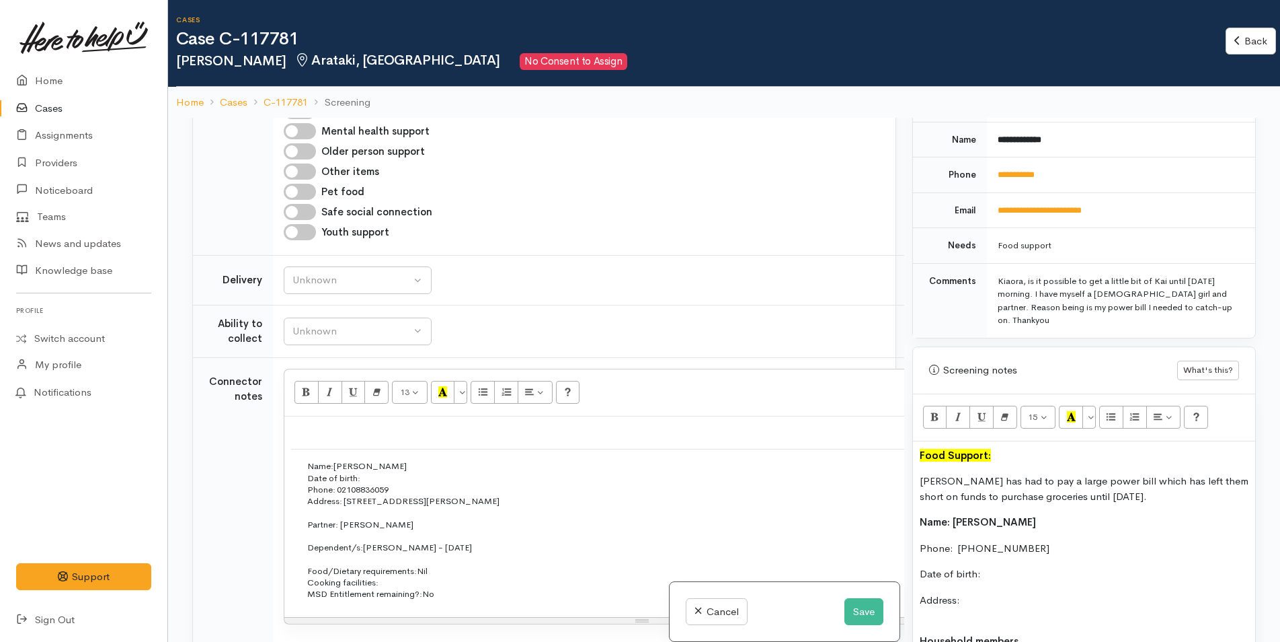
scroll to position [1941, 0]
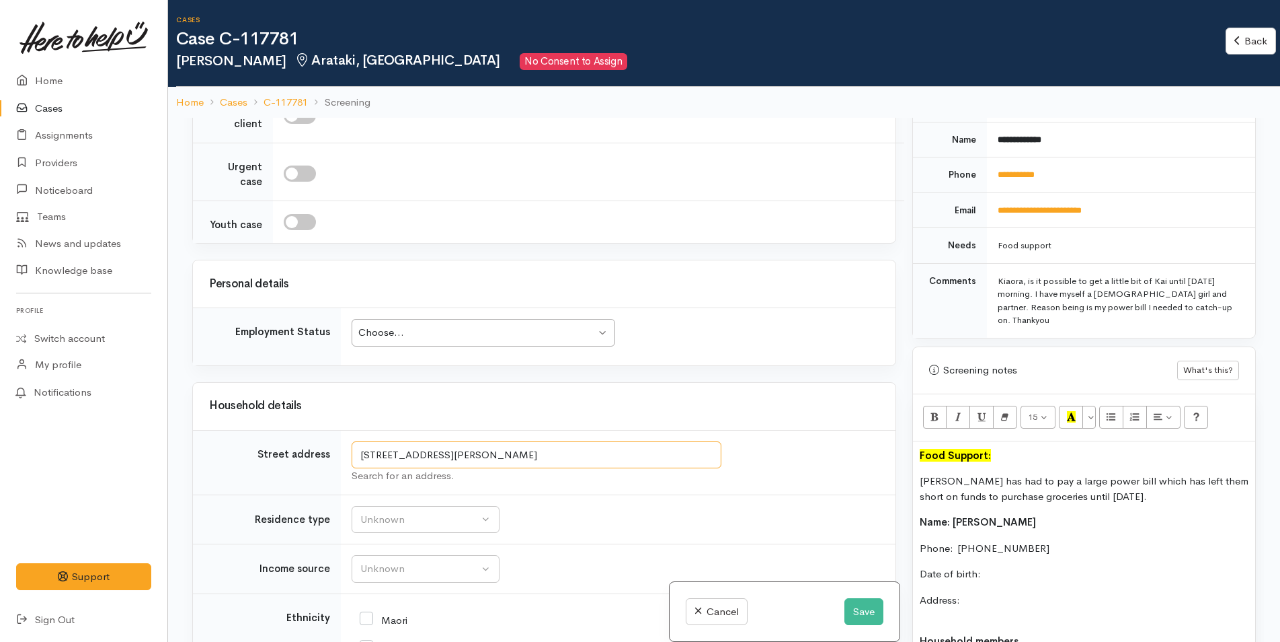
drag, startPoint x: 600, startPoint y: 459, endPoint x: 243, endPoint y: 440, distance: 356.9
click at [243, 440] on tr "Street address 17 Carter Street, Mount Maunganui, New Zealand Search for an add…" at bounding box center [544, 462] width 703 height 65
click at [974, 592] on p "Address:" at bounding box center [1084, 607] width 329 height 30
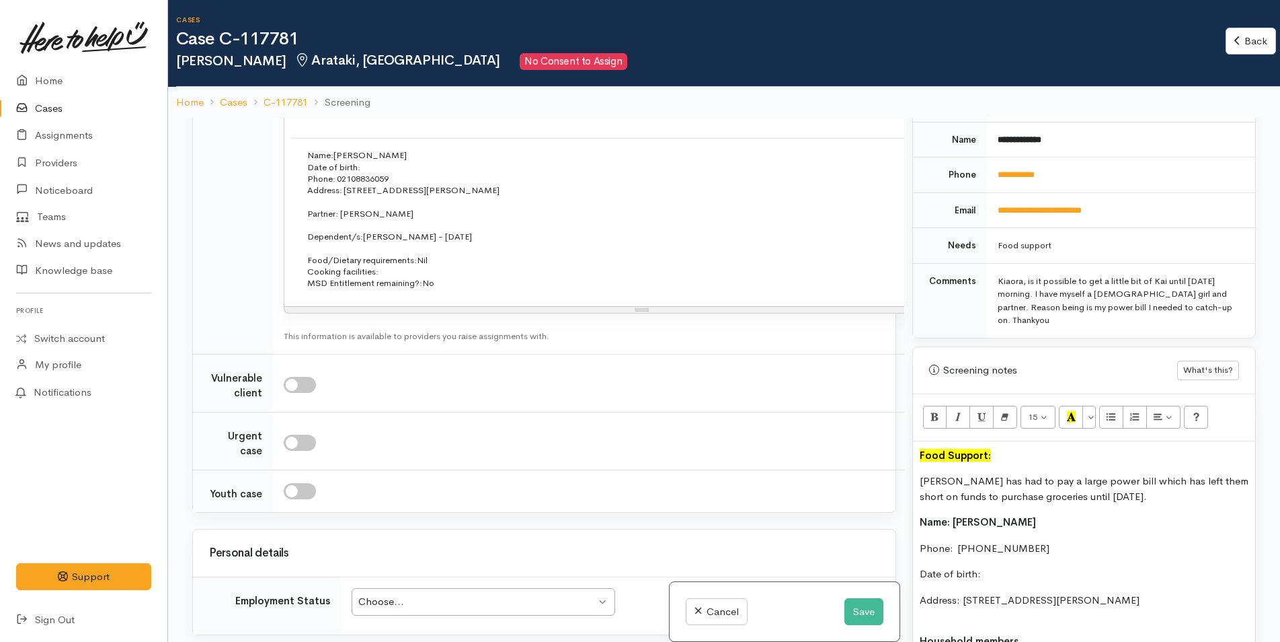
scroll to position [672, 0]
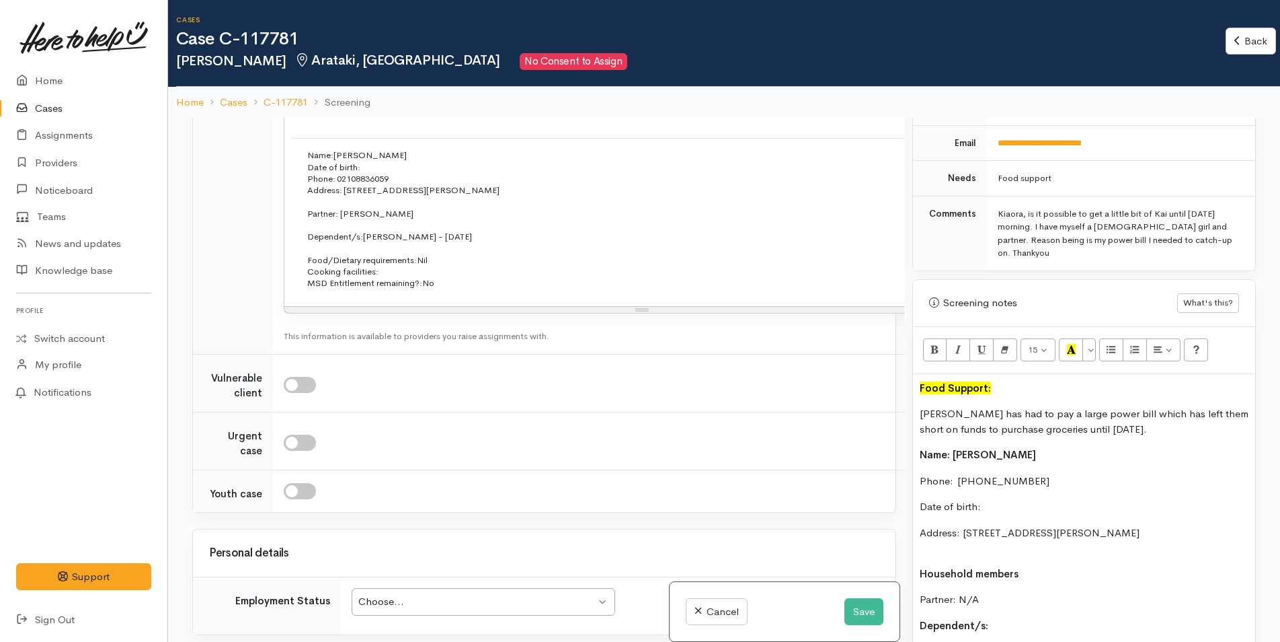
click at [944, 533] on div "Food Support: Janice has had to pay a large power bill which has left them shor…" at bounding box center [1084, 626] width 342 height 504
click at [940, 525] on p "Address: 17 Carter Street, Mount Maunganui, New Zealand" at bounding box center [1084, 540] width 329 height 30
click at [1007, 603] on p "Dependent/s:" at bounding box center [1084, 610] width 329 height 15
drag, startPoint x: 993, startPoint y: 570, endPoint x: 989, endPoint y: 564, distance: 7.3
click at [993, 569] on div "Food Support: Janice has had to pay a large power bill which has left them shor…" at bounding box center [1084, 618] width 342 height 488
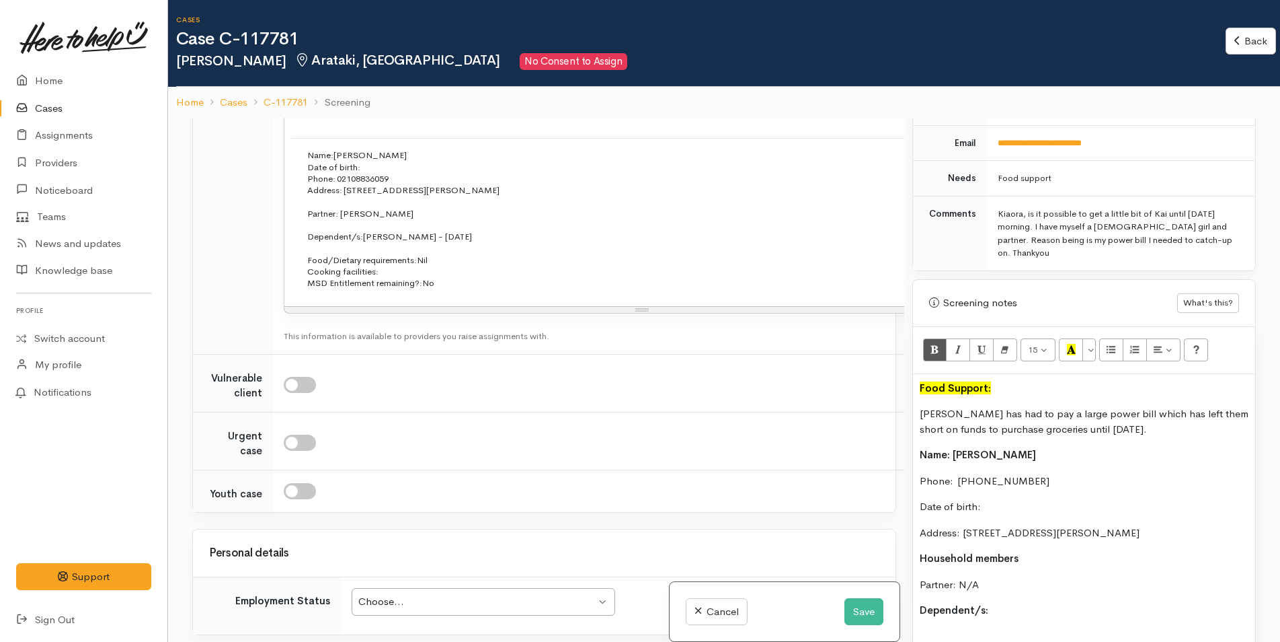
click at [987, 577] on p "Partner: N/A" at bounding box center [1084, 584] width 329 height 15
click at [1028, 603] on p "Dependent/s:" at bounding box center [1084, 610] width 329 height 15
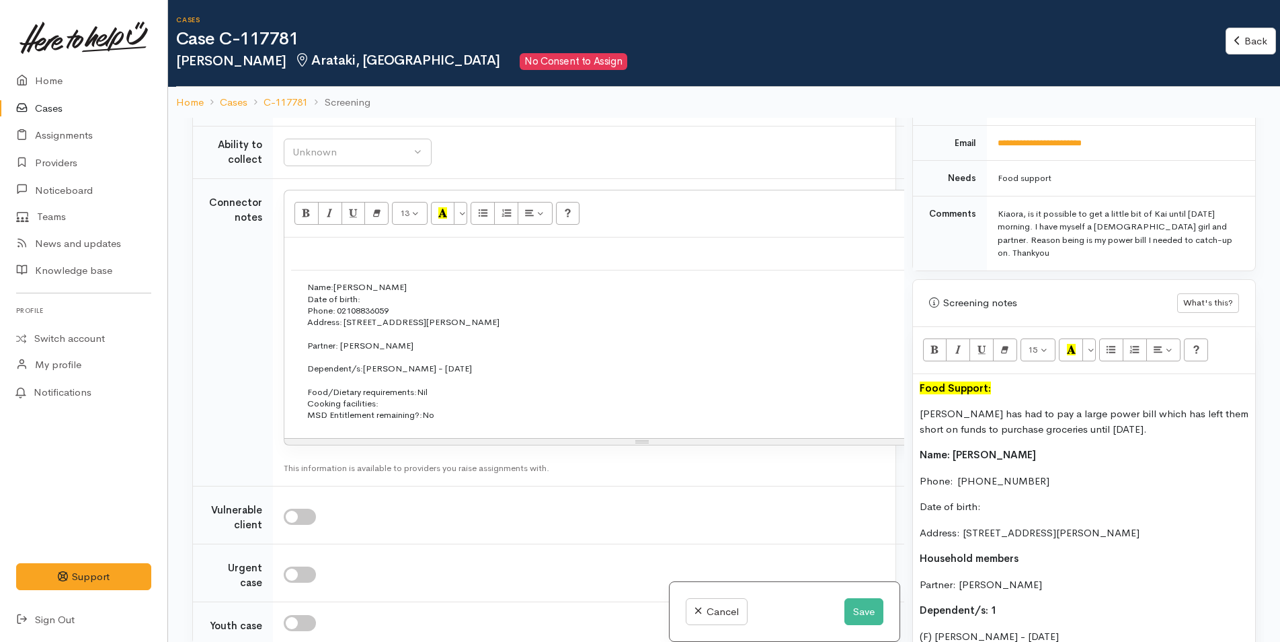
scroll to position [1403, 0]
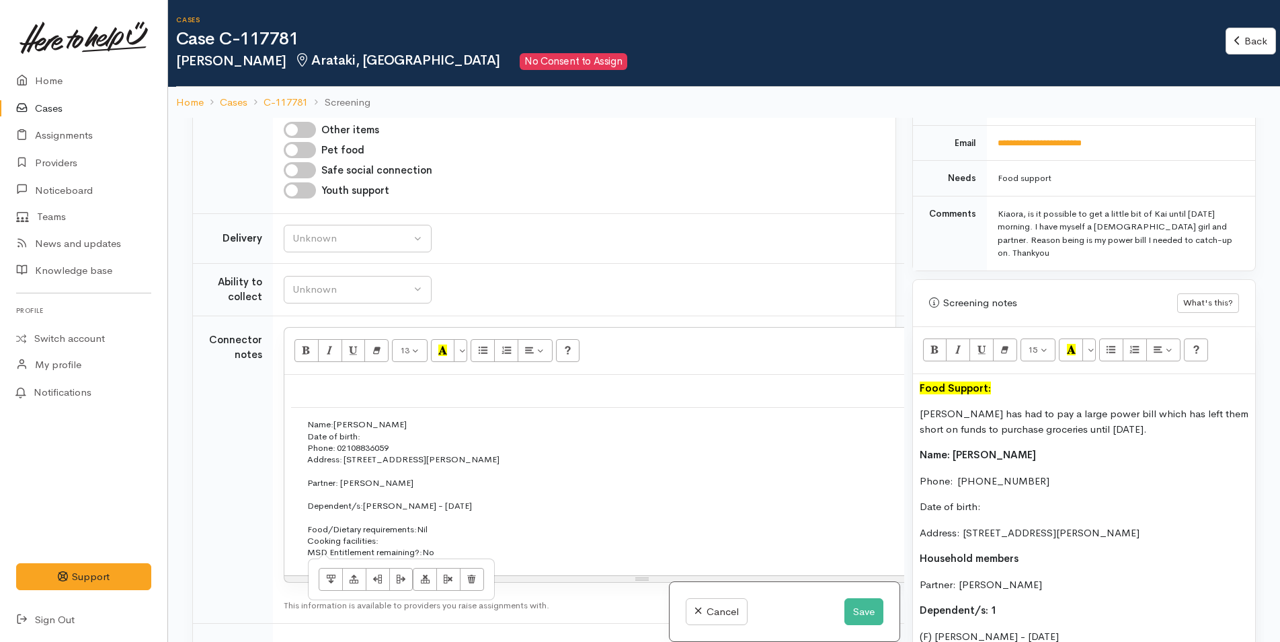
drag, startPoint x: 461, startPoint y: 538, endPoint x: 290, endPoint y: 378, distance: 233.6
click at [291, 379] on div "Name: Janice Duncan Date of birth: Phone:   02108836059 Address:   17 Carter St…" at bounding box center [642, 475] width 716 height 201
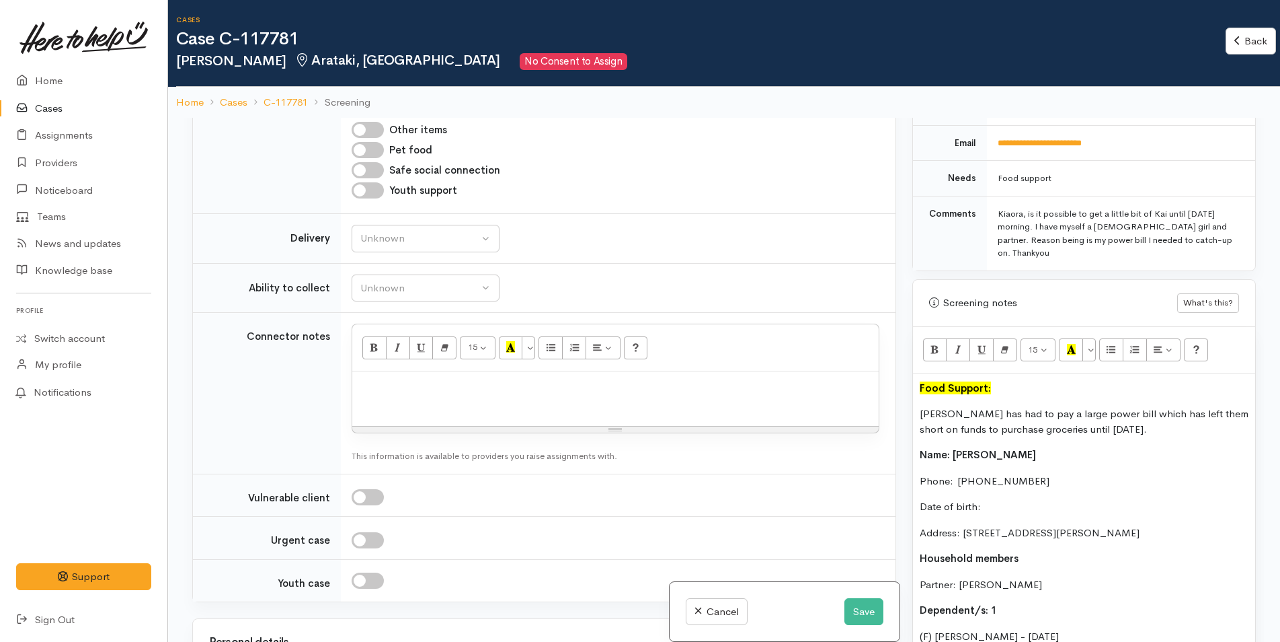
scroll to position [1401, 0]
click at [387, 233] on div "Unknown" at bounding box center [419, 240] width 118 height 15
click at [388, 356] on link "No" at bounding box center [425, 366] width 147 height 21
select select "1"
click at [395, 283] on div "Unknown" at bounding box center [419, 290] width 118 height 15
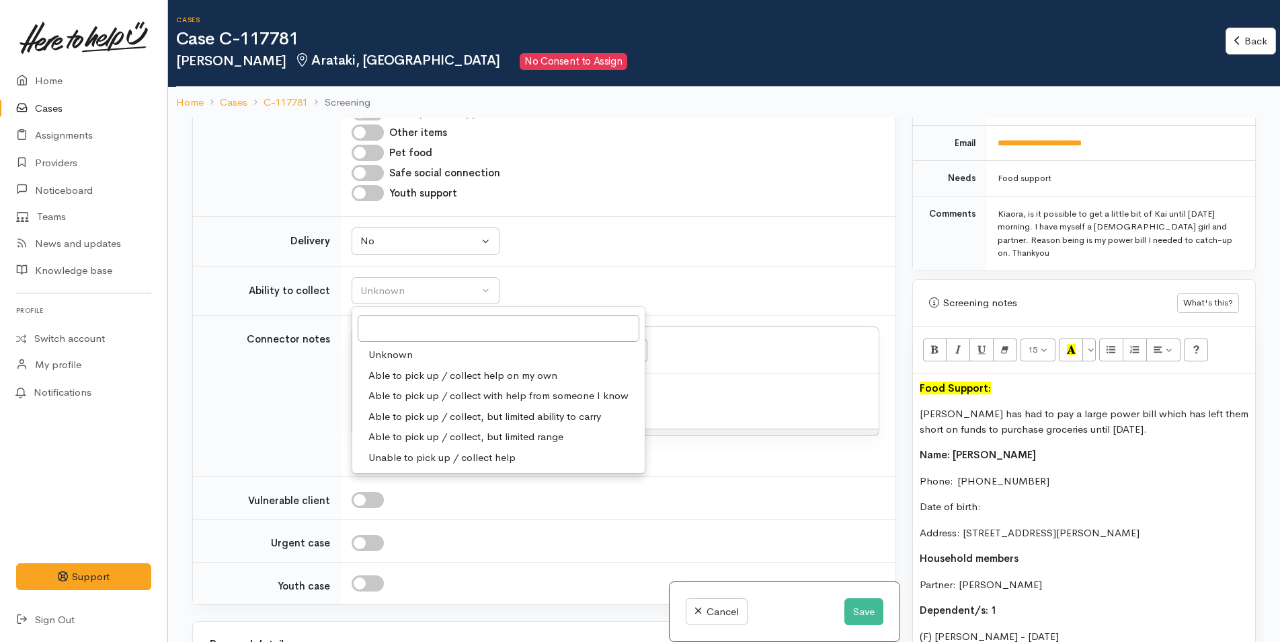
click at [393, 368] on span "Able to pick up / collect help on my own" at bounding box center [463, 375] width 189 height 15
select select "2"
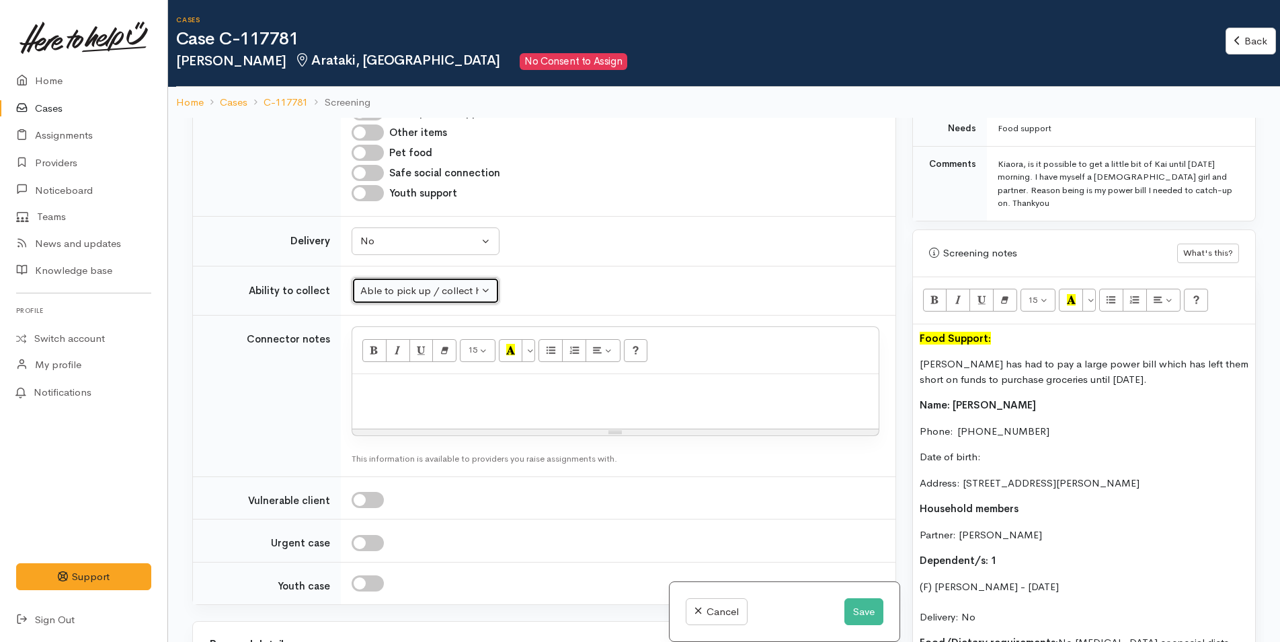
scroll to position [807, 0]
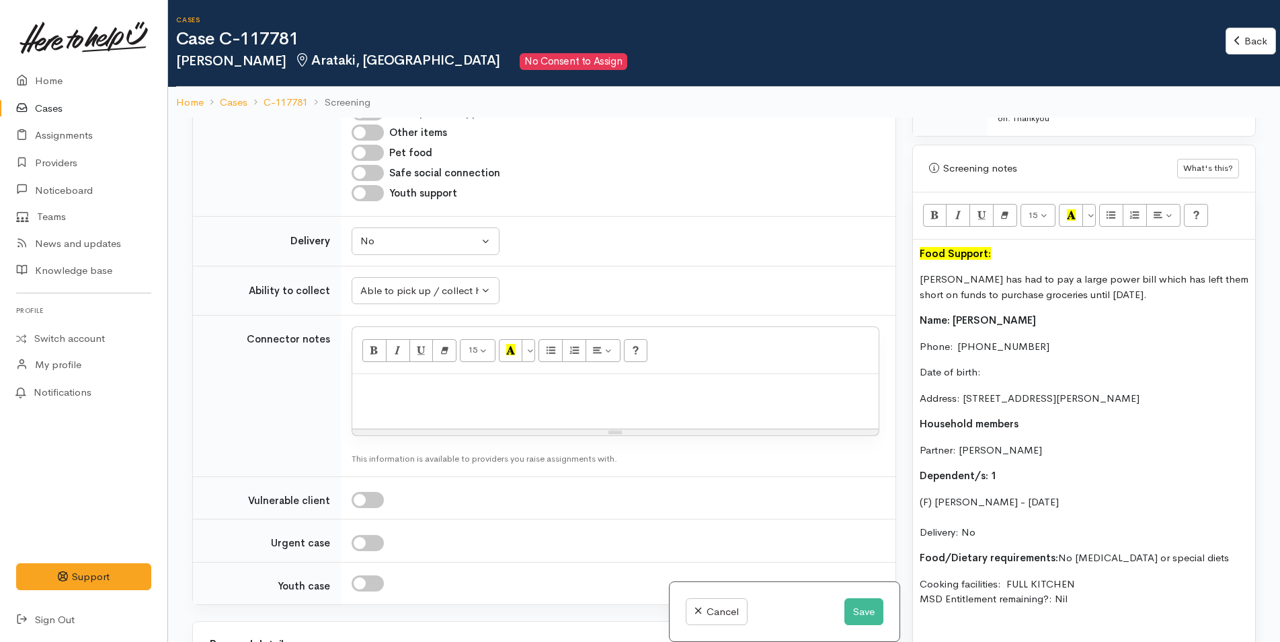
drag, startPoint x: 1090, startPoint y: 575, endPoint x: 908, endPoint y: 295, distance: 333.5
click at [908, 295] on div "Warnings Add No warnings have been raised against this case Add Warning Title ●…" at bounding box center [1084, 439] width 360 height 642
copy div "Name: Janice Duncan Phone:  02108836059 Date of birth: Address: 17 Carter Stree…"
click at [512, 386] on p at bounding box center [615, 396] width 513 height 30
click at [390, 374] on div at bounding box center [615, 401] width 527 height 54
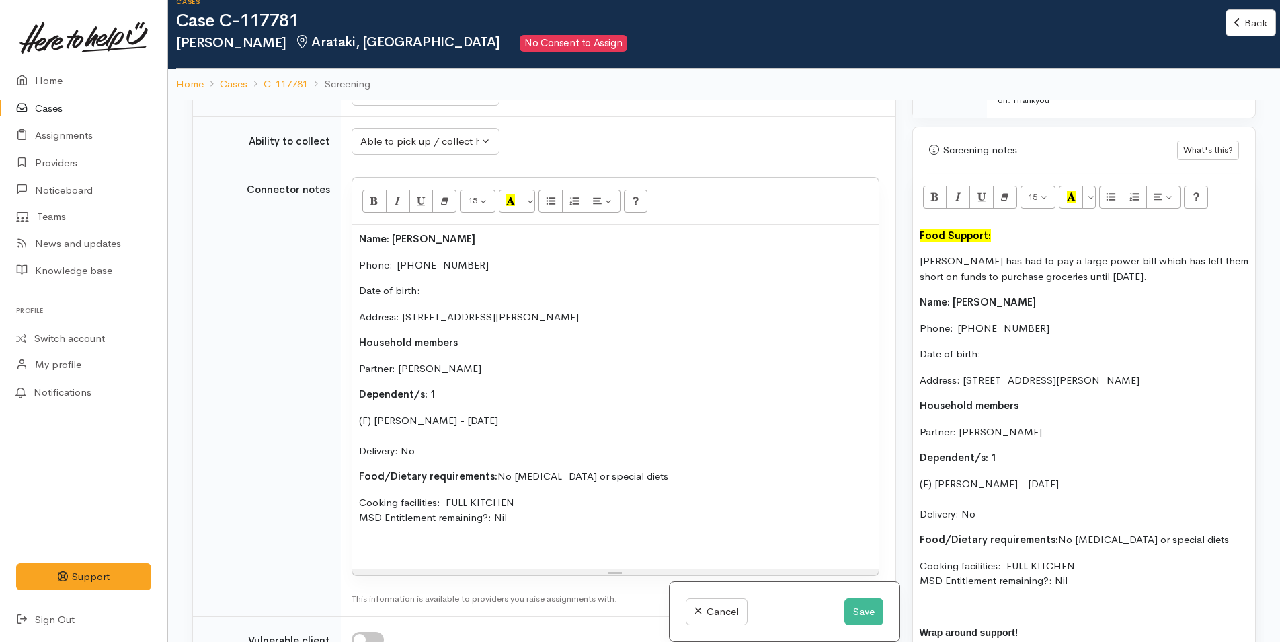
scroll to position [1804, 0]
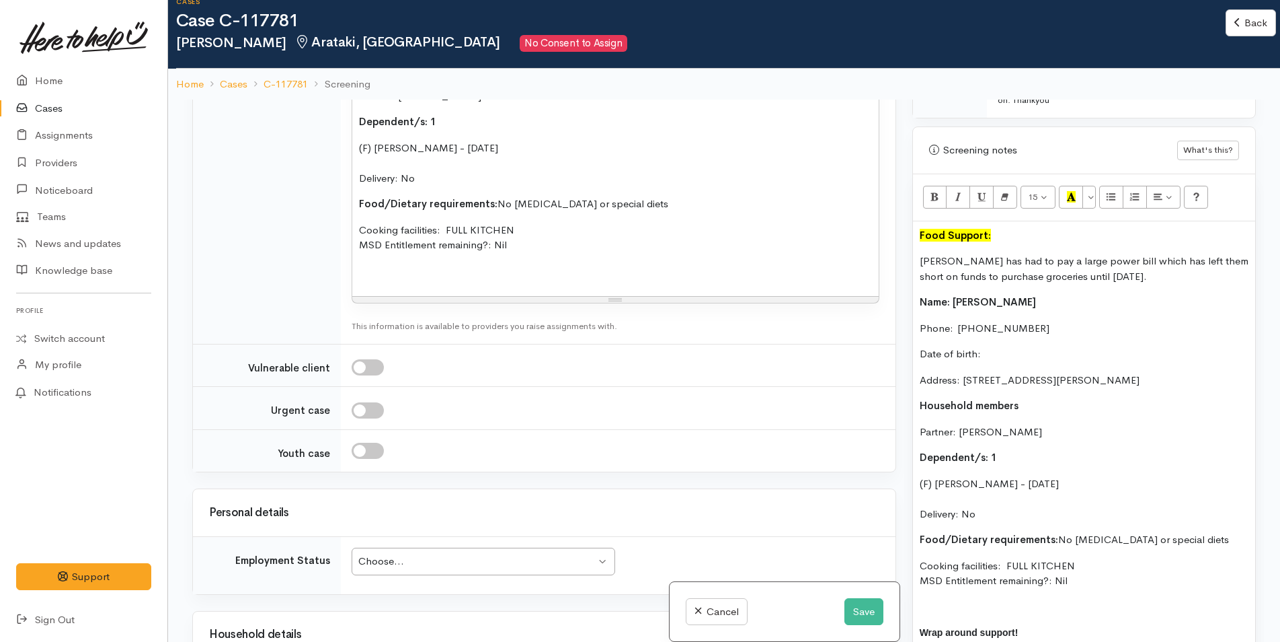
click at [370, 565] on td "Choose... Choose... Choose... Unknown Employed casually Employed full-time Empl…" at bounding box center [618, 565] width 555 height 57
click at [380, 553] on div "Choose..." at bounding box center [476, 560] width 237 height 15
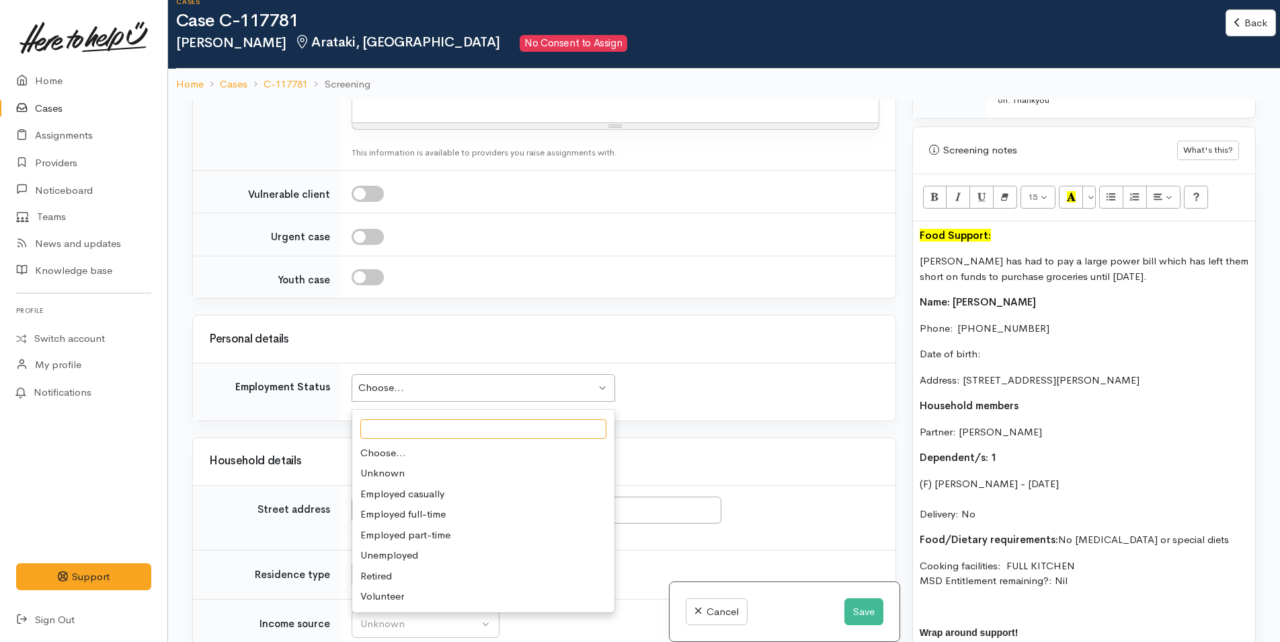
scroll to position [2208, 0]
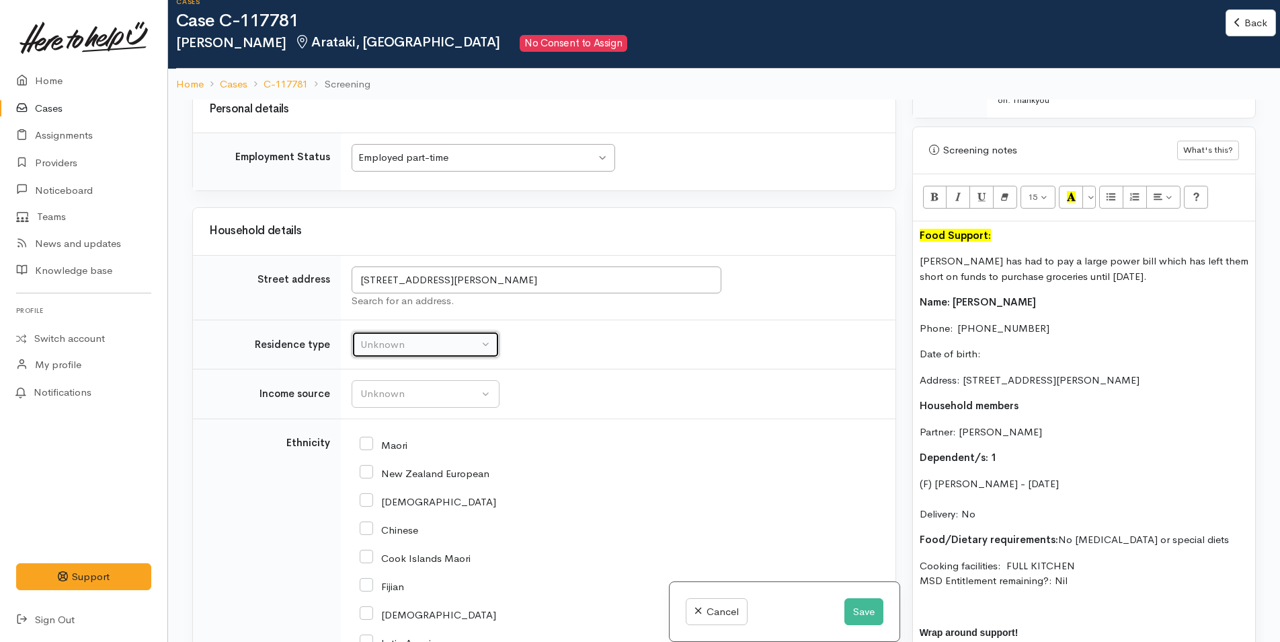
click at [409, 337] on div "Unknown" at bounding box center [419, 344] width 118 height 15
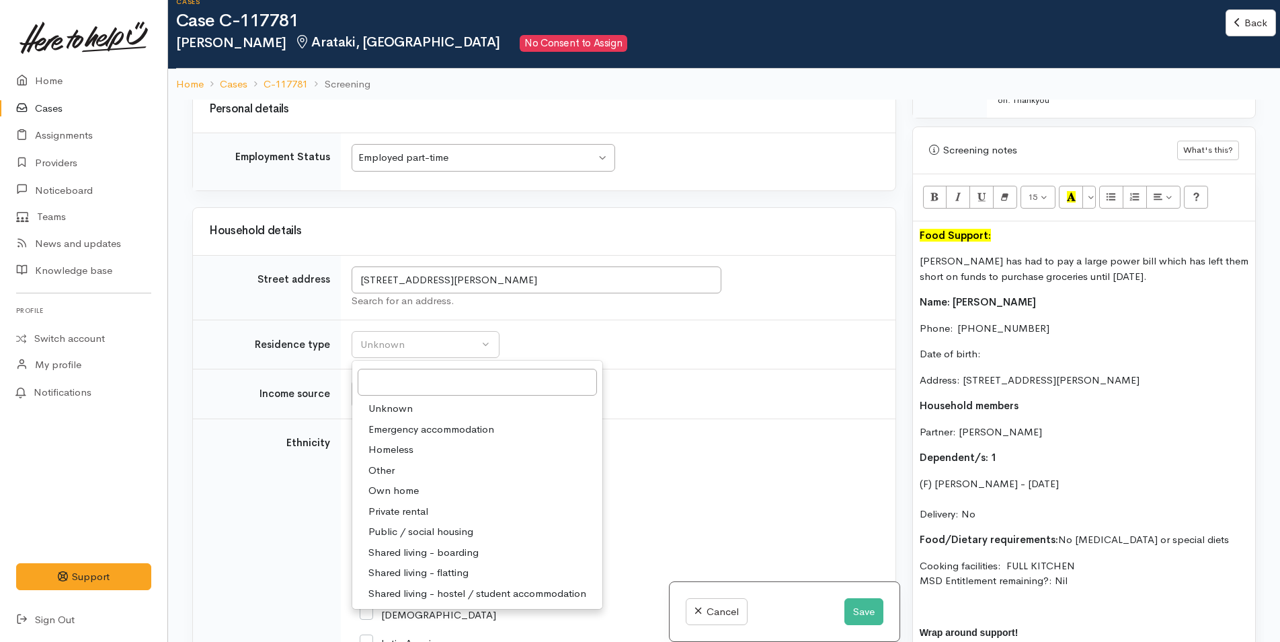
click at [401, 504] on span "Private rental" at bounding box center [399, 511] width 60 height 15
select select "2"
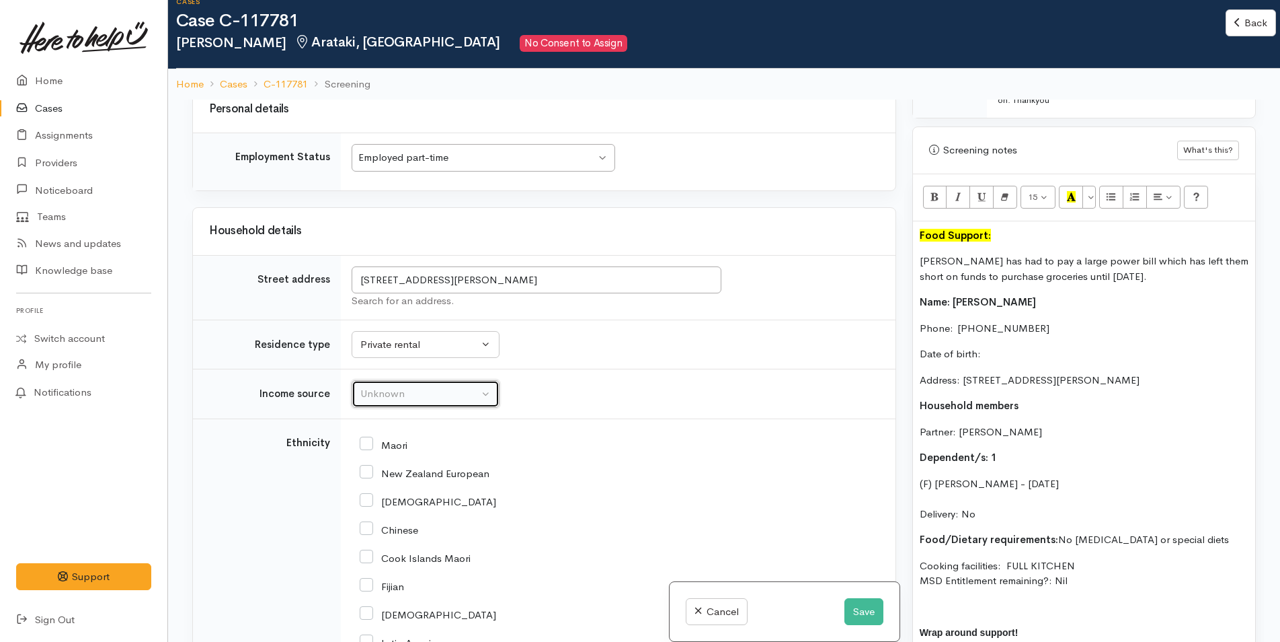
click at [399, 391] on button "Unknown" at bounding box center [426, 394] width 148 height 28
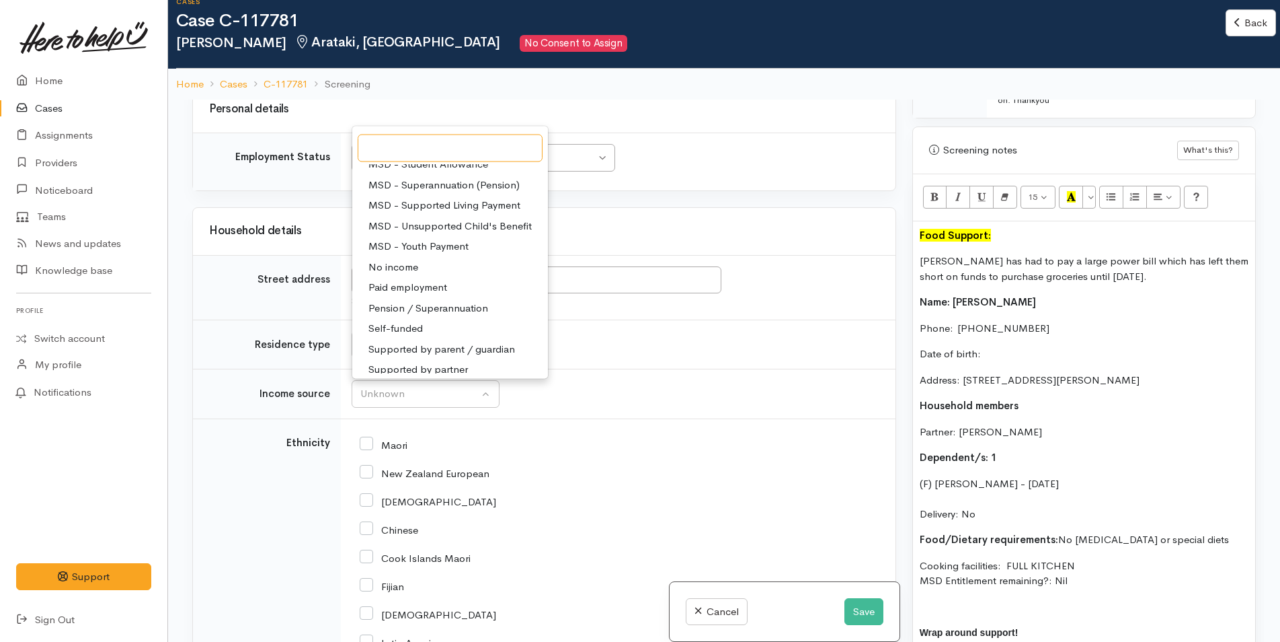
scroll to position [202, 0]
click at [411, 273] on span "Paid employment" at bounding box center [408, 280] width 79 height 15
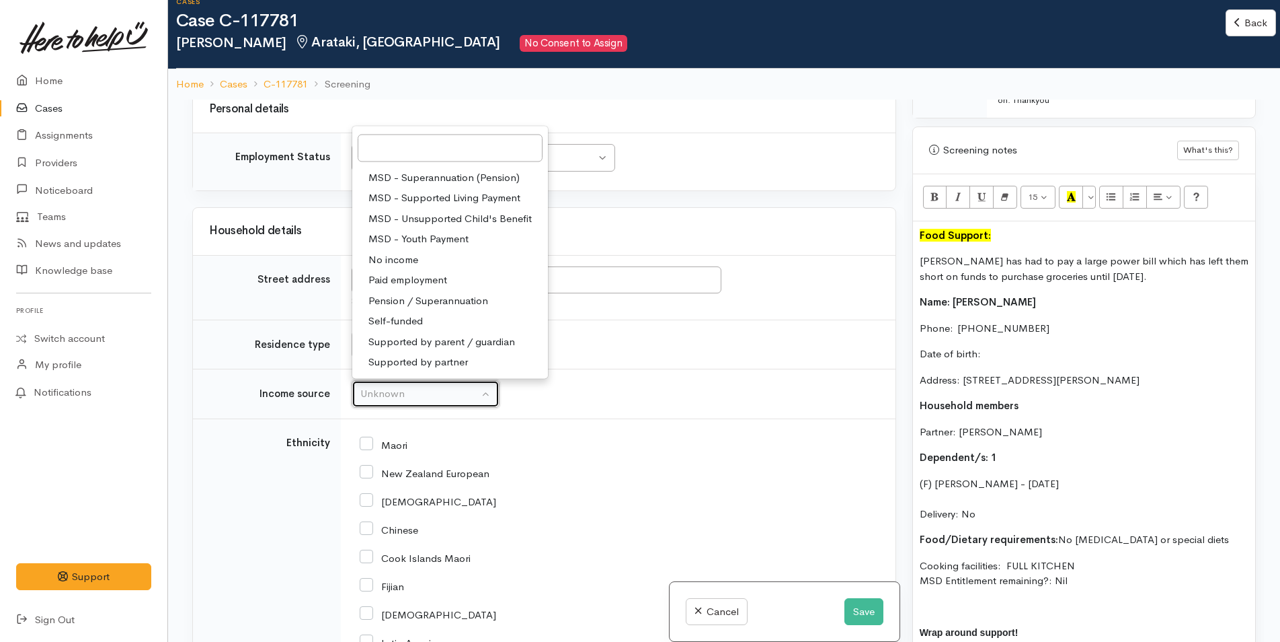
select select "1"
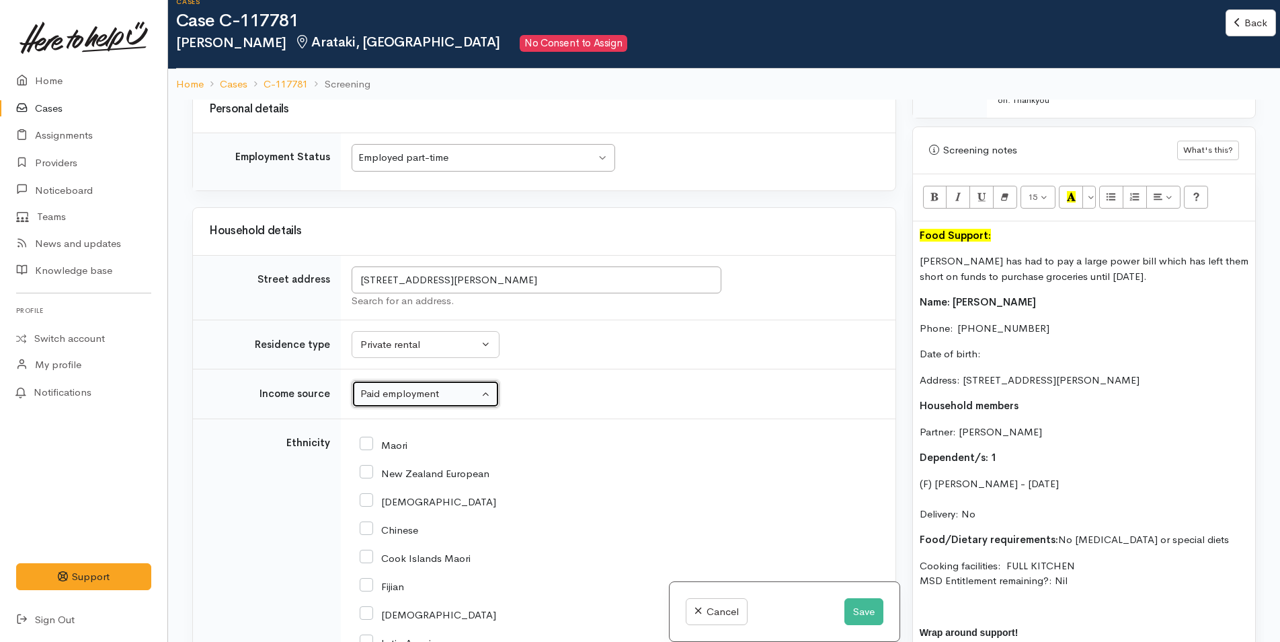
click at [416, 150] on div "Employed part-time" at bounding box center [476, 157] width 237 height 15
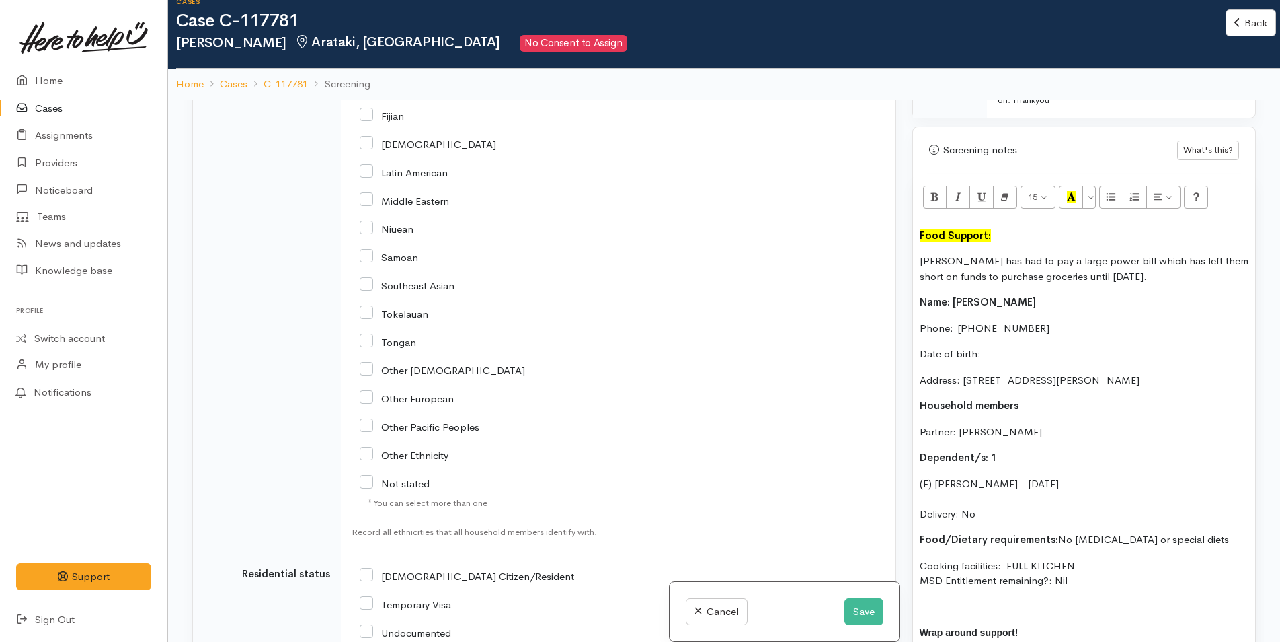
scroll to position [2477, 0]
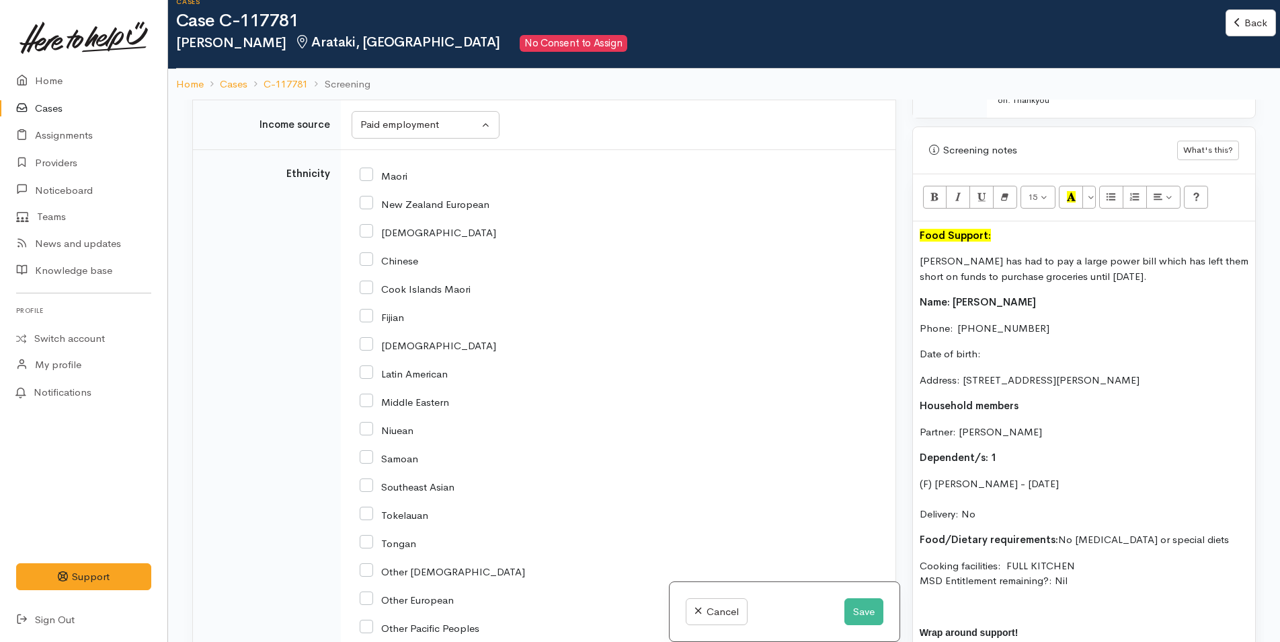
click at [369, 169] on input "Maori" at bounding box center [384, 175] width 48 height 12
checkbox input "true"
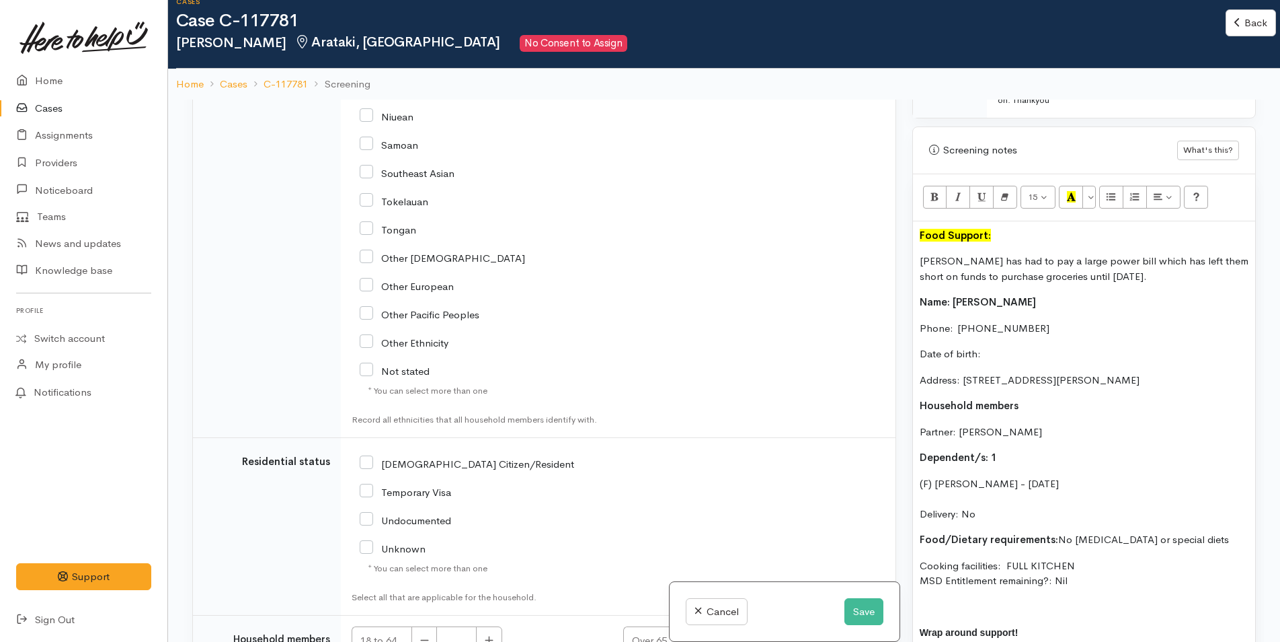
scroll to position [2947, 0]
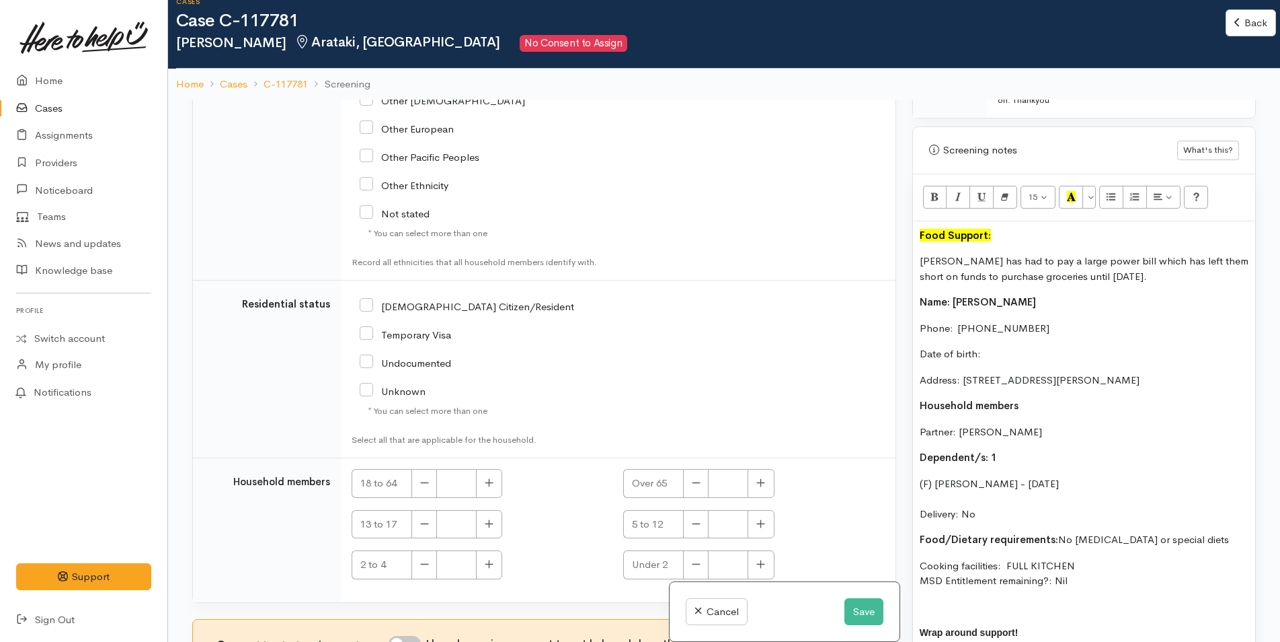
click at [368, 299] on input "[DEMOGRAPHIC_DATA] Citizen/Resident" at bounding box center [467, 305] width 215 height 12
checkbox input "true"
click at [494, 477] on icon "button" at bounding box center [489, 482] width 9 height 10
type input "2"
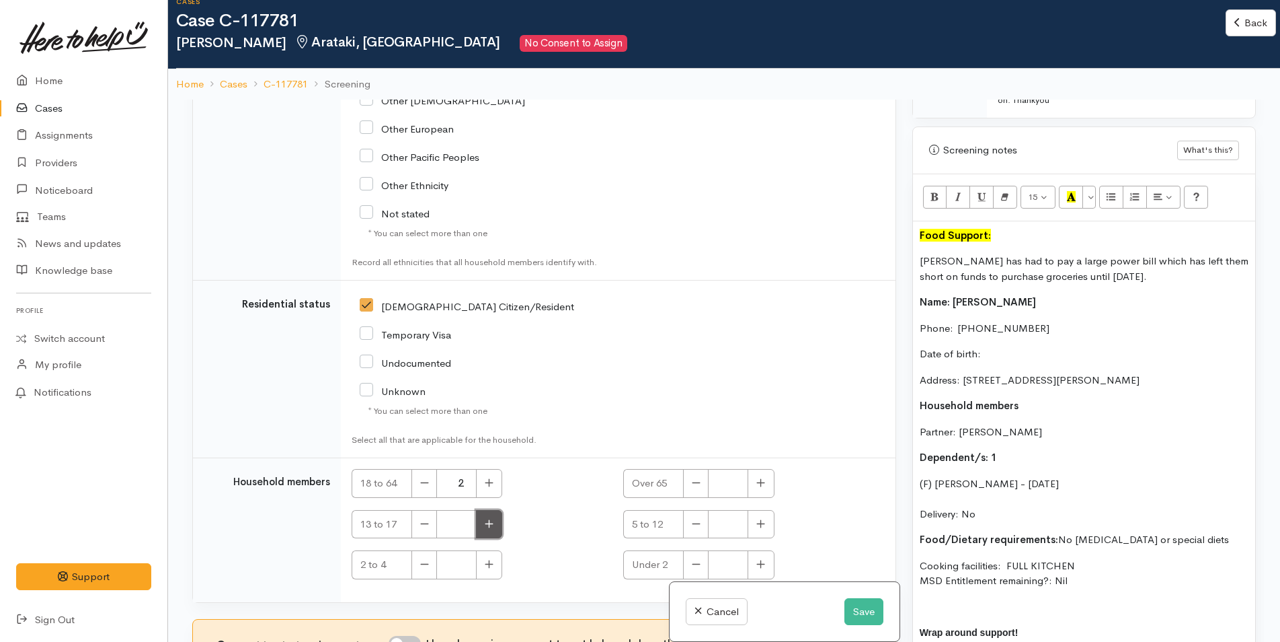
click at [492, 518] on icon "button" at bounding box center [489, 523] width 9 height 10
type input "1"
click at [859, 608] on button "Save" at bounding box center [864, 612] width 39 height 28
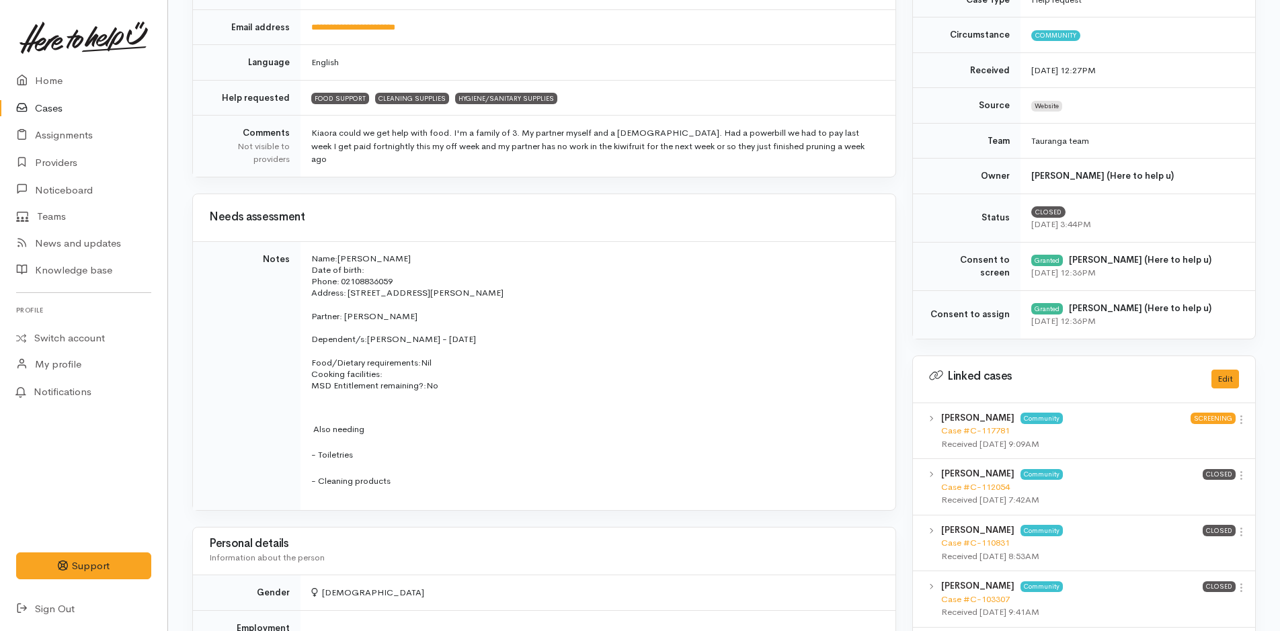
scroll to position [336, 0]
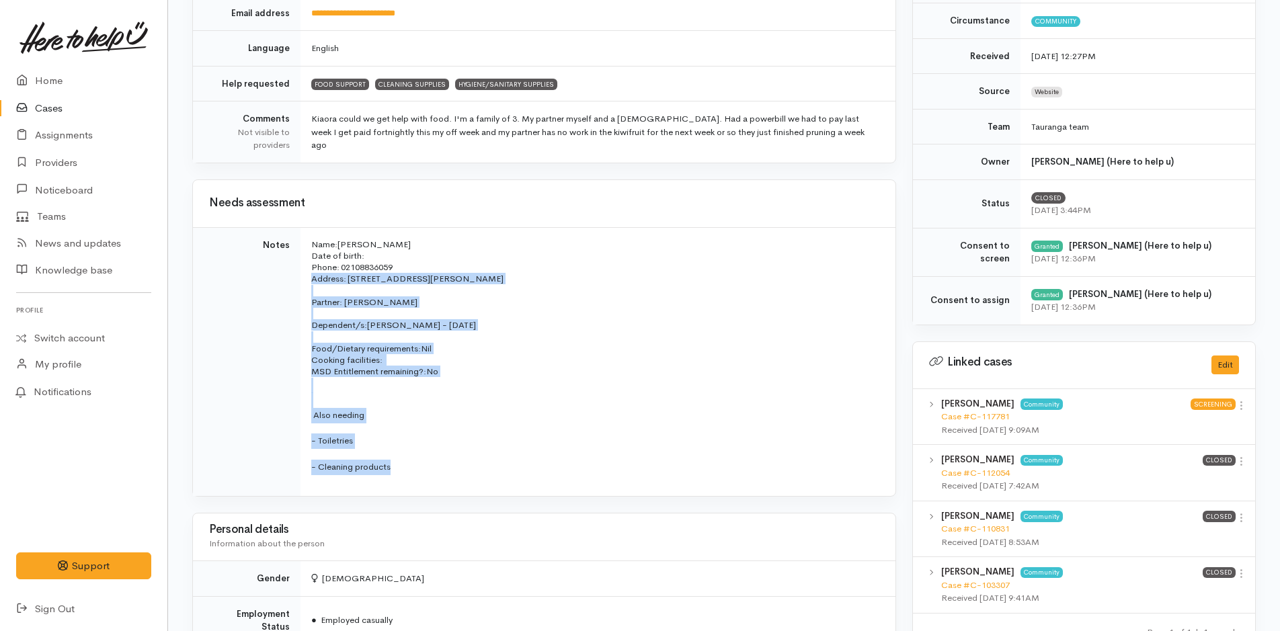
drag, startPoint x: 416, startPoint y: 476, endPoint x: 303, endPoint y: 282, distance: 224.8
click at [303, 282] on td "Name: [PERSON_NAME] Date of birth: Phone:   02108836059 Address:   [STREET_ADDR…" at bounding box center [598, 361] width 595 height 269
drag, startPoint x: 303, startPoint y: 282, endPoint x: 346, endPoint y: 329, distance: 64.2
click at [346, 329] on span "Dependent/s:" at bounding box center [339, 324] width 56 height 11
drag, startPoint x: 453, startPoint y: 378, endPoint x: 280, endPoint y: 227, distance: 229.3
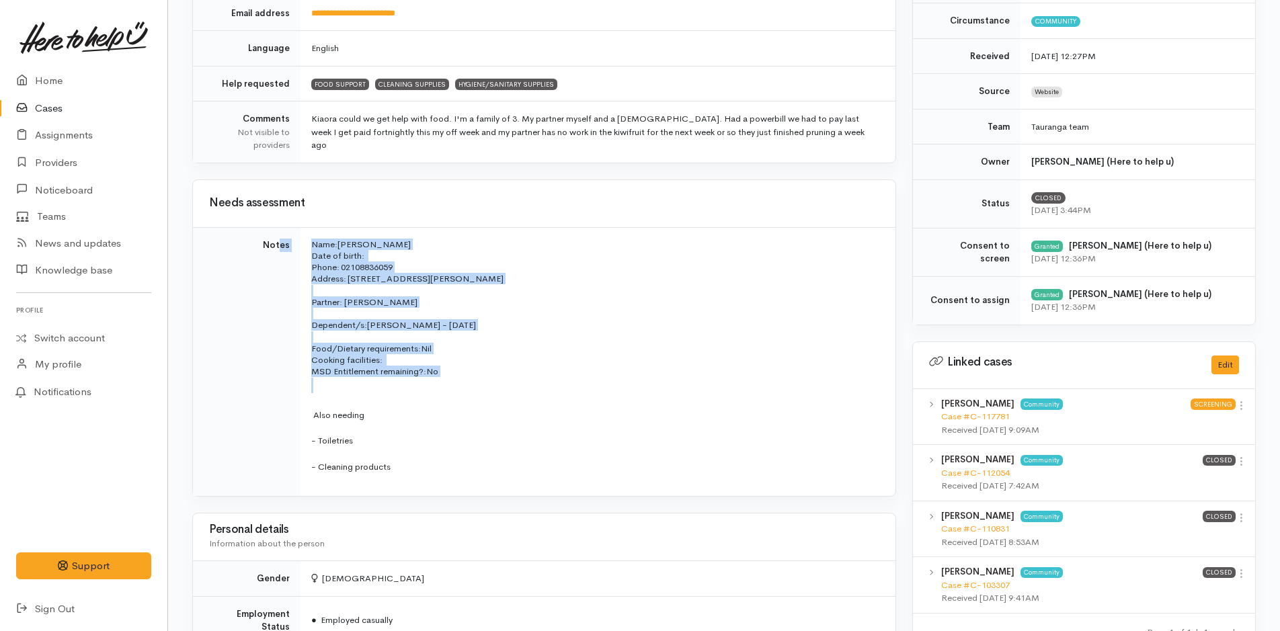
click at [280, 227] on tr "Notes Name: [PERSON_NAME] Date of birth: Phone:   02108836059 Address:   [STREE…" at bounding box center [544, 361] width 703 height 269
click at [377, 374] on span "MSD Entitlement remaining?:" at bounding box center [368, 371] width 115 height 11
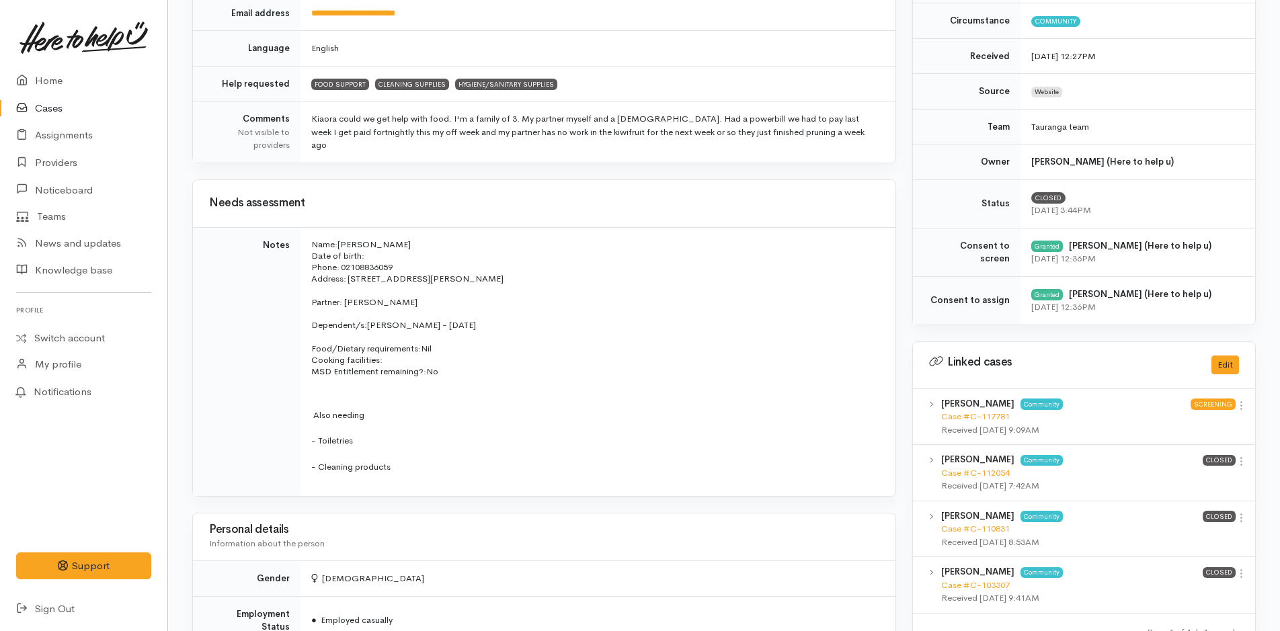
drag, startPoint x: 422, startPoint y: 375, endPoint x: 295, endPoint y: 236, distance: 188.4
click at [295, 236] on tr "Notes Name: [PERSON_NAME] Date of birth: Phone:   02108836059 Address:   [STREE…" at bounding box center [544, 361] width 703 height 269
copy tr "Name: [PERSON_NAME] Date of birth: Phone:   02108836059 Address:   [STREET_ADDR…"
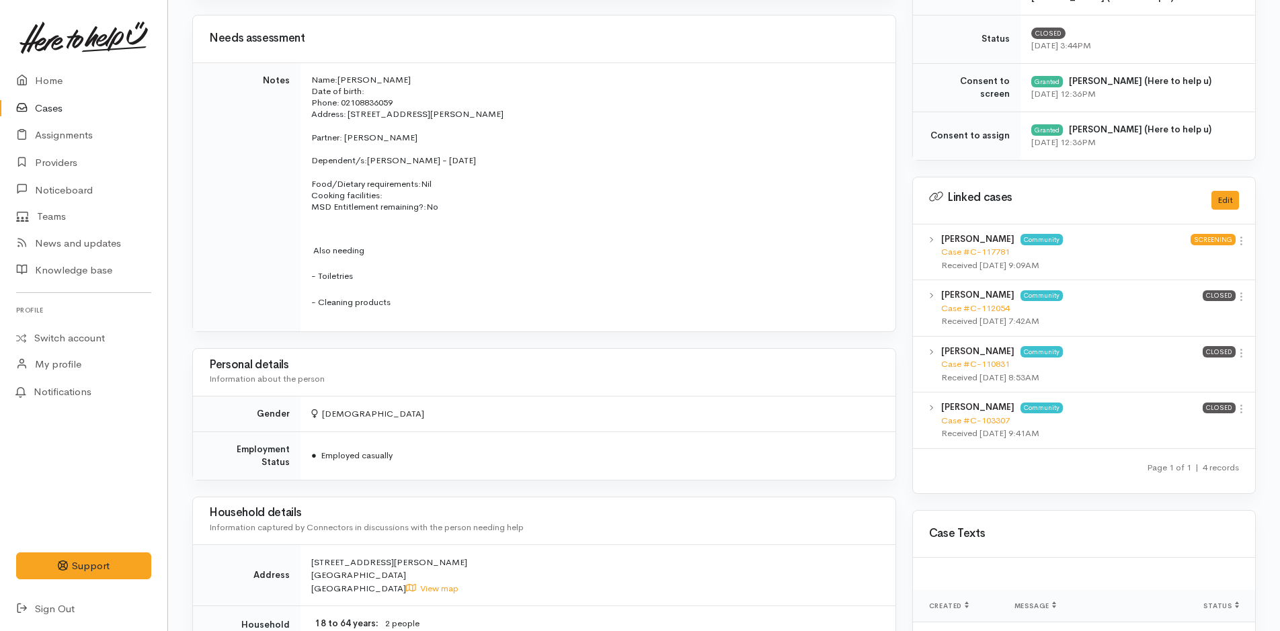
scroll to position [807, 0]
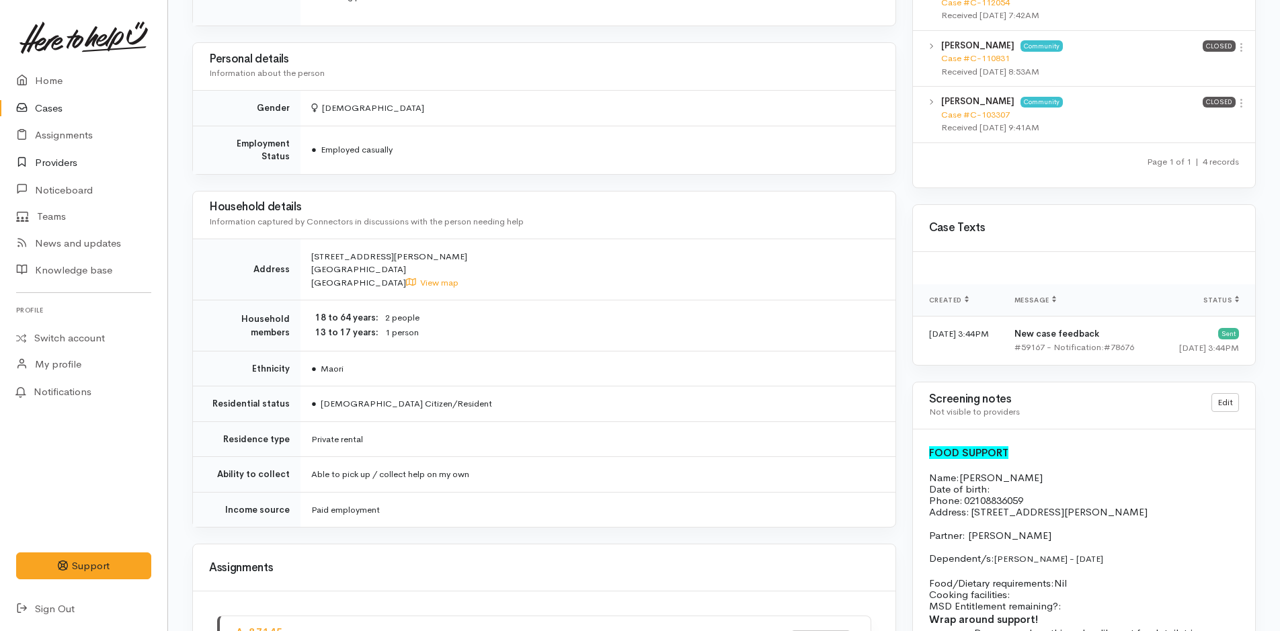
click at [50, 155] on link "Providers" at bounding box center [83, 163] width 167 height 28
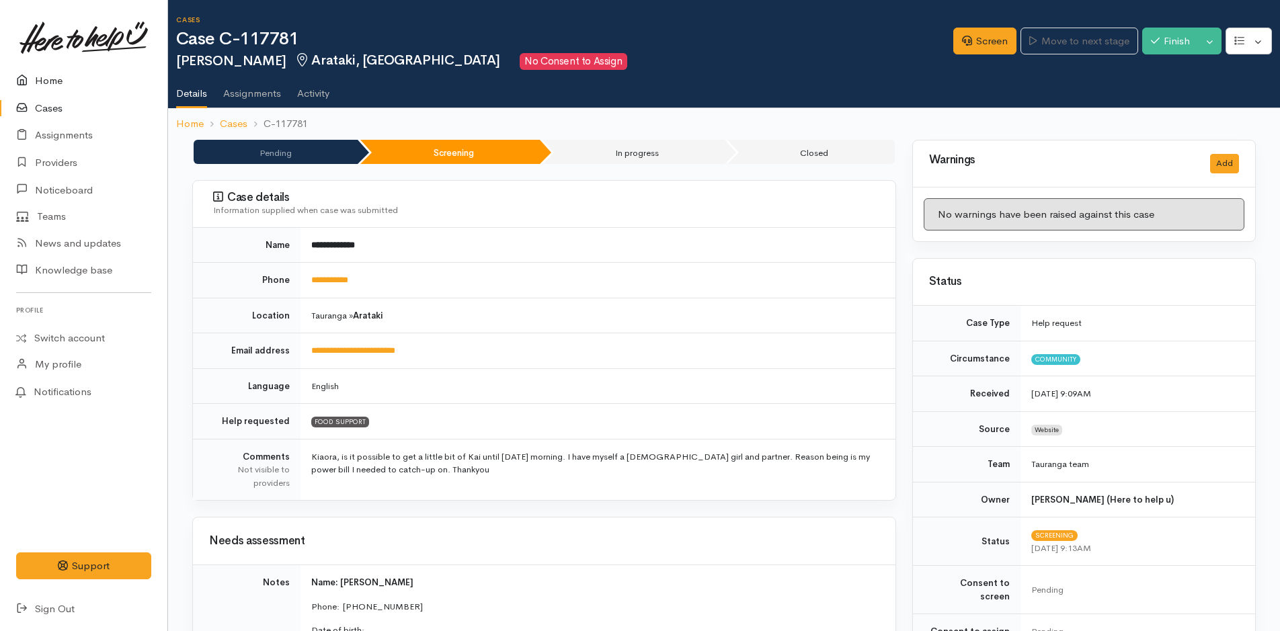
drag, startPoint x: 53, startPoint y: 78, endPoint x: 213, endPoint y: 147, distance: 174.1
click at [53, 78] on link "Home" at bounding box center [83, 81] width 167 height 28
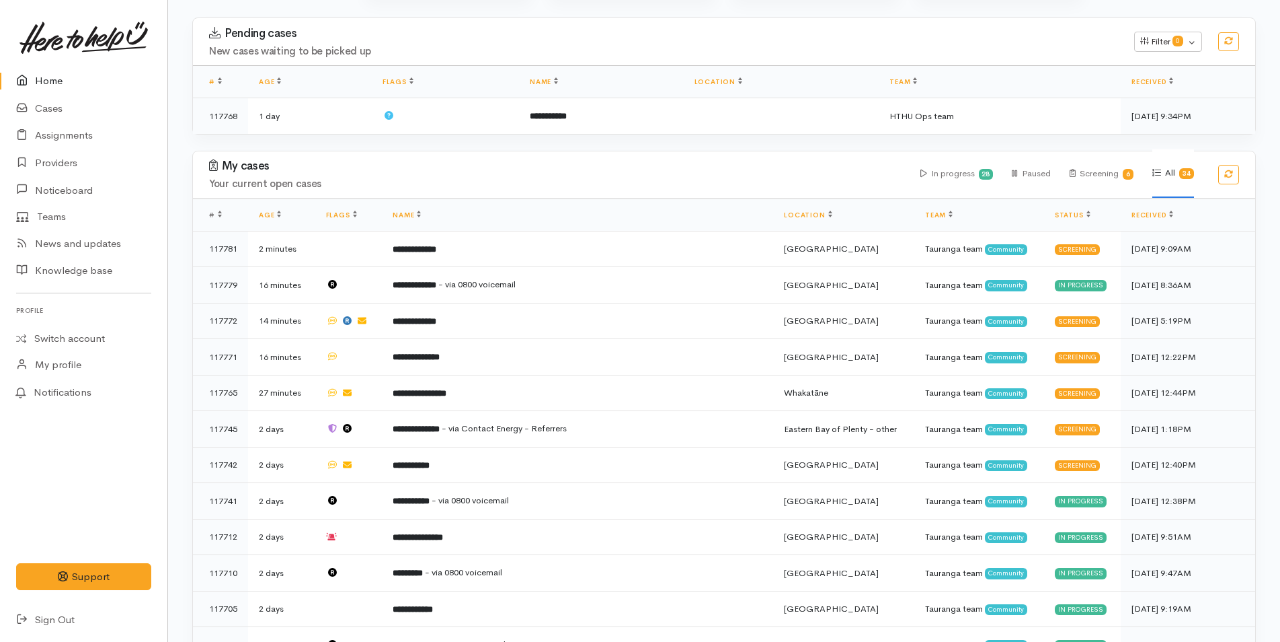
scroll to position [163, 0]
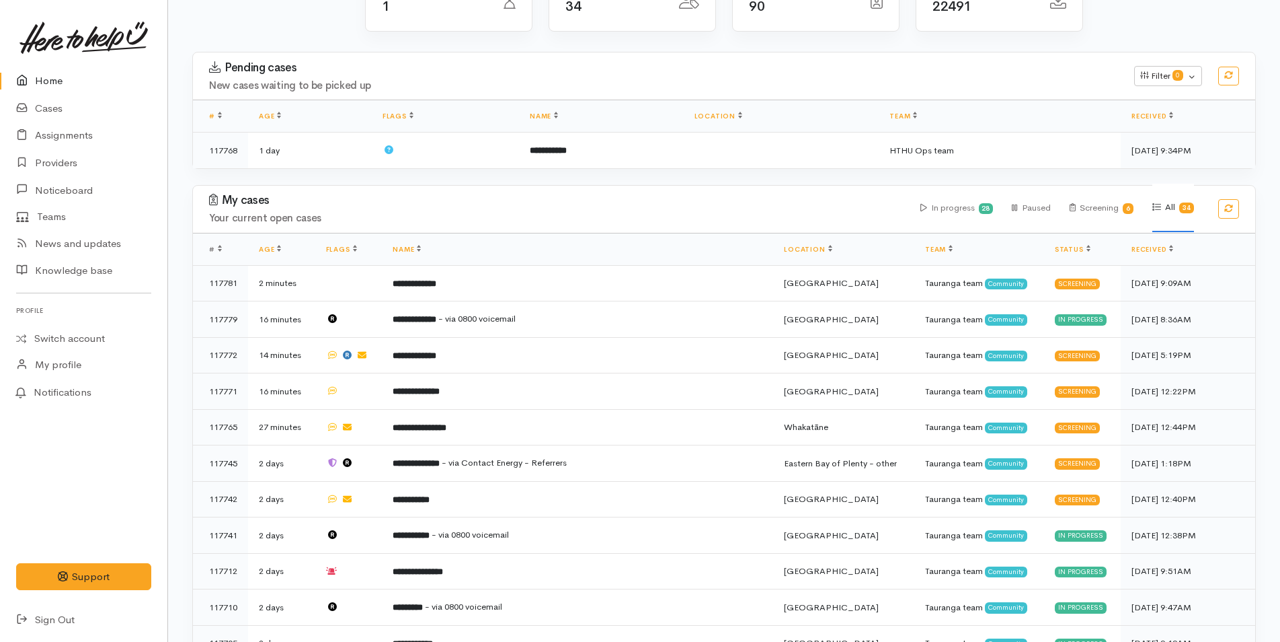
click at [38, 83] on link "Home" at bounding box center [83, 81] width 167 height 28
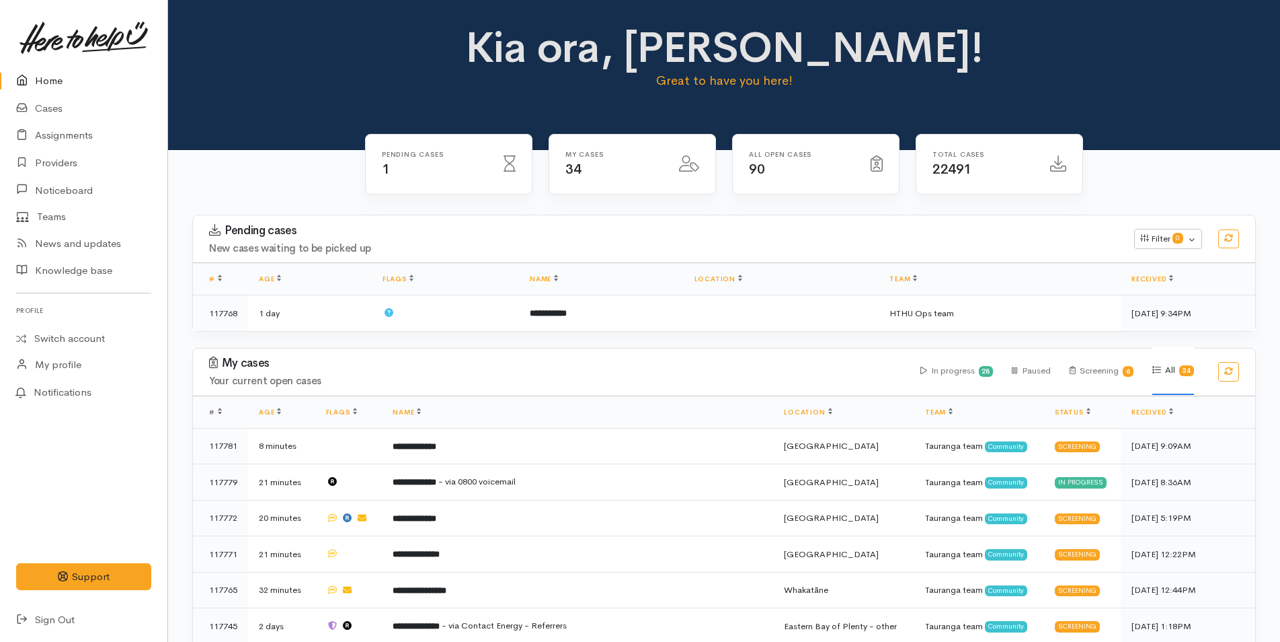
scroll to position [336, 0]
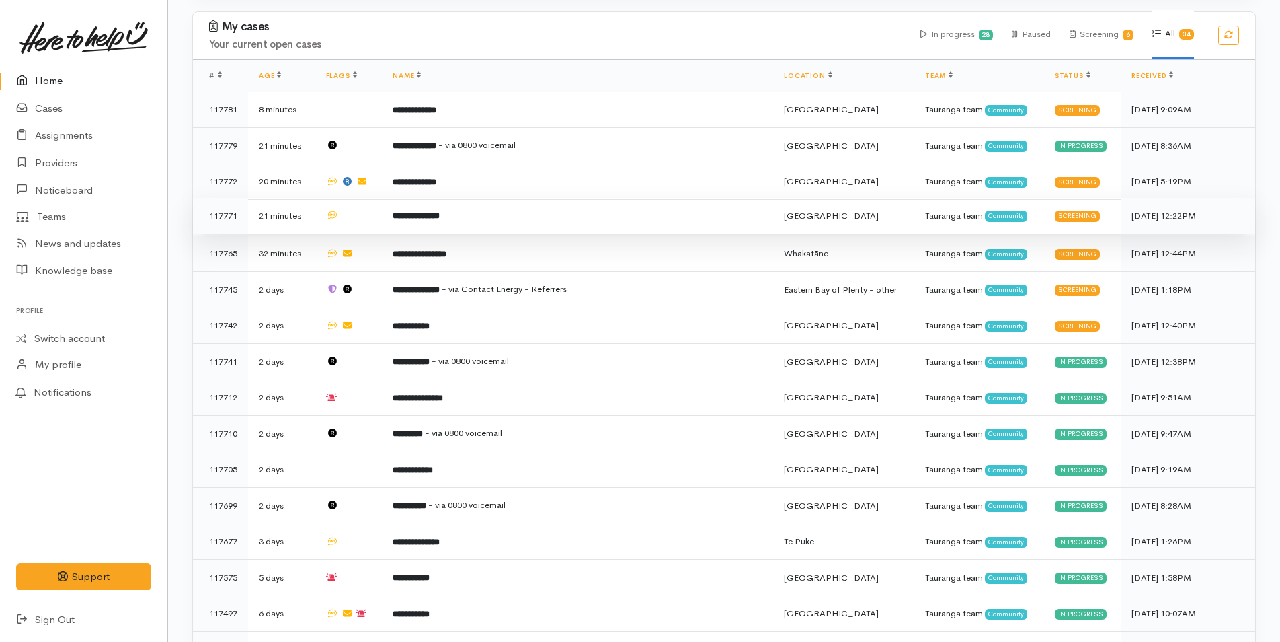
drag, startPoint x: 483, startPoint y: 218, endPoint x: 547, endPoint y: 201, distance: 66.1
click at [483, 218] on td "**********" at bounding box center [577, 216] width 391 height 36
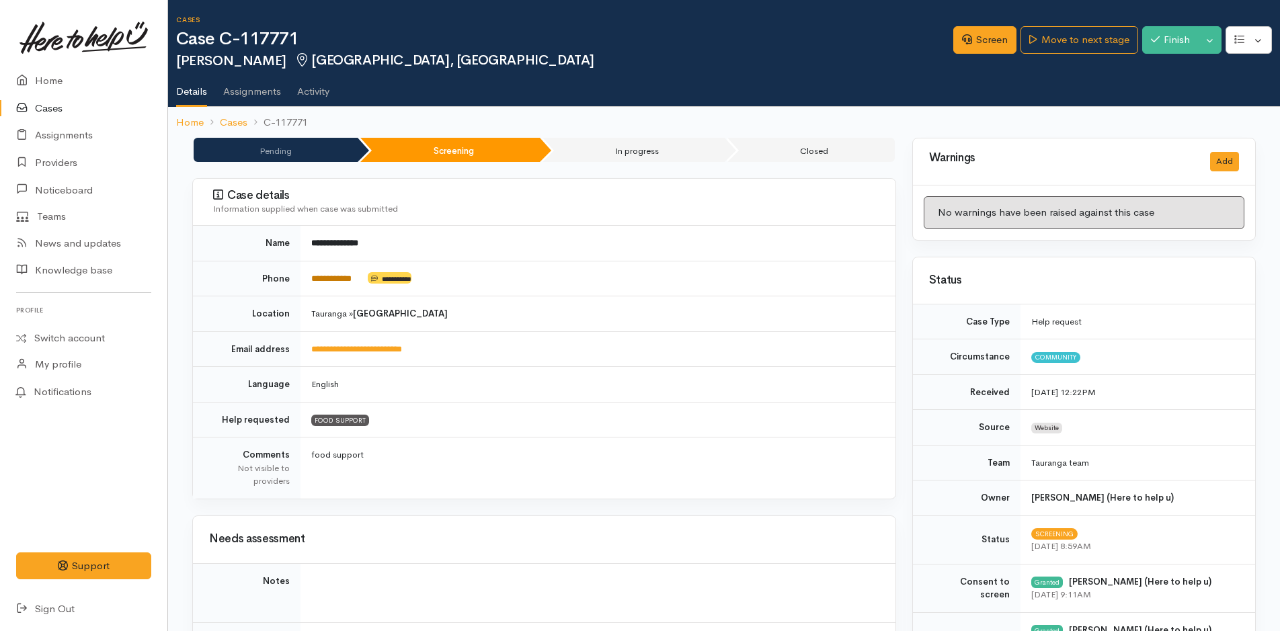
click at [352, 278] on link "**********" at bounding box center [331, 278] width 40 height 9
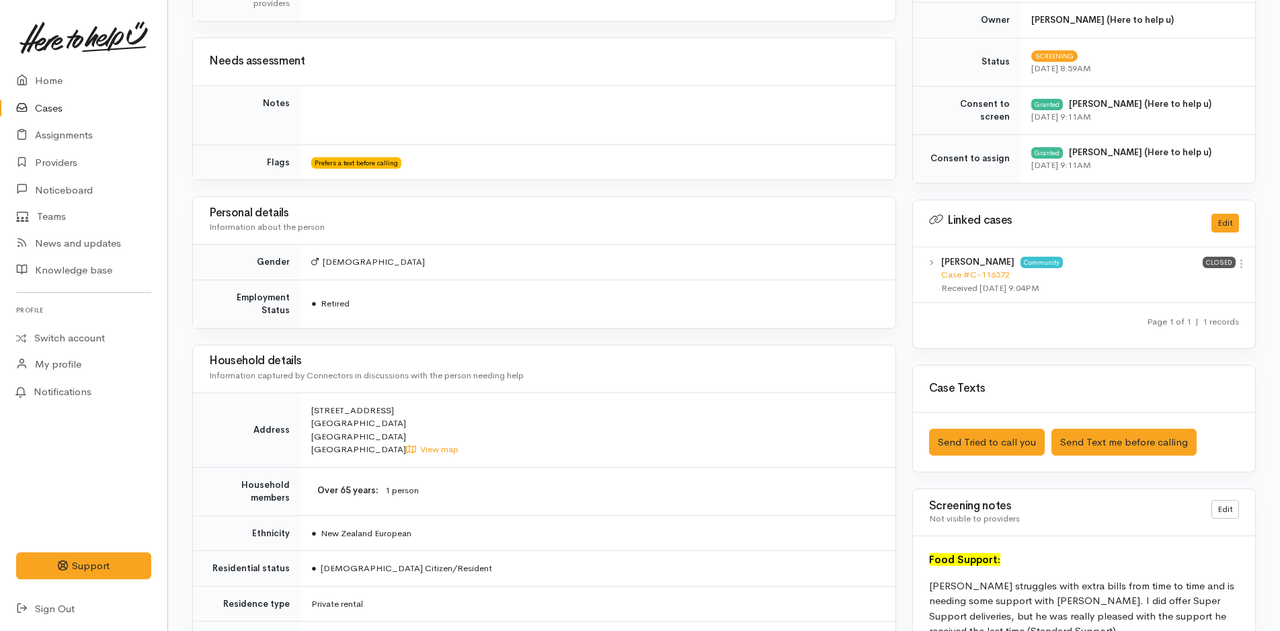
scroll to position [605, 0]
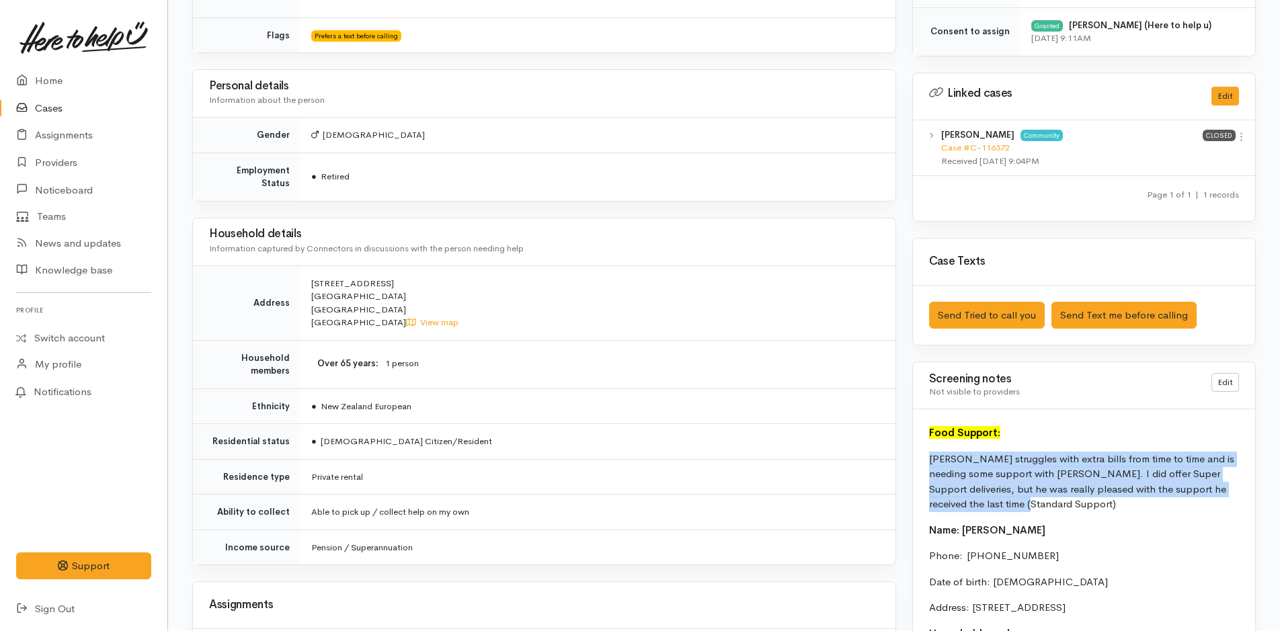
drag, startPoint x: 928, startPoint y: 485, endPoint x: 911, endPoint y: 461, distance: 28.9
click at [911, 461] on div "Warnings Add No warnings have been raised against this case Add Warning Title ●…" at bounding box center [1084, 252] width 360 height 1438
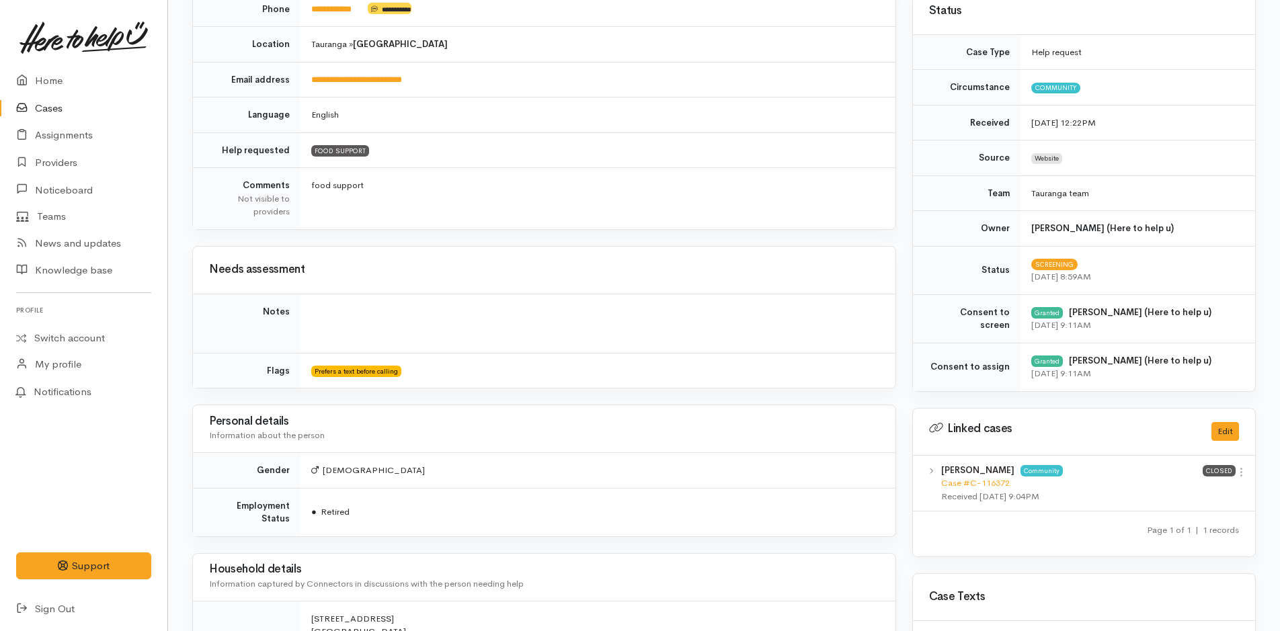
scroll to position [0, 0]
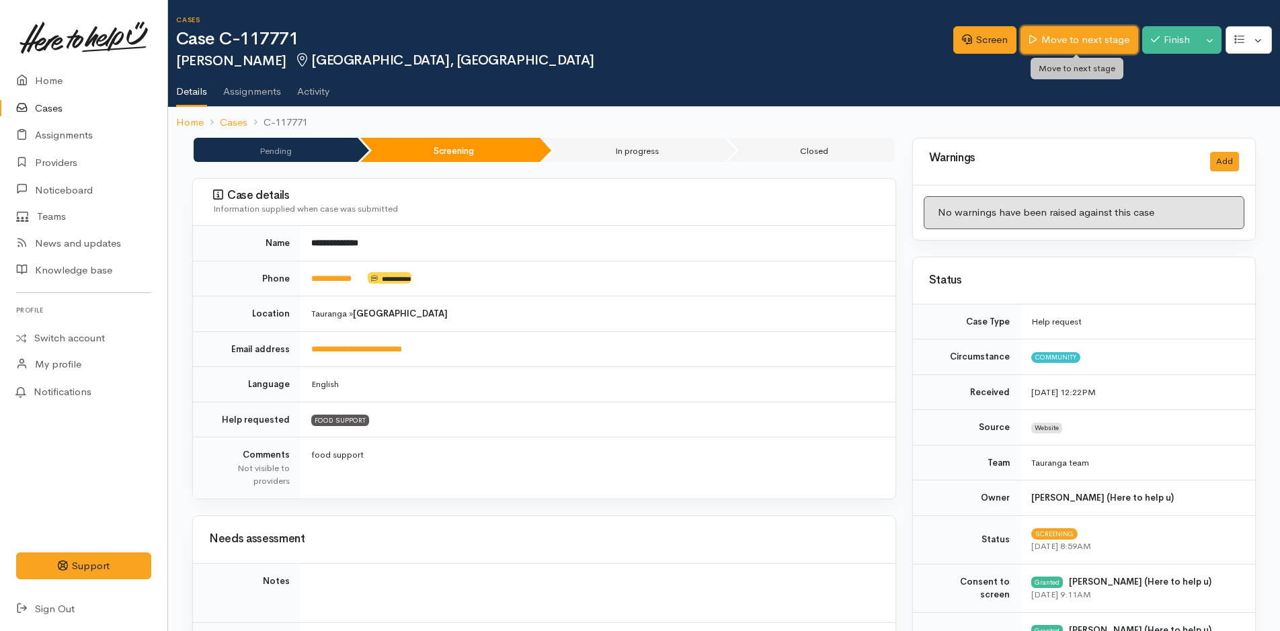
drag, startPoint x: 1048, startPoint y: 32, endPoint x: 1056, endPoint y: 37, distance: 9.3
click at [1048, 33] on link "Move to next stage" at bounding box center [1079, 40] width 117 height 28
click at [1056, 37] on link "Move to next stage" at bounding box center [1079, 40] width 117 height 28
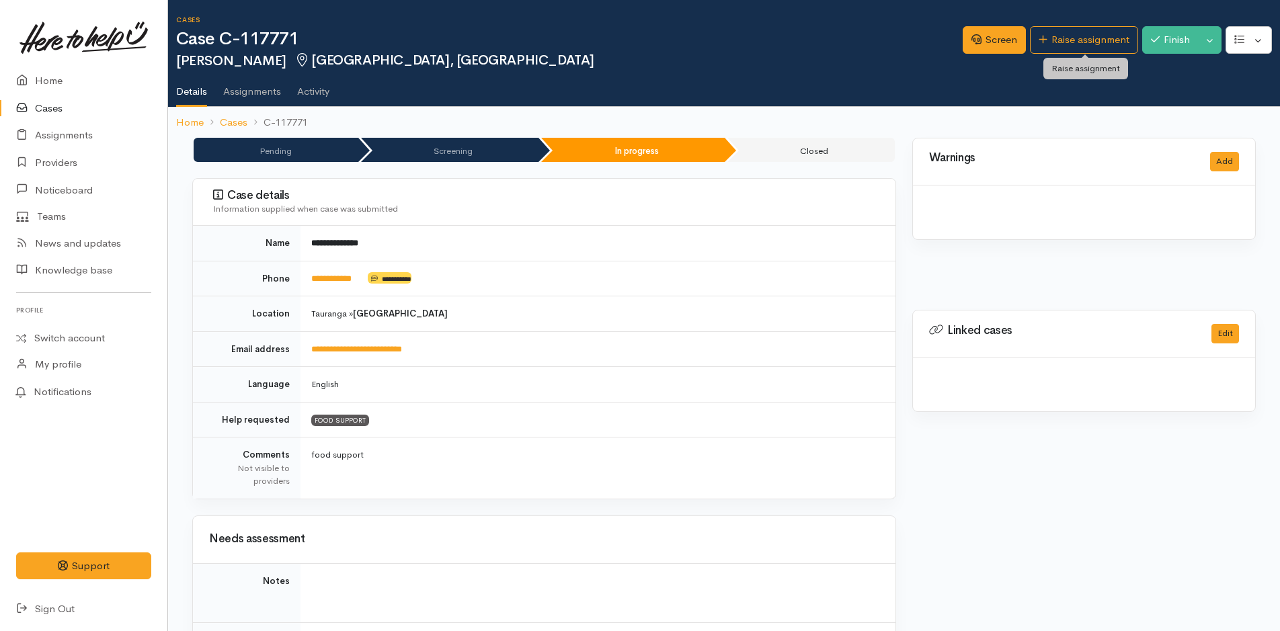
click at [1060, 38] on link "Raise assignment" at bounding box center [1084, 40] width 108 height 28
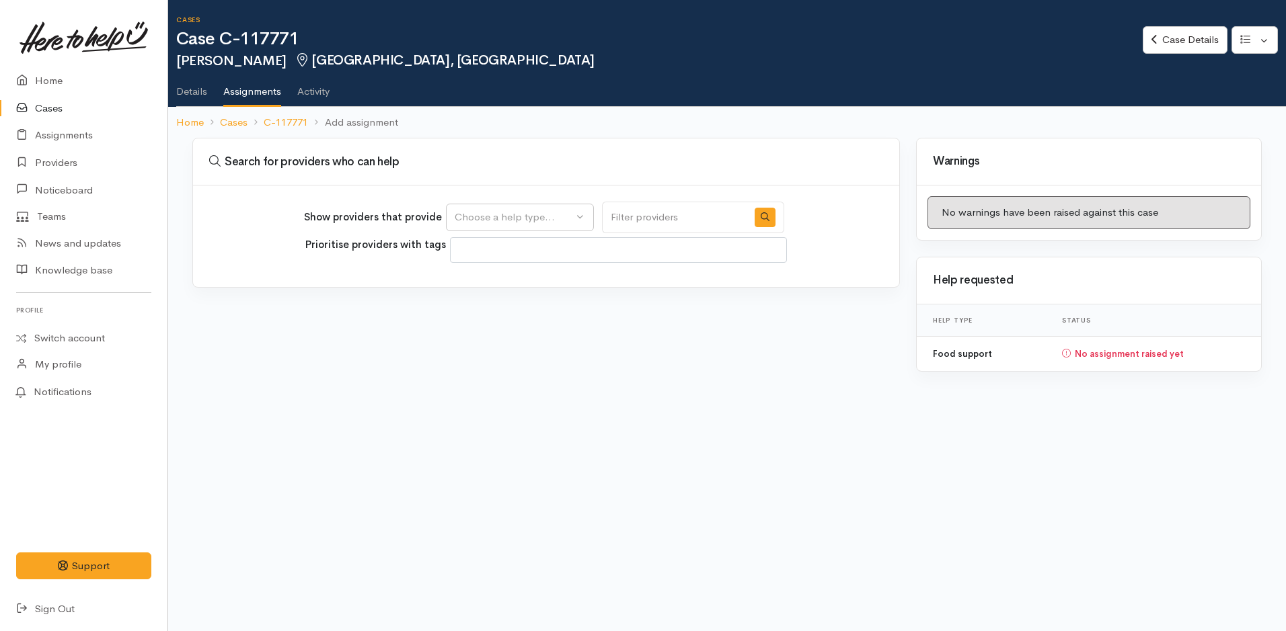
select select
click at [471, 217] on div "Choose a help type..." at bounding box center [514, 217] width 118 height 15
click at [481, 286] on span "Food support" at bounding box center [494, 281] width 63 height 15
select select "3"
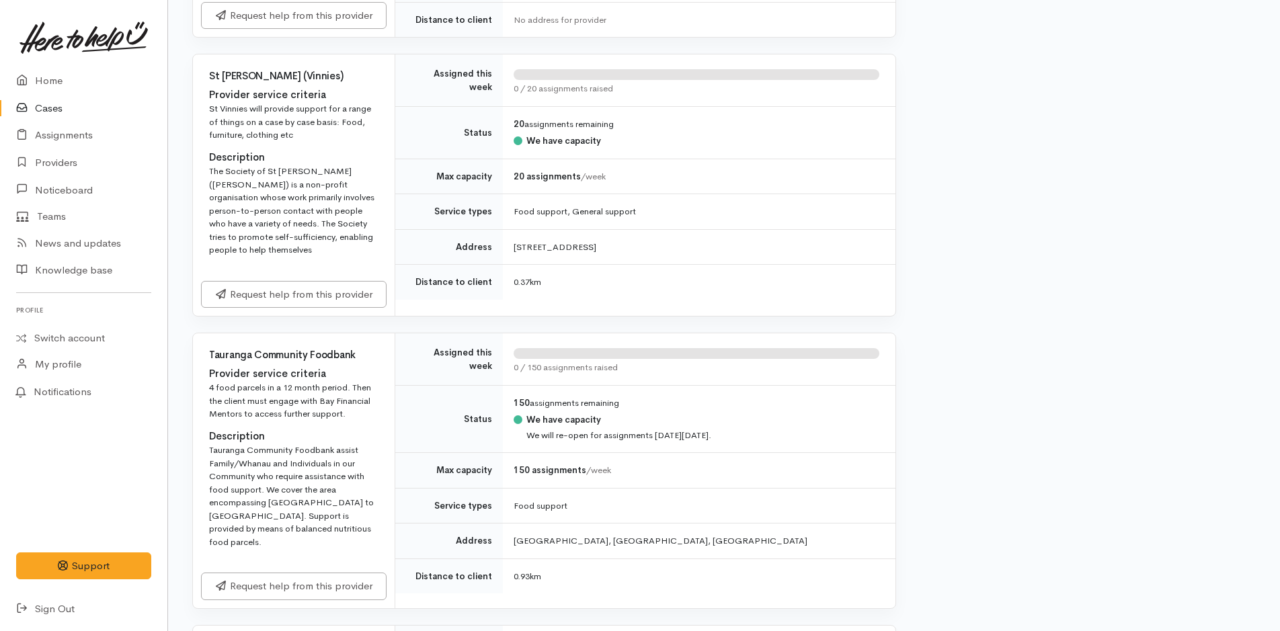
scroll to position [672, 0]
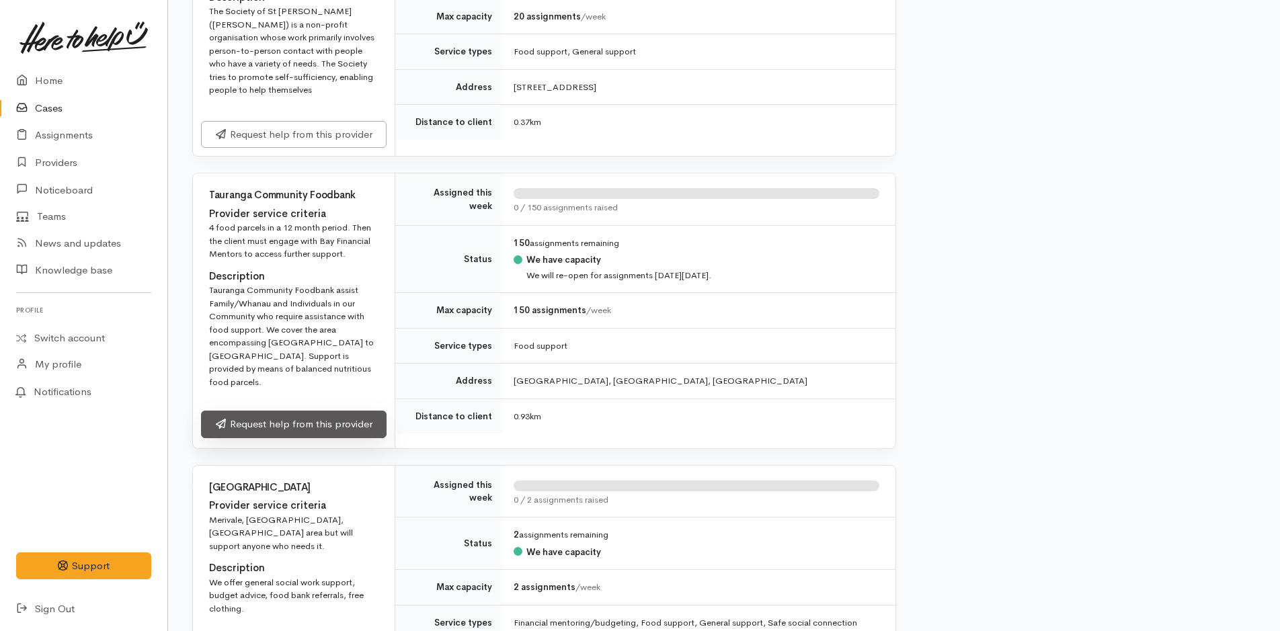
click at [296, 411] on link "Request help from this provider" at bounding box center [294, 425] width 186 height 28
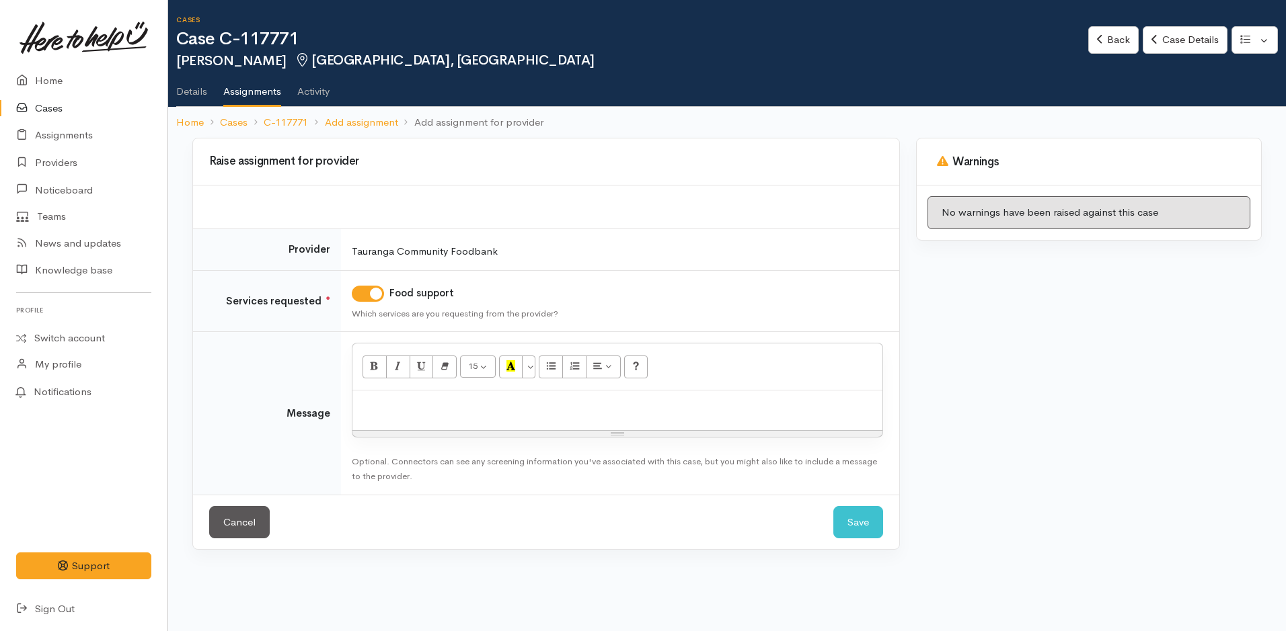
click at [386, 409] on p at bounding box center [617, 404] width 516 height 15
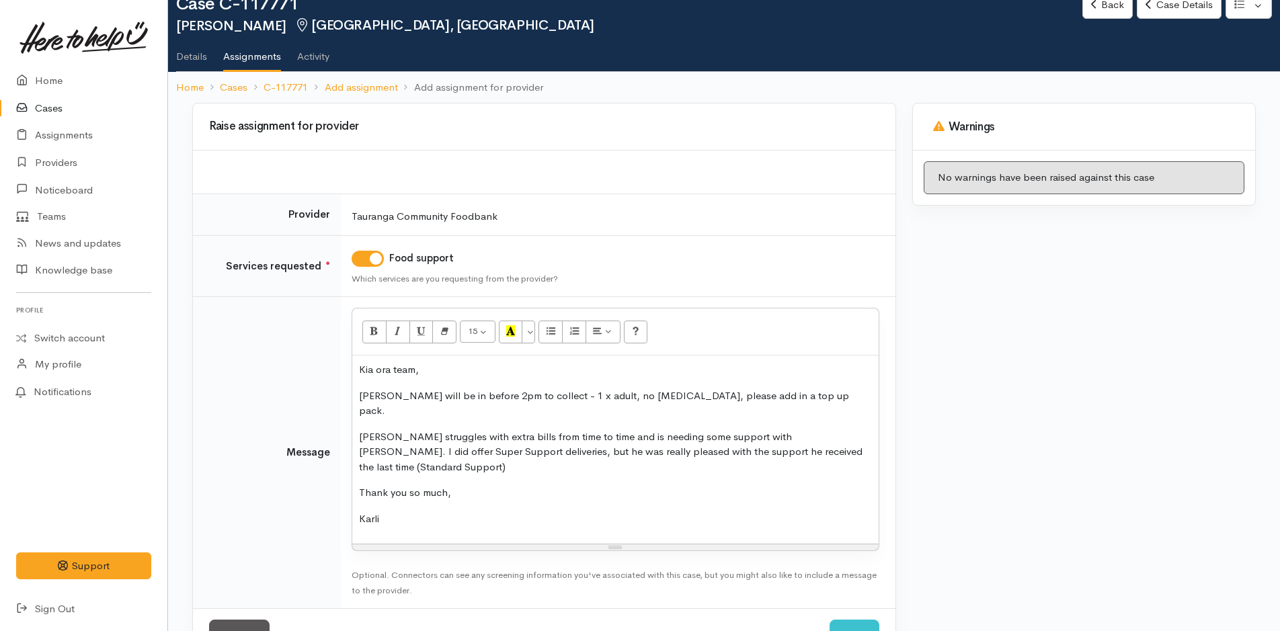
scroll to position [54, 0]
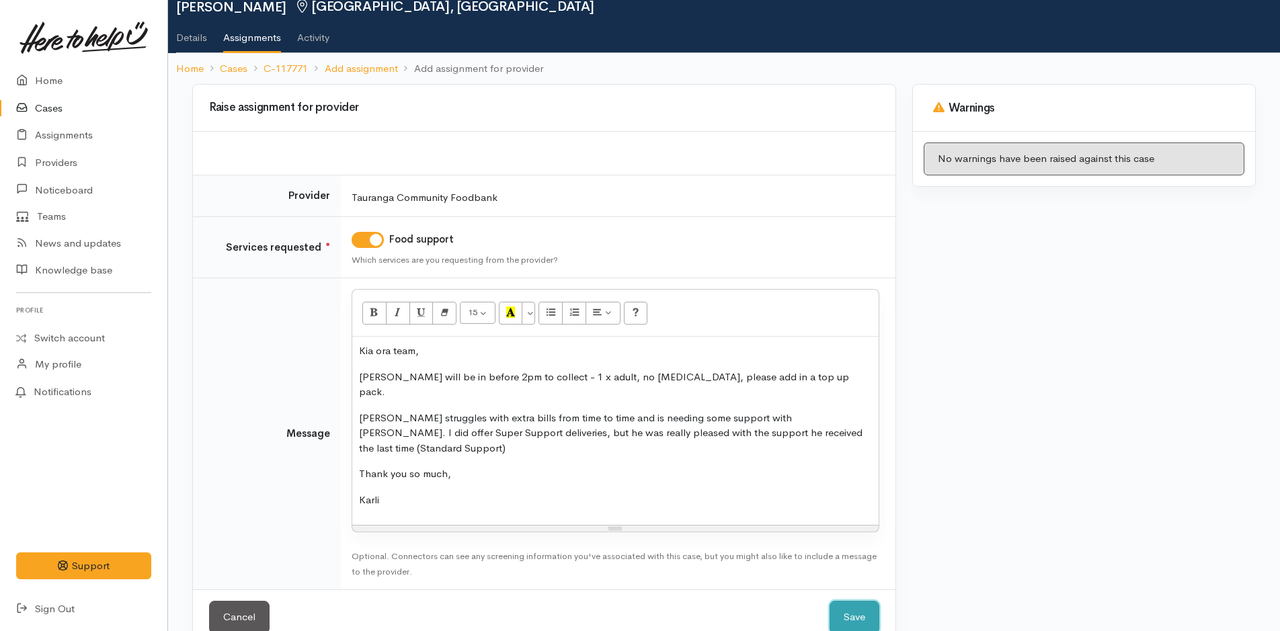
click at [840, 601] on button "Save" at bounding box center [855, 617] width 50 height 33
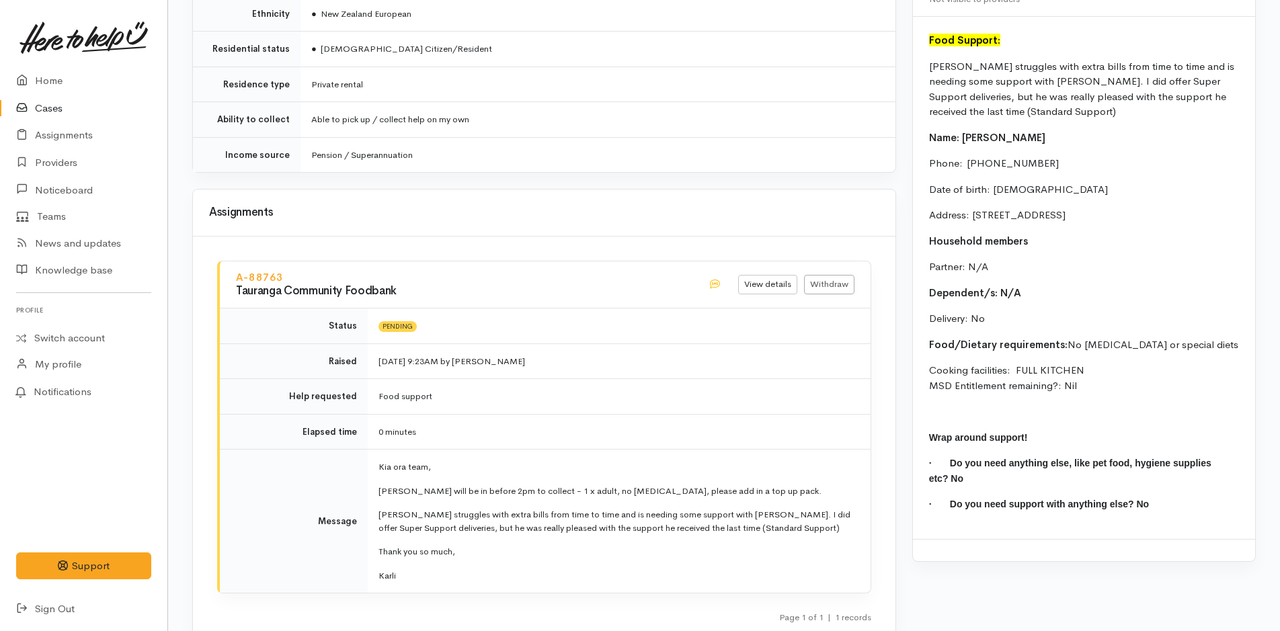
scroll to position [1148, 0]
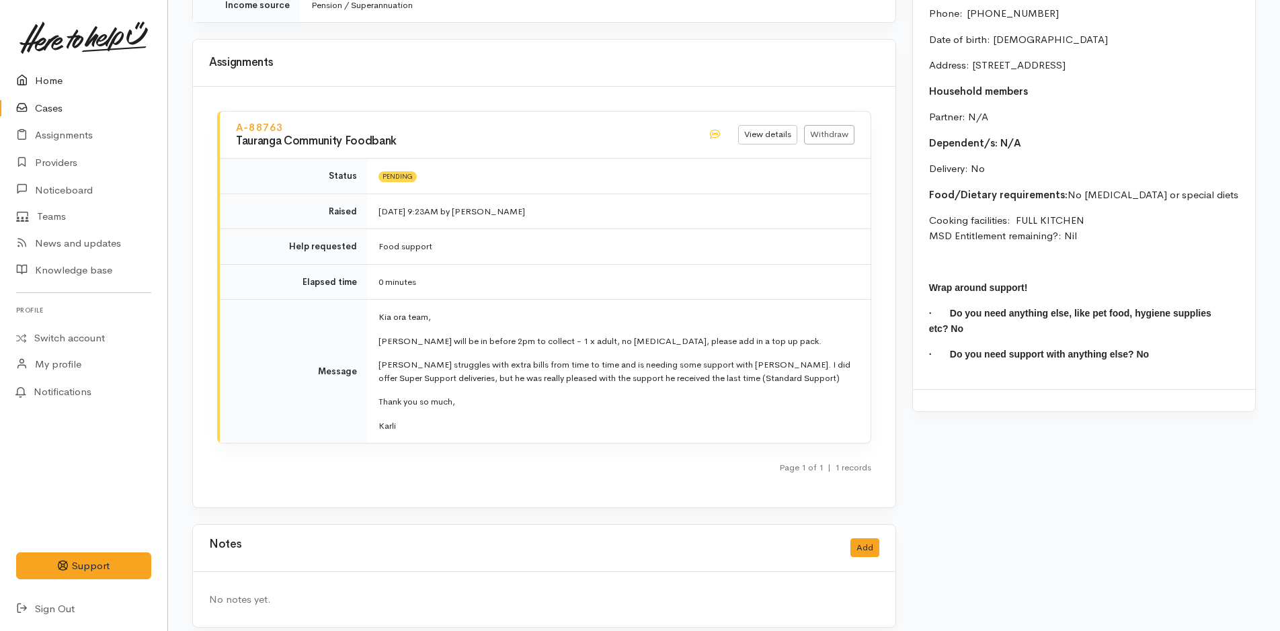
click at [71, 77] on link "Home" at bounding box center [83, 81] width 167 height 28
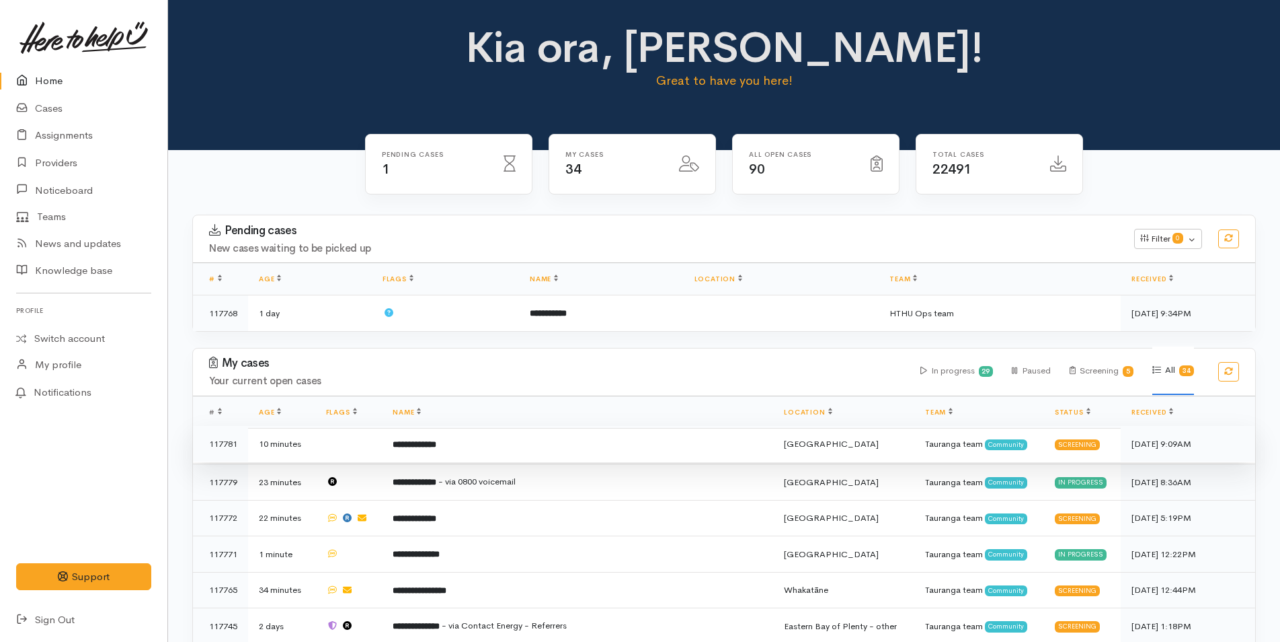
click at [436, 442] on b "**********" at bounding box center [415, 444] width 44 height 9
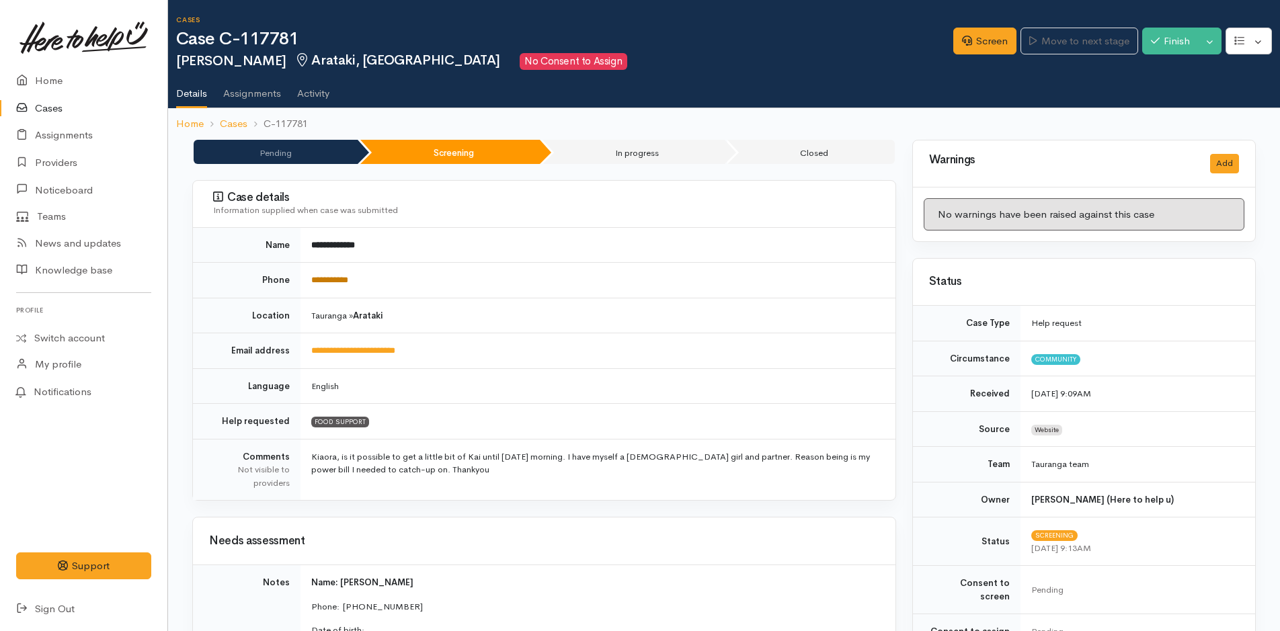
click at [334, 278] on link "**********" at bounding box center [329, 280] width 37 height 9
drag, startPoint x: 972, startPoint y: 36, endPoint x: 970, endPoint y: 46, distance: 10.2
click at [972, 35] on link "Screen" at bounding box center [985, 42] width 63 height 28
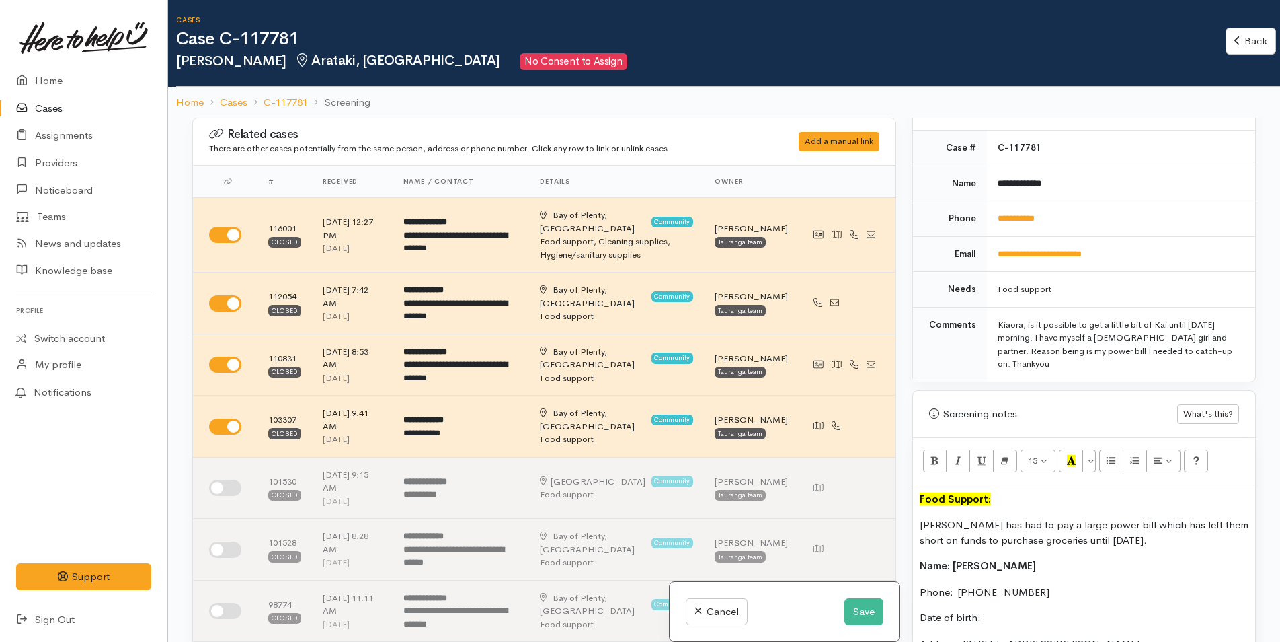
scroll to position [672, 0]
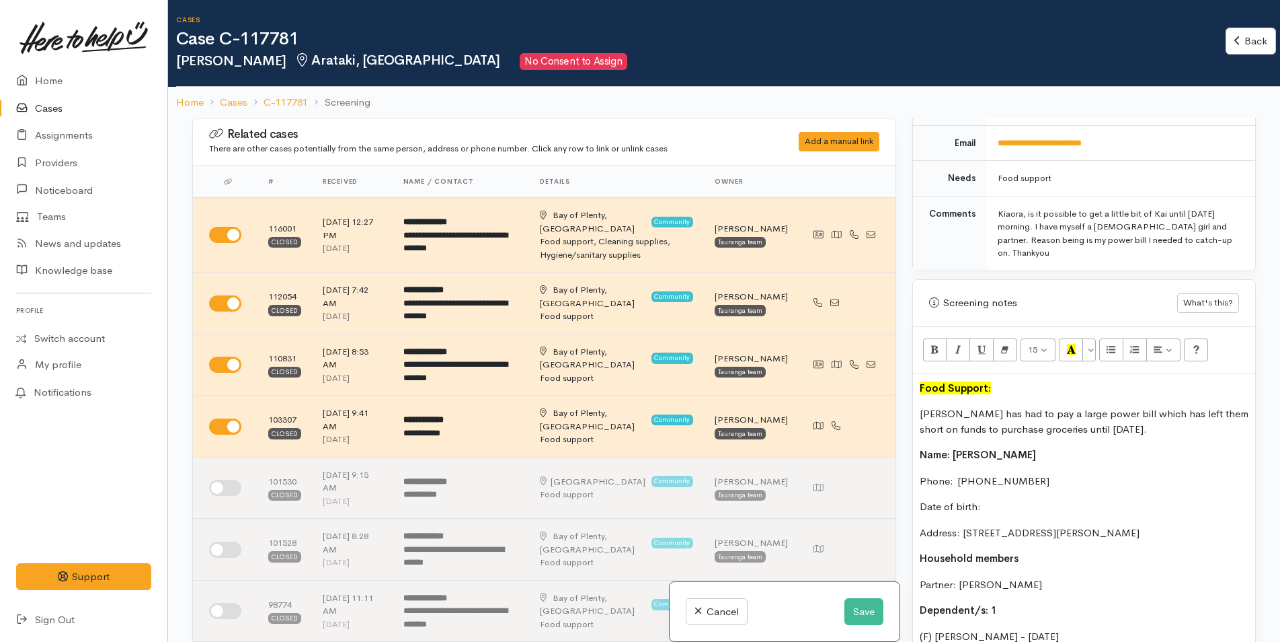
click at [920, 381] on b "Food Support:" at bounding box center [955, 387] width 71 height 13
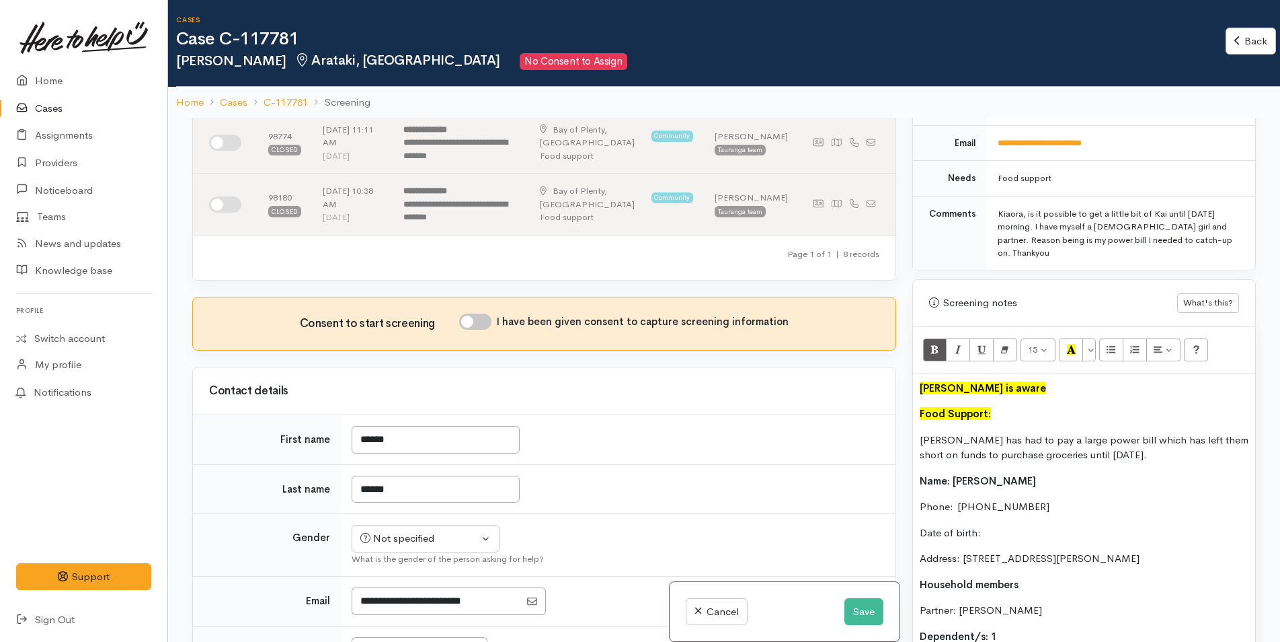
scroll to position [538, 0]
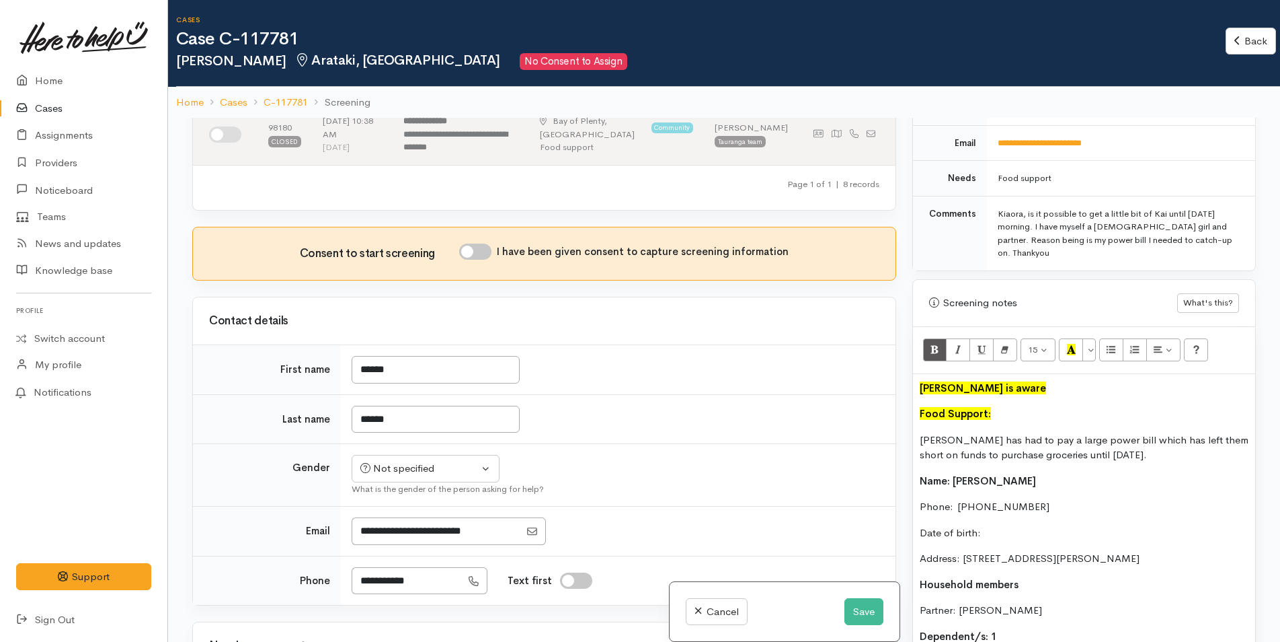
click at [475, 243] on input "I have been given consent to capture screening information" at bounding box center [475, 251] width 32 height 16
checkbox input "true"
click at [381, 461] on div "Not specified" at bounding box center [419, 468] width 118 height 15
click at [406, 533] on span "Female" at bounding box center [436, 540] width 115 height 15
select select "Female"
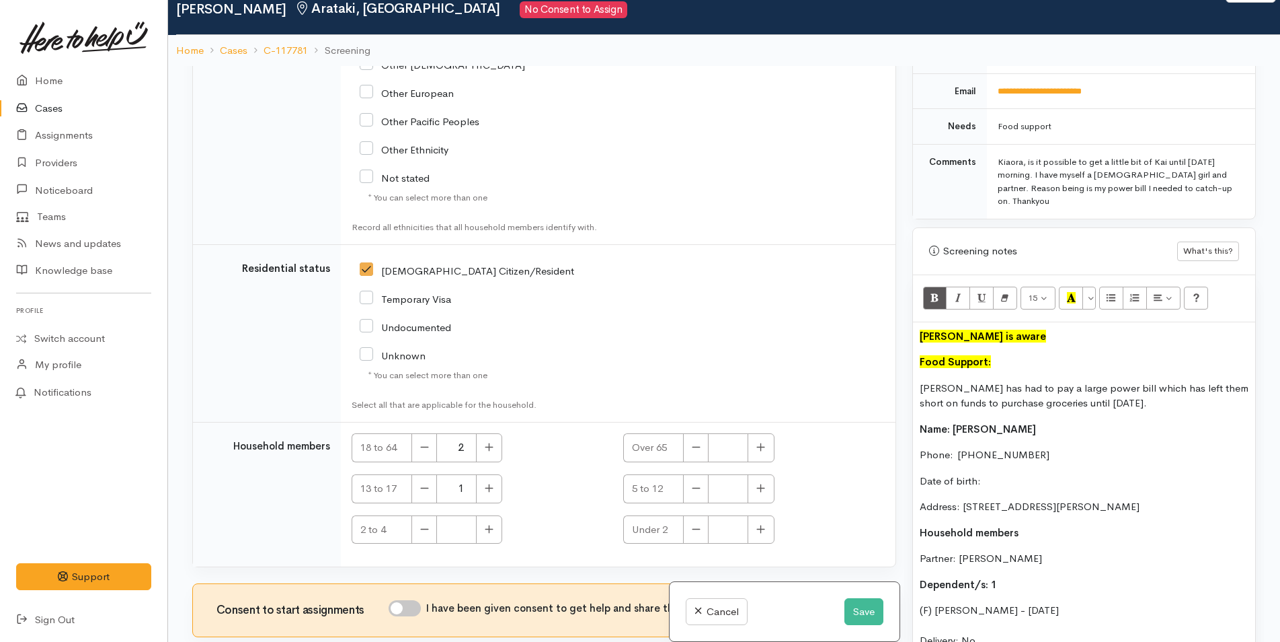
scroll to position [118, 0]
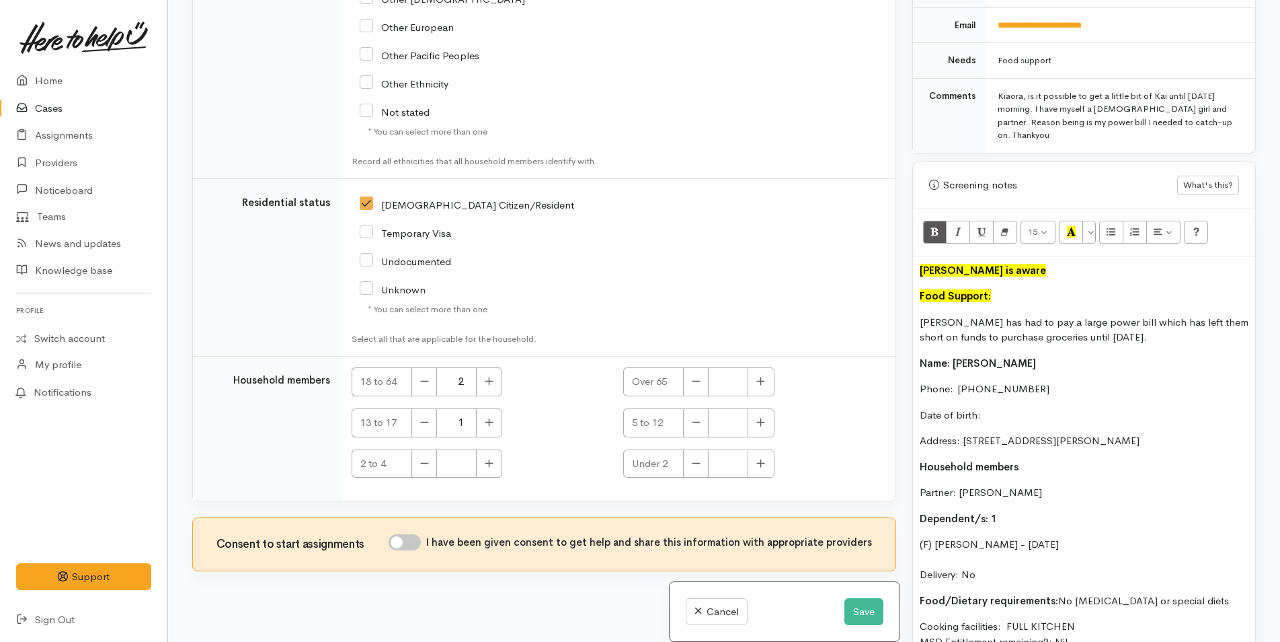
drag, startPoint x: 420, startPoint y: 531, endPoint x: 482, endPoint y: 472, distance: 85.6
click at [421, 534] on input "I have been given consent to get help and share this information with appropria…" at bounding box center [405, 542] width 32 height 16
checkbox input "true"
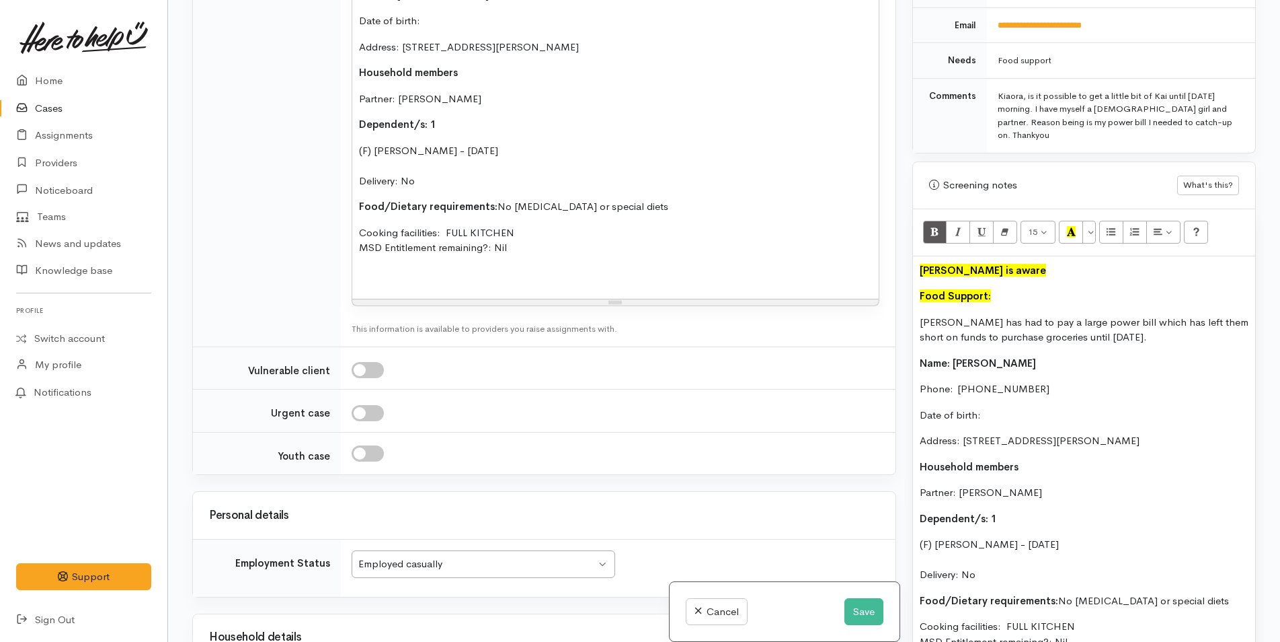
scroll to position [1366, 0]
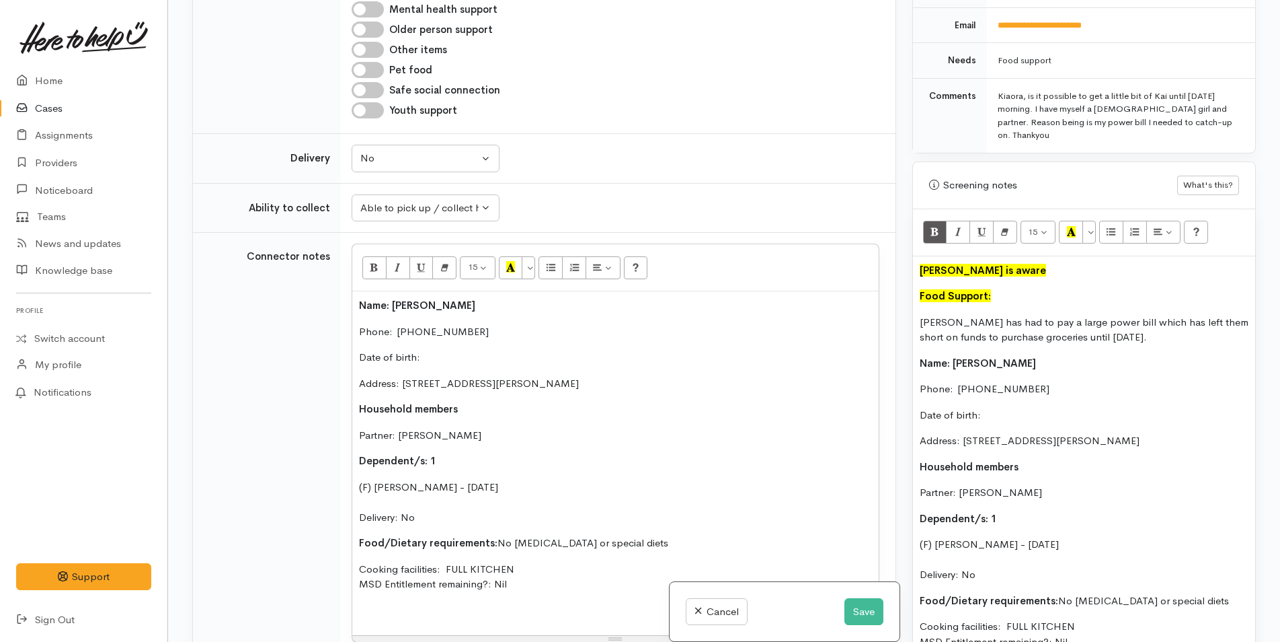
click at [437, 350] on p "Date of birth:" at bounding box center [615, 357] width 513 height 15
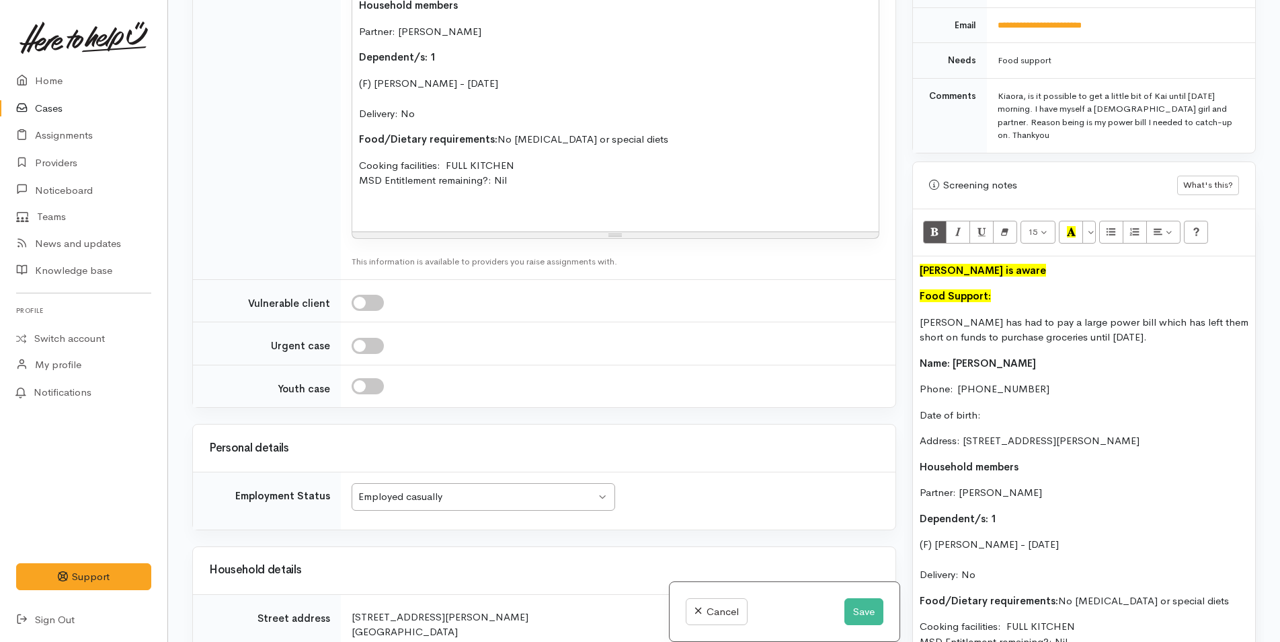
scroll to position [2240, 0]
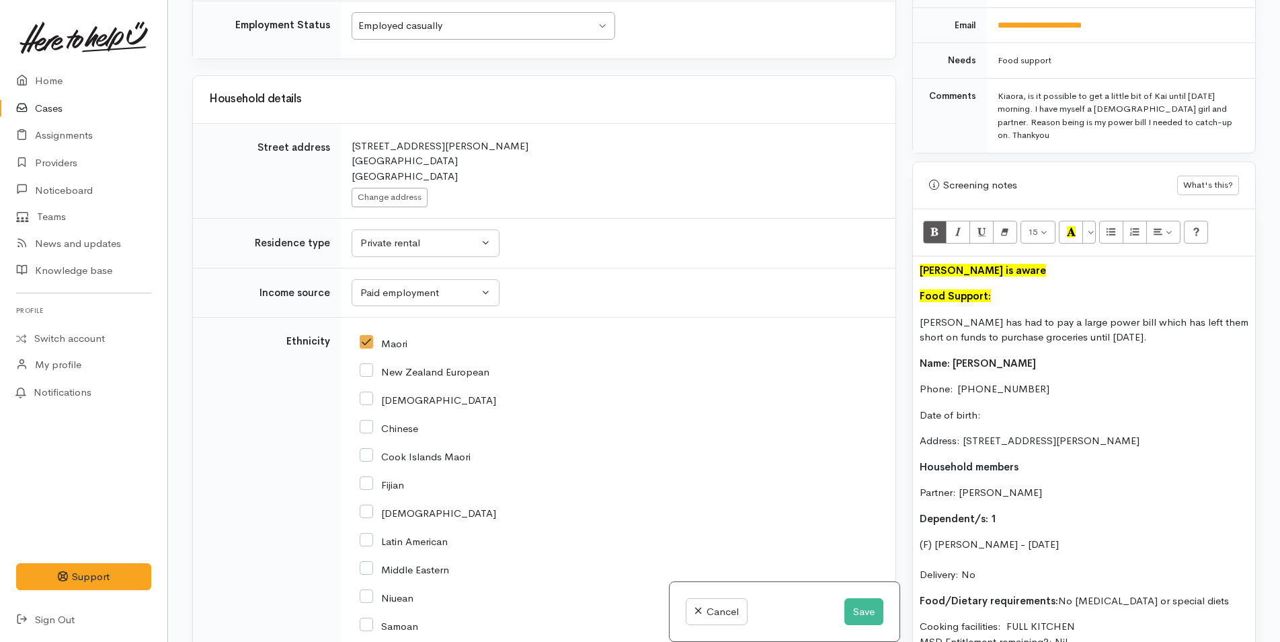
click at [1042, 408] on p "Date of birth:" at bounding box center [1084, 415] width 329 height 15
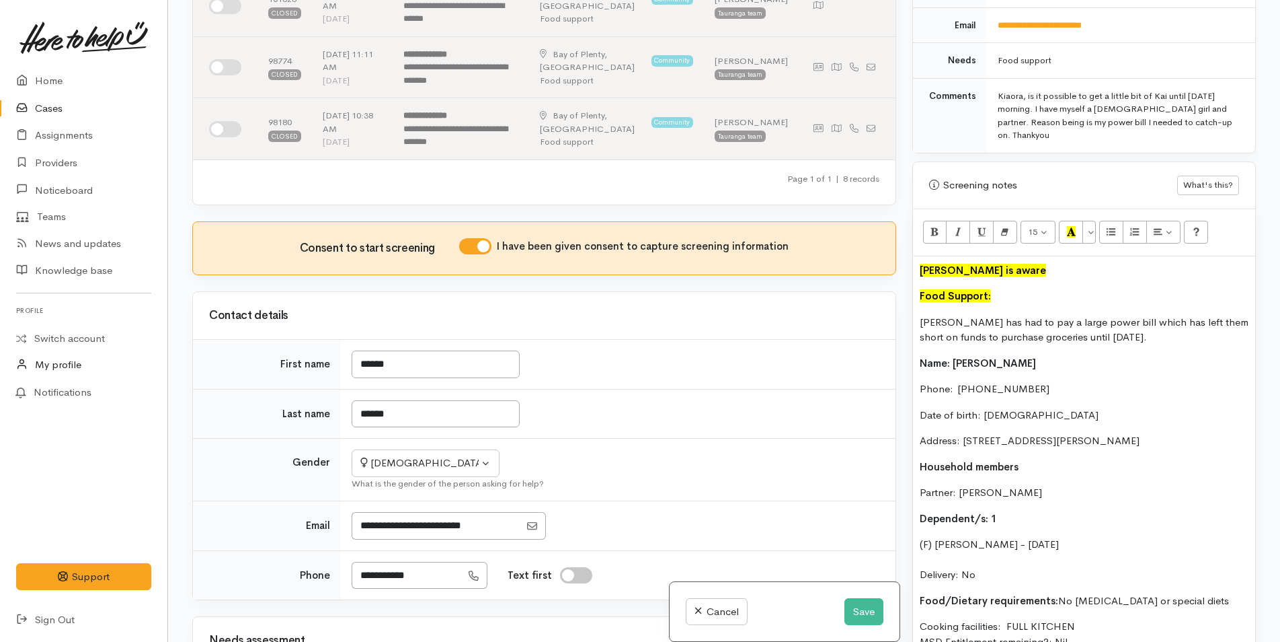
scroll to position [424, 0]
click at [1007, 256] on div "Janice is aware Food Support: Janice has had to pay a large power bill which ha…" at bounding box center [1084, 513] width 342 height 514
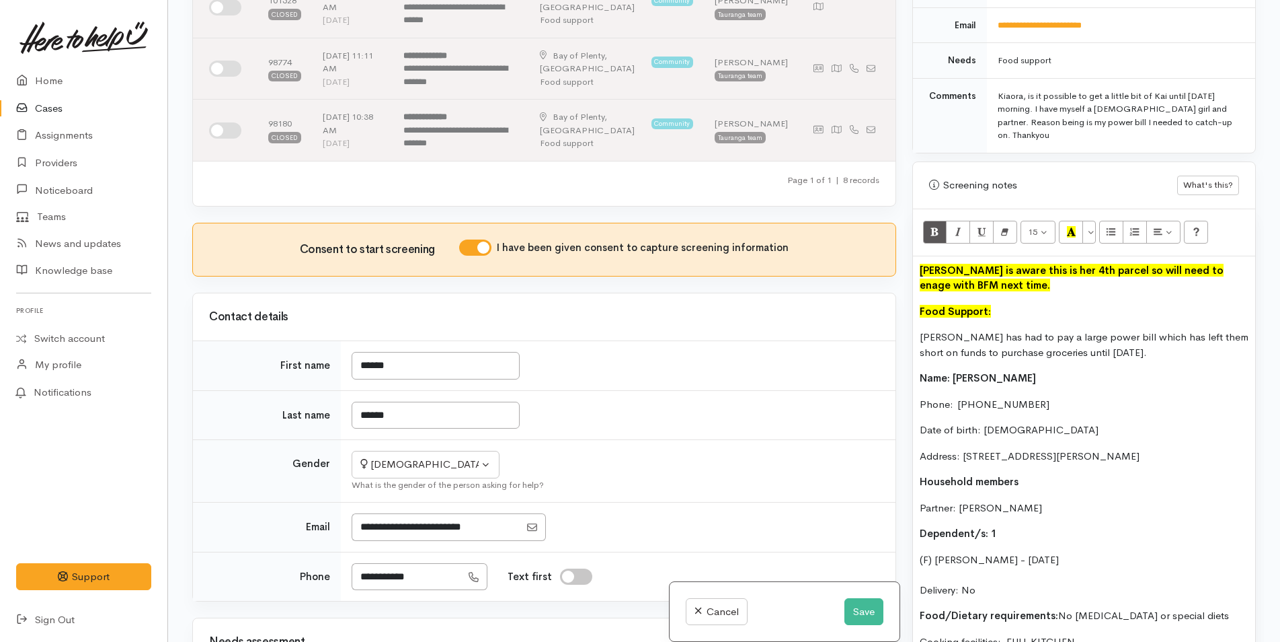
click at [1179, 264] on font "Janice is aware this is her 4th parcel so will need to enage with BFM next time." at bounding box center [1072, 278] width 304 height 28
drag, startPoint x: 933, startPoint y: 253, endPoint x: 915, endPoint y: 212, distance: 44.6
click at [902, 239] on div "Related cases There are other cases potentially from the same person, address o…" at bounding box center [724, 321] width 1080 height 642
click at [924, 221] on button "Bold (CTRL+B)" at bounding box center [935, 232] width 24 height 23
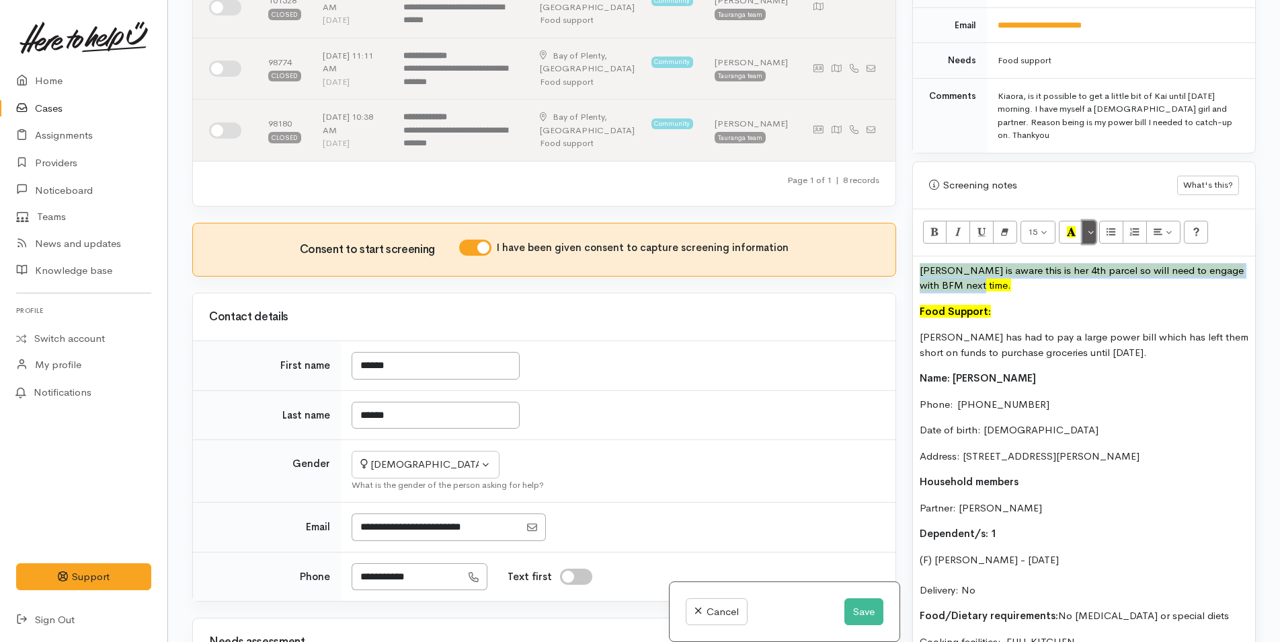
click at [1093, 221] on button "More Color" at bounding box center [1089, 232] width 13 height 23
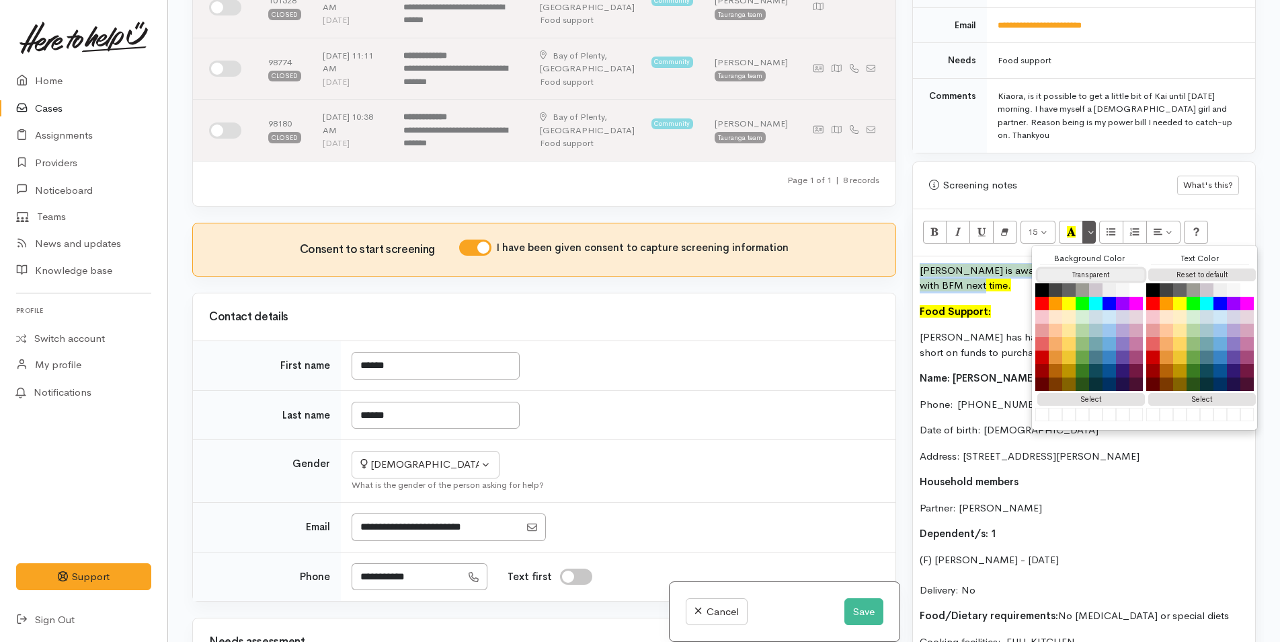
click at [1105, 268] on button "Transparent" at bounding box center [1092, 274] width 108 height 13
click at [1170, 268] on button "Reset to default" at bounding box center [1203, 274] width 108 height 13
click at [987, 263] on p "Janice is aware this is her 4th parcel so will need to engage with BFM next tim…" at bounding box center [1084, 278] width 329 height 30
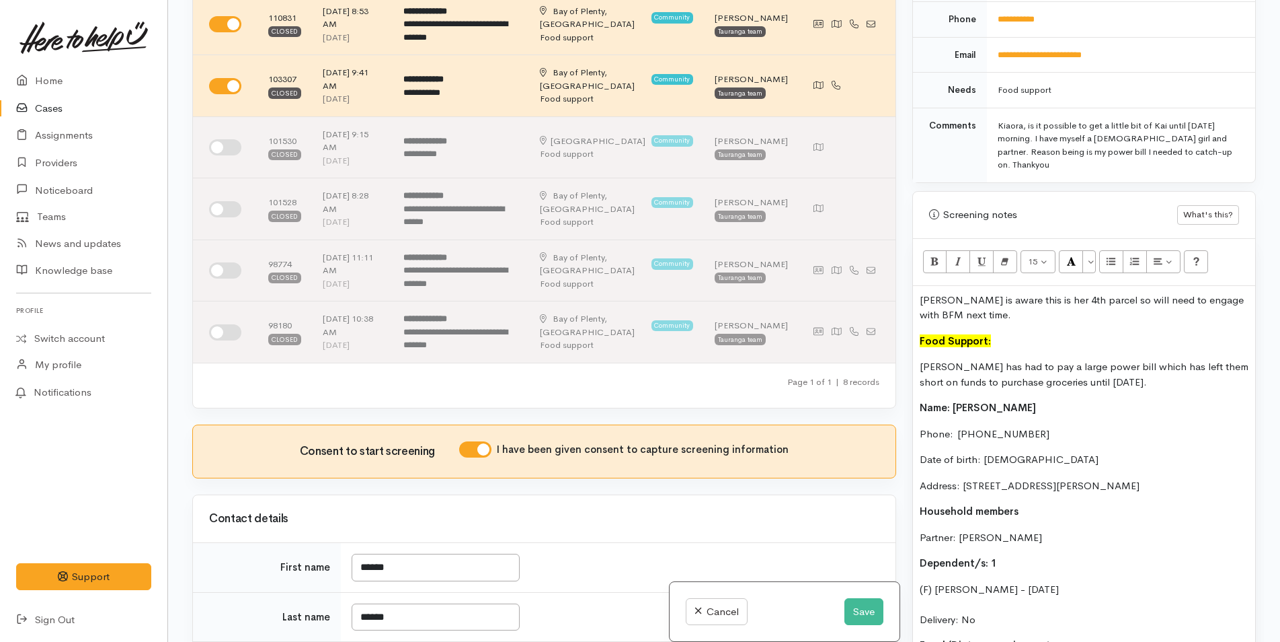
scroll to position [605, 0]
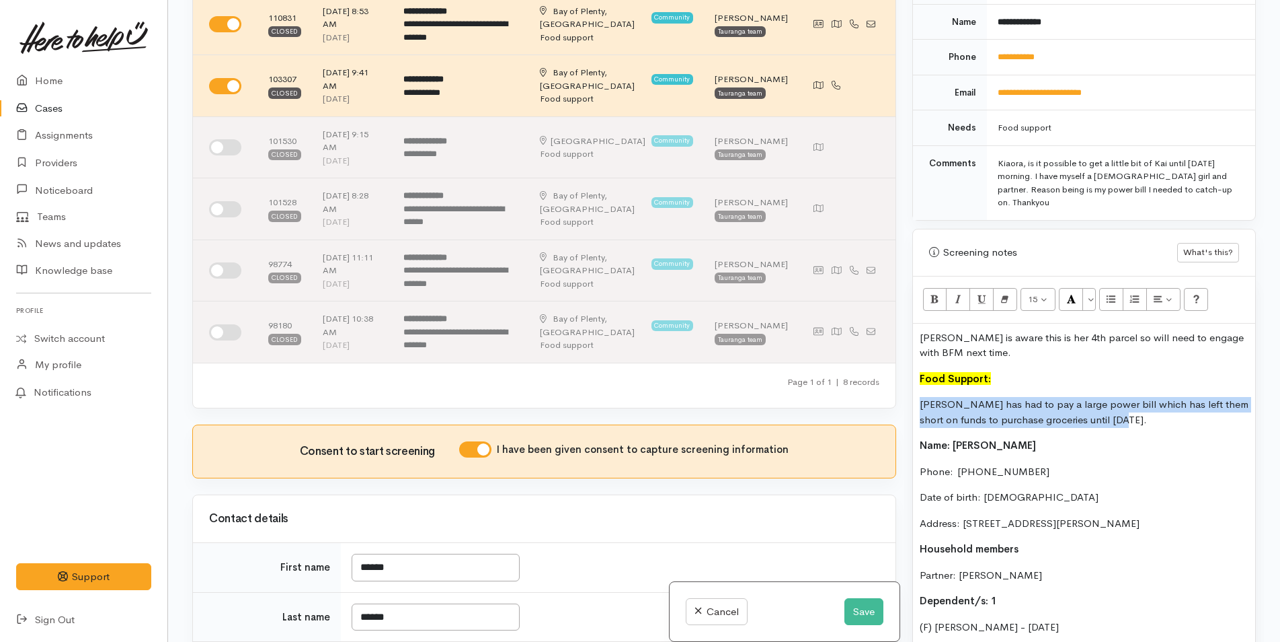
drag, startPoint x: 1118, startPoint y: 395, endPoint x: 896, endPoint y: 384, distance: 222.8
click at [896, 384] on div "Related cases There are other cases potentially from the same person, address o…" at bounding box center [724, 321] width 1080 height 642
copy p "Janice has had to pay a large power bill which has left them short on funds to …"
click at [855, 605] on button "Save" at bounding box center [864, 612] width 39 height 28
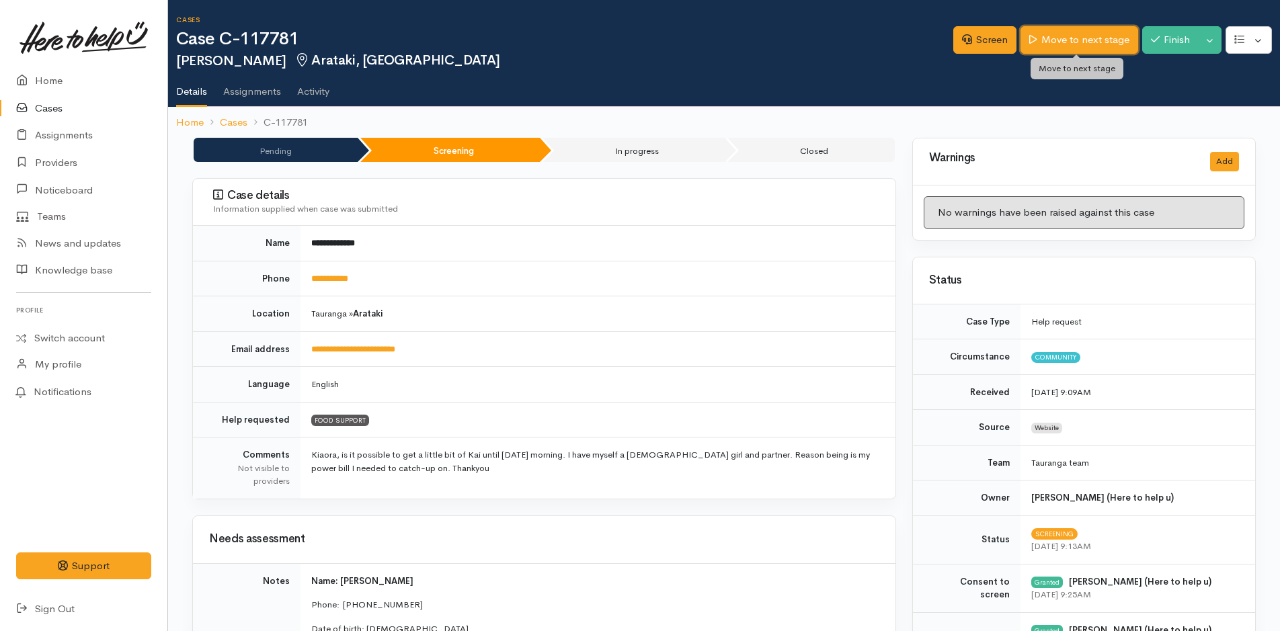
click at [1086, 36] on link "Move to next stage" at bounding box center [1079, 40] width 117 height 28
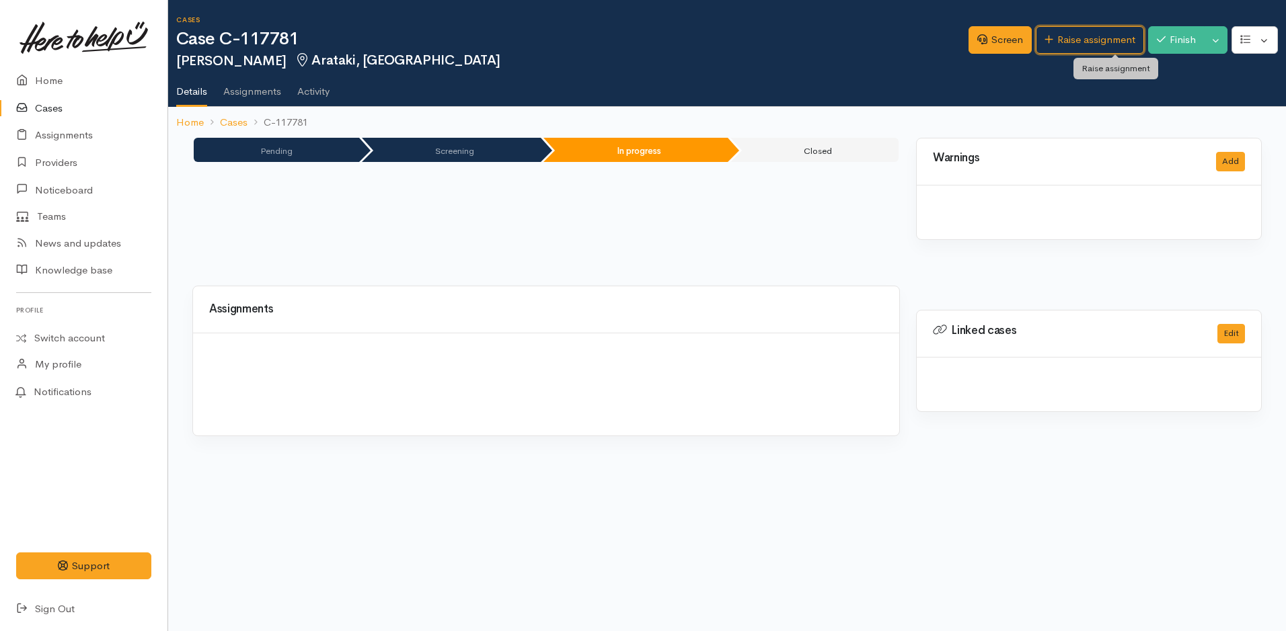
click at [1087, 36] on link "Raise assignment" at bounding box center [1090, 40] width 108 height 28
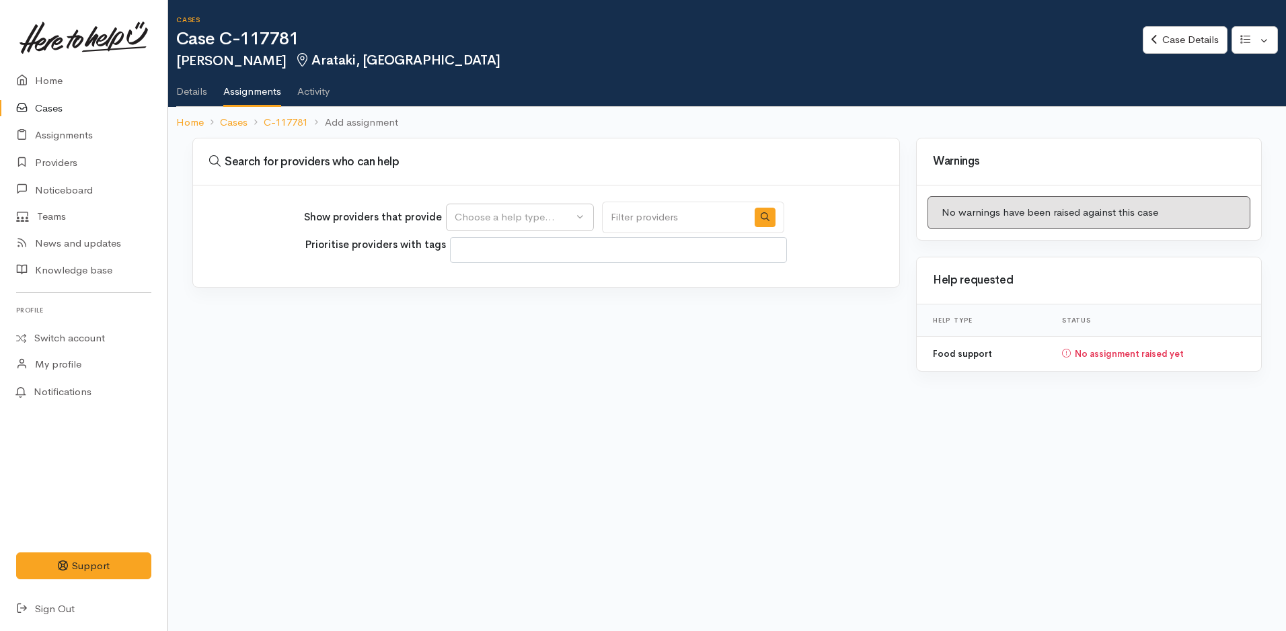
select select
click at [455, 217] on button "Choose a help type..." at bounding box center [520, 218] width 148 height 28
click at [465, 286] on link "Food support" at bounding box center [520, 282] width 147 height 21
select select "3"
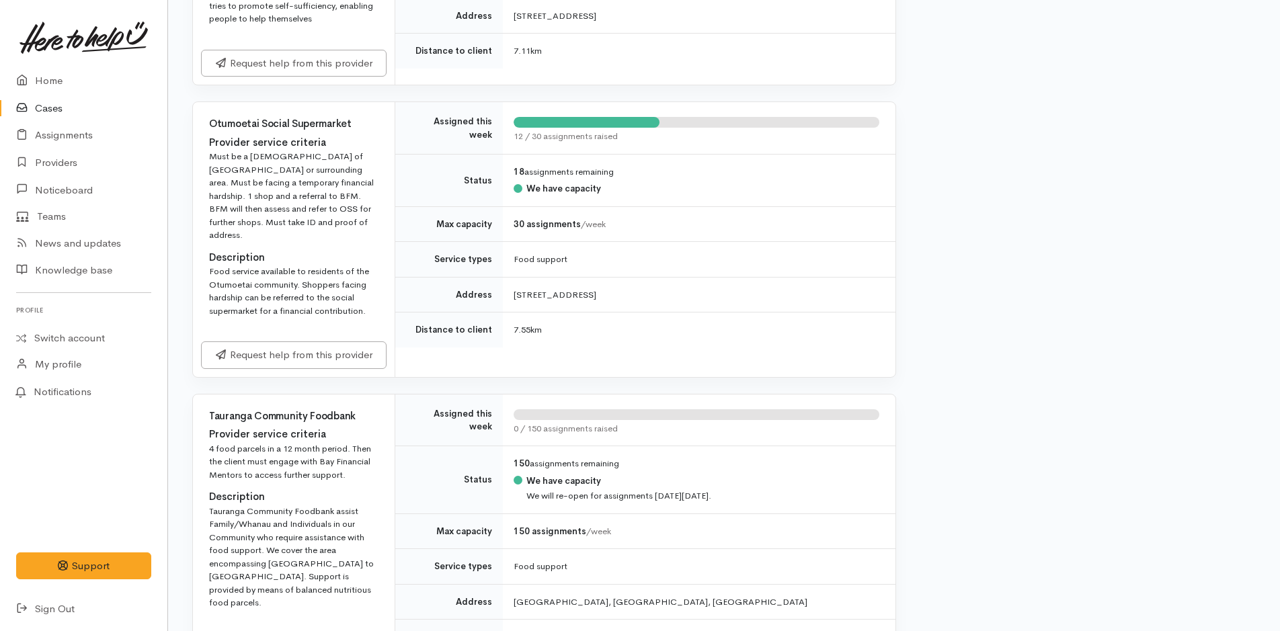
scroll to position [2085, 0]
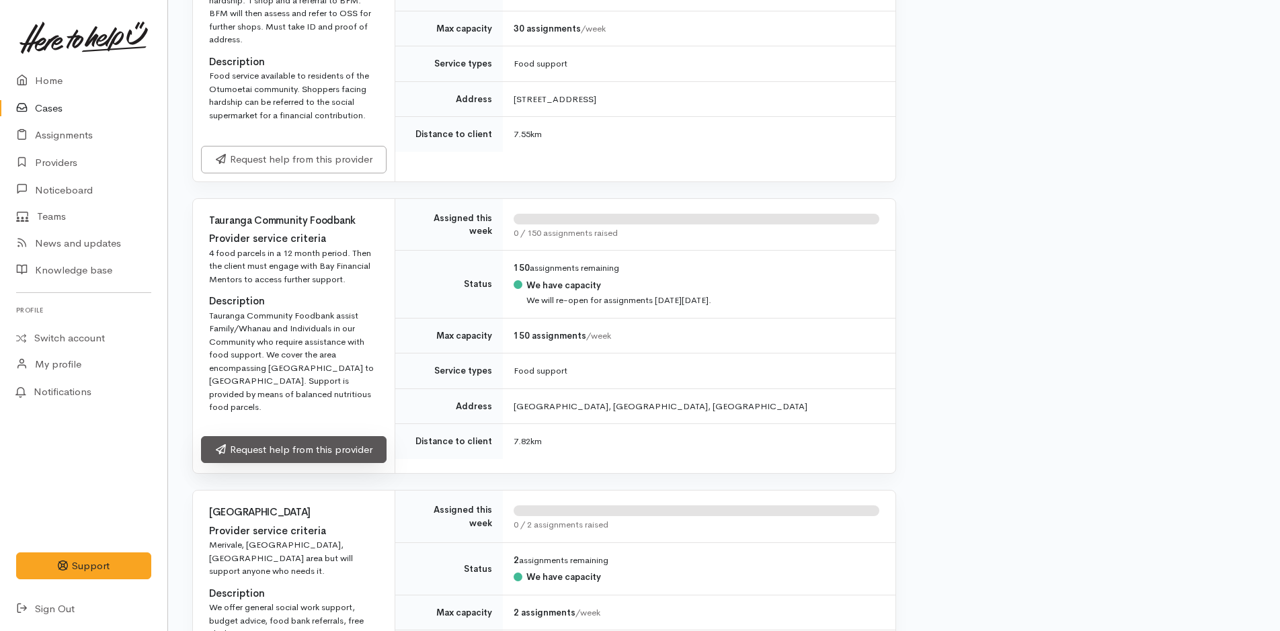
click at [256, 447] on link "Request help from this provider" at bounding box center [294, 450] width 186 height 28
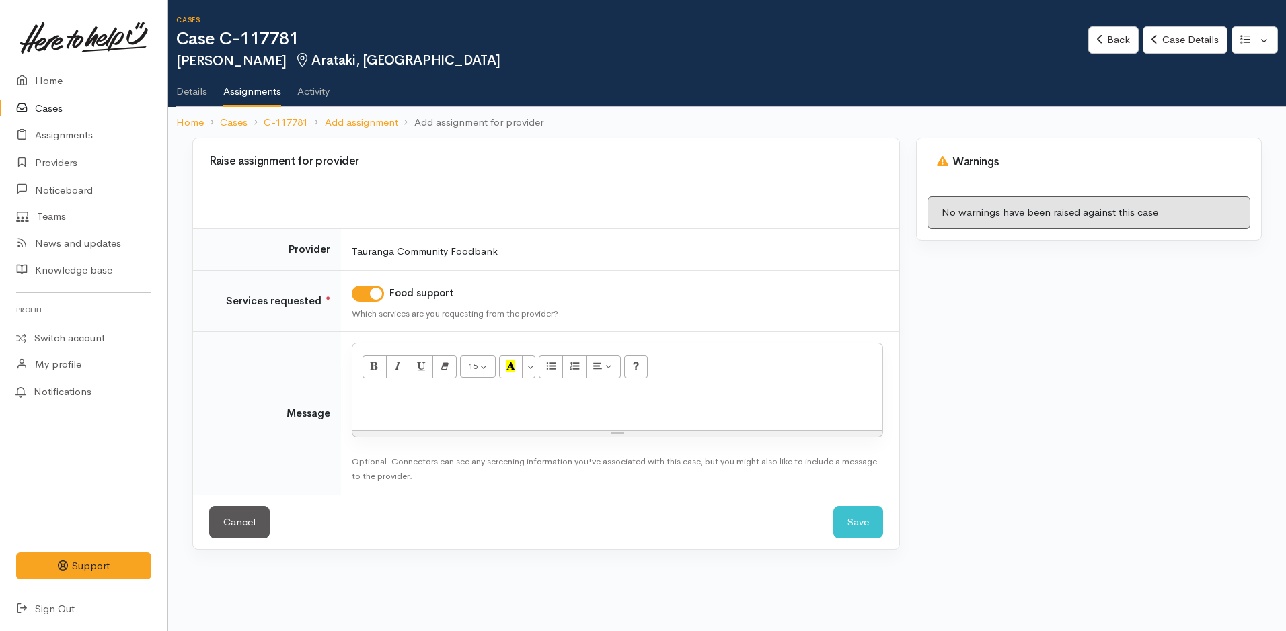
click at [387, 412] on div at bounding box center [617, 411] width 530 height 40
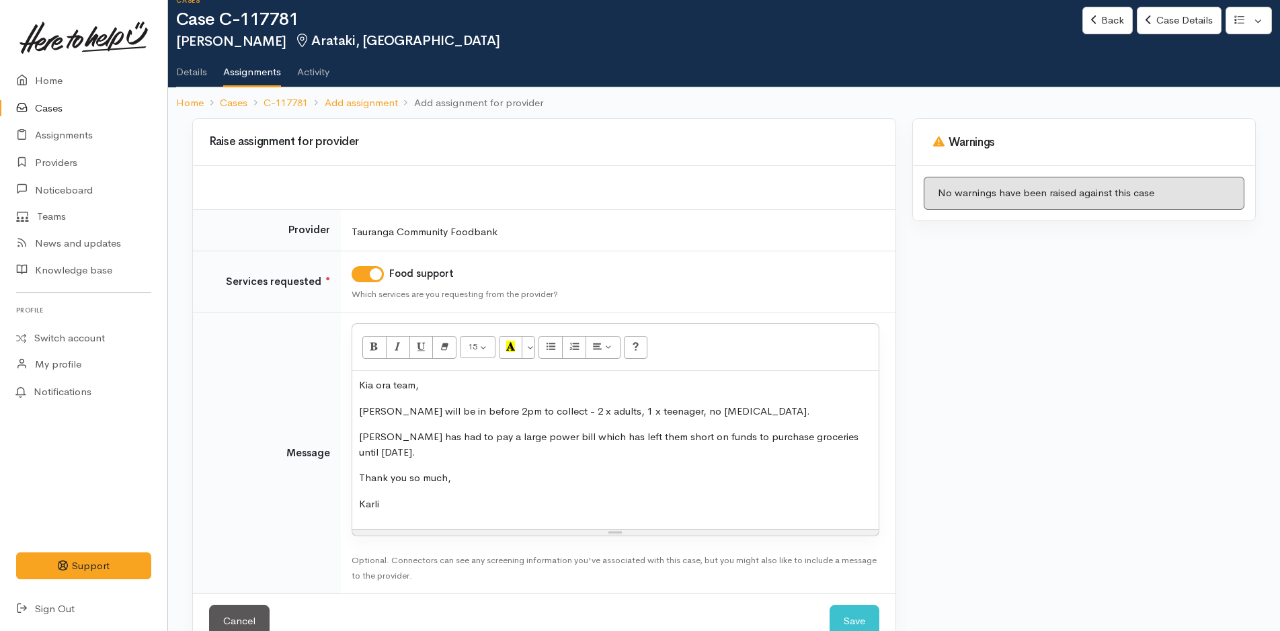
scroll to position [38, 0]
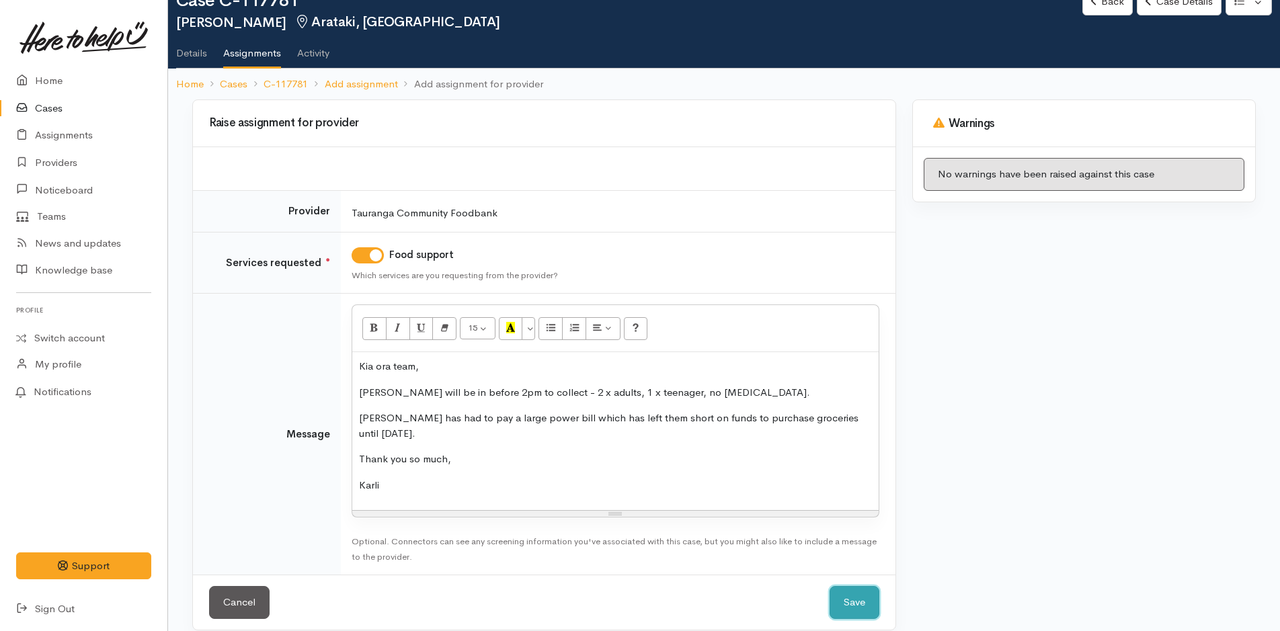
click at [869, 586] on button "Save" at bounding box center [855, 602] width 50 height 33
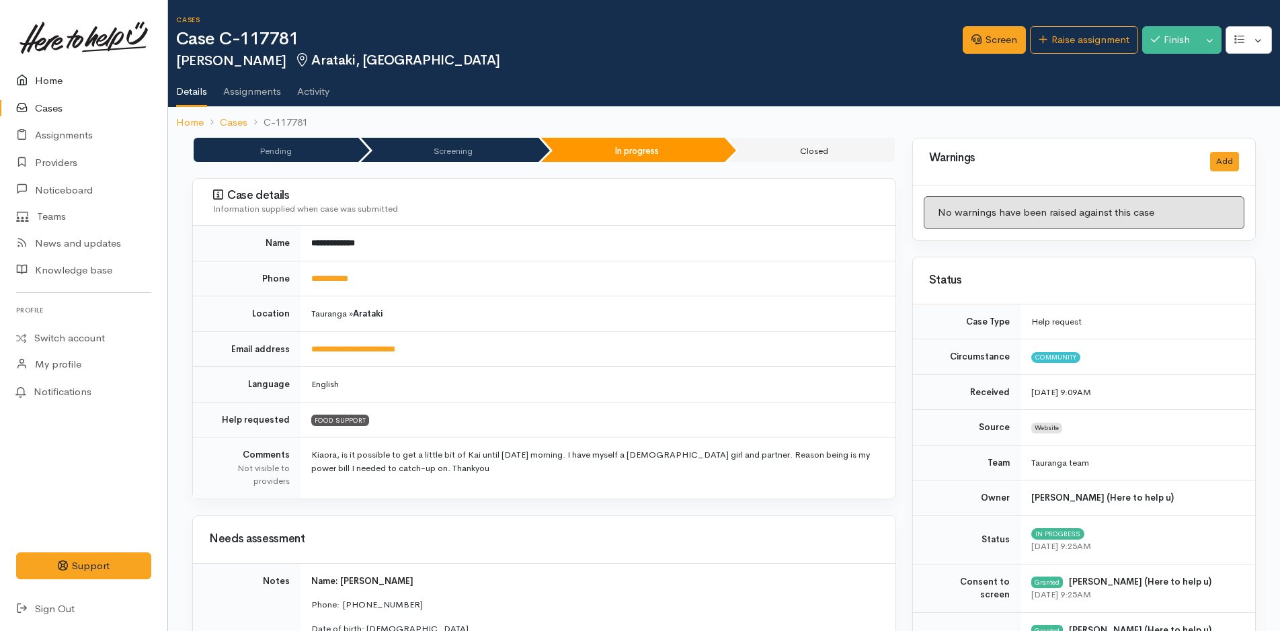
drag, startPoint x: 51, startPoint y: 71, endPoint x: 47, endPoint y: 61, distance: 10.2
click at [51, 71] on link "Home" at bounding box center [83, 81] width 167 height 28
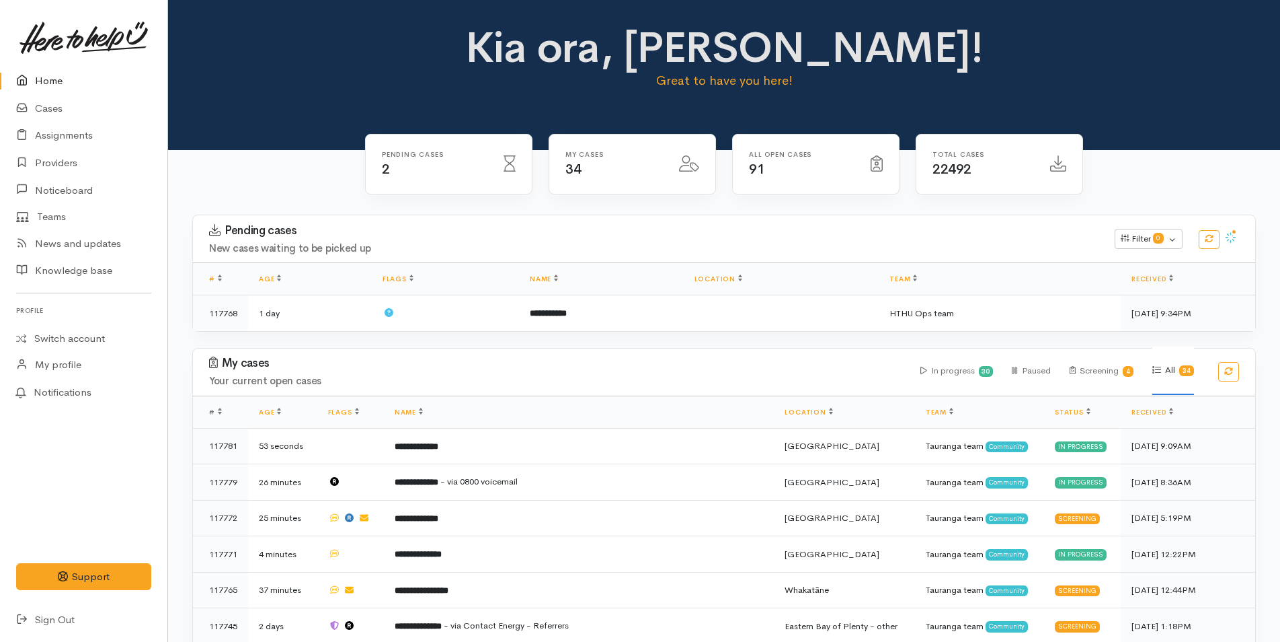
drag, startPoint x: 61, startPoint y: 71, endPoint x: 22, endPoint y: 89, distance: 43.3
click at [61, 71] on link "Home" at bounding box center [83, 81] width 167 height 28
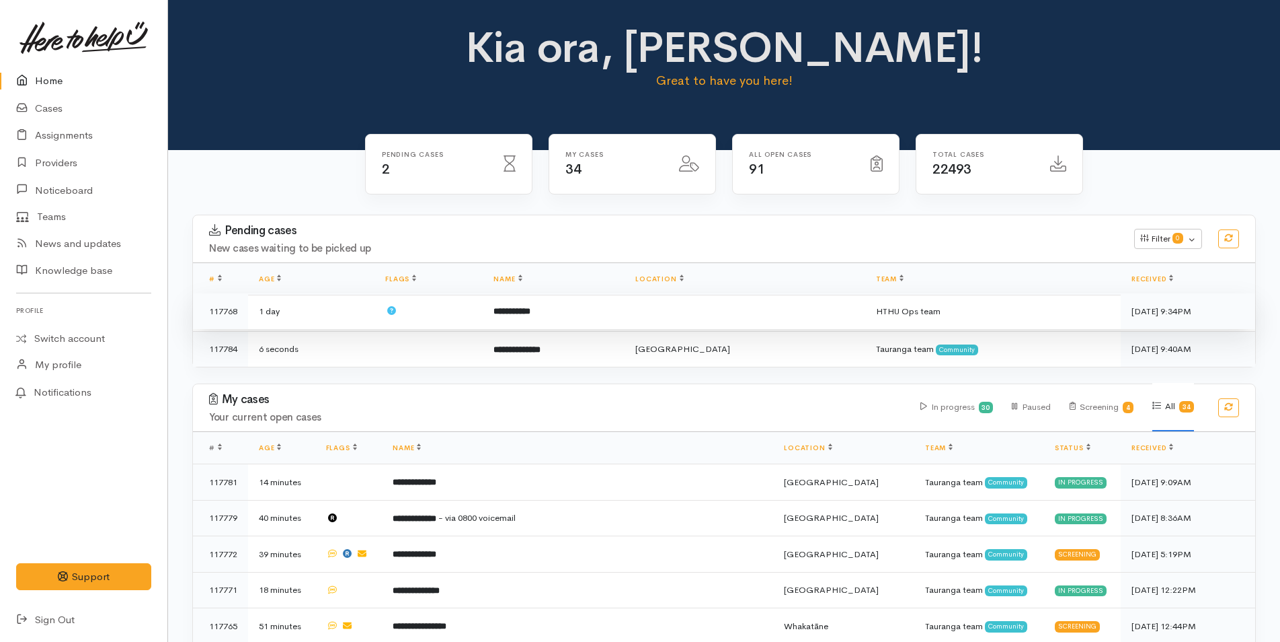
click at [539, 317] on td "**********" at bounding box center [554, 311] width 142 height 36
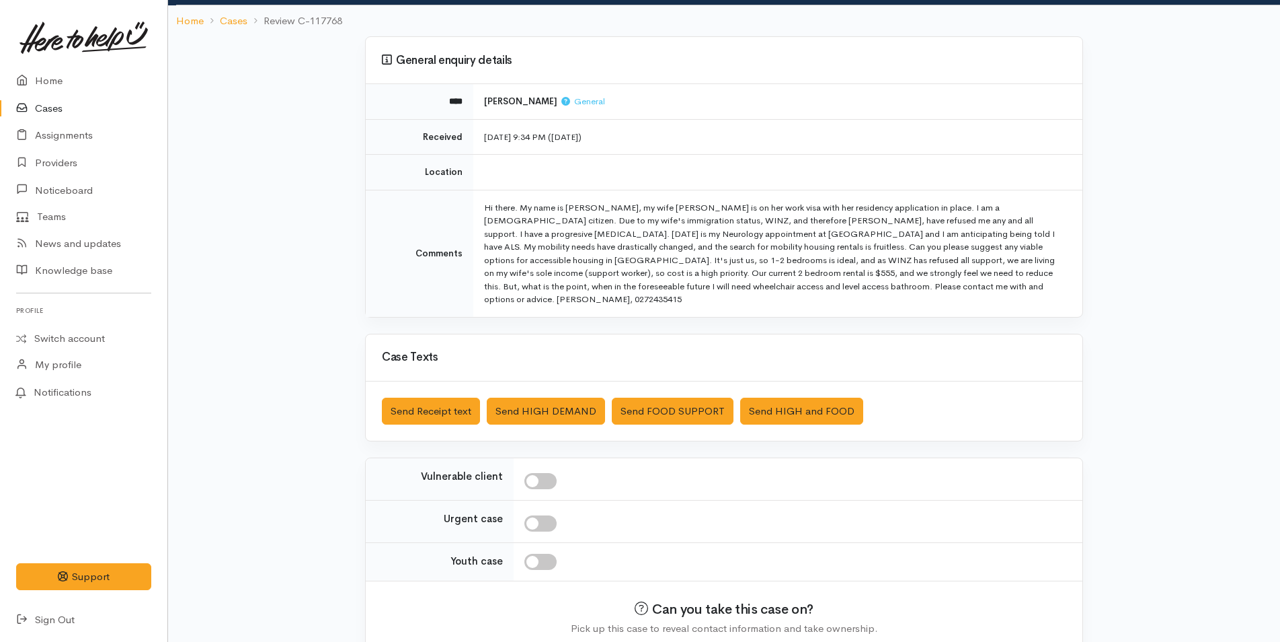
scroll to position [130, 0]
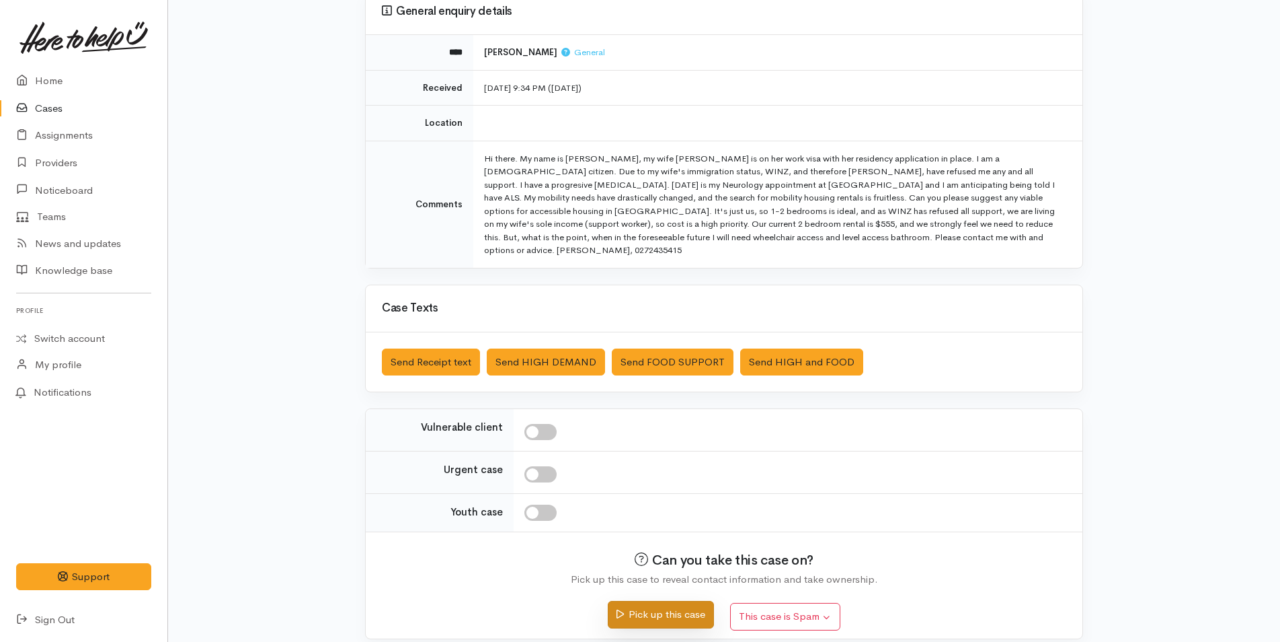
click at [631, 605] on button "Pick up this case" at bounding box center [661, 614] width 106 height 28
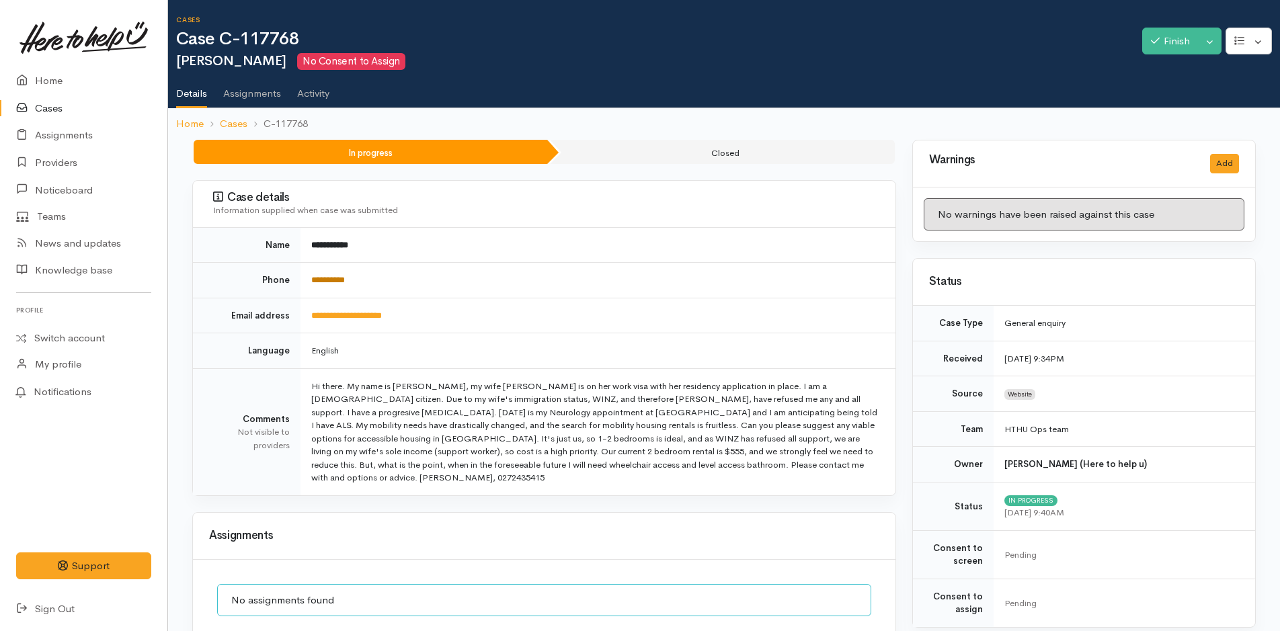
click at [329, 276] on link "**********" at bounding box center [328, 280] width 34 height 9
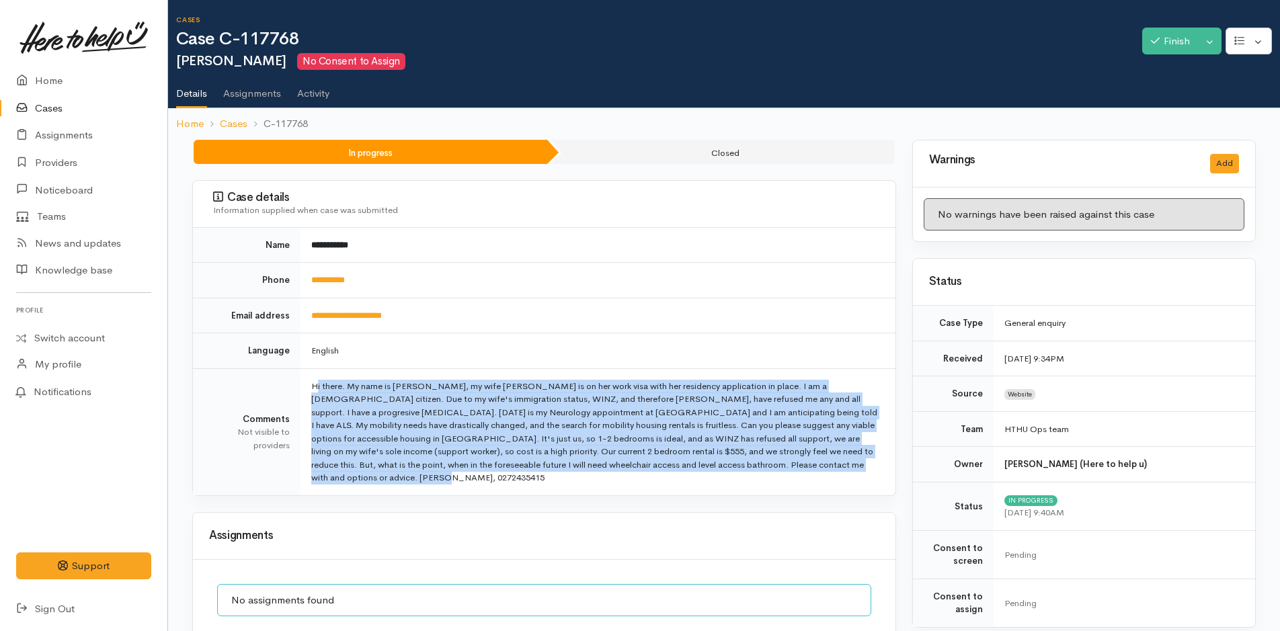
drag, startPoint x: 373, startPoint y: 480, endPoint x: 313, endPoint y: 386, distance: 111.6
click at [313, 386] on td "Hi there. My name is [PERSON_NAME], my wife [PERSON_NAME] is on her work visa w…" at bounding box center [598, 432] width 595 height 127
copy td "Hi there. My name is [PERSON_NAME], my wife [PERSON_NAME] is on her work visa w…"
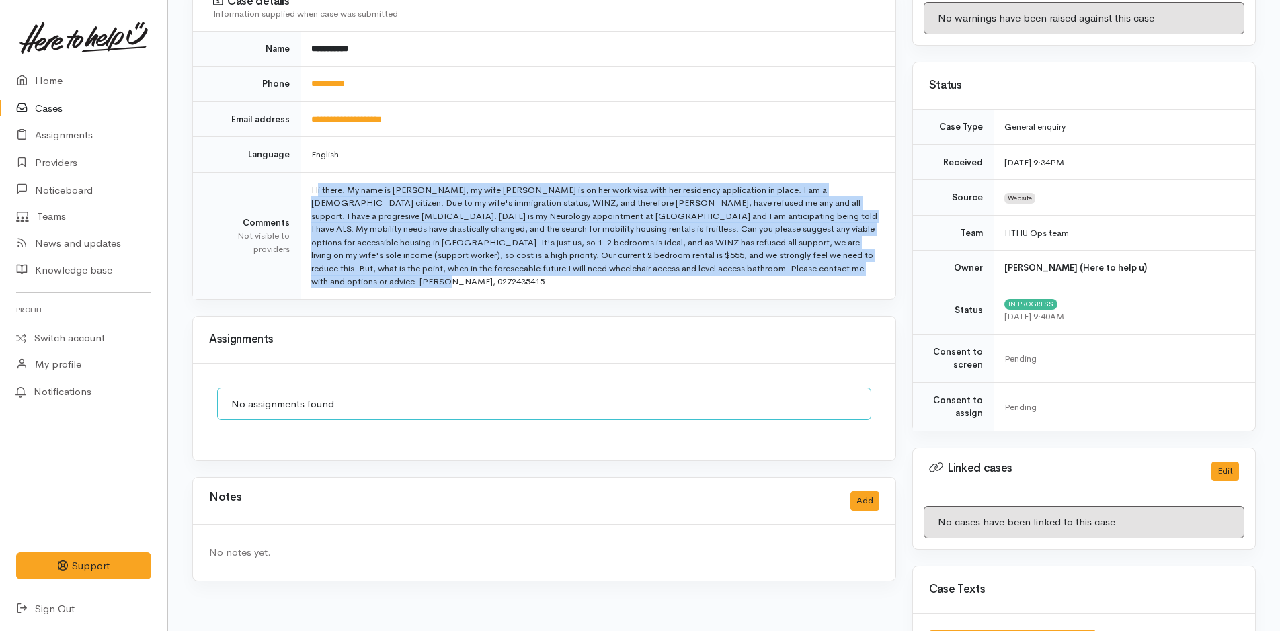
scroll to position [256, 0]
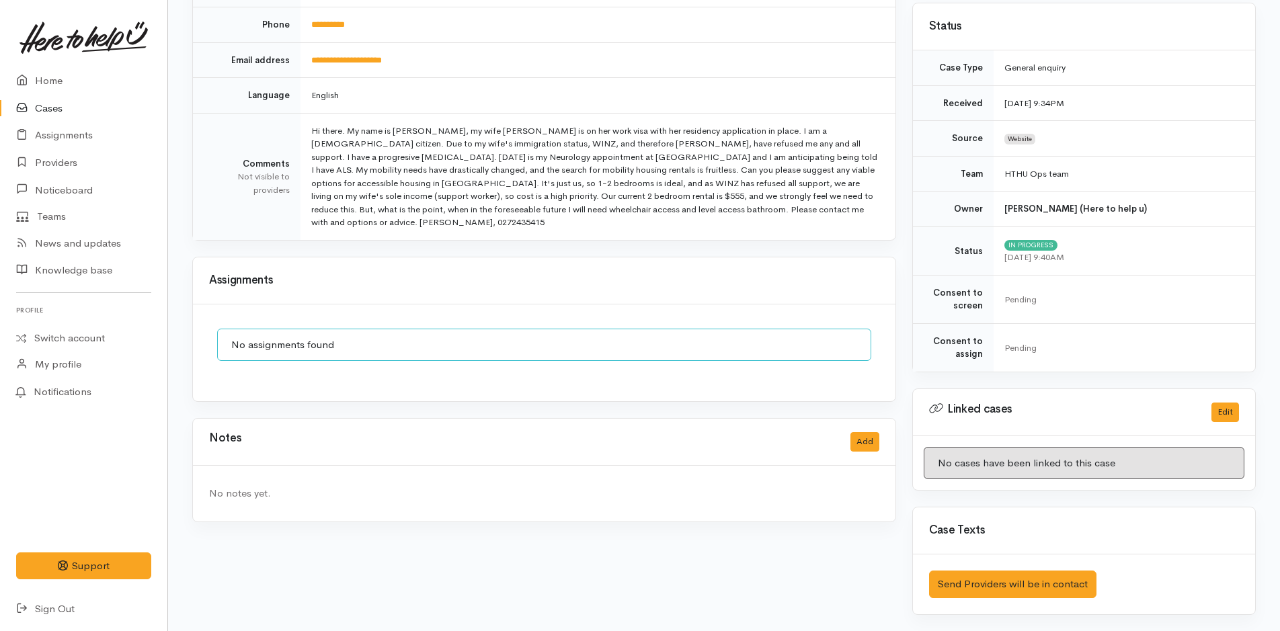
click at [864, 428] on div "Notes Add" at bounding box center [544, 442] width 670 height 28
click at [861, 443] on button "Add" at bounding box center [865, 442] width 29 height 20
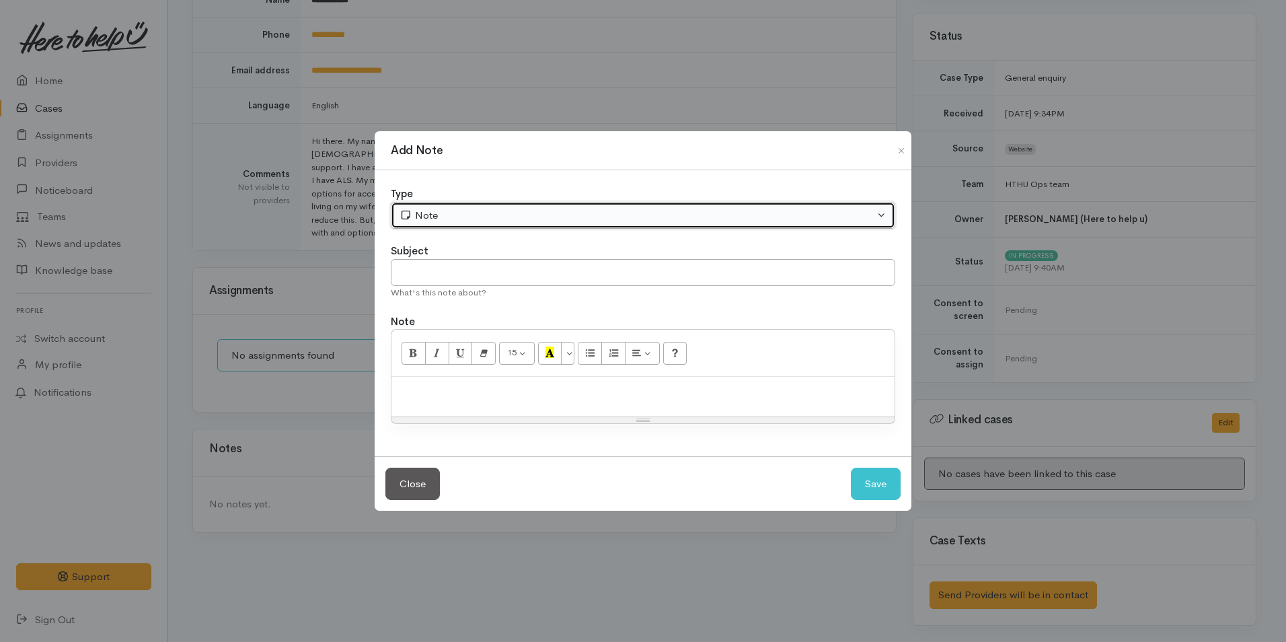
click at [428, 205] on button "Note" at bounding box center [643, 216] width 504 height 28
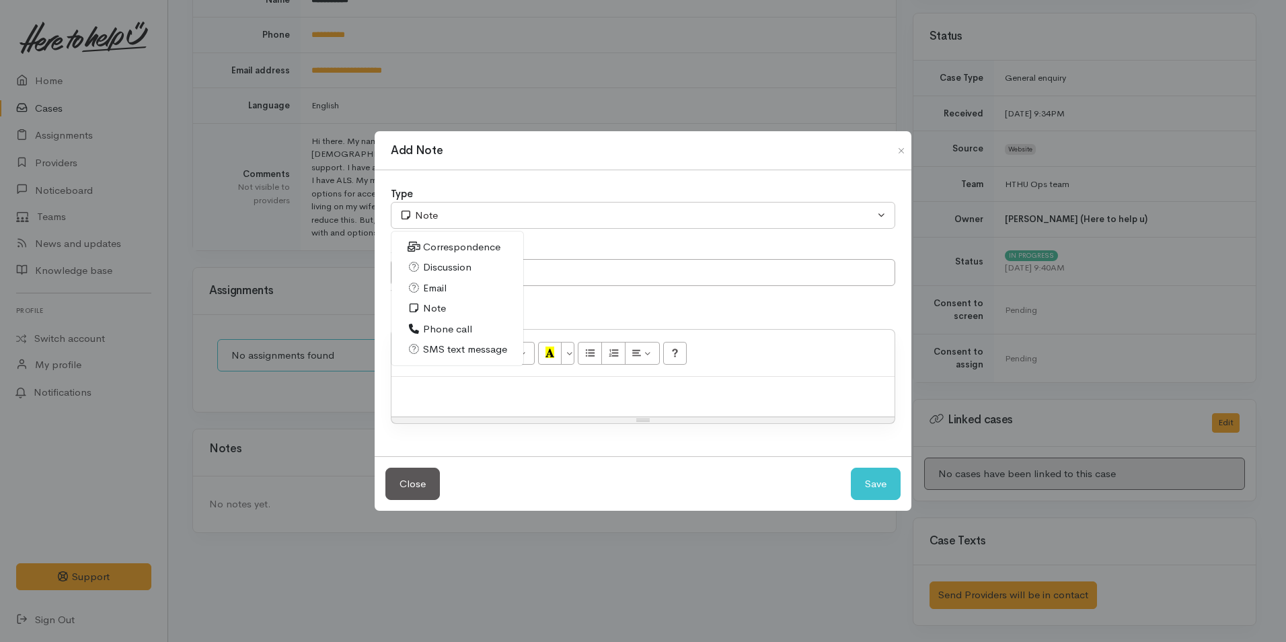
click at [447, 241] on span "Correspondence" at bounding box center [461, 246] width 77 height 15
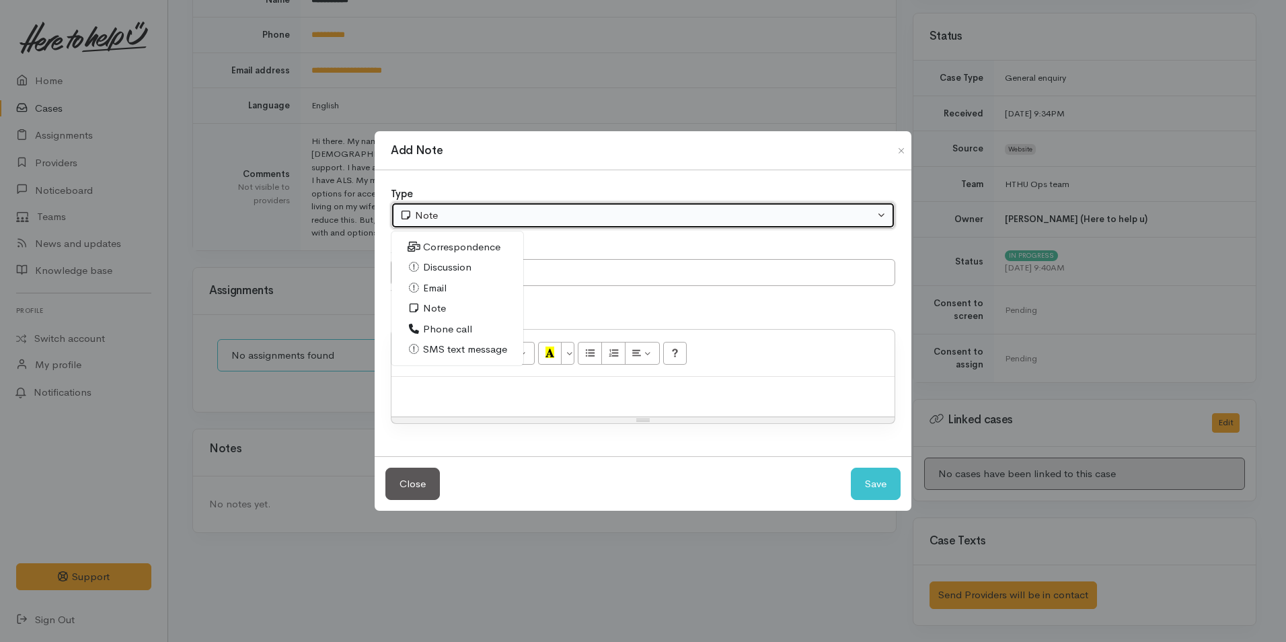
select select "6"
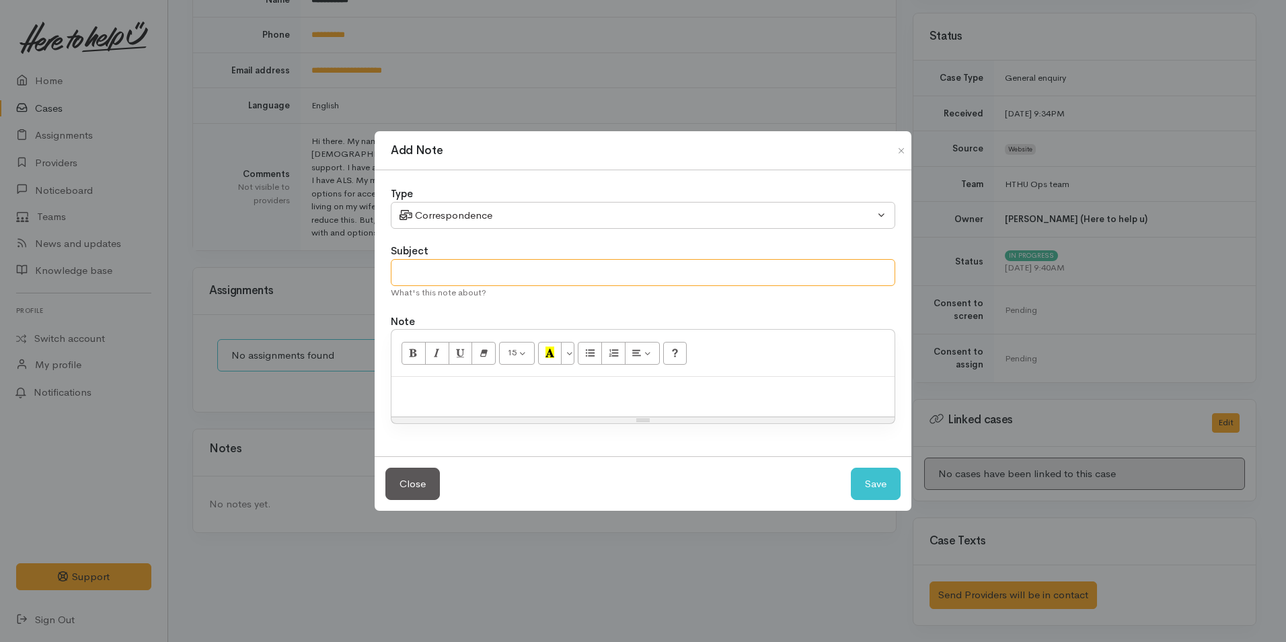
click at [451, 271] on input "text" at bounding box center [643, 273] width 504 height 28
type input "Help request"
drag, startPoint x: 874, startPoint y: 490, endPoint x: 866, endPoint y: 490, distance: 8.1
click at [874, 490] on button "Save" at bounding box center [876, 483] width 50 height 33
select select "1"
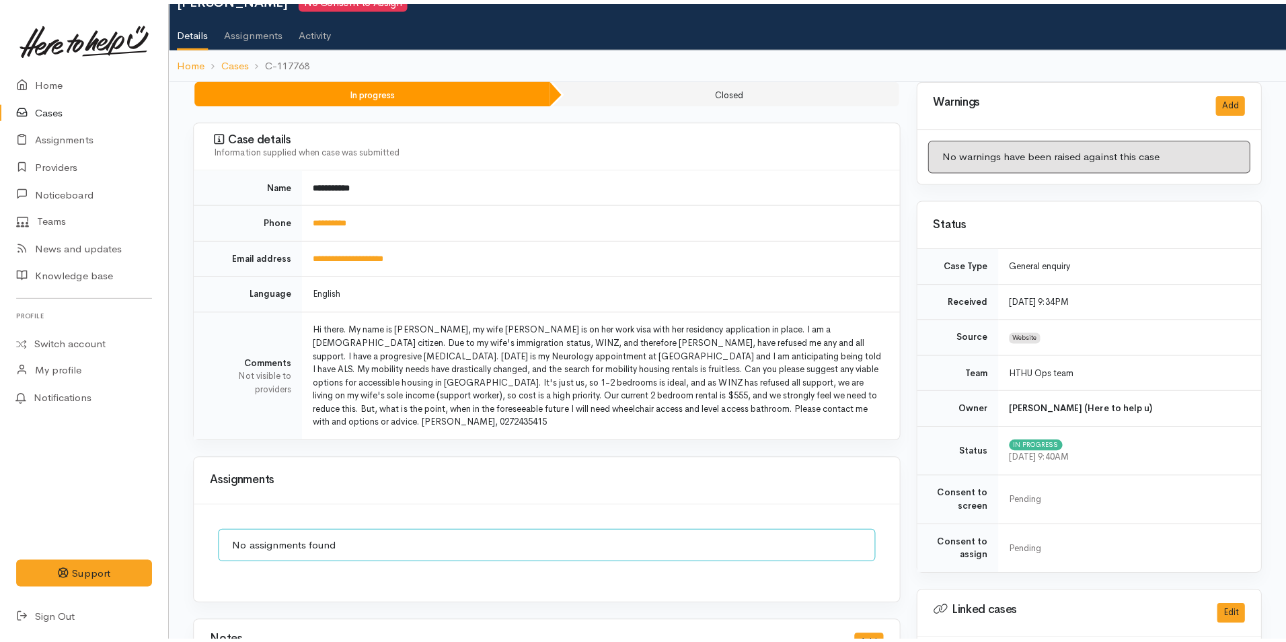
scroll to position [0, 0]
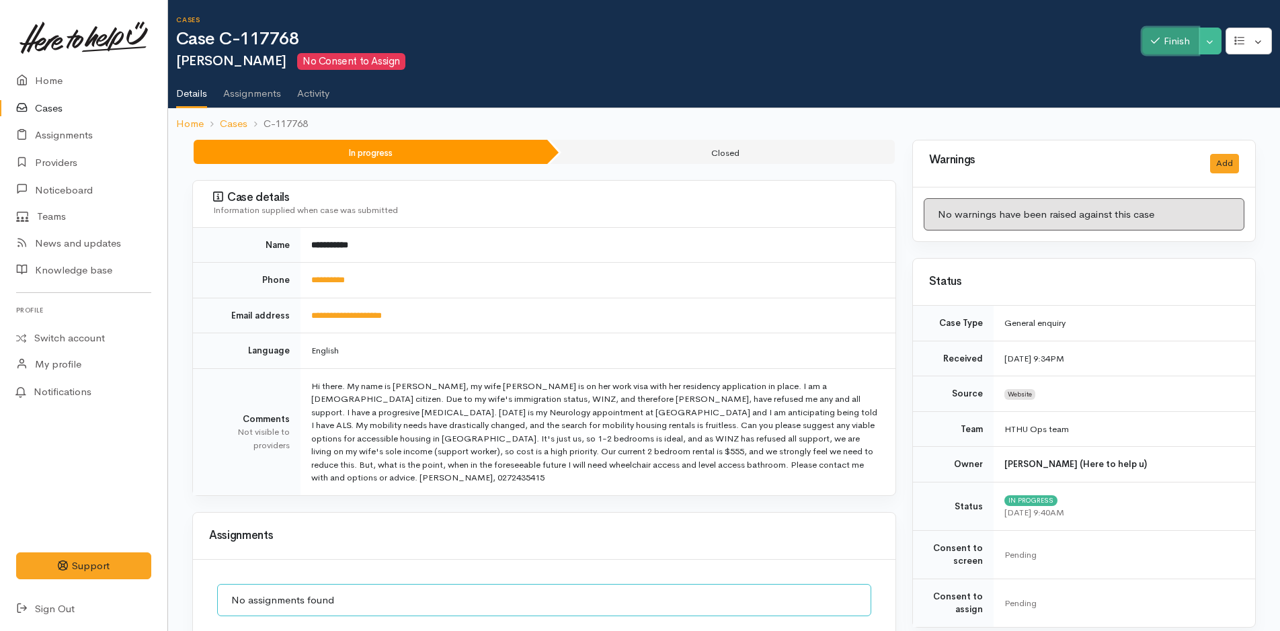
click at [1151, 44] on icon "button" at bounding box center [1155, 41] width 9 height 10
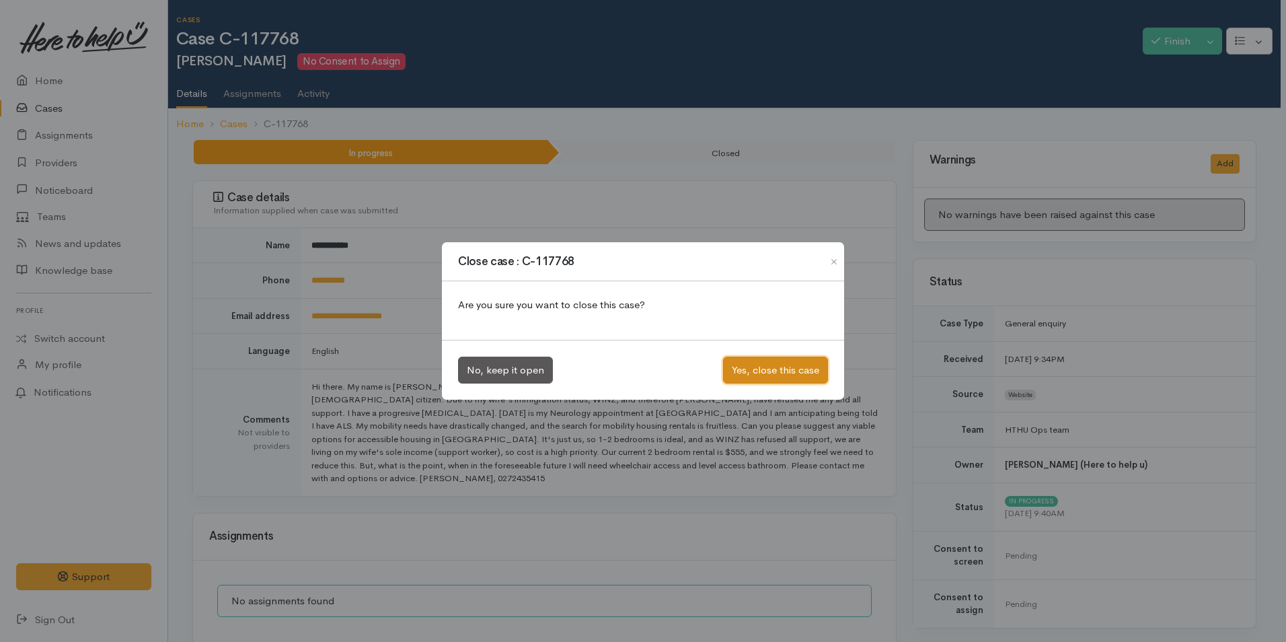
click at [766, 364] on button "Yes, close this case" at bounding box center [775, 370] width 105 height 28
click at [782, 373] on button "Yes, close this case" at bounding box center [775, 370] width 105 height 28
